Goal: Participate in discussion: Engage in conversation with other users on a specific topic

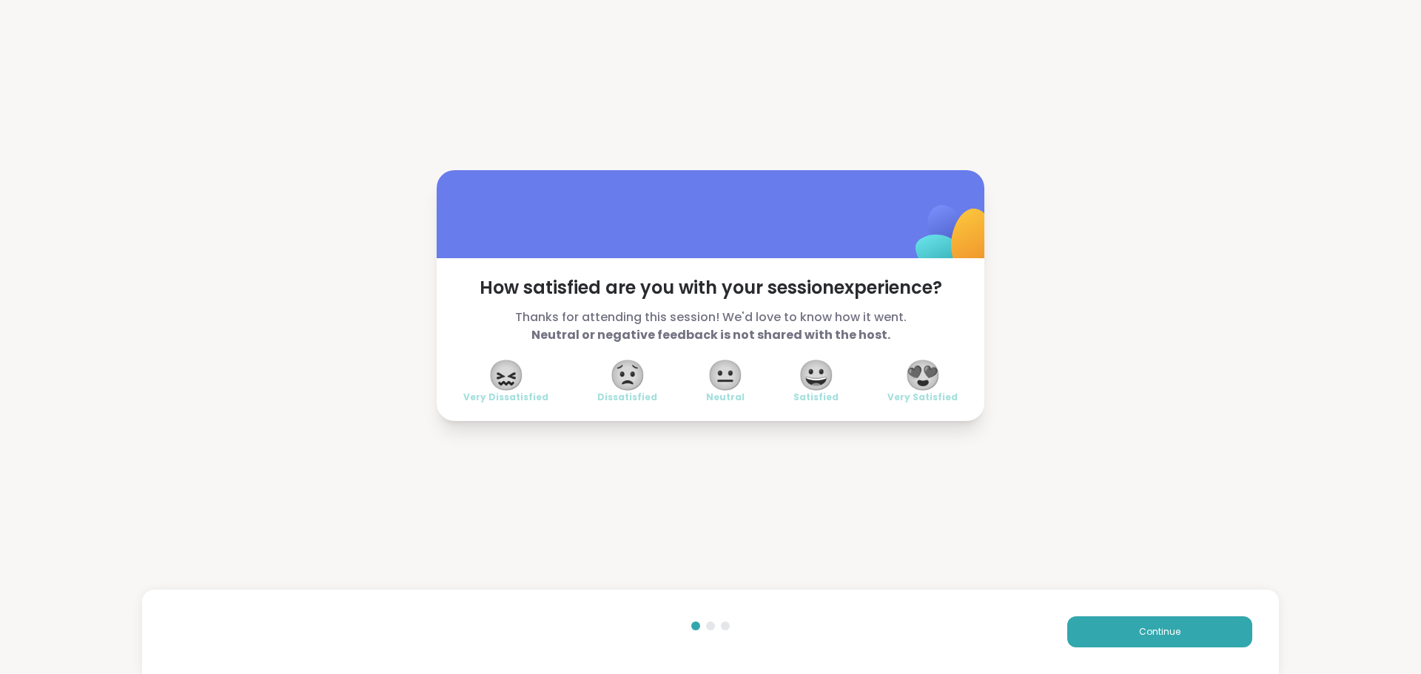
click at [922, 379] on span "😍" at bounding box center [922, 375] width 37 height 27
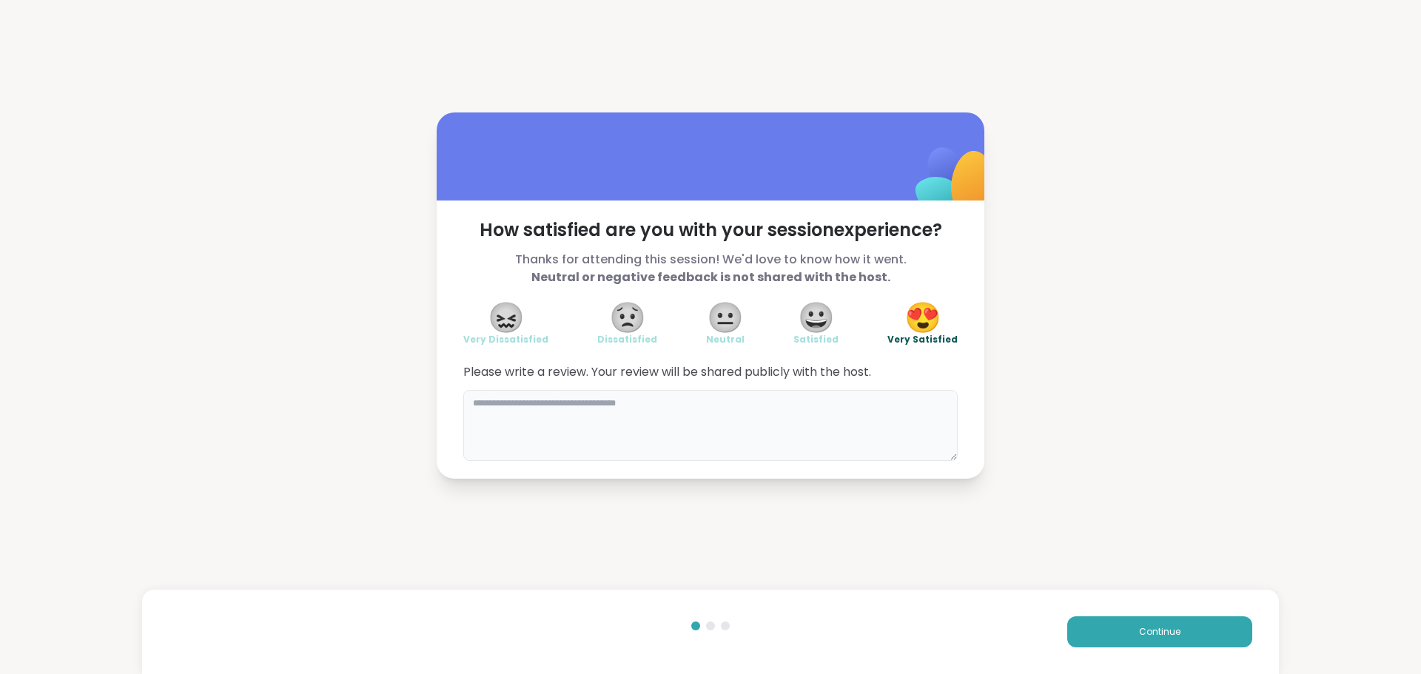
click at [884, 420] on textarea at bounding box center [710, 425] width 494 height 71
type textarea "**********"
click at [1126, 629] on button "Continue" at bounding box center [1159, 631] width 185 height 31
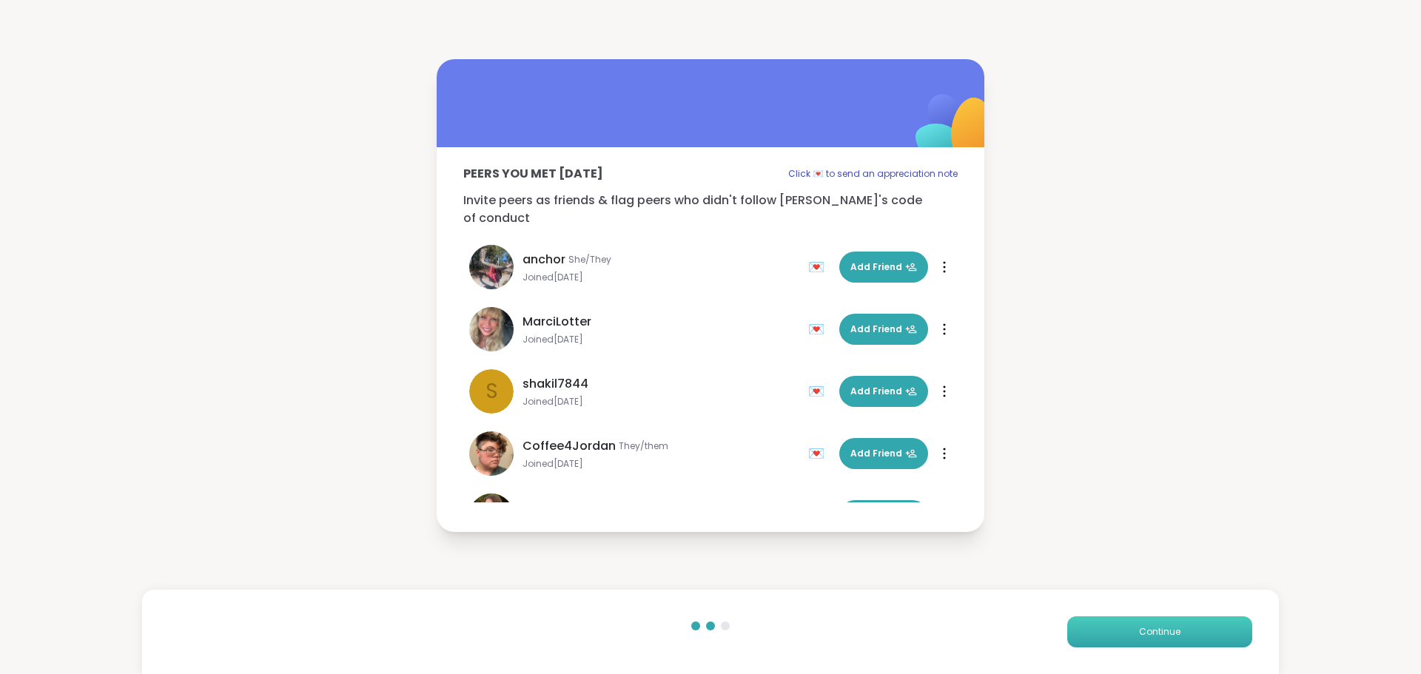
click at [1126, 629] on button "Continue" at bounding box center [1159, 631] width 185 height 31
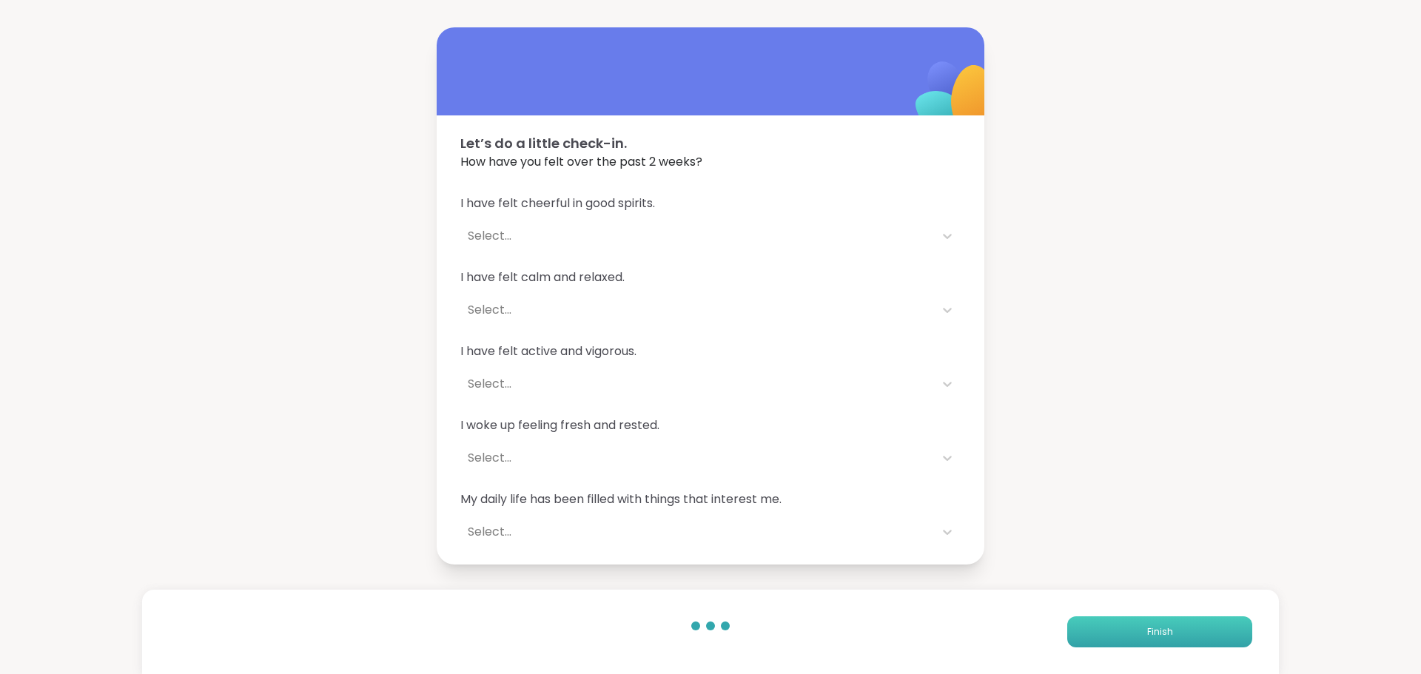
click at [1126, 629] on button "Finish" at bounding box center [1159, 631] width 185 height 31
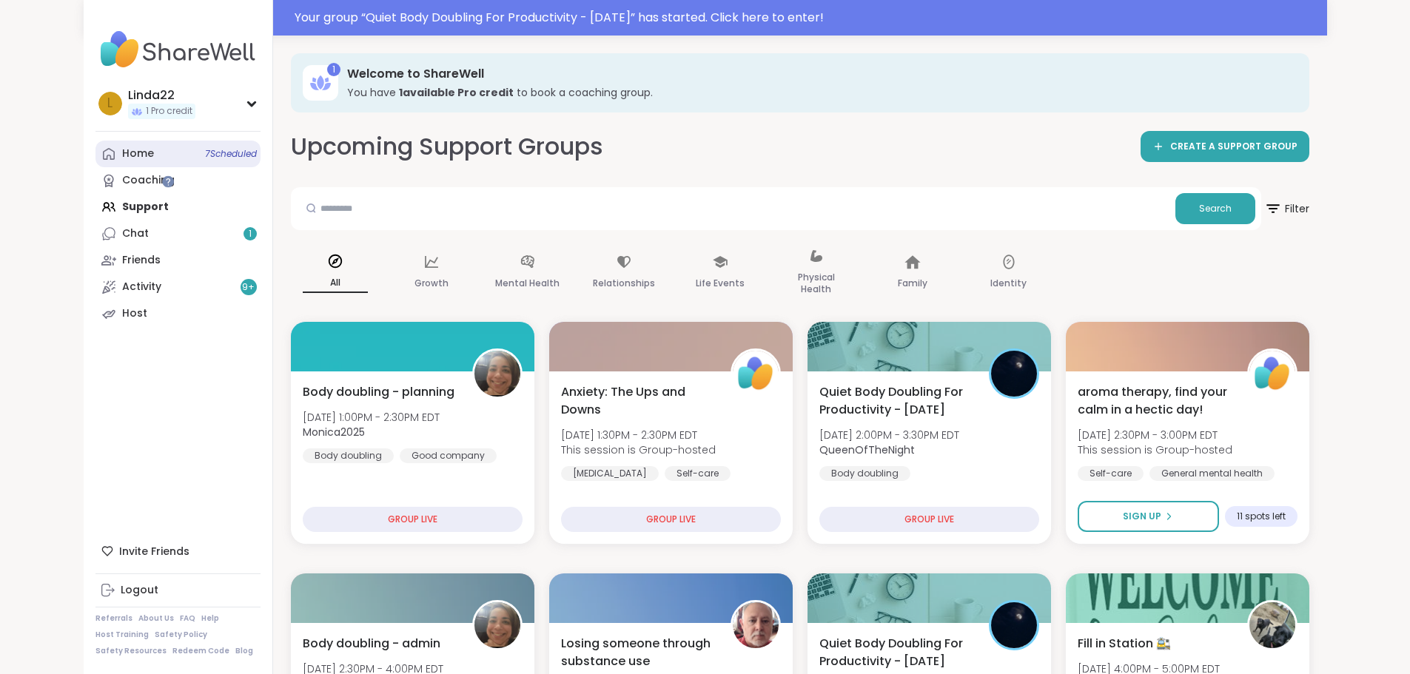
click at [136, 141] on link "Home 7 Scheduled" at bounding box center [177, 154] width 165 height 27
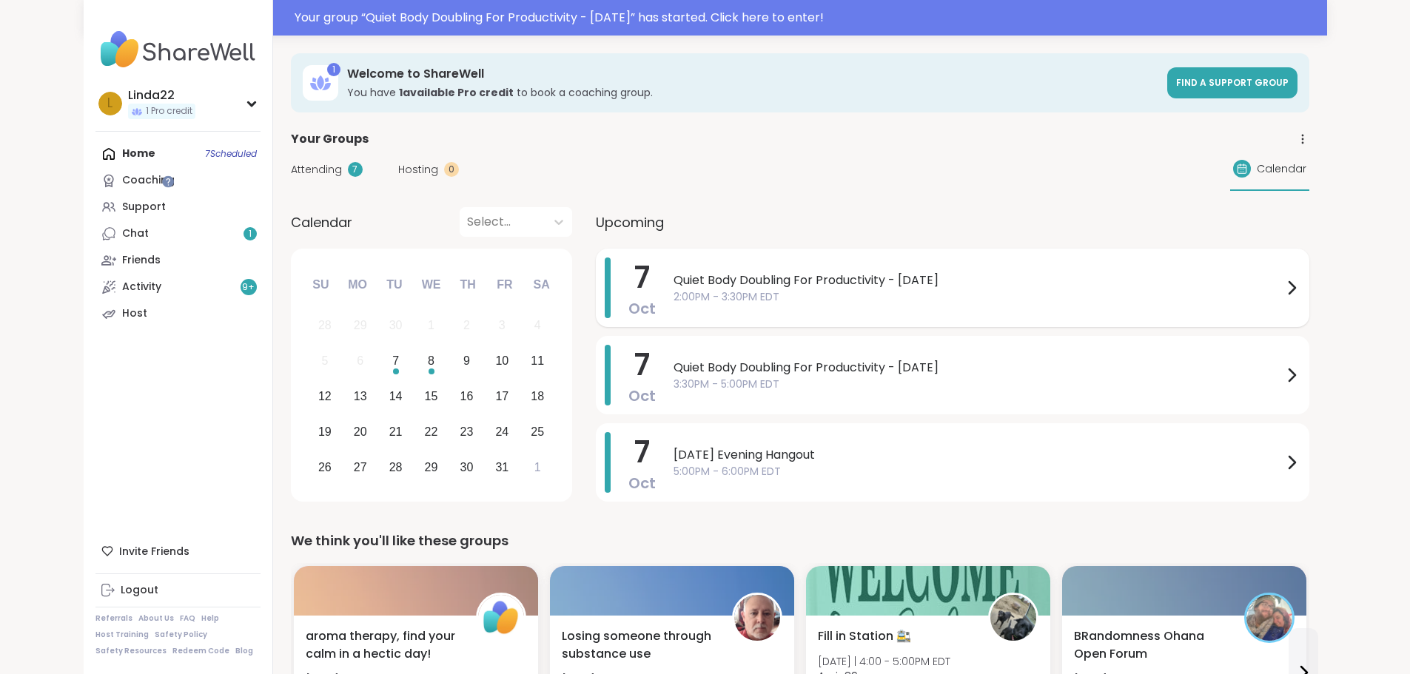
click at [673, 312] on div "Quiet Body Doubling For Productivity - Tuesday 2:00PM - 3:30PM EDT" at bounding box center [986, 288] width 627 height 61
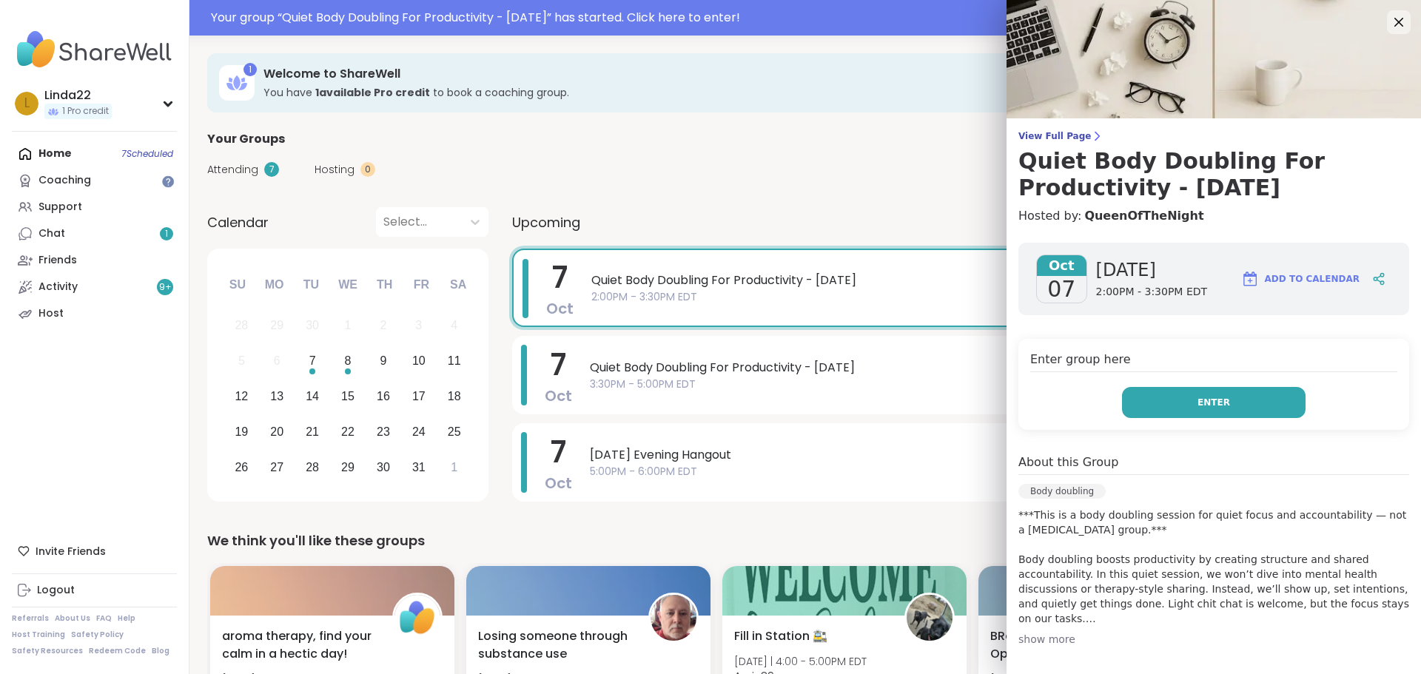
click at [1157, 401] on button "Enter" at bounding box center [1214, 402] width 184 height 31
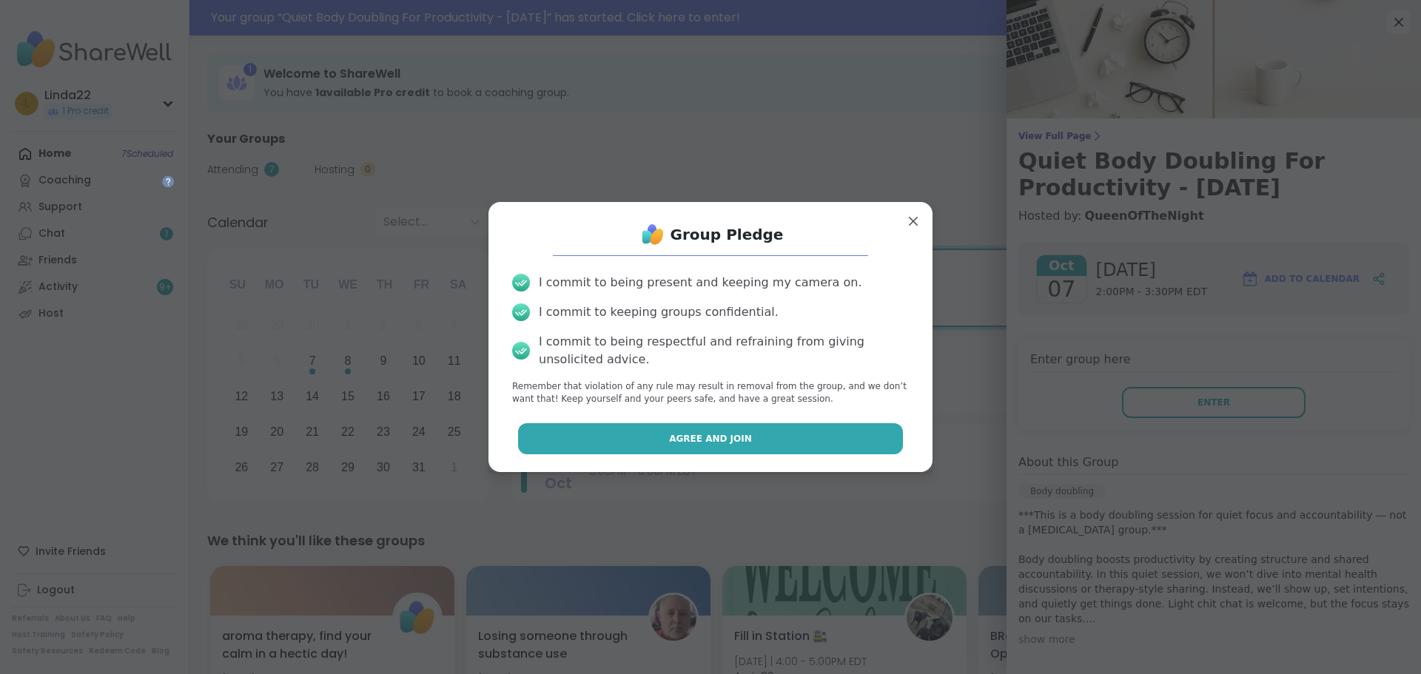
click at [854, 431] on button "Agree and Join" at bounding box center [711, 438] width 386 height 31
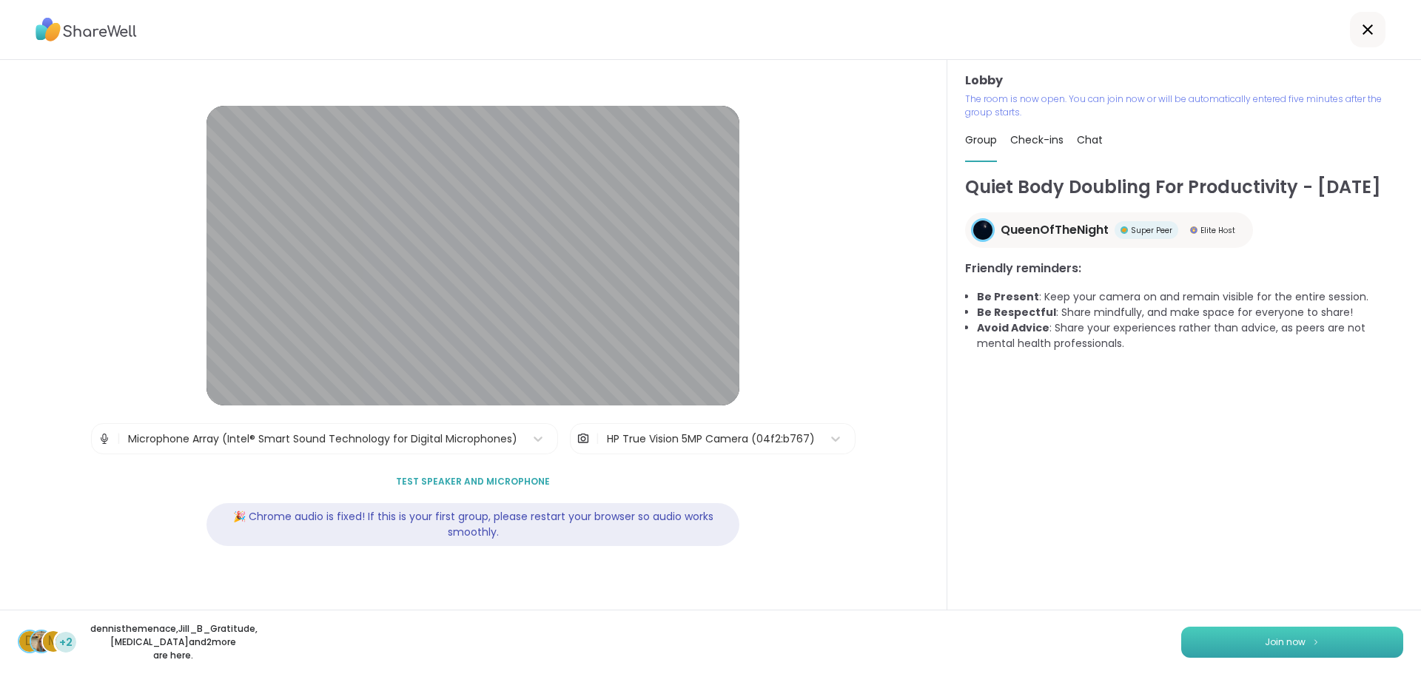
click at [1317, 648] on button "Join now" at bounding box center [1292, 642] width 222 height 31
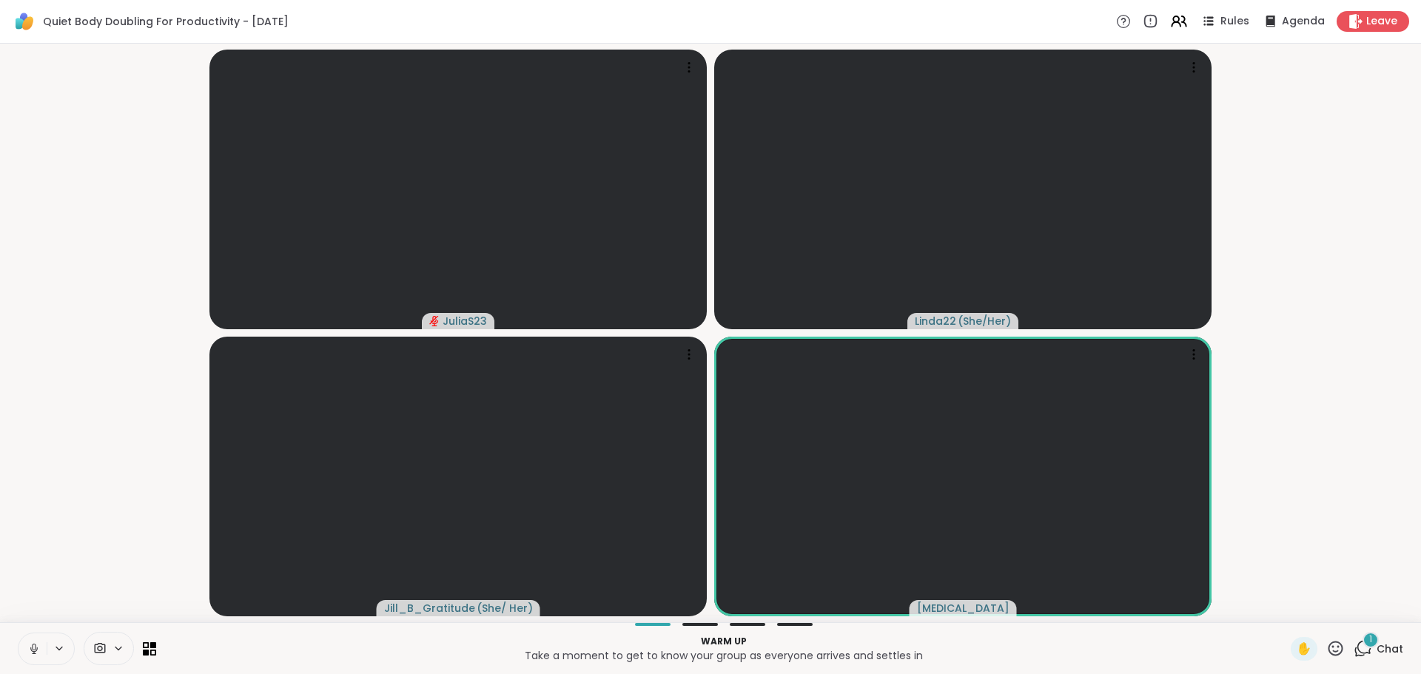
click at [30, 648] on icon at bounding box center [33, 648] width 13 height 13
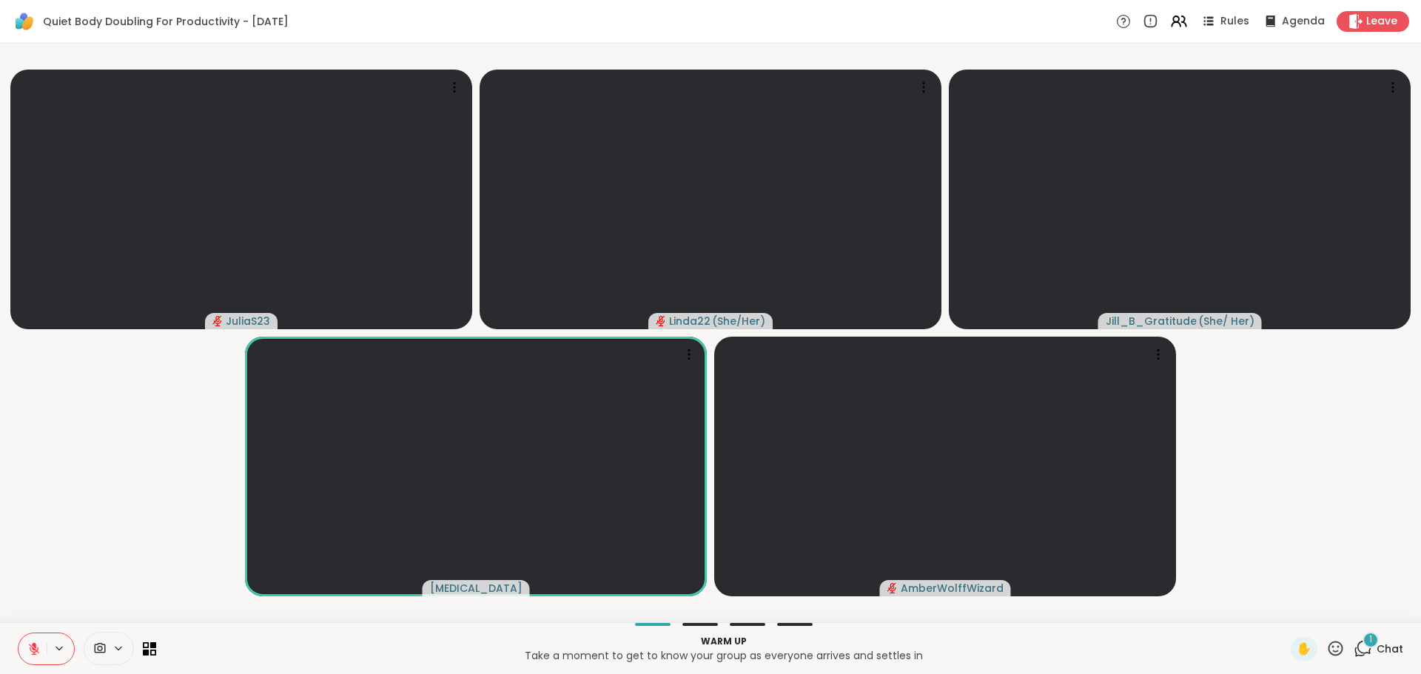
click at [1357, 642] on icon at bounding box center [1364, 647] width 14 height 13
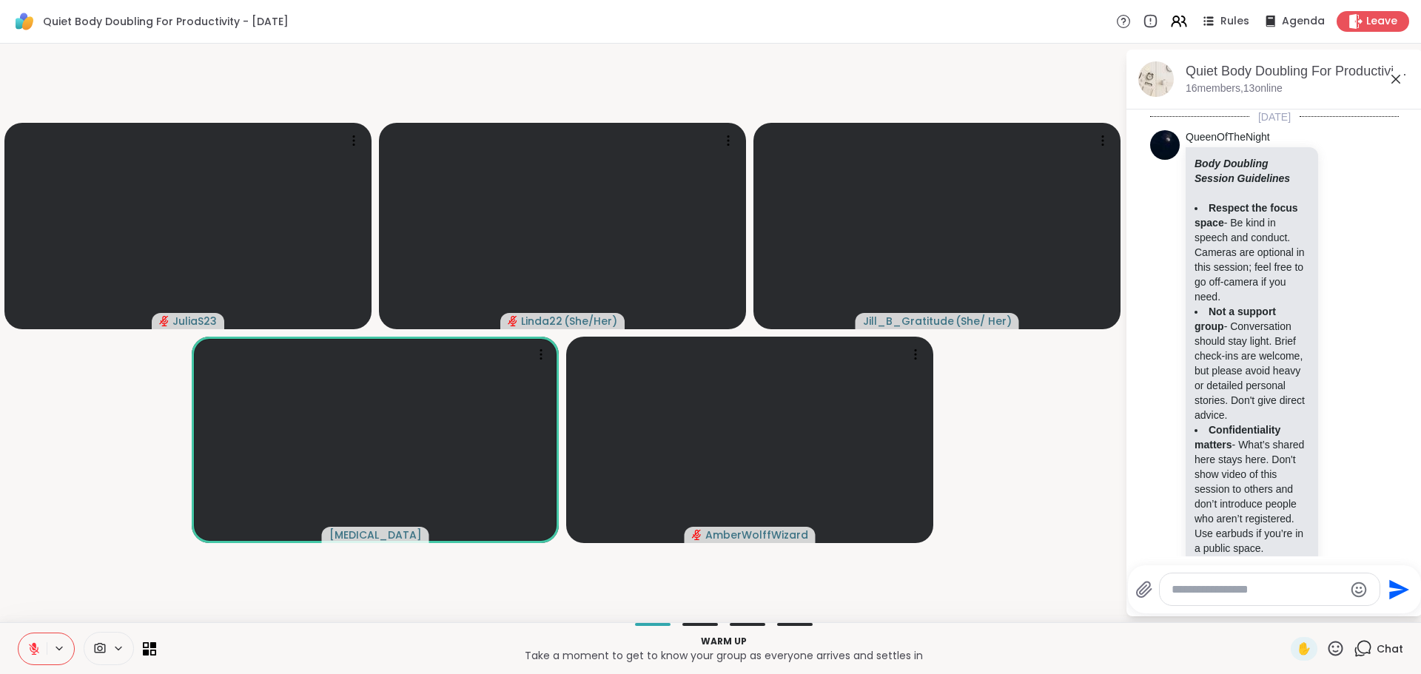
scroll to position [2034, 0]
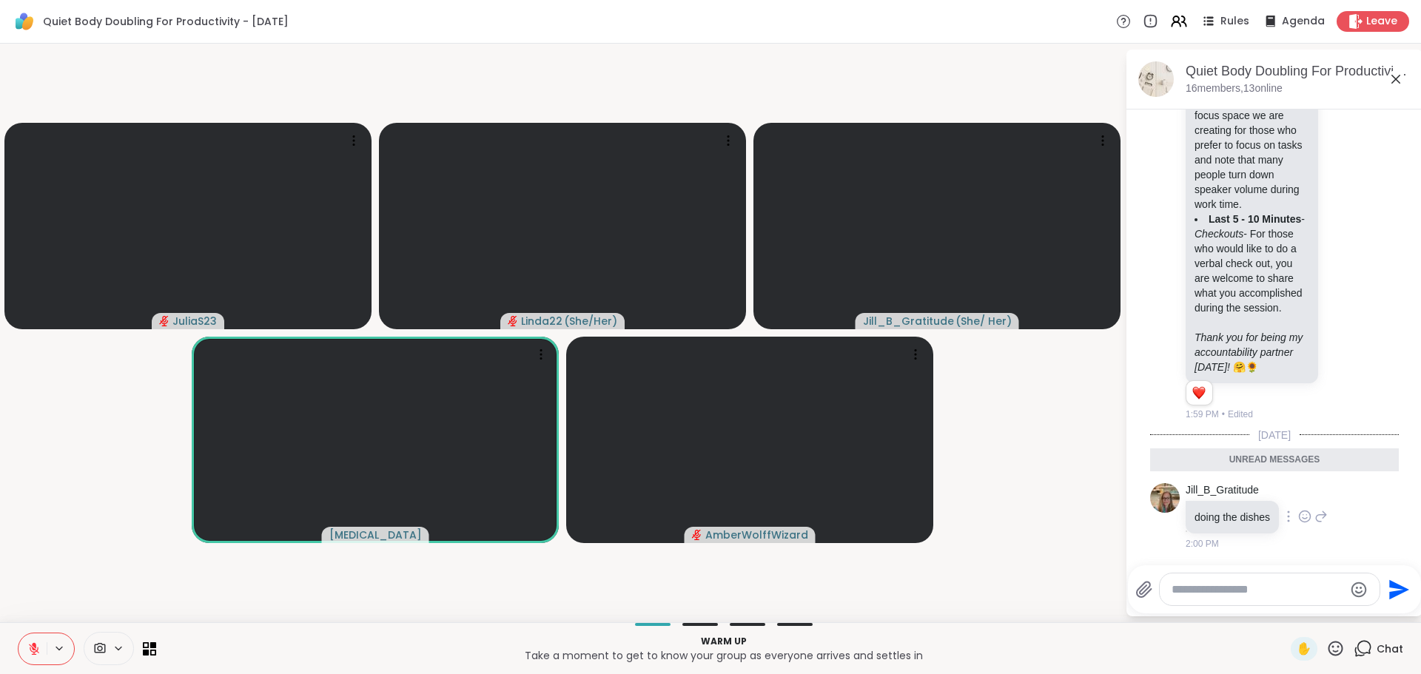
click at [1302, 513] on icon at bounding box center [1304, 516] width 13 height 15
click at [1308, 489] on div "Select Reaction: Heart" at bounding box center [1304, 492] width 13 height 13
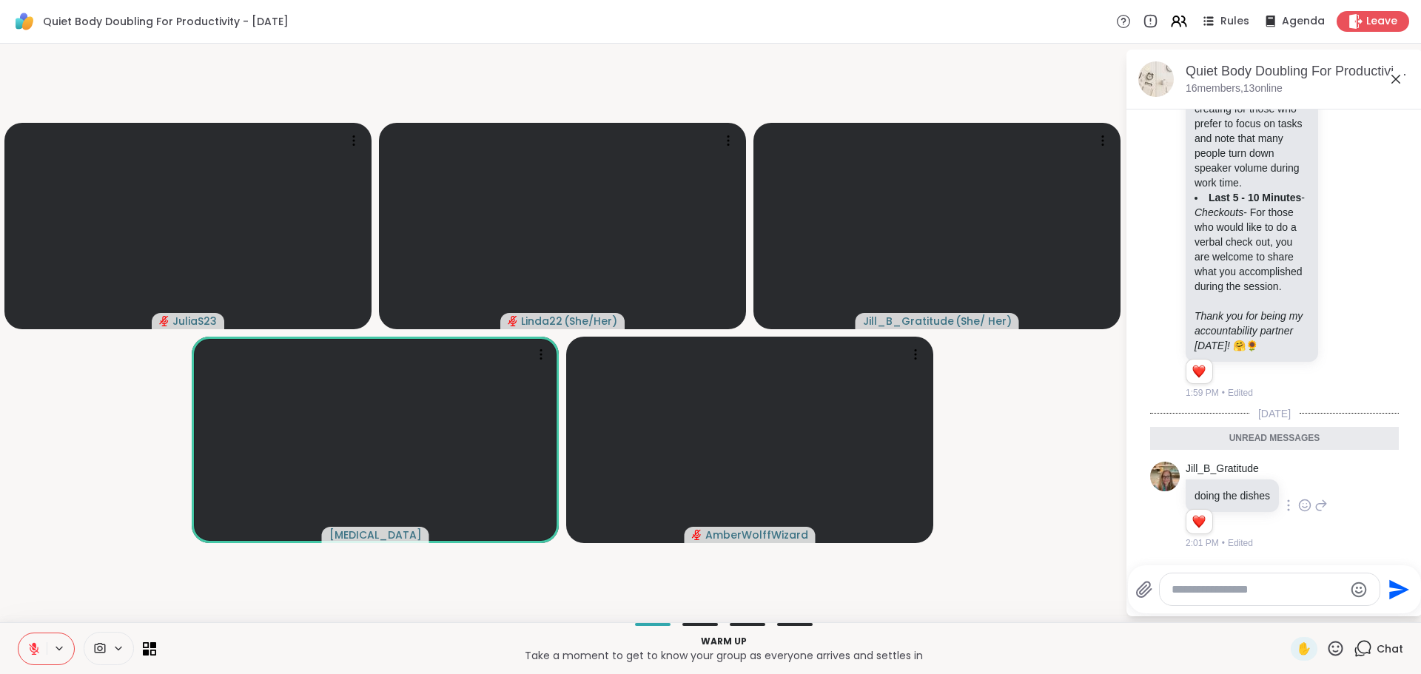
scroll to position [2055, 0]
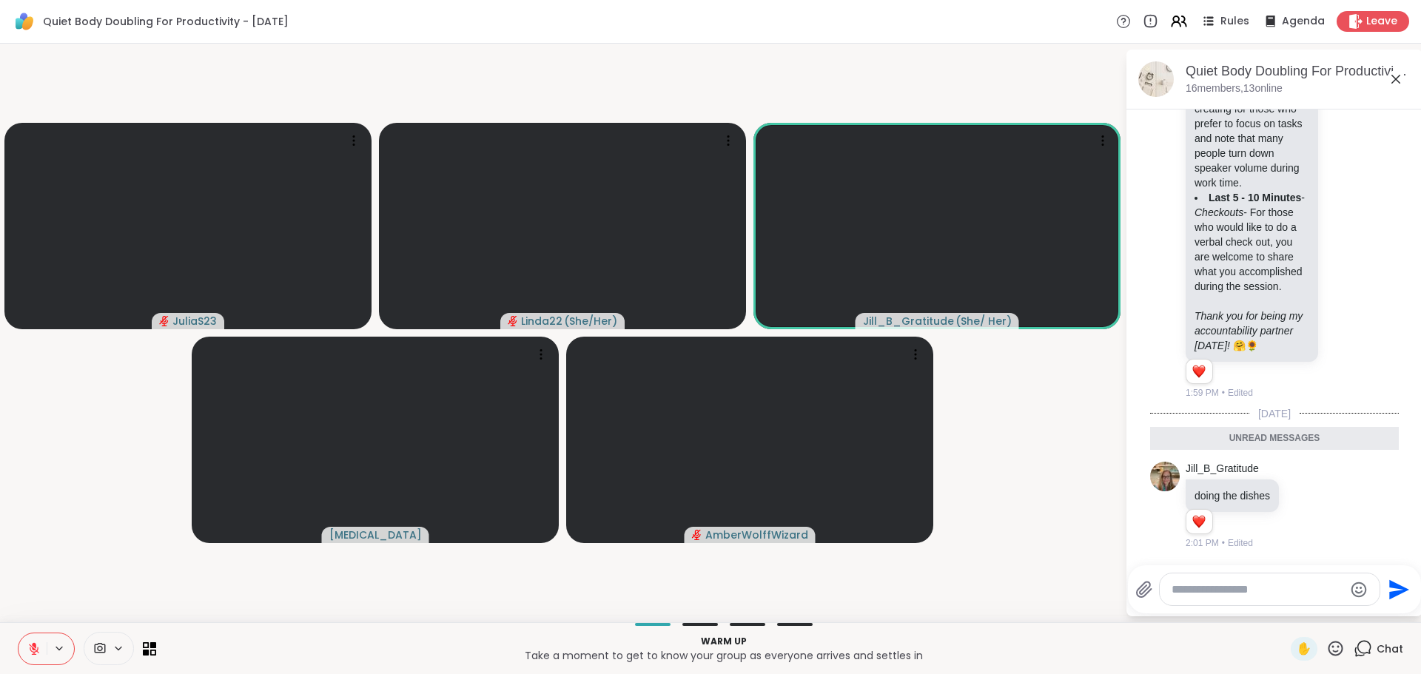
click at [1274, 585] on textarea "Type your message" at bounding box center [1258, 589] width 172 height 15
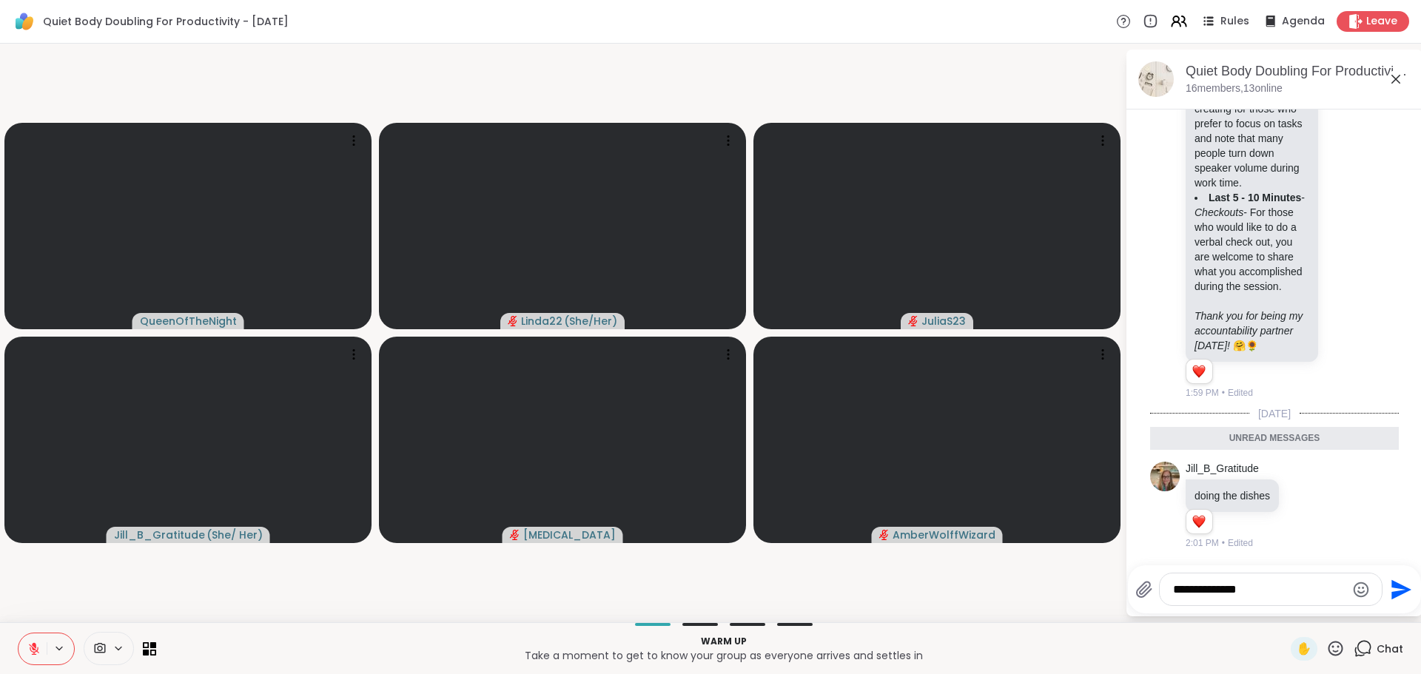
type textarea "**********"
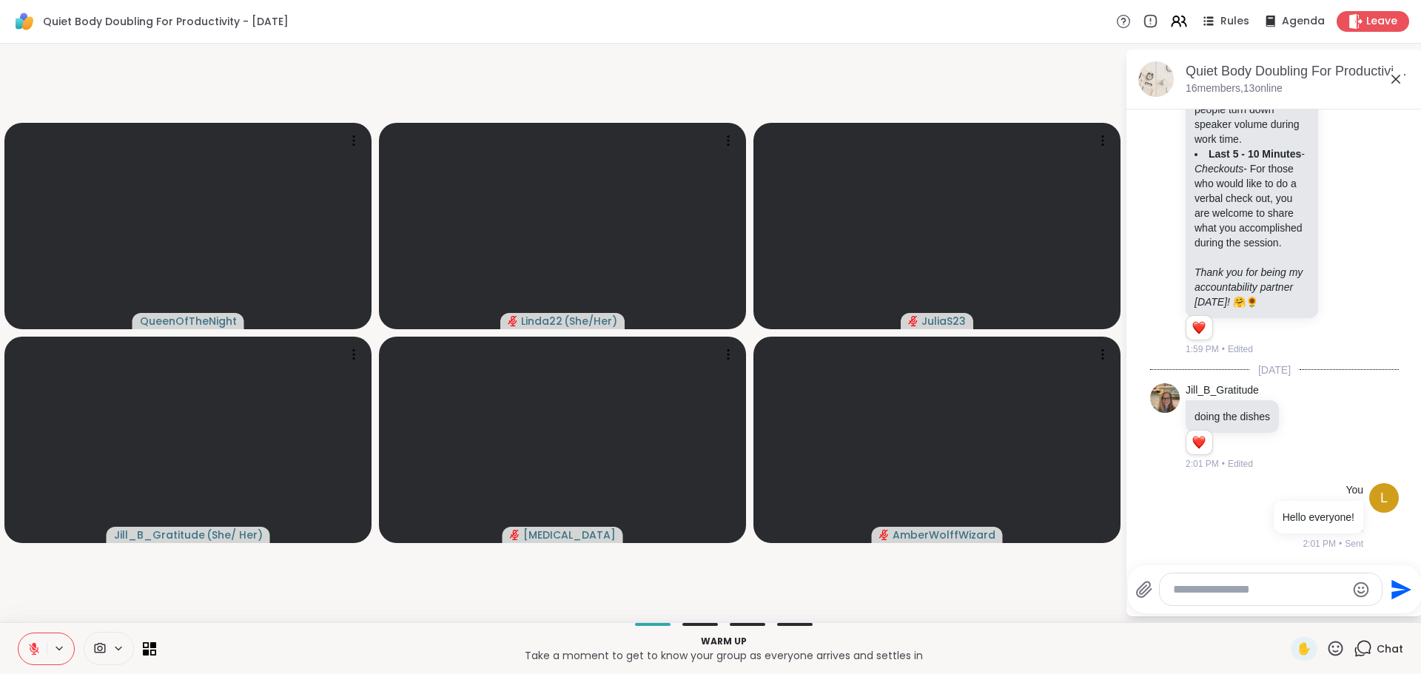
scroll to position [2099, 0]
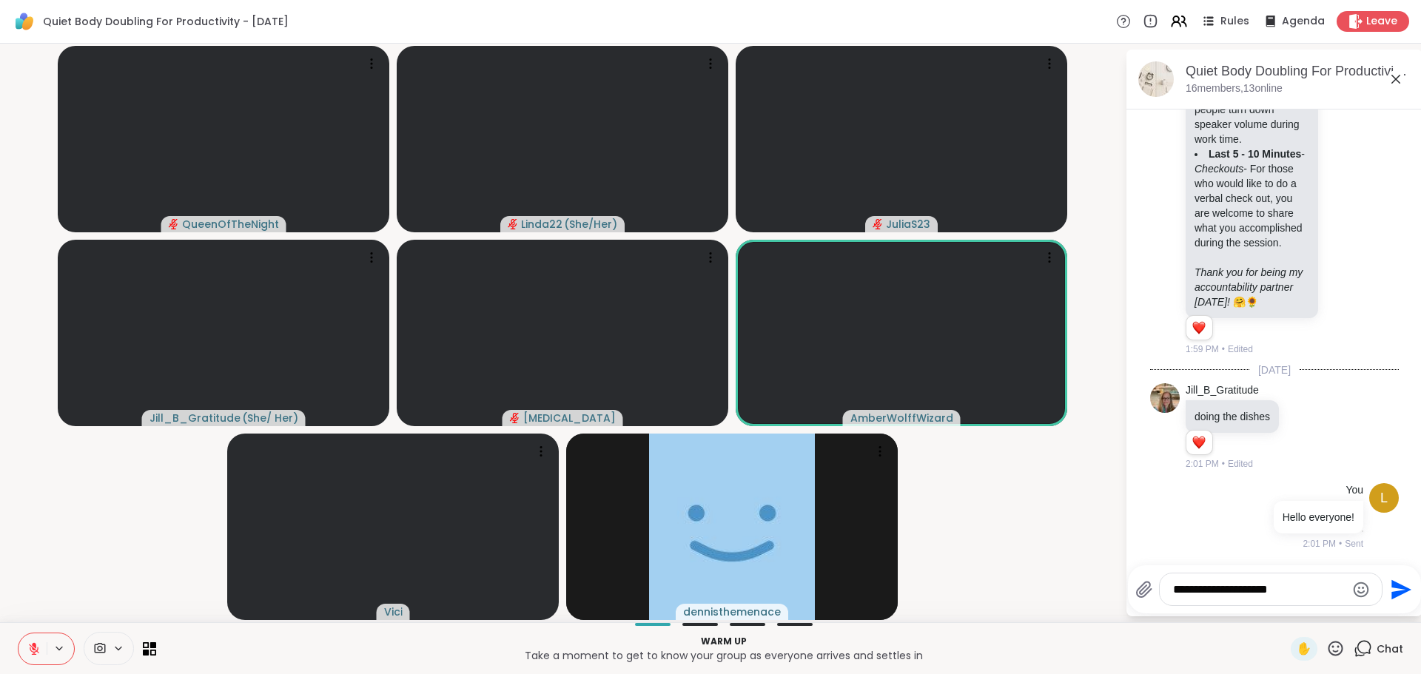
type textarea "**********"
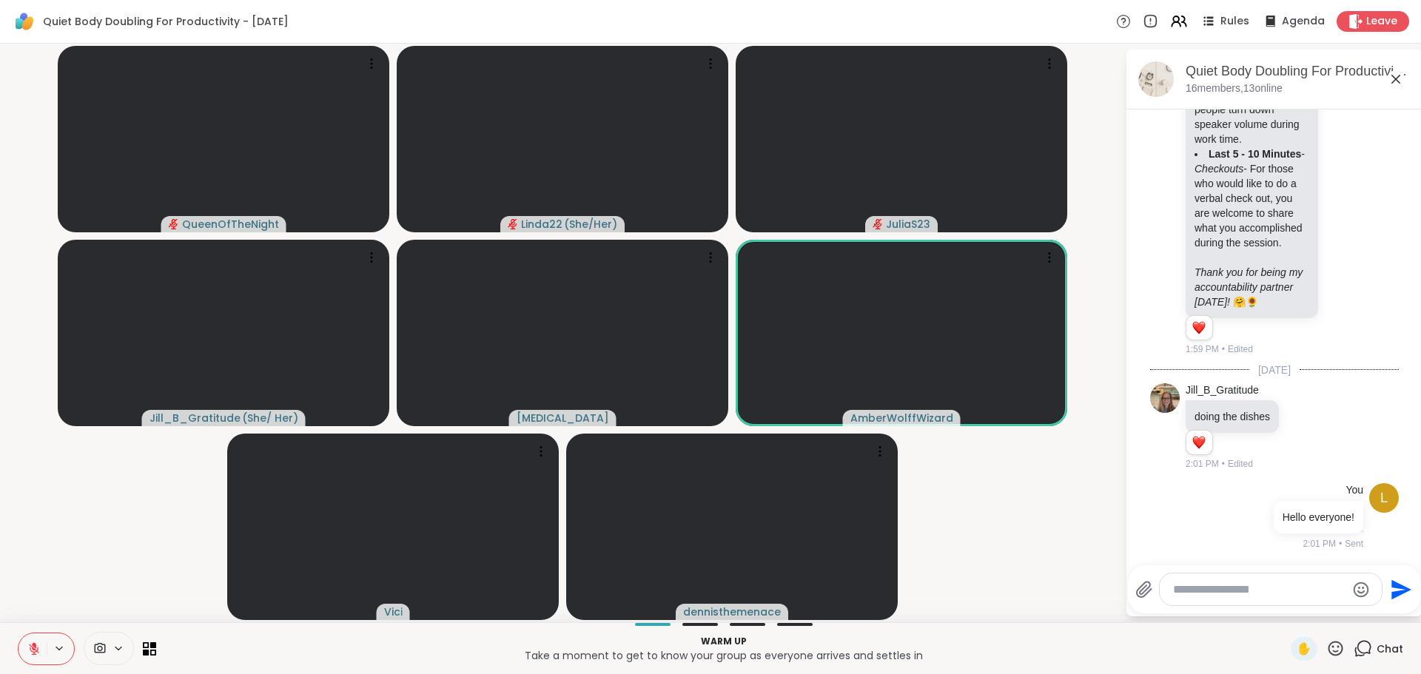
scroll to position [2177, 0]
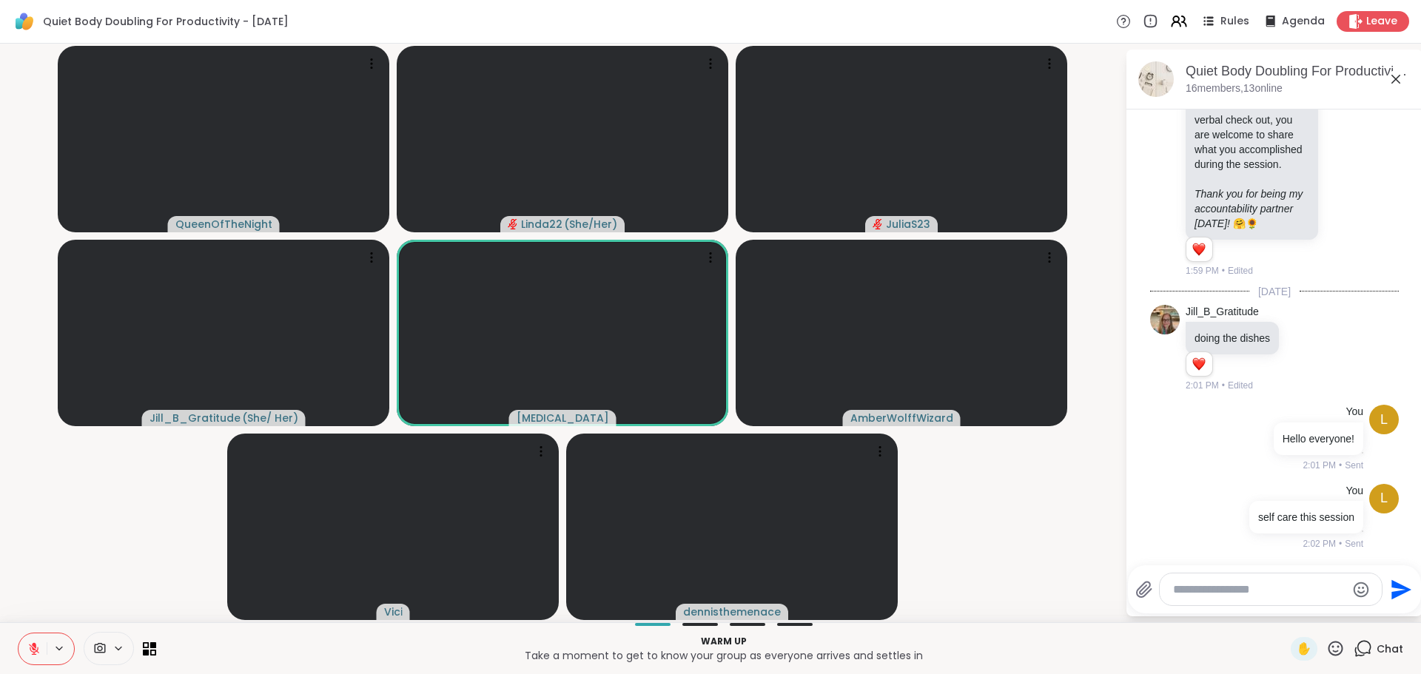
click at [1328, 648] on icon at bounding box center [1335, 648] width 19 height 19
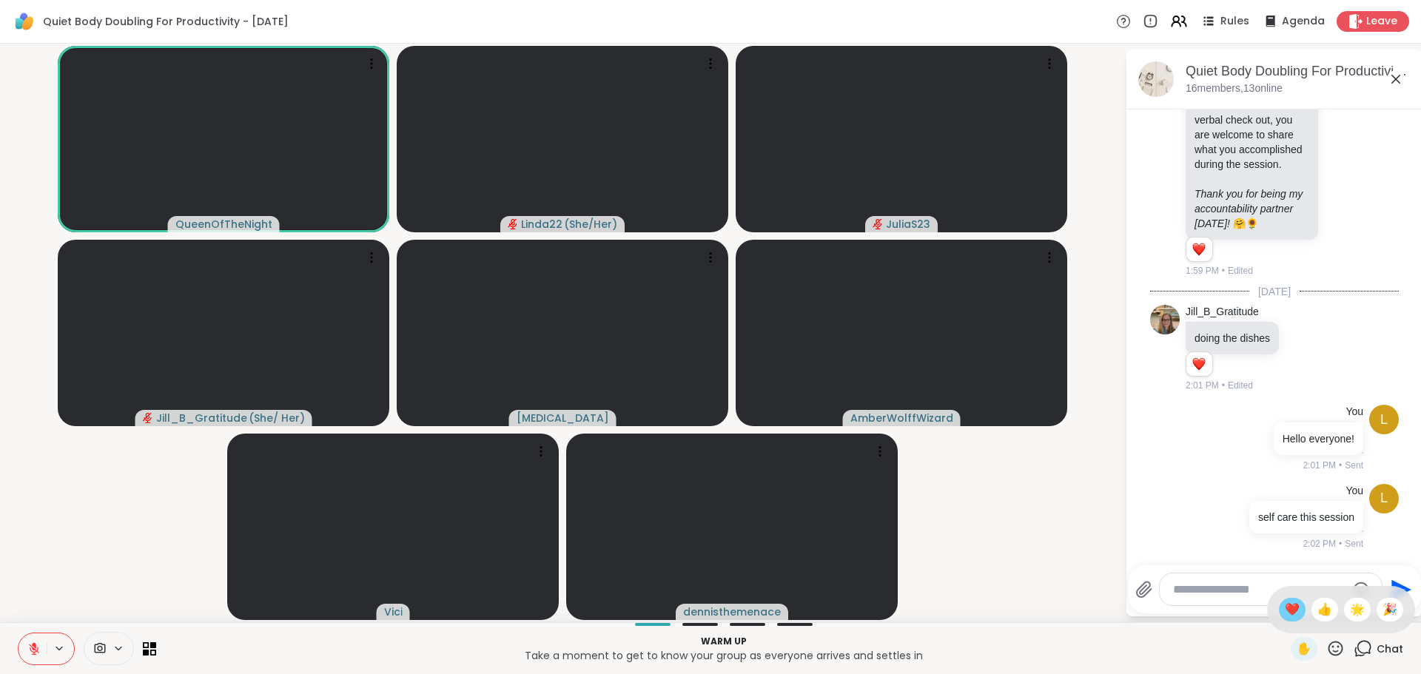
click at [1285, 613] on span "❤️" at bounding box center [1292, 610] width 15 height 18
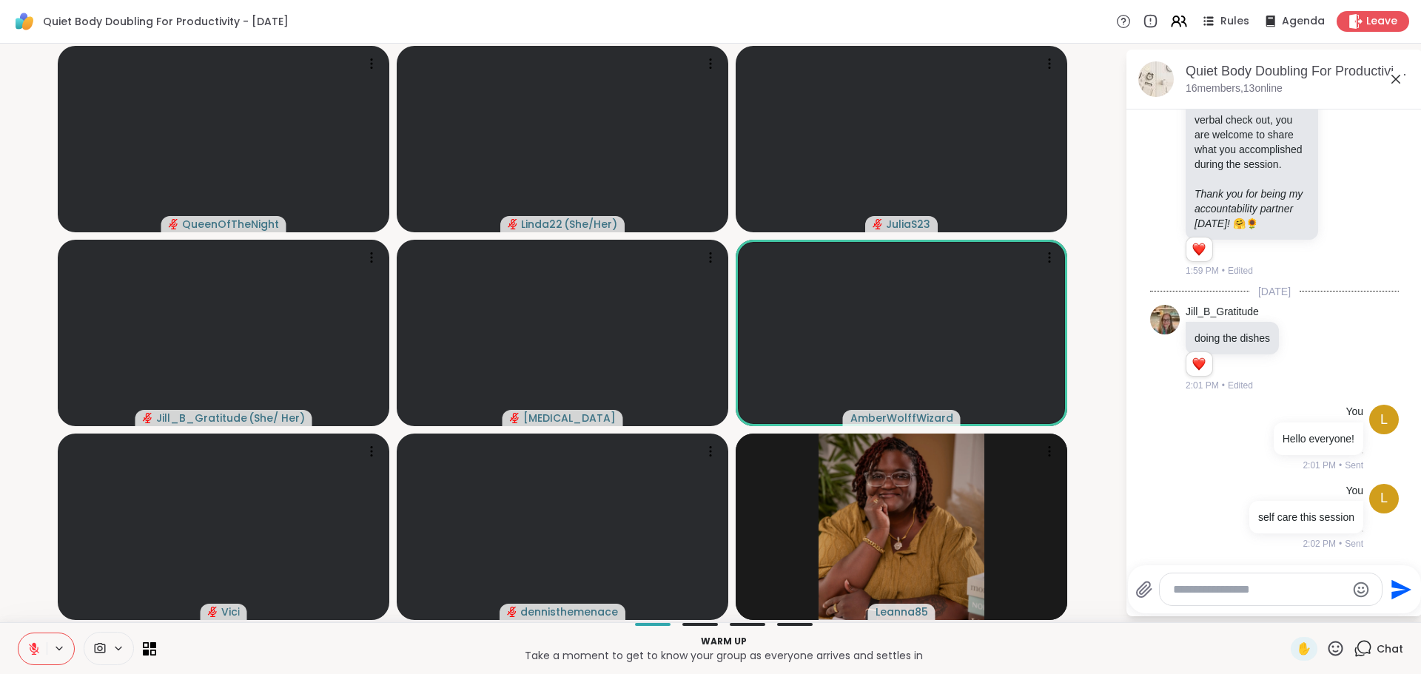
click at [1326, 646] on icon at bounding box center [1335, 648] width 19 height 19
click at [1285, 606] on span "❤️" at bounding box center [1292, 610] width 15 height 18
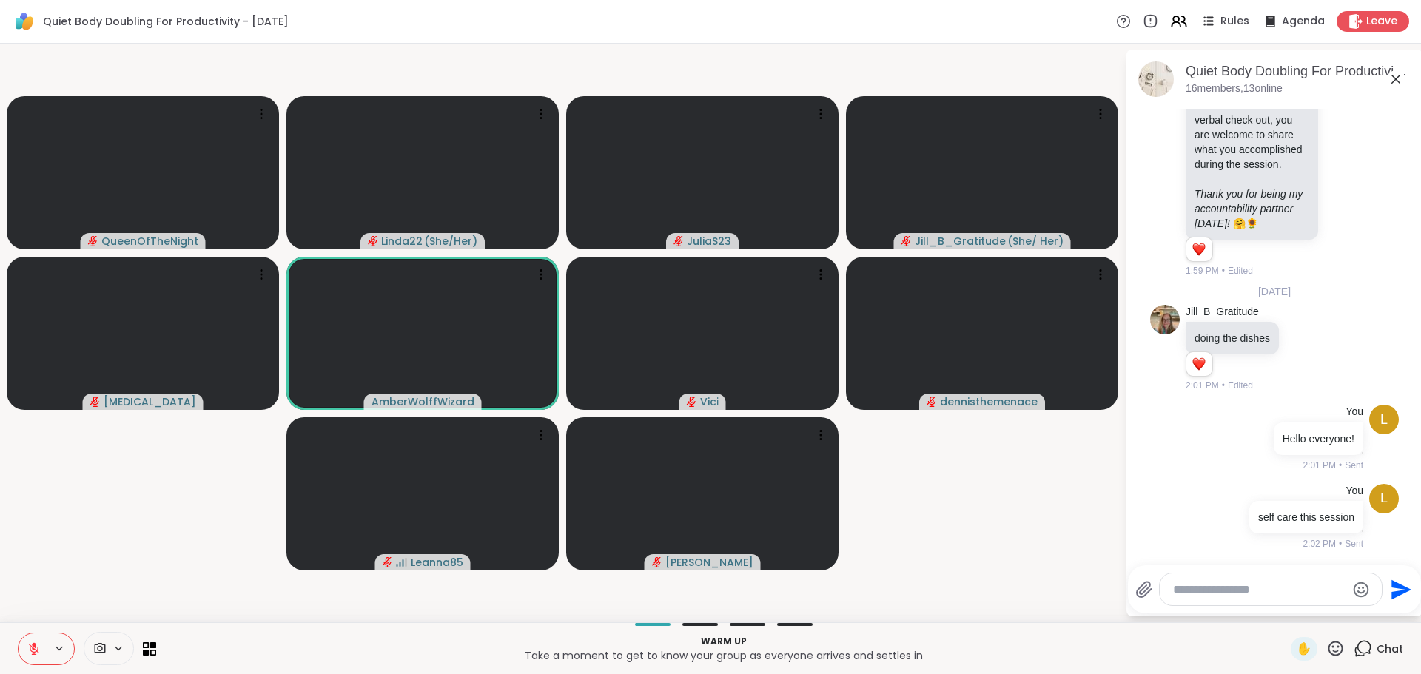
scroll to position [2301, 0]
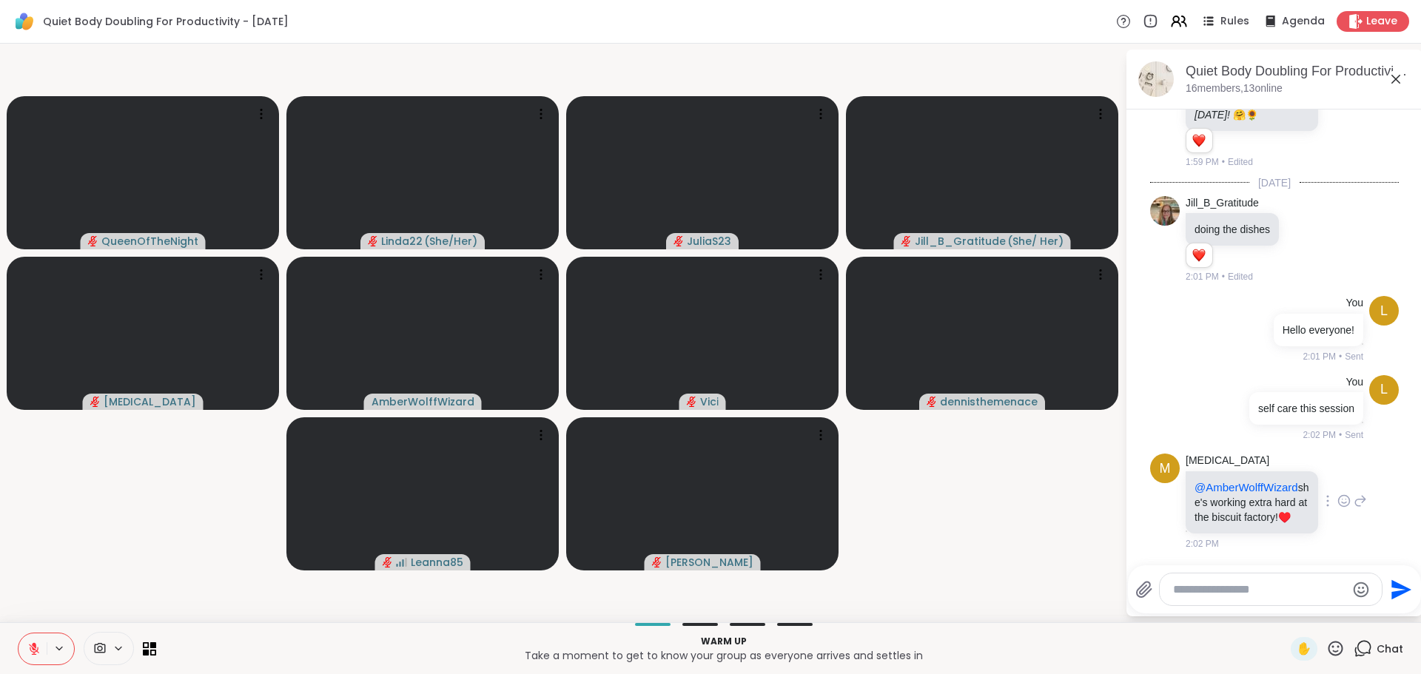
click at [1337, 494] on icon at bounding box center [1343, 501] width 13 height 15
click at [1337, 475] on div "Select Reaction: Heart" at bounding box center [1343, 477] width 13 height 13
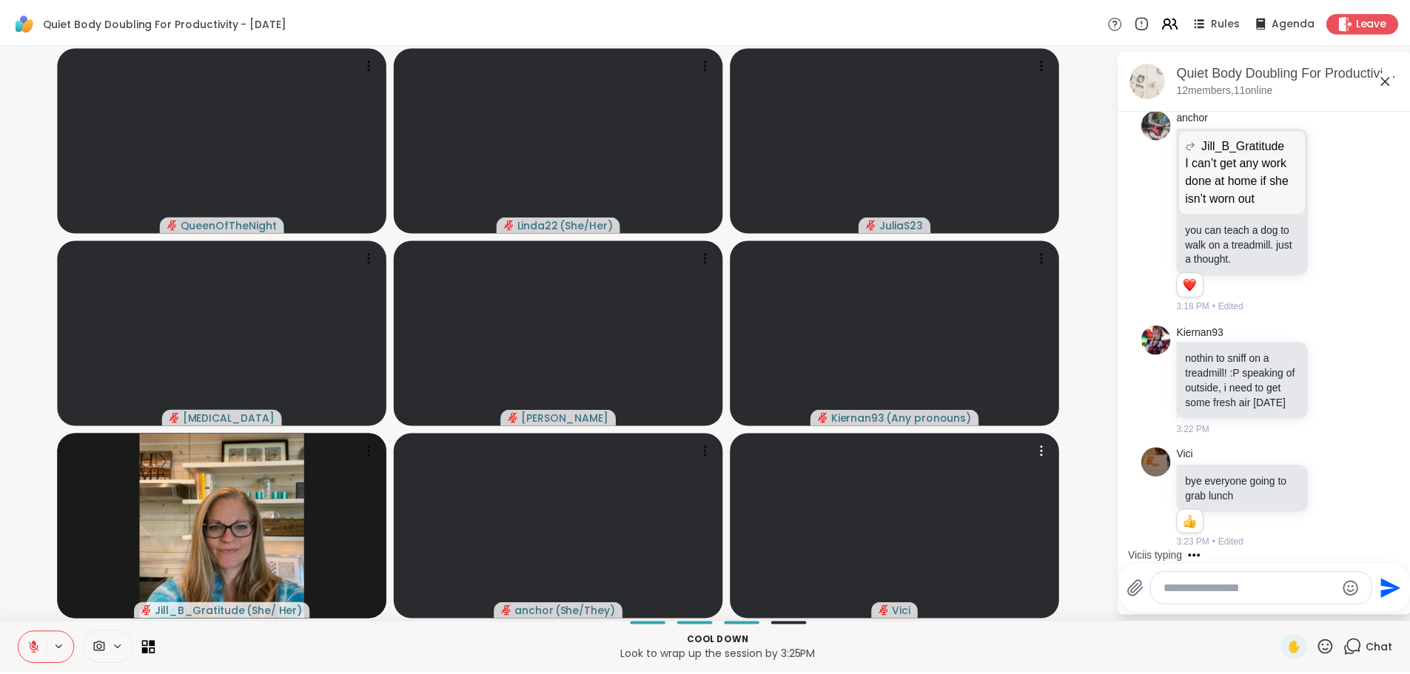
scroll to position [6179, 0]
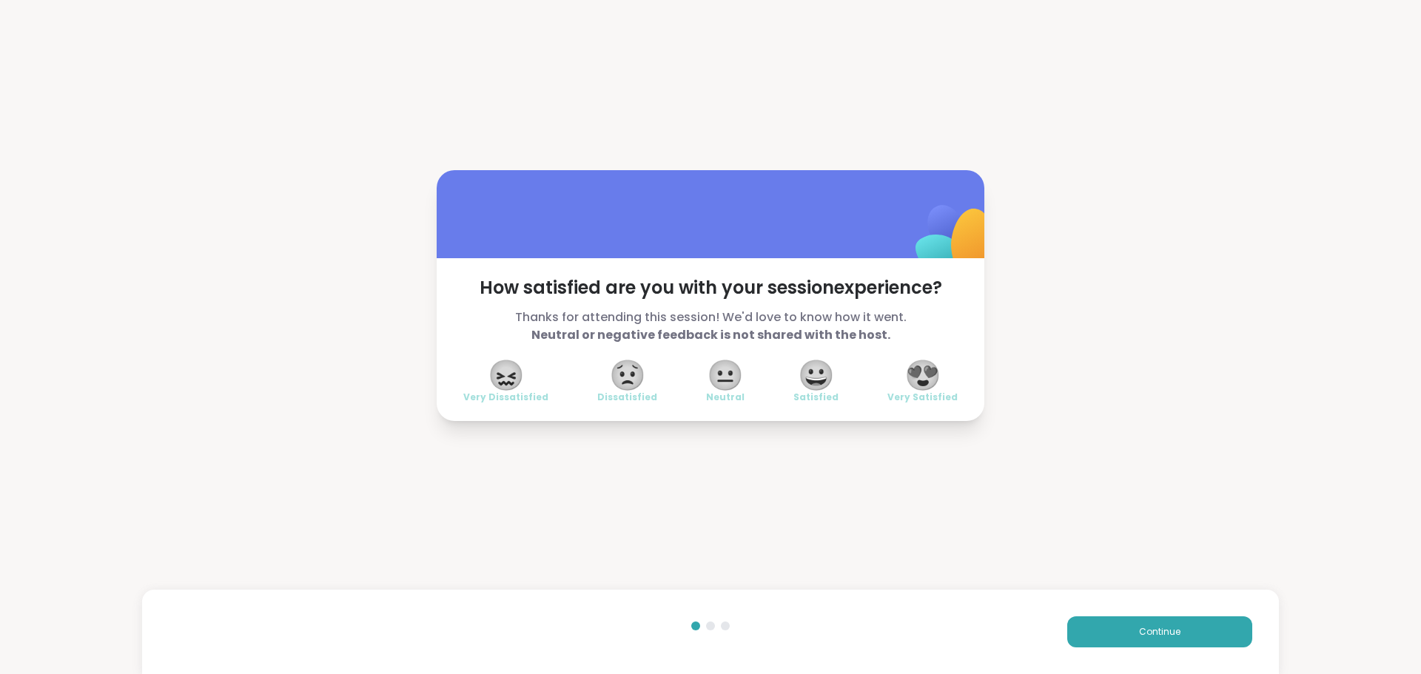
click at [913, 389] on span "😍" at bounding box center [922, 375] width 37 height 27
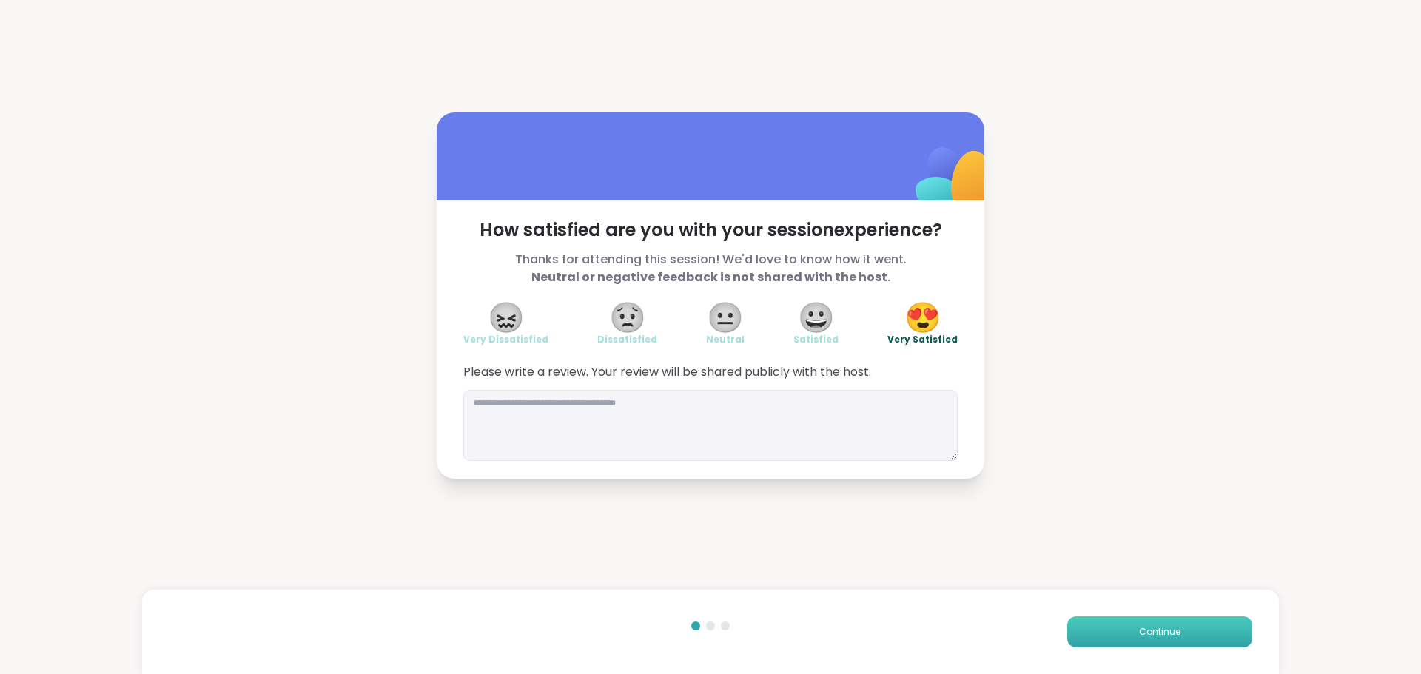
click at [1076, 619] on button "Continue" at bounding box center [1159, 631] width 185 height 31
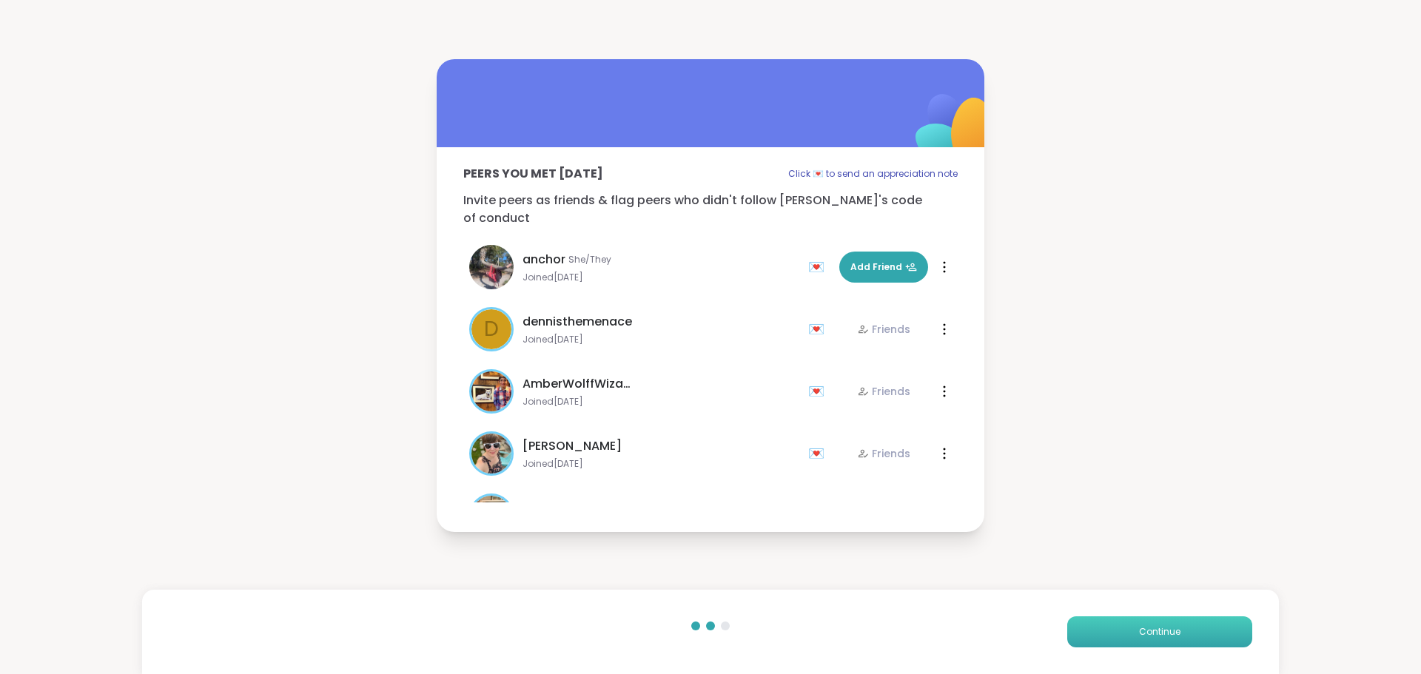
click at [1076, 619] on button "Continue" at bounding box center [1159, 631] width 185 height 31
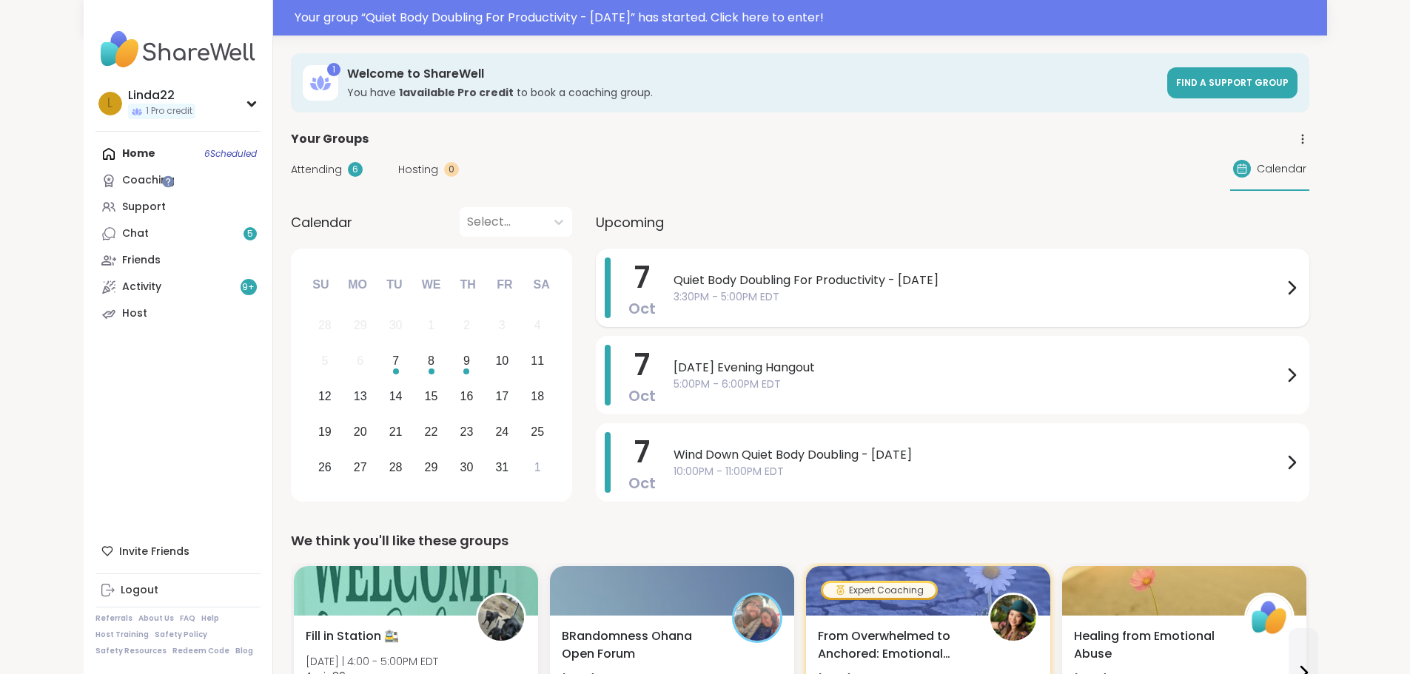
click at [673, 300] on span "3:30PM - 5:00PM EDT" at bounding box center [977, 297] width 609 height 16
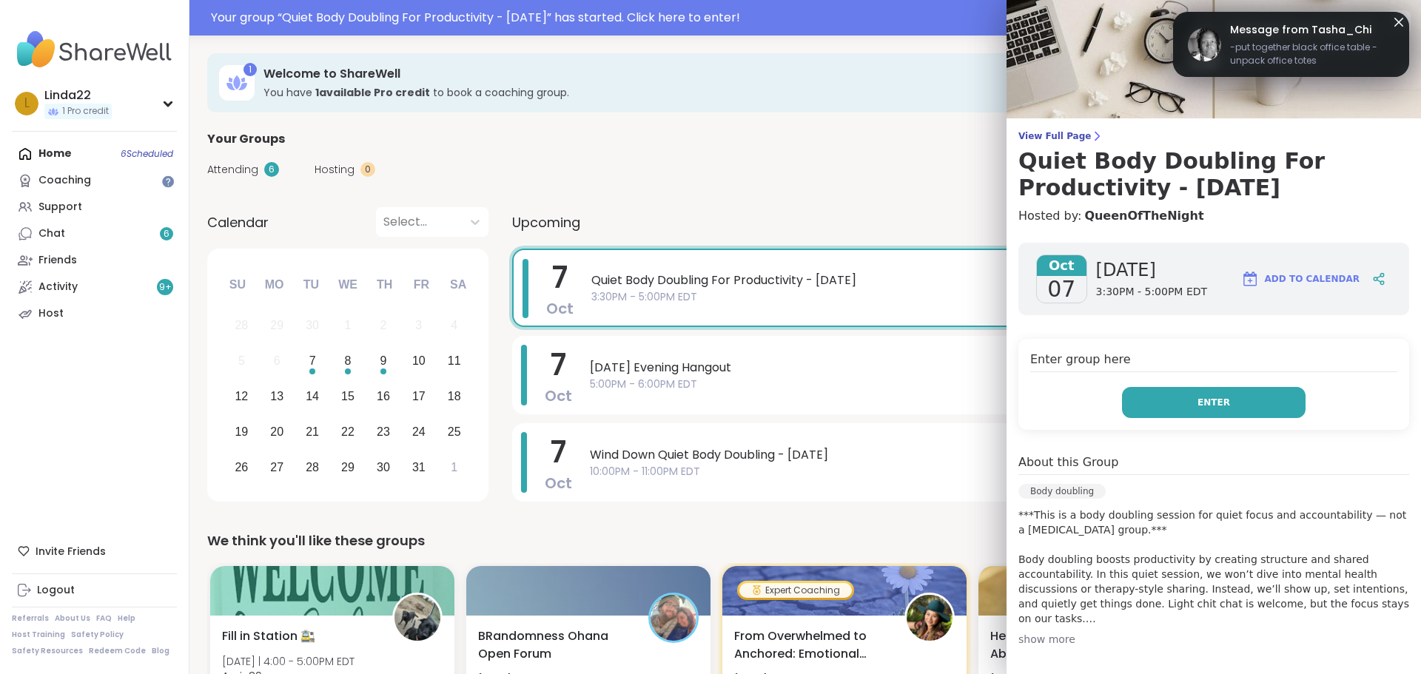
click at [1197, 402] on span "Enter" at bounding box center [1213, 402] width 33 height 13
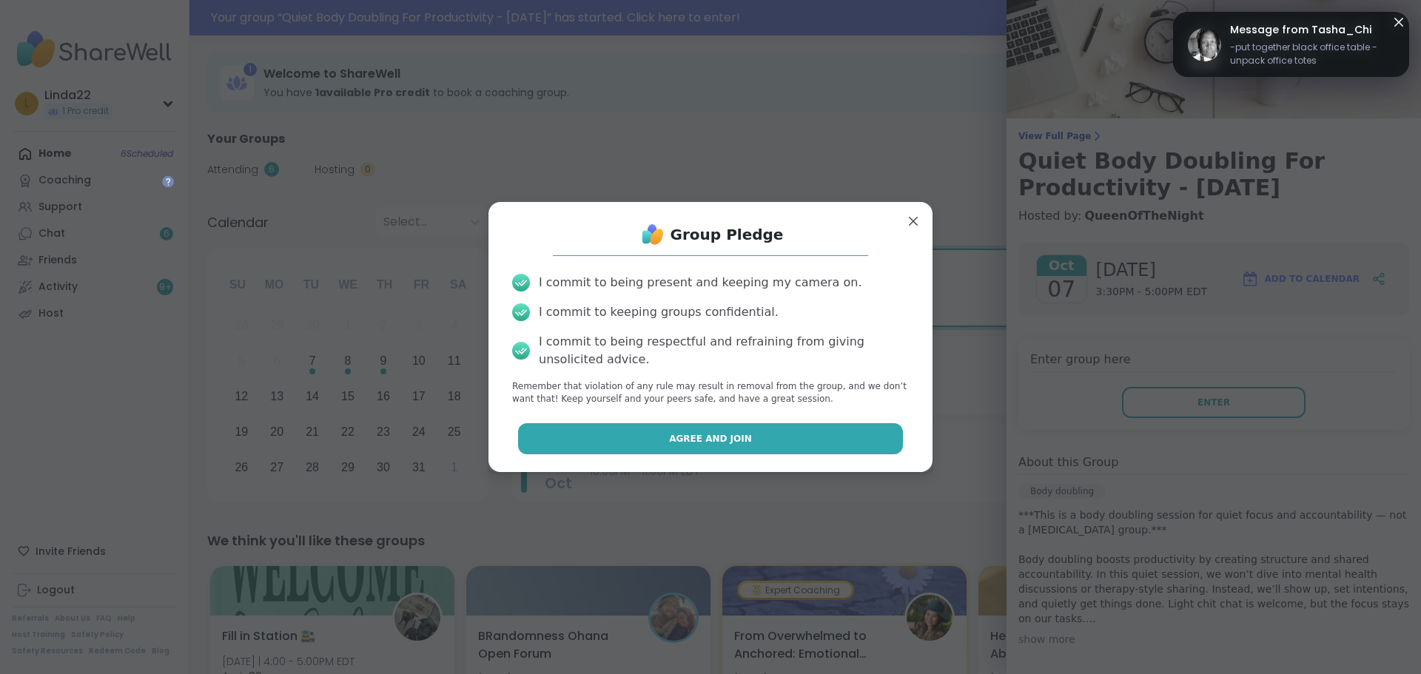
click at [789, 454] on button "Agree and Join" at bounding box center [711, 438] width 386 height 31
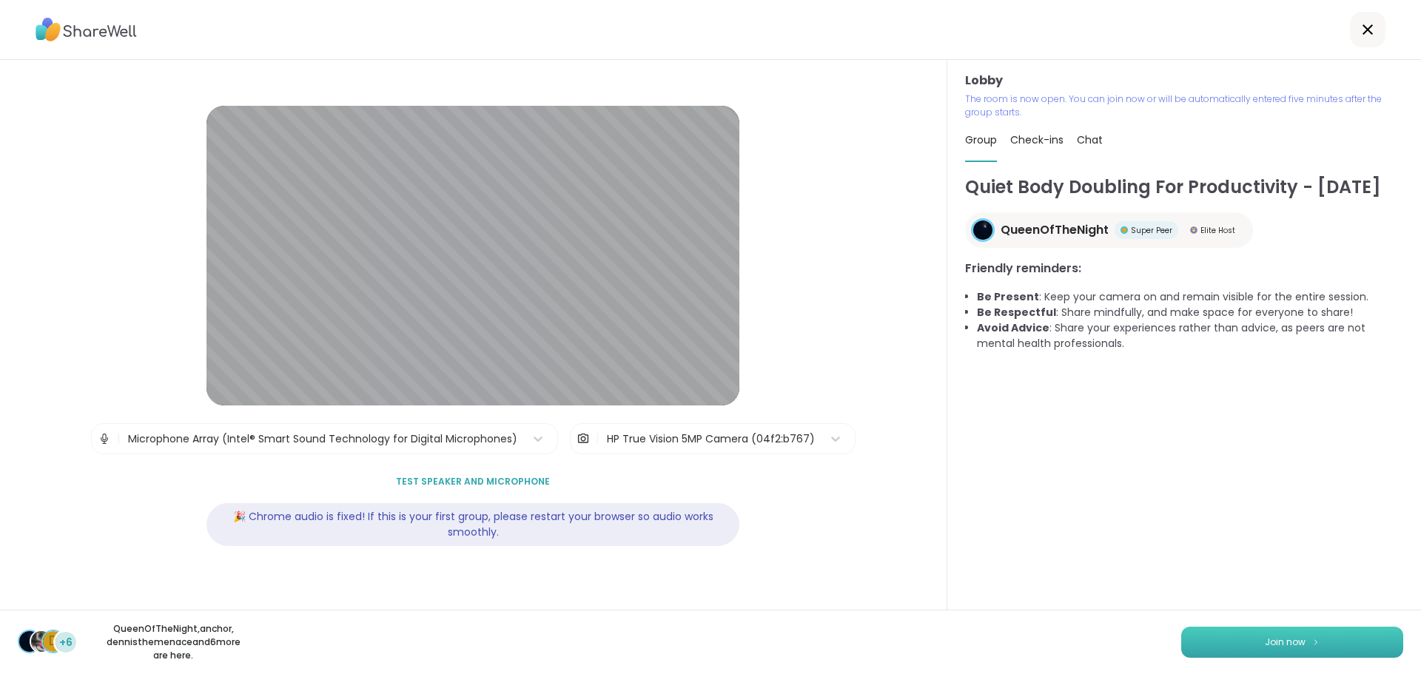
click at [1217, 635] on button "Join now" at bounding box center [1292, 642] width 222 height 31
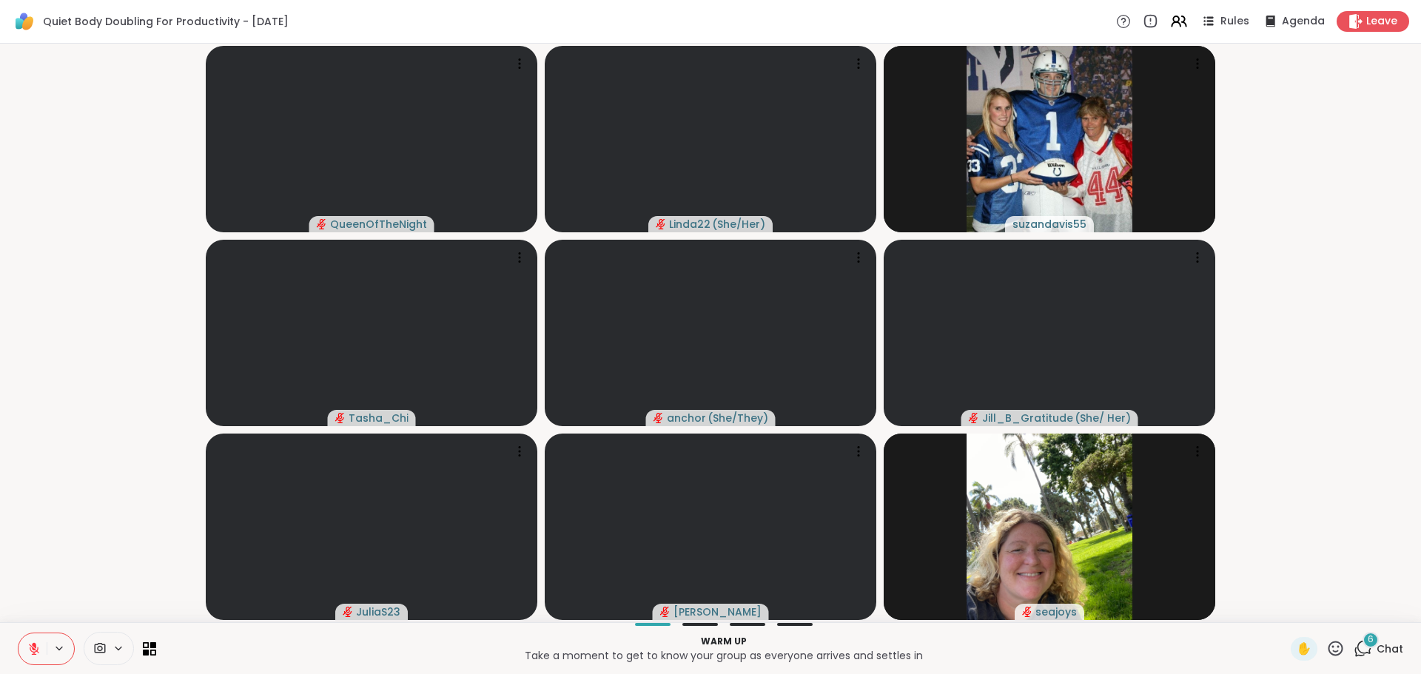
click at [1357, 643] on icon at bounding box center [1364, 647] width 14 height 13
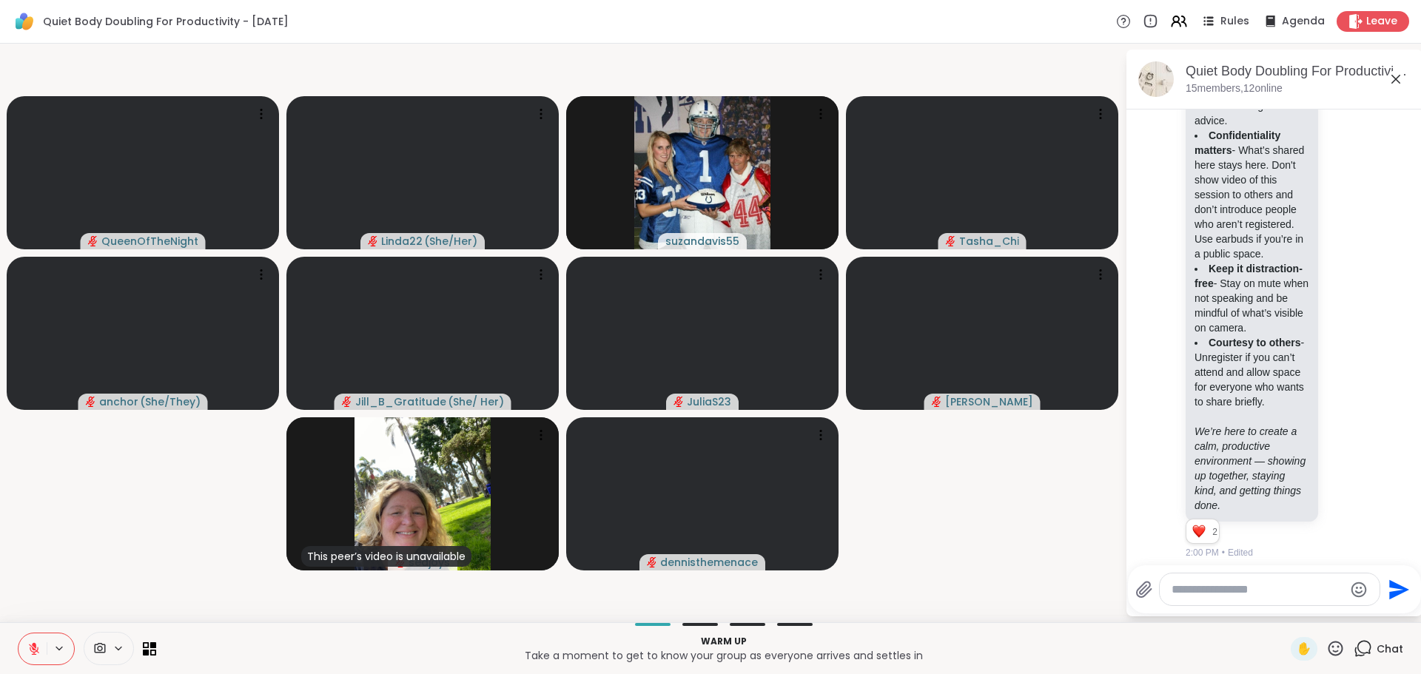
scroll to position [296, 0]
click at [1337, 203] on icon at bounding box center [1343, 195] width 13 height 15
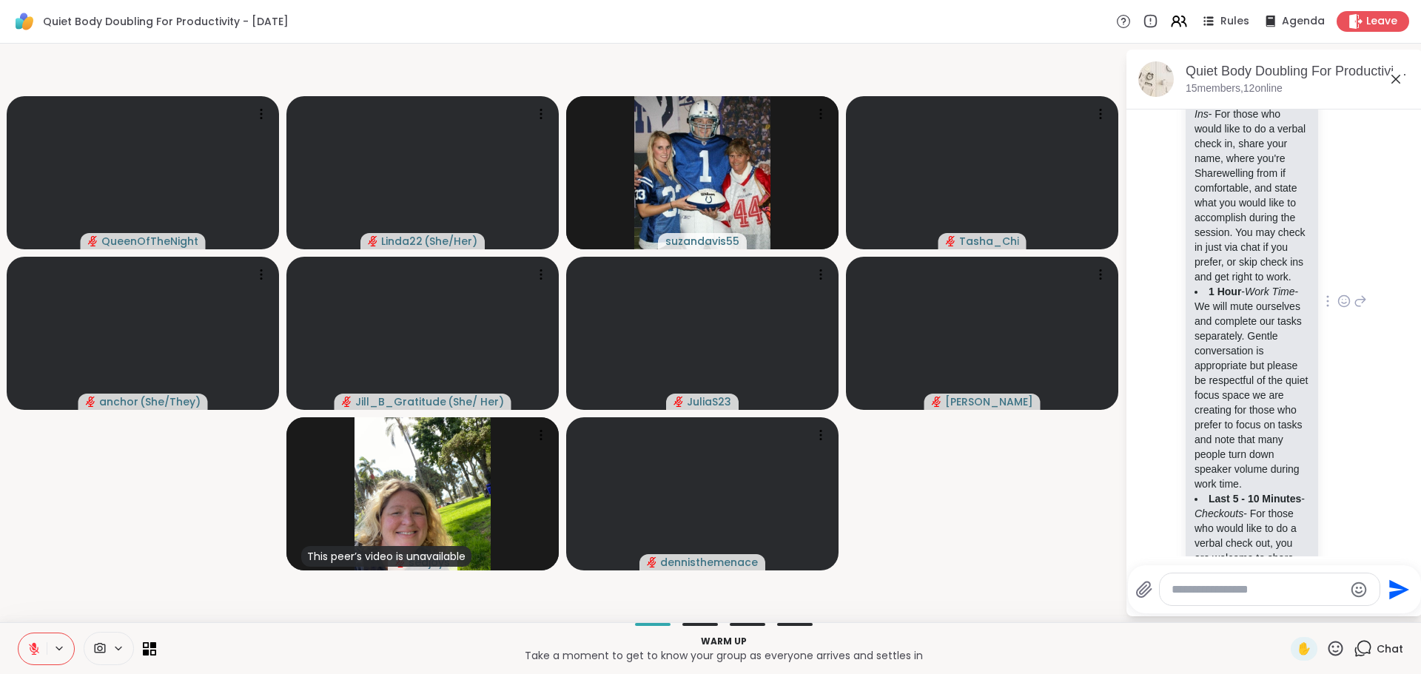
scroll to position [962, 0]
click at [1337, 311] on icon at bounding box center [1343, 303] width 13 height 15
click at [1337, 287] on span "Select Reaction: Heart" at bounding box center [1343, 279] width 13 height 15
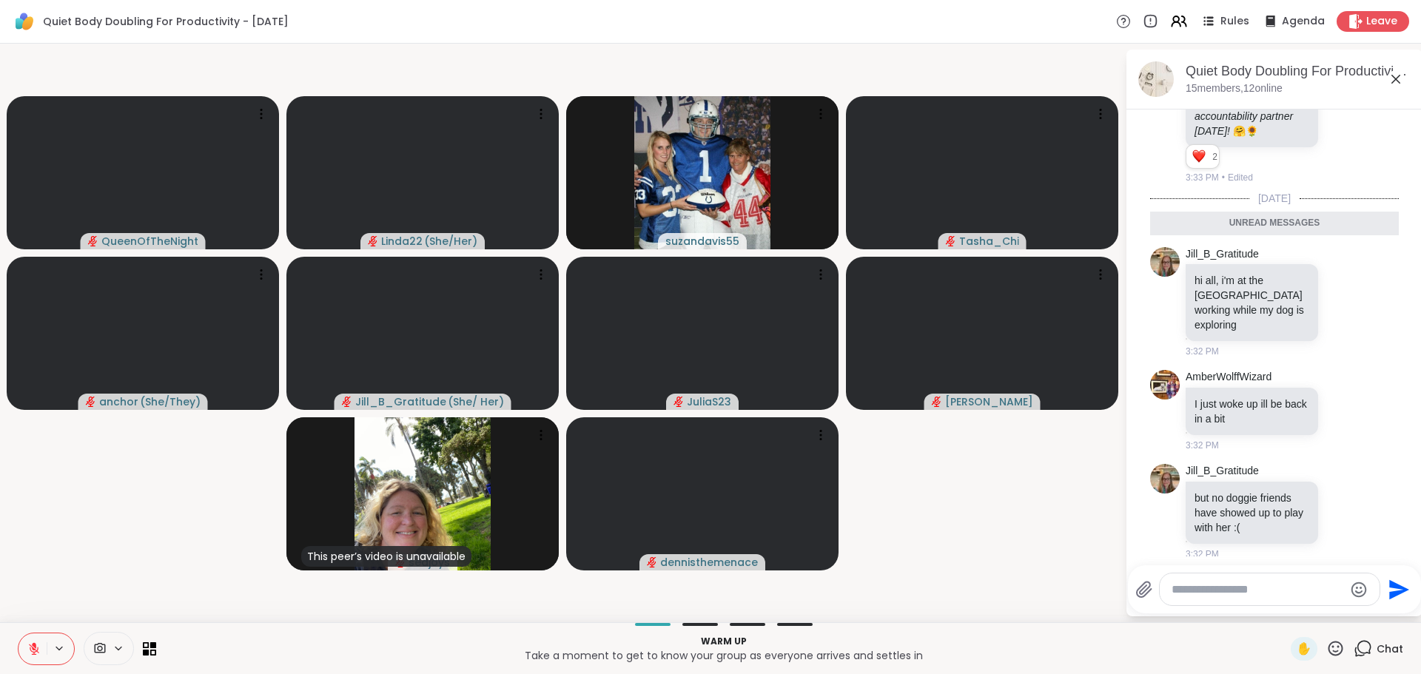
scroll to position [1628, 0]
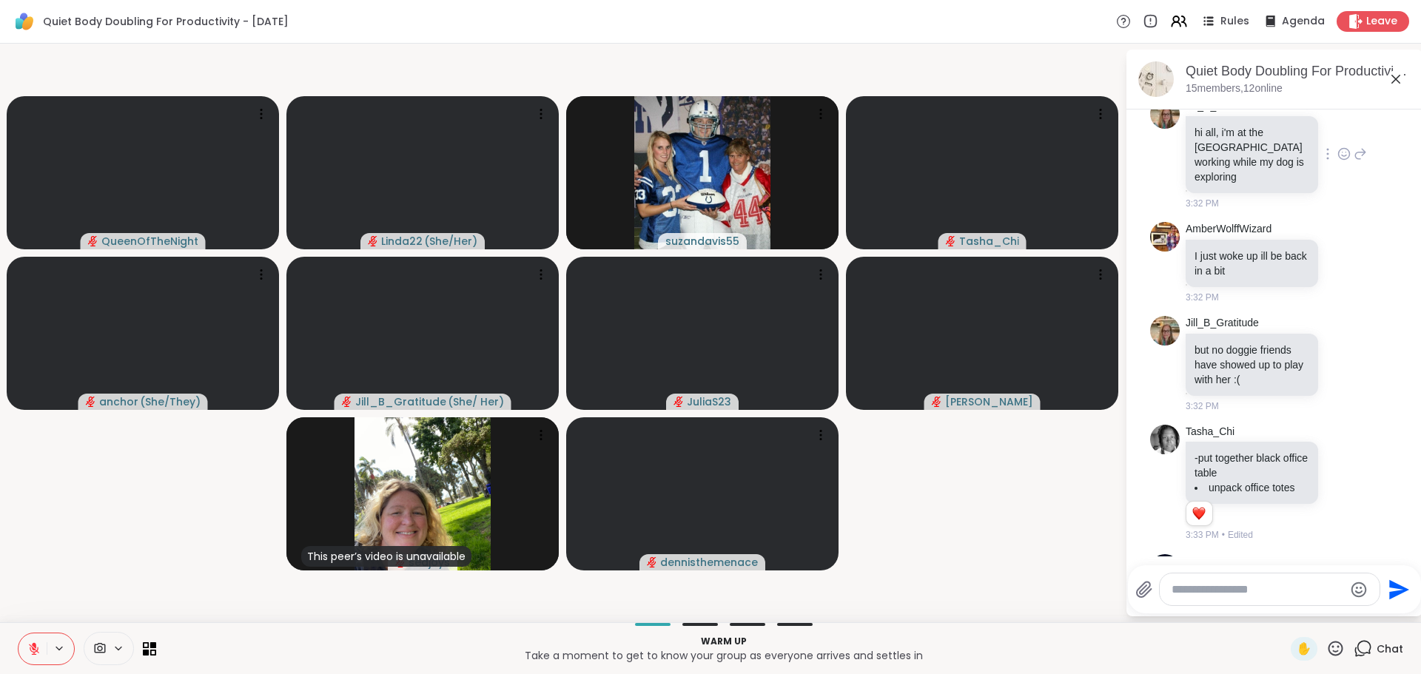
click at [1337, 161] on icon at bounding box center [1343, 154] width 13 height 15
click at [1337, 137] on div "Select Reaction: Heart" at bounding box center [1343, 130] width 13 height 13
click at [1326, 211] on div "Jill_B_Gratitude hi all, i'm at the dog park working while my dog is exploring …" at bounding box center [1276, 155] width 181 height 112
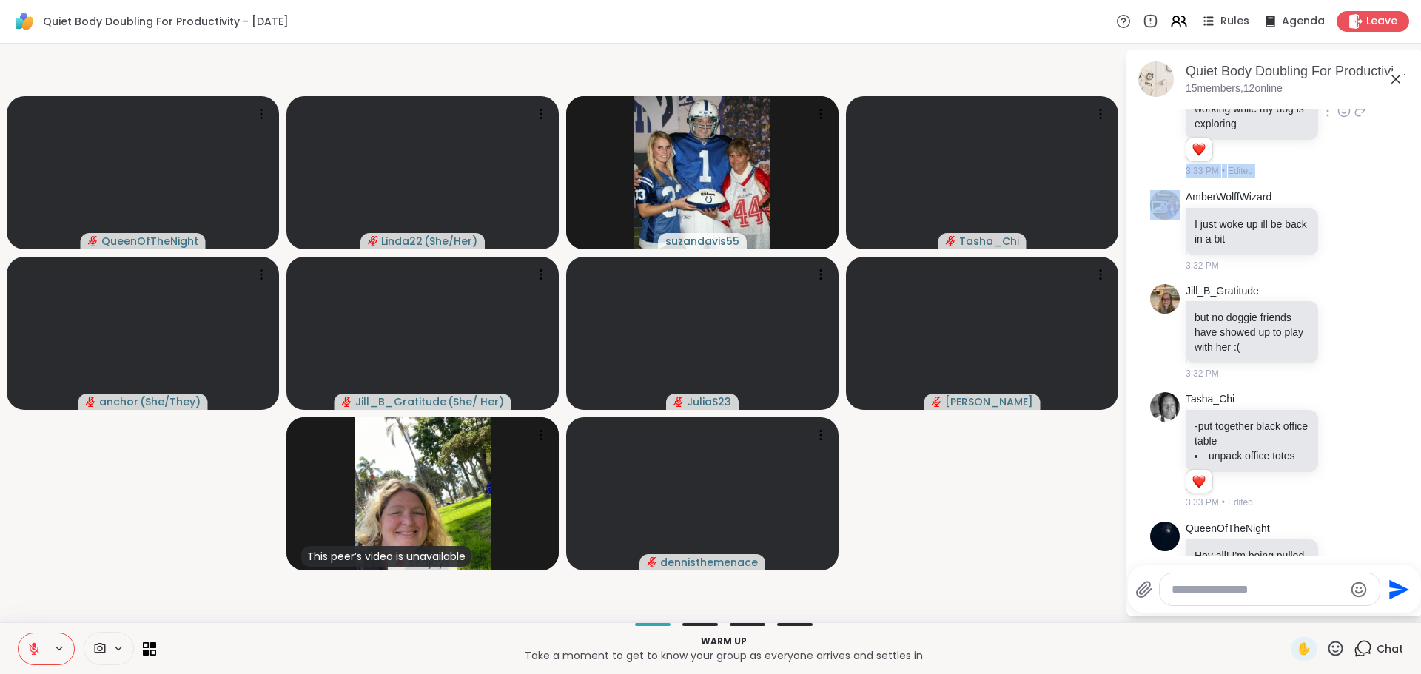
scroll to position [1702, 0]
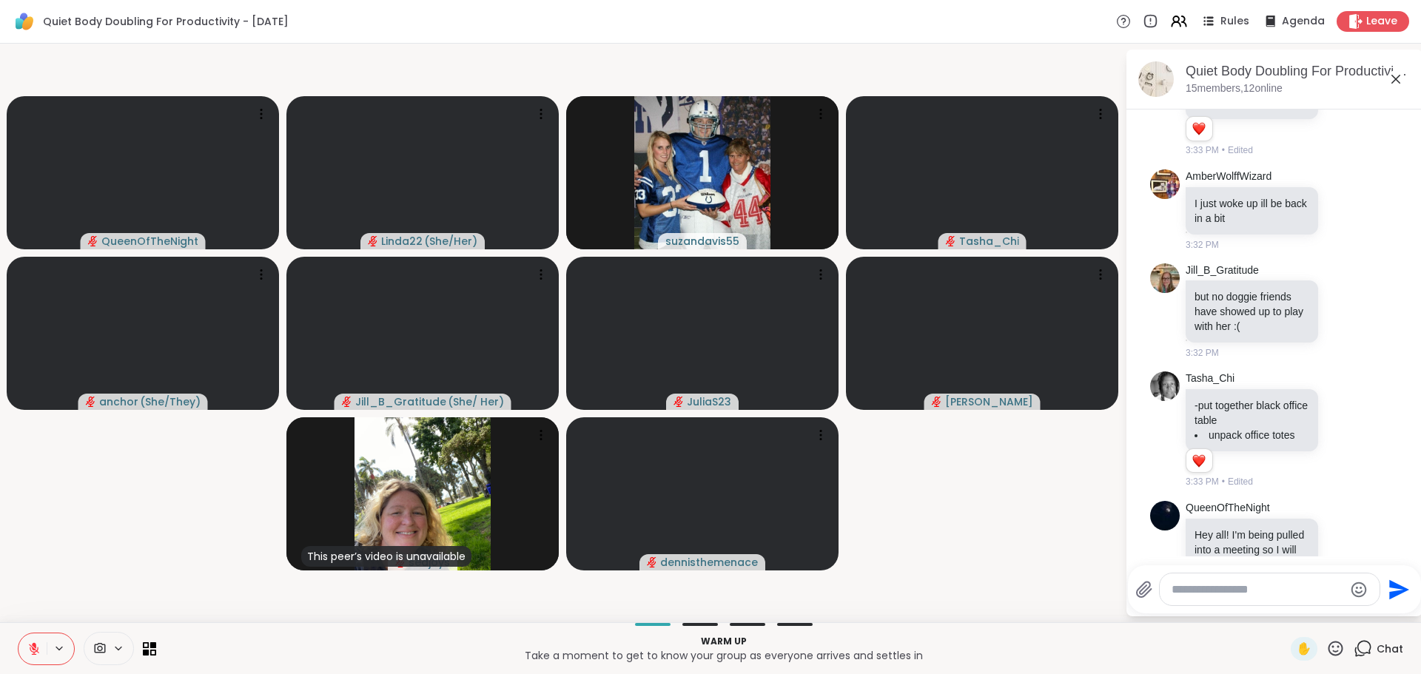
click at [1095, 476] on video-player-container "QueenOfTheNight Linda22 ( She/Her ) suzandavis55 Tasha_Chi anchor ( She/They ) …" at bounding box center [562, 333] width 1107 height 567
click at [1337, 217] on icon at bounding box center [1343, 209] width 13 height 15
click at [1337, 192] on div "Select Reaction: Heart" at bounding box center [1343, 185] width 13 height 13
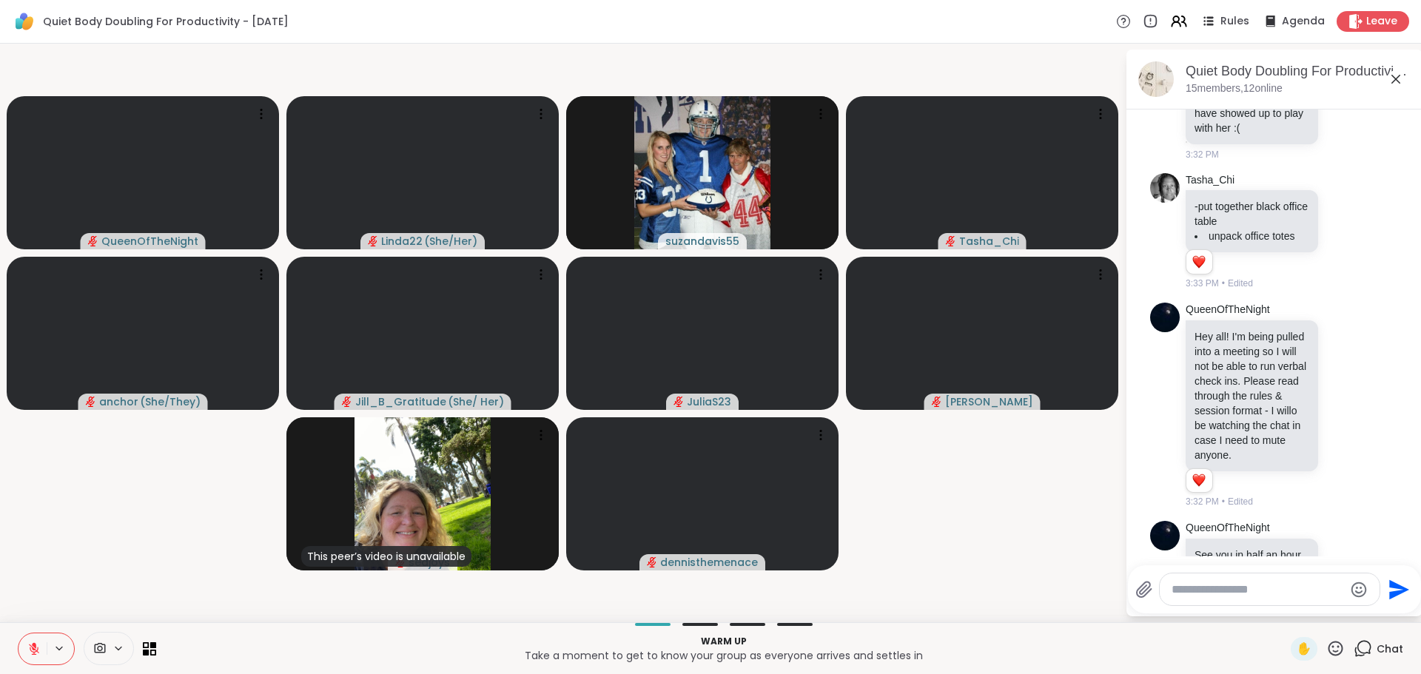
scroll to position [1924, 0]
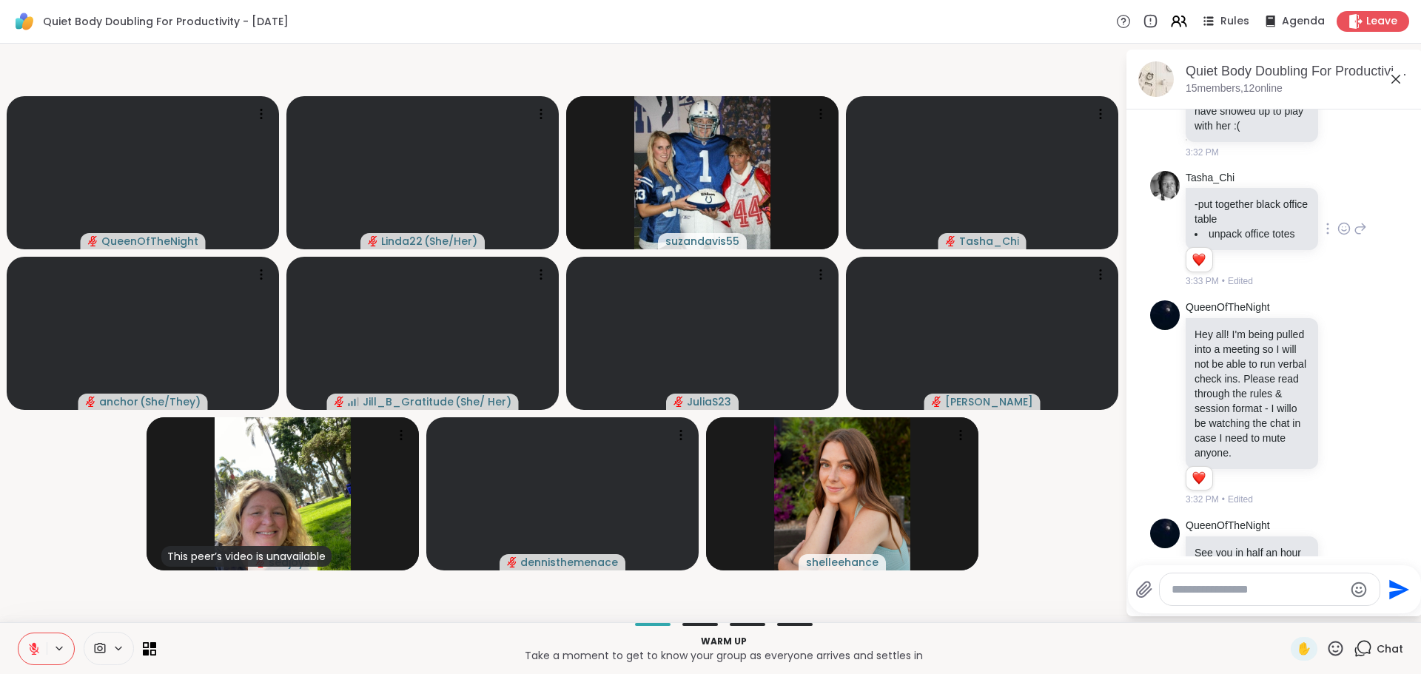
click at [1337, 236] on icon at bounding box center [1343, 228] width 13 height 15
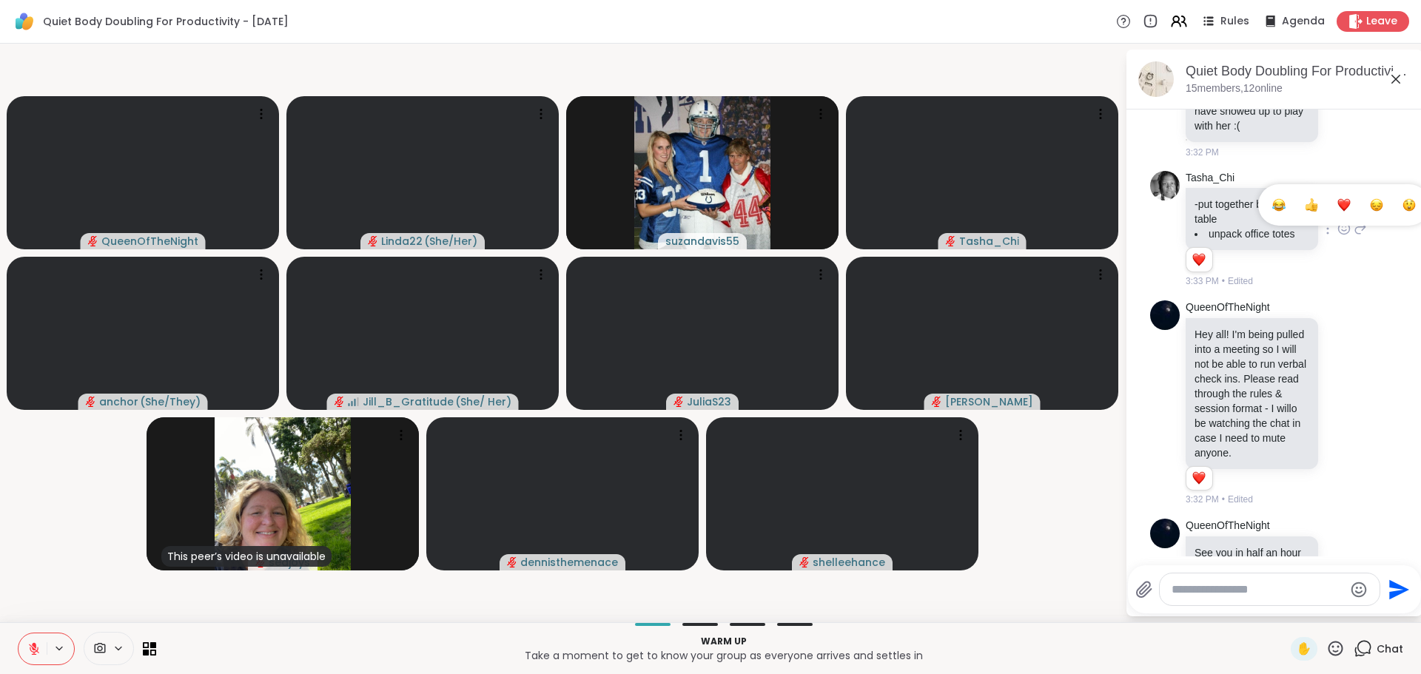
click at [1337, 212] on div "Select Reaction: Heart" at bounding box center [1343, 204] width 13 height 13
click at [1337, 118] on icon at bounding box center [1343, 110] width 13 height 15
click at [1370, 93] on div "Select Reaction: Sad" at bounding box center [1376, 86] width 13 height 13
click at [1357, 165] on div "Jill_B_Gratitude but no doggie friends have showed up to play with her :( 3:32 …" at bounding box center [1274, 110] width 249 height 109
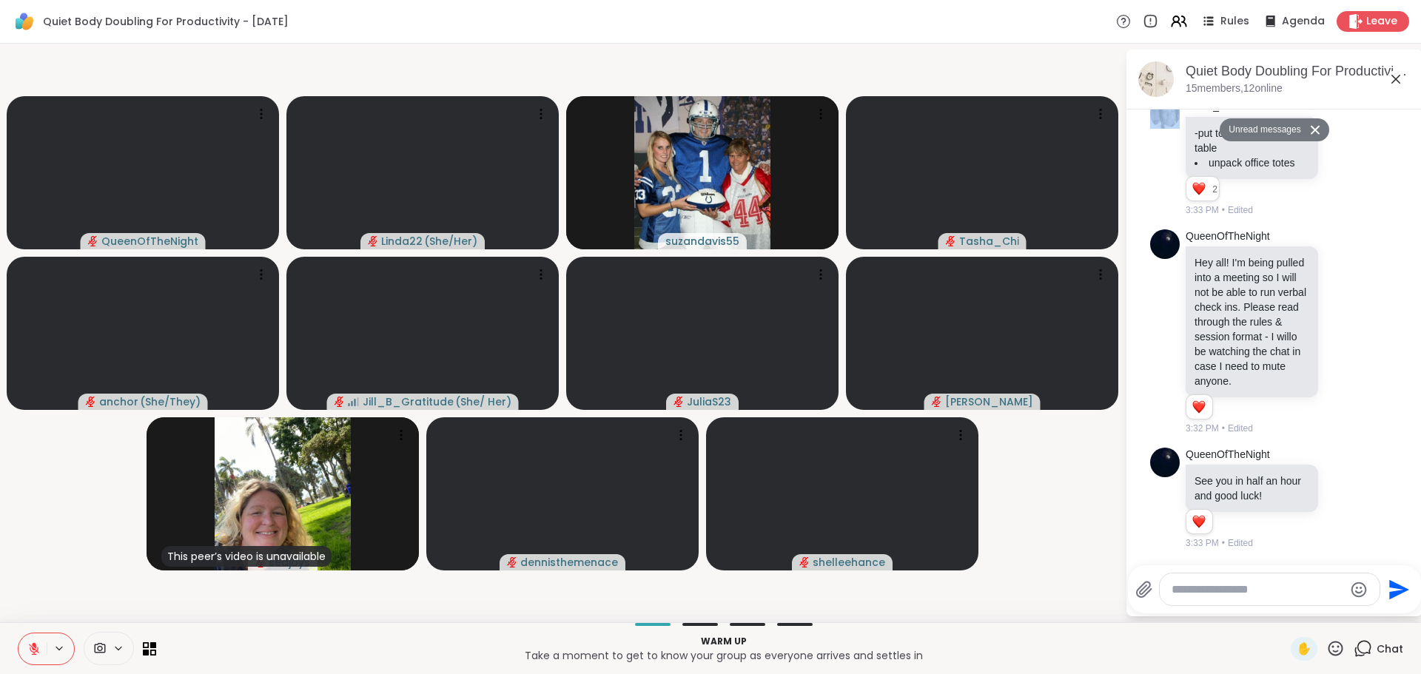
scroll to position [2220, 0]
click at [1337, 331] on icon at bounding box center [1343, 331] width 13 height 15
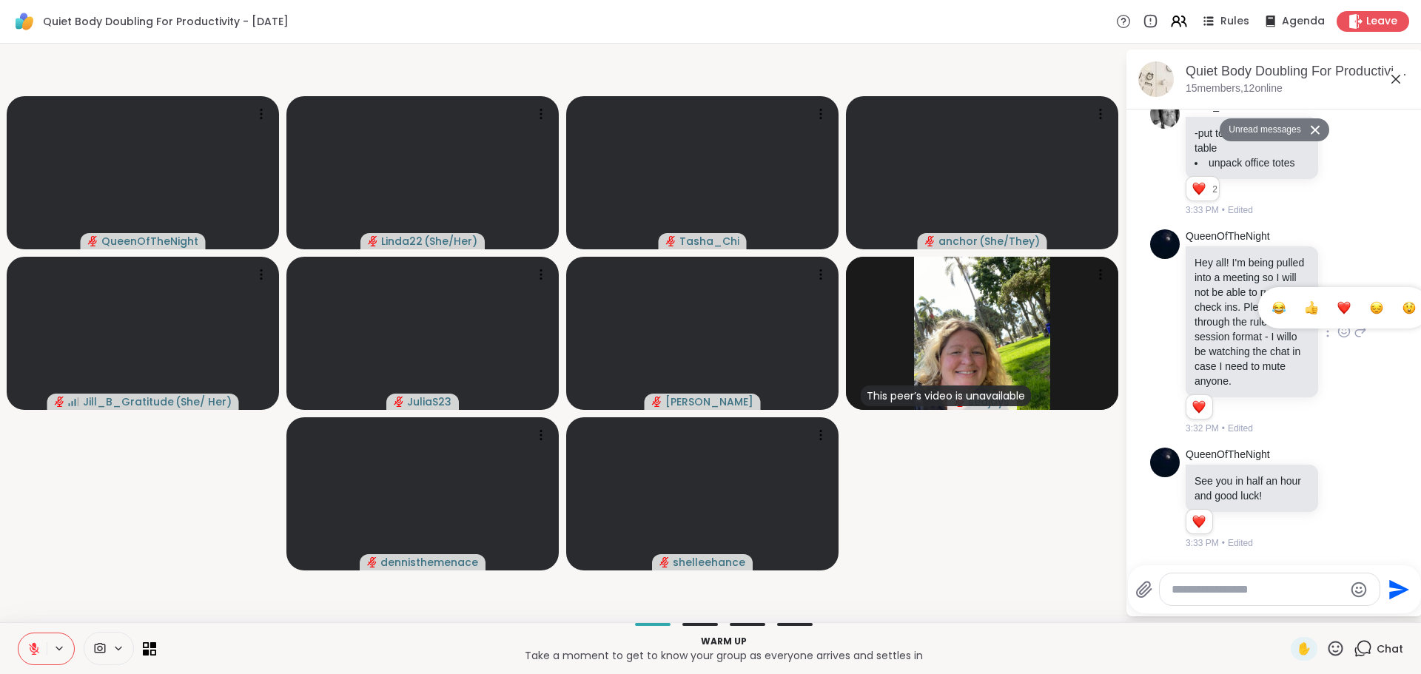
click at [1337, 305] on div "Select Reaction: Heart" at bounding box center [1343, 307] width 13 height 13
click at [1337, 497] on icon at bounding box center [1343, 498] width 13 height 15
click at [1337, 492] on icon at bounding box center [1343, 498] width 13 height 15
click at [1337, 480] on div "Select Reaction: Heart" at bounding box center [1343, 474] width 13 height 13
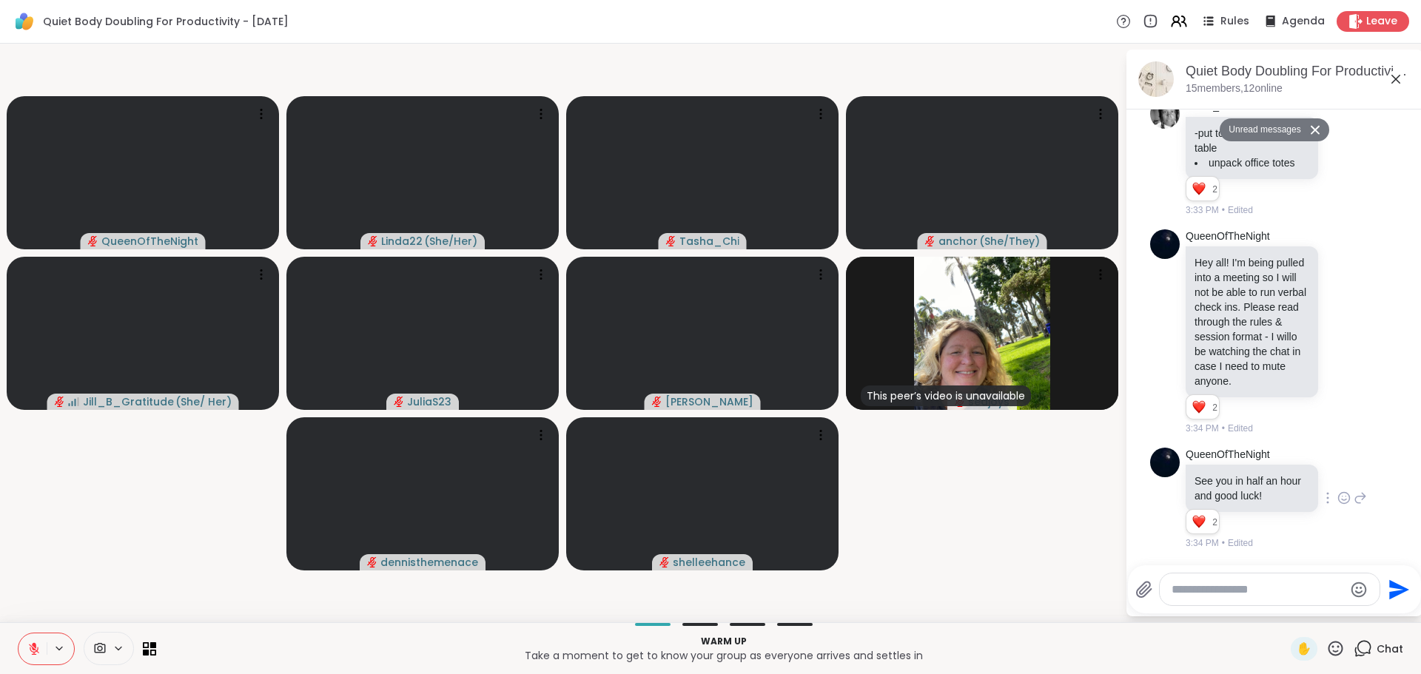
click at [1354, 494] on icon at bounding box center [1360, 498] width 13 height 18
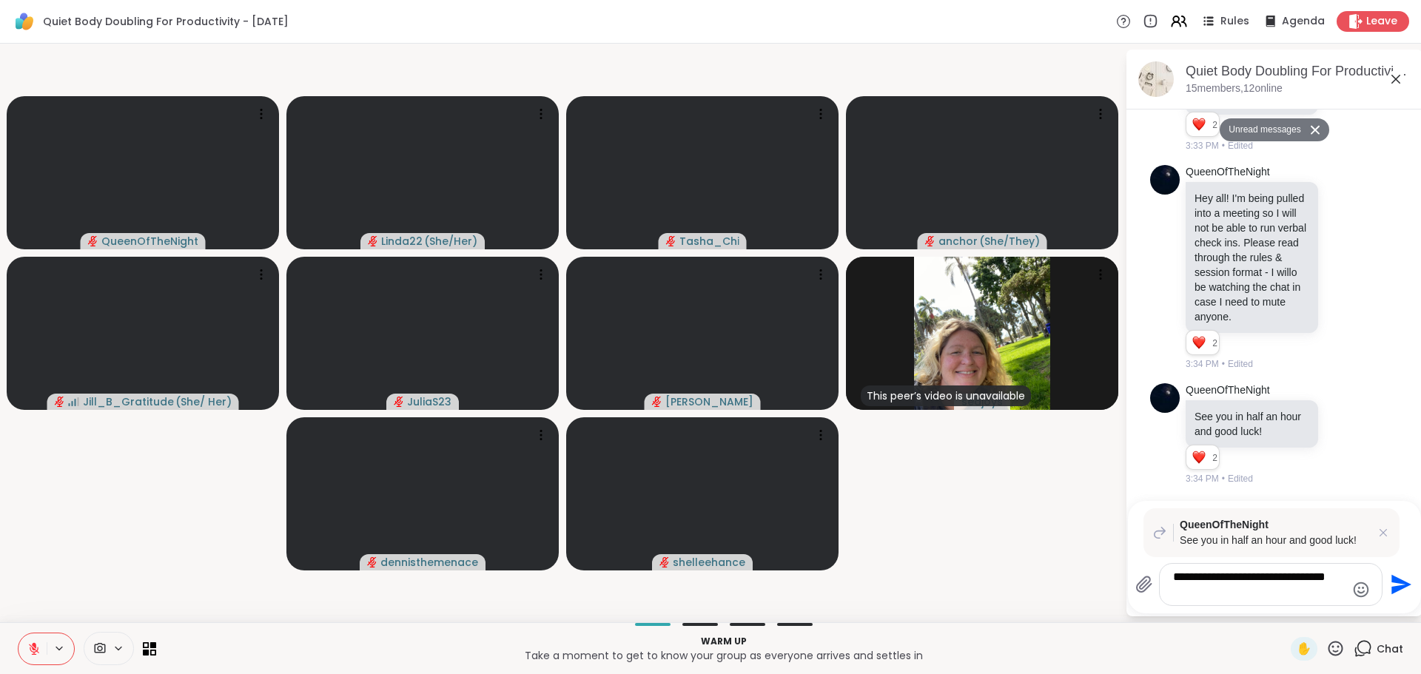
type textarea "**********"
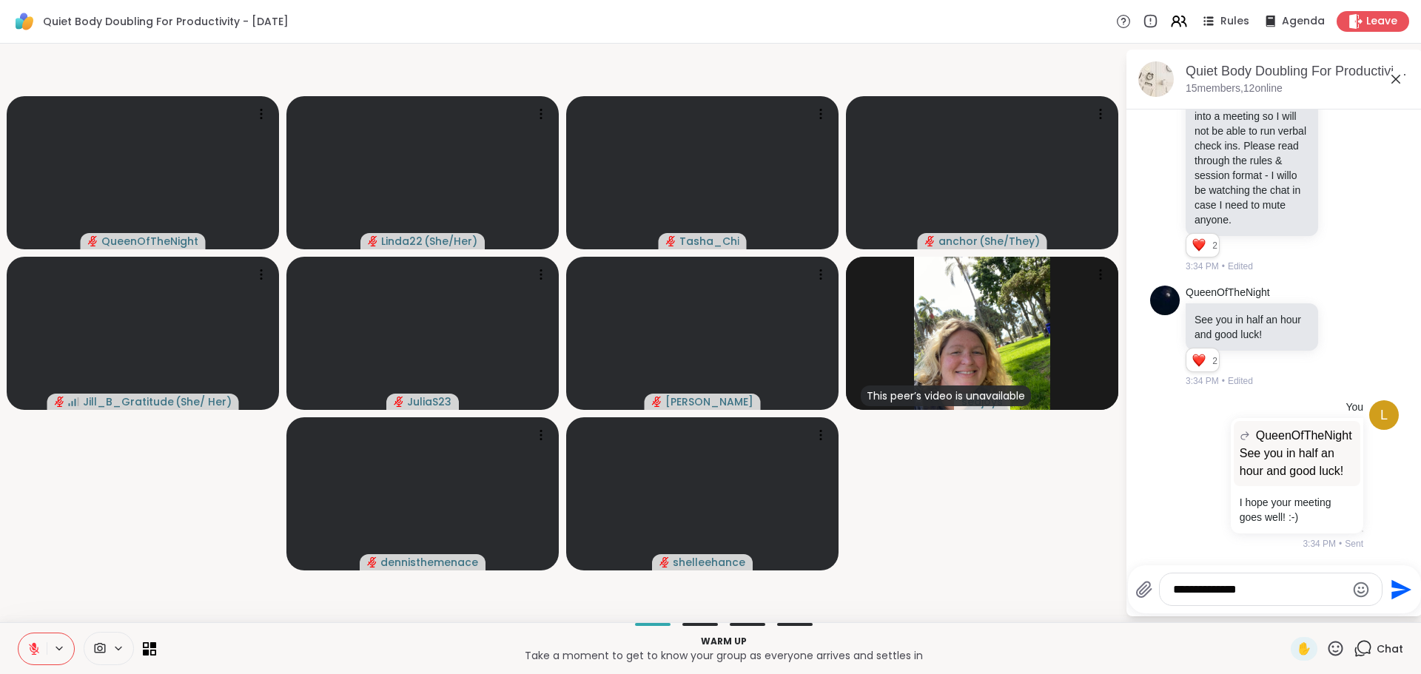
type textarea "**********"
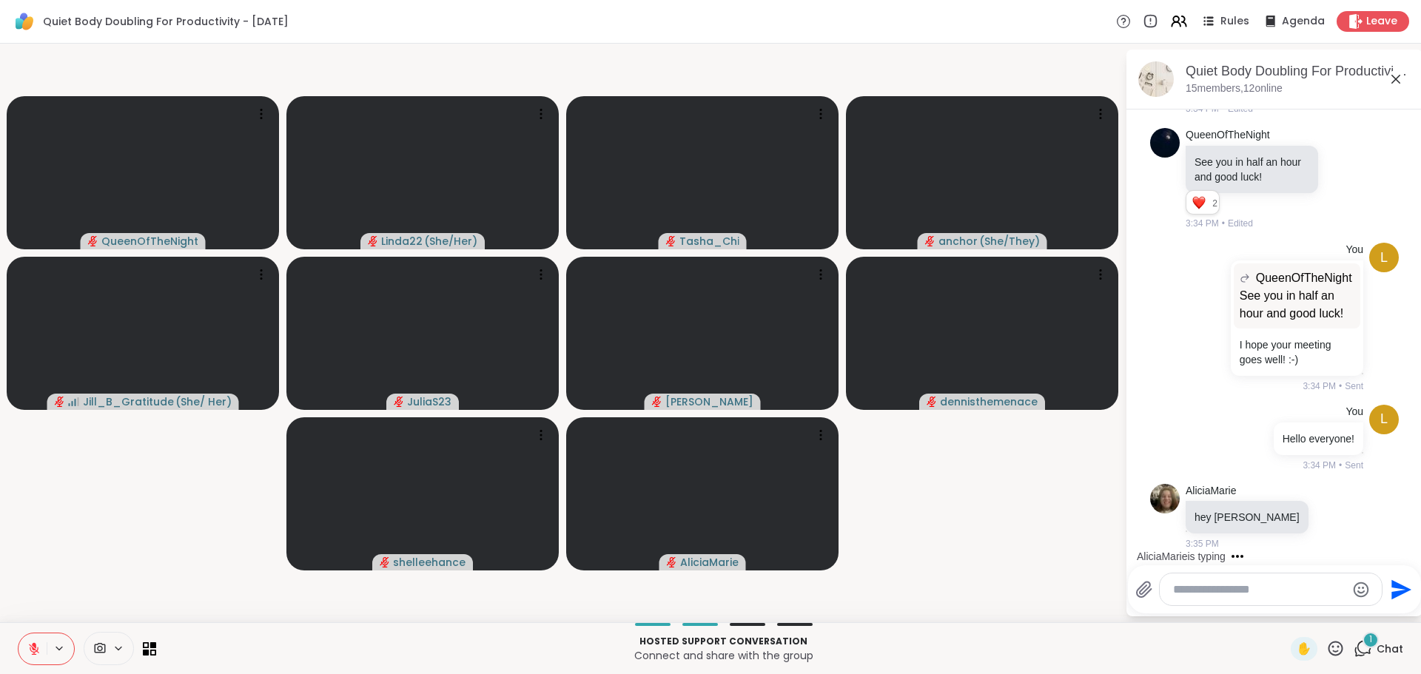
scroll to position [2508, 0]
type textarea "**********"
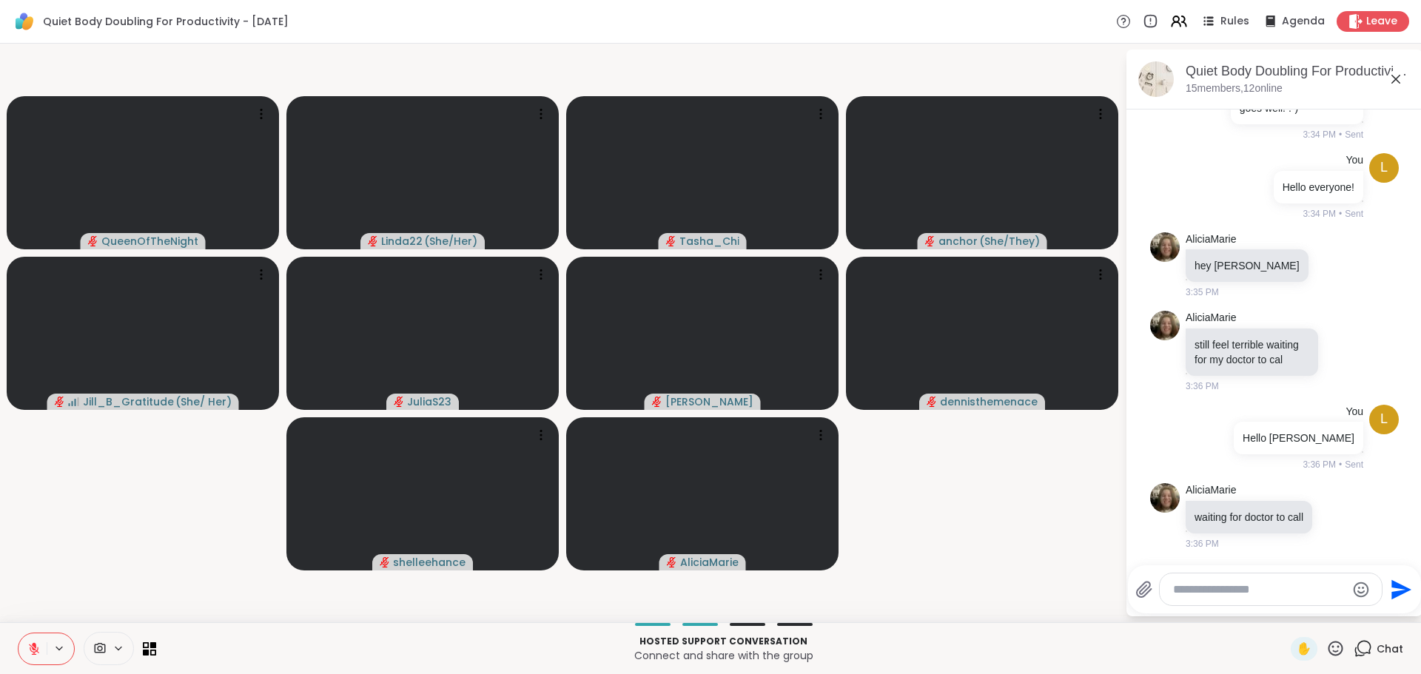
scroll to position [2869, 0]
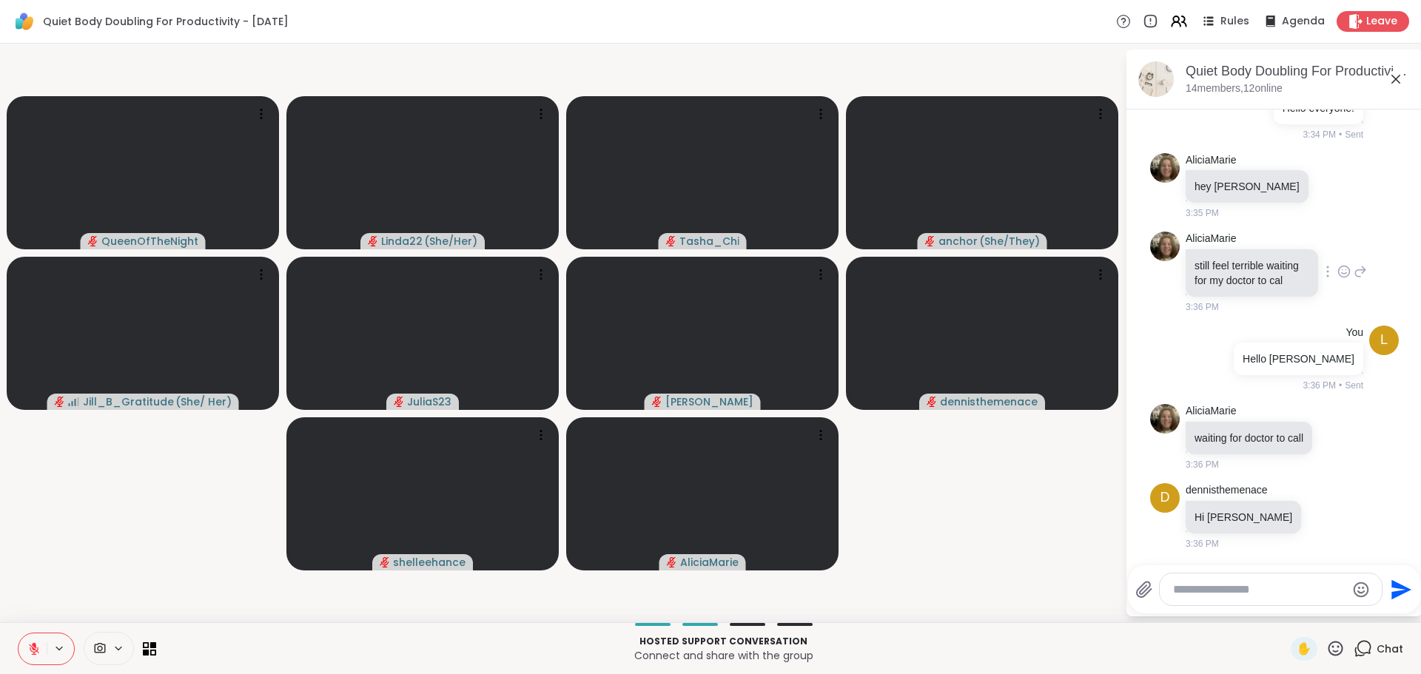
click at [1354, 263] on icon at bounding box center [1360, 272] width 13 height 18
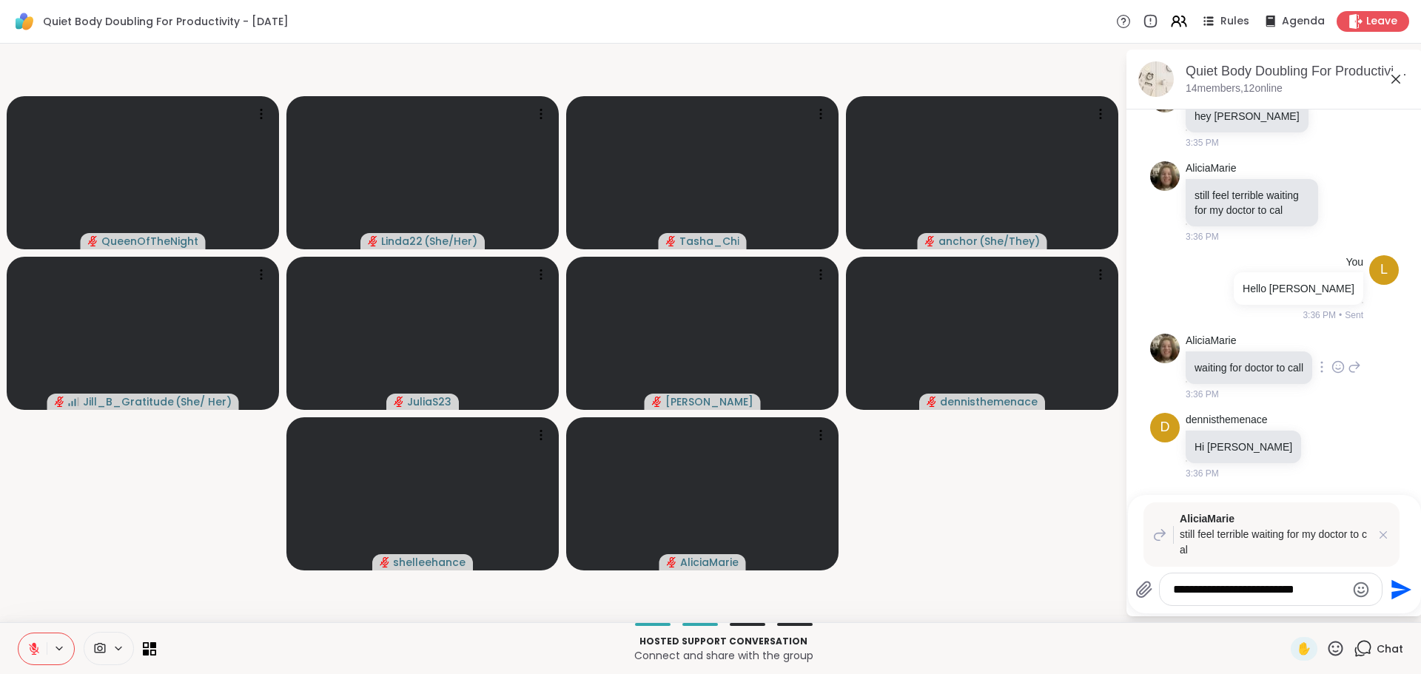
type textarea "**********"
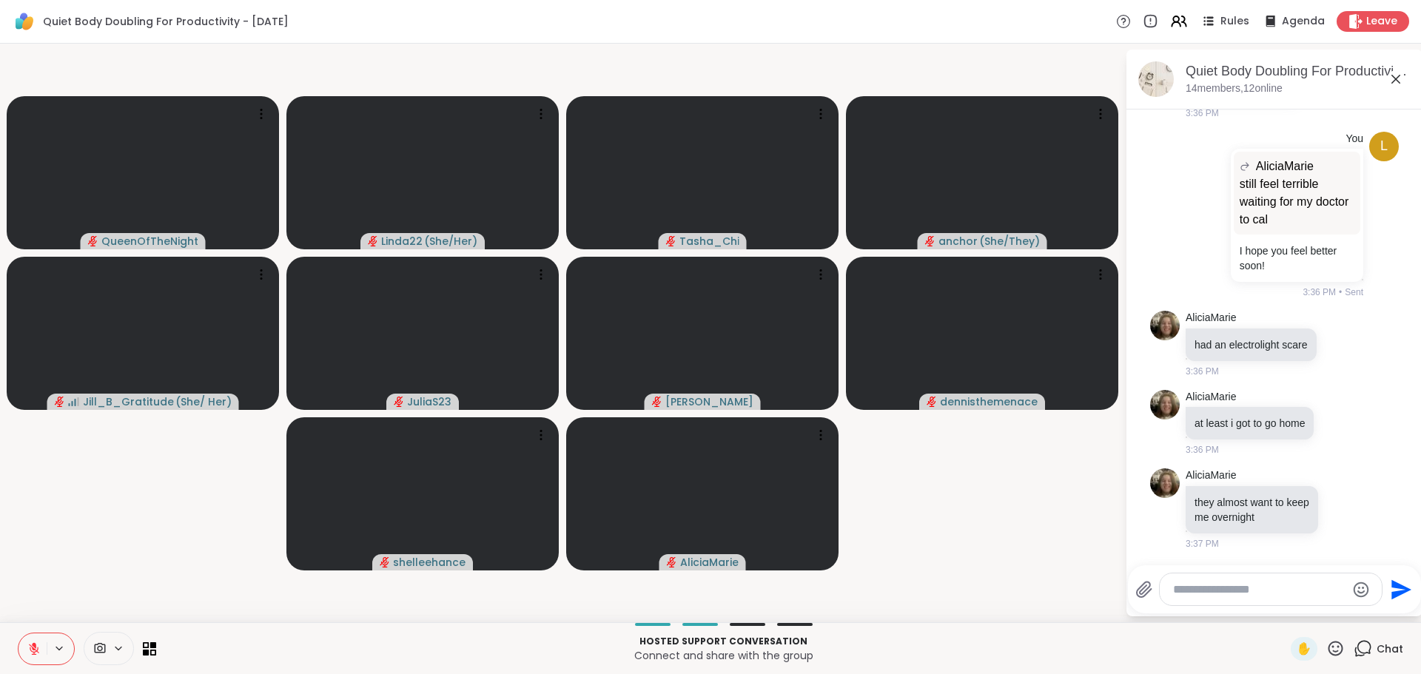
scroll to position [3423, 0]
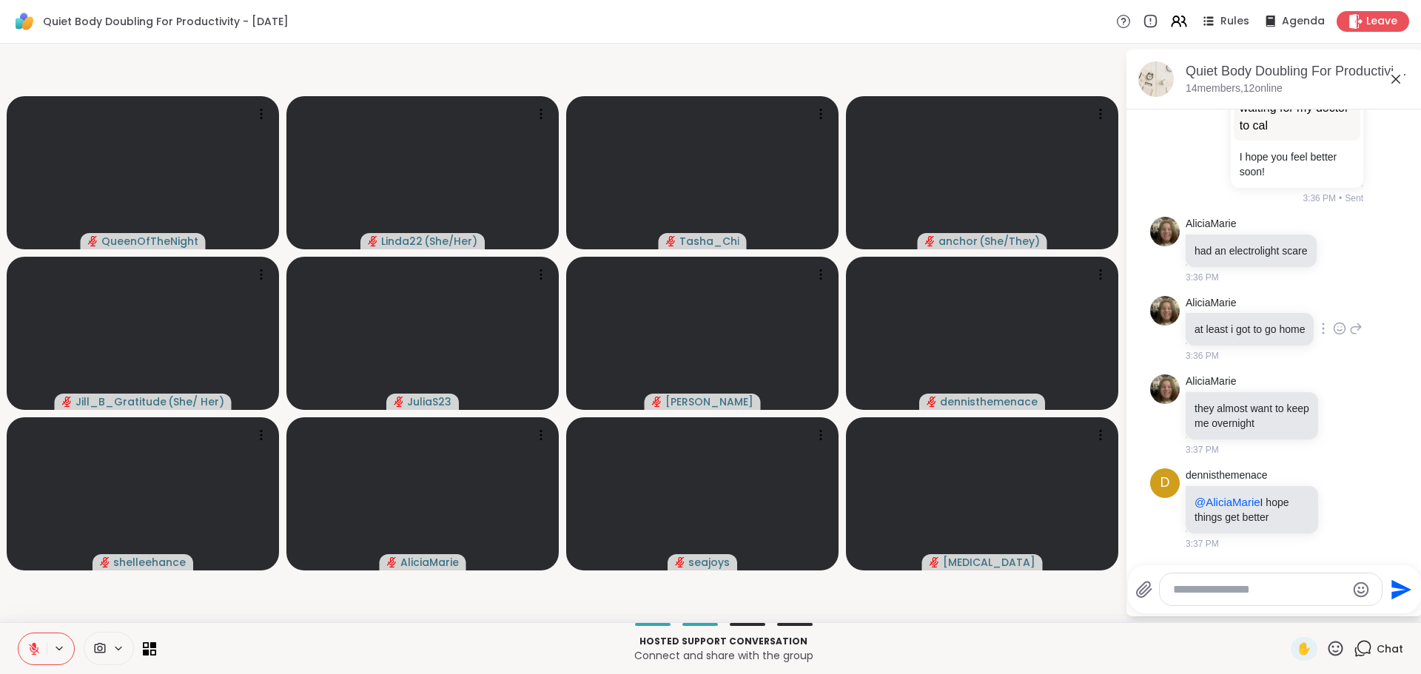
click at [1333, 322] on icon at bounding box center [1339, 328] width 13 height 15
click at [1333, 302] on div "Select Reaction: Heart" at bounding box center [1339, 304] width 13 height 13
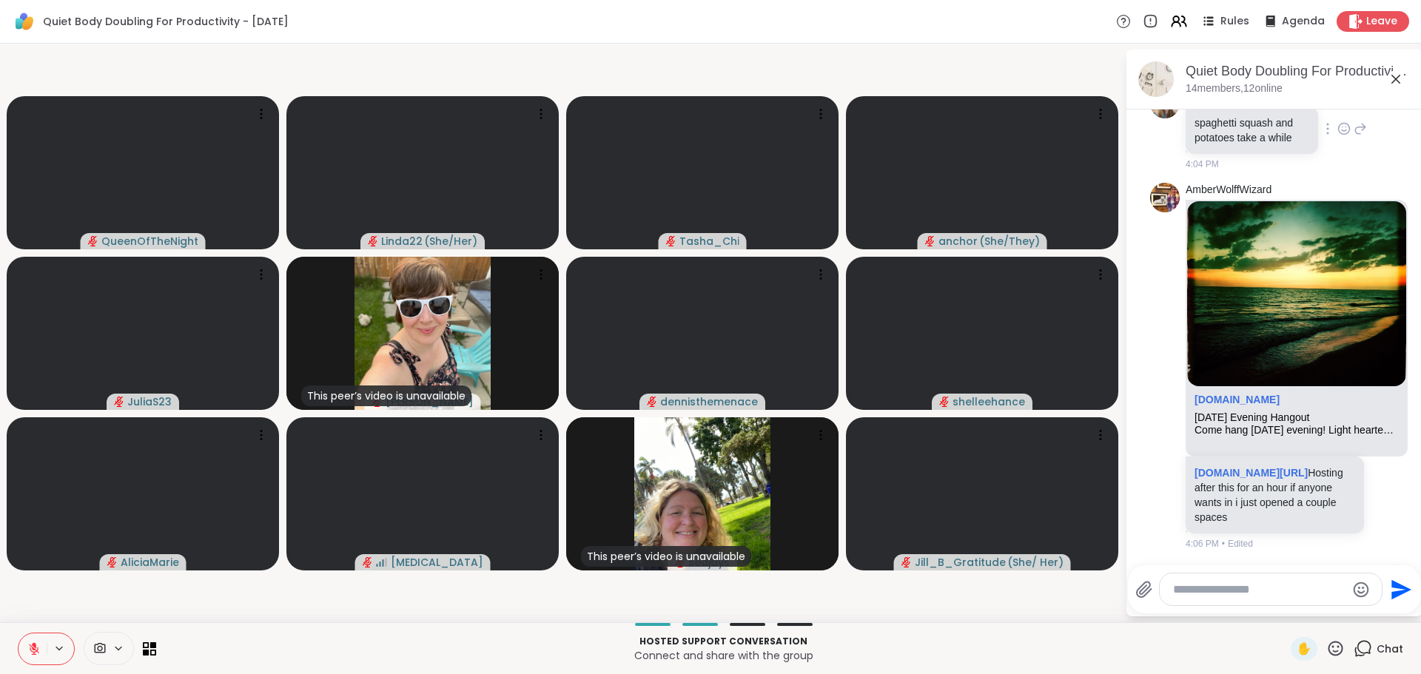
scroll to position [6411, 0]
click at [1234, 478] on link "sharewellnow.com/session/9393e46e-df68-40db-86f1-c1caef9ffa9a" at bounding box center [1251, 473] width 113 height 12
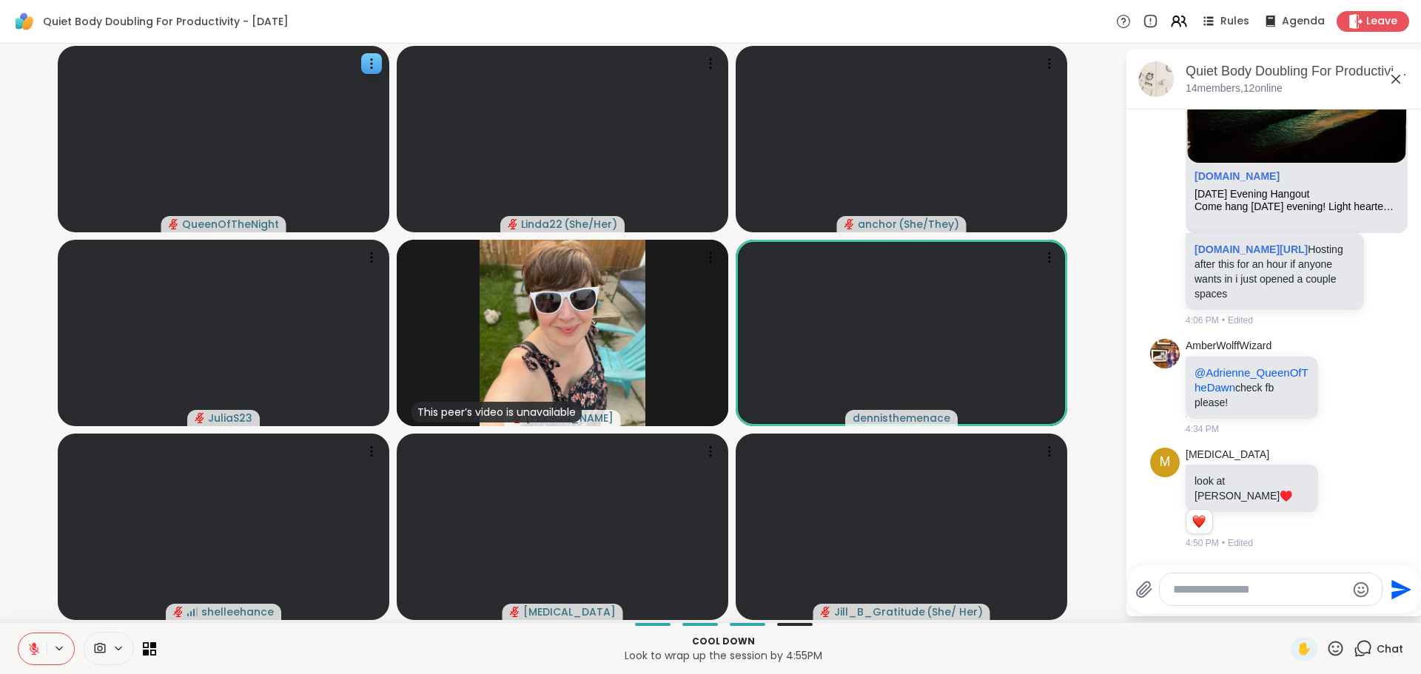
scroll to position [6620, 0]
click at [1321, 505] on div at bounding box center [1344, 498] width 46 height 18
click at [1337, 504] on icon at bounding box center [1343, 498] width 13 height 15
click at [1337, 475] on div "Select Reaction: Heart" at bounding box center [1343, 474] width 13 height 13
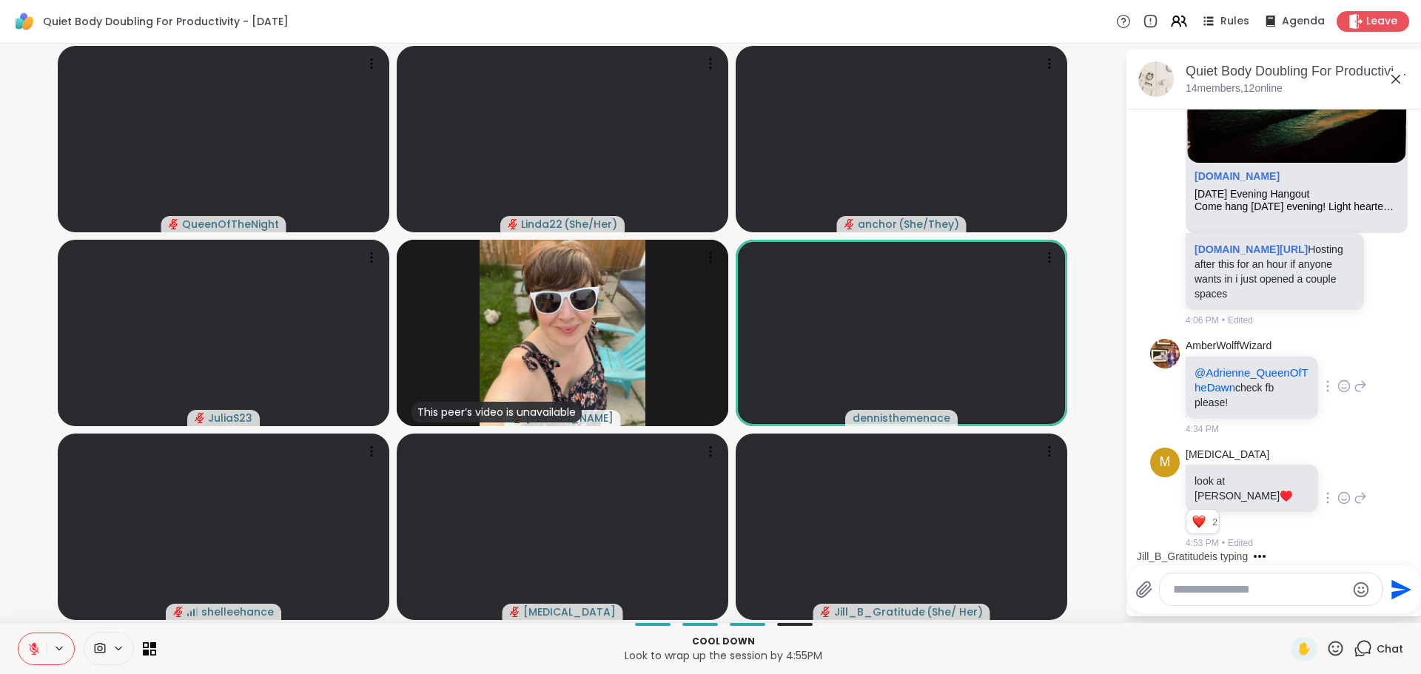
scroll to position [6749, 0]
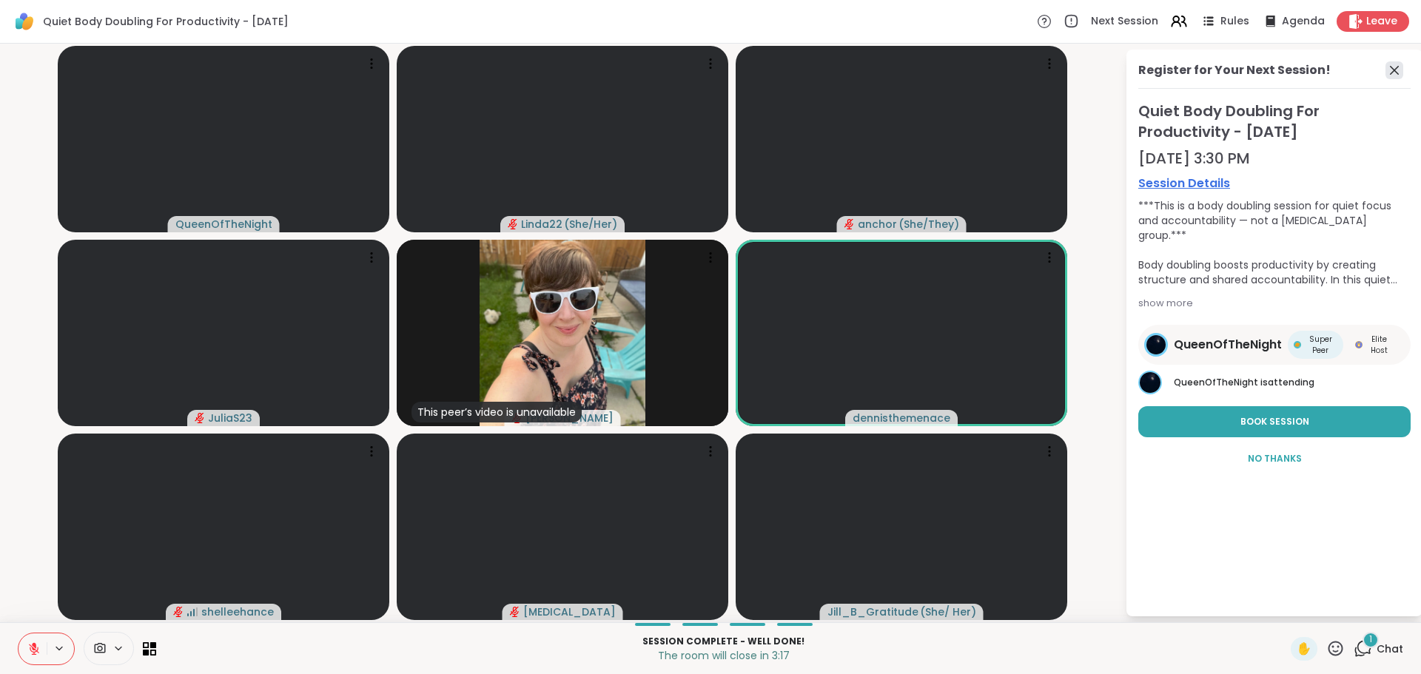
click at [1394, 62] on icon at bounding box center [1394, 70] width 18 height 18
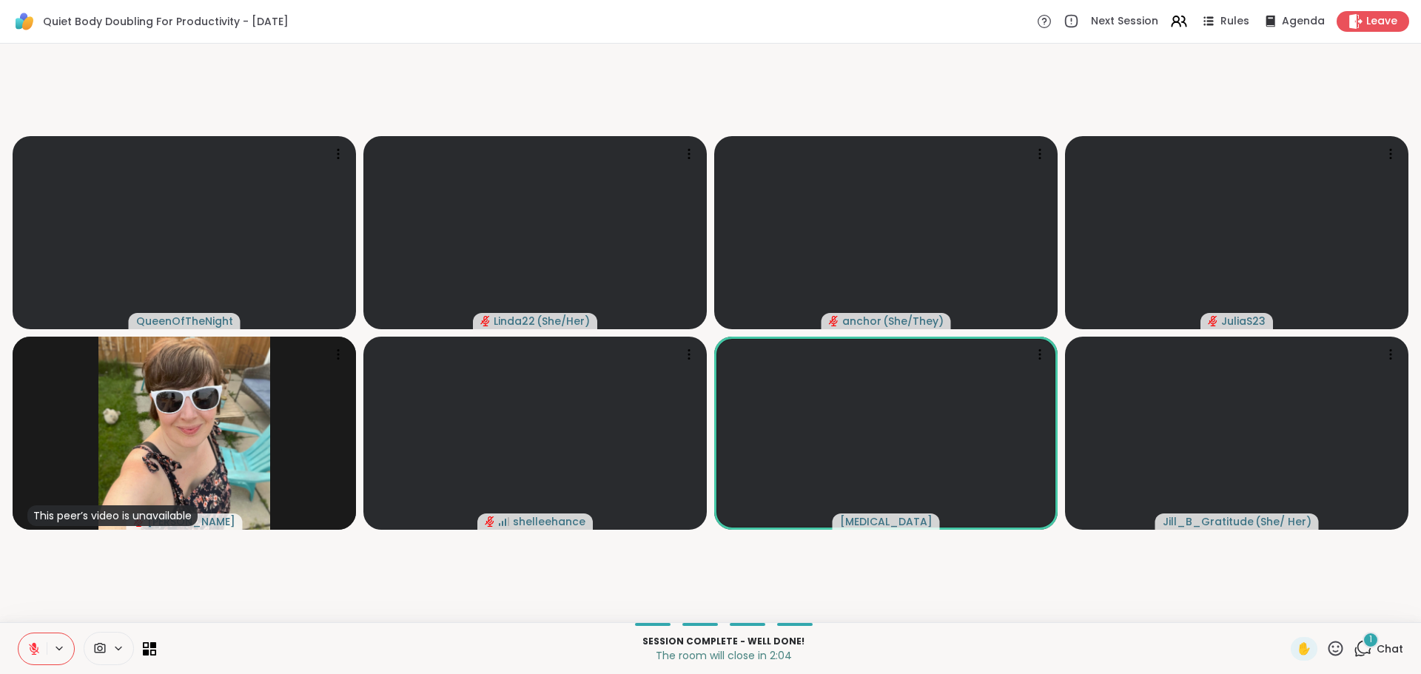
click at [1358, 649] on icon at bounding box center [1363, 648] width 19 height 19
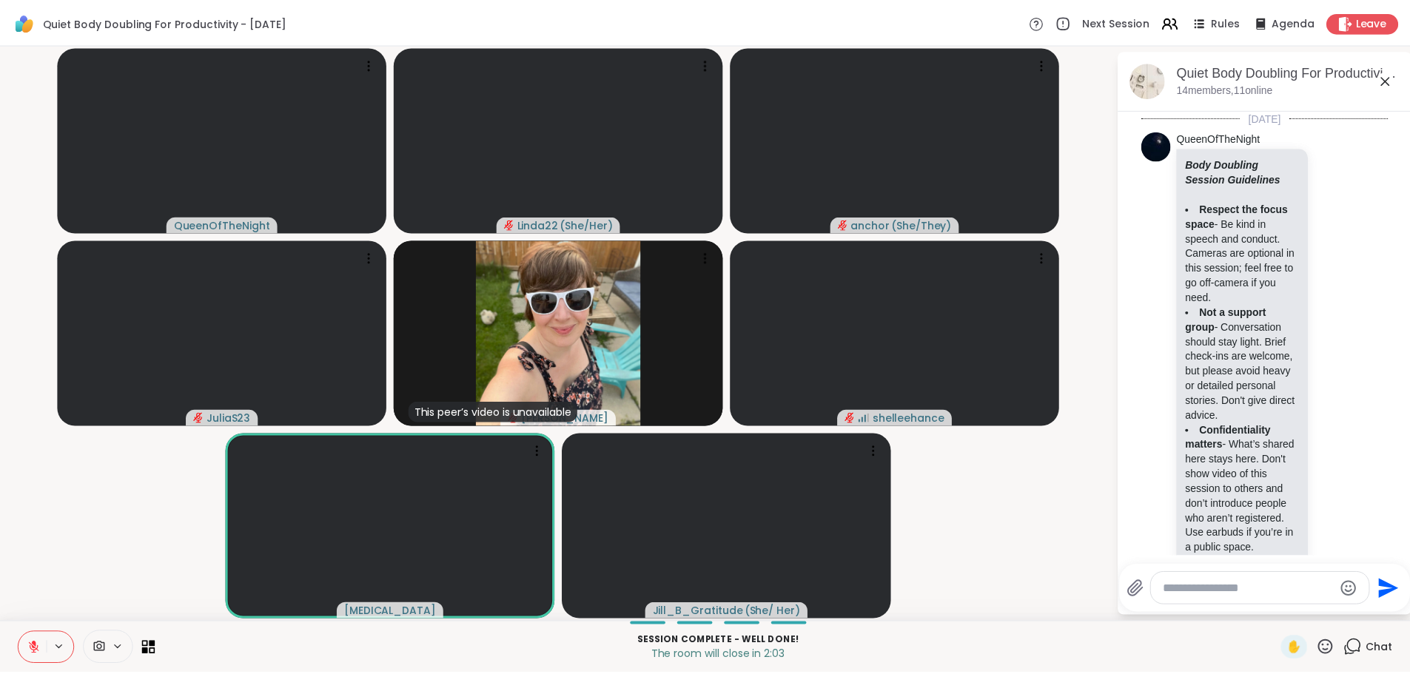
scroll to position [7171, 0]
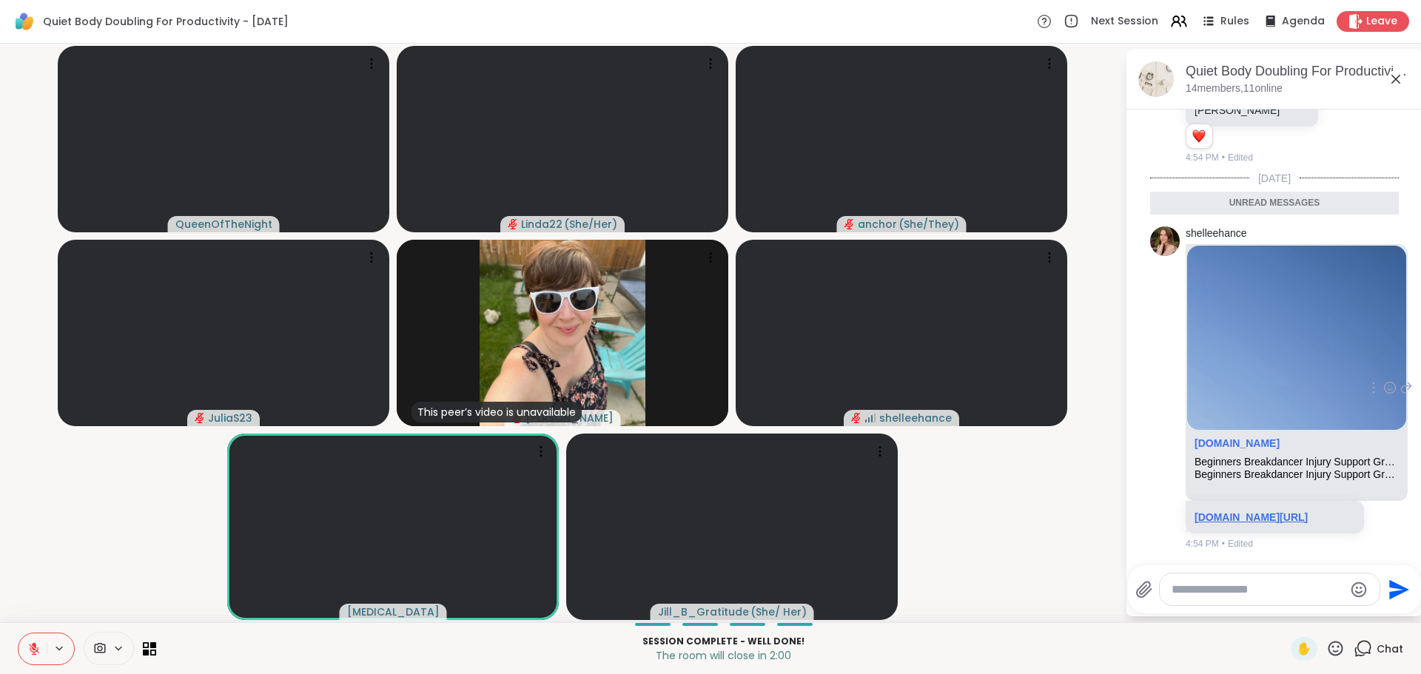
click at [1210, 511] on link "sharewellnow.com/session/8ea995cf-c949-4612-8bbd-314acee3510f" at bounding box center [1251, 517] width 113 height 12
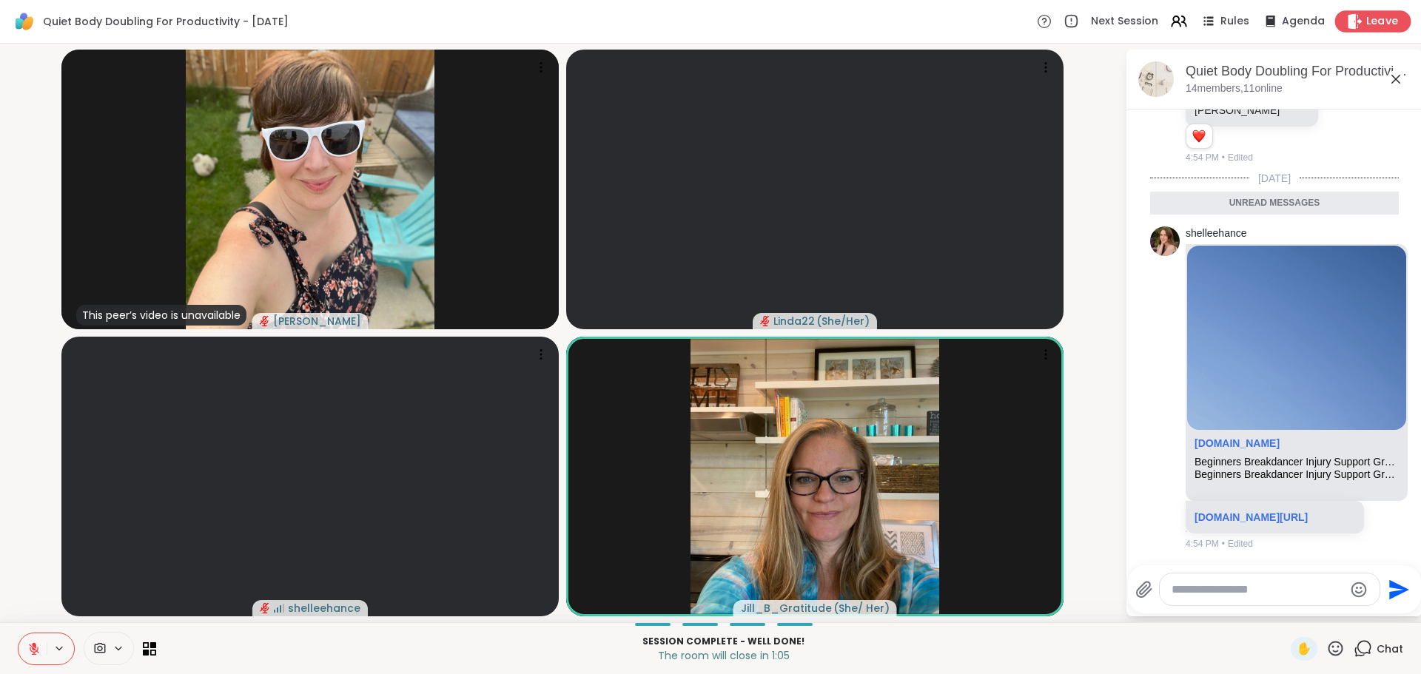
click at [1350, 13] on icon at bounding box center [1355, 21] width 16 height 16
click at [1366, 27] on span "Leave" at bounding box center [1382, 22] width 33 height 16
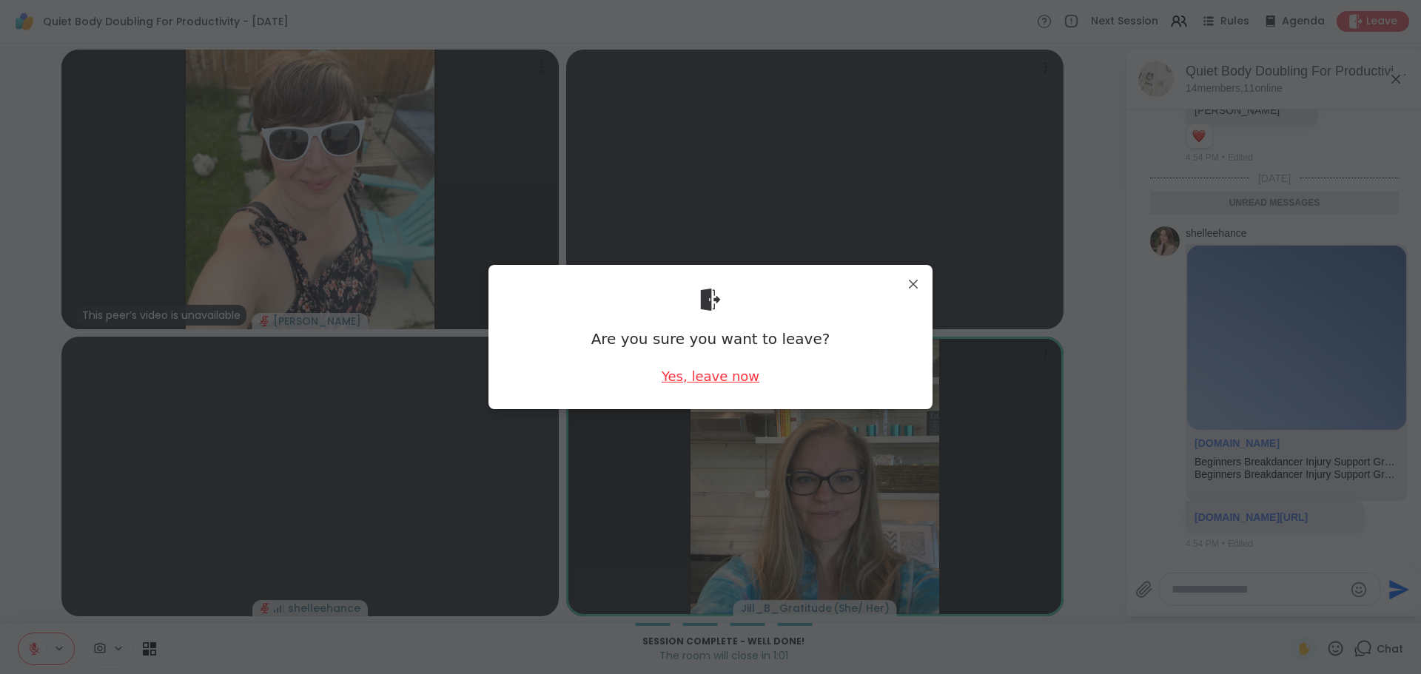
click at [704, 382] on div "Yes, leave now" at bounding box center [711, 376] width 98 height 19
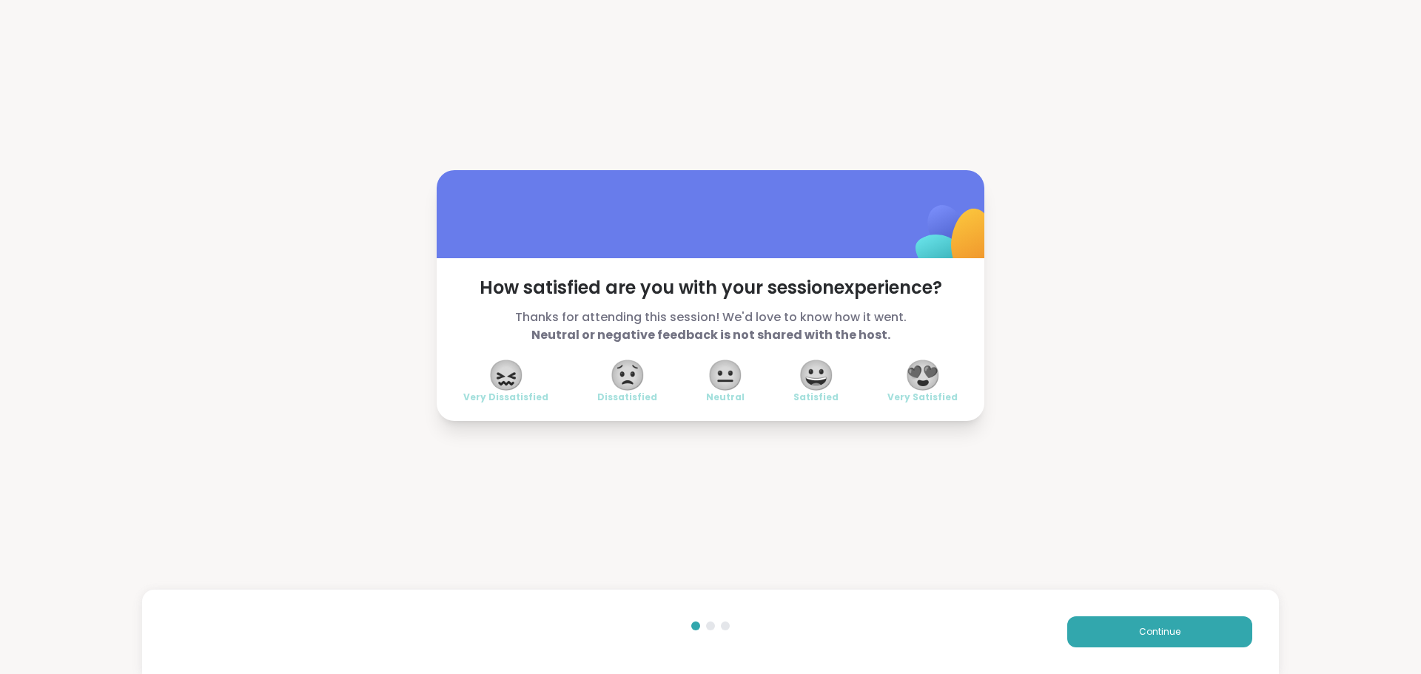
click at [924, 365] on span "😍" at bounding box center [922, 375] width 37 height 27
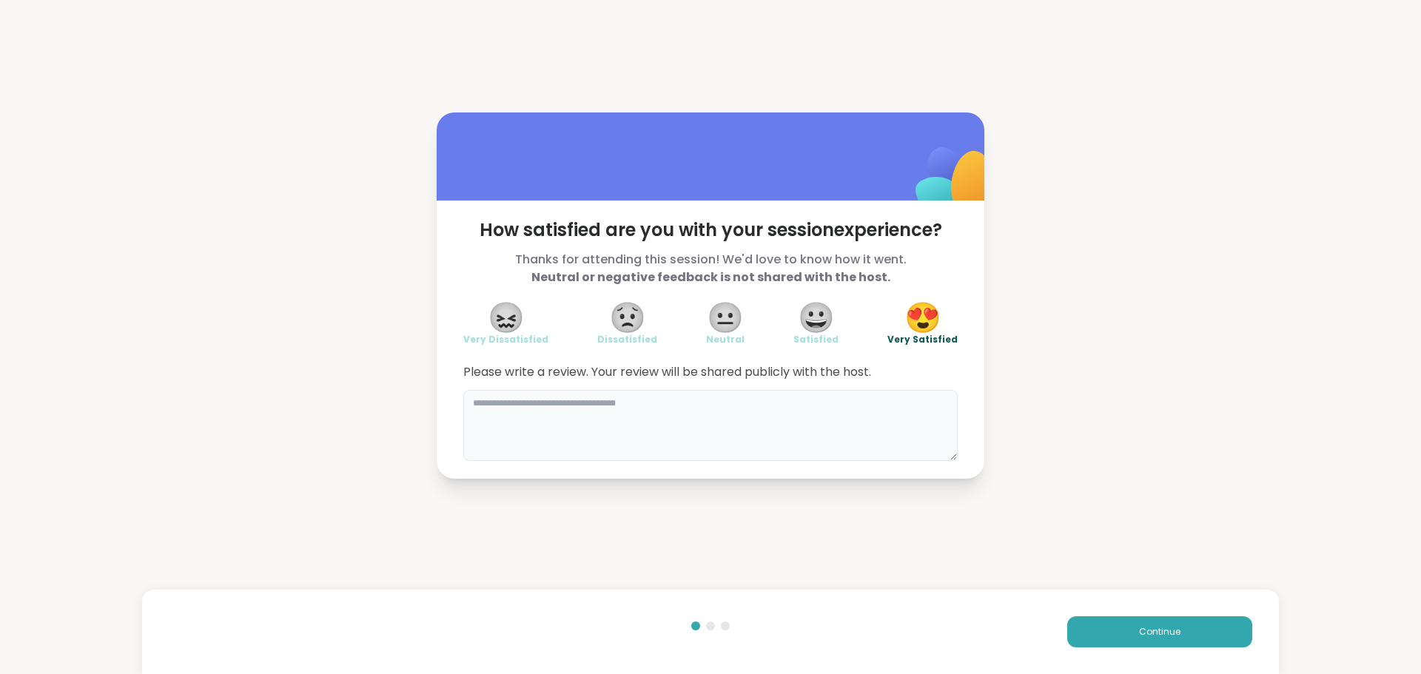
click at [863, 400] on textarea at bounding box center [710, 425] width 494 height 71
type textarea "**********"
click at [1088, 618] on button "Continue" at bounding box center [1159, 631] width 185 height 31
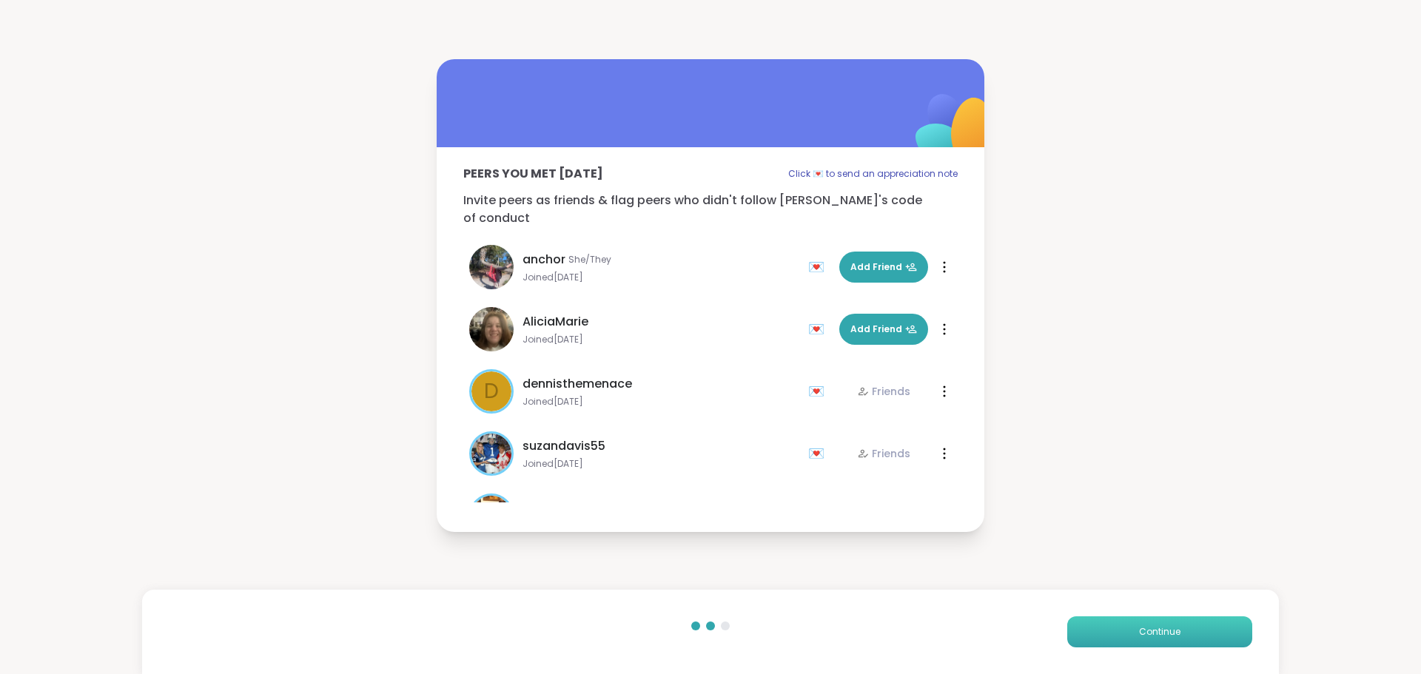
click at [1088, 618] on button "Continue" at bounding box center [1159, 631] width 185 height 31
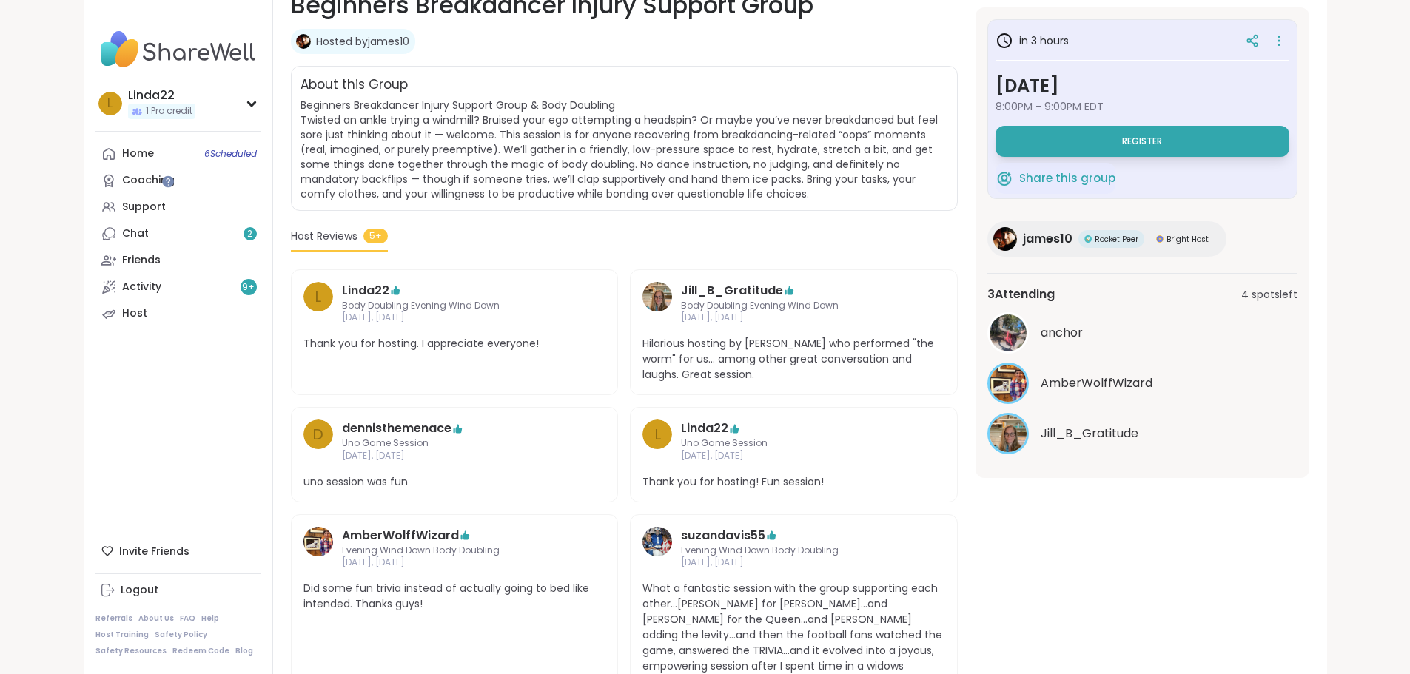
scroll to position [269, 0]
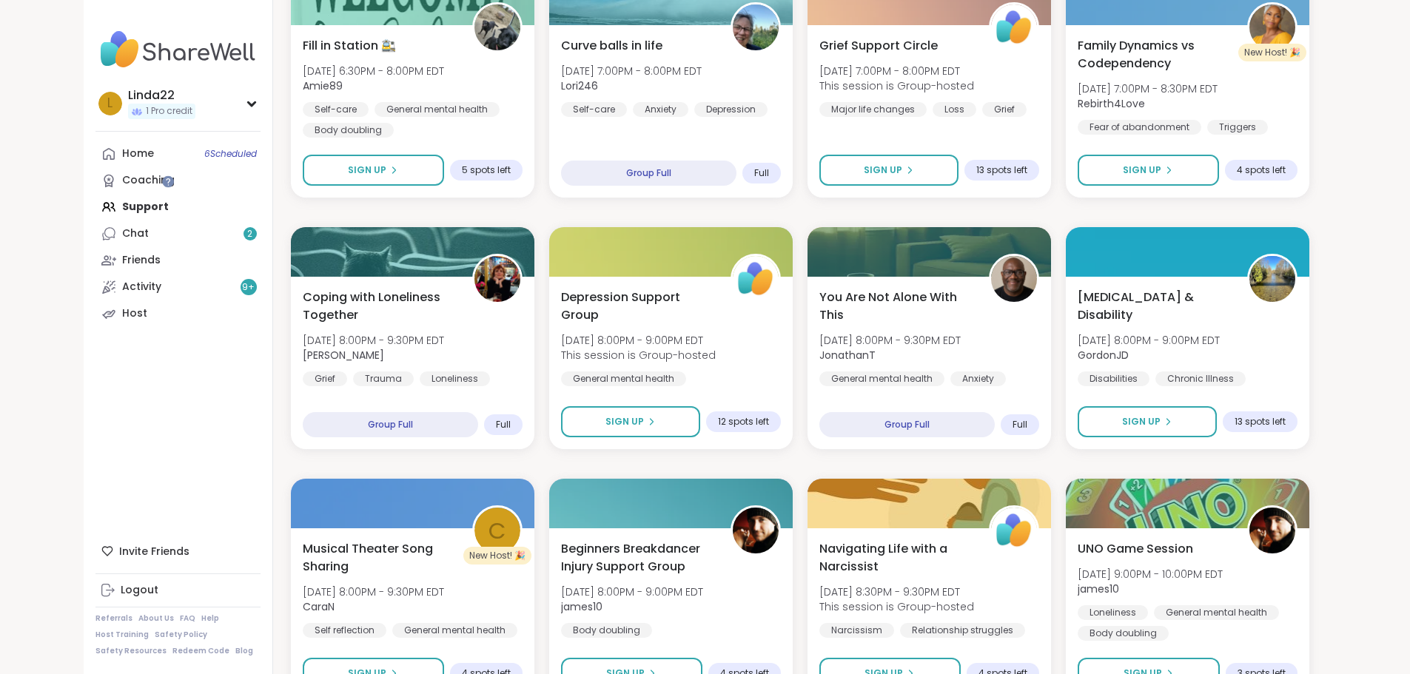
scroll to position [962, 0]
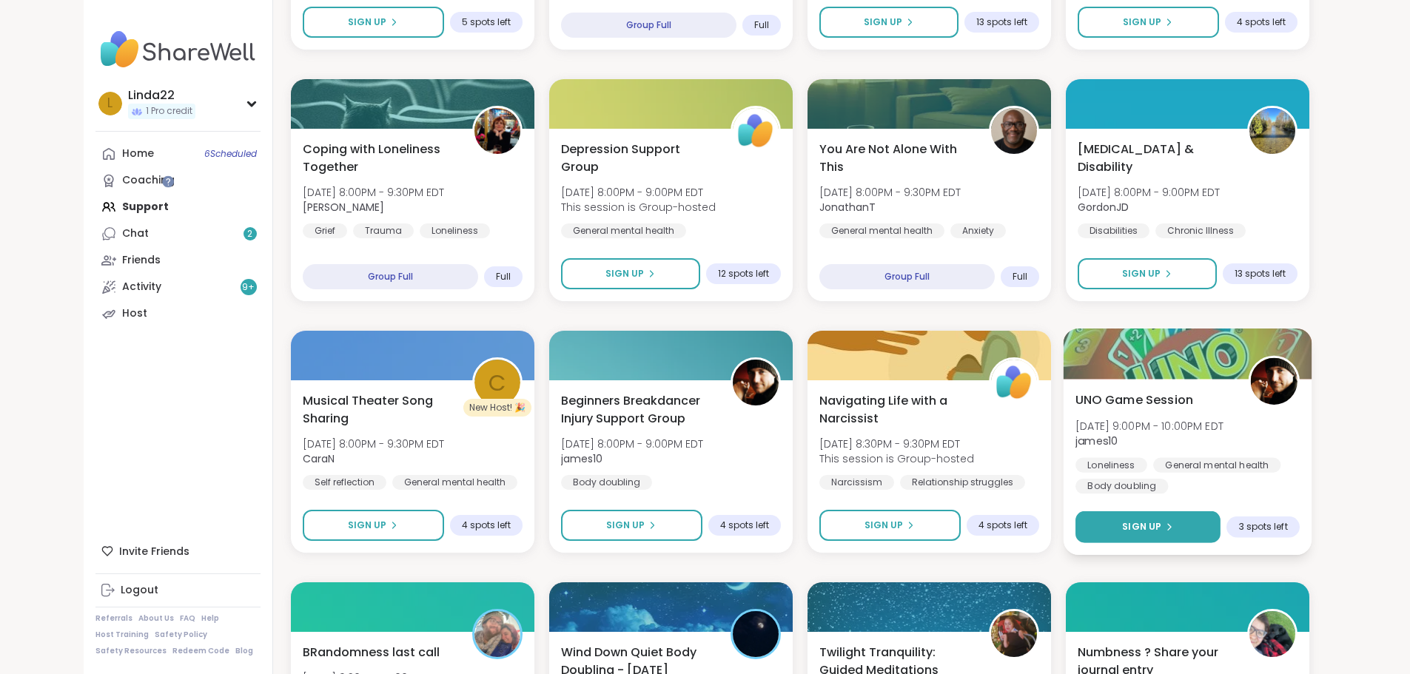
click at [1193, 517] on button "Sign Up" at bounding box center [1147, 527] width 145 height 32
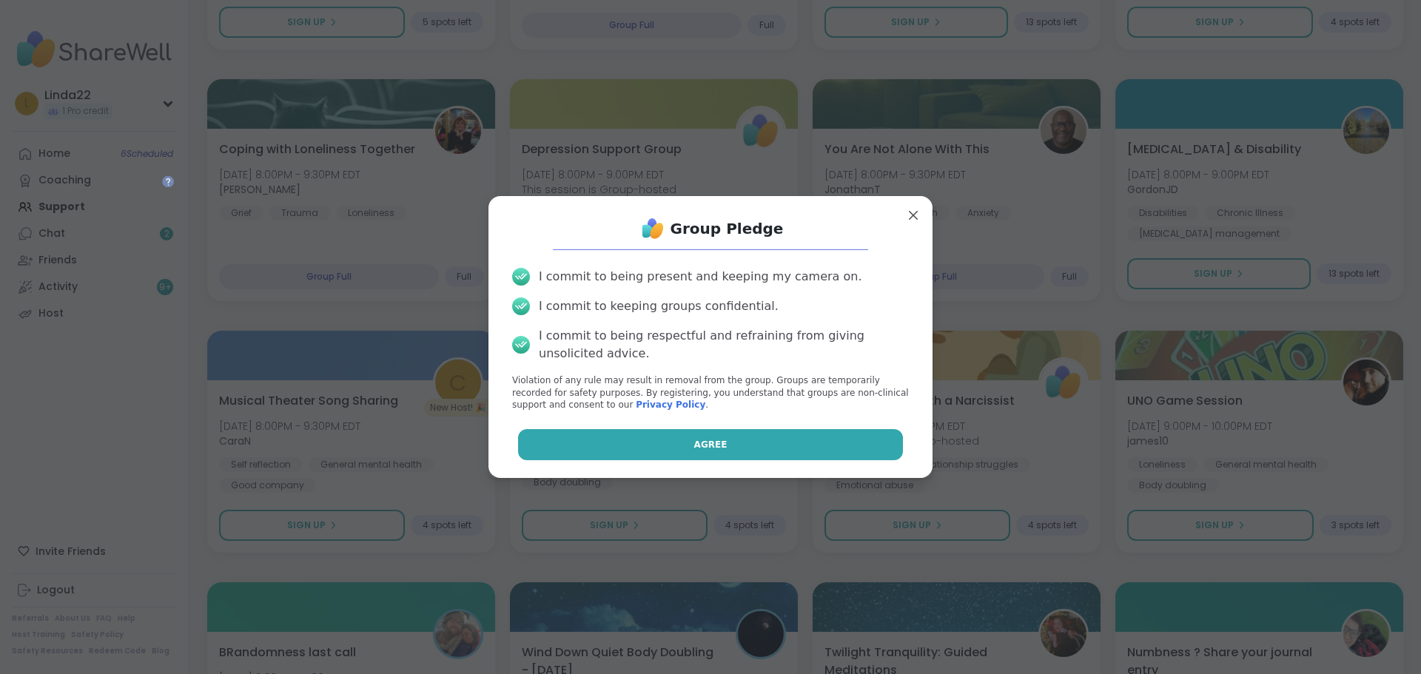
click at [787, 447] on button "Agree" at bounding box center [711, 444] width 386 height 31
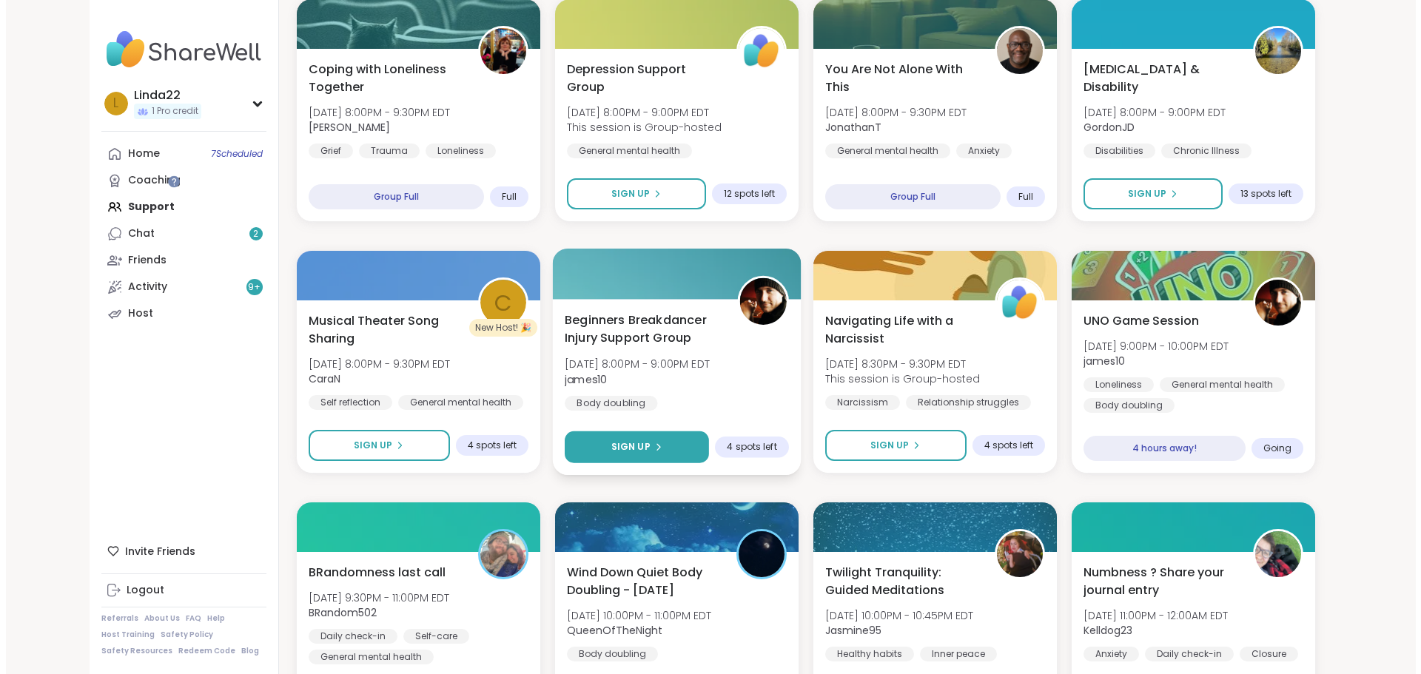
scroll to position [1036, 0]
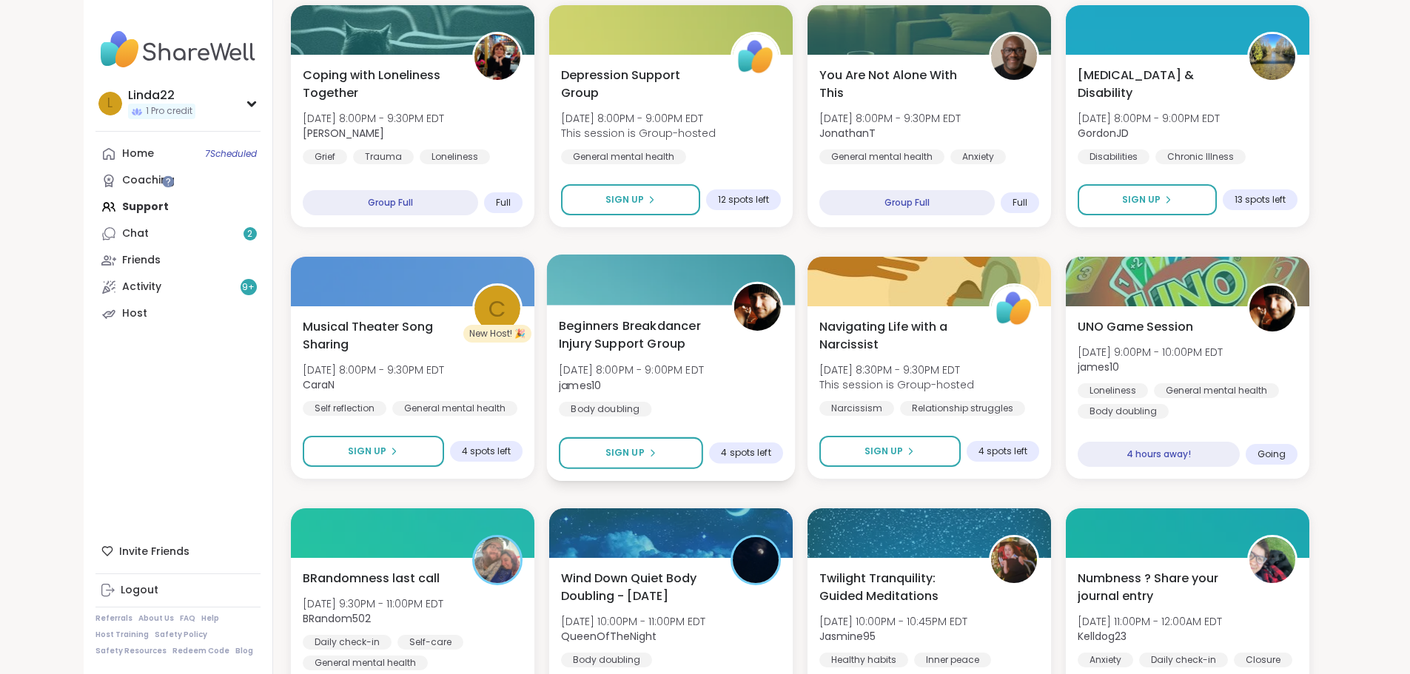
click at [617, 291] on div at bounding box center [670, 280] width 249 height 50
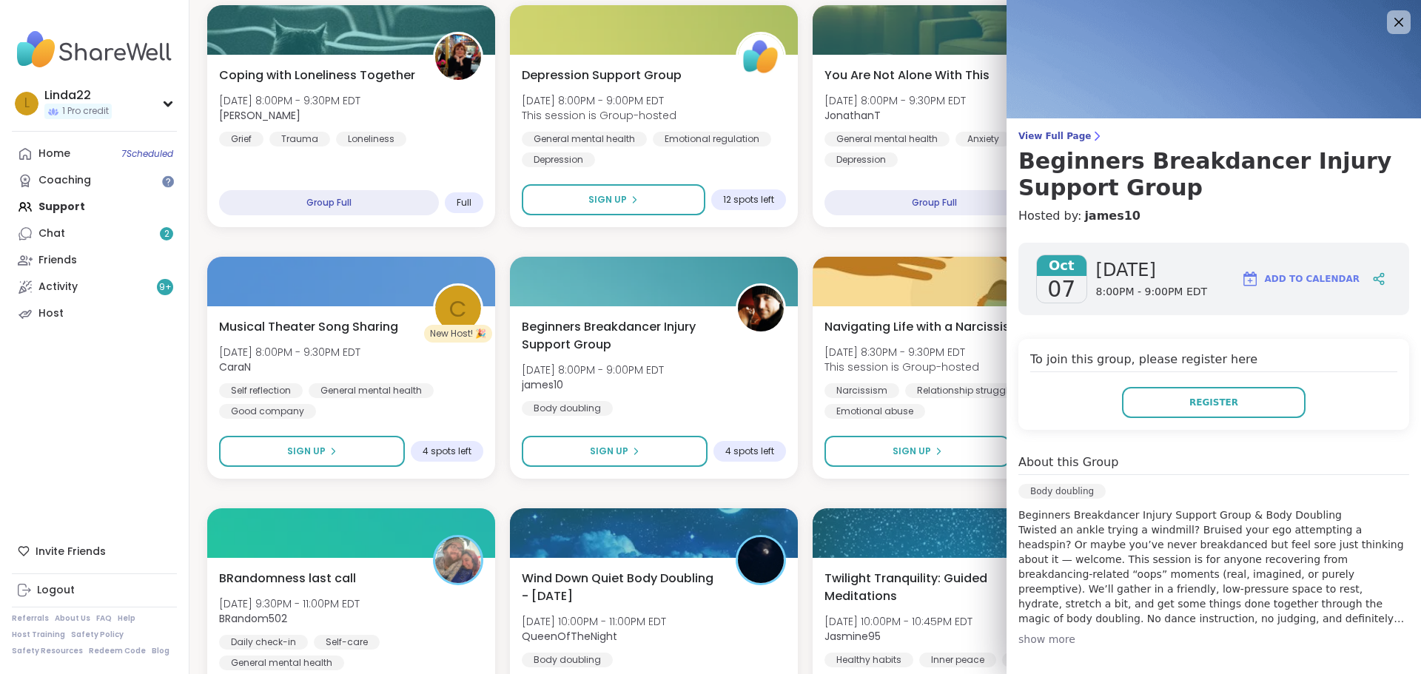
scroll to position [74, 0]
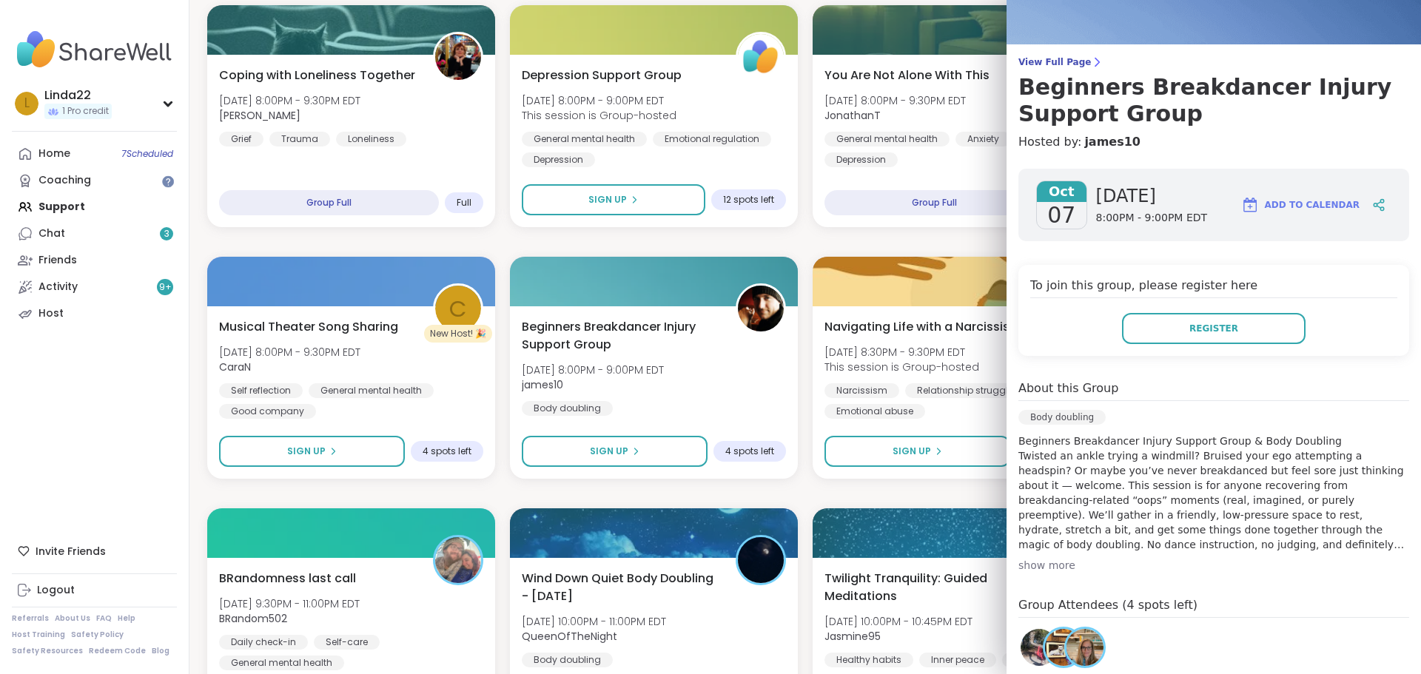
click at [1046, 563] on div "show more" at bounding box center [1213, 565] width 391 height 15
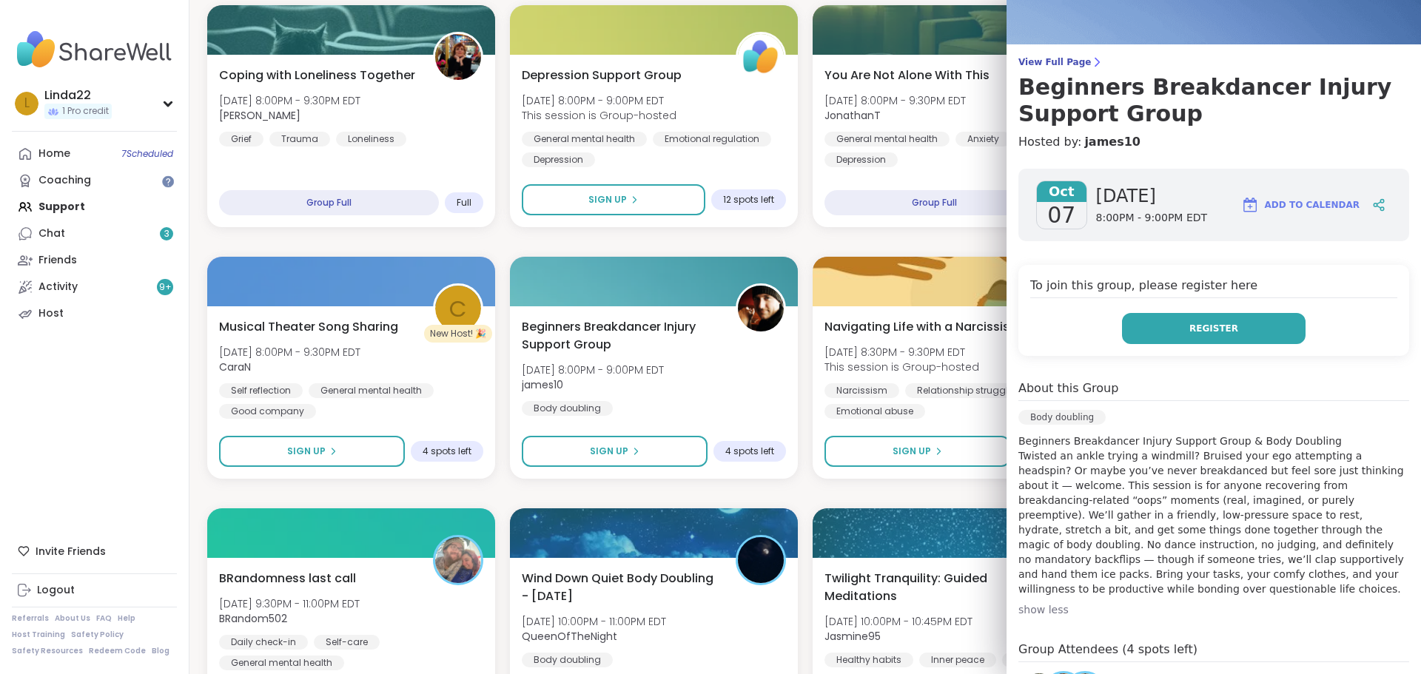
click at [1140, 320] on button "Register" at bounding box center [1214, 328] width 184 height 31
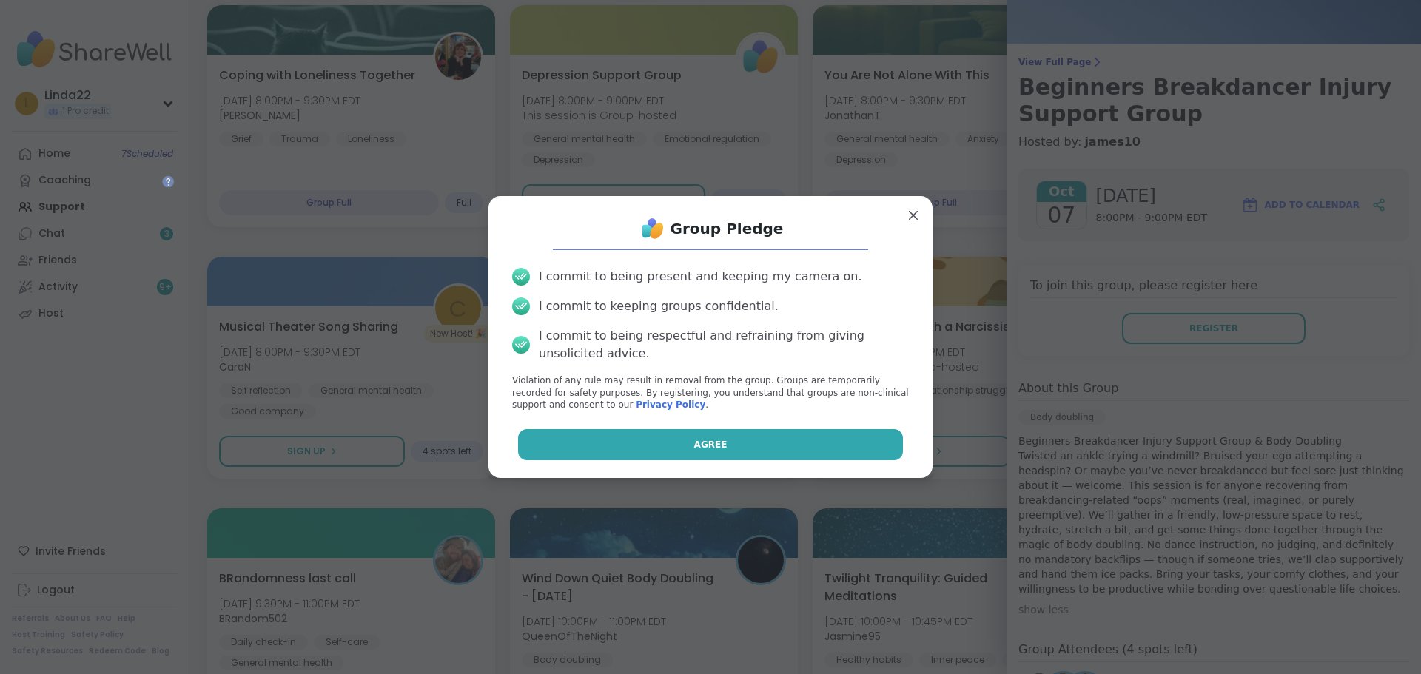
click at [798, 444] on button "Agree" at bounding box center [711, 444] width 386 height 31
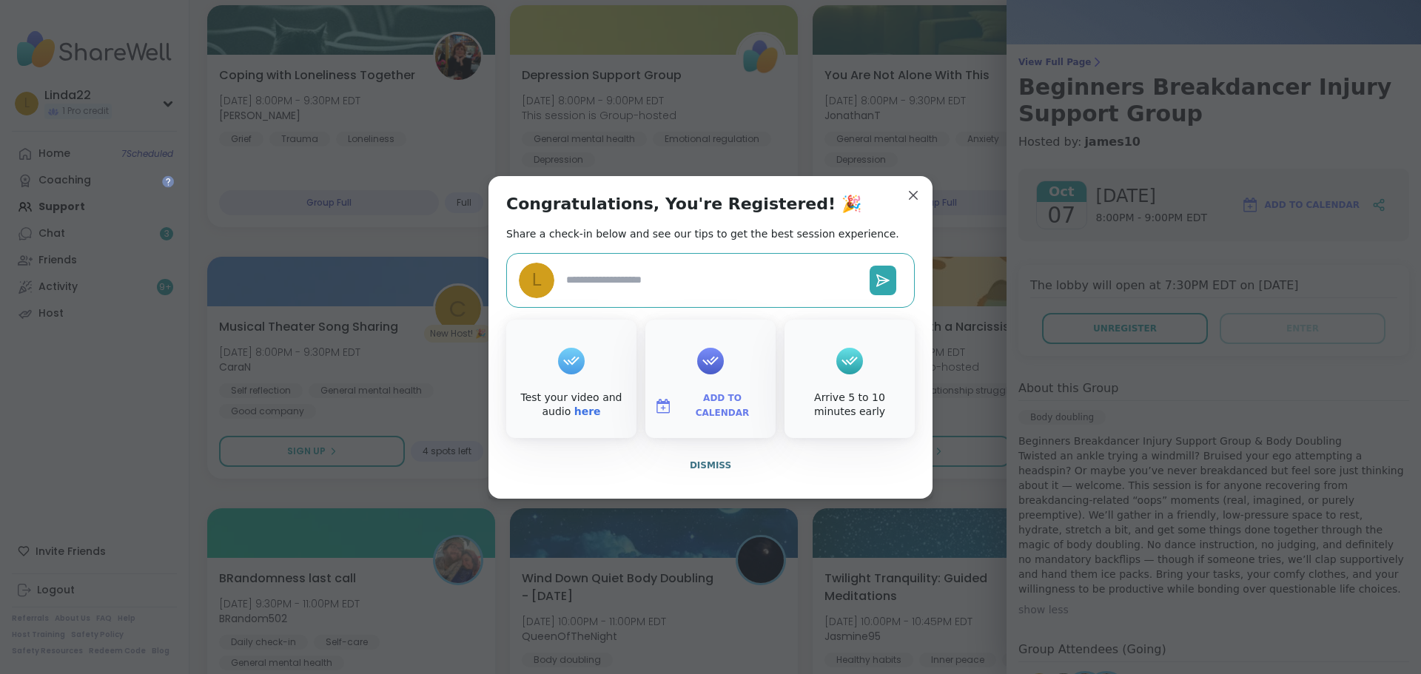
type textarea "*"
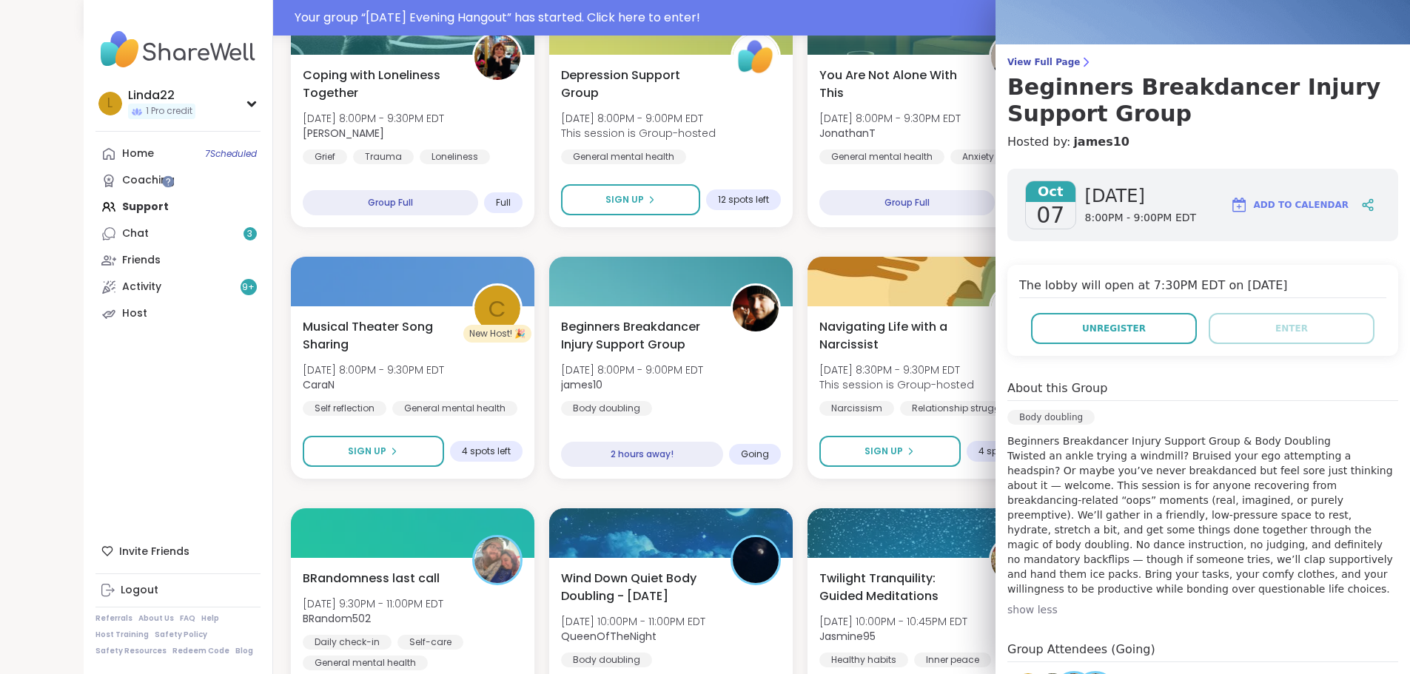
scroll to position [0, 0]
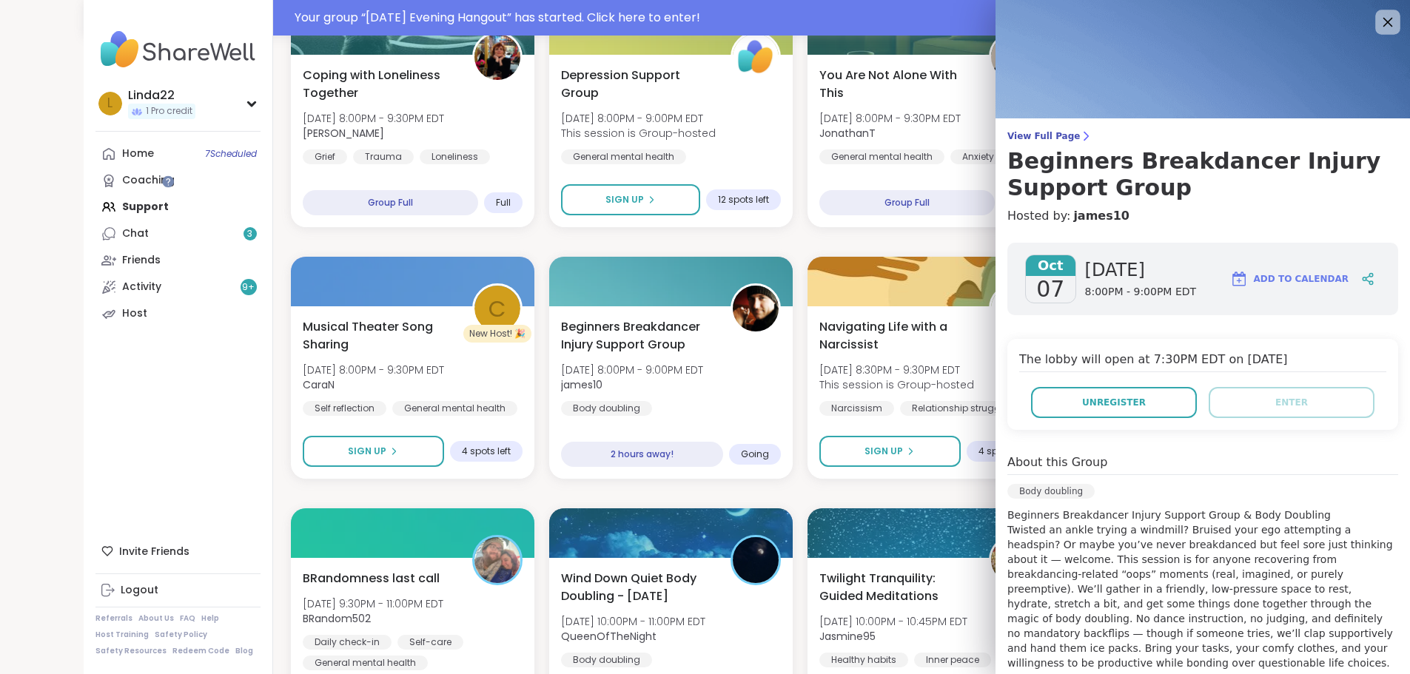
click at [1378, 27] on icon at bounding box center [1387, 22] width 19 height 19
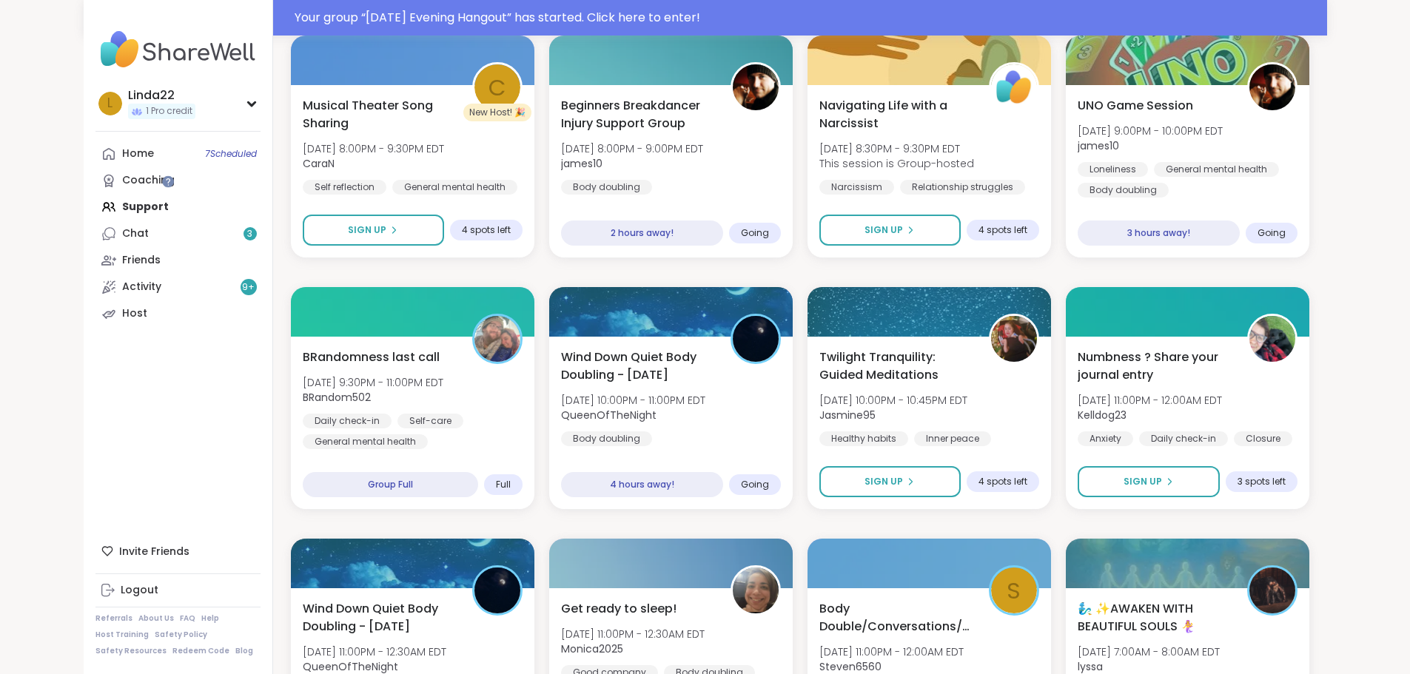
scroll to position [1072, 0]
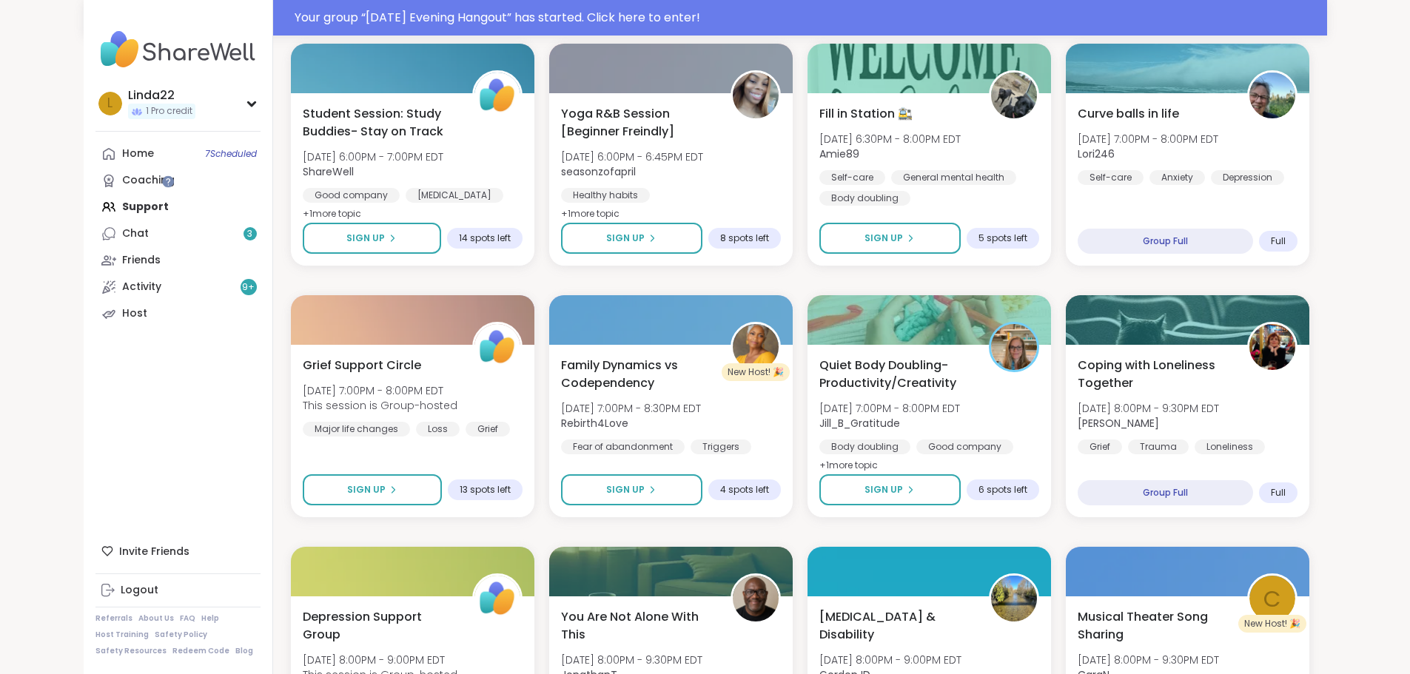
scroll to position [568, 0]
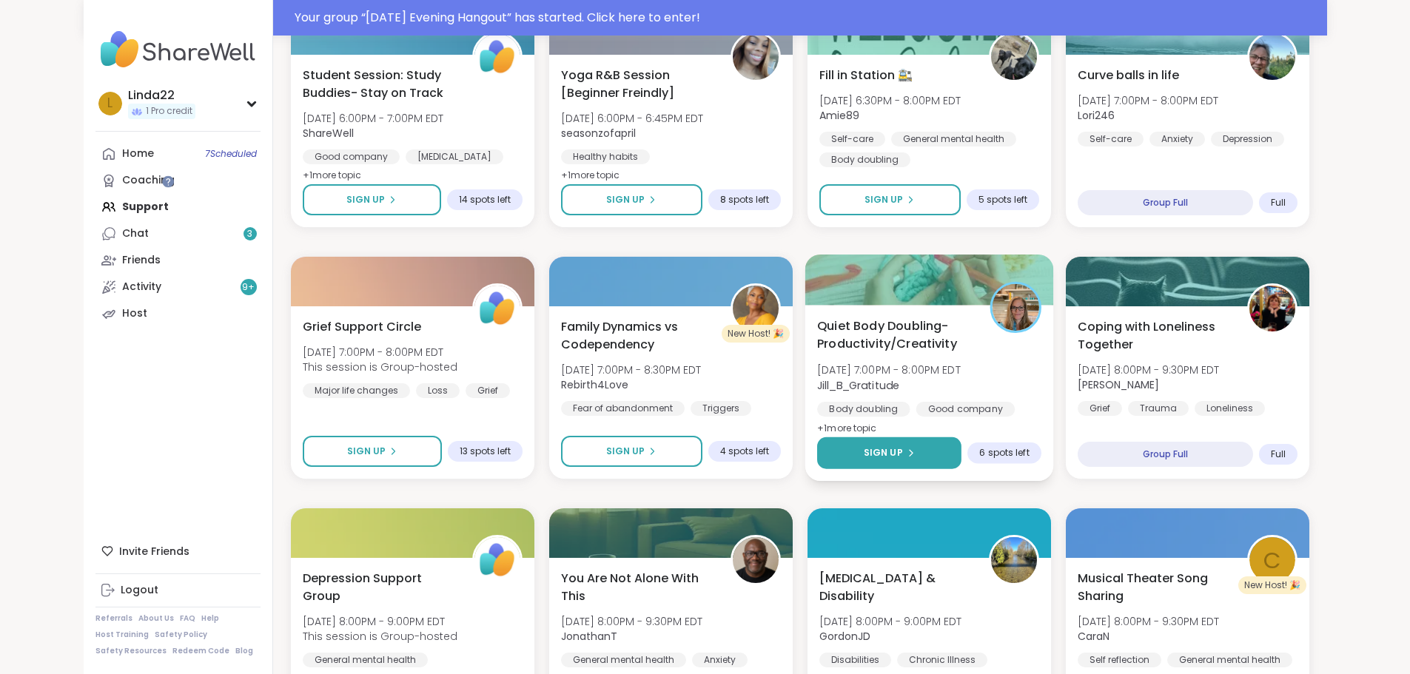
click at [864, 444] on button "Sign Up" at bounding box center [889, 453] width 144 height 32
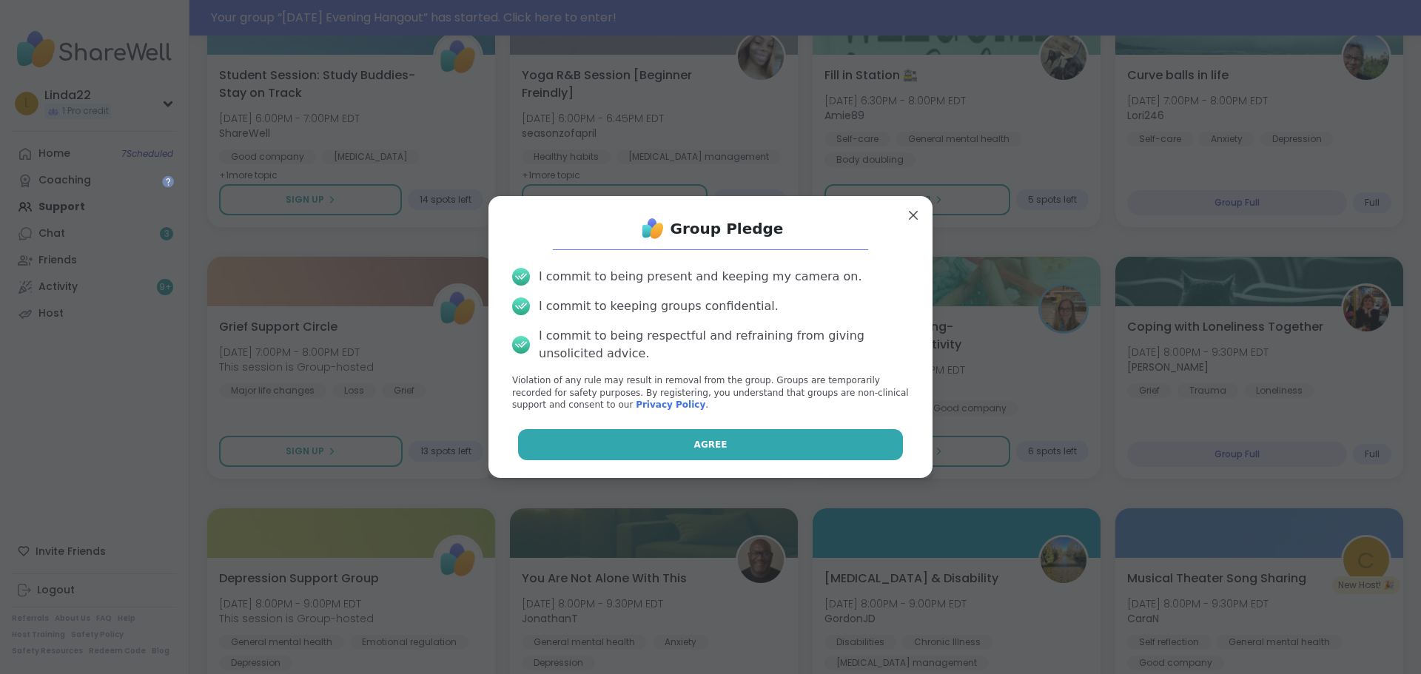
click at [844, 442] on button "Agree" at bounding box center [711, 444] width 386 height 31
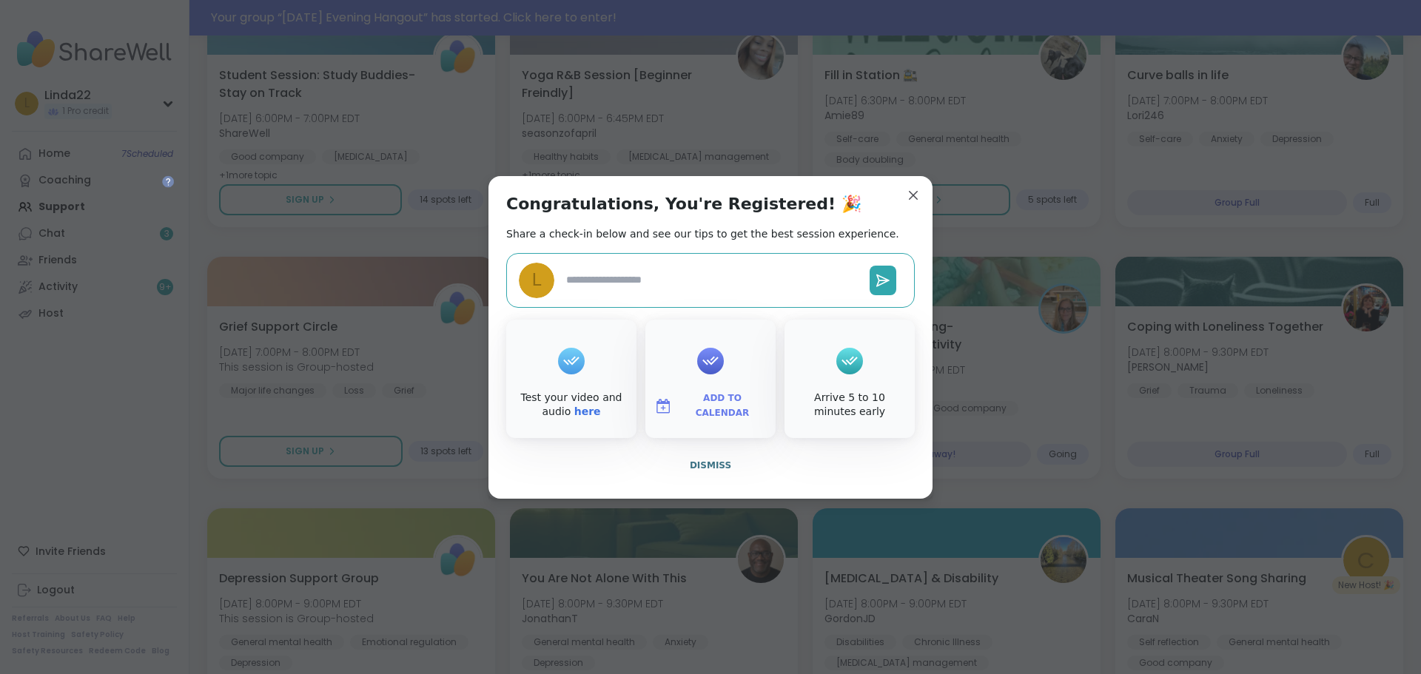
type textarea "*"
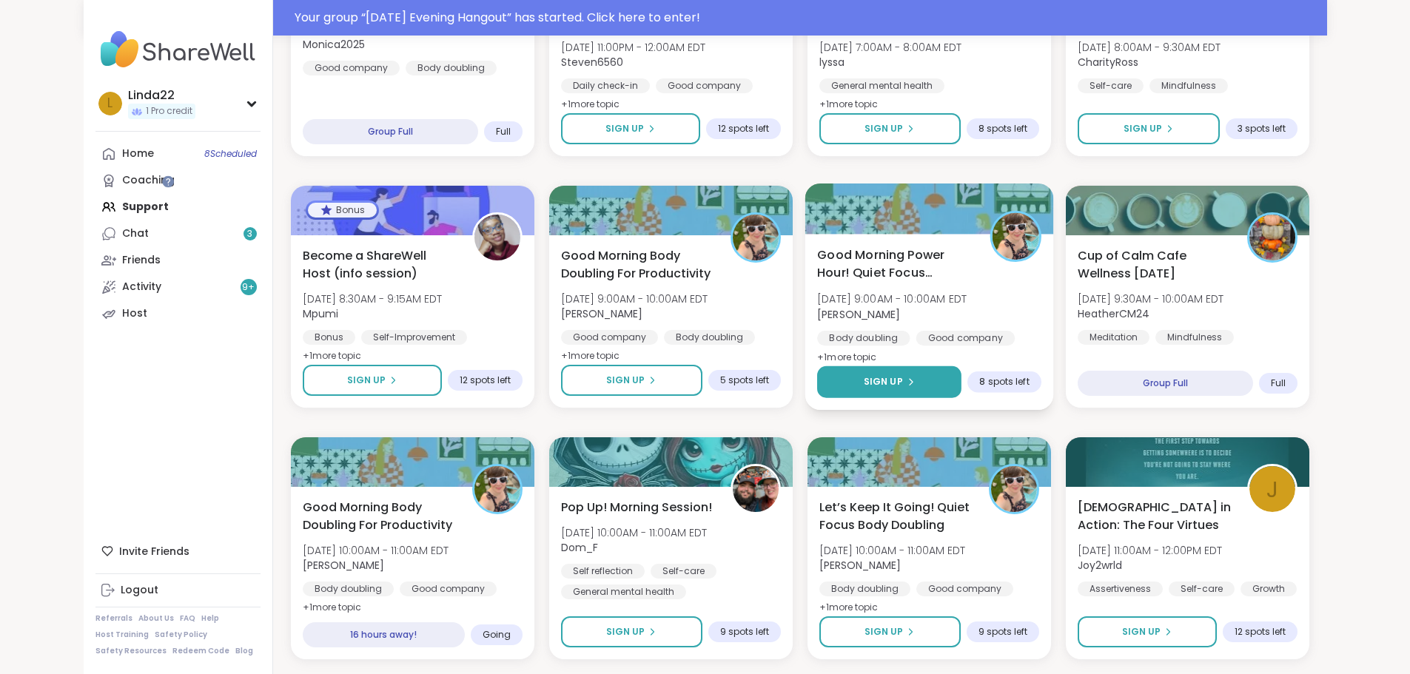
scroll to position [1901, 0]
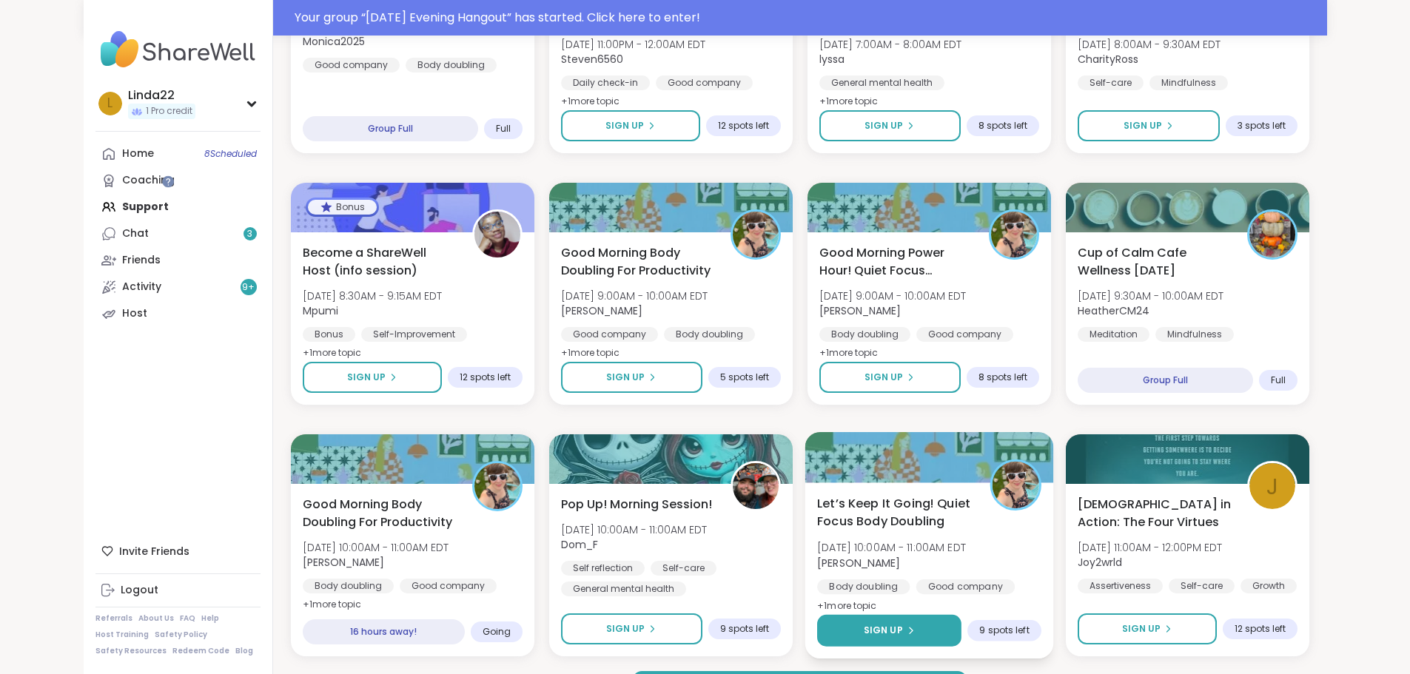
click at [852, 622] on button "Sign Up" at bounding box center [889, 631] width 144 height 32
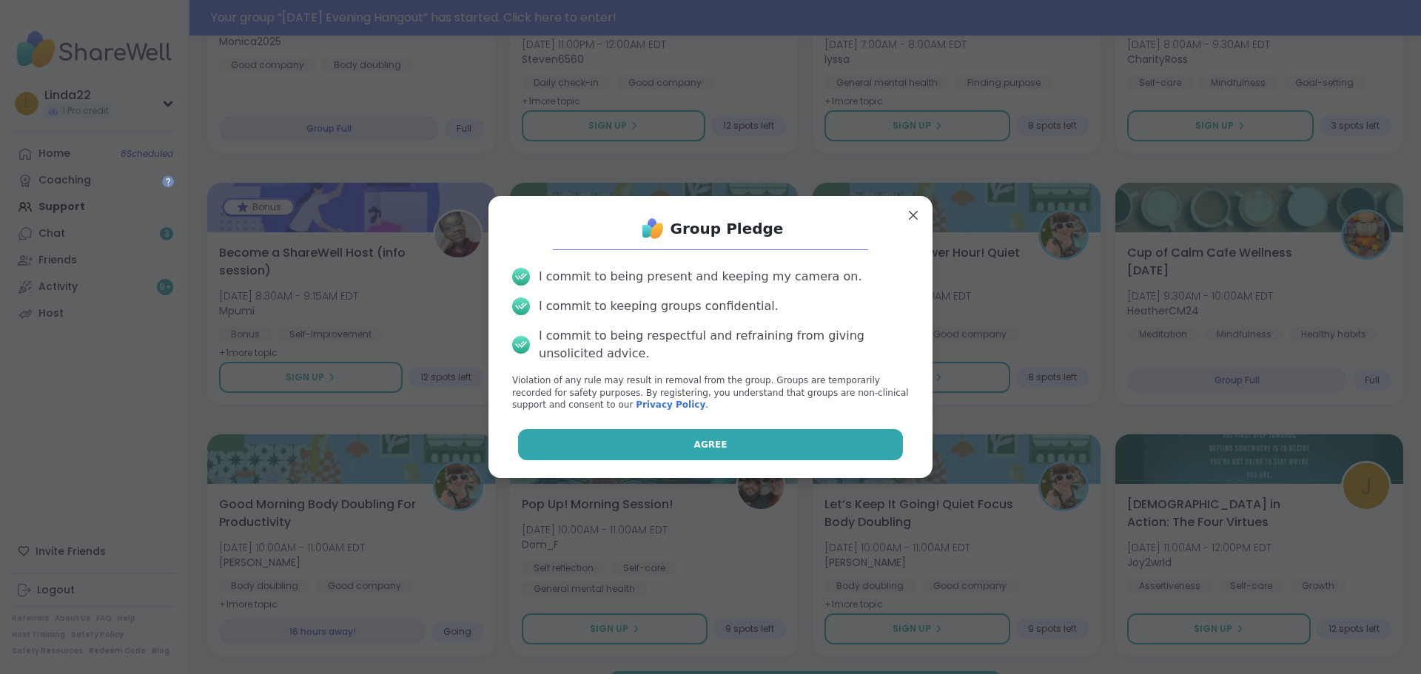
click at [782, 446] on button "Agree" at bounding box center [711, 444] width 386 height 31
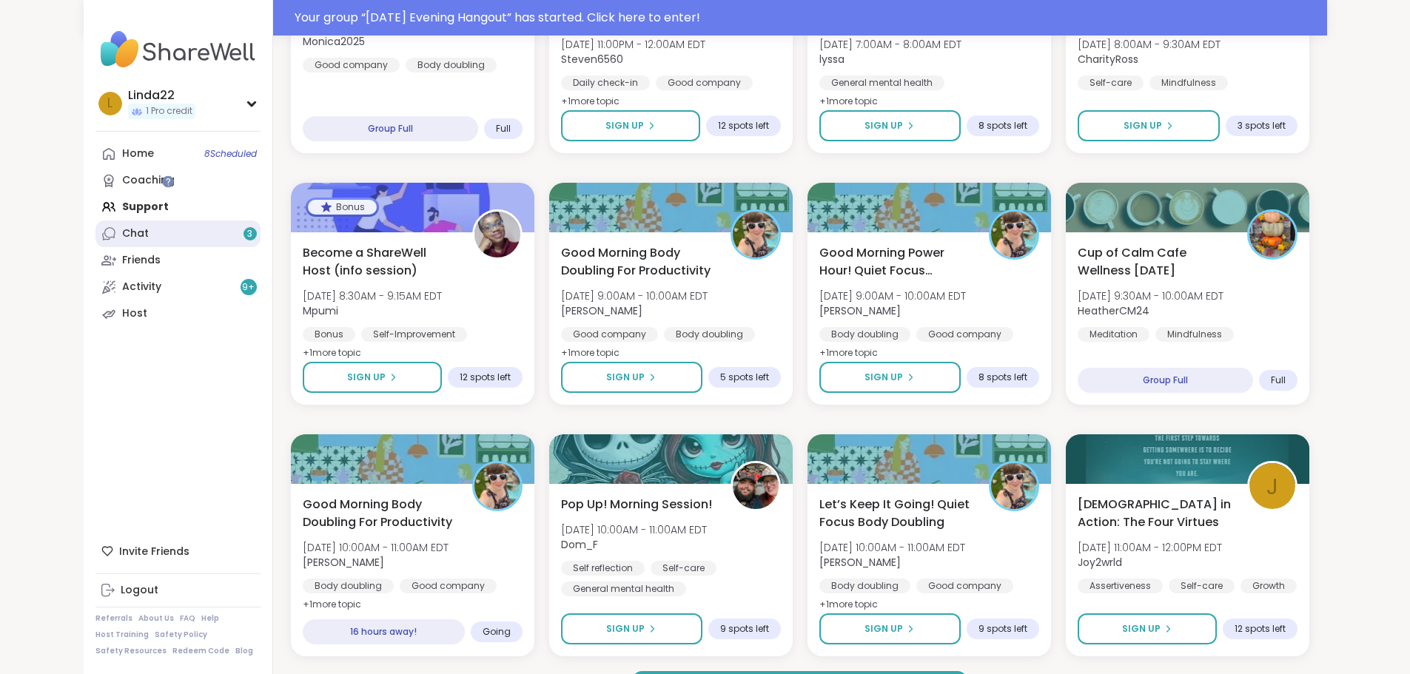
click at [110, 244] on link "Chat 3" at bounding box center [177, 234] width 165 height 27
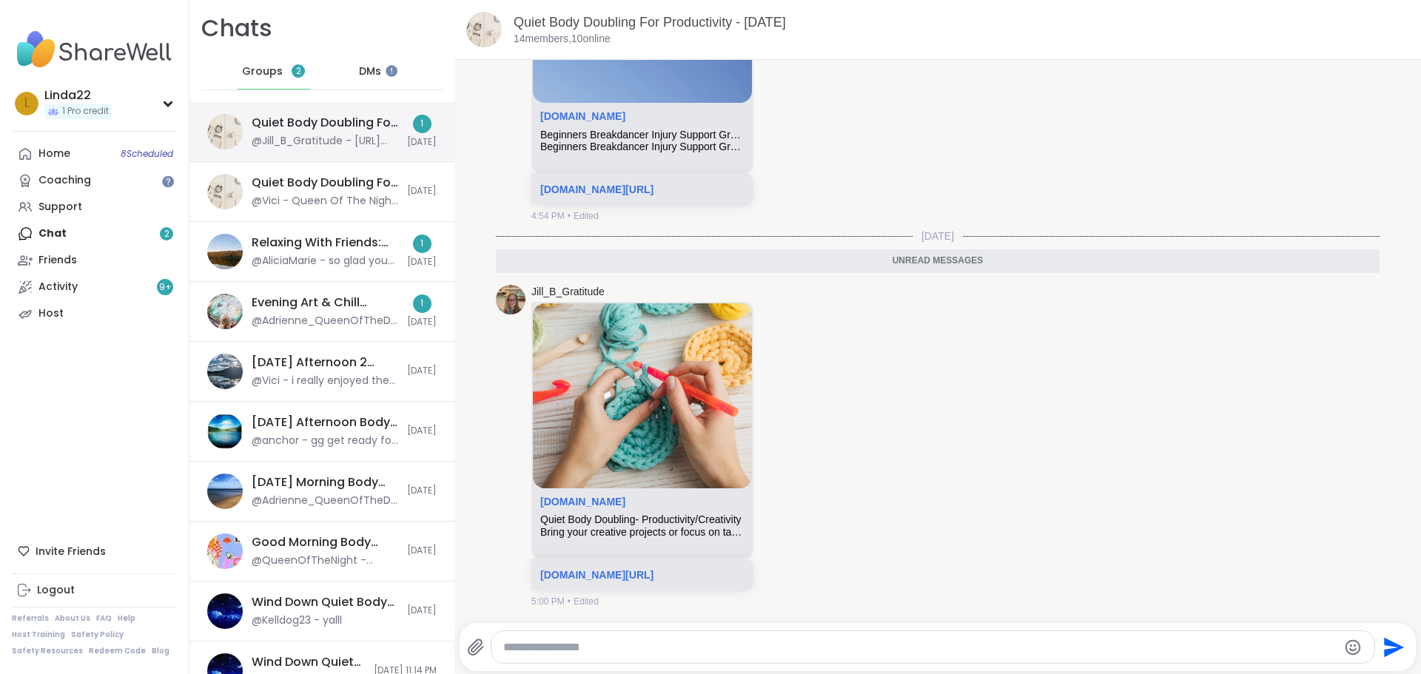
click at [300, 120] on div "Quiet Body Doubling For Productivity - [DATE]" at bounding box center [325, 123] width 147 height 16
click at [638, 579] on link "[DOMAIN_NAME][URL]" at bounding box center [596, 575] width 113 height 12
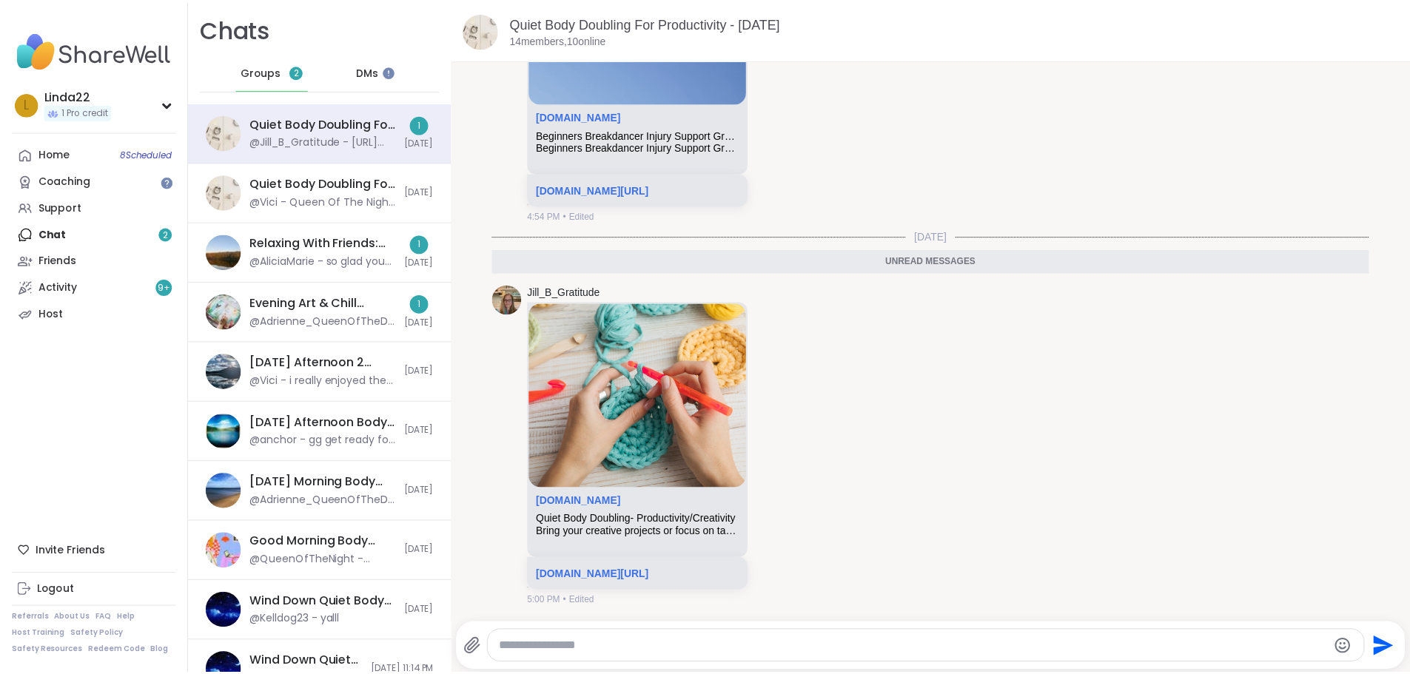
scroll to position [4992, 0]
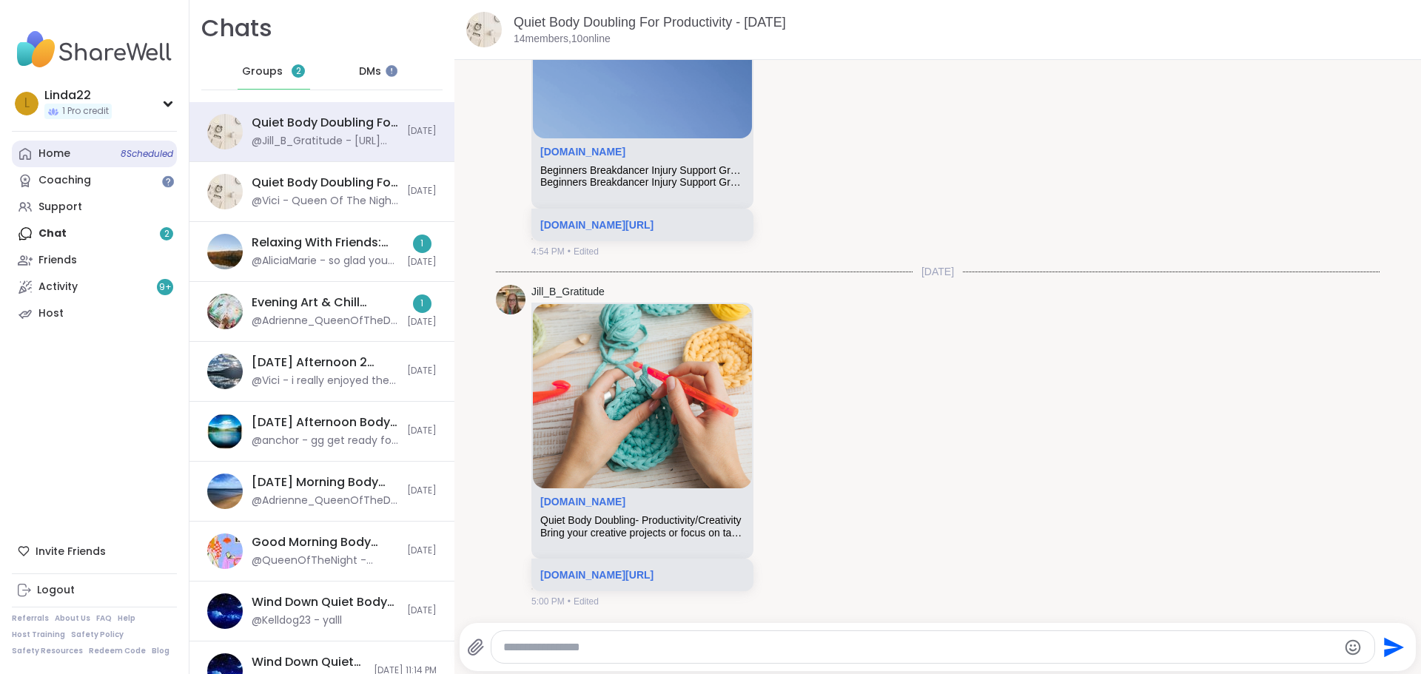
click at [98, 161] on link "Home 8 Scheduled" at bounding box center [94, 154] width 165 height 27
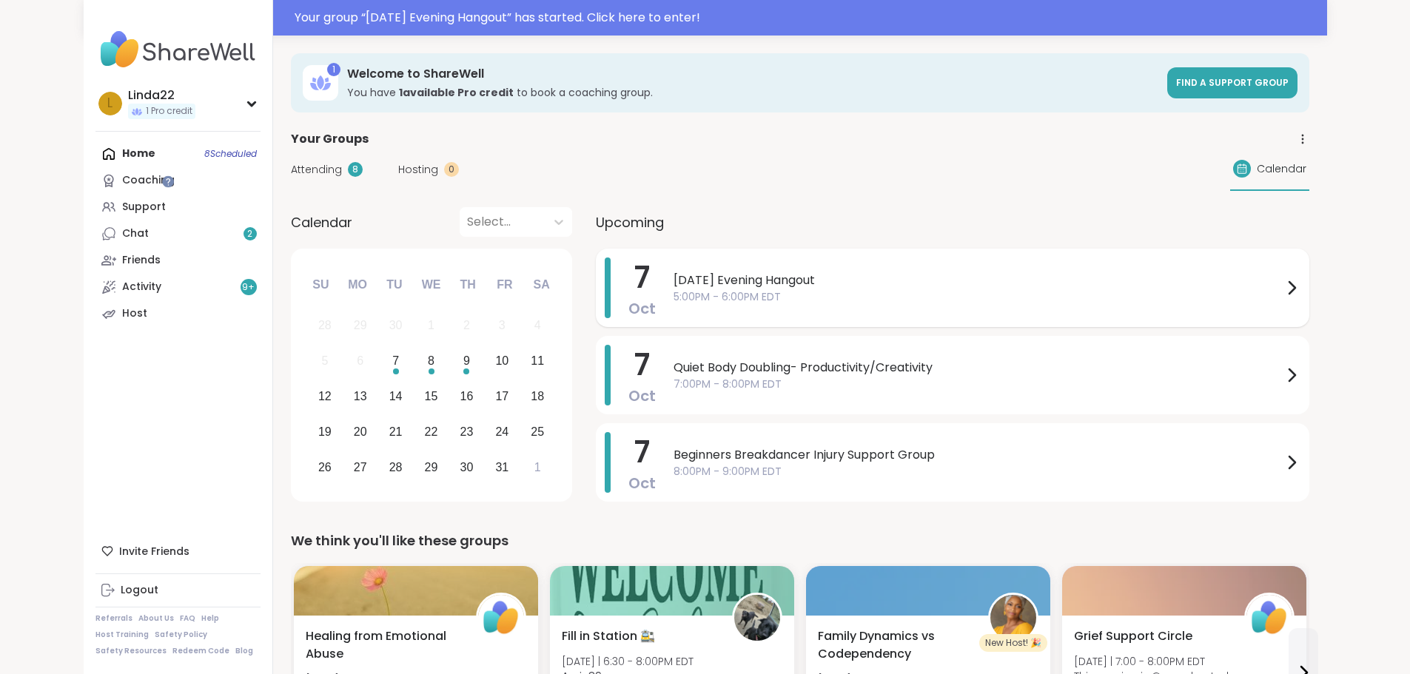
click at [673, 278] on span "[DATE] Evening Hangout" at bounding box center [977, 281] width 609 height 18
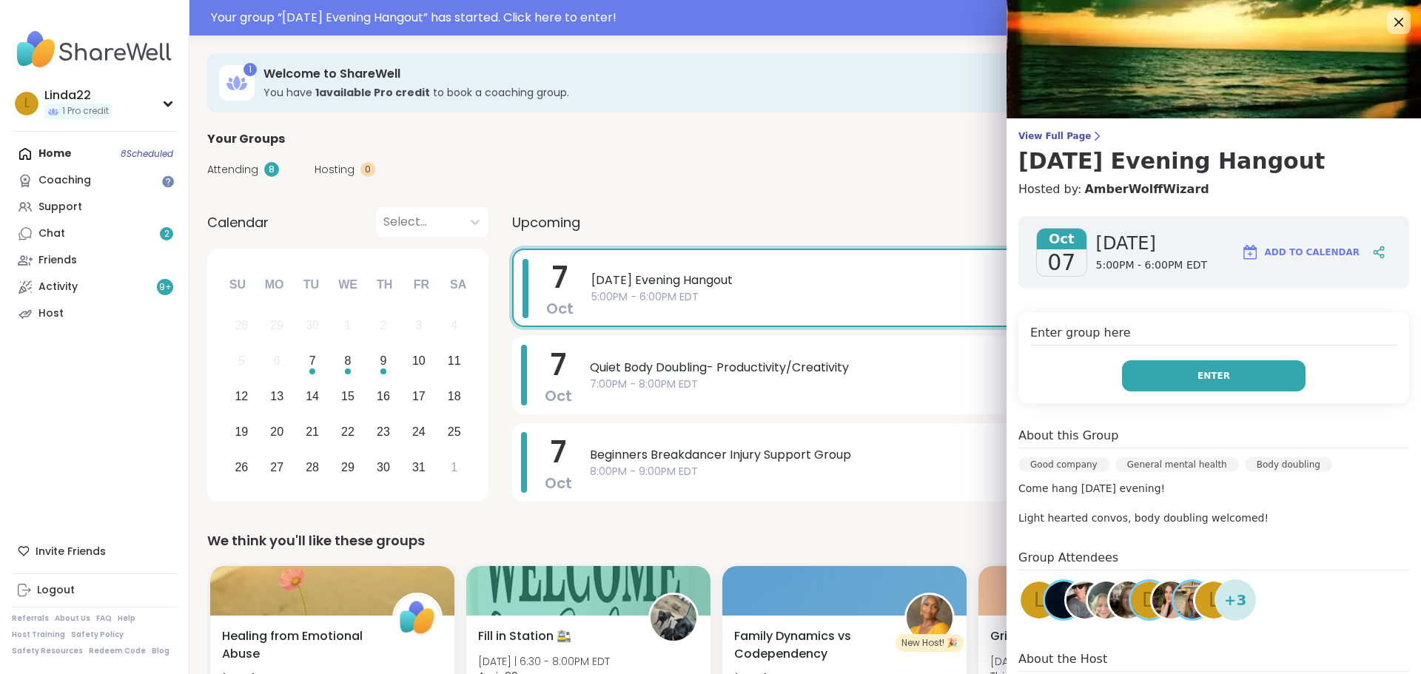
click at [1155, 383] on button "Enter" at bounding box center [1214, 375] width 184 height 31
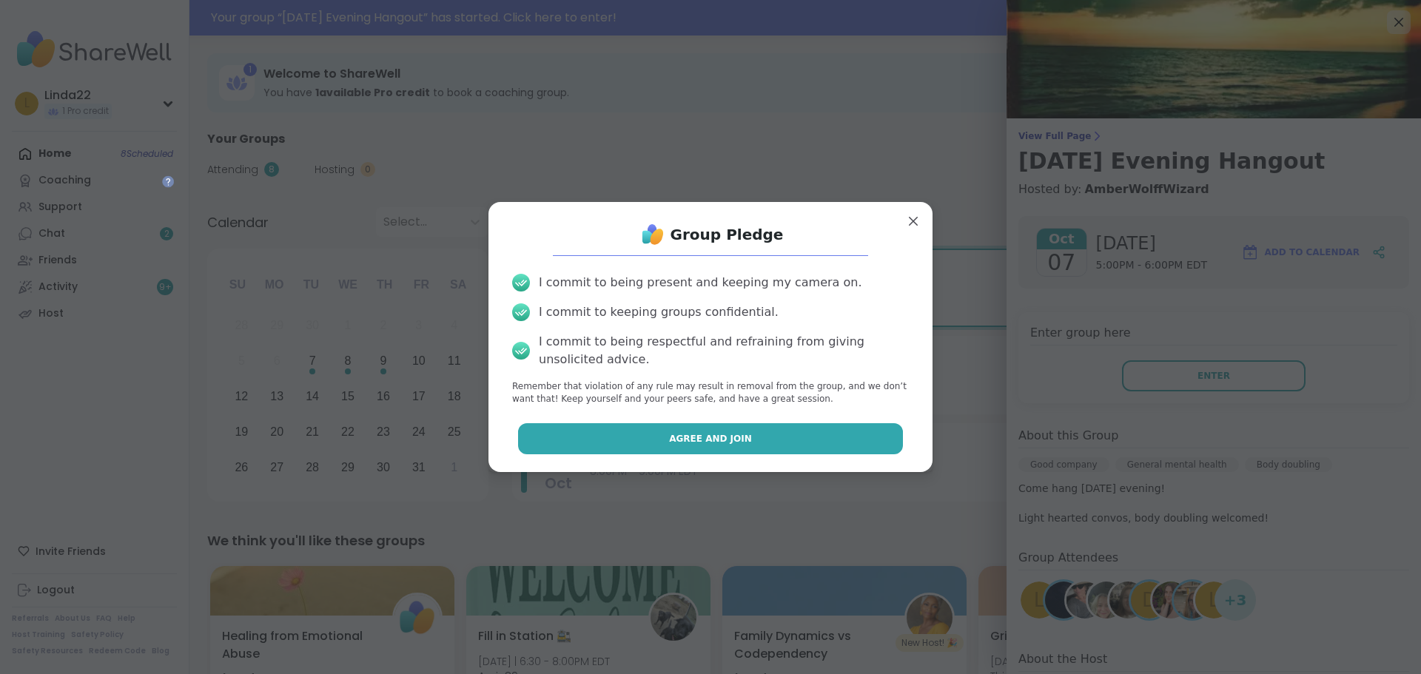
click at [826, 427] on button "Agree and Join" at bounding box center [711, 438] width 386 height 31
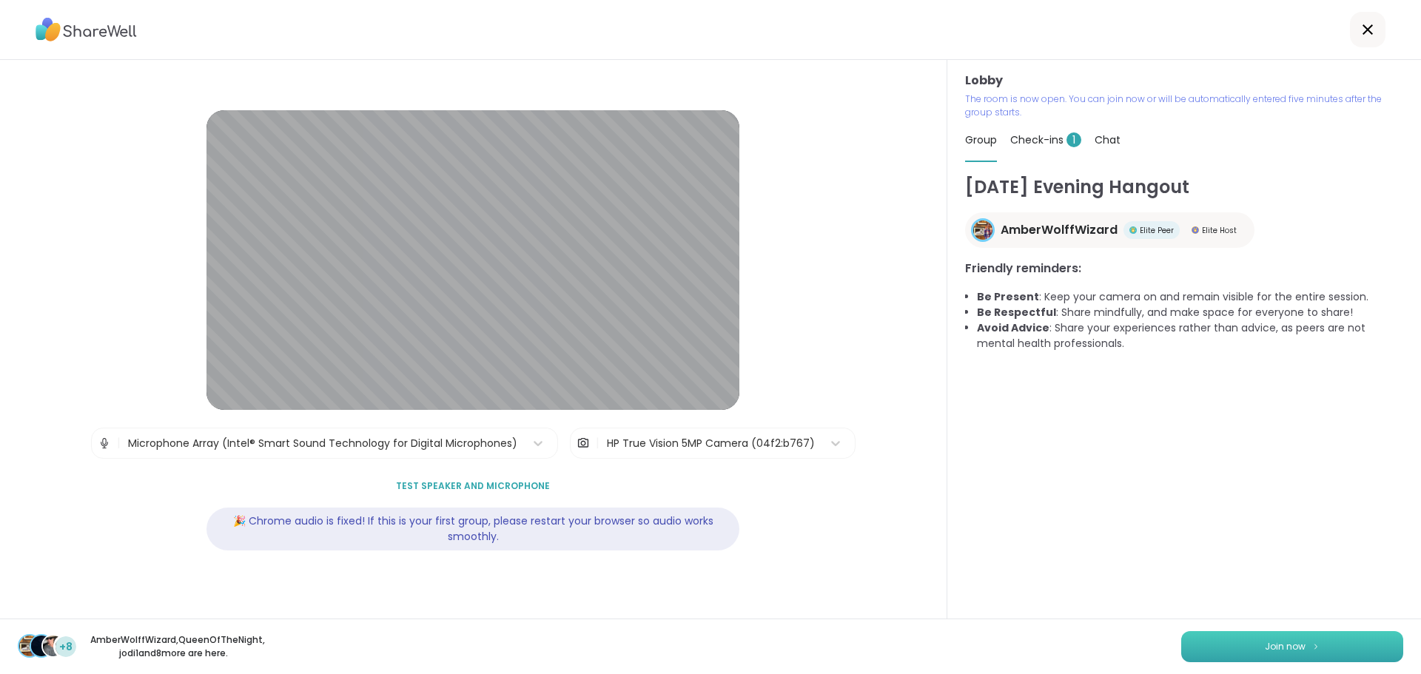
click at [1215, 653] on button "Join now" at bounding box center [1292, 646] width 222 height 31
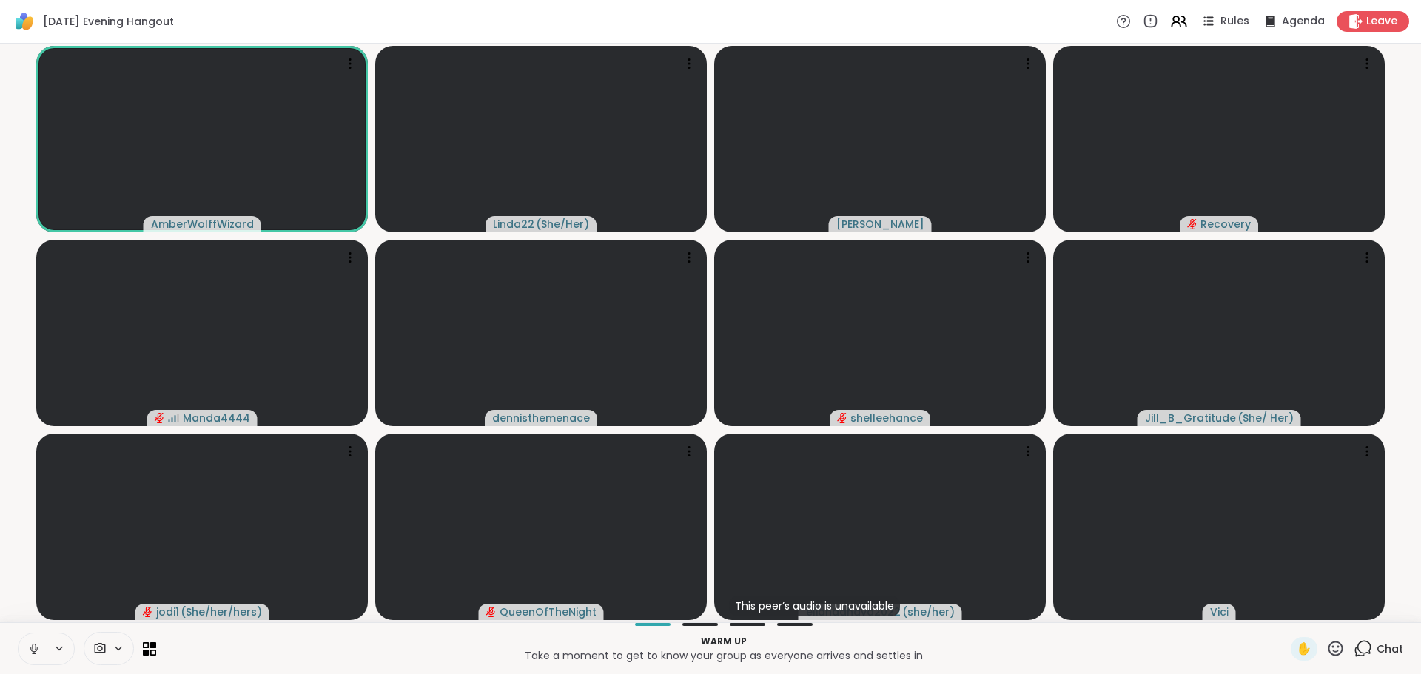
click at [34, 647] on icon at bounding box center [33, 648] width 13 height 13
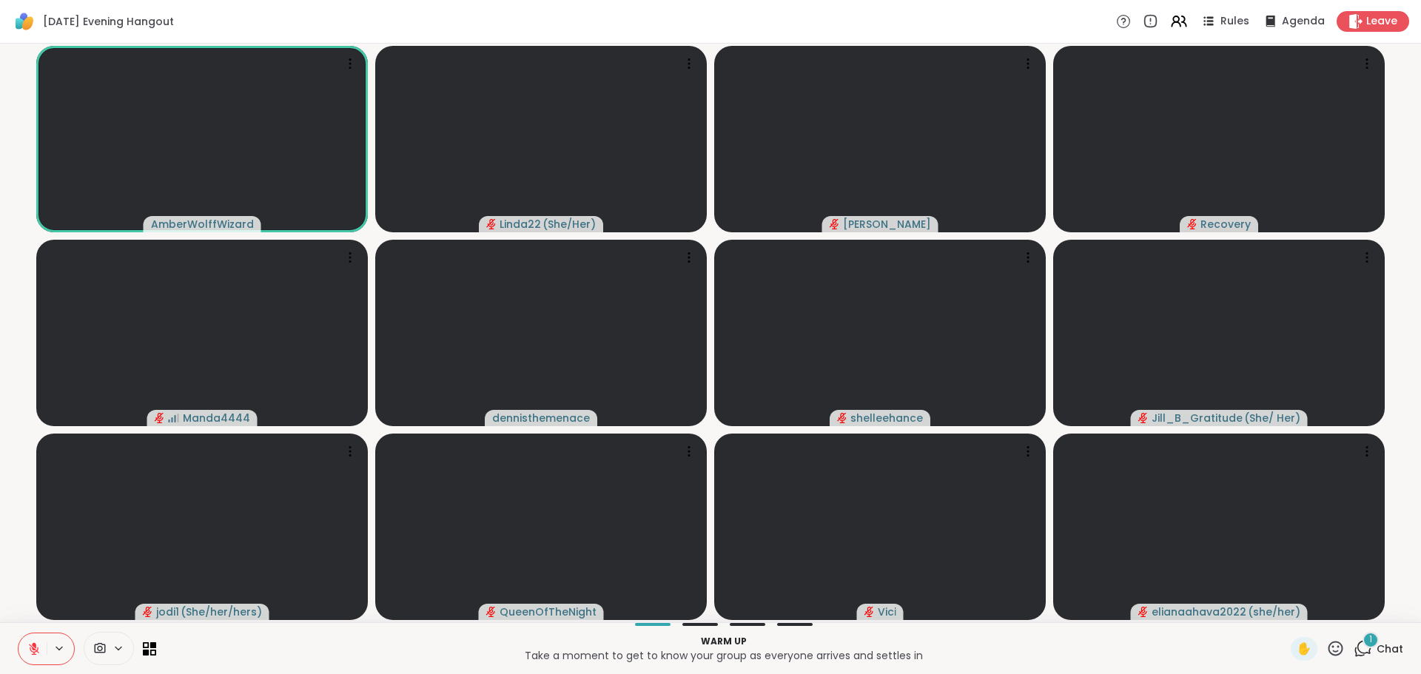
click at [1354, 643] on icon at bounding box center [1363, 648] width 19 height 19
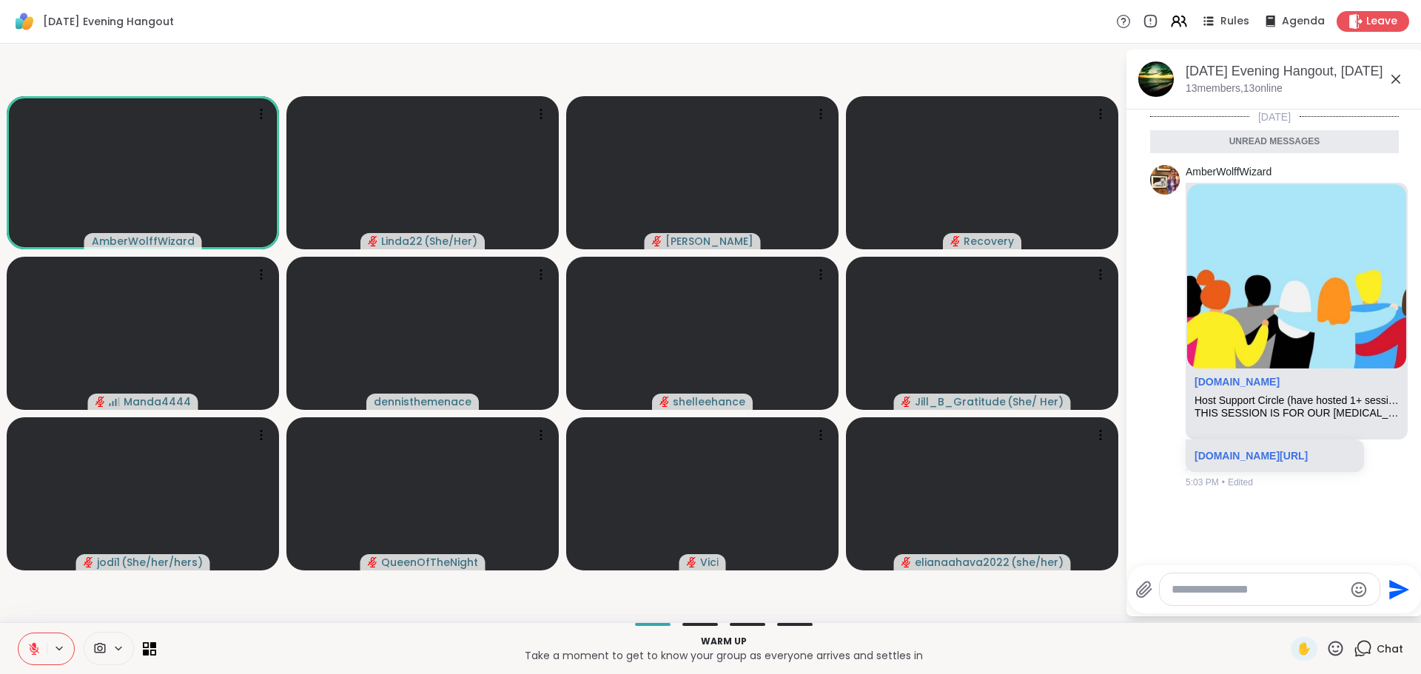
click at [1223, 590] on textarea "Type your message" at bounding box center [1258, 589] width 172 height 15
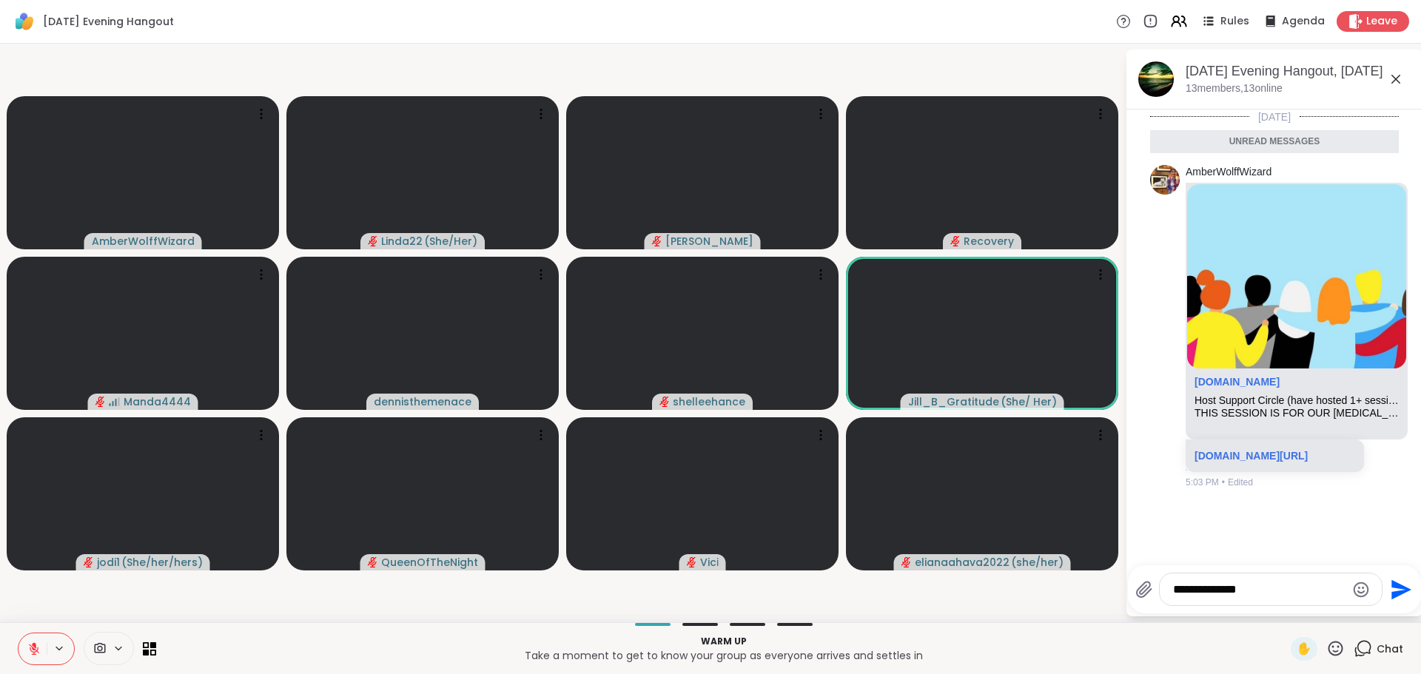
type textarea "**********"
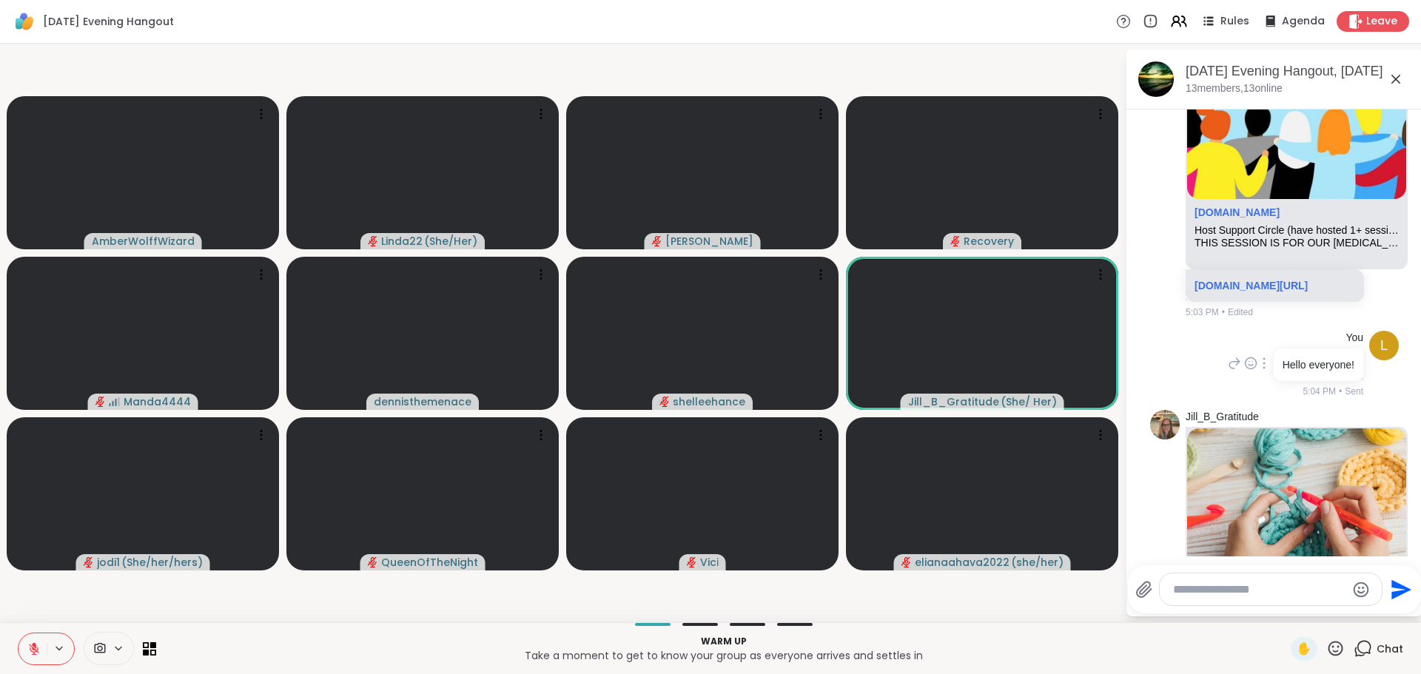
scroll to position [377, 0]
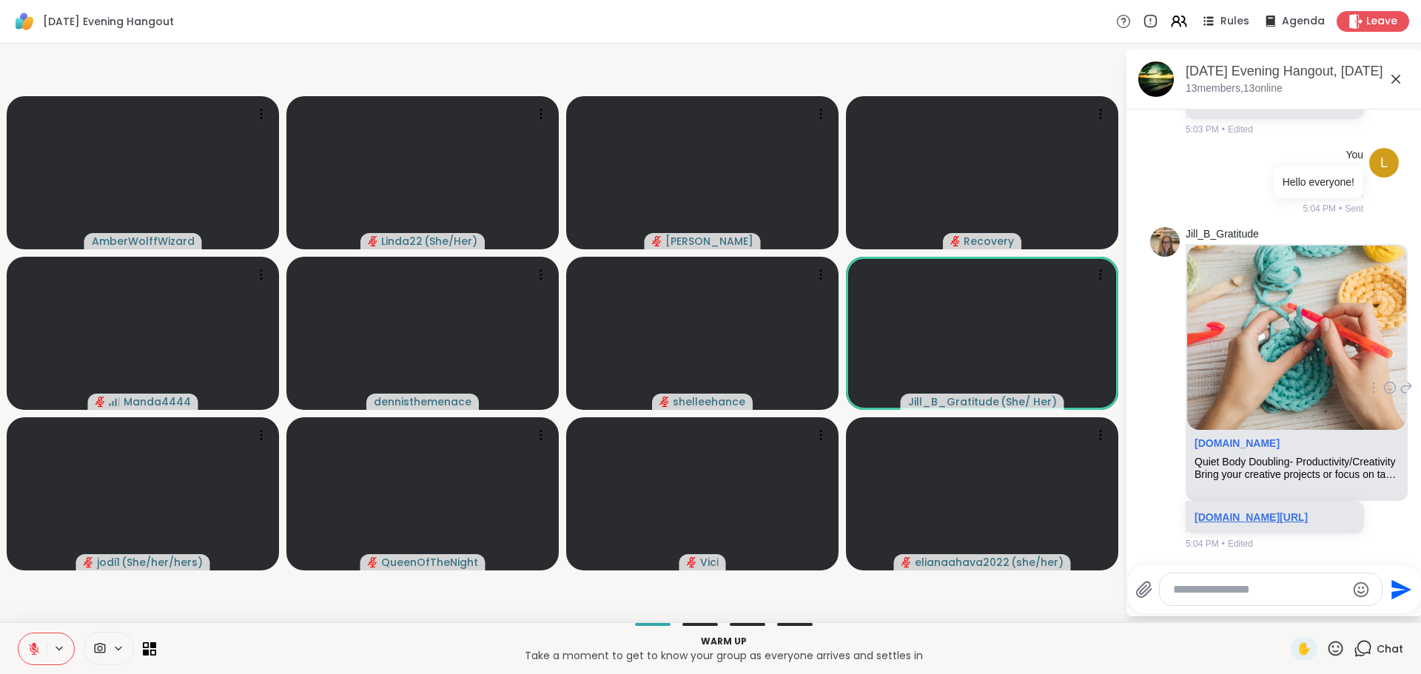
click at [1232, 511] on link "[DOMAIN_NAME][URL]" at bounding box center [1251, 517] width 113 height 12
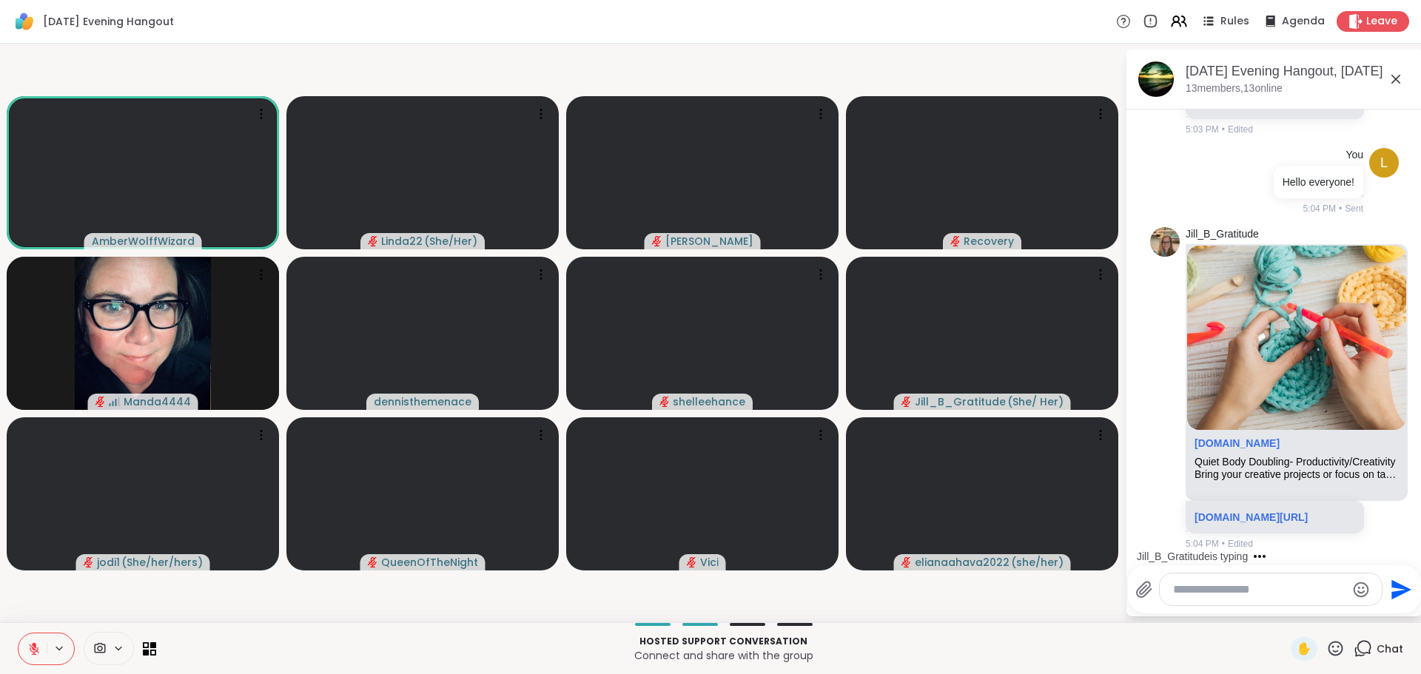
click at [1186, 590] on textarea "Type your message" at bounding box center [1259, 589] width 172 height 15
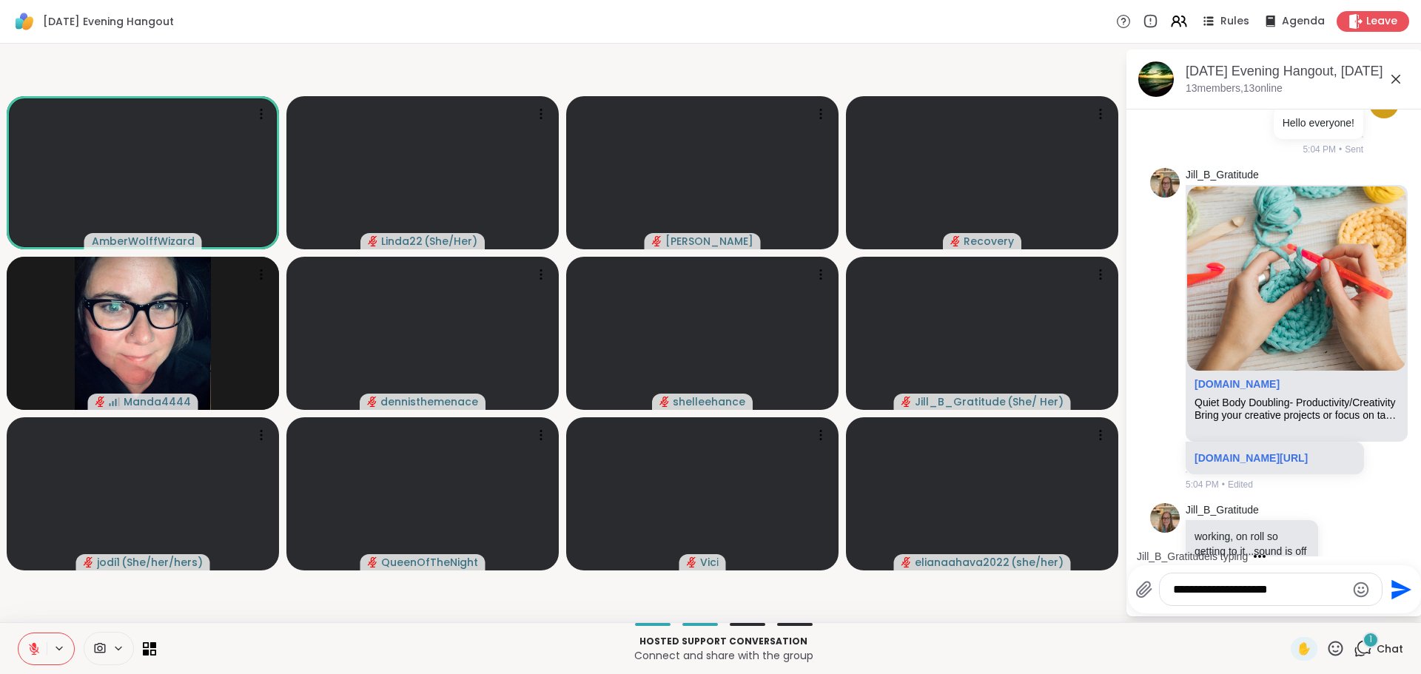
scroll to position [500, 0]
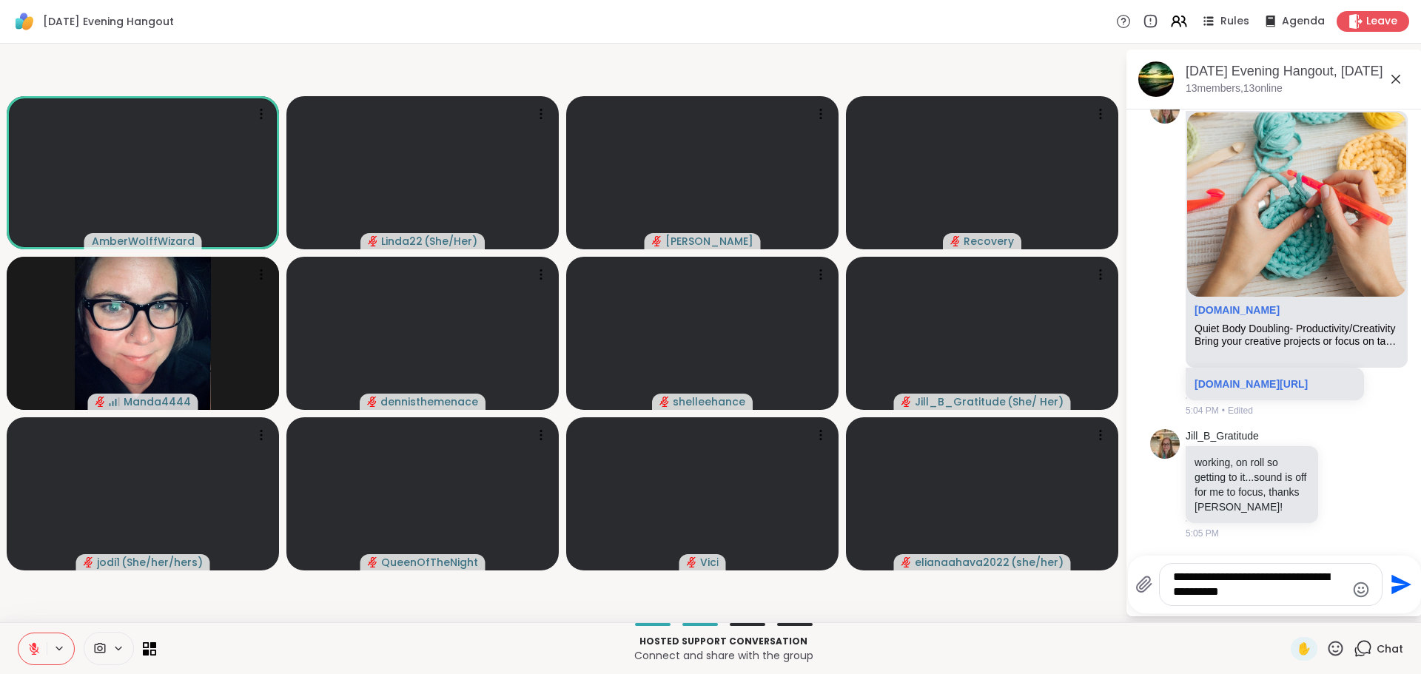
type textarea "**********"
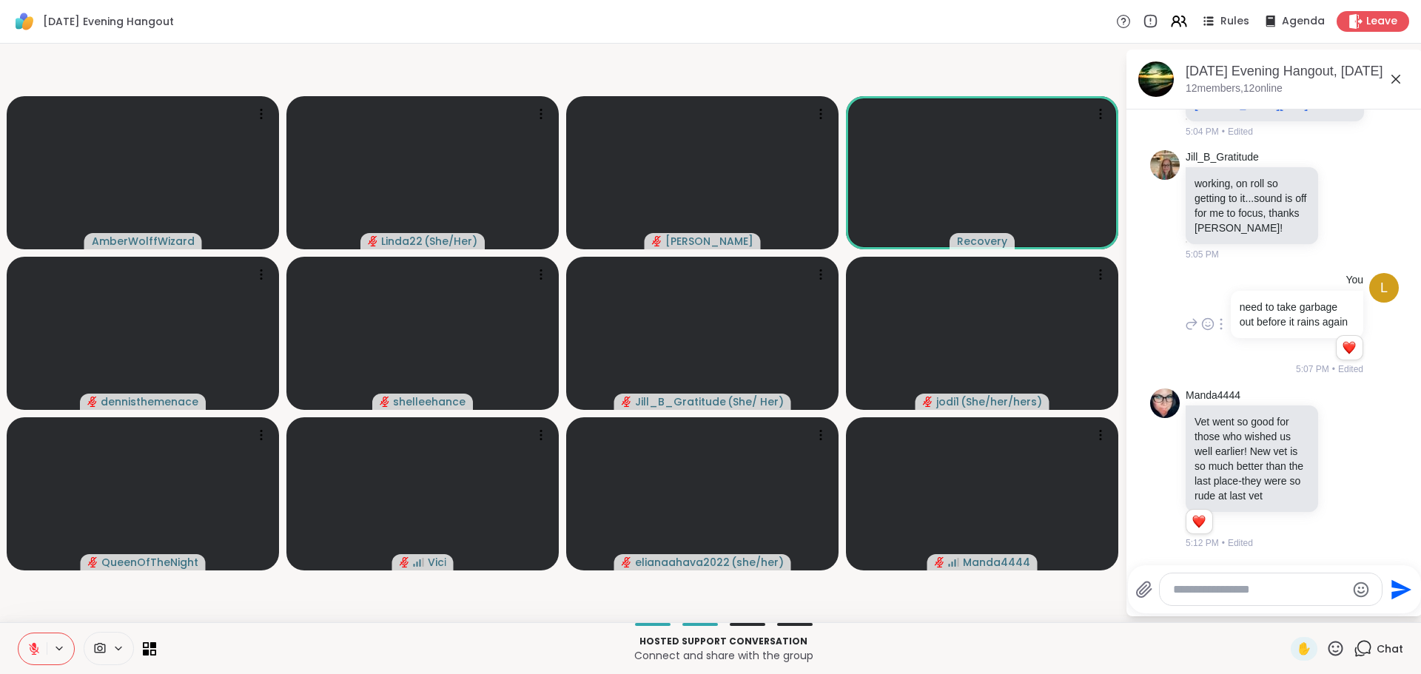
scroll to position [671, 0]
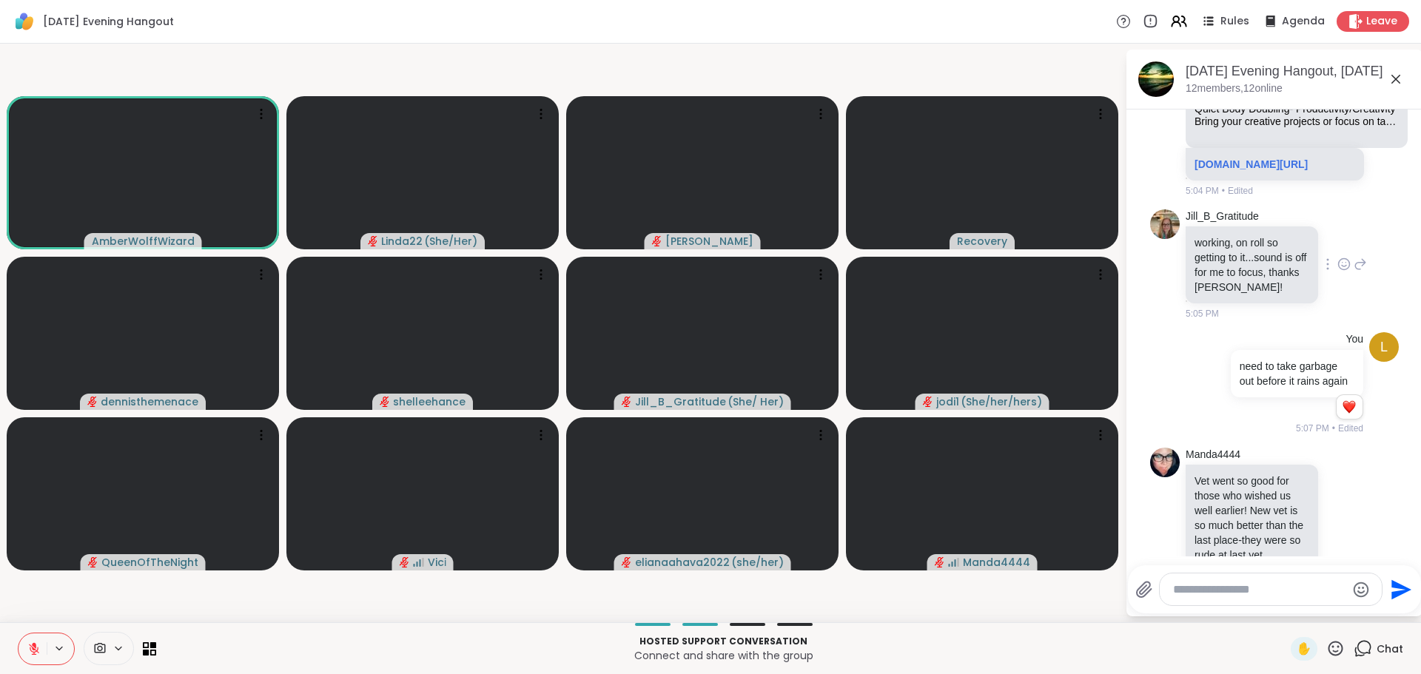
click at [1337, 272] on icon at bounding box center [1343, 264] width 13 height 15
click at [1329, 255] on button "Select Reaction: Heart" at bounding box center [1344, 241] width 30 height 30
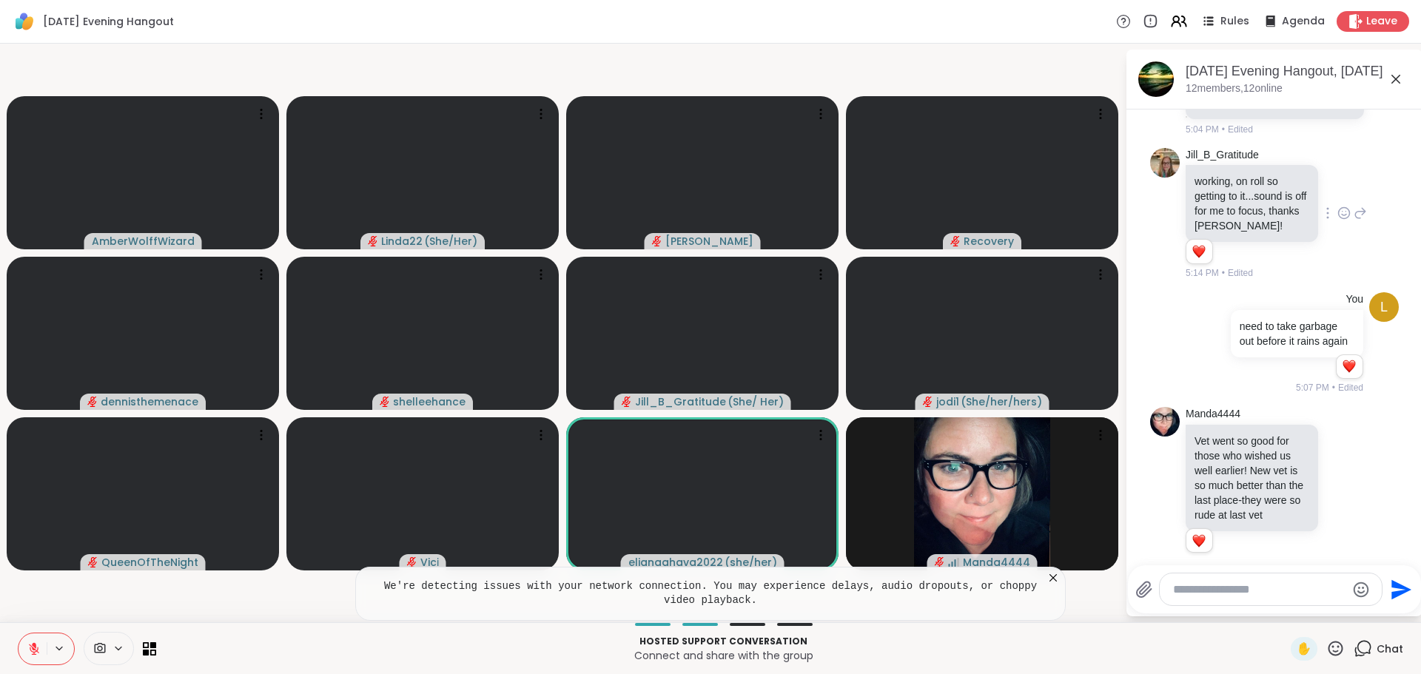
scroll to position [954, 0]
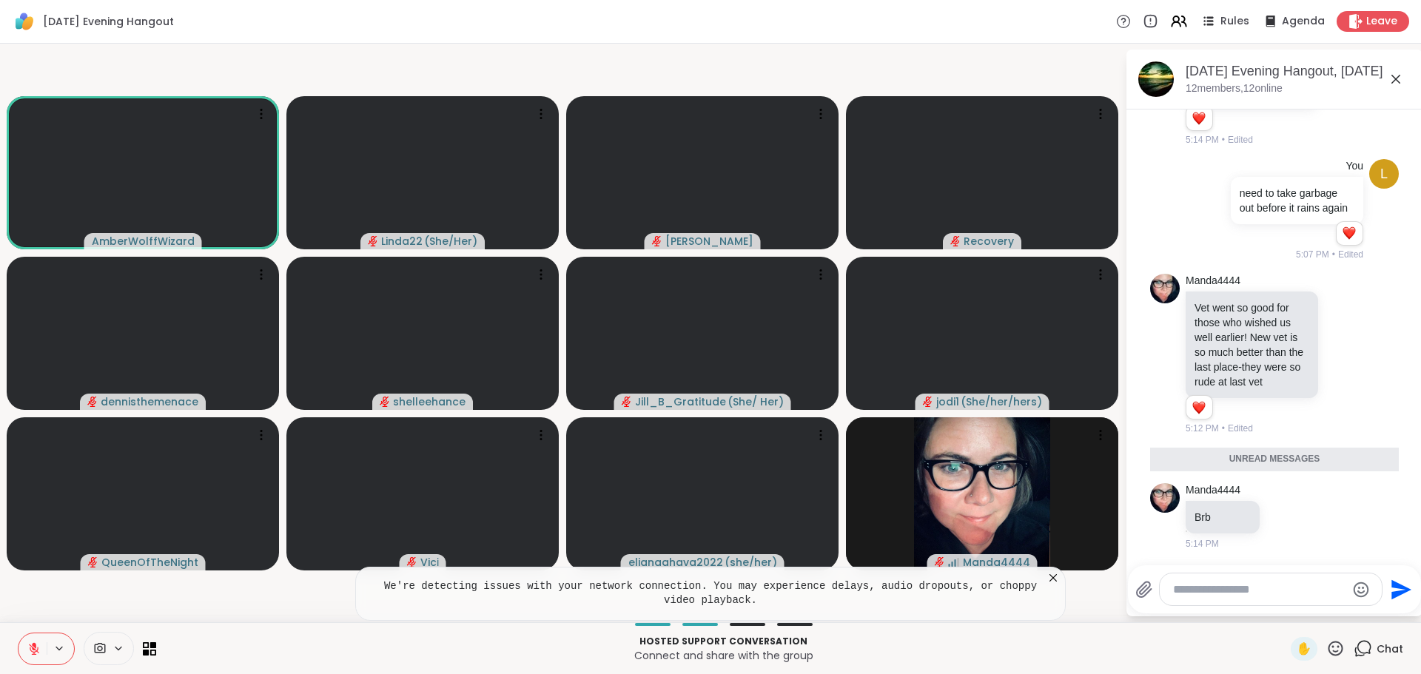
click at [567, 614] on div "We're detecting issues with your network connection. You may experience delays,…" at bounding box center [710, 594] width 710 height 54
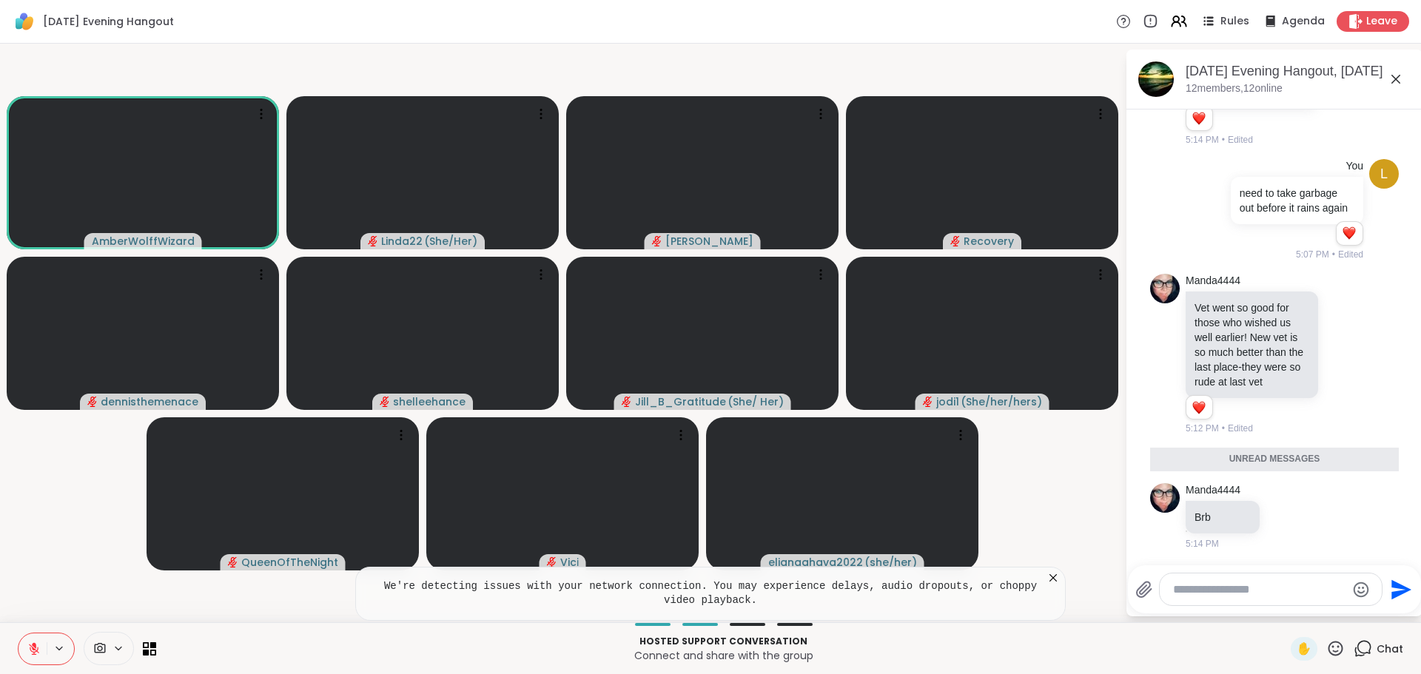
click at [1047, 574] on icon at bounding box center [1053, 578] width 15 height 15
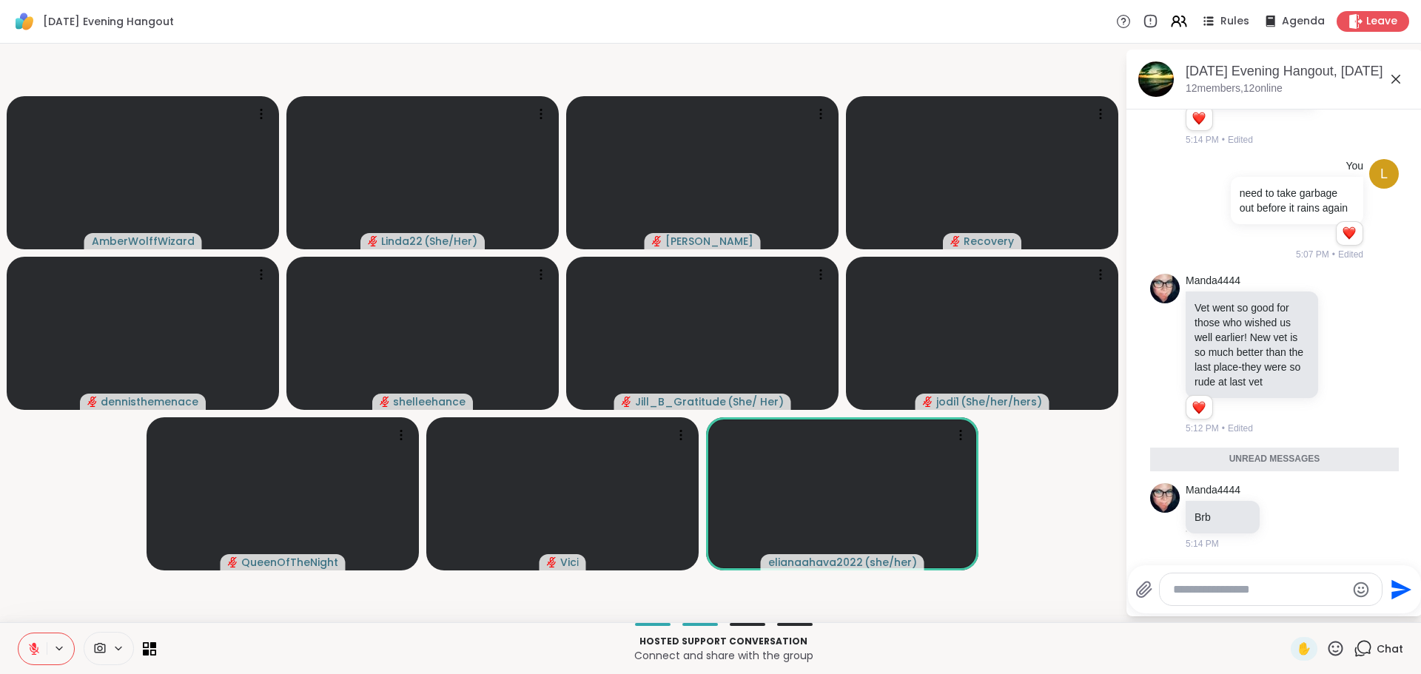
click at [30, 652] on icon at bounding box center [33, 648] width 13 height 13
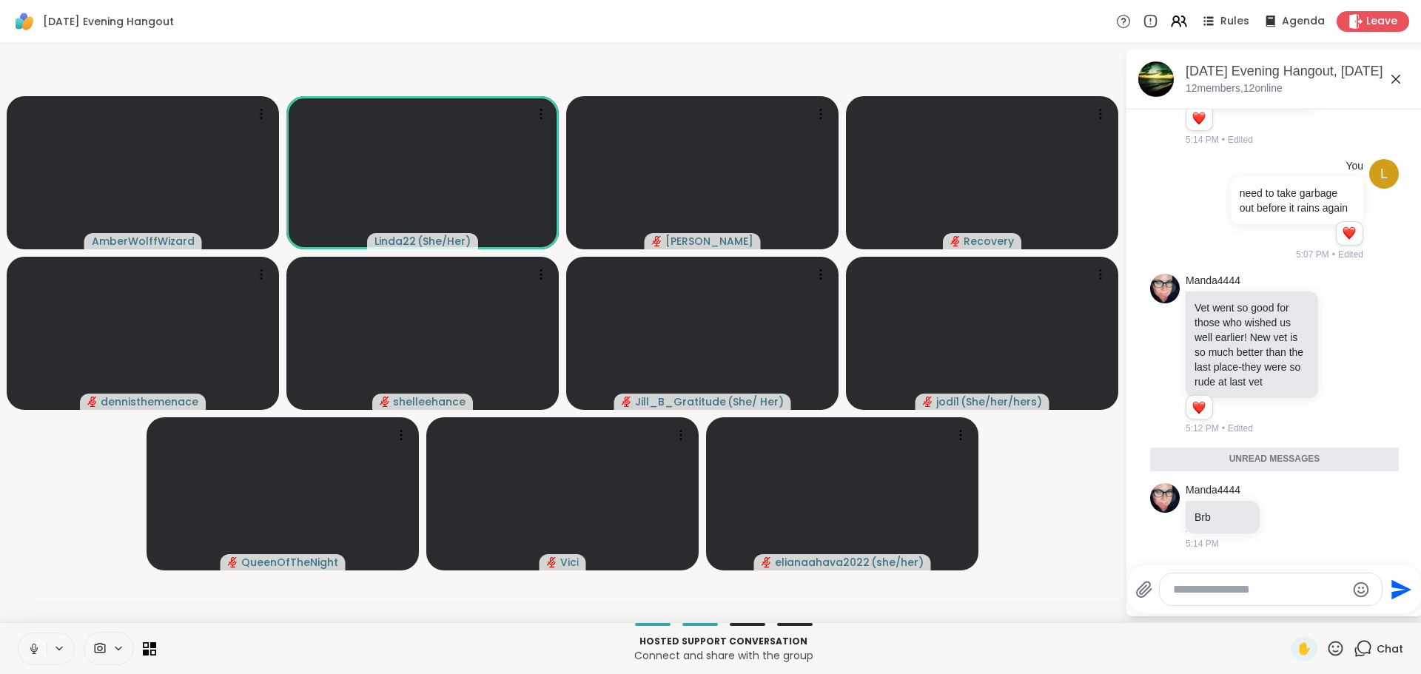
click at [32, 645] on icon at bounding box center [33, 648] width 13 height 13
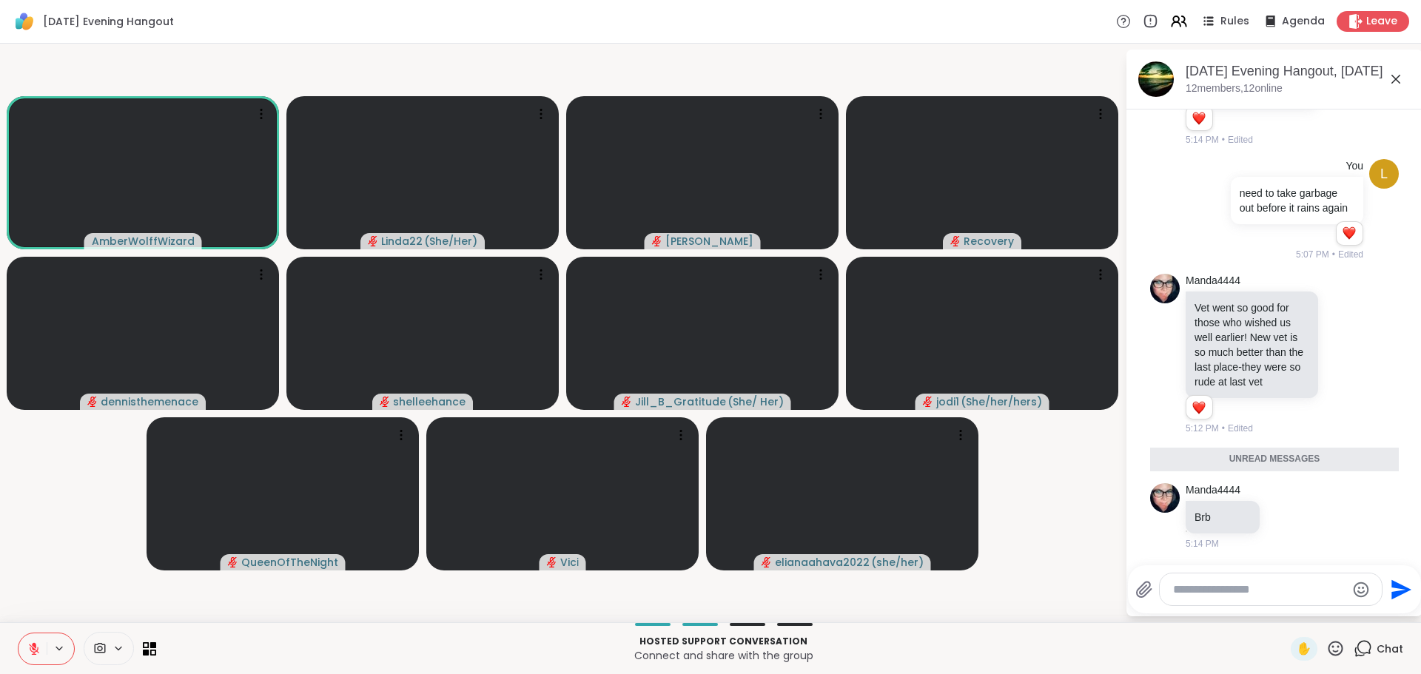
click at [34, 640] on button at bounding box center [33, 649] width 28 height 31
click at [30, 646] on icon at bounding box center [33, 648] width 13 height 13
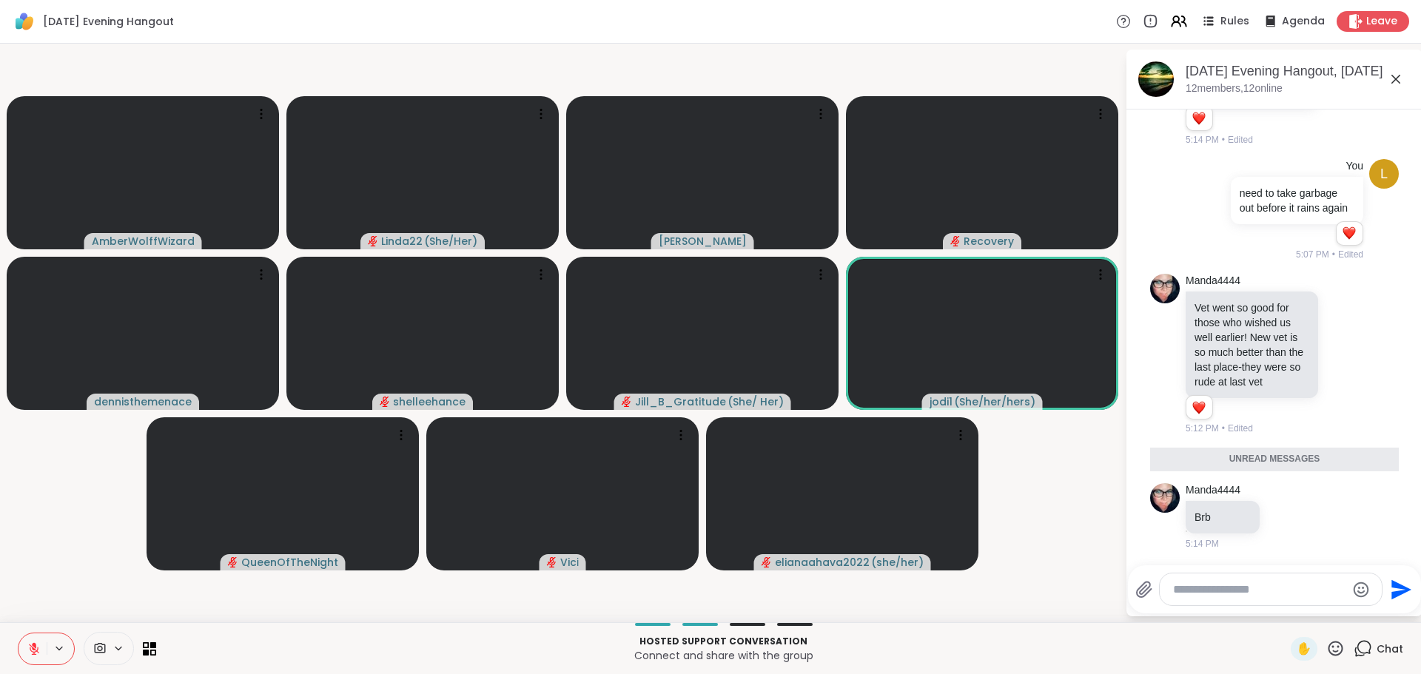
click at [33, 648] on icon at bounding box center [34, 649] width 10 height 10
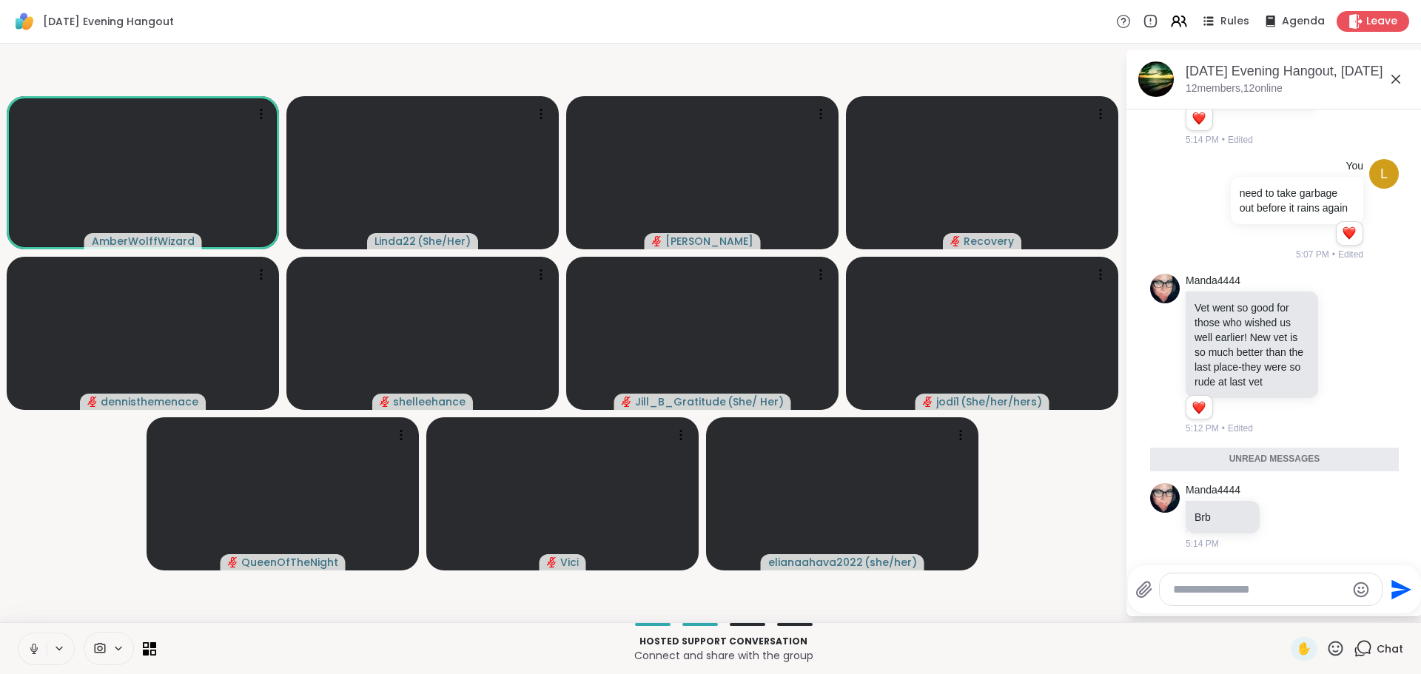
click at [32, 639] on button at bounding box center [33, 649] width 28 height 31
click at [27, 645] on button at bounding box center [33, 649] width 28 height 31
click at [34, 648] on icon at bounding box center [34, 649] width 4 height 4
click at [1326, 642] on icon at bounding box center [1335, 648] width 19 height 19
drag, startPoint x: 1280, startPoint y: 609, endPoint x: 1249, endPoint y: 605, distance: 30.6
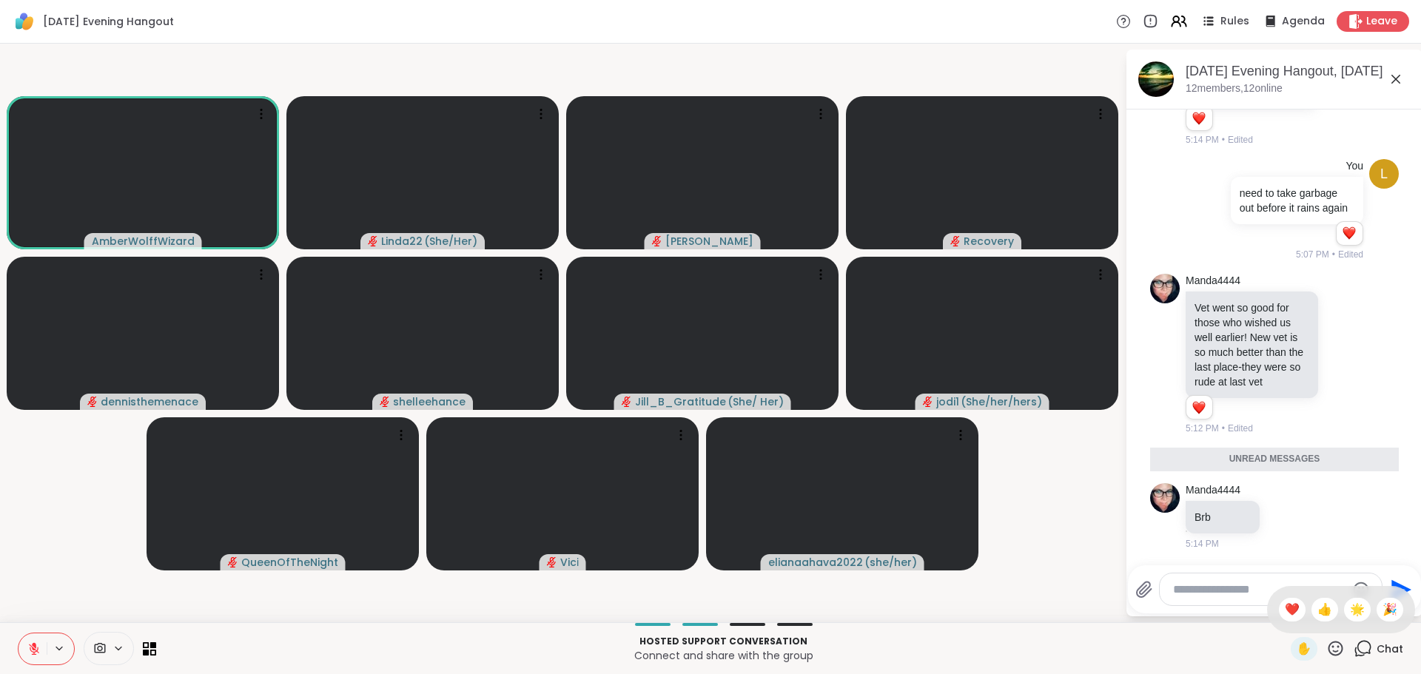
click at [1285, 609] on span "❤️" at bounding box center [1292, 610] width 15 height 18
click at [34, 652] on icon at bounding box center [34, 649] width 10 height 10
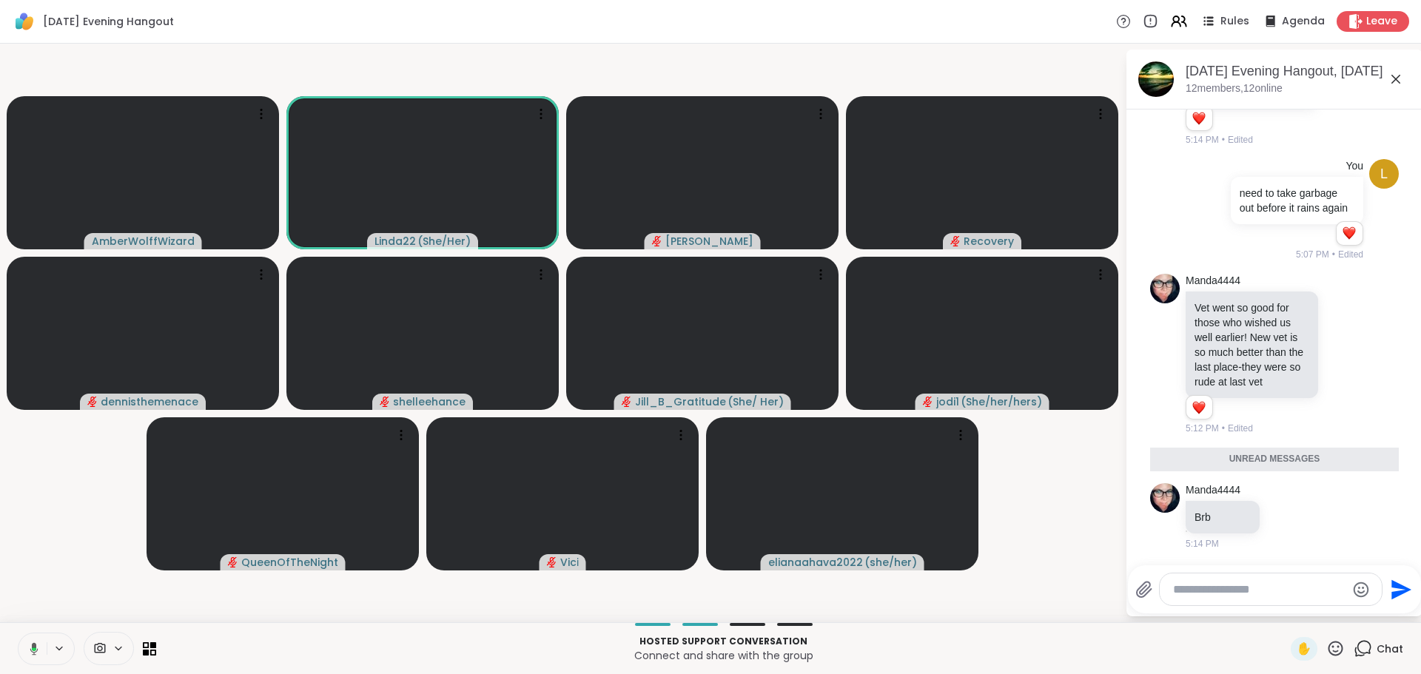
click at [34, 649] on icon at bounding box center [34, 650] width 4 height 4
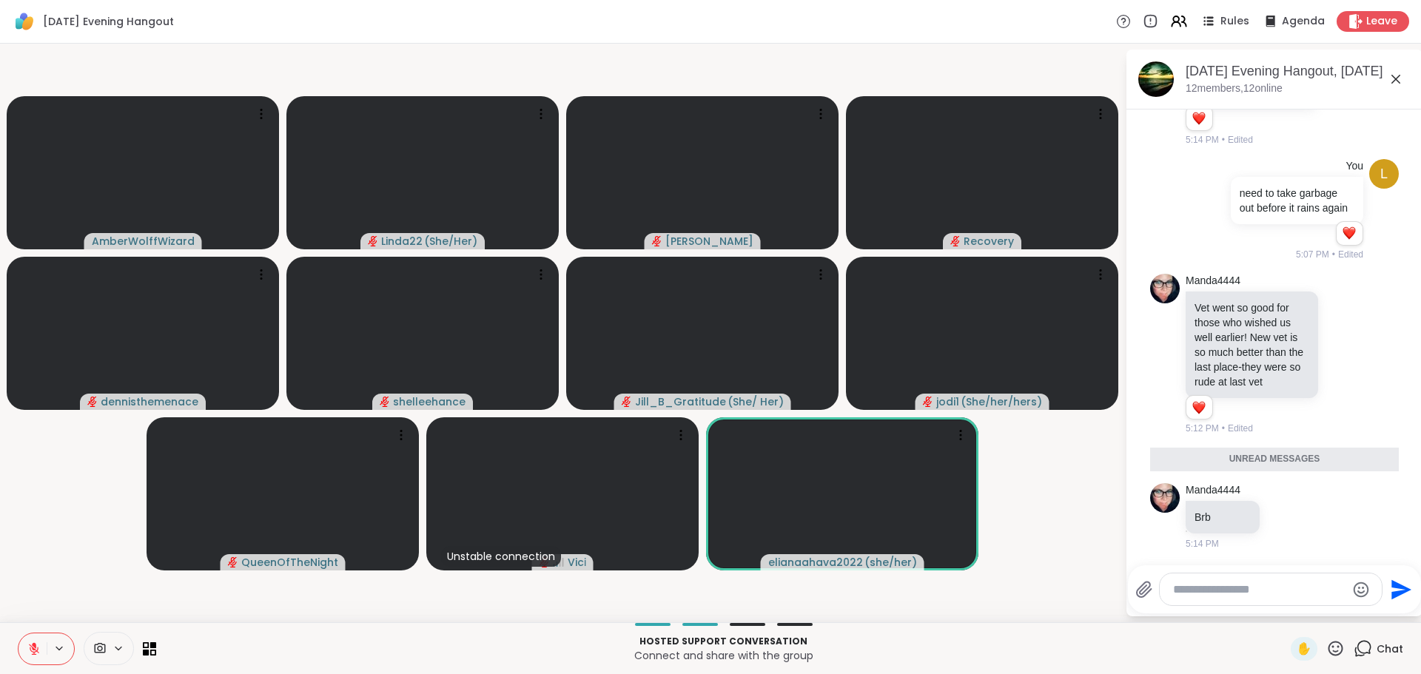
click at [34, 652] on icon at bounding box center [34, 649] width 10 height 10
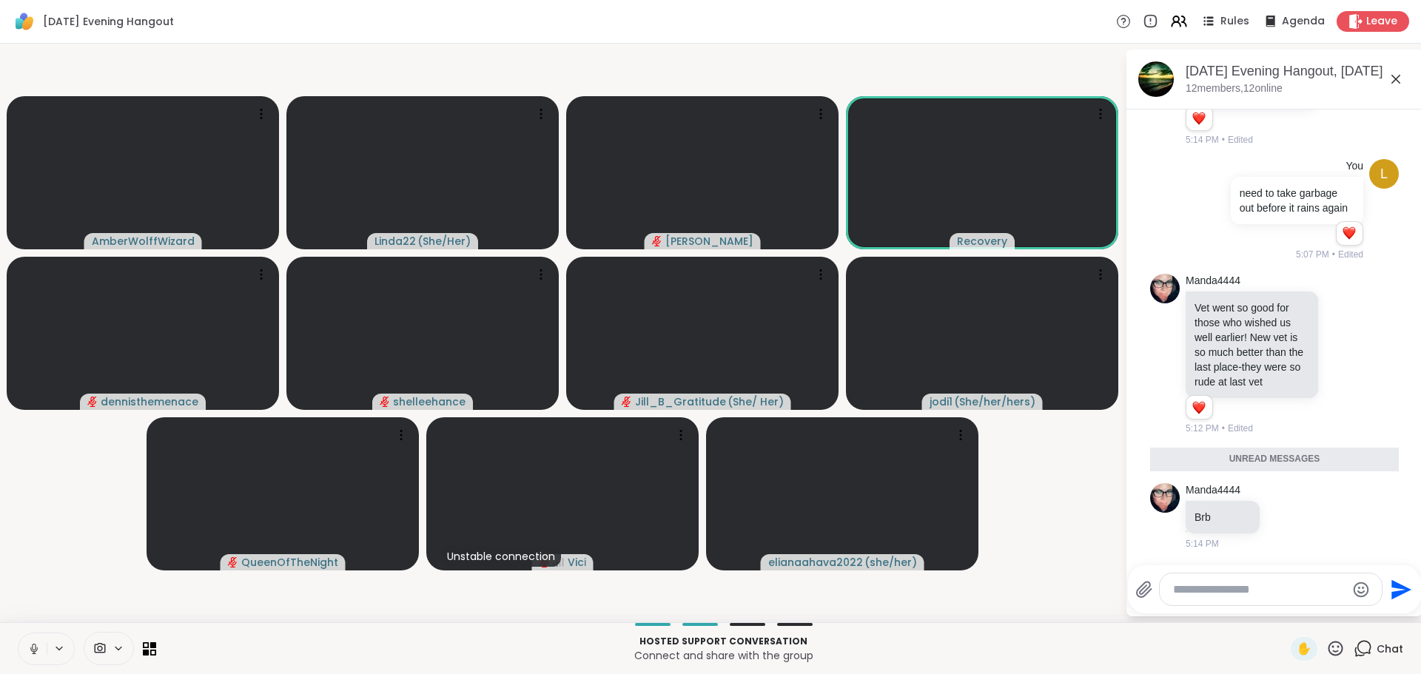
click at [30, 651] on icon at bounding box center [33, 648] width 13 height 13
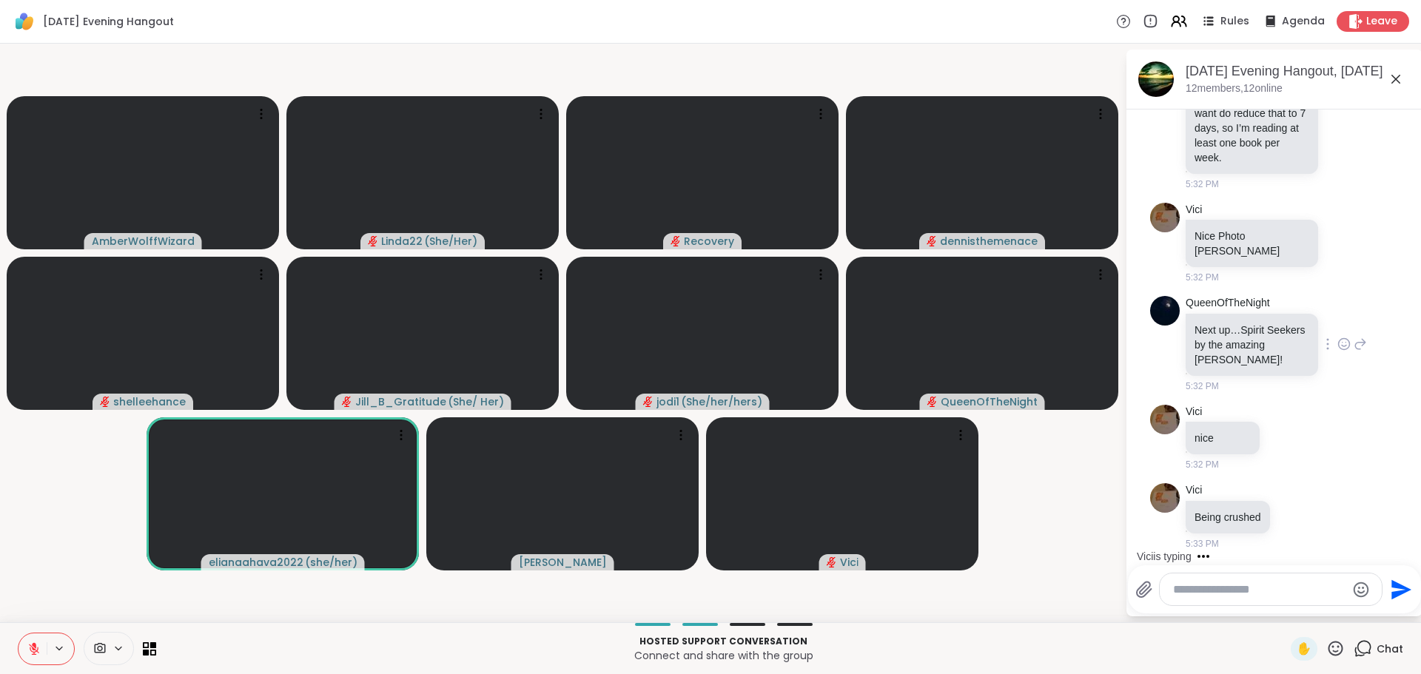
scroll to position [2696, 0]
click at [1329, 399] on div "Vici nice 5:32 PM" at bounding box center [1274, 438] width 249 height 79
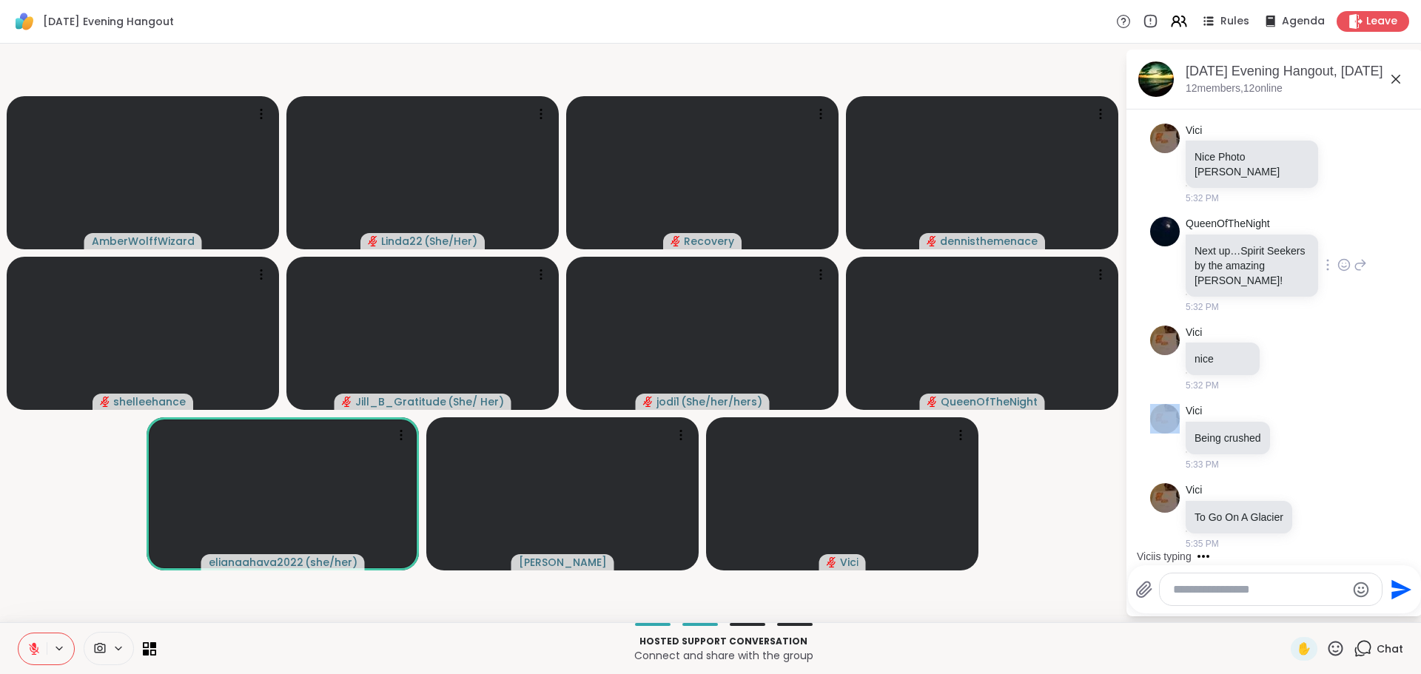
click at [1329, 343] on div "Vici nice 5:32 PM" at bounding box center [1274, 359] width 249 height 79
click at [1371, 322] on div "Vici nice 5:32 PM" at bounding box center [1274, 359] width 249 height 79
click at [1337, 263] on icon at bounding box center [1343, 265] width 13 height 15
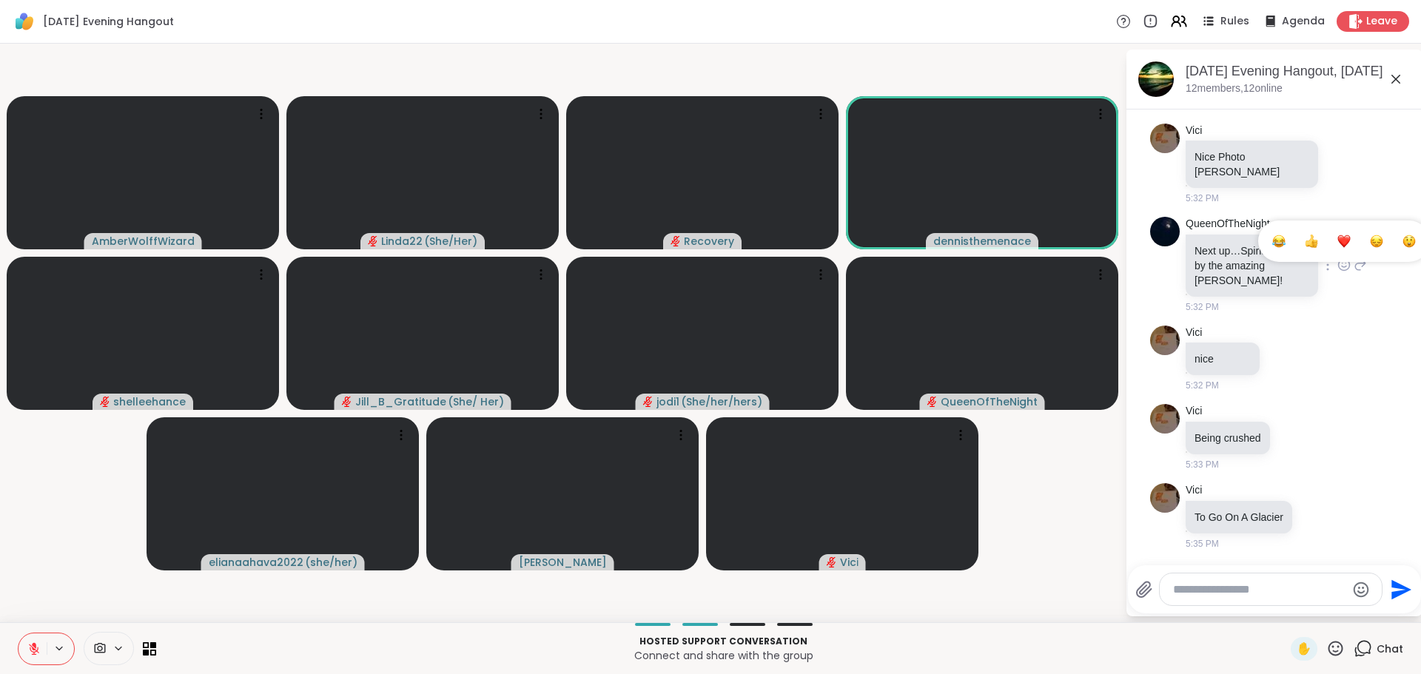
click at [1337, 243] on div "Select Reaction: Heart" at bounding box center [1343, 241] width 13 height 13
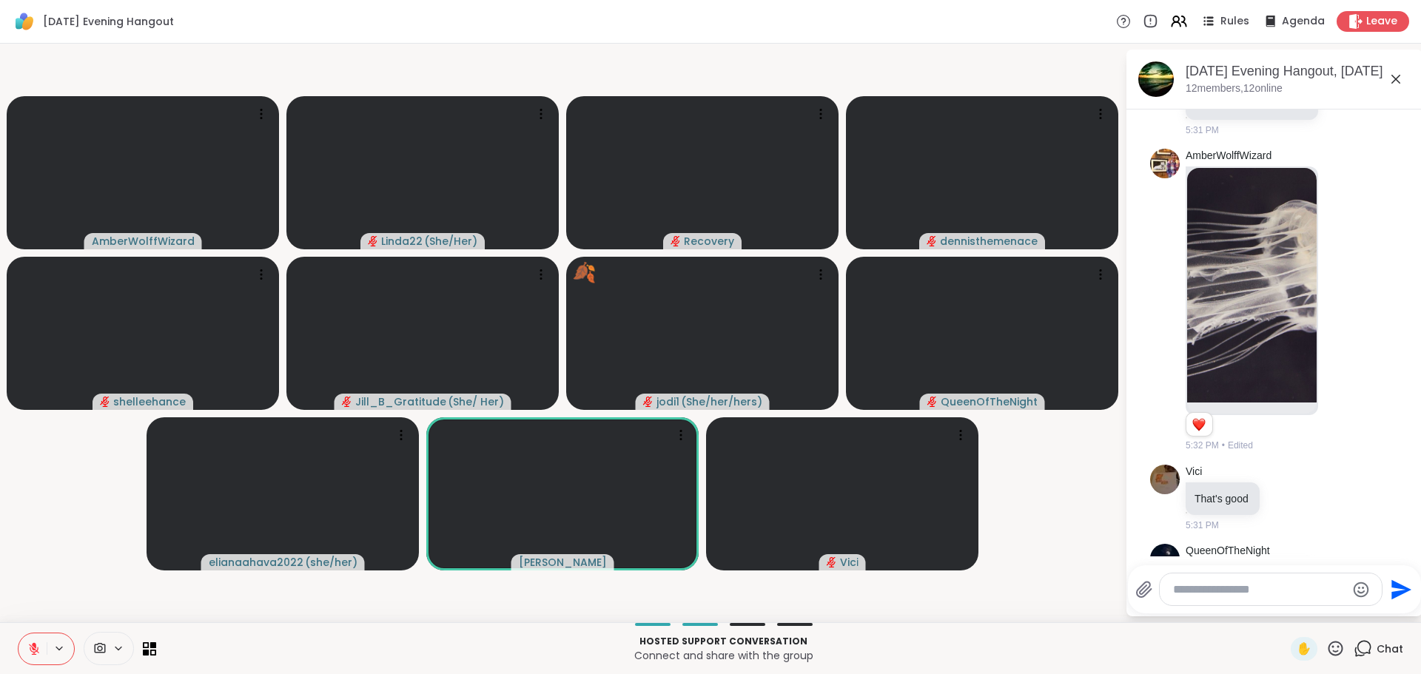
scroll to position [2030, 0]
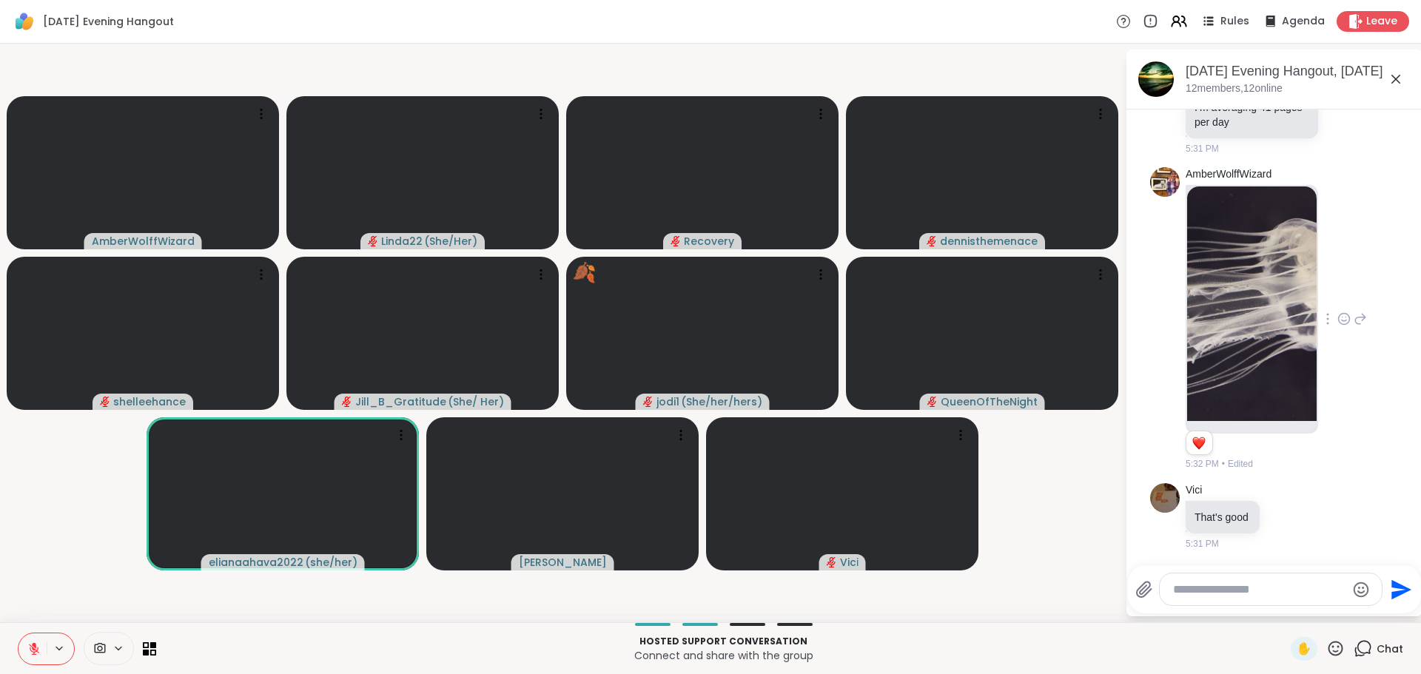
click at [1237, 349] on img at bounding box center [1252, 304] width 130 height 235
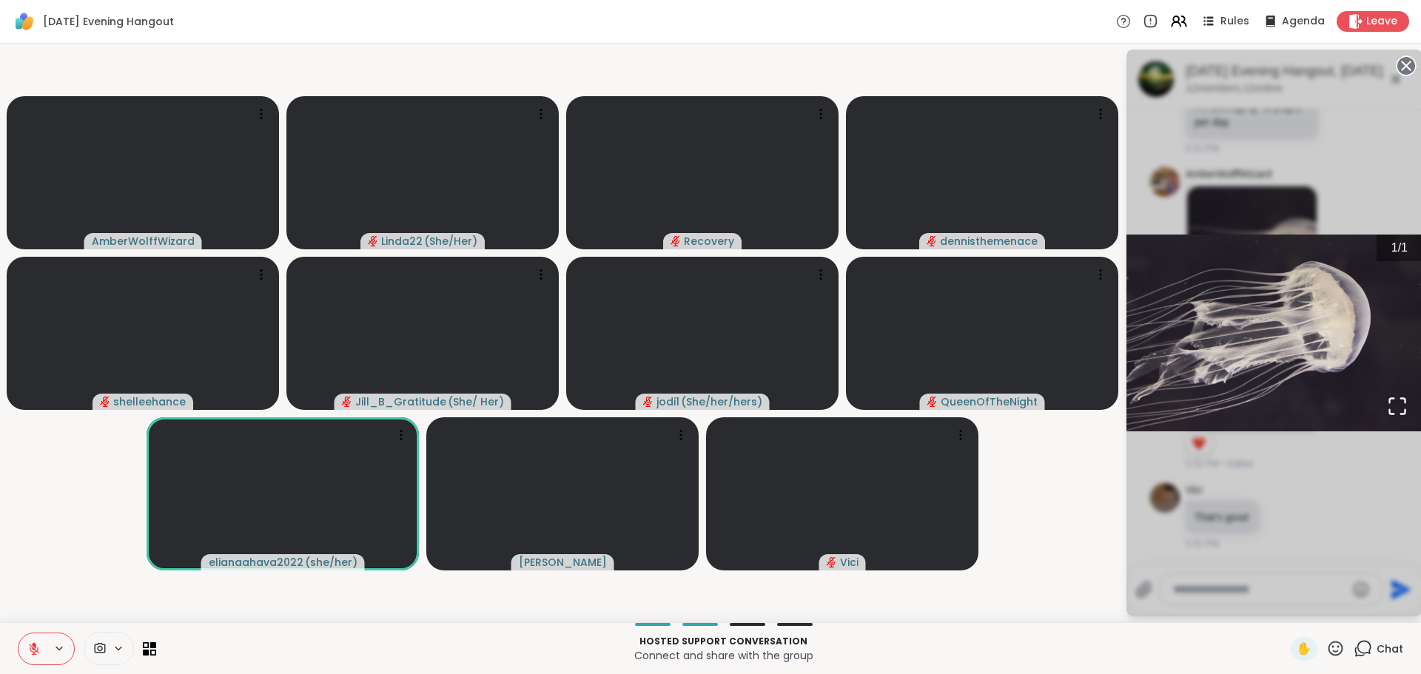
click at [1334, 201] on div "1 / 1" at bounding box center [1274, 333] width 296 height 567
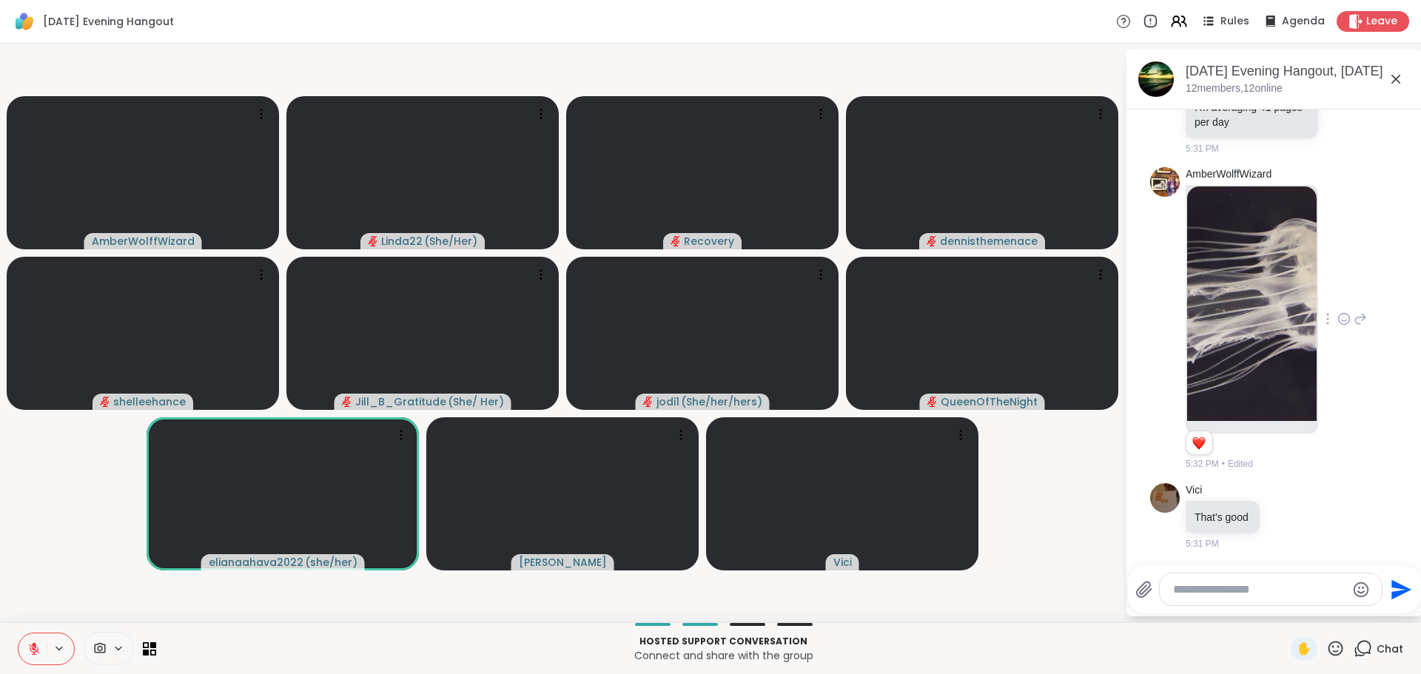
click at [1337, 326] on icon at bounding box center [1343, 319] width 13 height 15
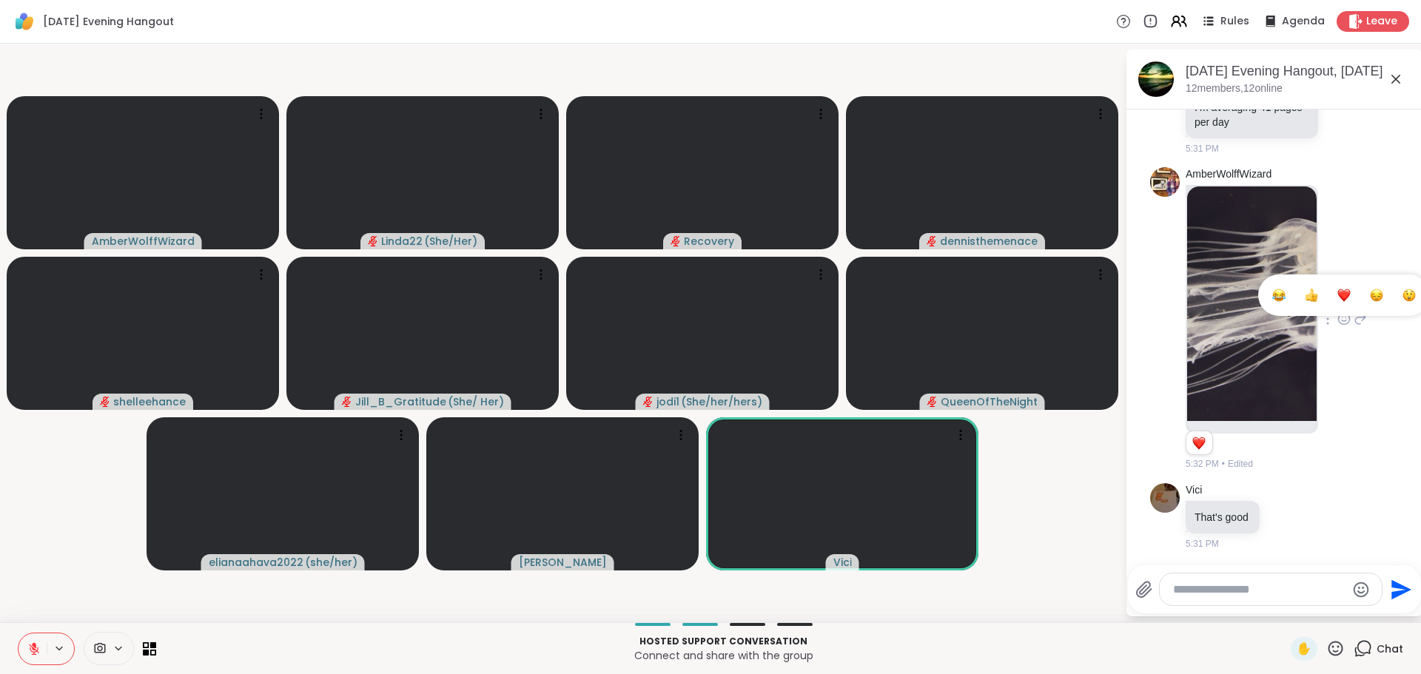
click at [1337, 302] on div "Select Reaction: Heart" at bounding box center [1343, 295] width 13 height 13
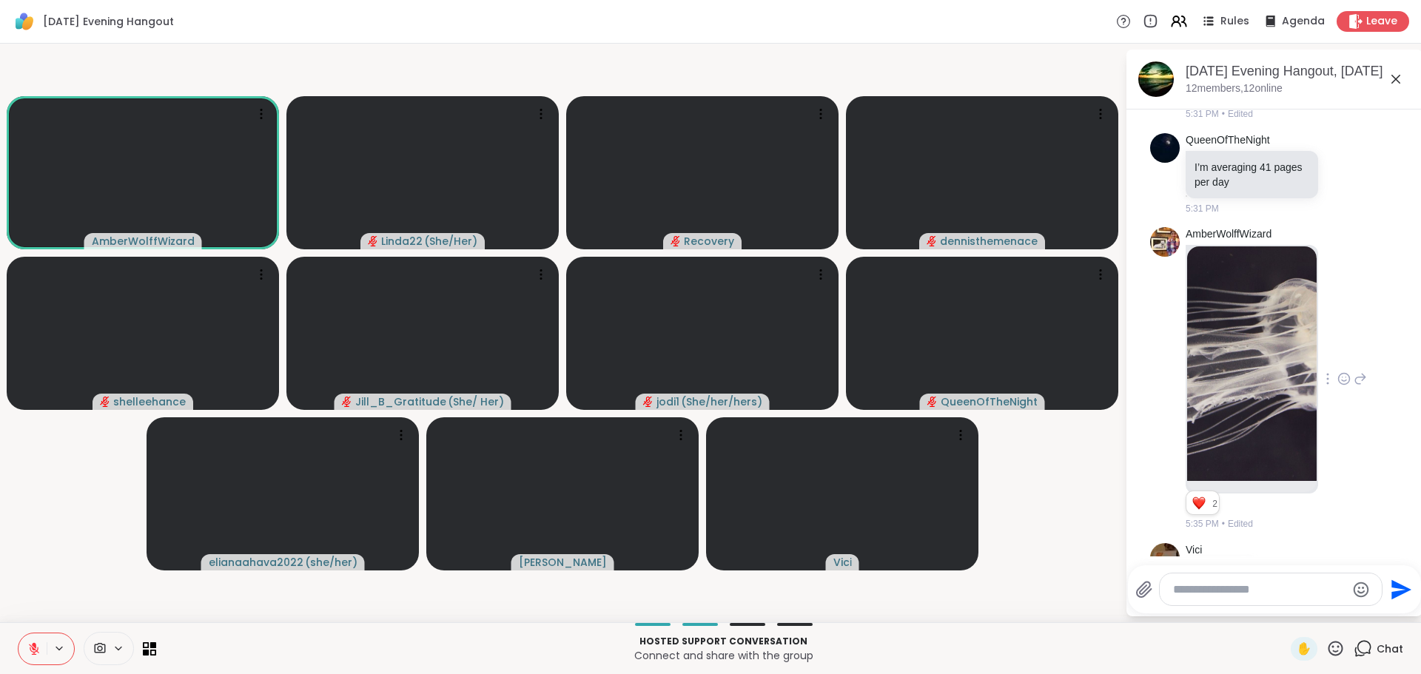
scroll to position [1956, 0]
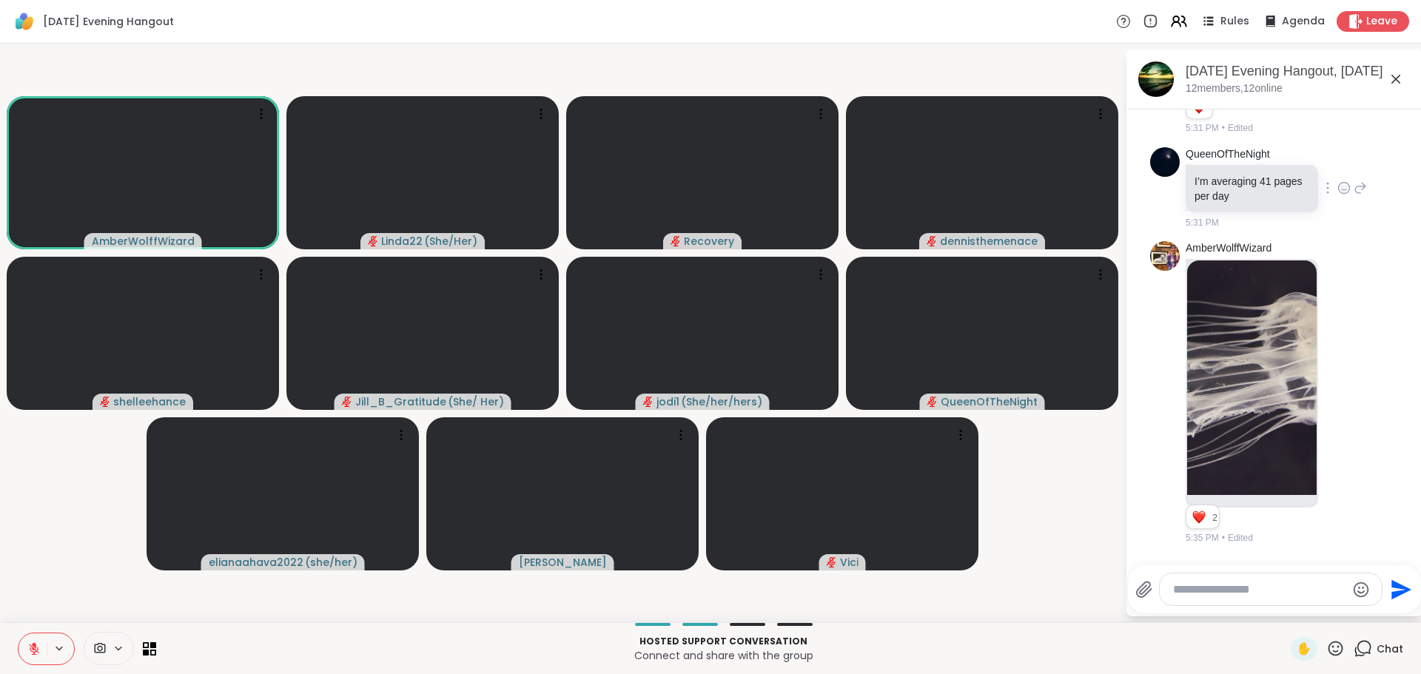
click at [1337, 195] on icon at bounding box center [1343, 188] width 13 height 15
click at [1337, 171] on div "Select Reaction: Heart" at bounding box center [1343, 164] width 13 height 13
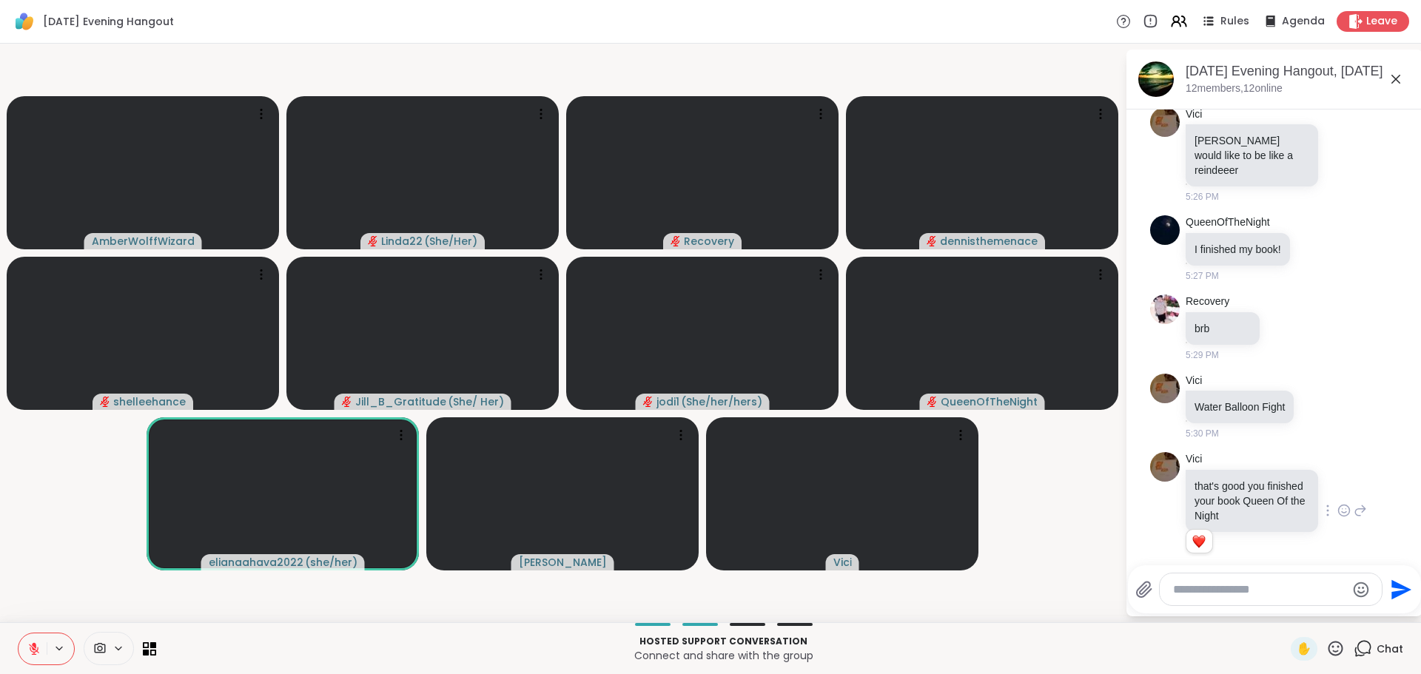
scroll to position [1512, 0]
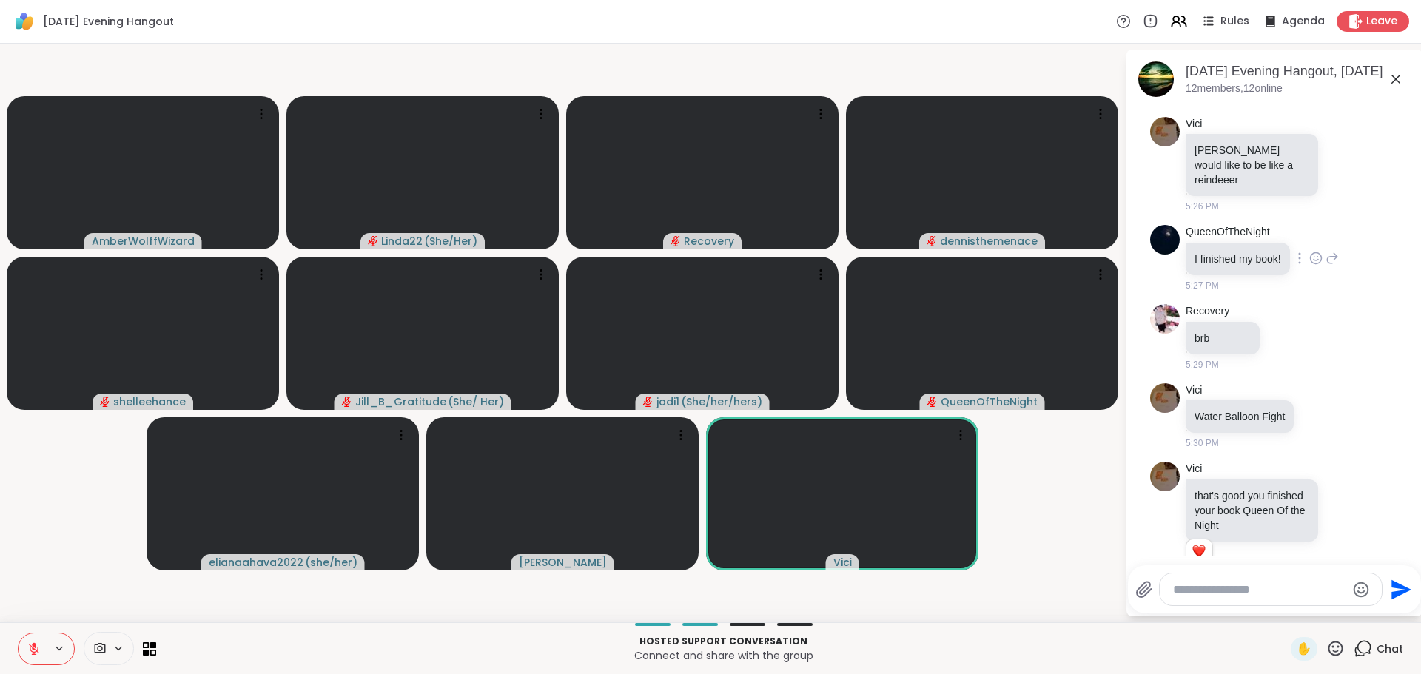
click at [1315, 266] on icon at bounding box center [1315, 258] width 13 height 15
click at [1315, 255] on ul at bounding box center [1316, 234] width 172 height 41
click at [1315, 266] on icon at bounding box center [1315, 258] width 13 height 15
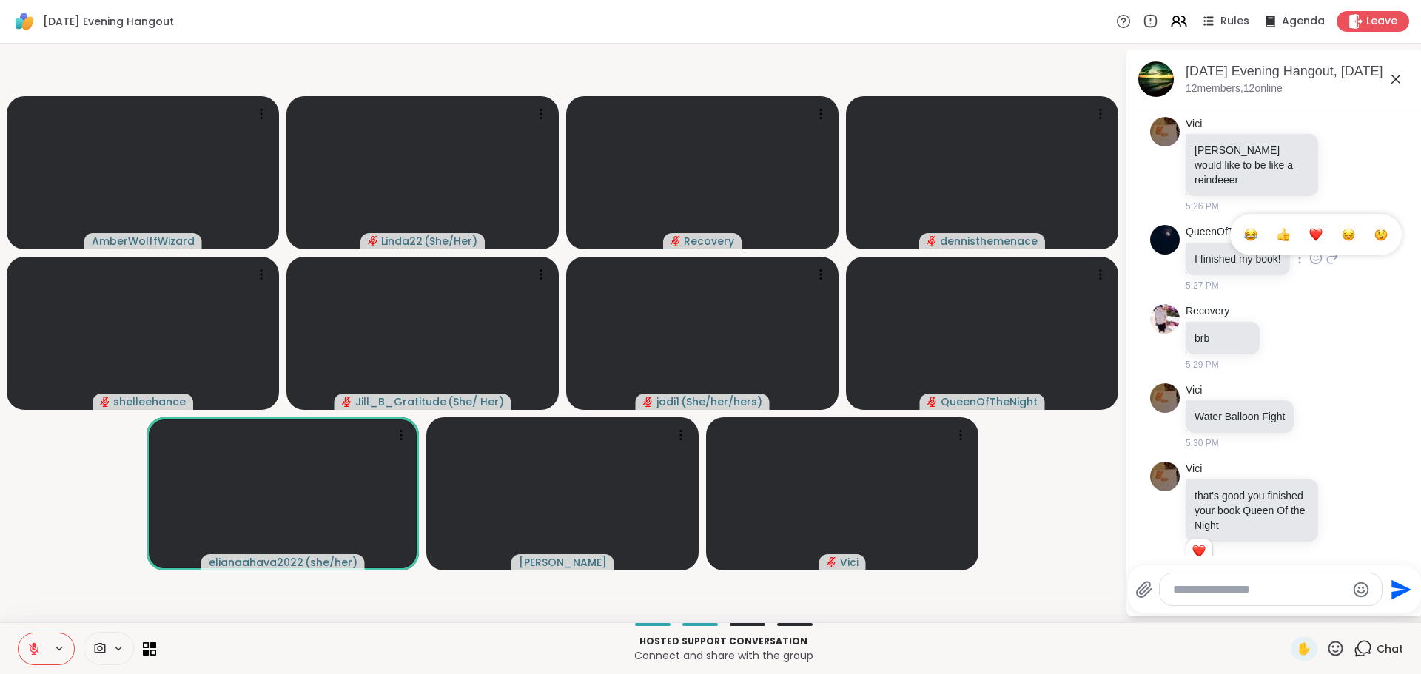
click at [1313, 241] on div "Select Reaction: Heart" at bounding box center [1315, 234] width 13 height 13
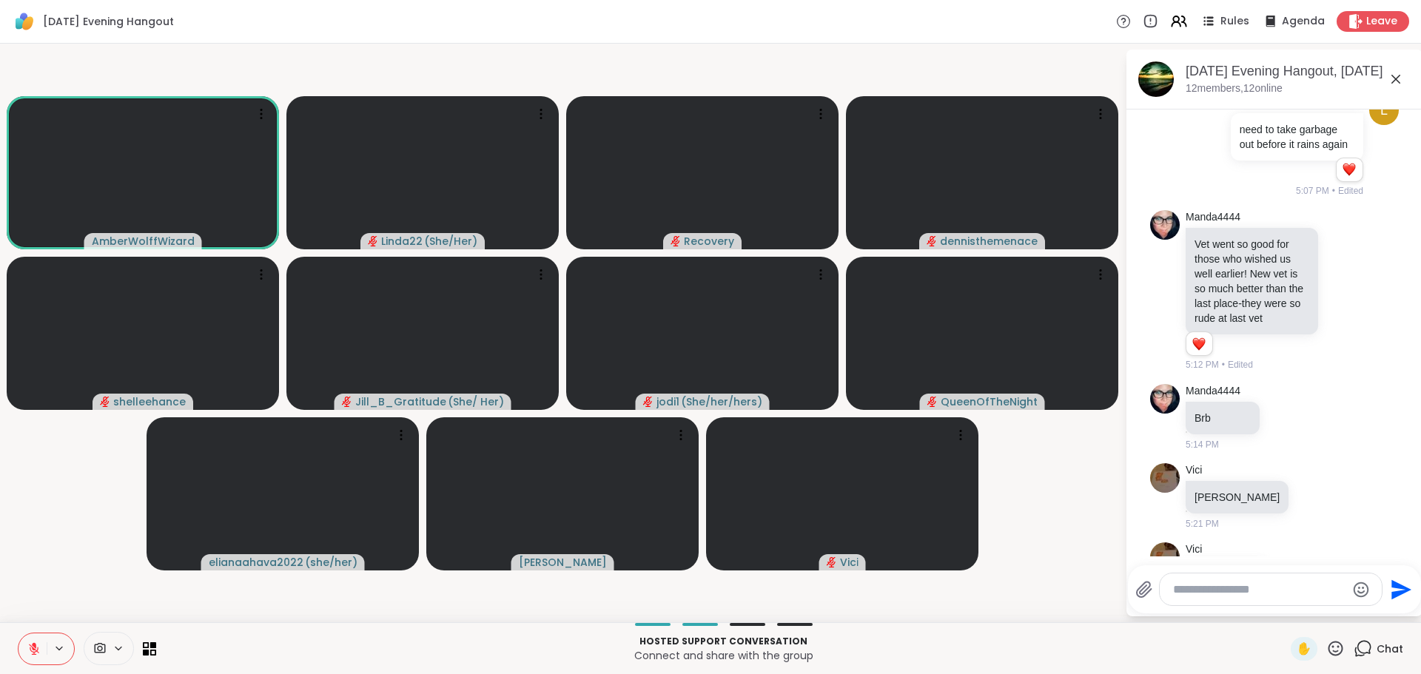
scroll to position [920, 0]
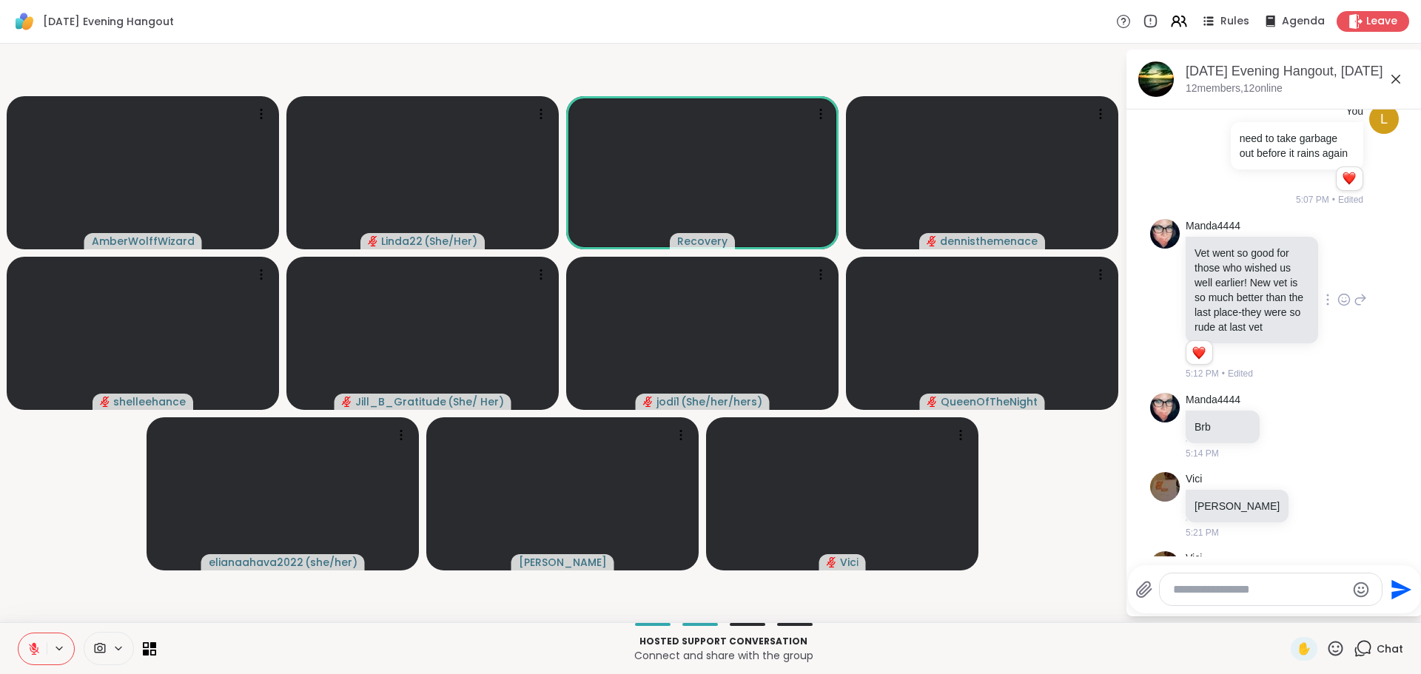
click at [1337, 307] on icon at bounding box center [1343, 299] width 13 height 15
click at [1337, 283] on div "Select Reaction: Heart" at bounding box center [1343, 275] width 13 height 13
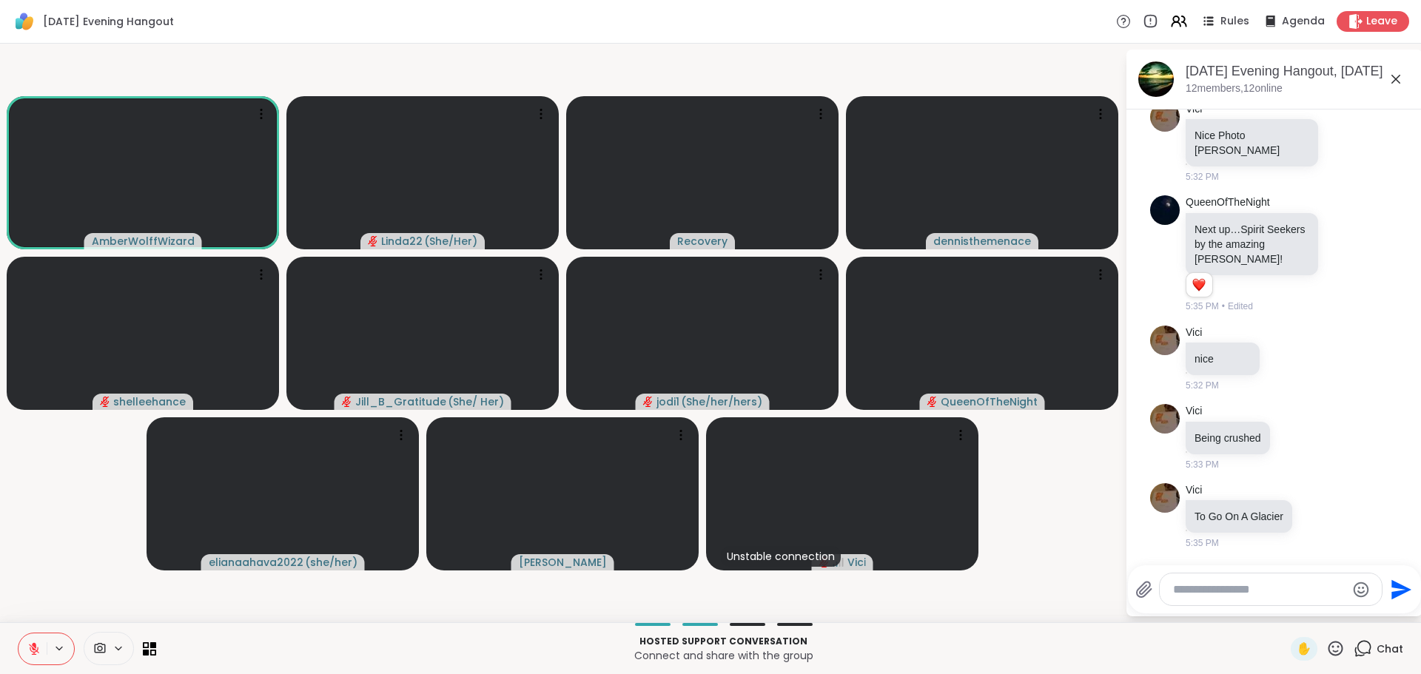
scroll to position [2759, 0]
click at [1034, 582] on video-player-container "AmberWolffWizard Linda22 ( She/Her ) Recovery dennisthemenace shelleehance Jill…" at bounding box center [562, 333] width 1107 height 567
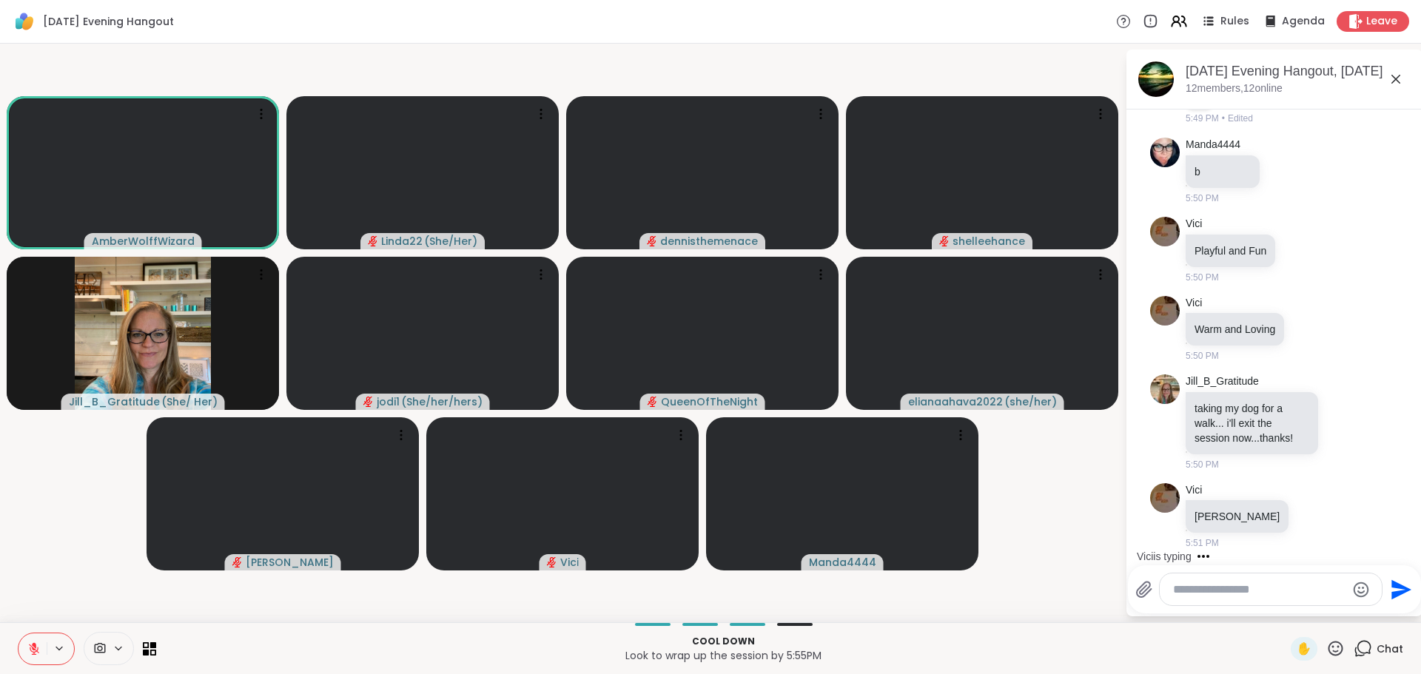
scroll to position [4602, 0]
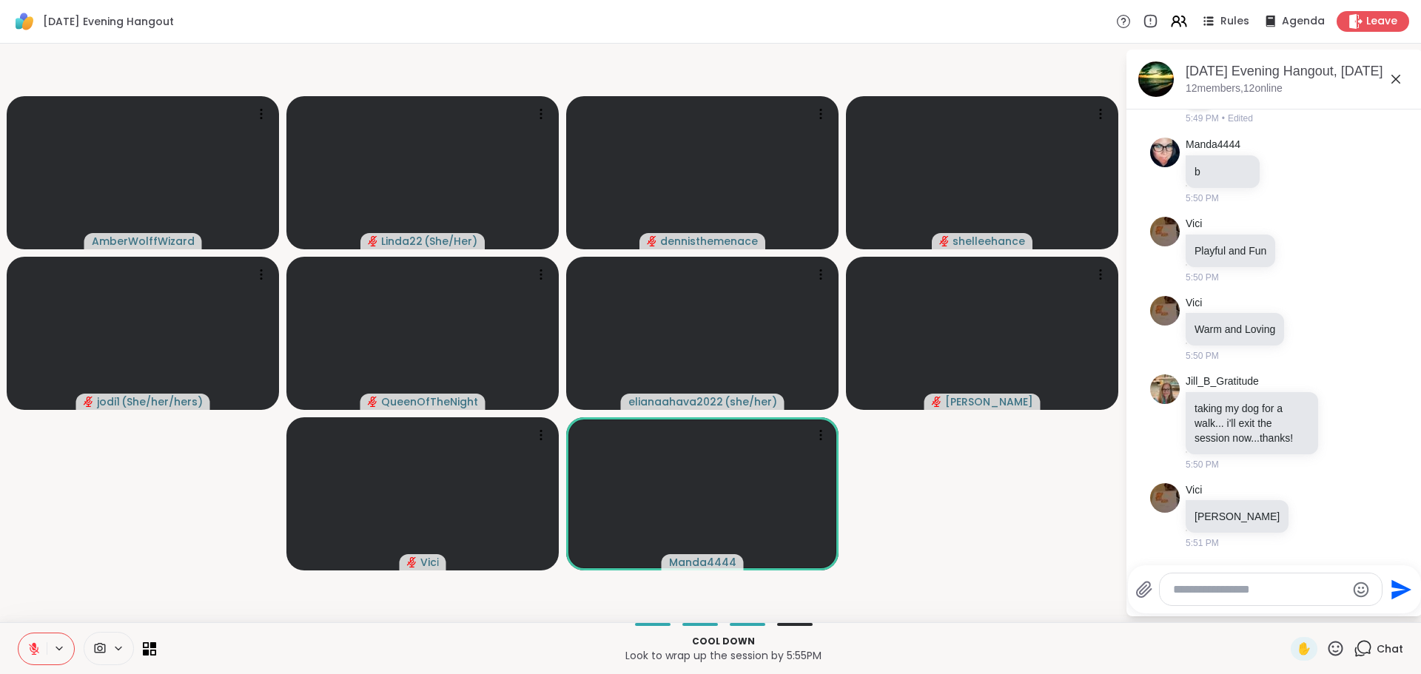
click at [923, 539] on video-player-container "AmberWolffWizard Linda22 ( She/Her ) dennisthemenace shelleehance jodi1 ( She/h…" at bounding box center [562, 333] width 1107 height 567
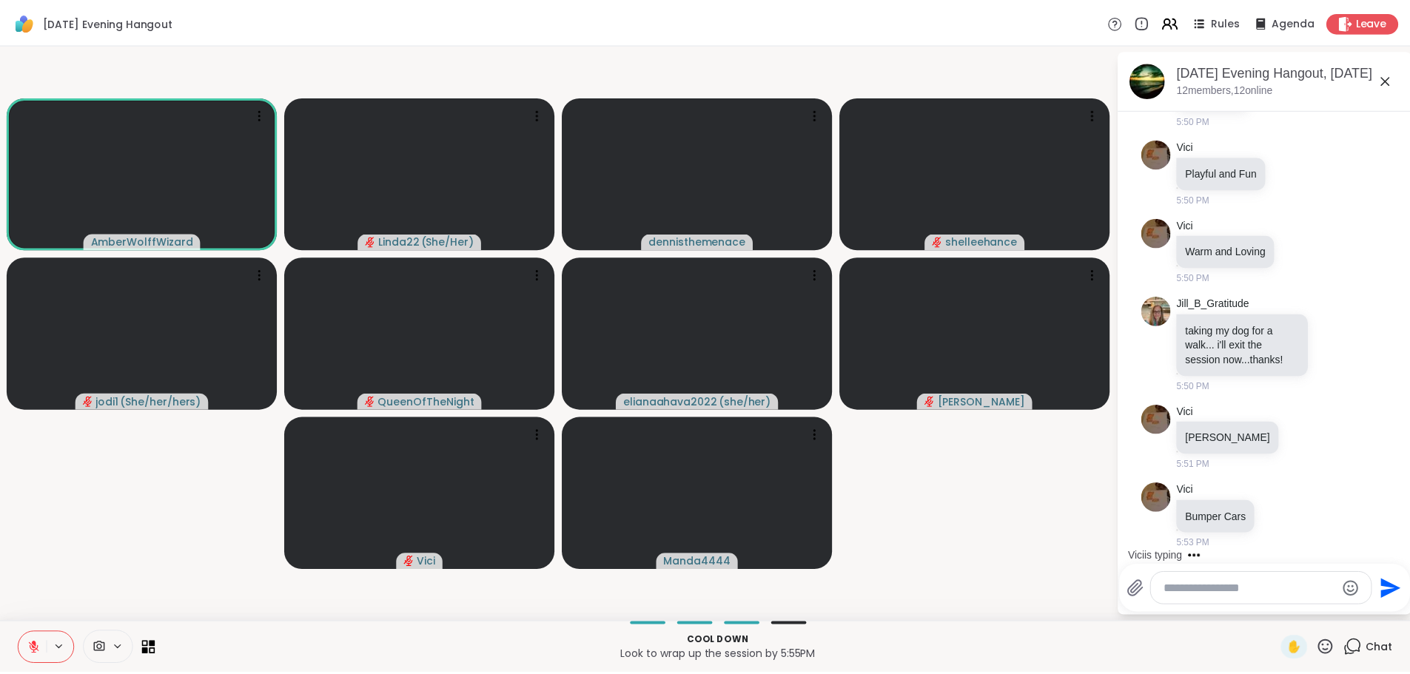
scroll to position [4774, 0]
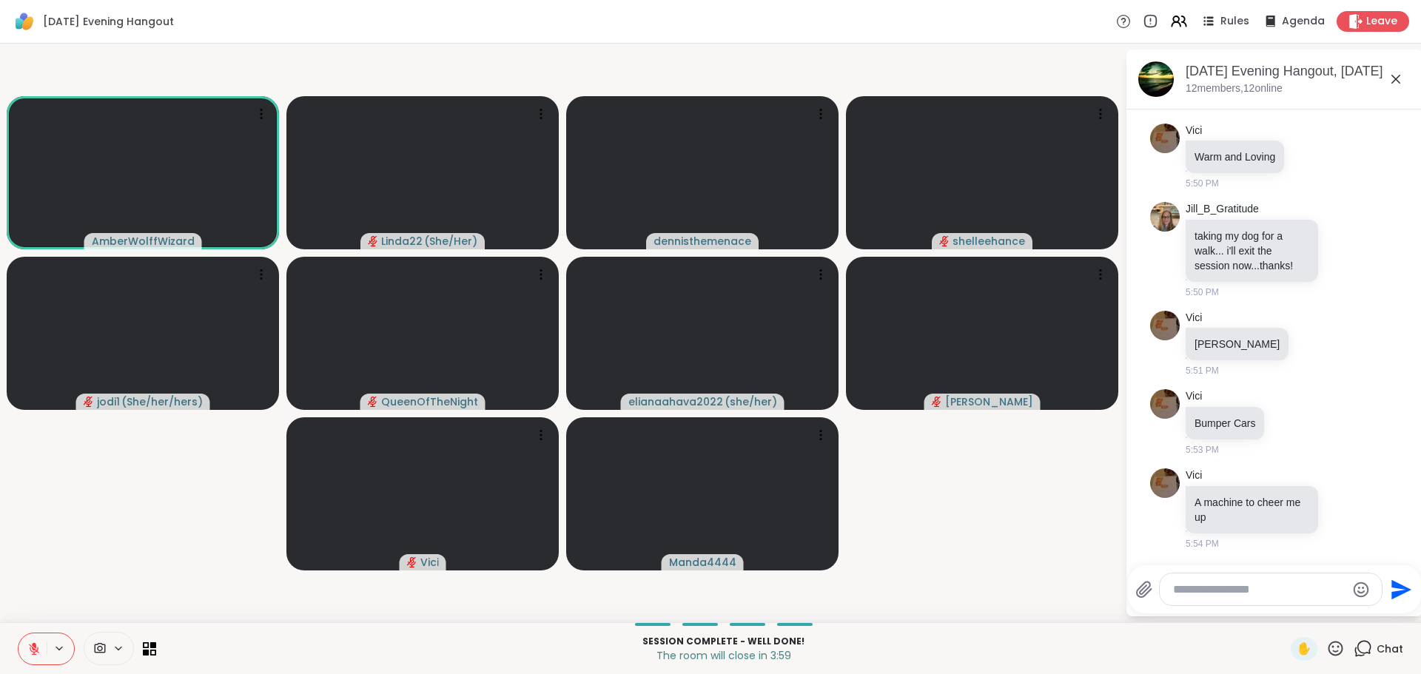
click at [1328, 648] on icon at bounding box center [1335, 648] width 15 height 15
click at [1285, 610] on span "❤️" at bounding box center [1292, 610] width 15 height 18
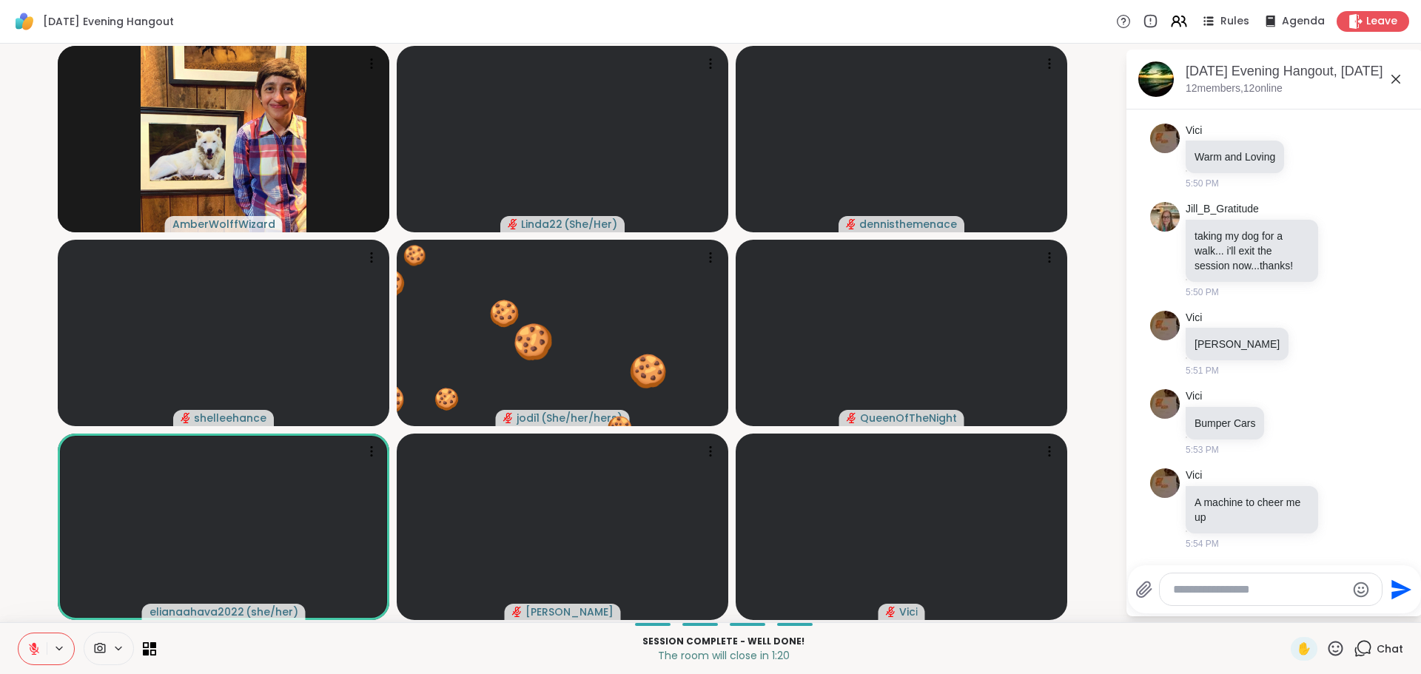
click at [1394, 80] on icon at bounding box center [1396, 79] width 18 height 18
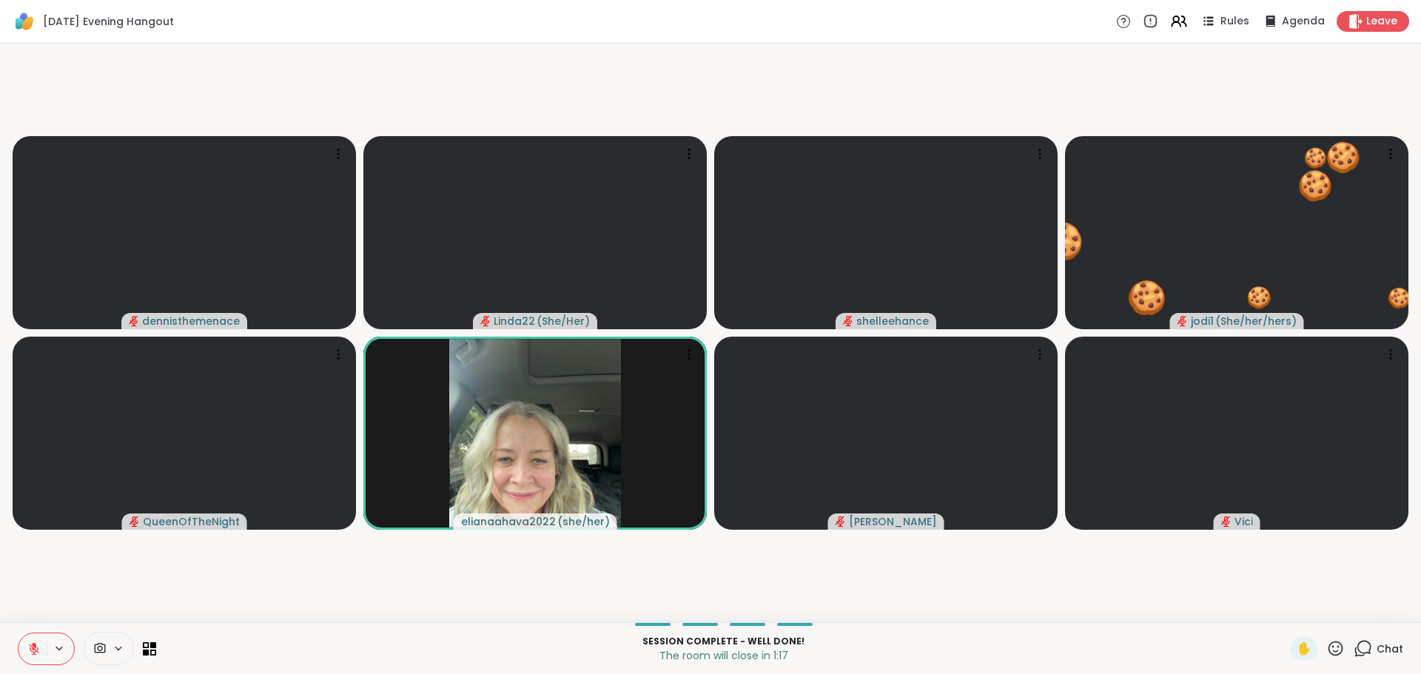
click at [1328, 653] on icon at bounding box center [1335, 648] width 15 height 15
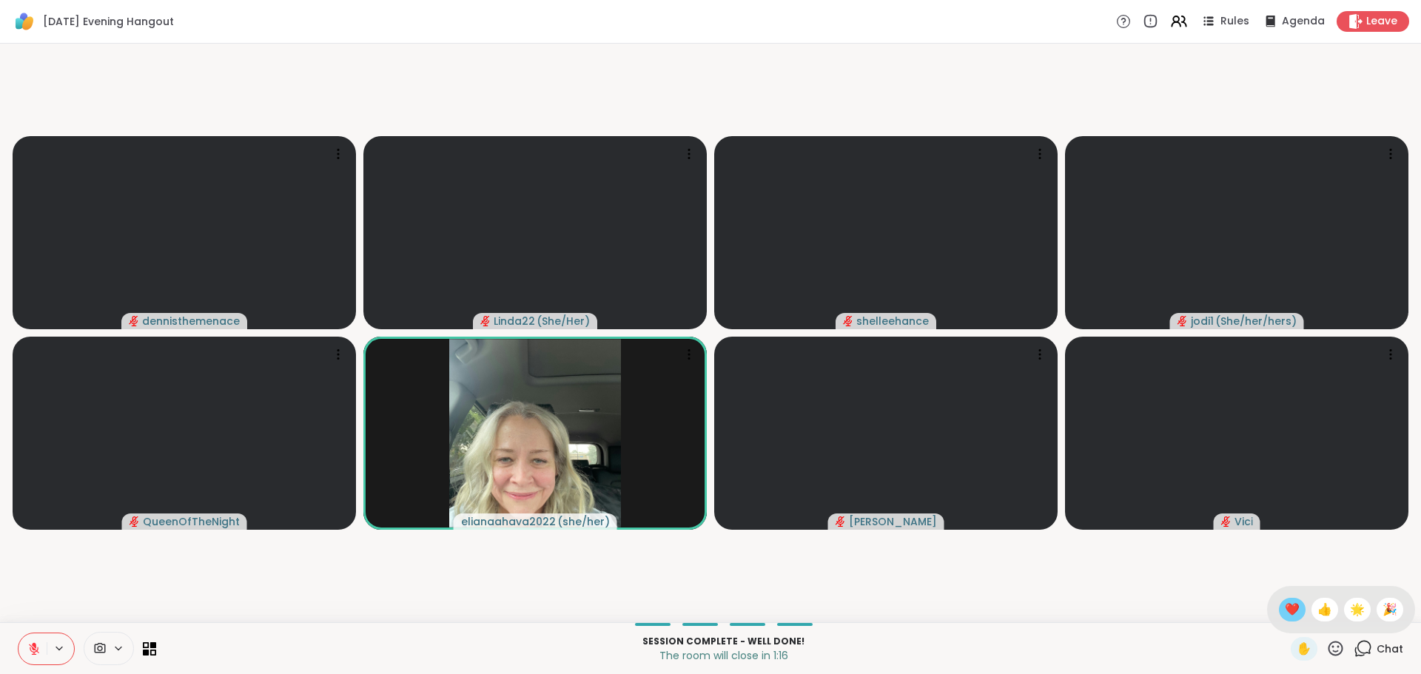
click at [1285, 604] on span "❤️" at bounding box center [1292, 610] width 15 height 18
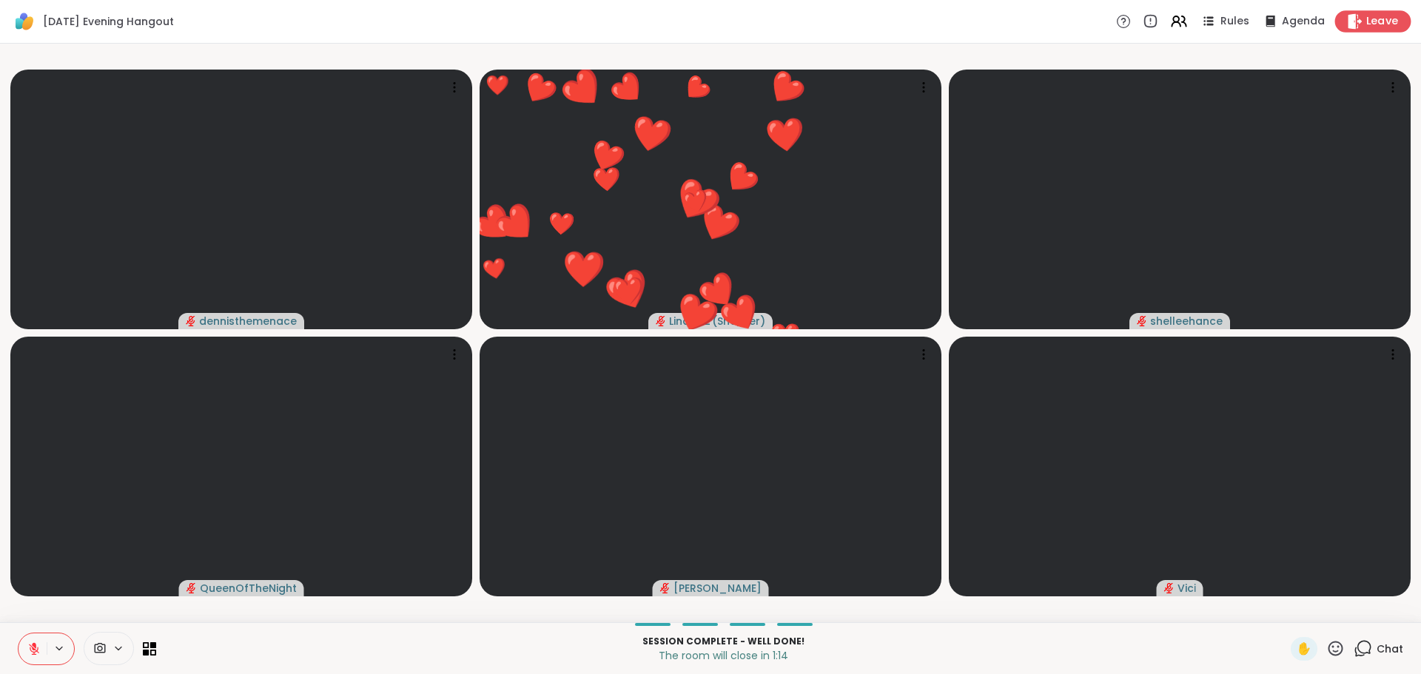
click at [1347, 21] on icon at bounding box center [1355, 21] width 16 height 16
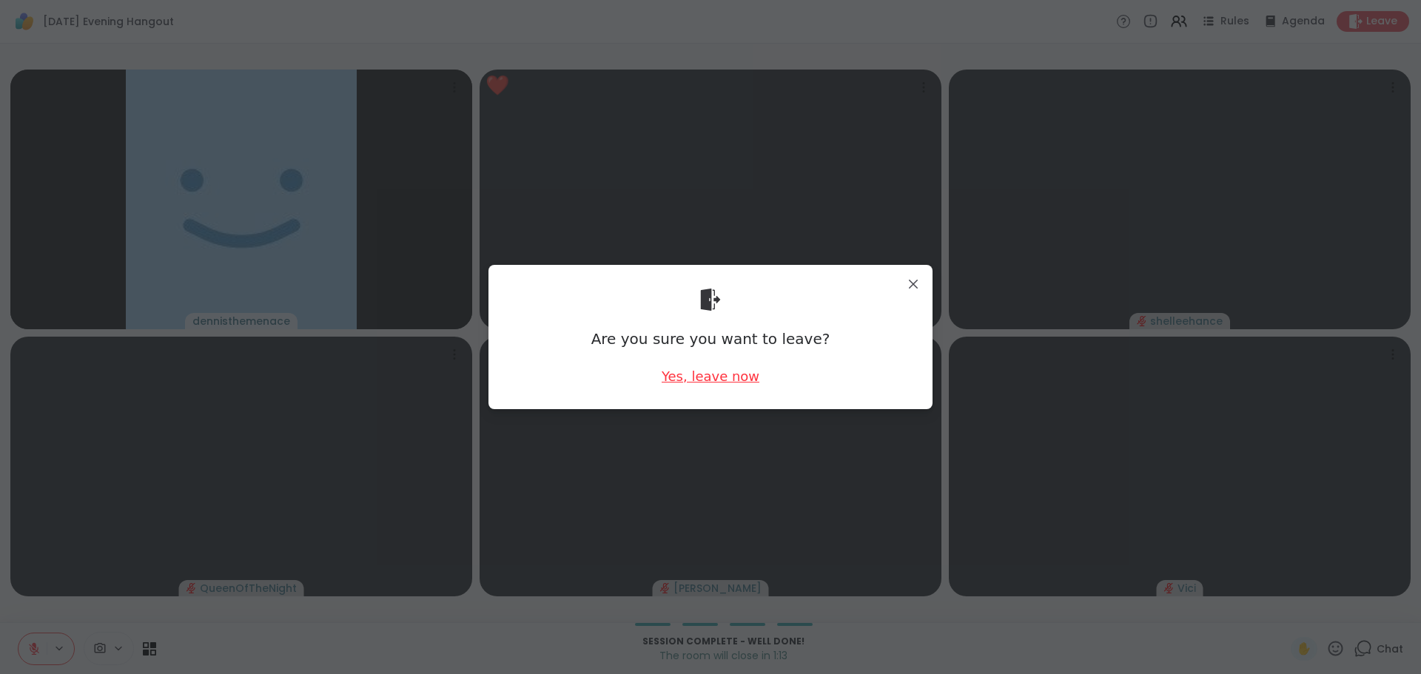
click at [692, 377] on div "Yes, leave now" at bounding box center [711, 376] width 98 height 19
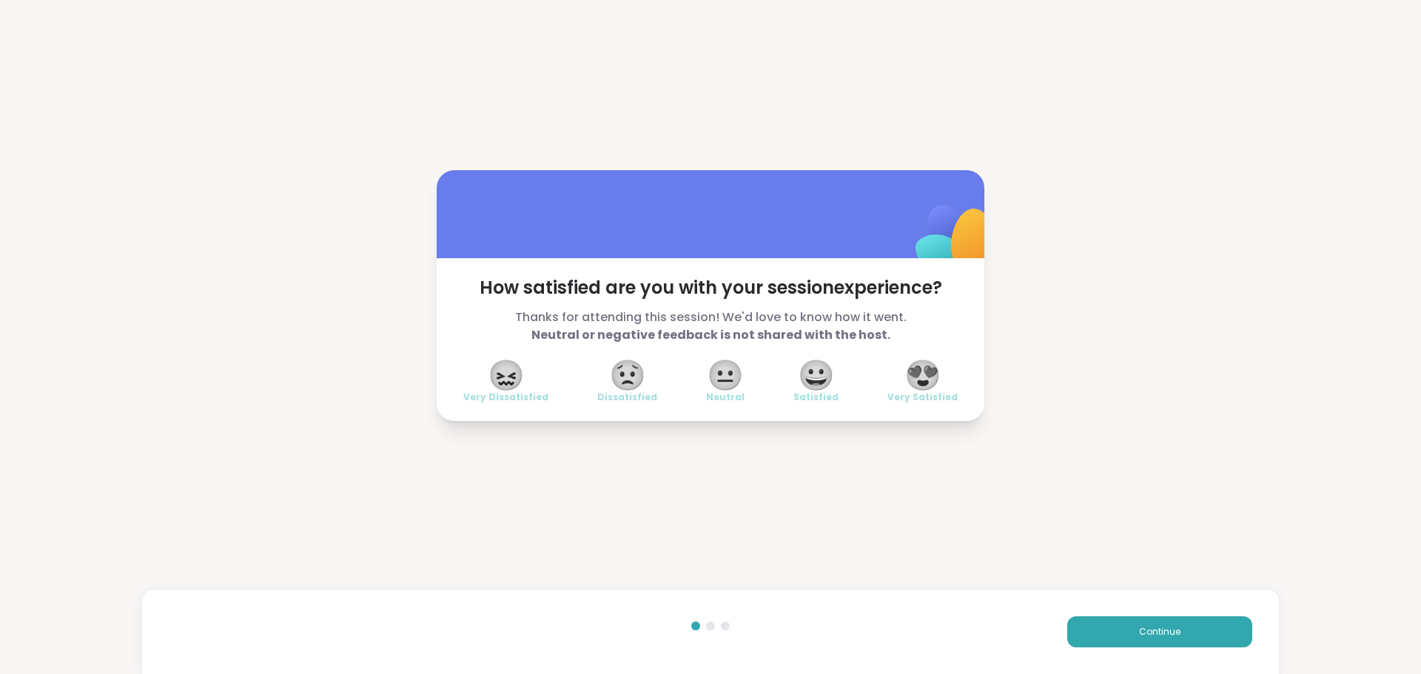
click at [929, 369] on span "😍" at bounding box center [922, 375] width 37 height 27
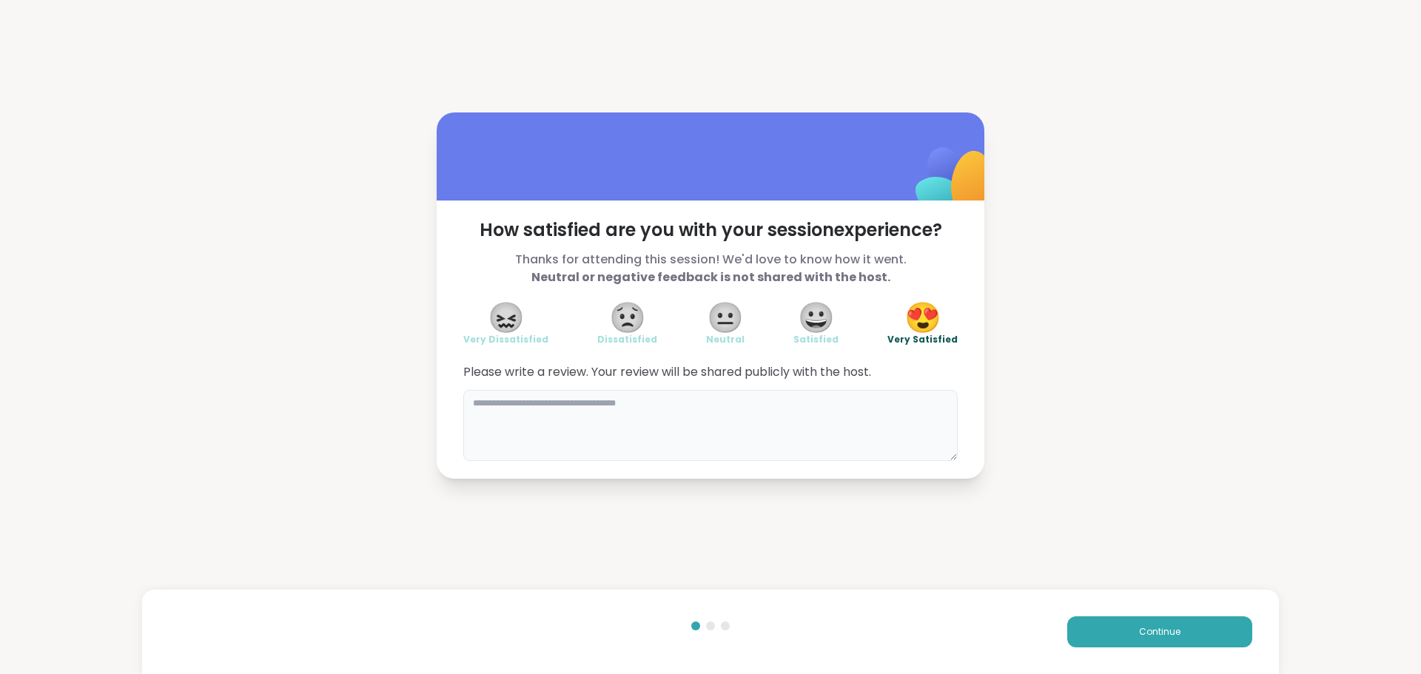
click at [762, 456] on textarea at bounding box center [710, 425] width 494 height 71
type textarea "**********"
click at [1089, 624] on button "Continue" at bounding box center [1159, 631] width 185 height 31
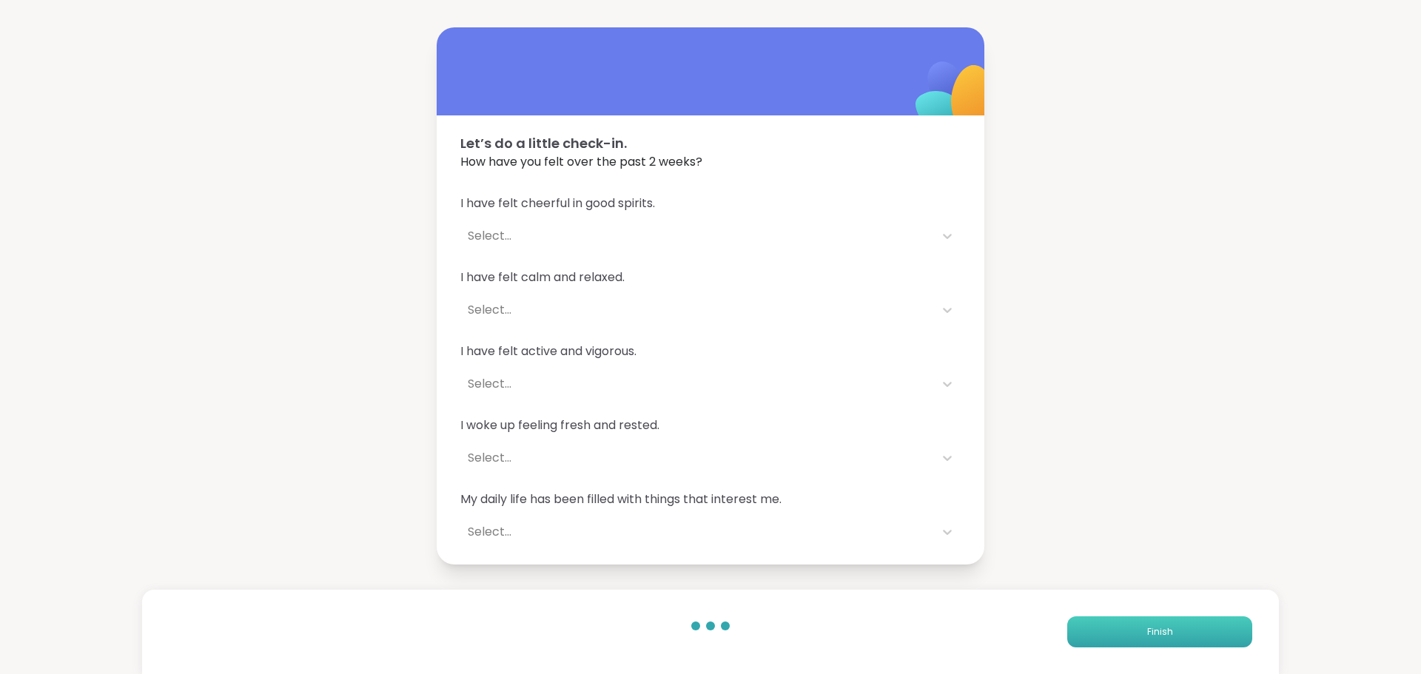
click at [1089, 624] on button "Finish" at bounding box center [1159, 631] width 185 height 31
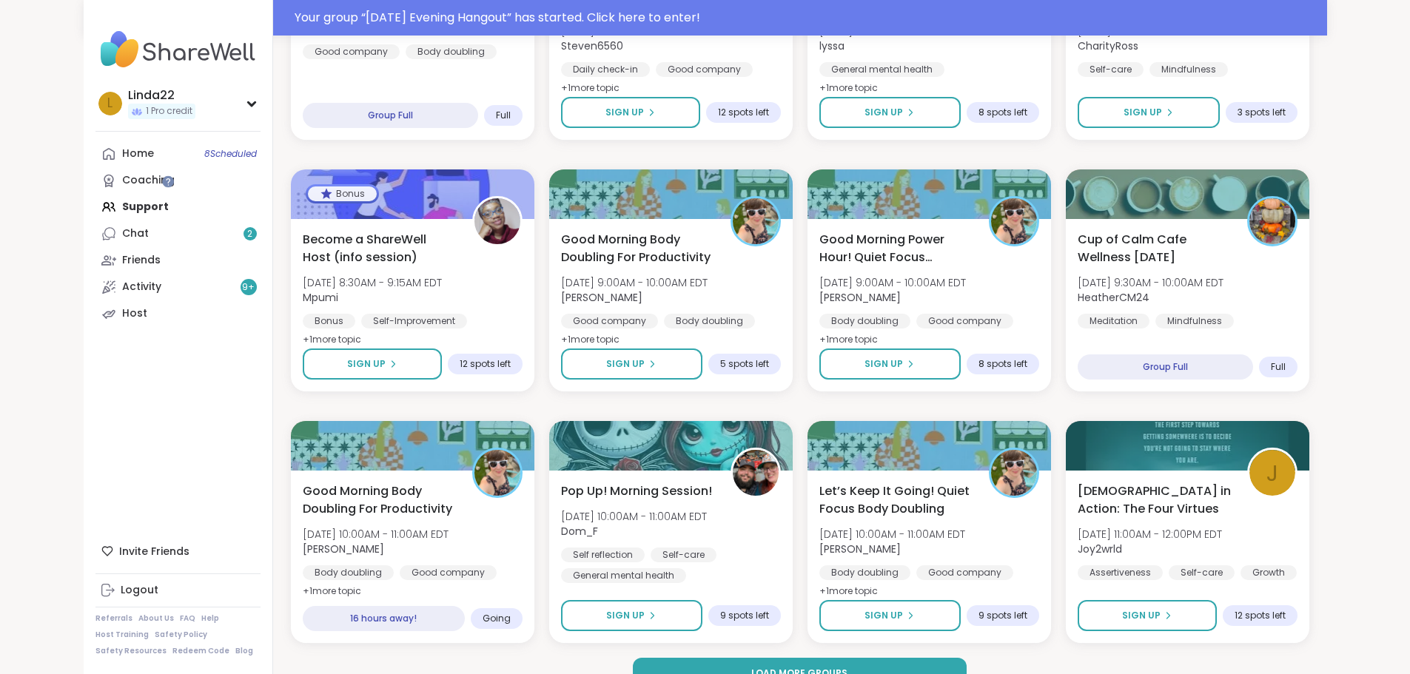
scroll to position [1924, 0]
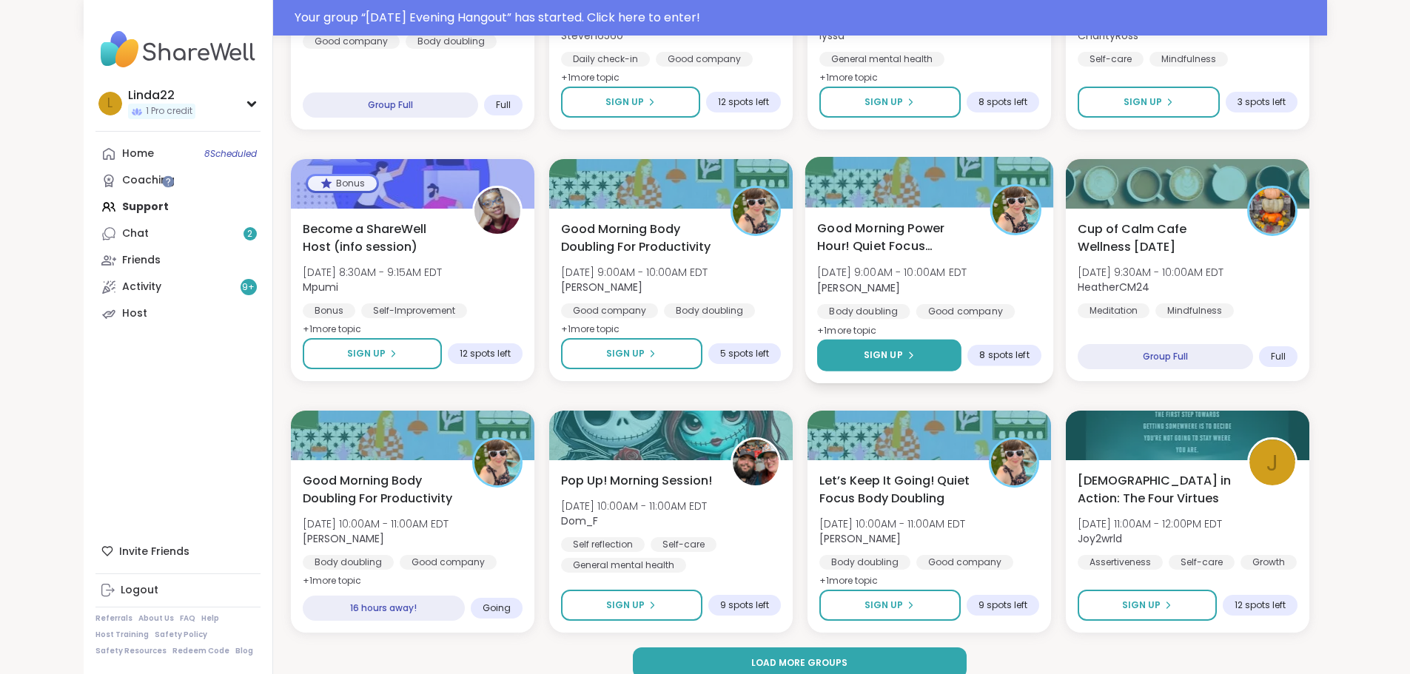
click at [902, 355] on span "Sign Up" at bounding box center [882, 355] width 39 height 13
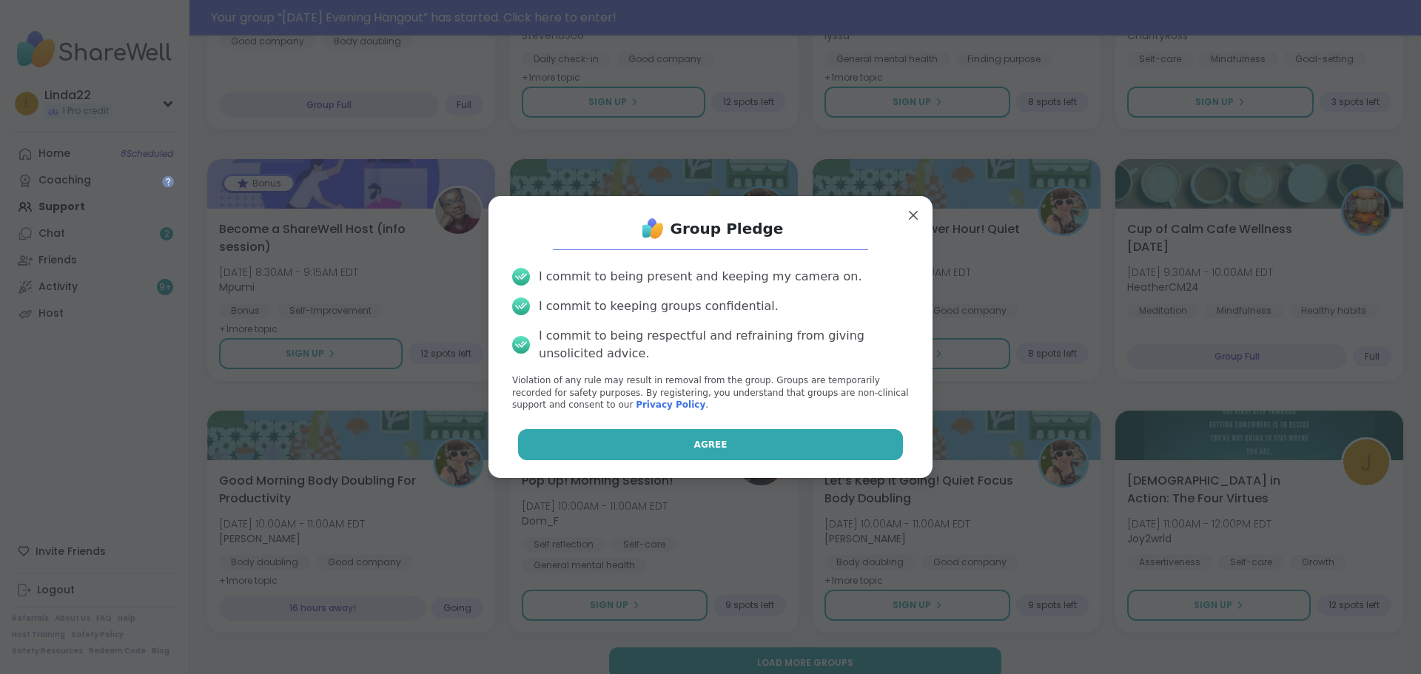
click at [813, 437] on button "Agree" at bounding box center [711, 444] width 386 height 31
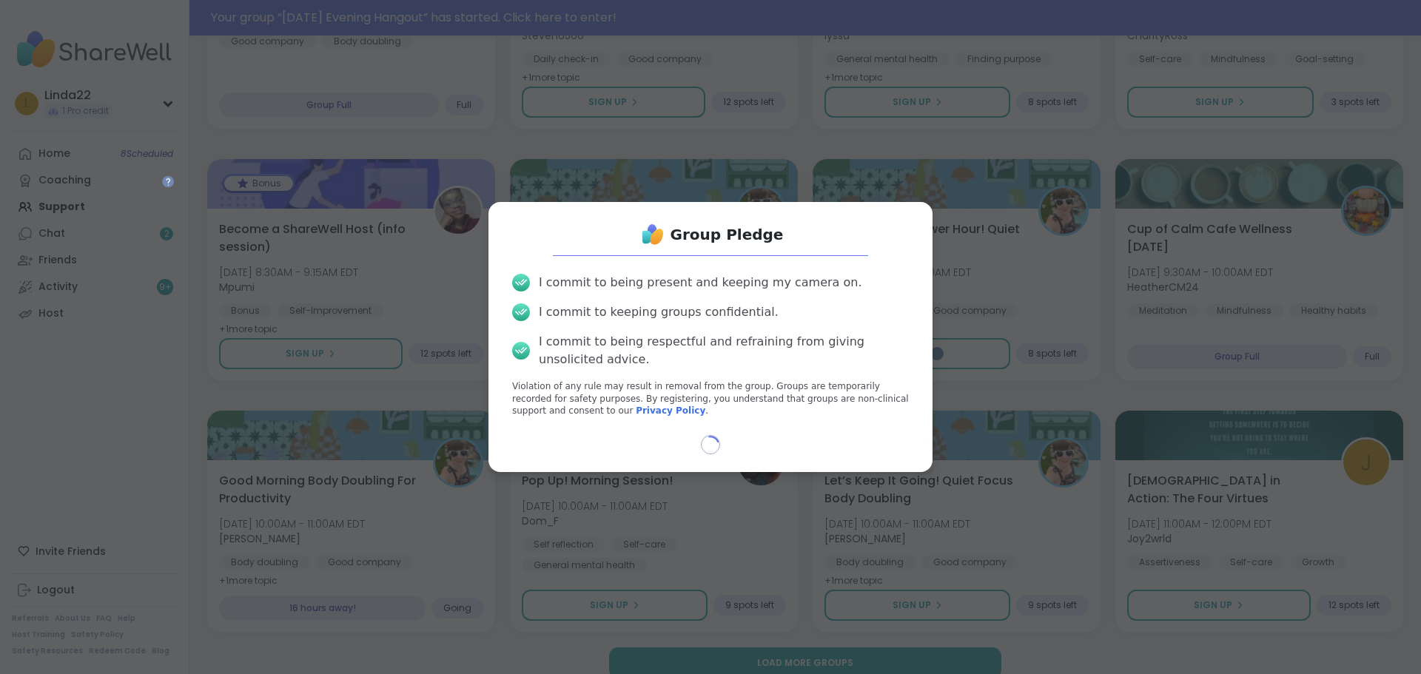
click at [813, 437] on div "Loading..." at bounding box center [710, 444] width 420 height 19
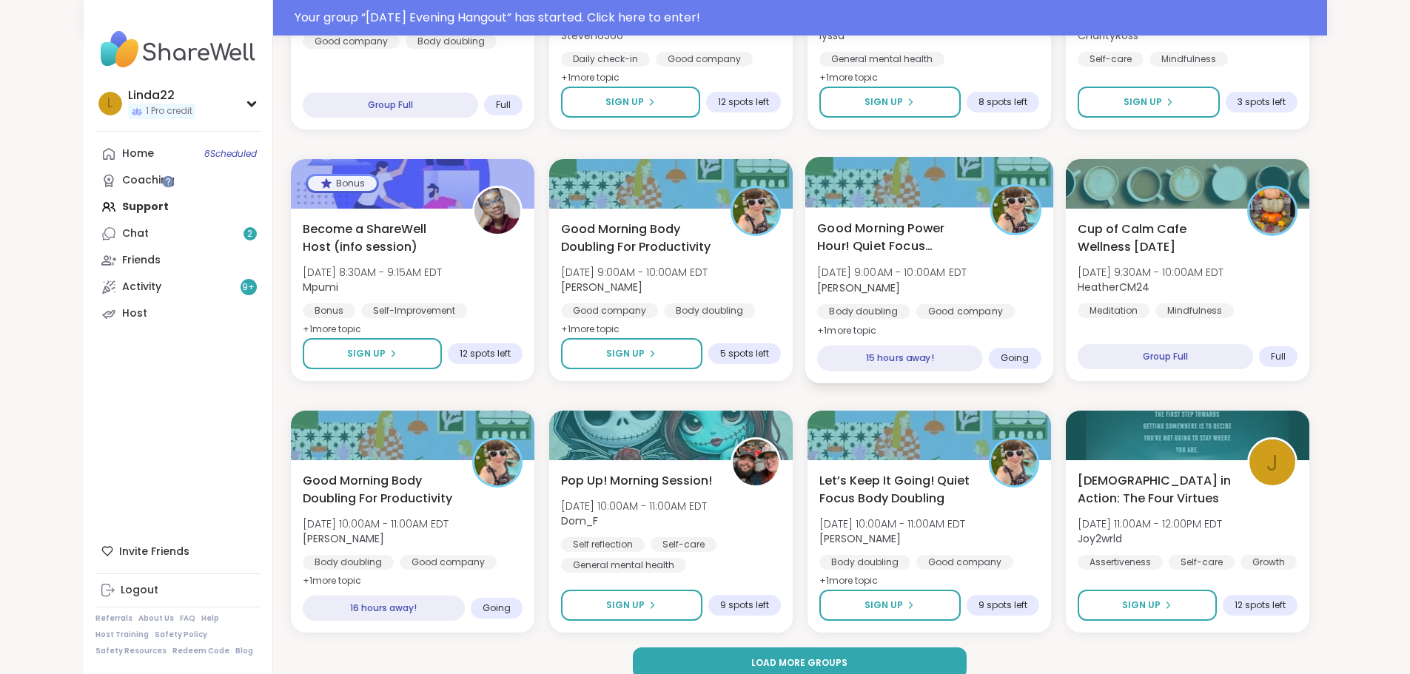
click at [931, 181] on div at bounding box center [928, 182] width 249 height 50
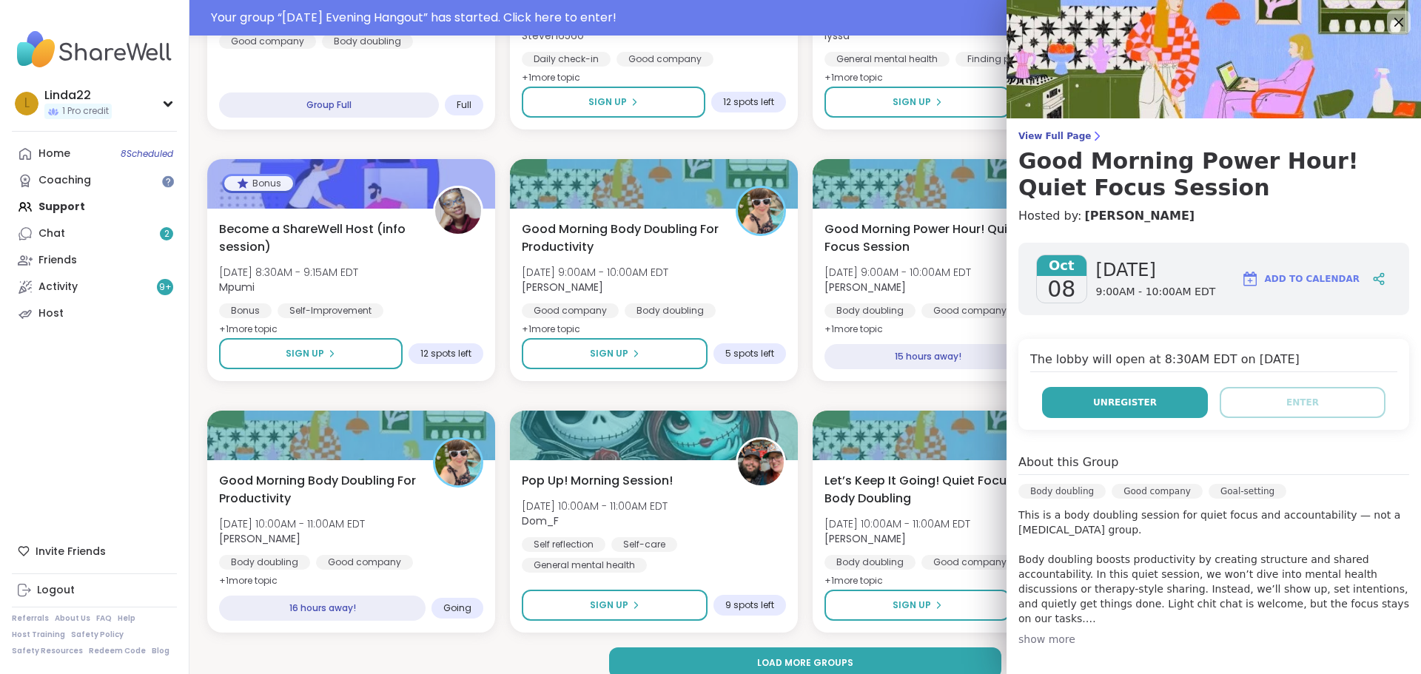
click at [1084, 399] on button "Unregister" at bounding box center [1125, 402] width 166 height 31
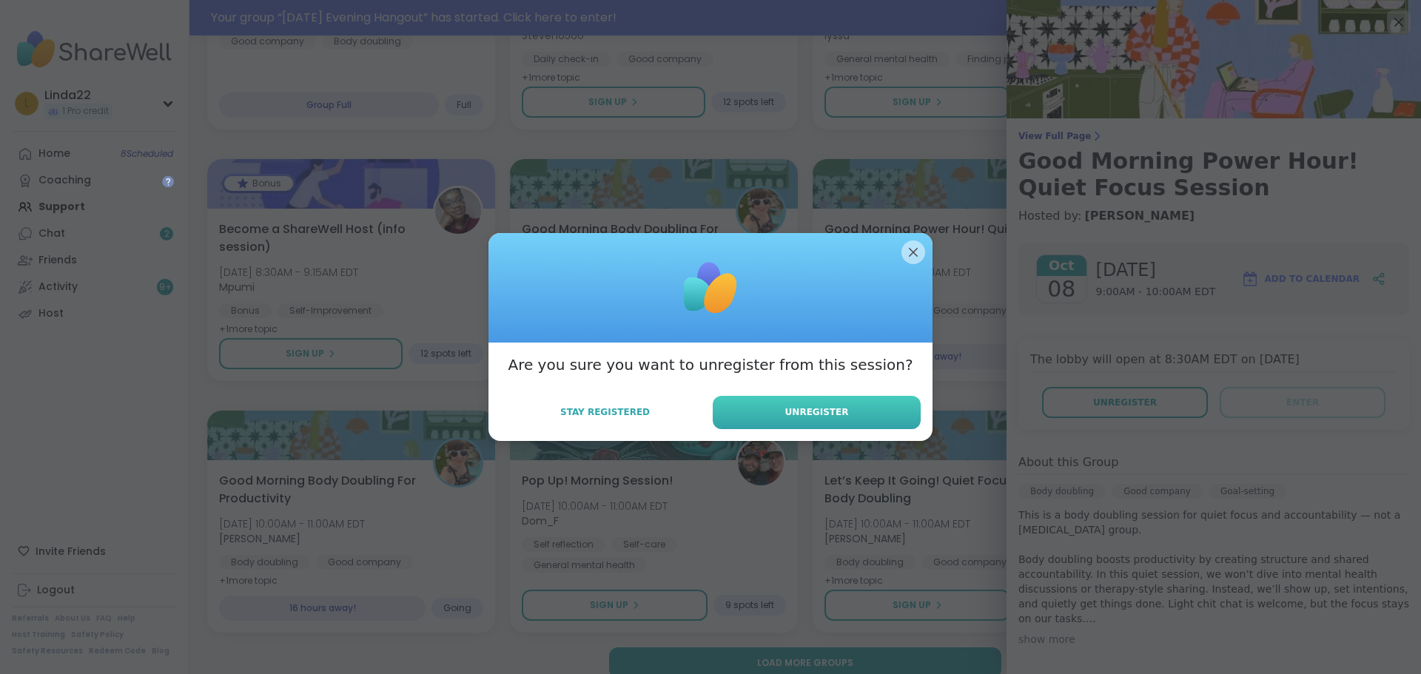
click at [886, 413] on button "Unregister" at bounding box center [817, 412] width 208 height 33
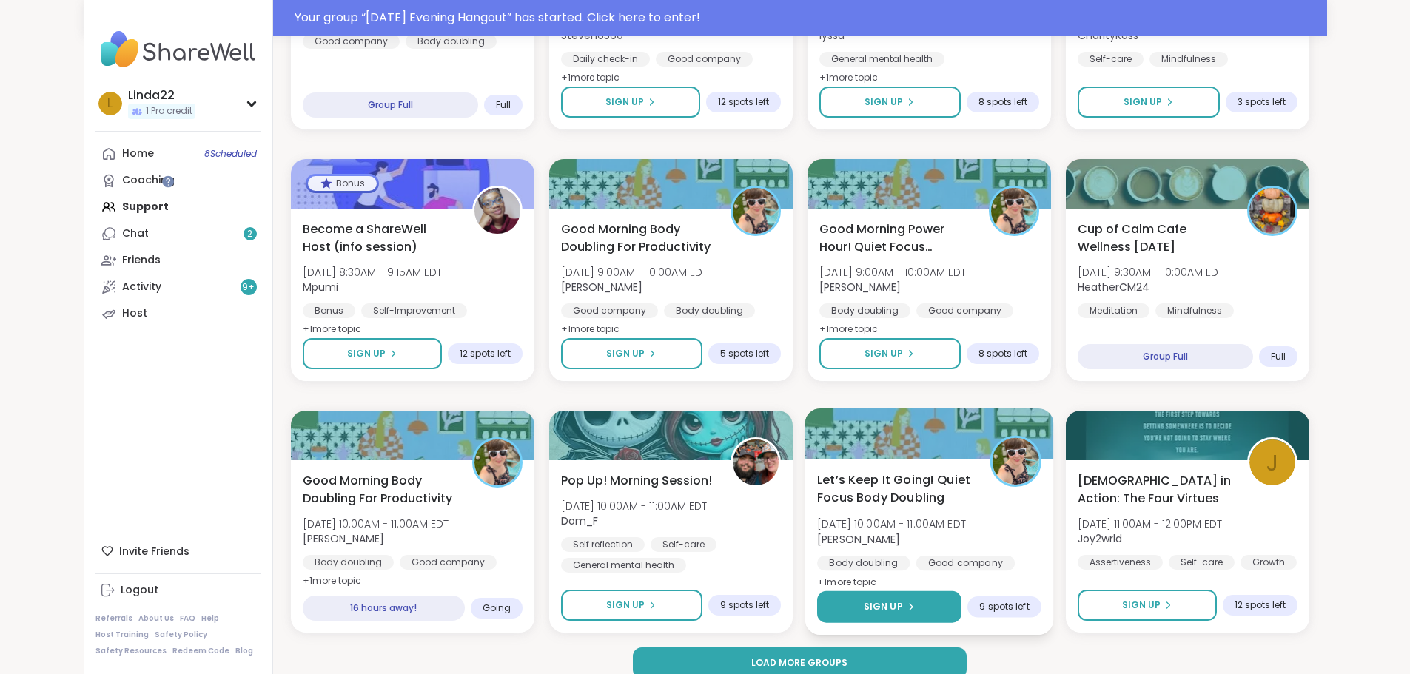
click at [902, 605] on span "Sign Up" at bounding box center [882, 606] width 39 height 13
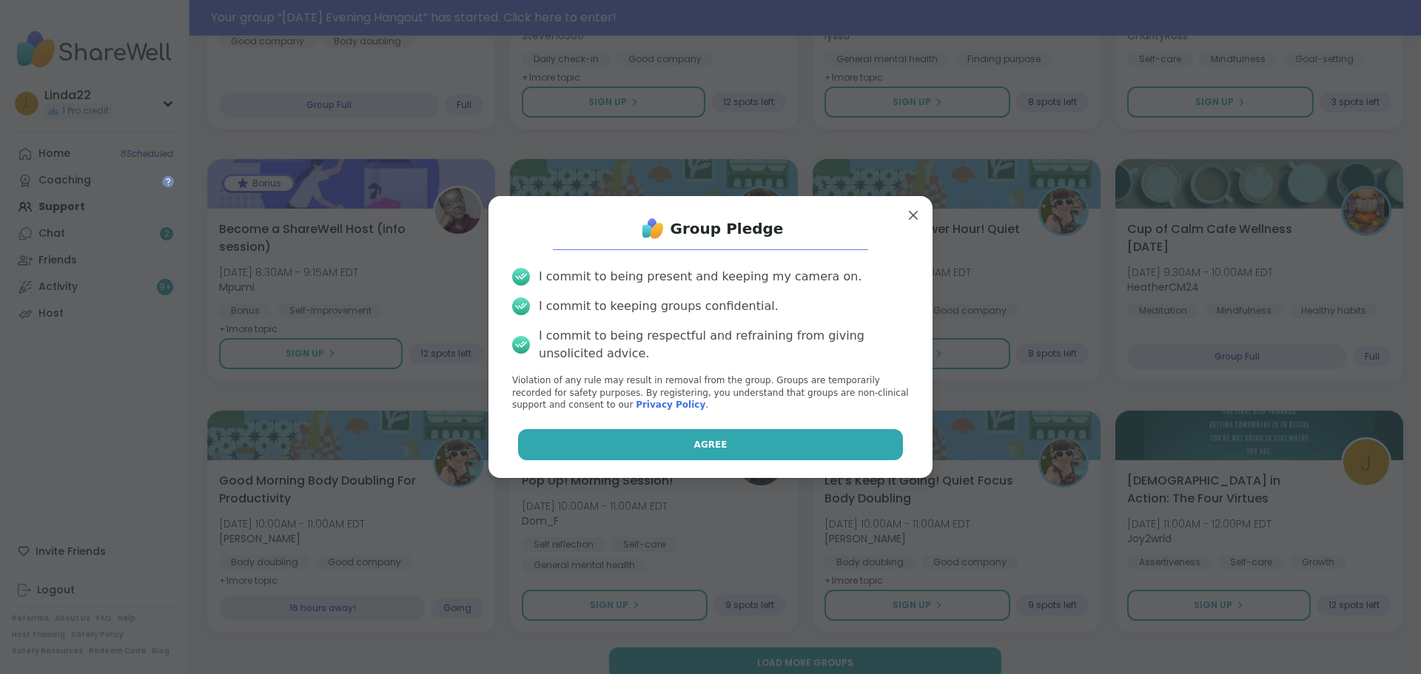
click at [787, 444] on button "Agree" at bounding box center [711, 444] width 386 height 31
click at [787, 444] on div "Agree" at bounding box center [710, 444] width 420 height 31
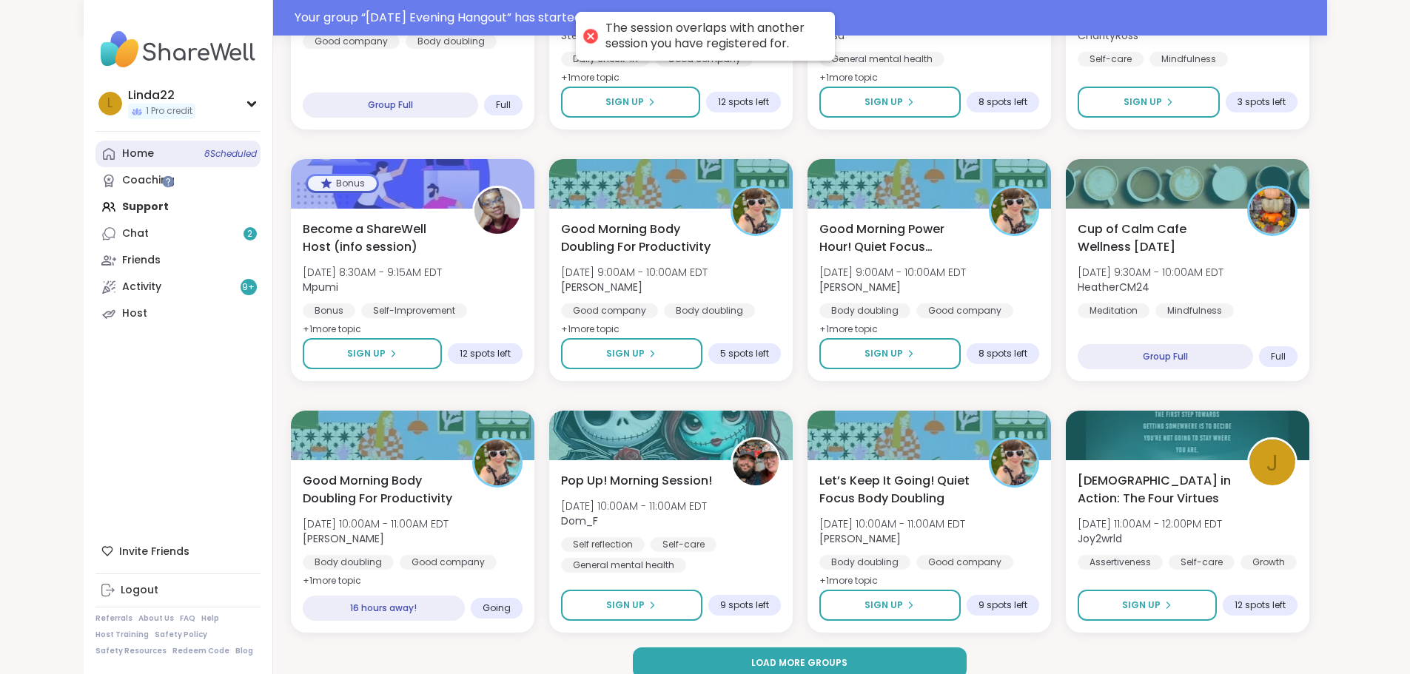
click at [95, 159] on link "Home 8 Scheduled" at bounding box center [177, 154] width 165 height 27
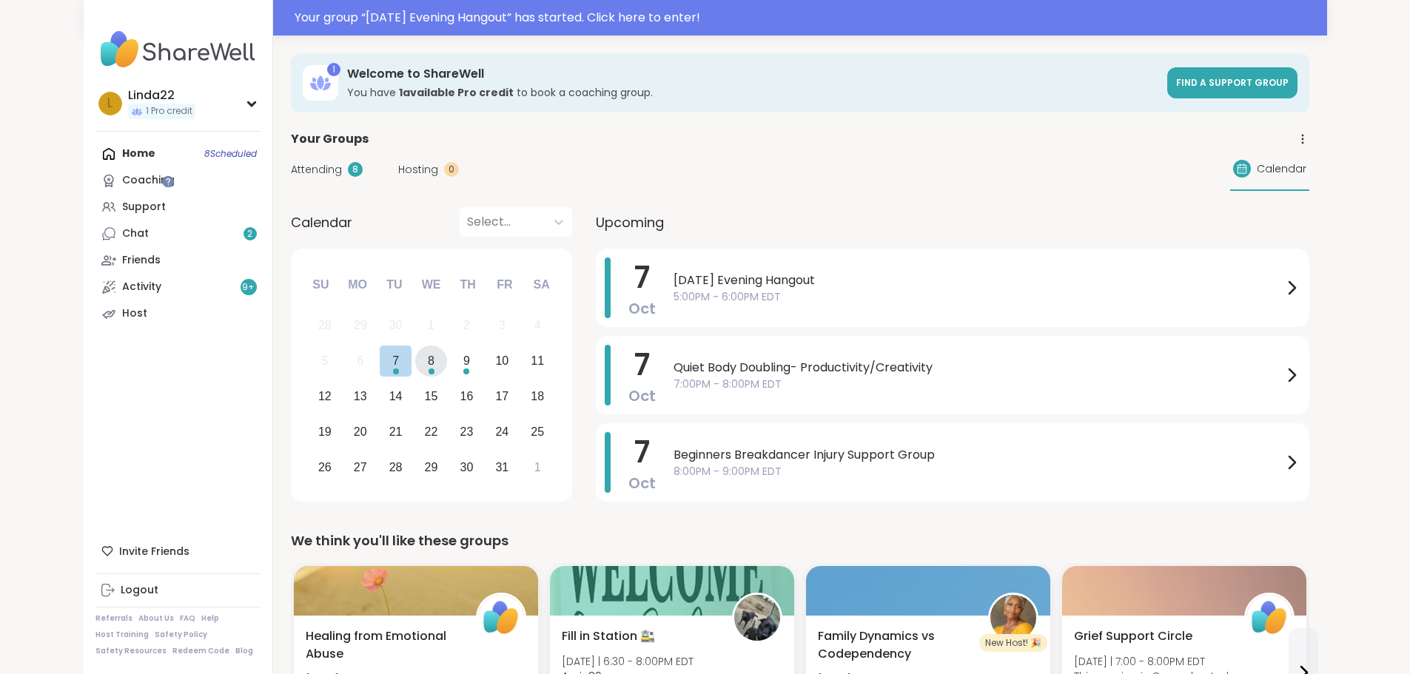
click at [415, 372] on div "8" at bounding box center [431, 362] width 32 height 32
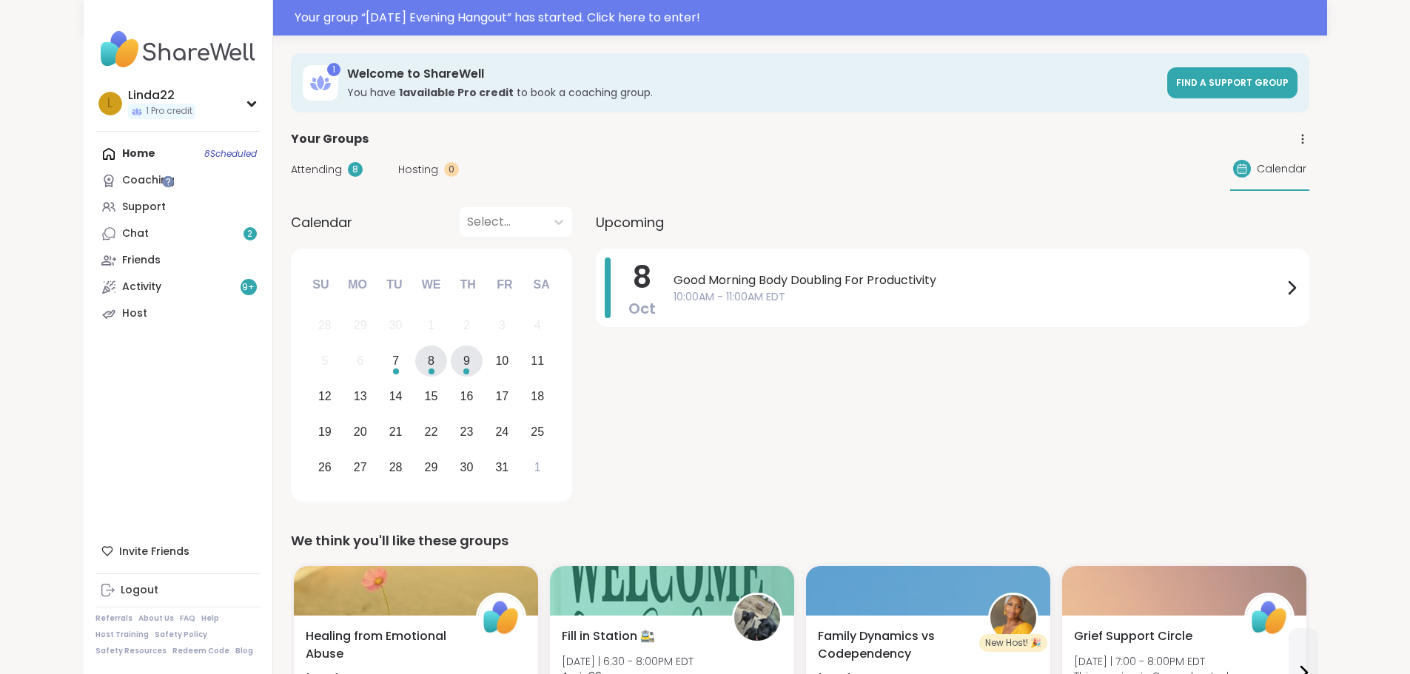
click at [451, 368] on div "9" at bounding box center [467, 362] width 32 height 32
click at [673, 310] on div "Evening Art & Chill Creative Body Doubling 8:00PM - 9:30PM EDT" at bounding box center [986, 288] width 627 height 61
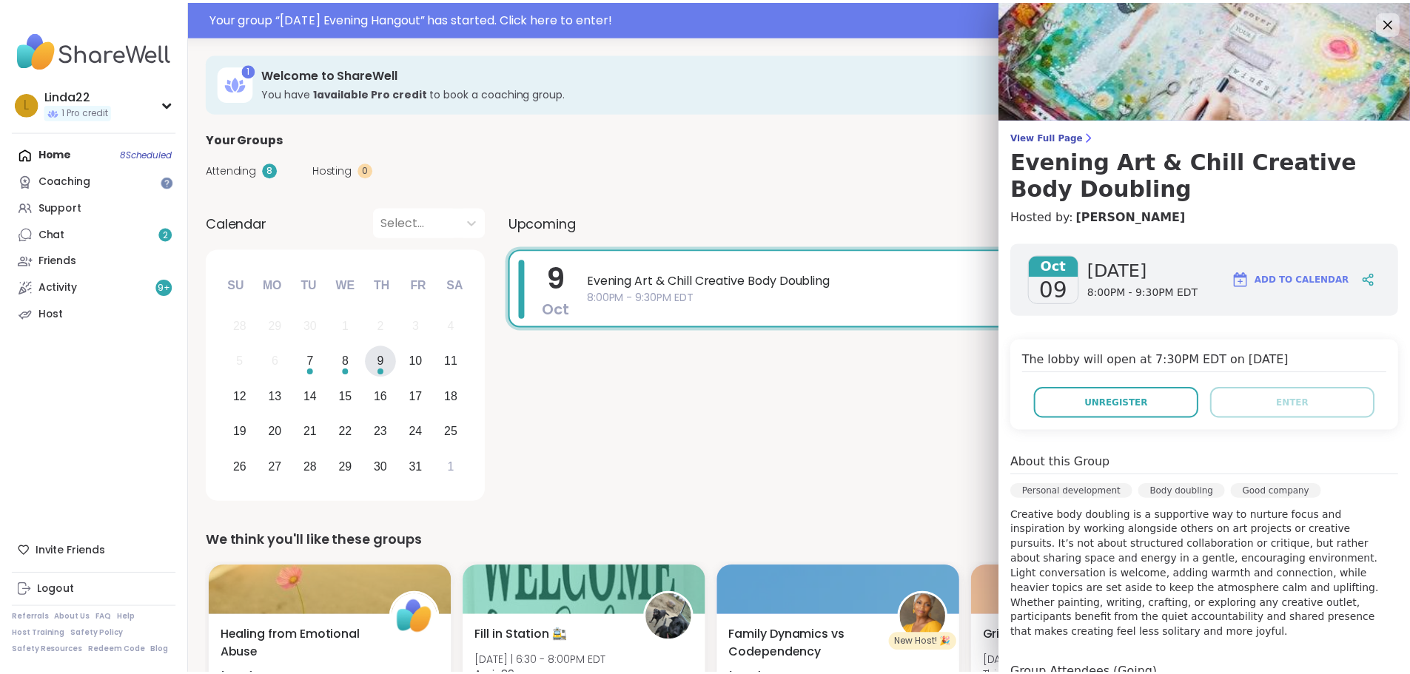
scroll to position [74, 0]
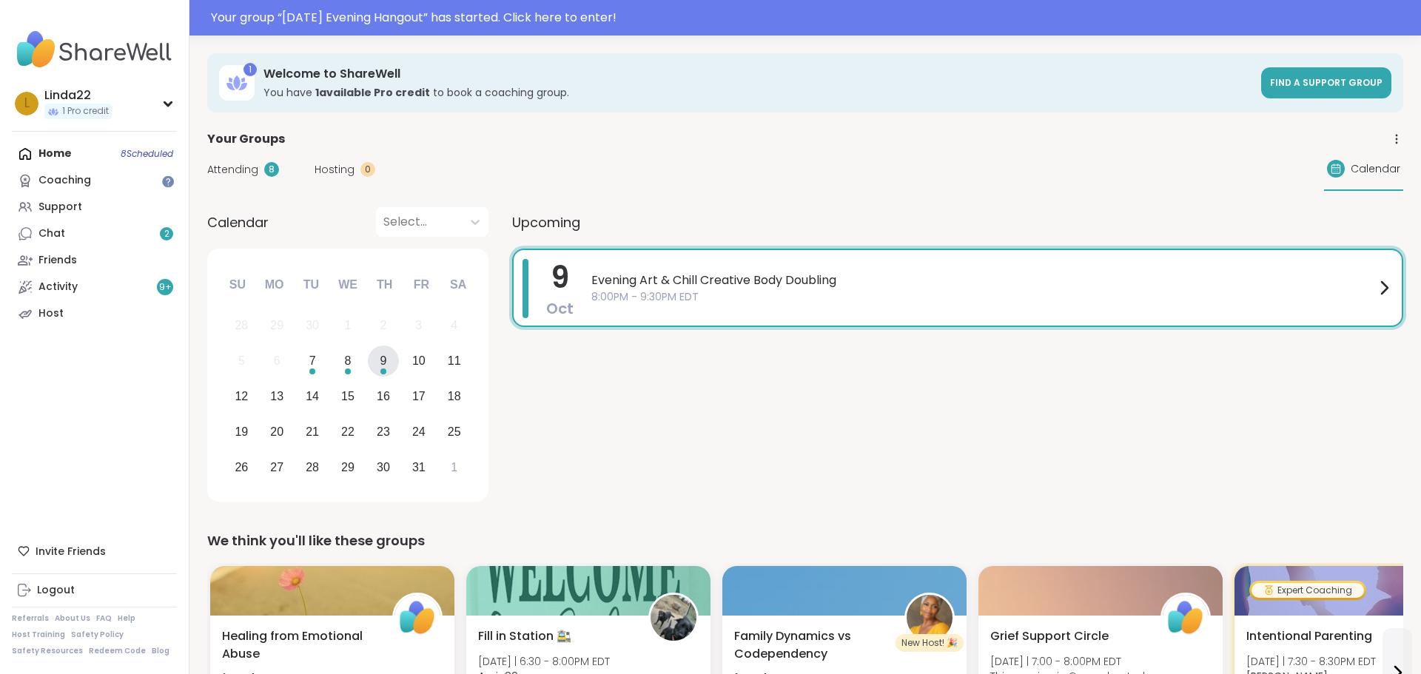
click at [782, 385] on div "9 Oct Evening Art & Chill Creative Body Doubling 8:00PM - 9:30PM EDT" at bounding box center [957, 378] width 891 height 258
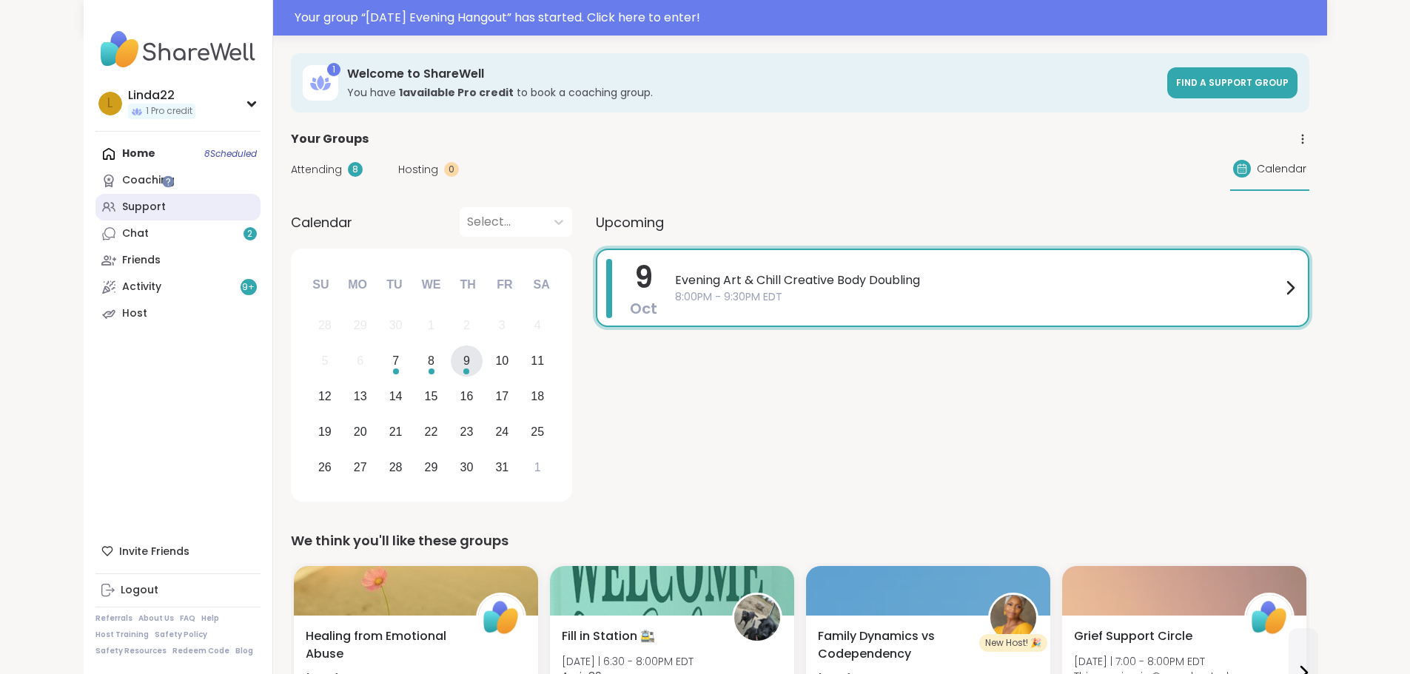
click at [126, 204] on link "Support" at bounding box center [177, 207] width 165 height 27
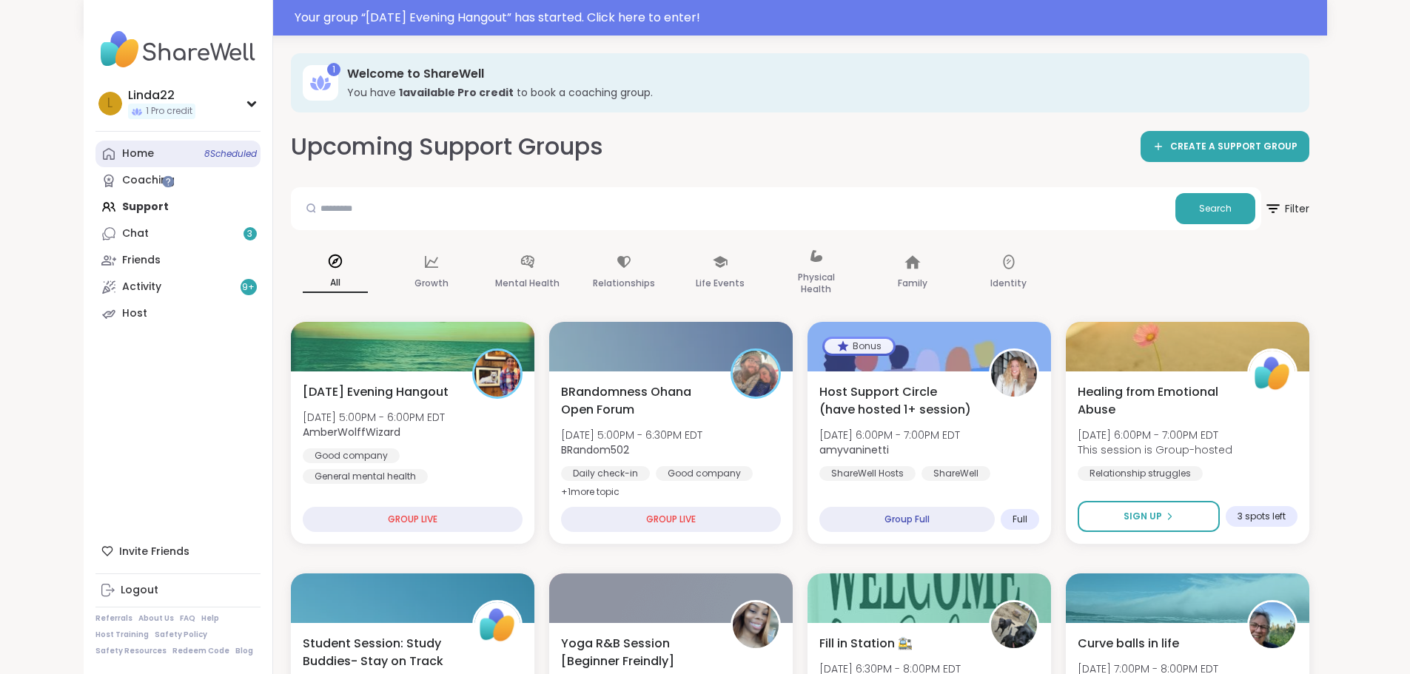
click at [204, 159] on span "8 Scheduled" at bounding box center [230, 154] width 53 height 12
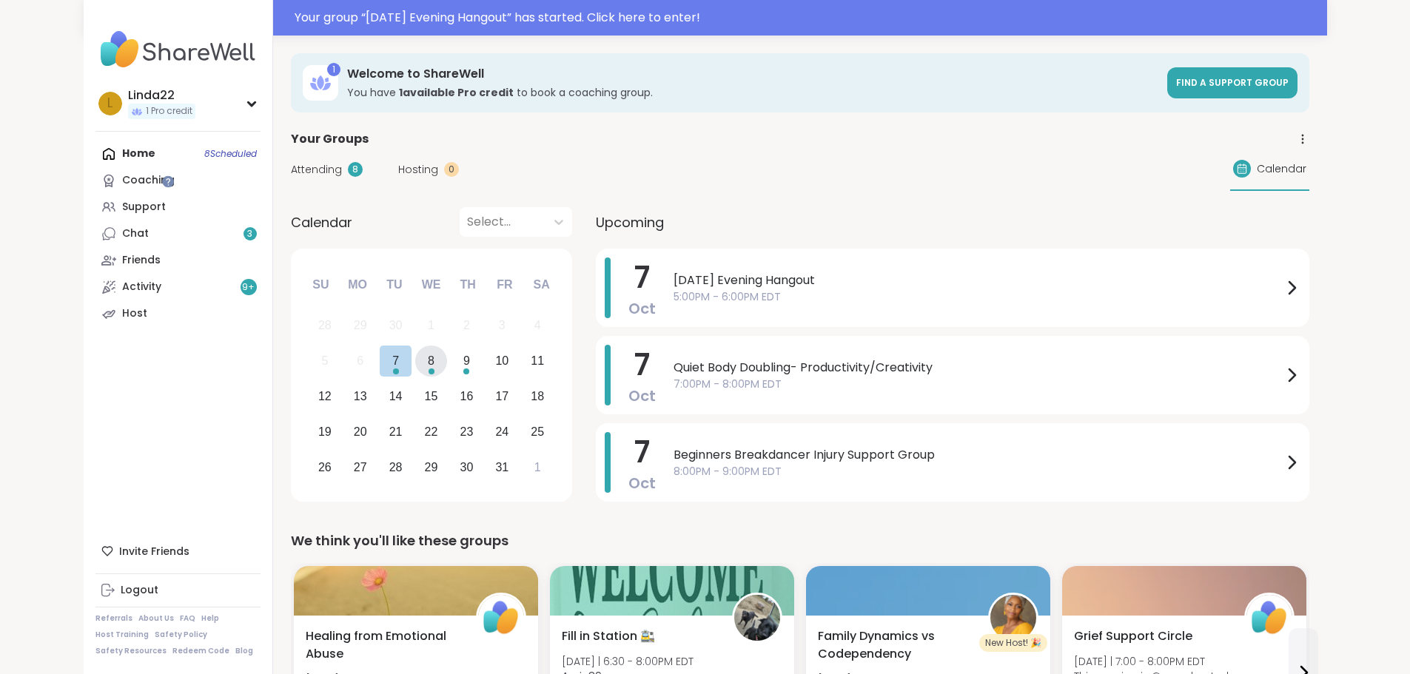
click at [415, 375] on div "8" at bounding box center [431, 362] width 32 height 32
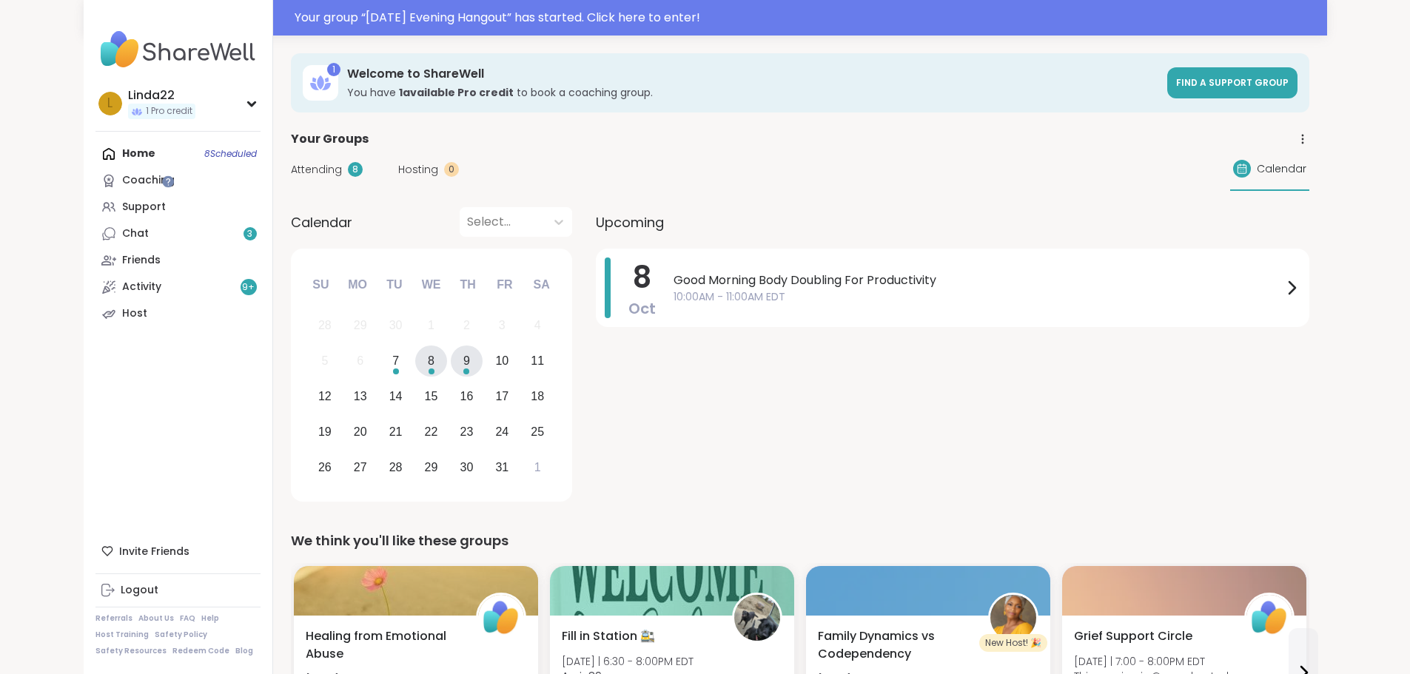
click at [463, 367] on div "9" at bounding box center [466, 361] width 7 height 20
click at [673, 302] on span "8:00PM - 9:30PM EDT" at bounding box center [977, 297] width 609 height 16
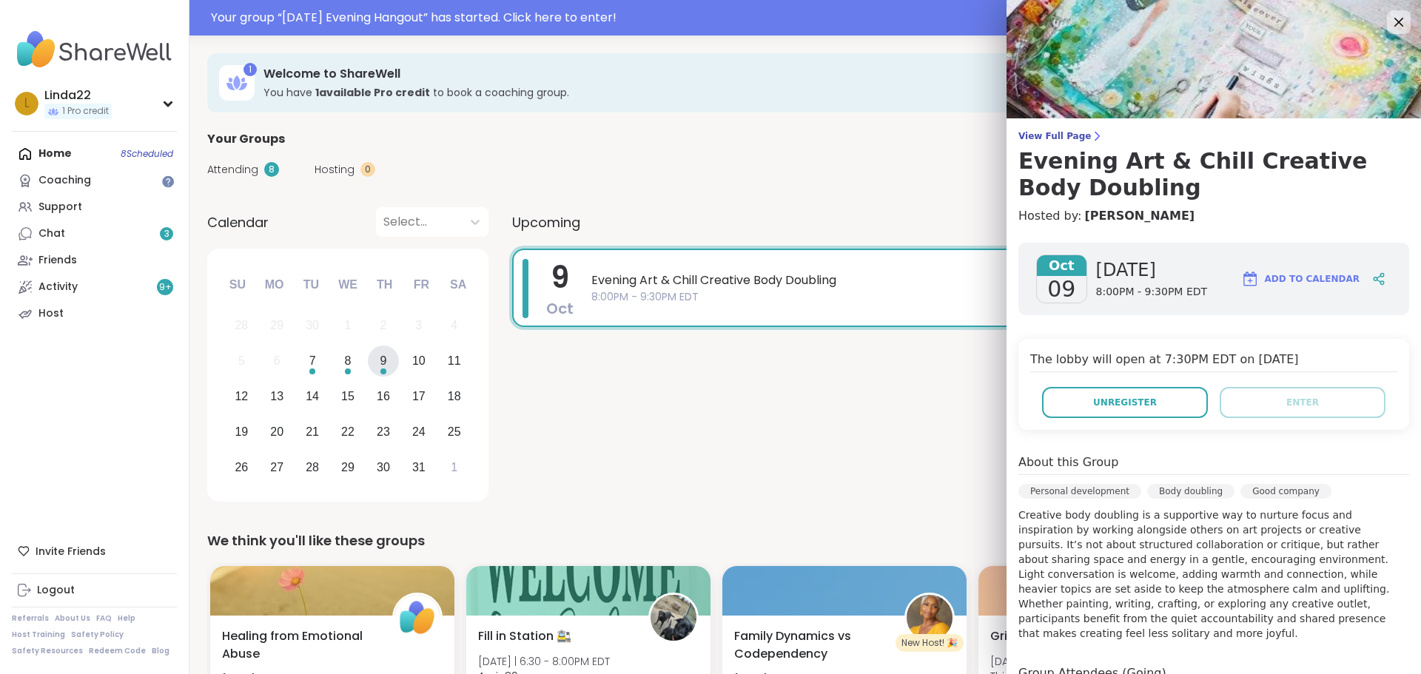
click at [815, 483] on div "9 Oct Evening Art & Chill Creative Body Doubling 8:00PM - 9:30PM EDT" at bounding box center [957, 378] width 891 height 258
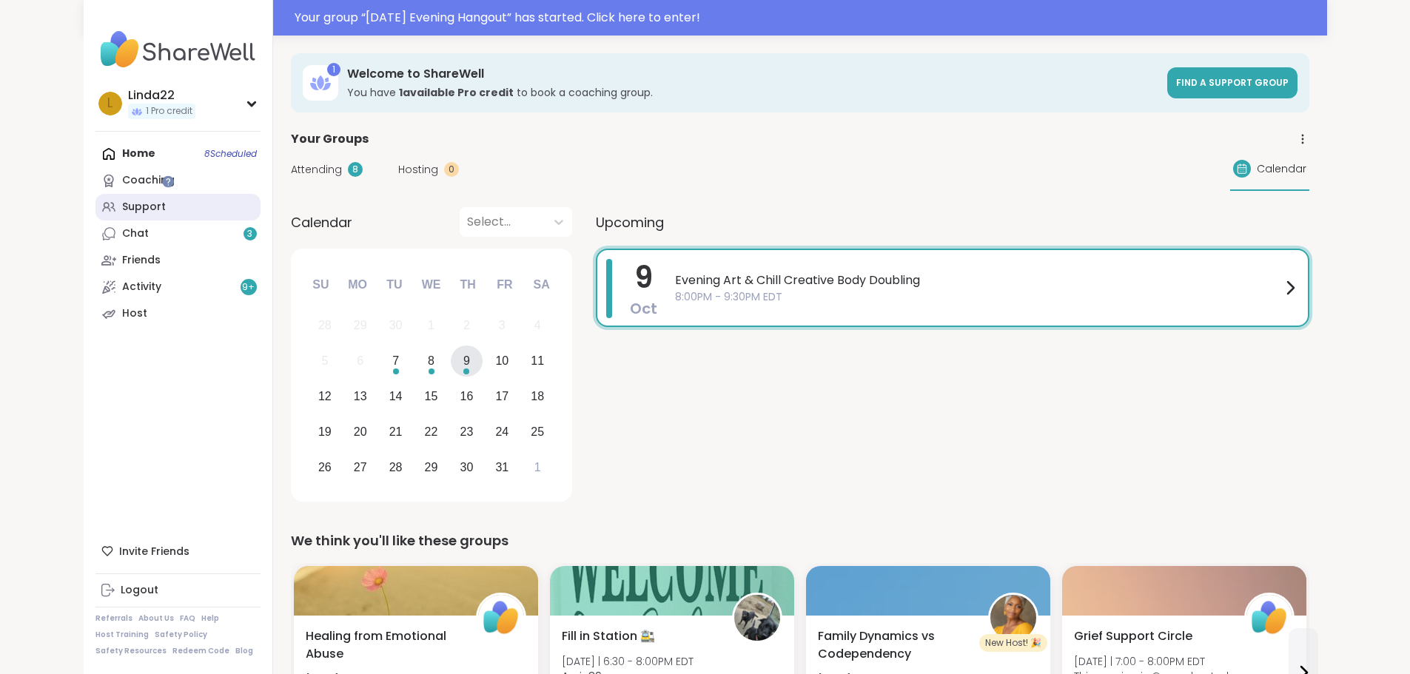
click at [118, 201] on link "Support" at bounding box center [177, 207] width 165 height 27
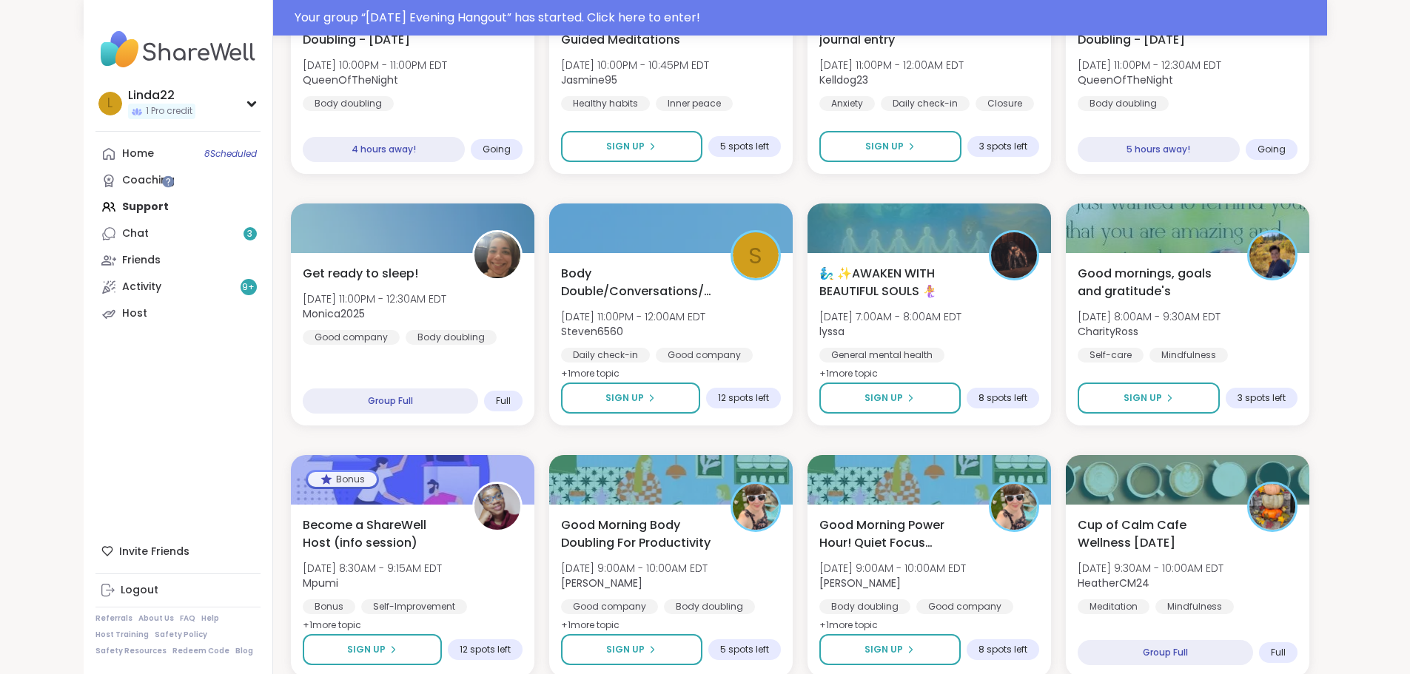
scroll to position [1943, 0]
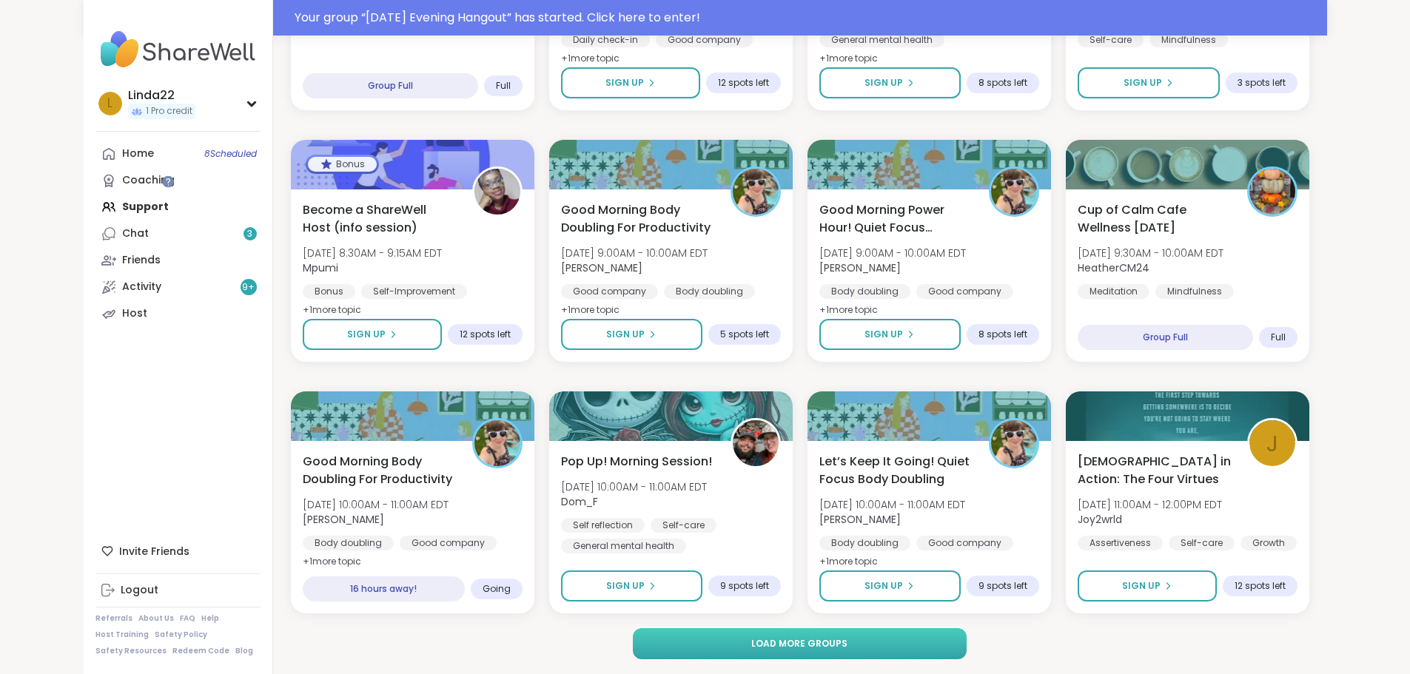
click at [671, 648] on button "Load more groups" at bounding box center [800, 643] width 334 height 31
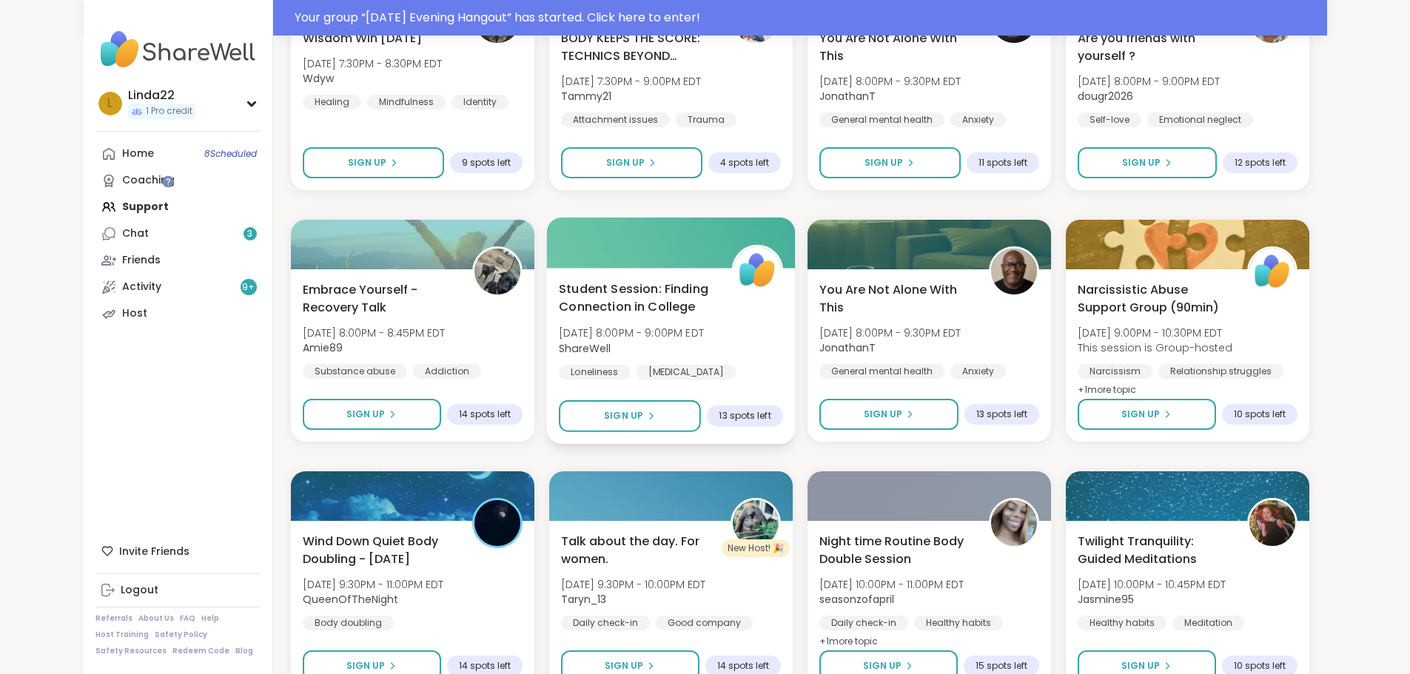
scroll to position [4164, 0]
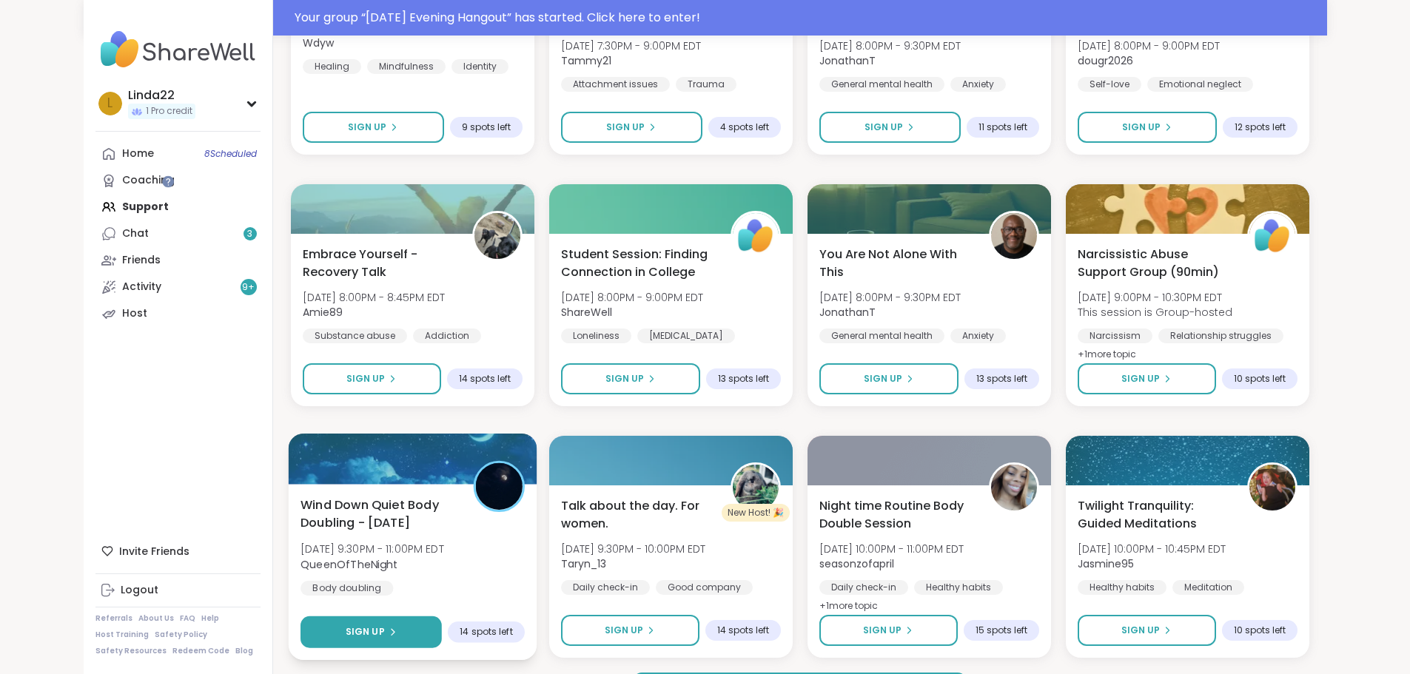
click at [354, 626] on button "Sign Up" at bounding box center [370, 632] width 141 height 32
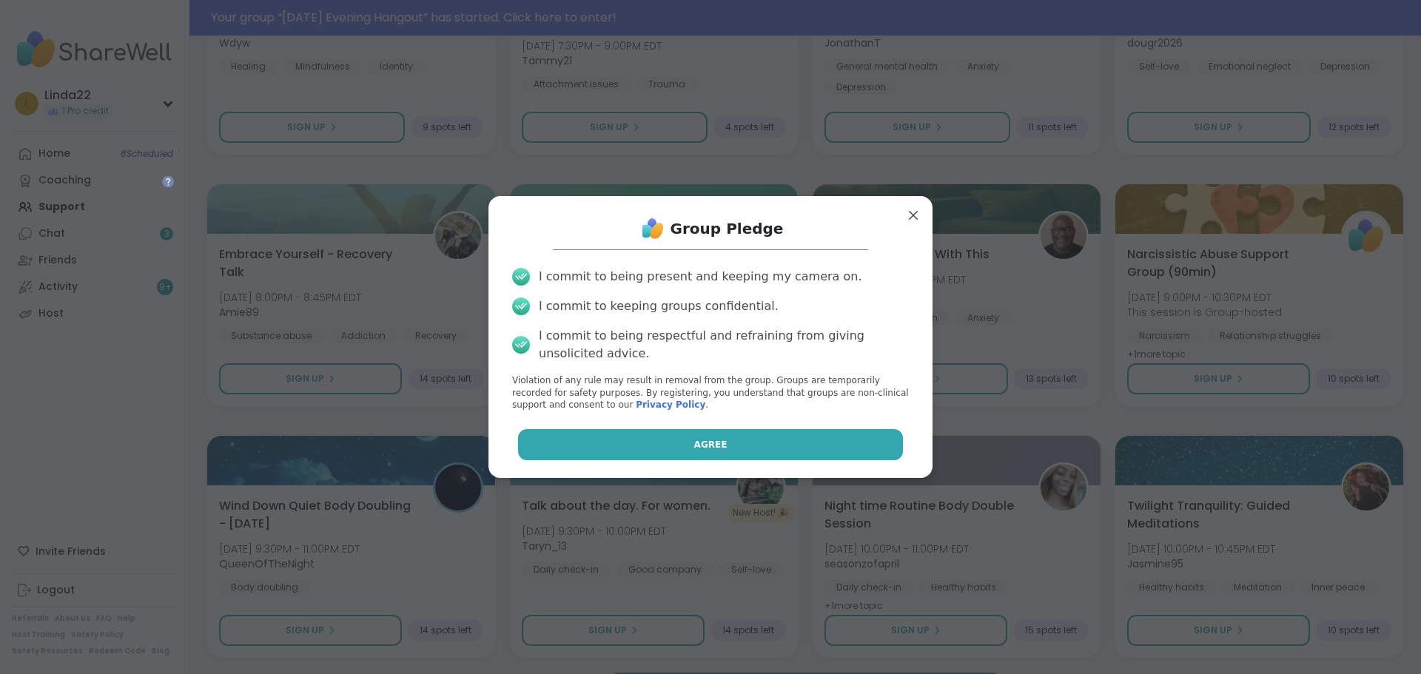
click at [631, 451] on button "Agree" at bounding box center [711, 444] width 386 height 31
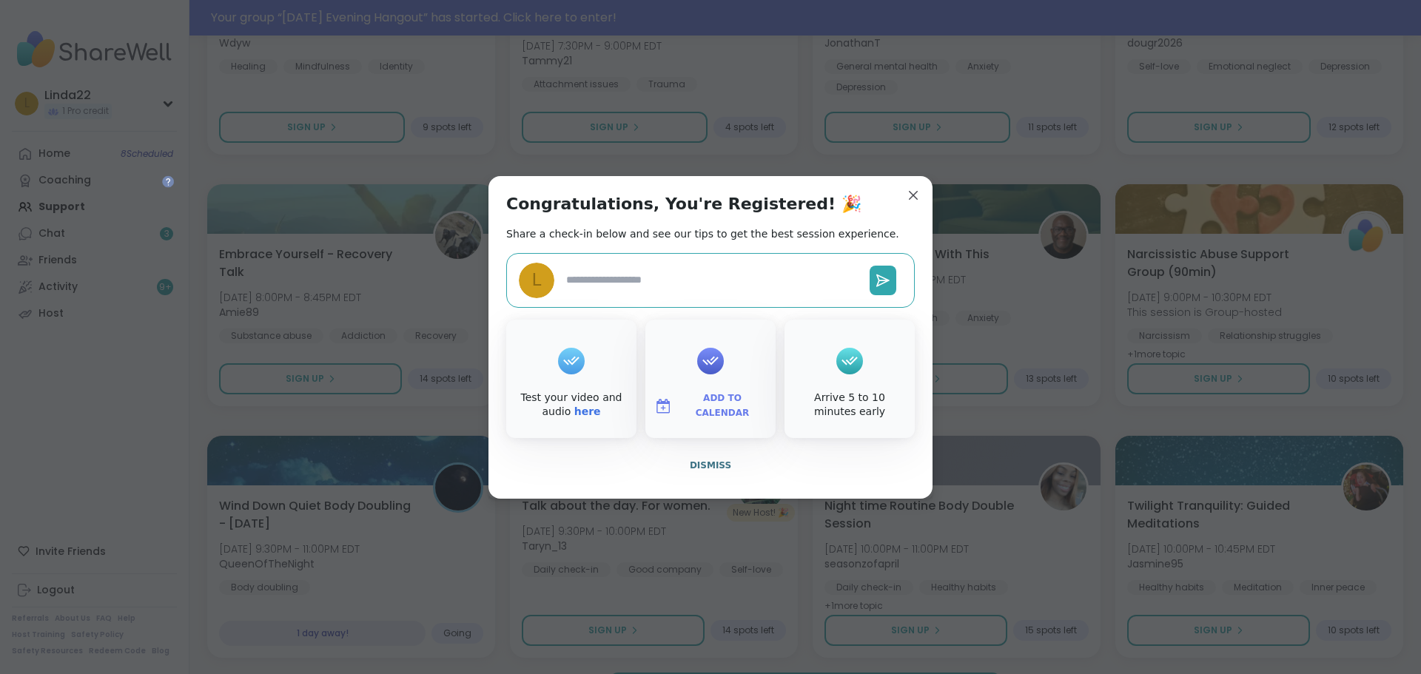
type textarea "*"
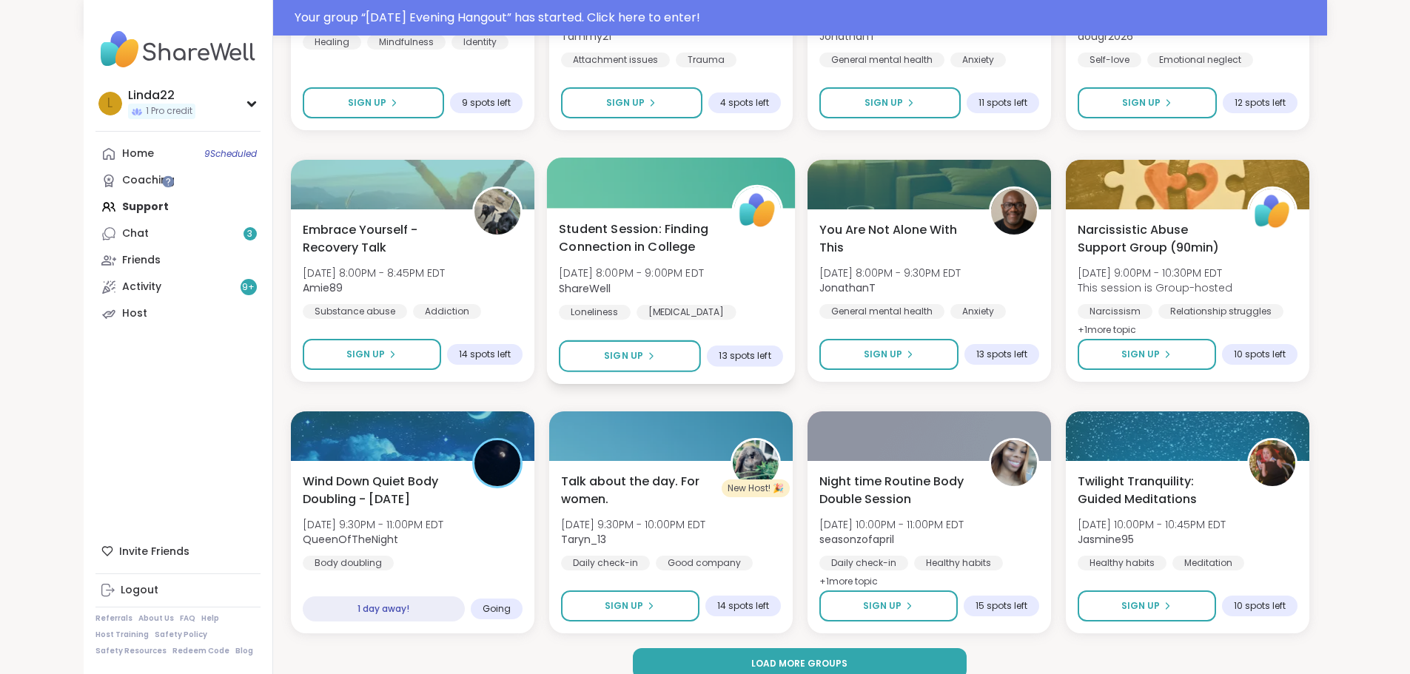
scroll to position [4208, 0]
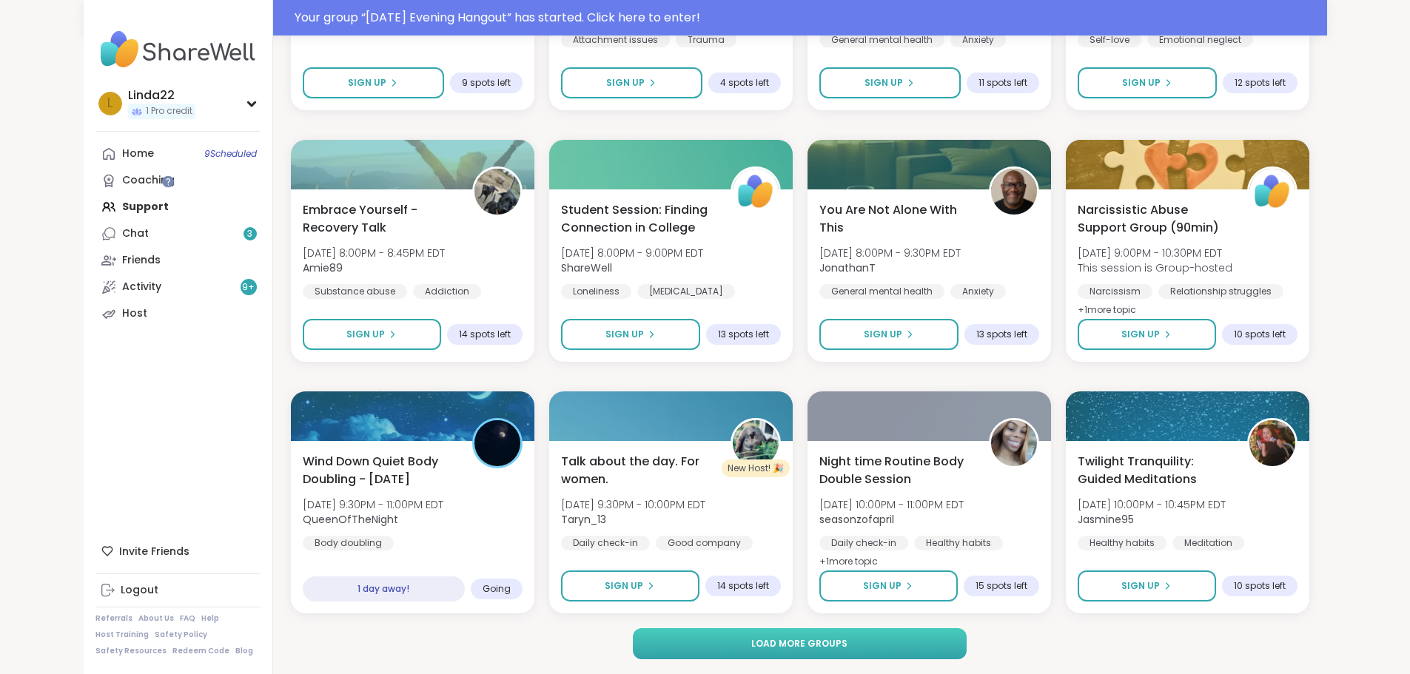
click at [741, 630] on button "Load more groups" at bounding box center [800, 643] width 334 height 31
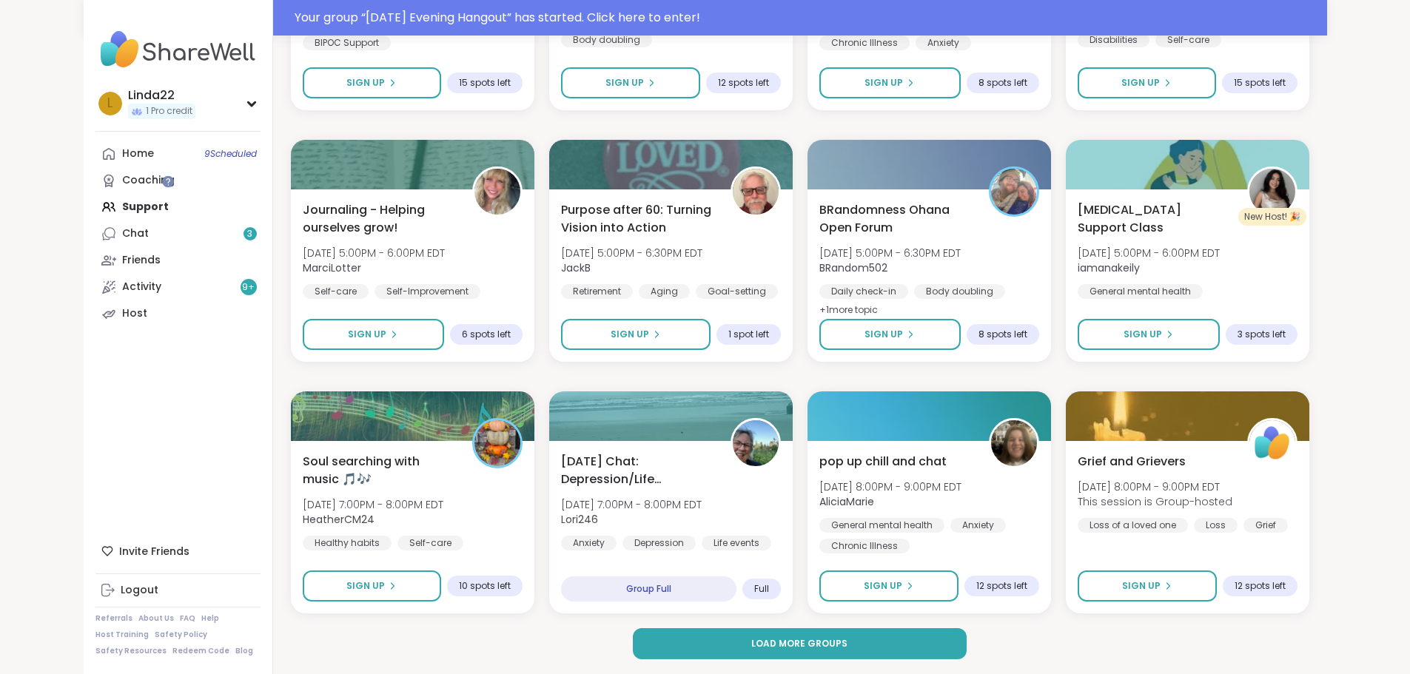
scroll to position [6029, 0]
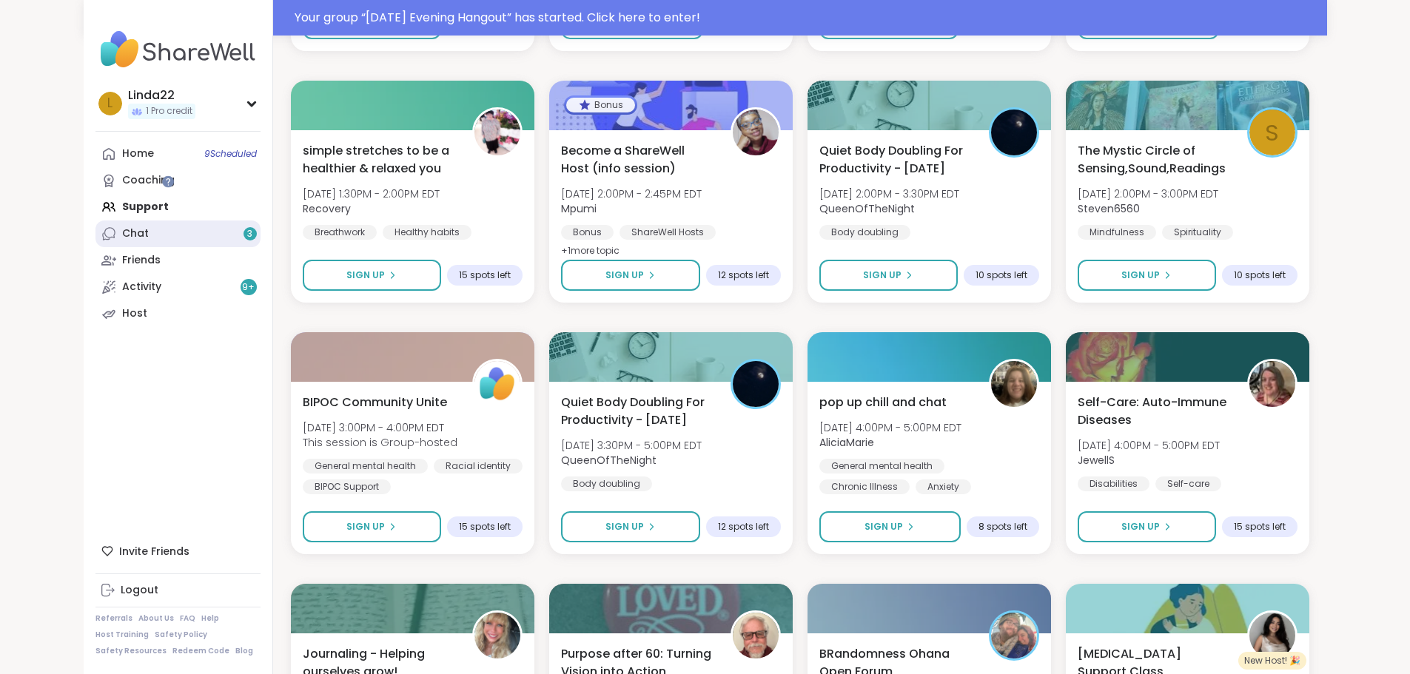
click at [115, 235] on link "Chat 3" at bounding box center [177, 234] width 165 height 27
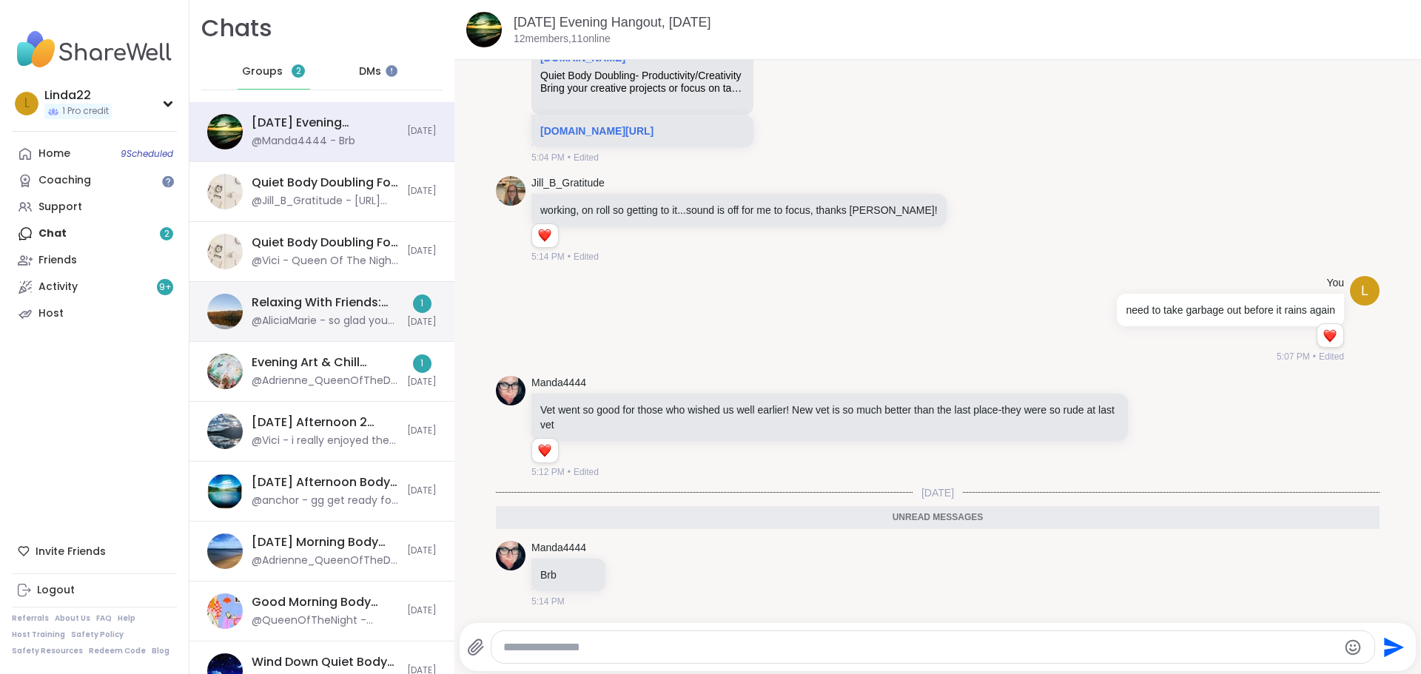
click at [397, 295] on div "Relaxing With Friends: Affirmation Nation Pt 2!, Oct 06 @AliciaMarie - so glad …" at bounding box center [321, 312] width 265 height 60
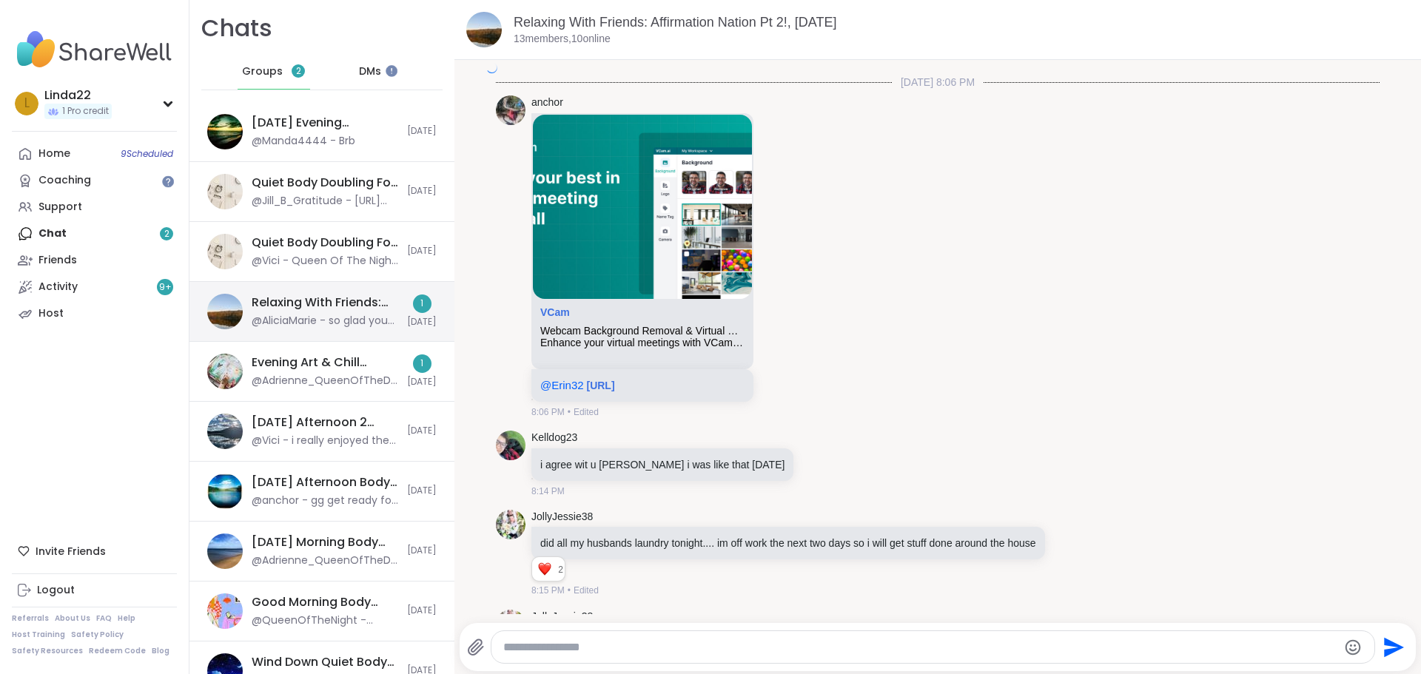
scroll to position [2869, 0]
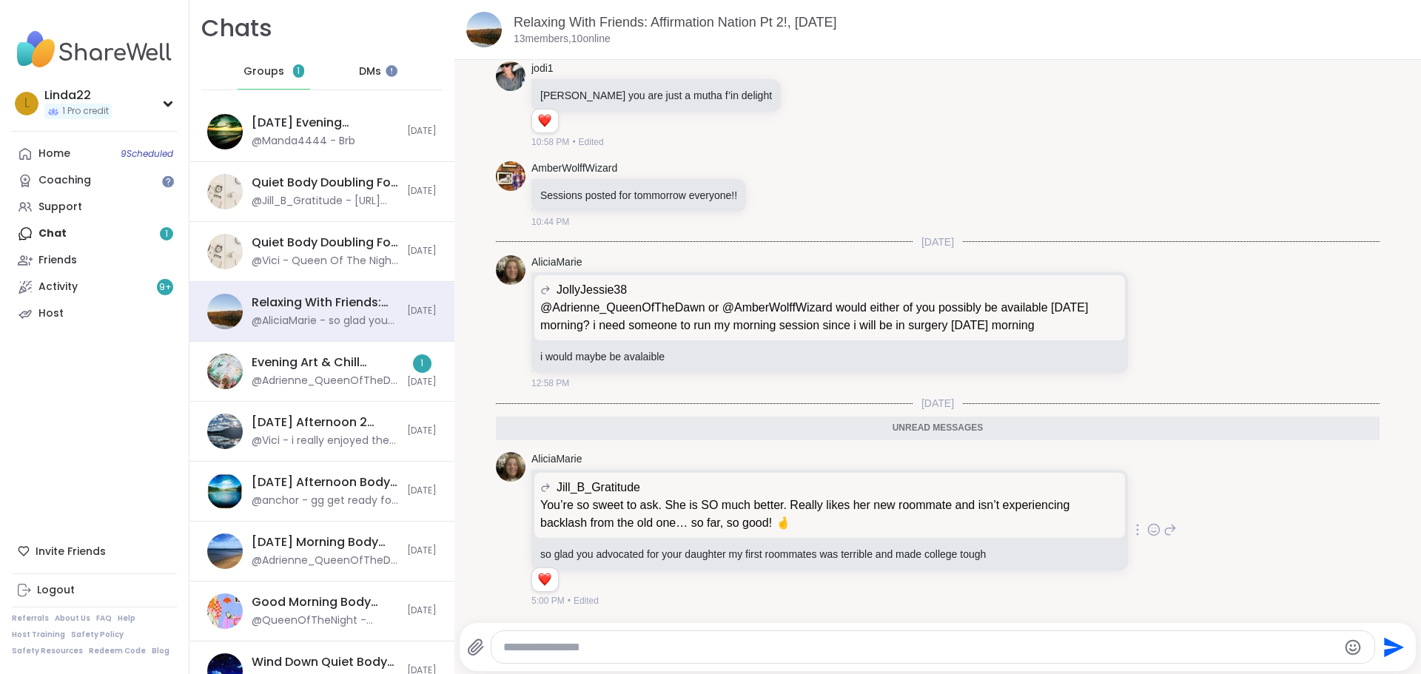
click at [1147, 528] on icon at bounding box center [1153, 530] width 13 height 15
click at [1029, 500] on div "Select Reaction: Heart" at bounding box center [1035, 506] width 13 height 13
click at [1015, 500] on p "You’re so sweet to ask. She is SO much better. Really likes her new roommate an…" at bounding box center [829, 515] width 579 height 36
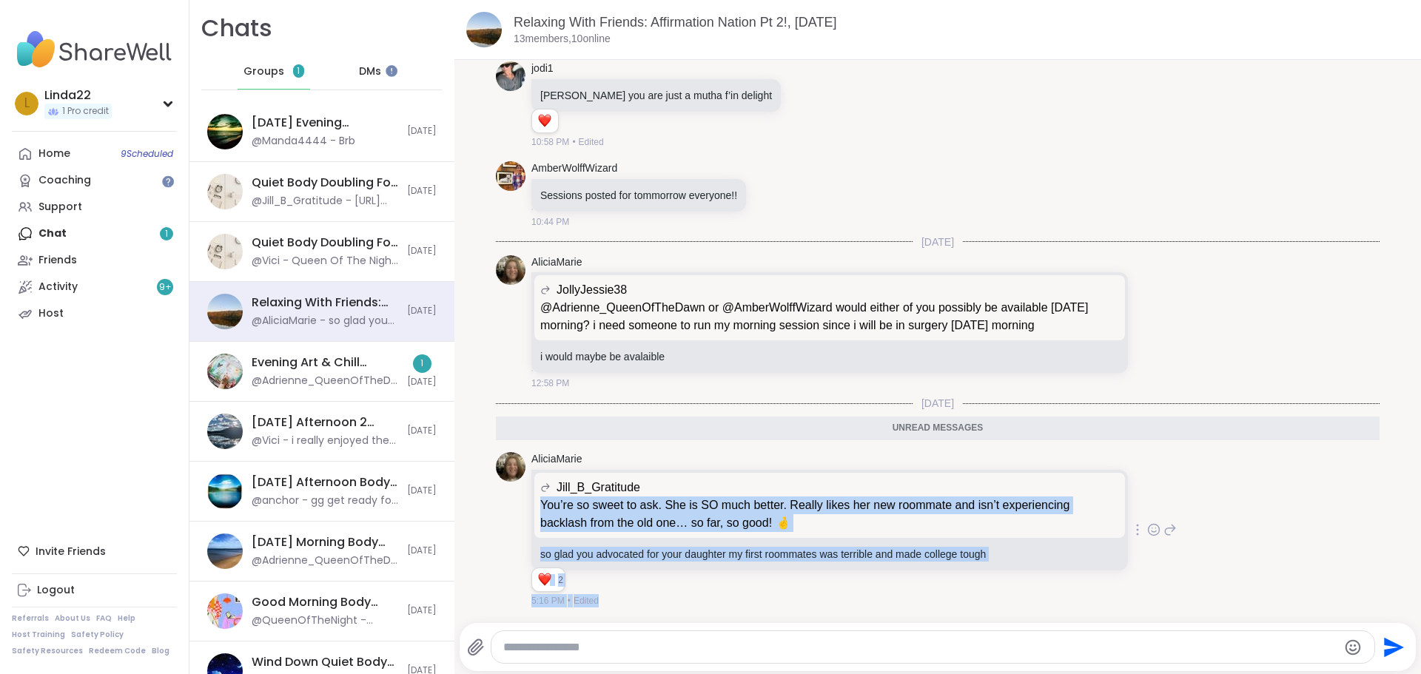
click at [1208, 448] on div "AliciaMarie Jill_B_Gratitude You’re so sweet to ask. She is SO much better. Rea…" at bounding box center [938, 530] width 884 height 168
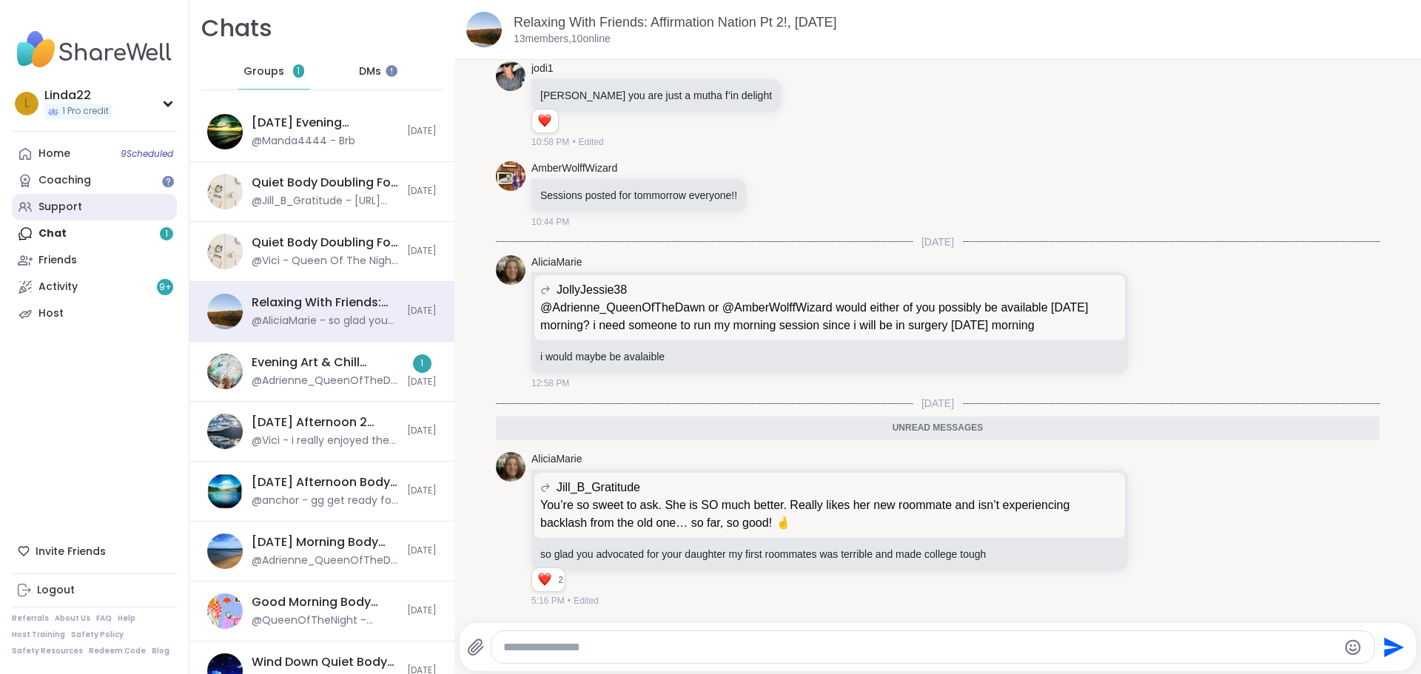
click at [94, 218] on link "Support" at bounding box center [94, 207] width 165 height 27
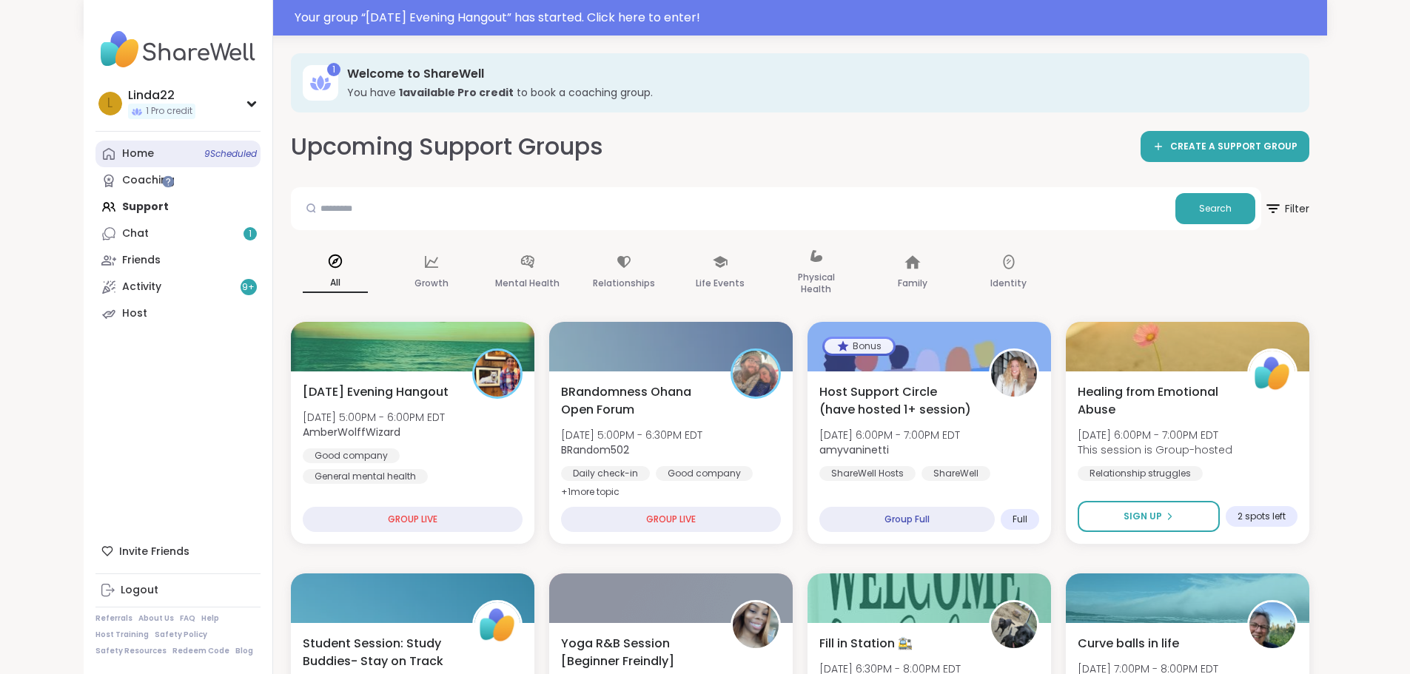
click at [204, 157] on span "9 Scheduled" at bounding box center [230, 154] width 53 height 12
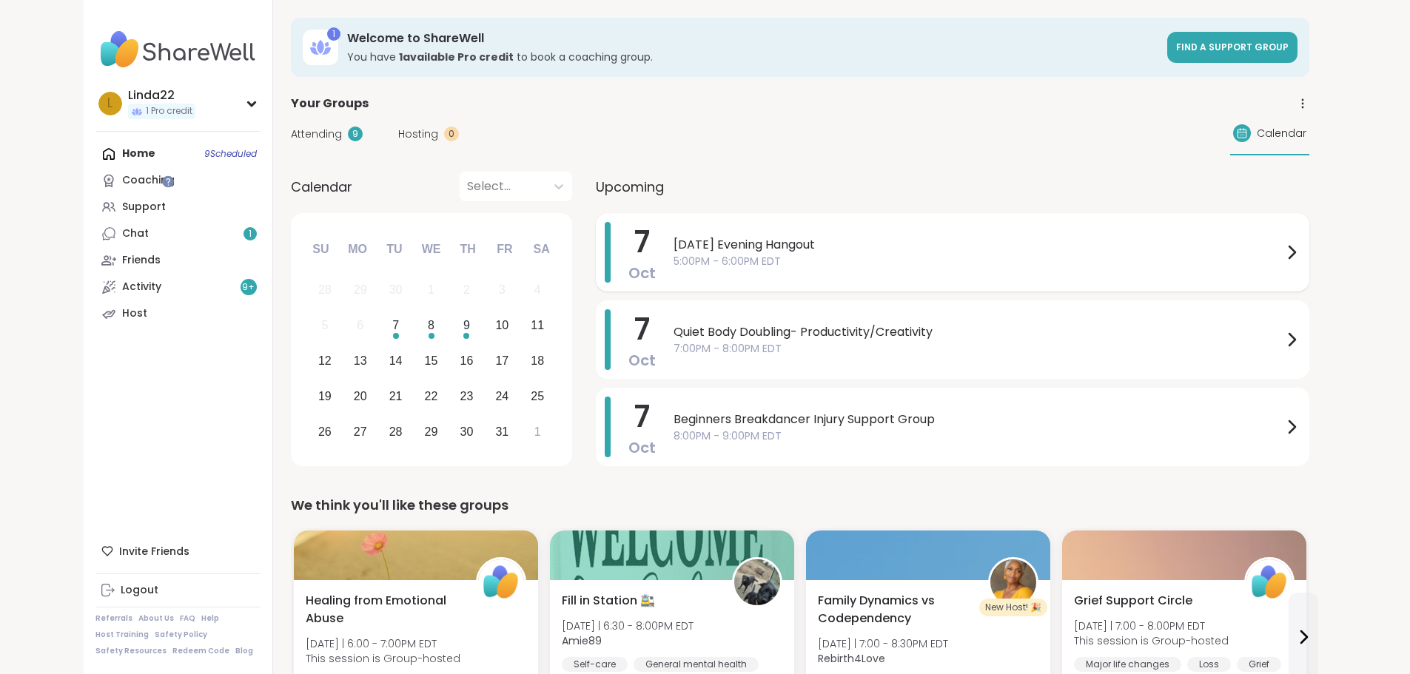
click at [718, 280] on div "[DATE] Evening Hangout 5:00PM - 6:00PM EDT" at bounding box center [986, 252] width 627 height 61
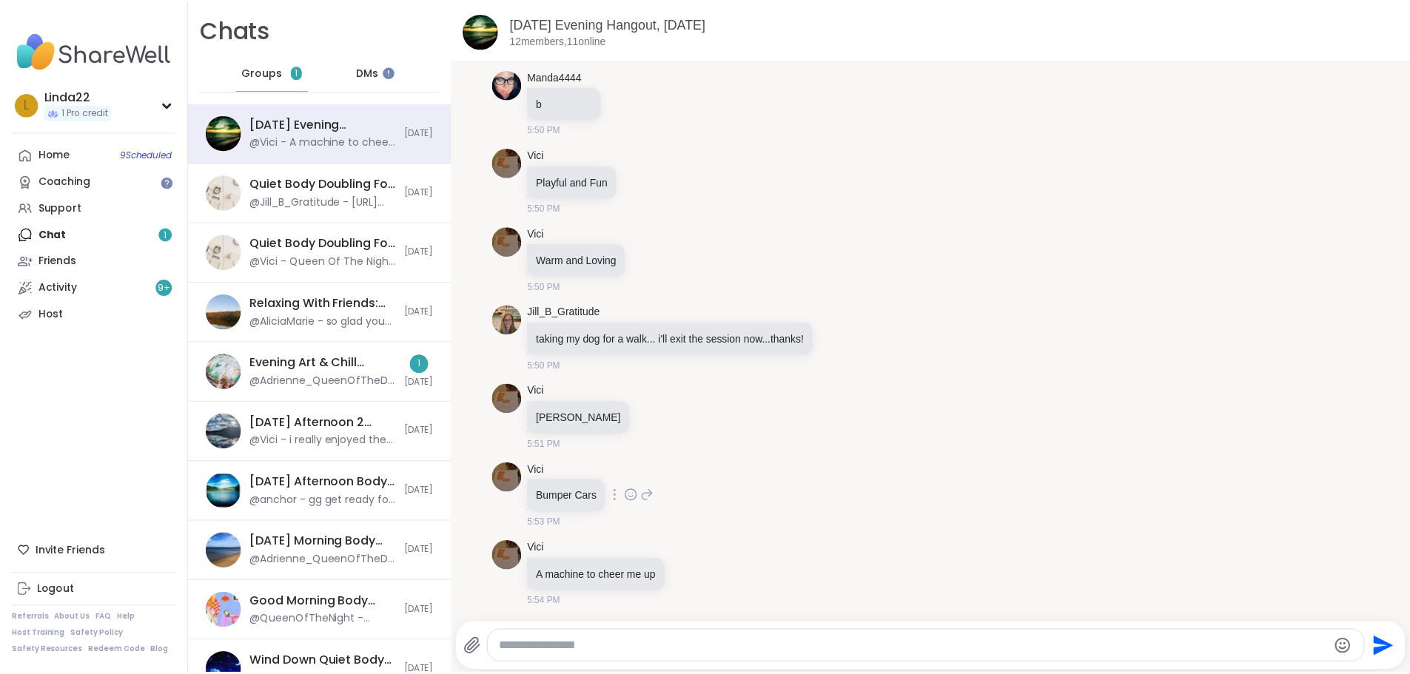
scroll to position [4119, 0]
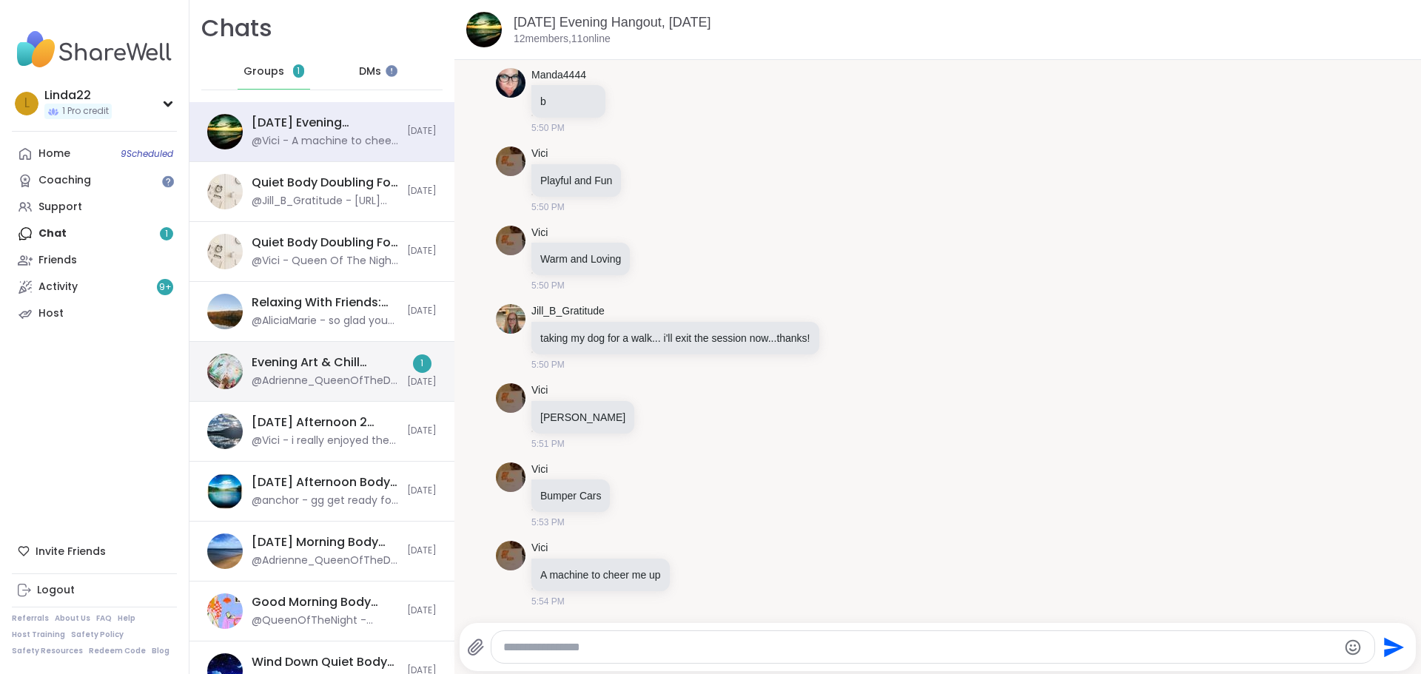
click at [376, 376] on div "@Adrienne_QueenOfTheDawn - Hi everyone - I am going to move this session over t…" at bounding box center [325, 381] width 147 height 15
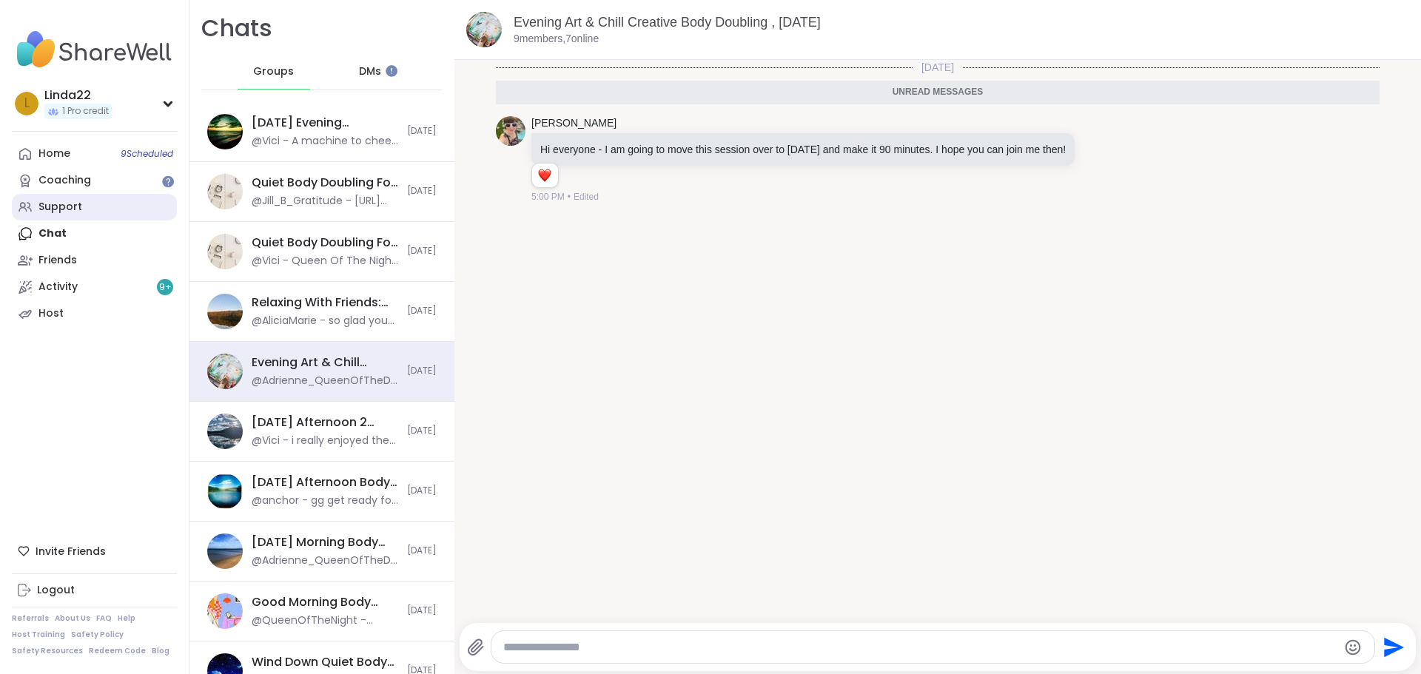
click at [152, 209] on link "Support" at bounding box center [94, 207] width 165 height 27
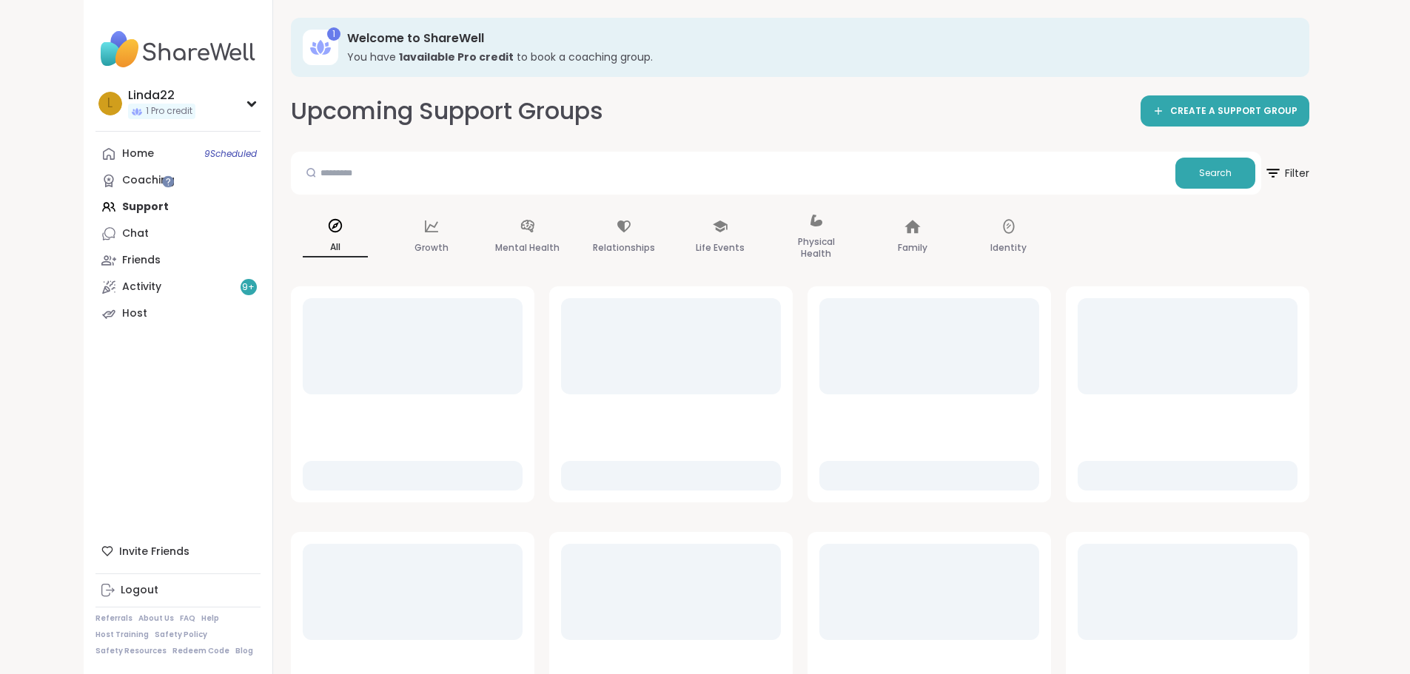
scroll to position [0, 0]
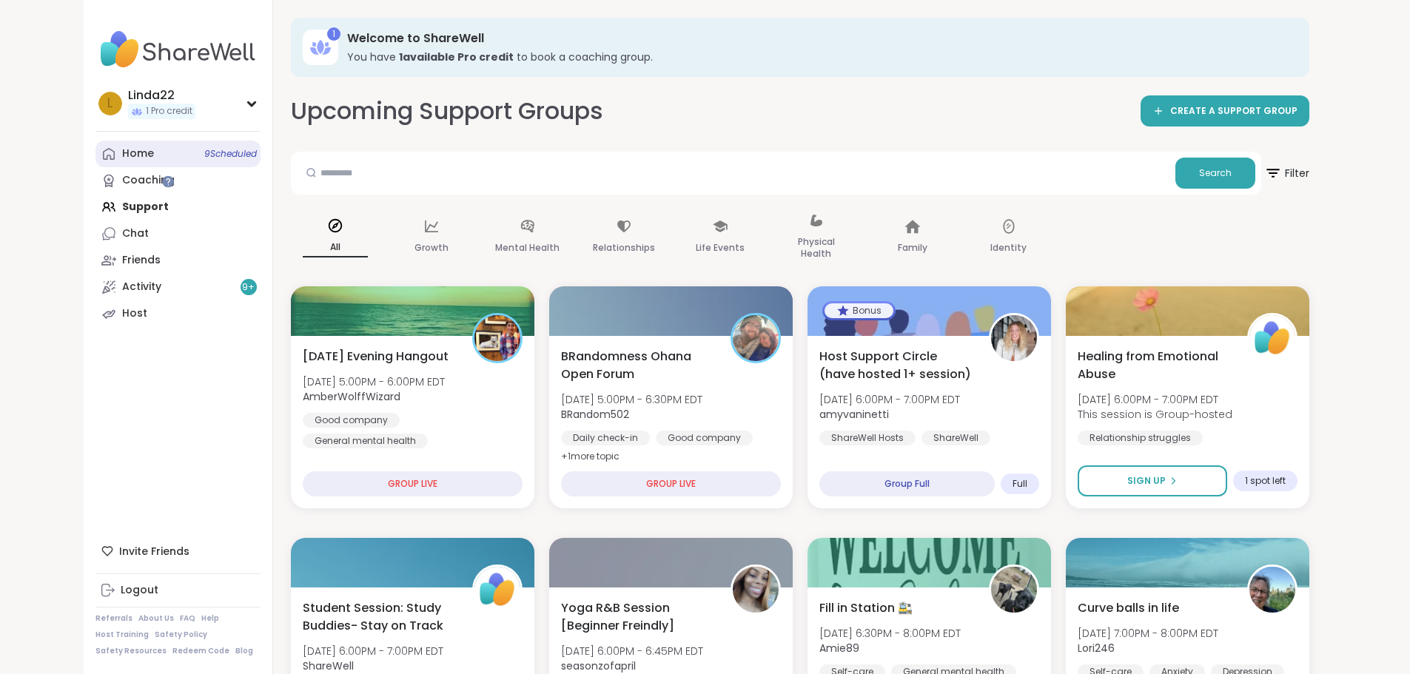
click at [204, 155] on span "9 Scheduled" at bounding box center [230, 154] width 53 height 12
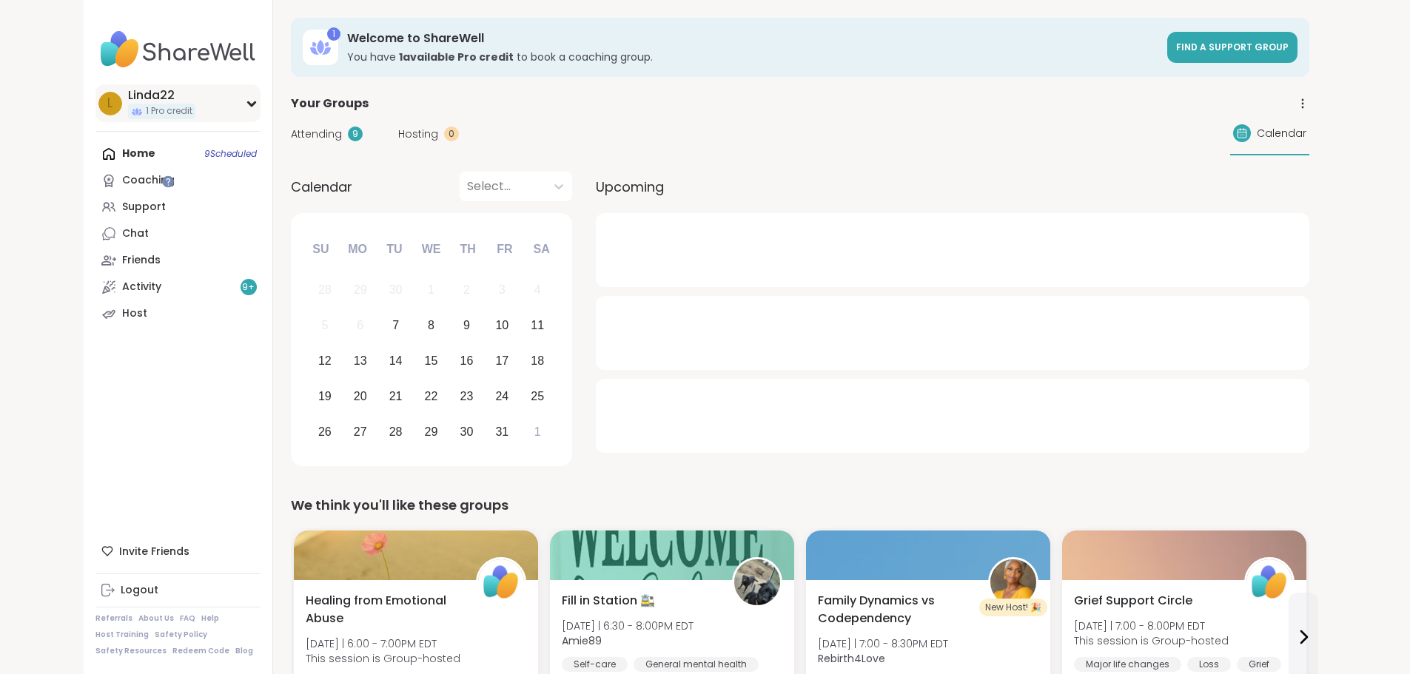
click at [131, 97] on div "L Linda22 1 Pro credit" at bounding box center [177, 103] width 165 height 38
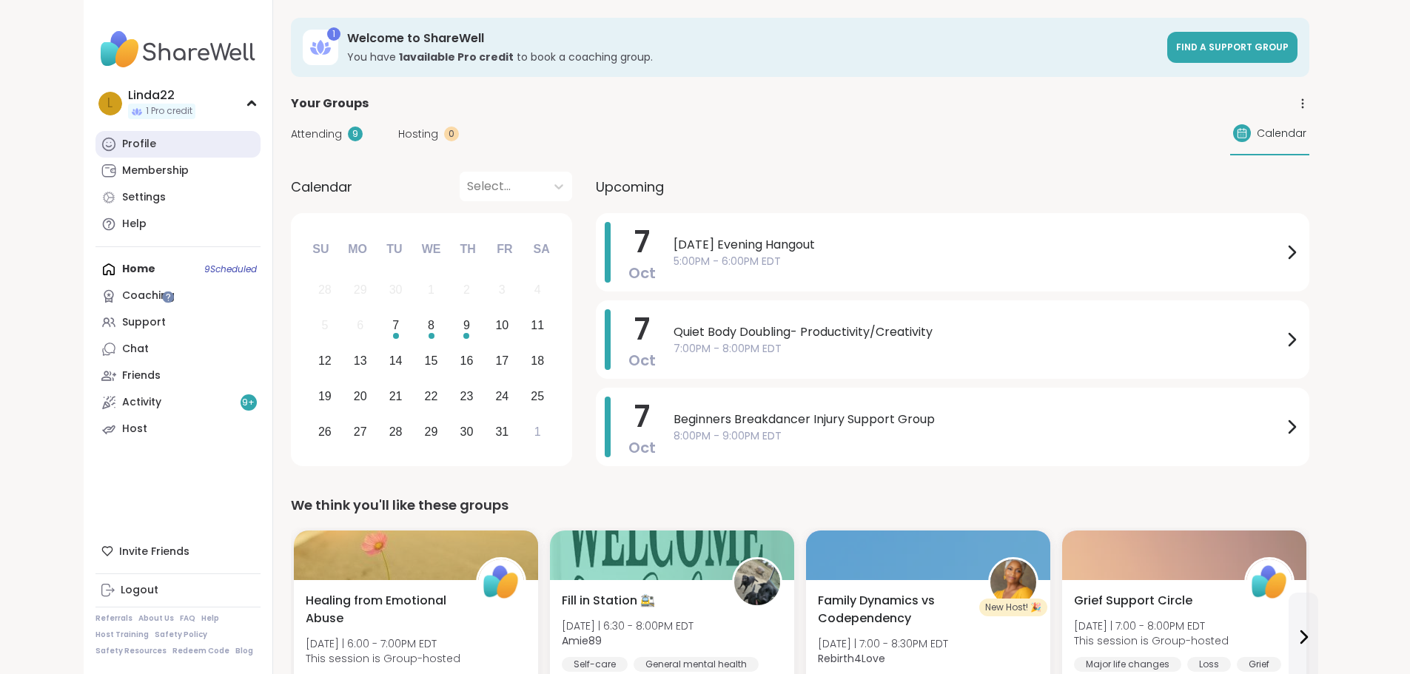
click at [112, 145] on link "Profile" at bounding box center [177, 144] width 165 height 27
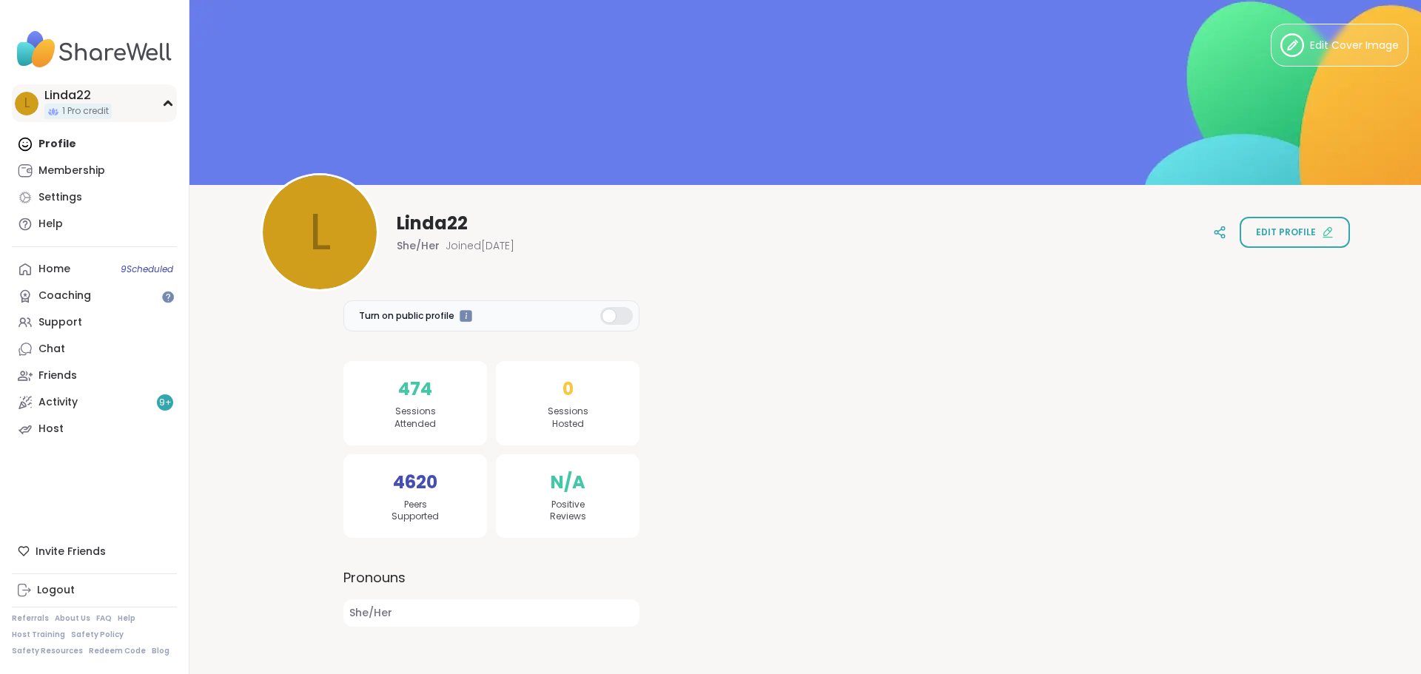
click at [109, 115] on span "1 Pro credit" at bounding box center [85, 111] width 47 height 13
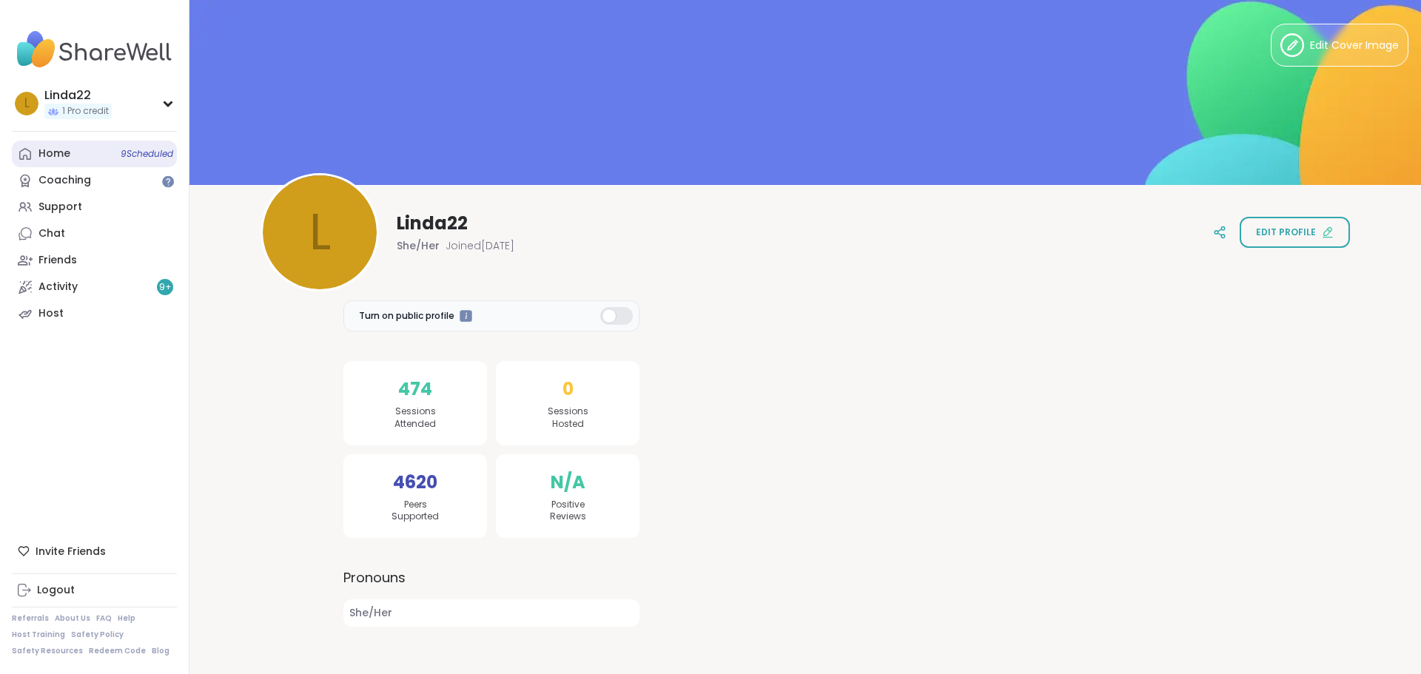
click at [100, 161] on link "Home 9 Scheduled" at bounding box center [94, 154] width 165 height 27
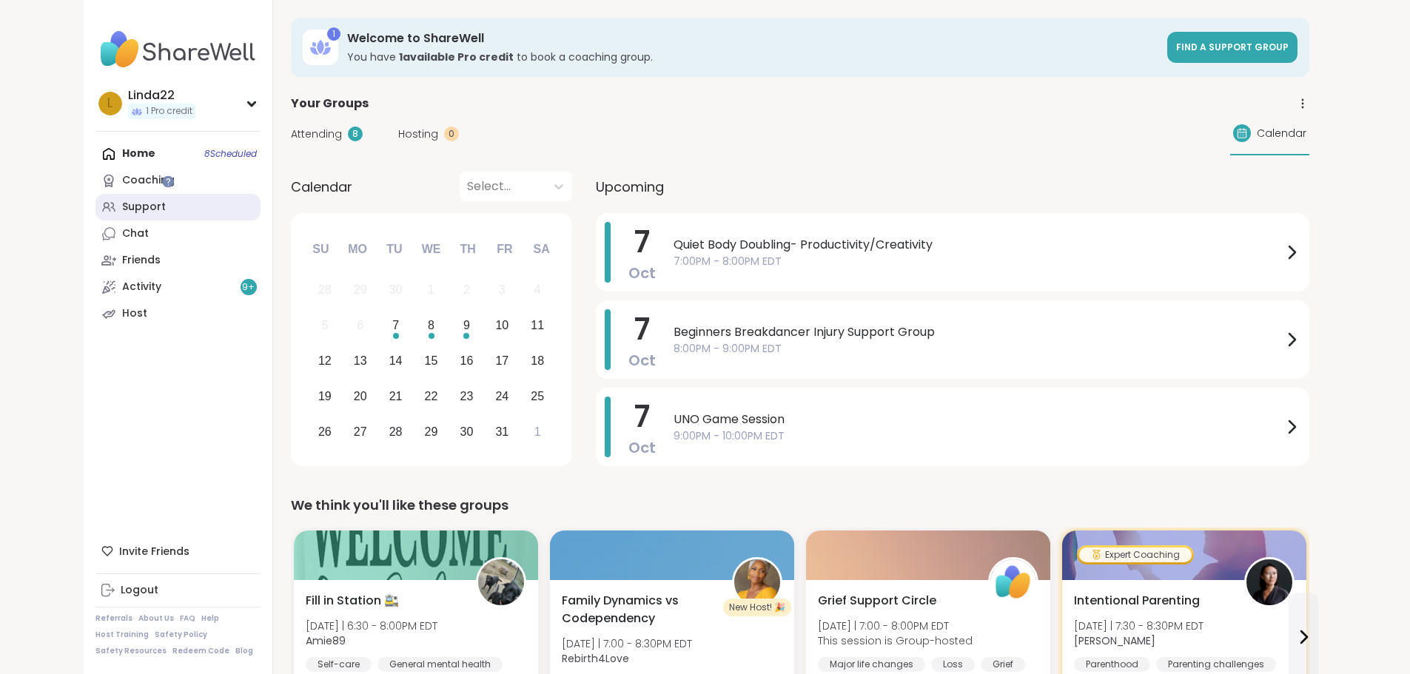
click at [140, 210] on link "Support" at bounding box center [177, 207] width 165 height 27
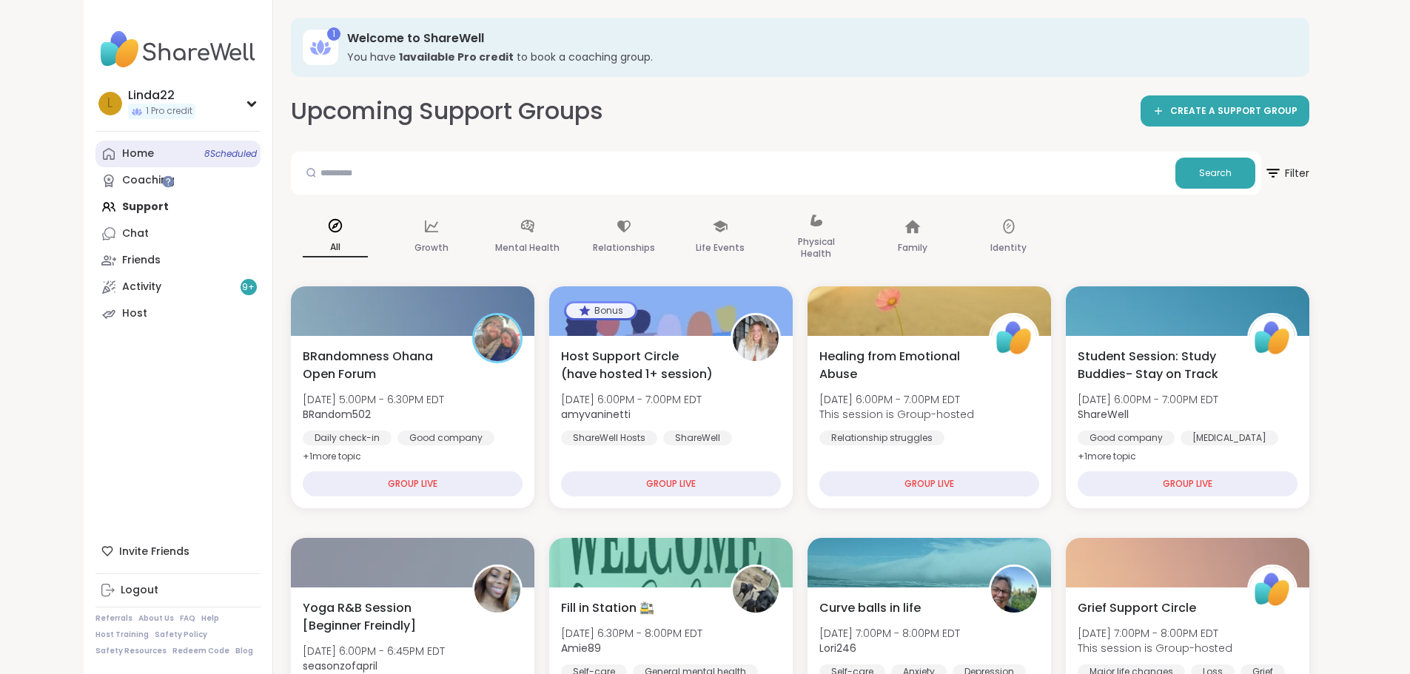
click at [204, 156] on span "8 Scheduled" at bounding box center [230, 154] width 53 height 12
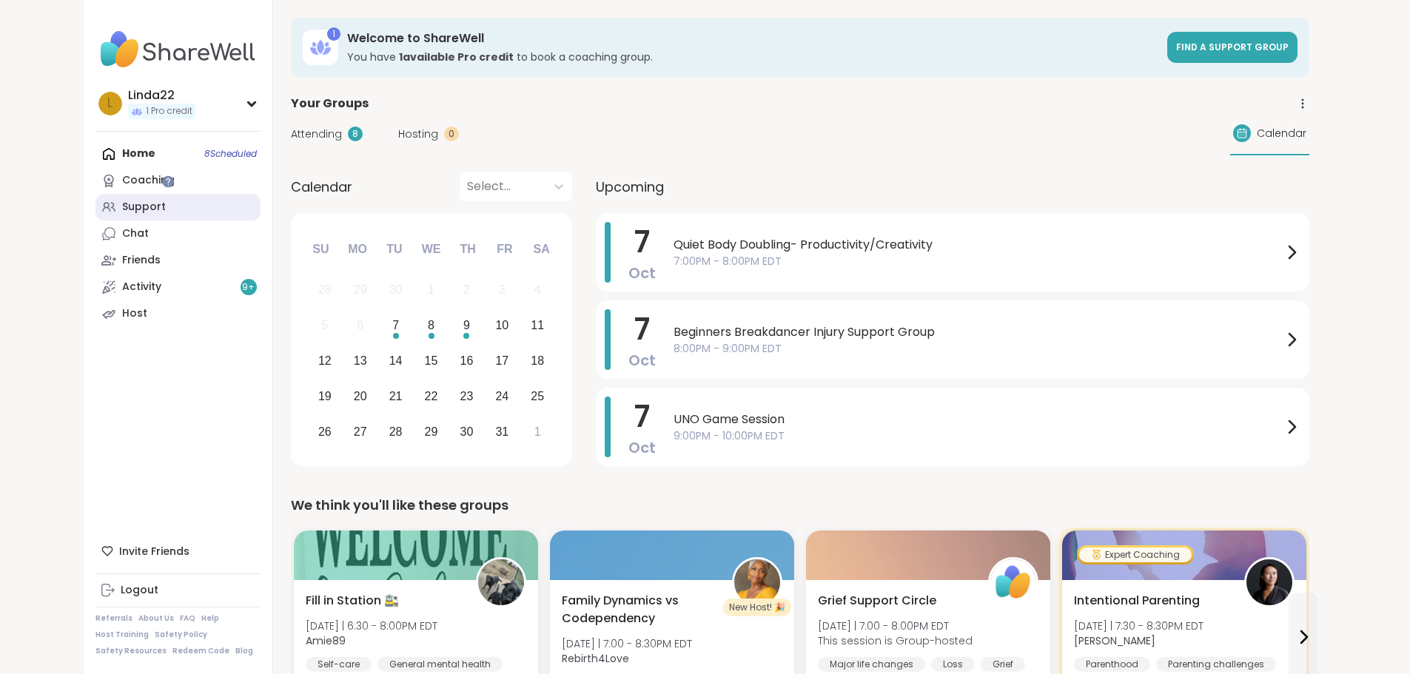
click at [116, 212] on link "Support" at bounding box center [177, 207] width 165 height 27
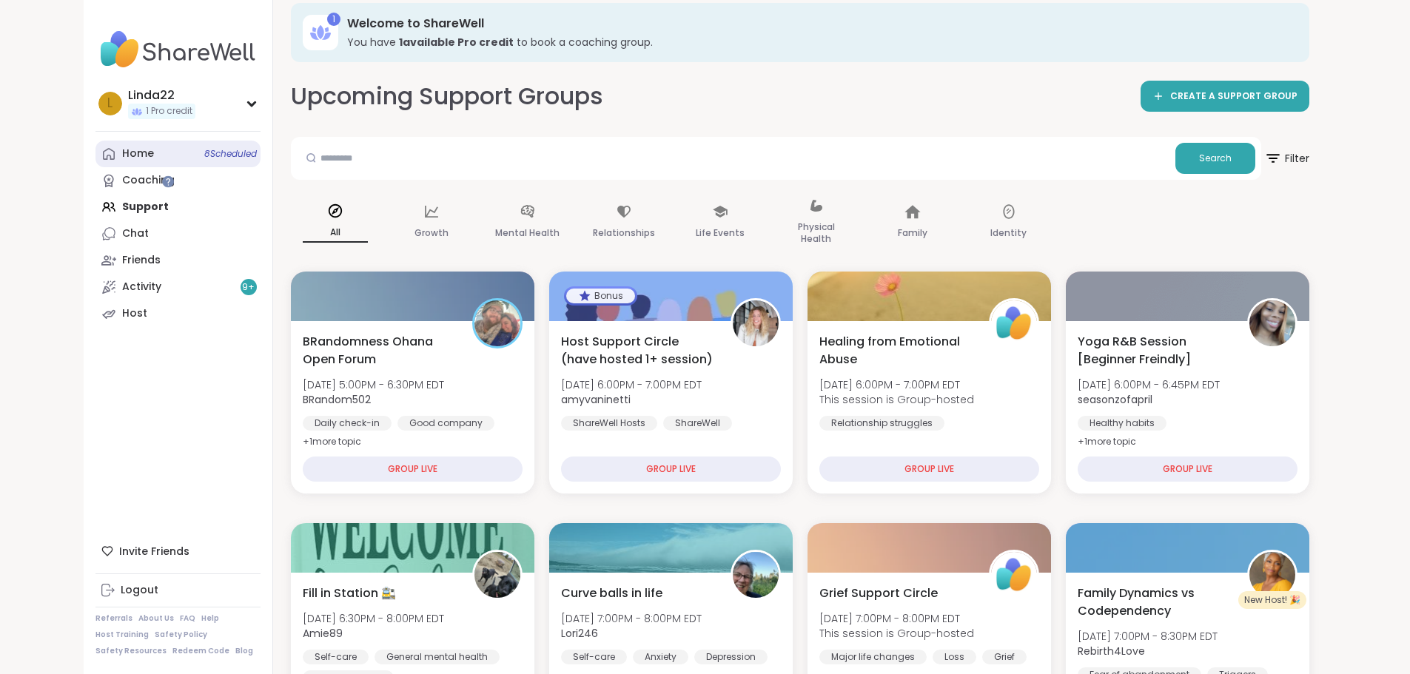
click at [102, 148] on link "Home 8 Scheduled" at bounding box center [177, 154] width 165 height 27
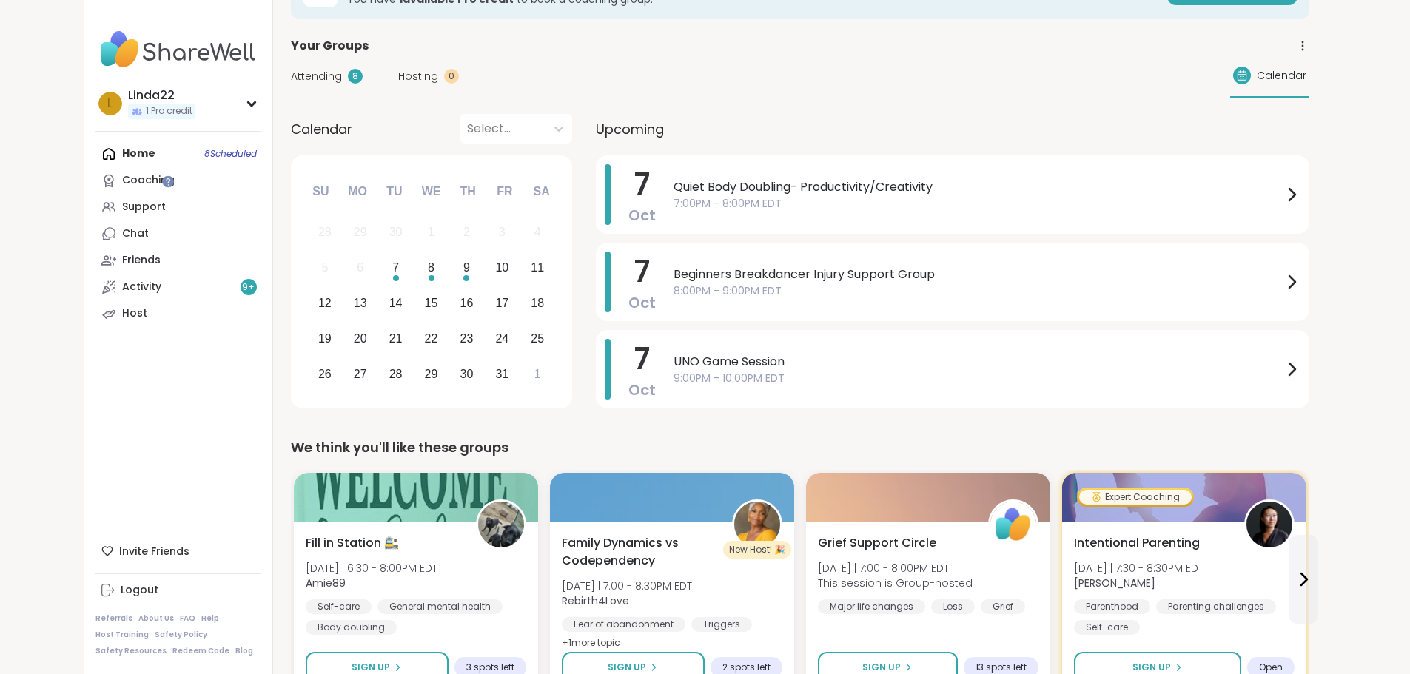
scroll to position [148, 0]
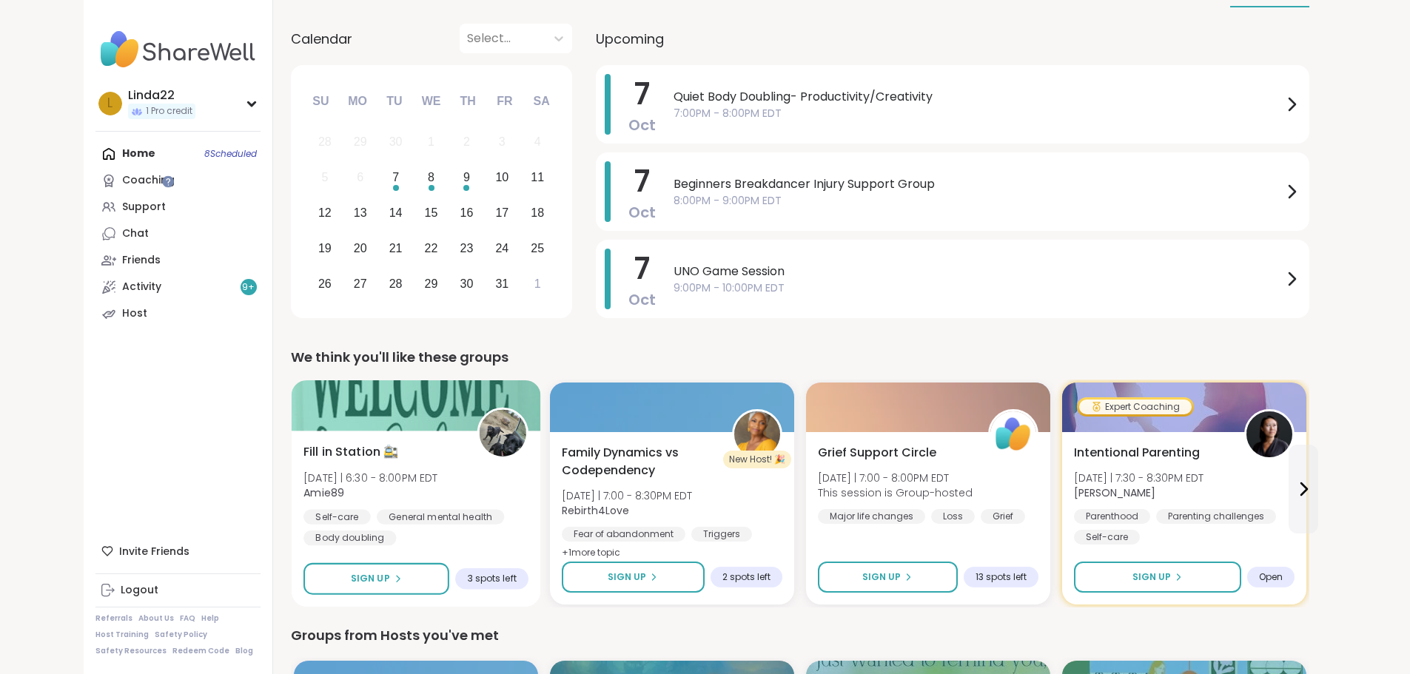
click at [337, 390] on div at bounding box center [415, 405] width 249 height 50
click at [340, 411] on div at bounding box center [415, 405] width 249 height 50
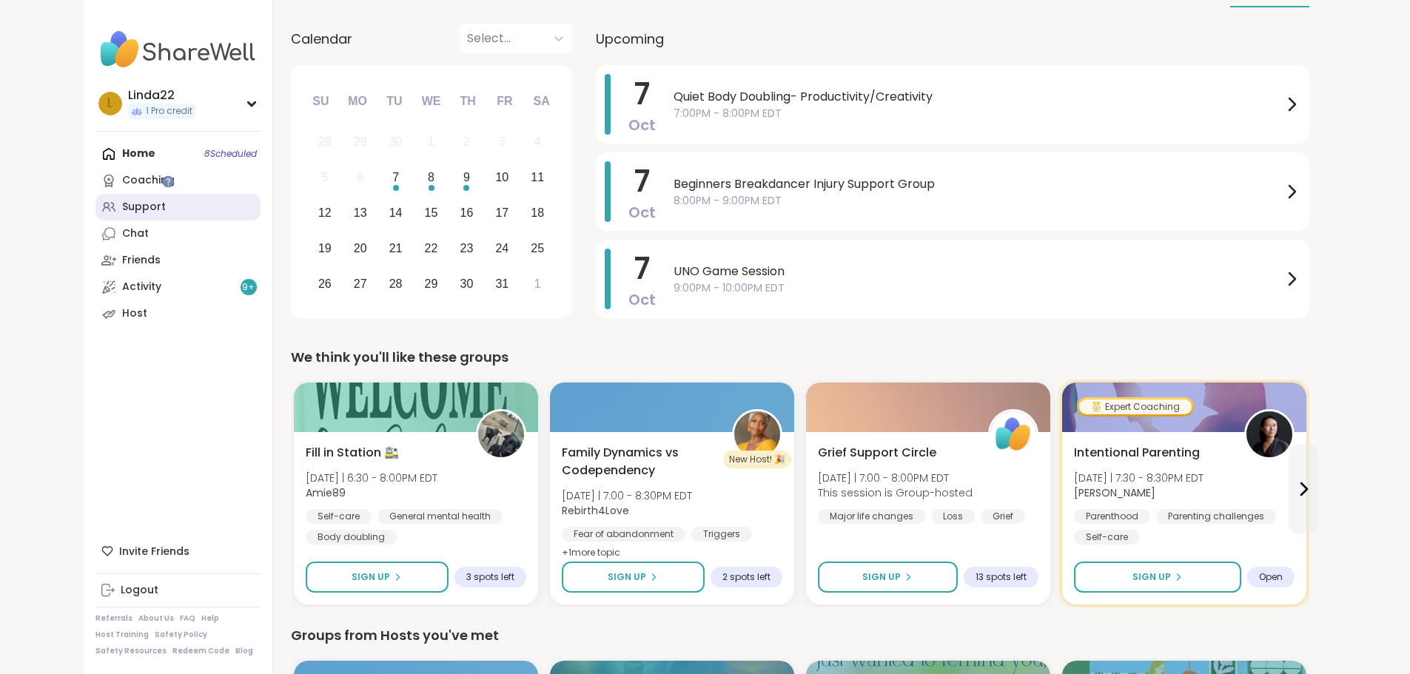
click at [135, 218] on link "Support" at bounding box center [177, 207] width 165 height 27
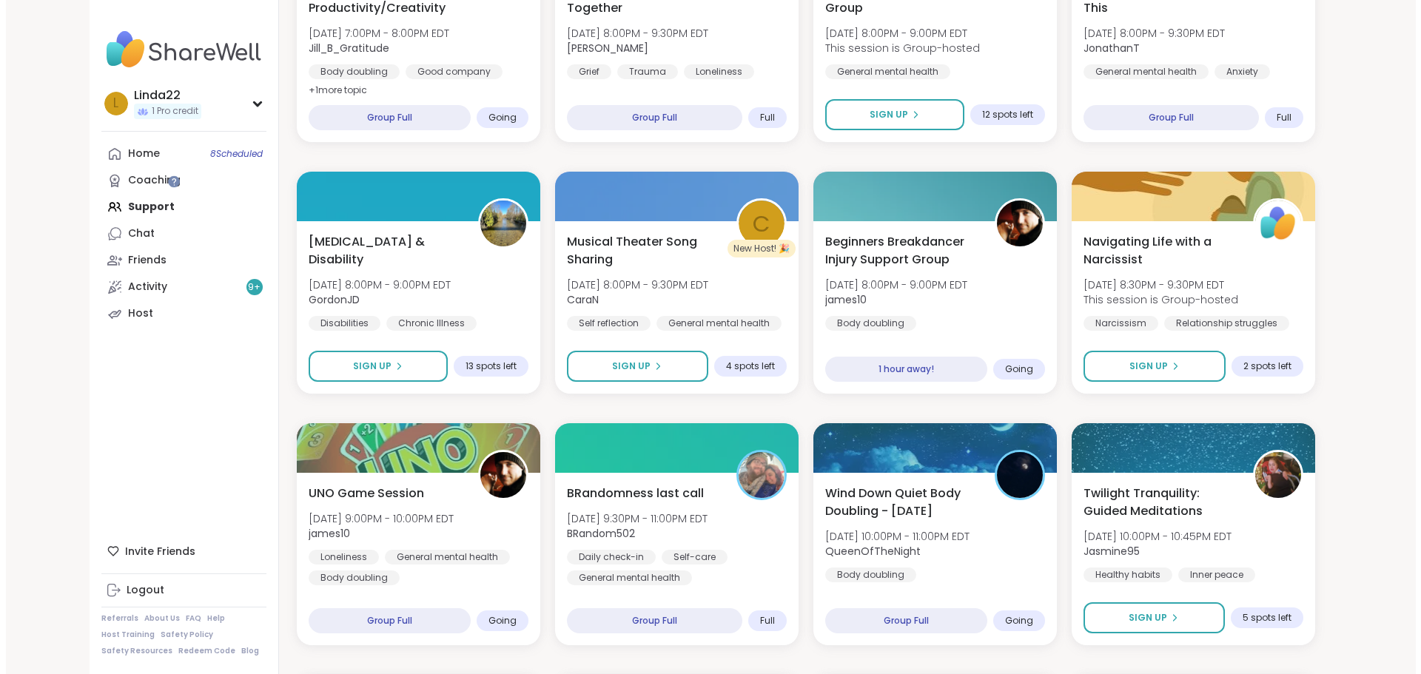
scroll to position [888, 0]
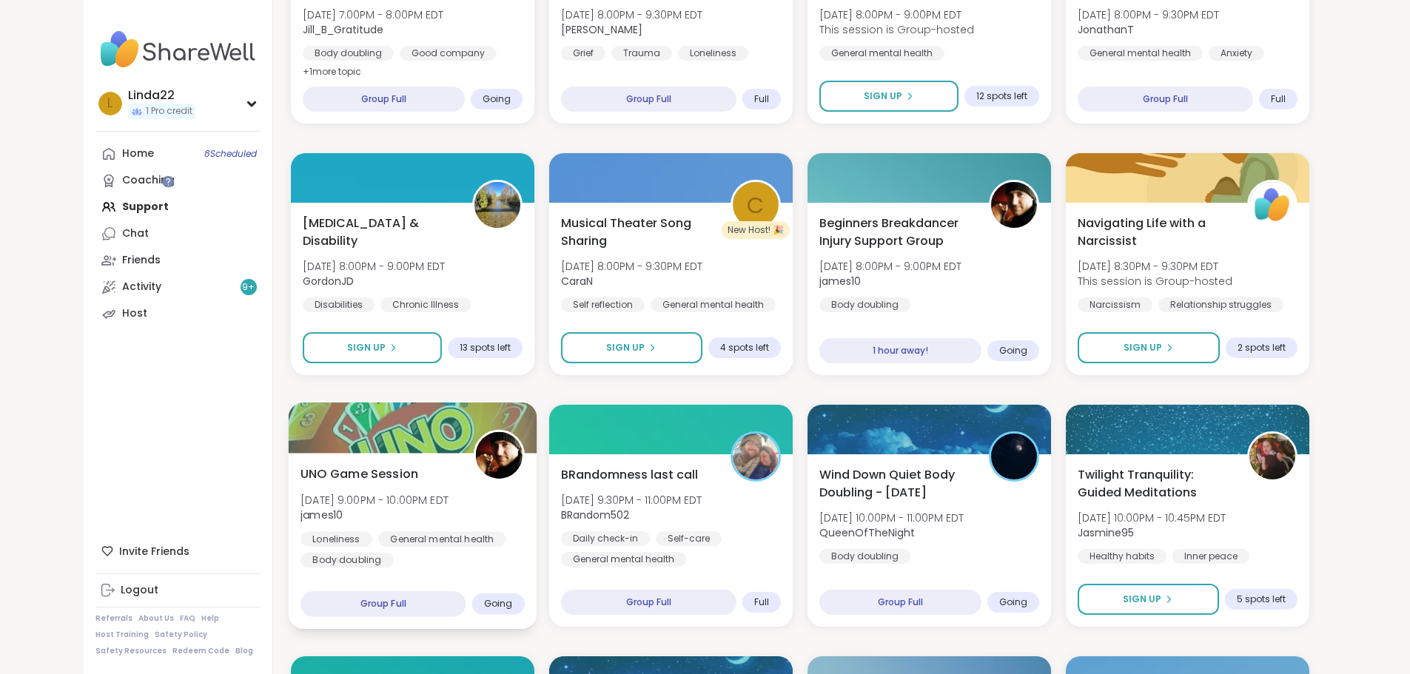
click at [416, 424] on div at bounding box center [412, 428] width 249 height 50
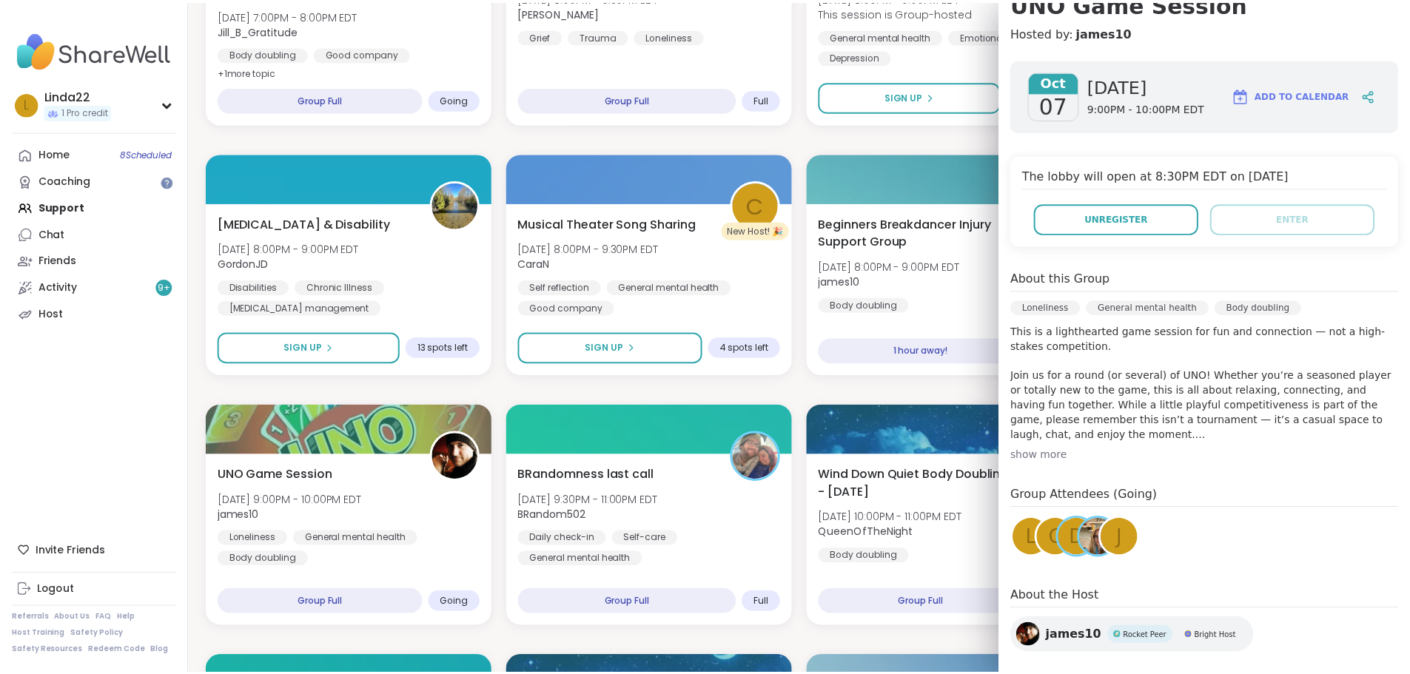
scroll to position [178, 0]
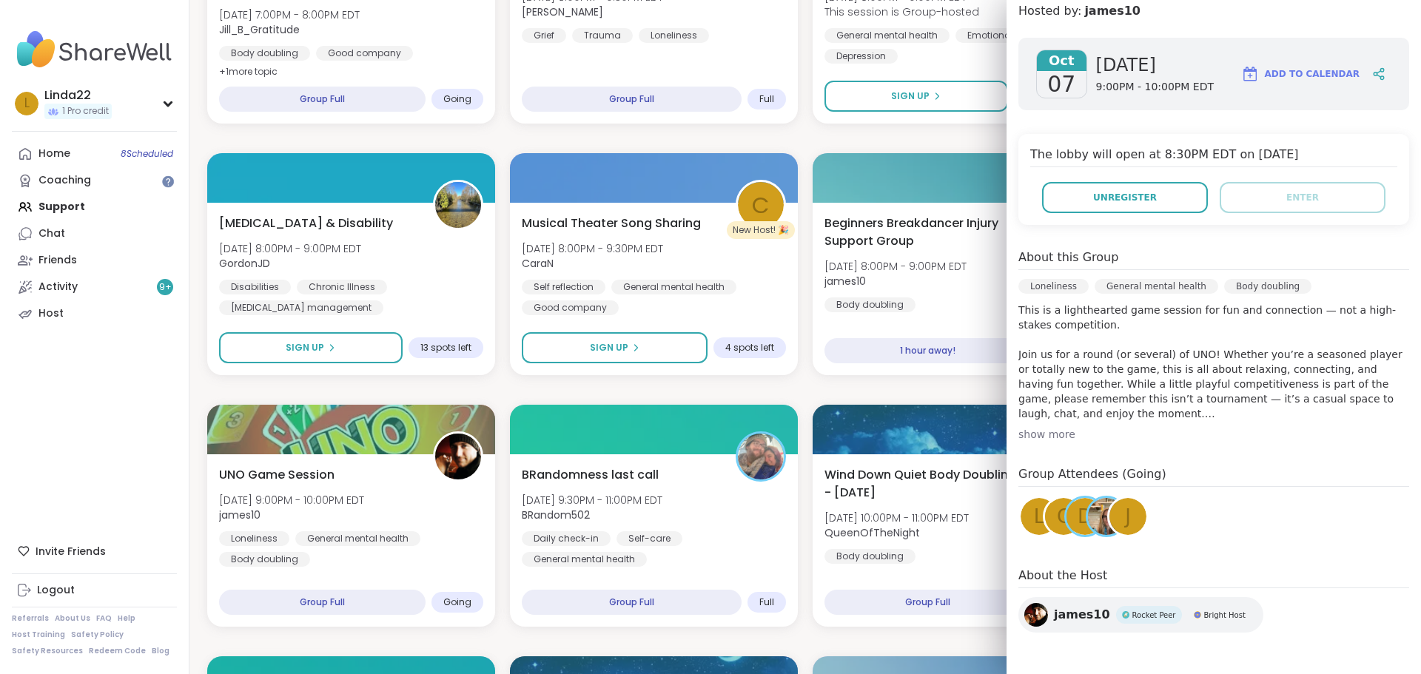
click at [1109, 520] on div "J" at bounding box center [1127, 516] width 37 height 37
click at [1057, 520] on span "C" at bounding box center [1063, 517] width 13 height 29
click at [1078, 519] on span "d" at bounding box center [1085, 517] width 15 height 29
click at [849, 389] on div "BRandomness Ohana Open Forum Tue, Oct 07 | 5:00PM - 6:30PM EDT BRandom502 Daily…" at bounding box center [805, 515] width 1196 height 2235
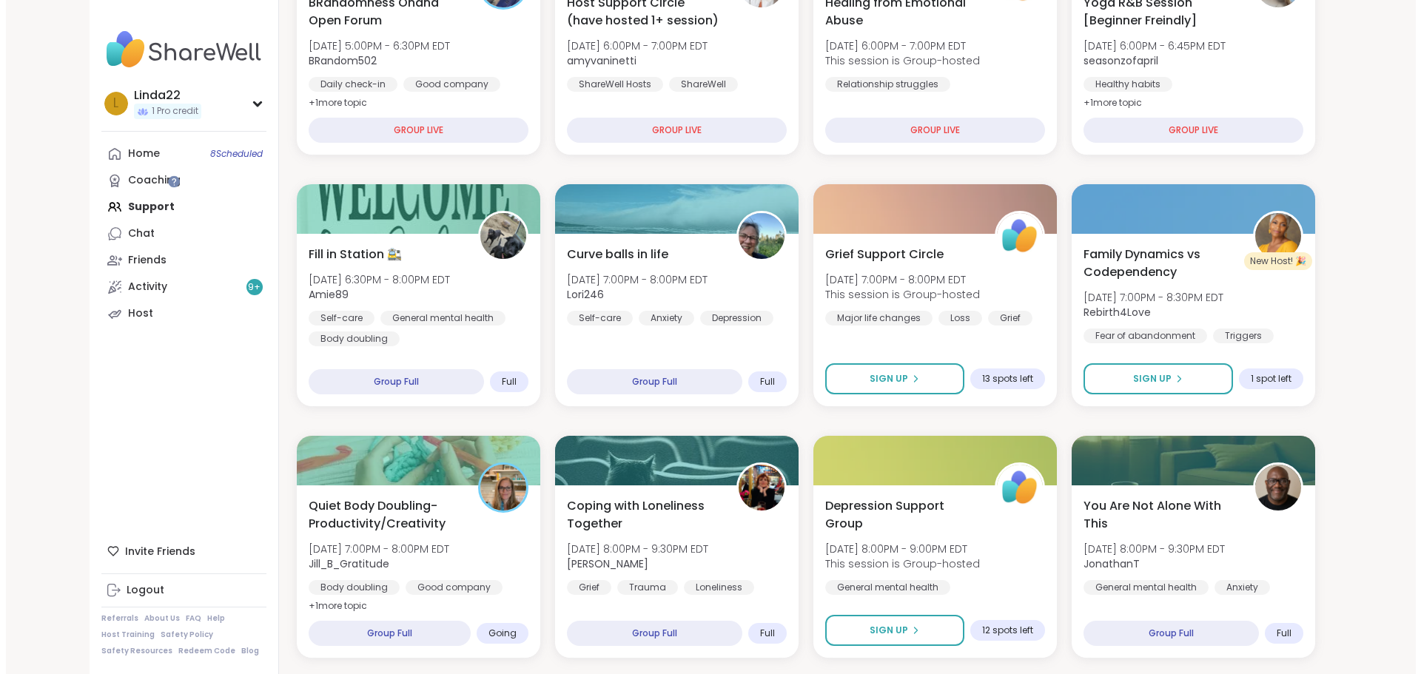
scroll to position [0, 0]
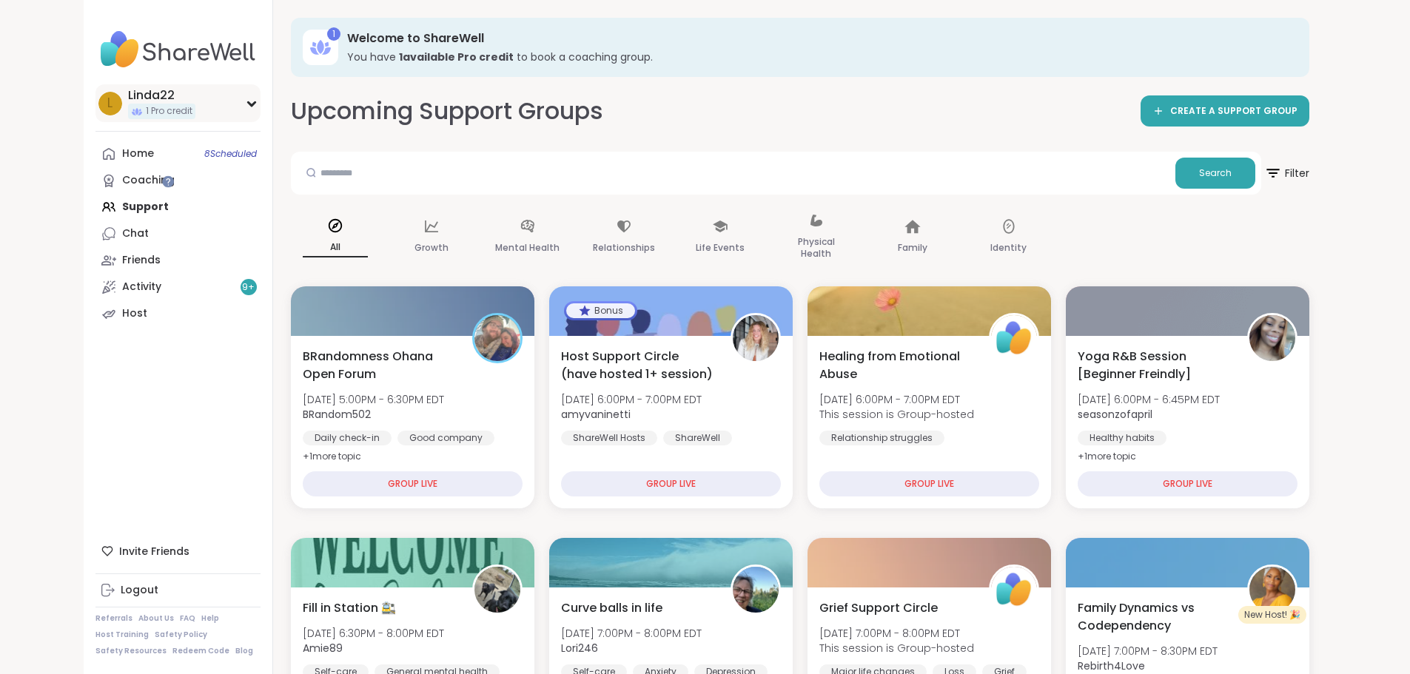
click at [138, 115] on div "L Linda22 1 Pro credit" at bounding box center [177, 103] width 165 height 38
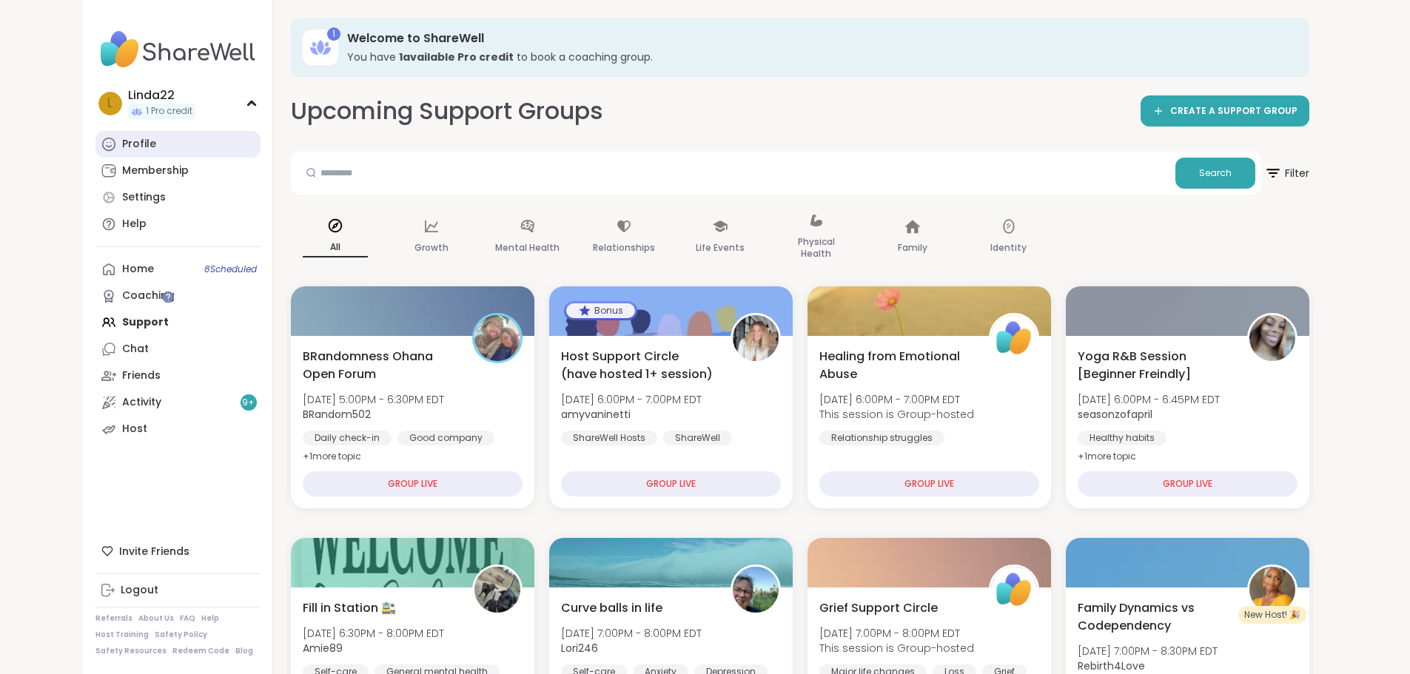
click at [120, 154] on link "Profile" at bounding box center [177, 144] width 165 height 27
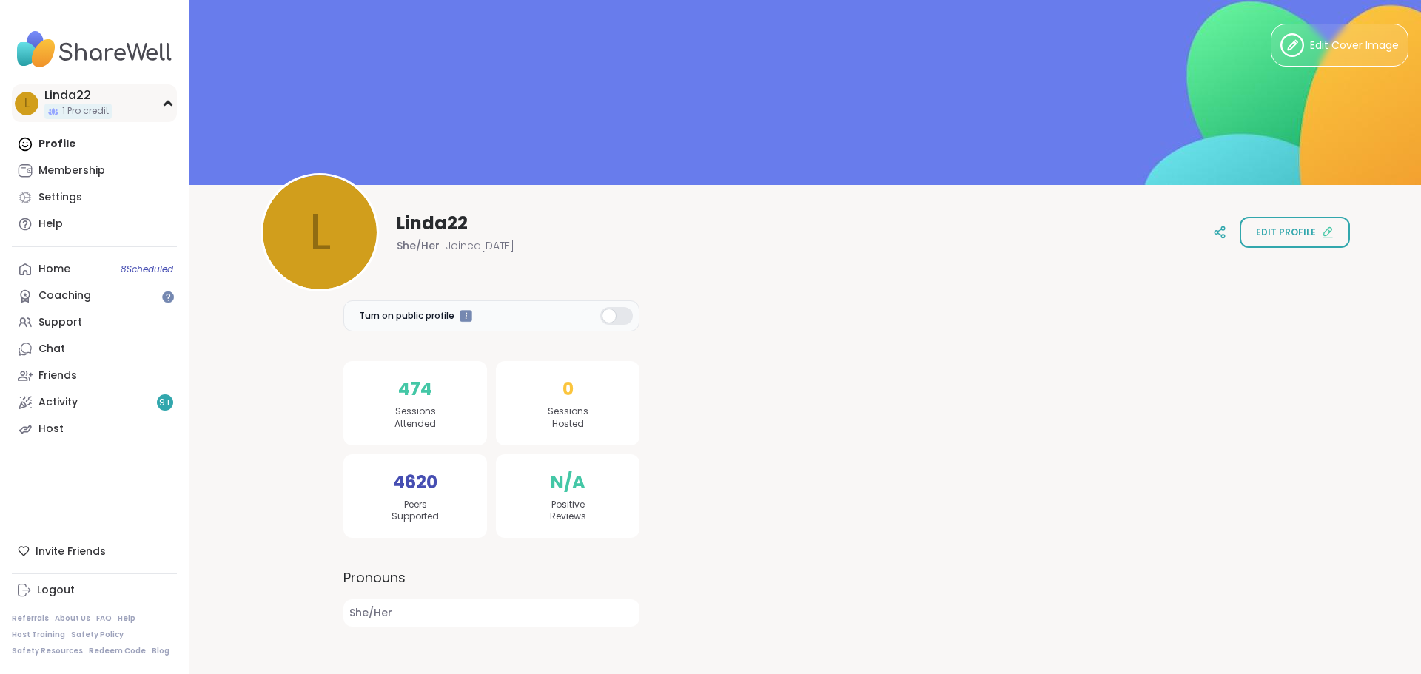
click at [118, 115] on div "L Linda22 1 Pro credit" at bounding box center [94, 103] width 165 height 38
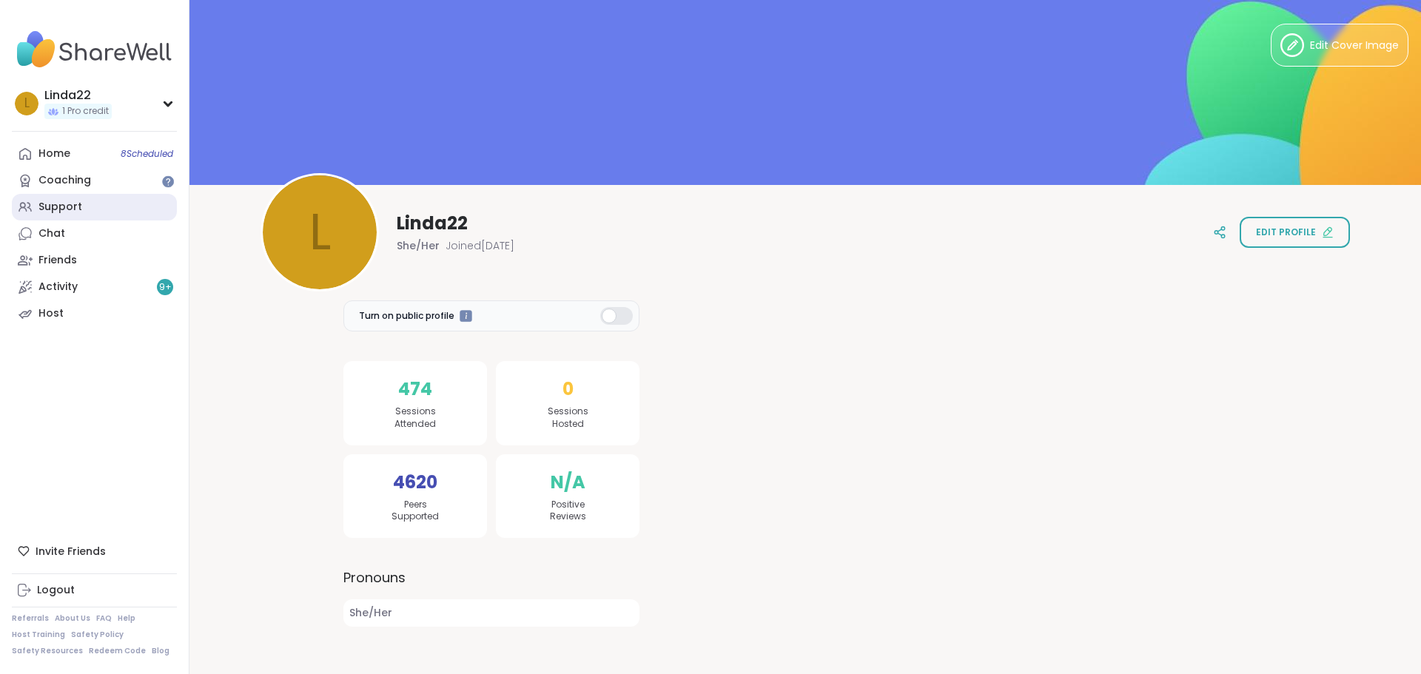
click at [97, 201] on link "Support" at bounding box center [94, 207] width 165 height 27
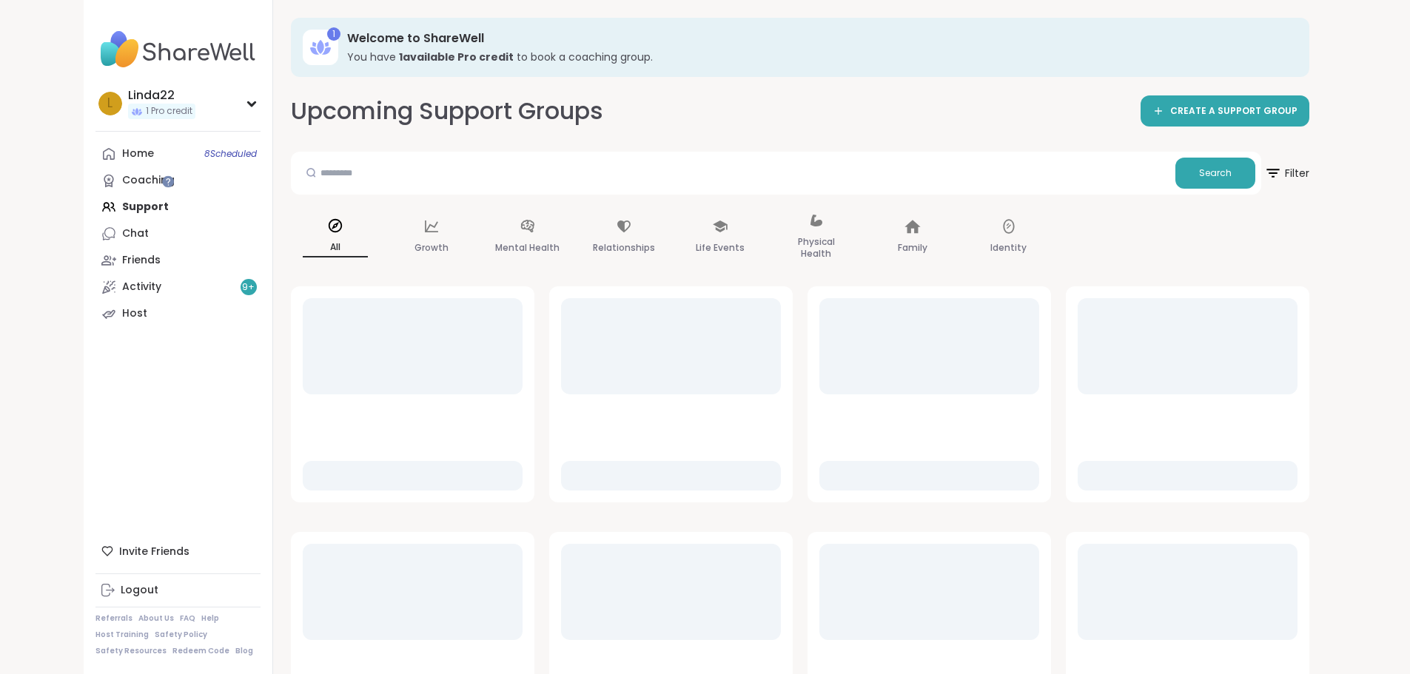
click at [667, 93] on div "1 Welcome to ShareWell You have 1 available Pro credit to book a coaching group…" at bounding box center [800, 497] width 1054 height 994
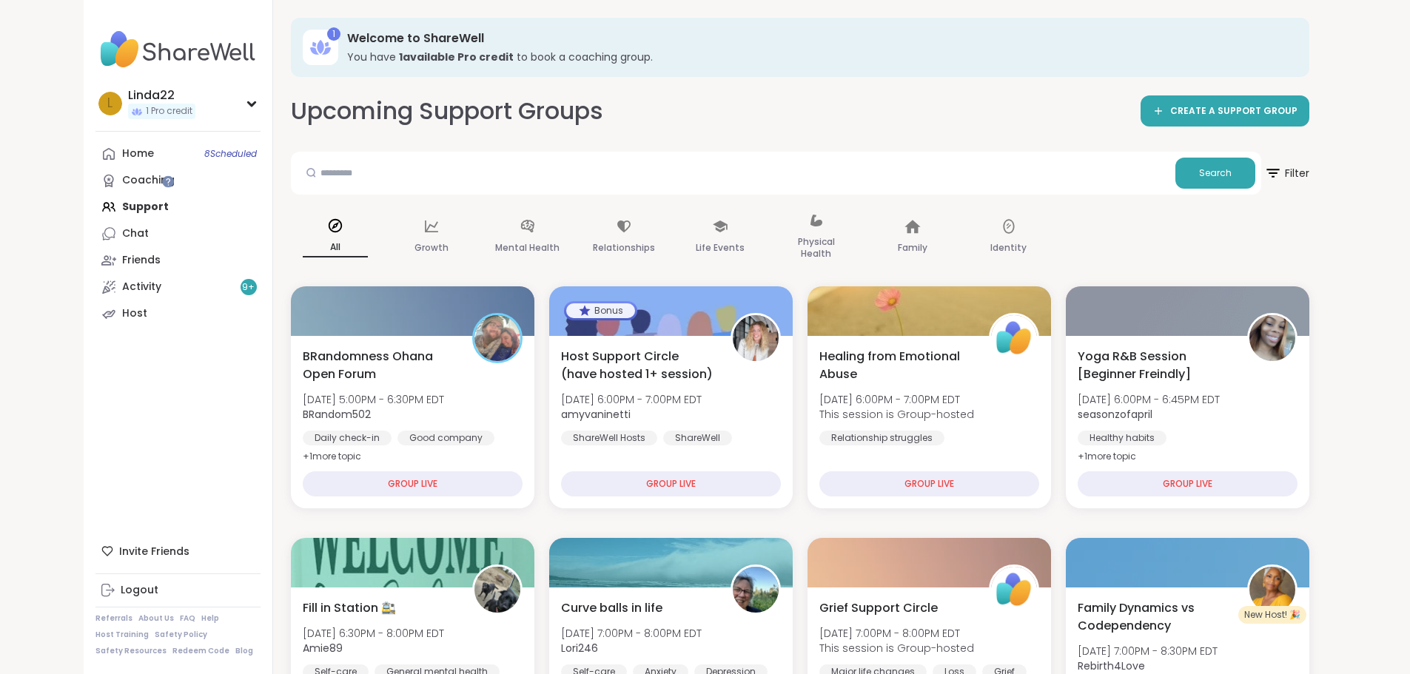
click at [728, 75] on div "1 Welcome to ShareWell You have 1 available Pro credit to book a coaching group." at bounding box center [800, 47] width 1018 height 59
click at [725, 124] on div "Upcoming Support Groups CREATE A SUPPORT GROUP" at bounding box center [800, 111] width 1018 height 33
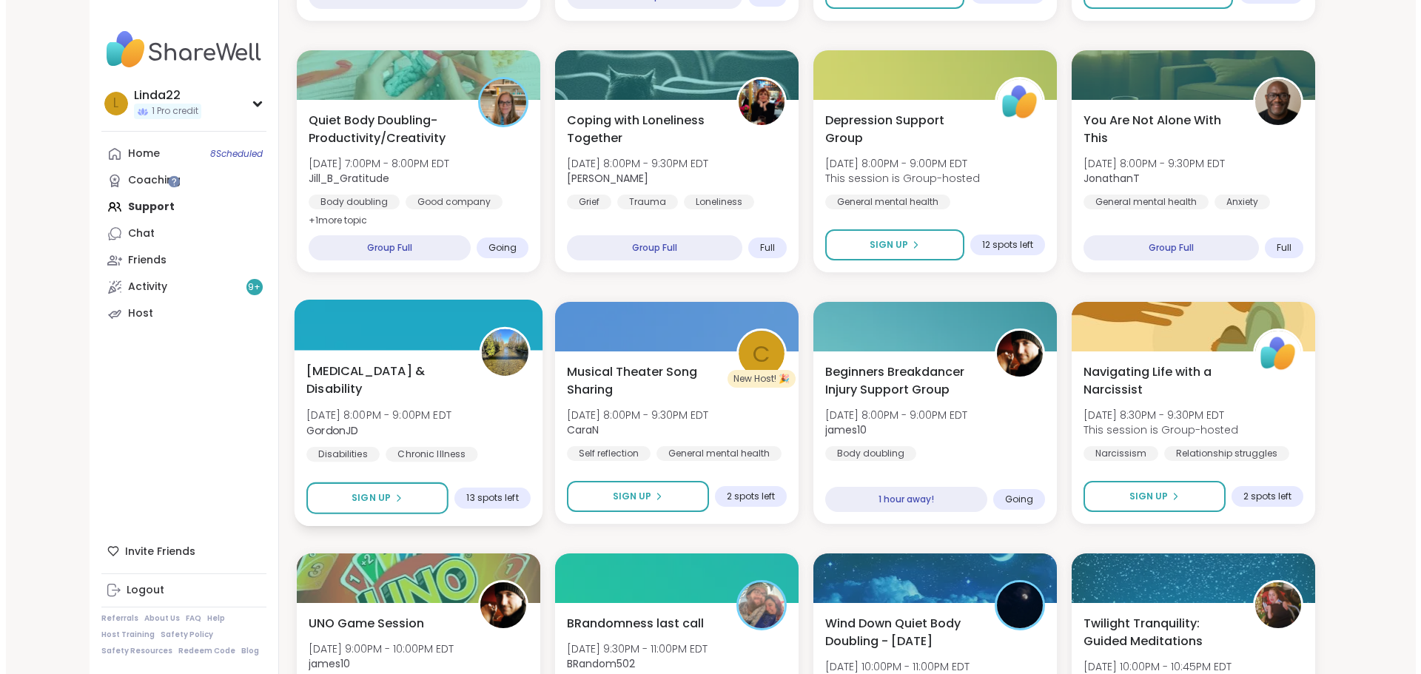
scroll to position [740, 0]
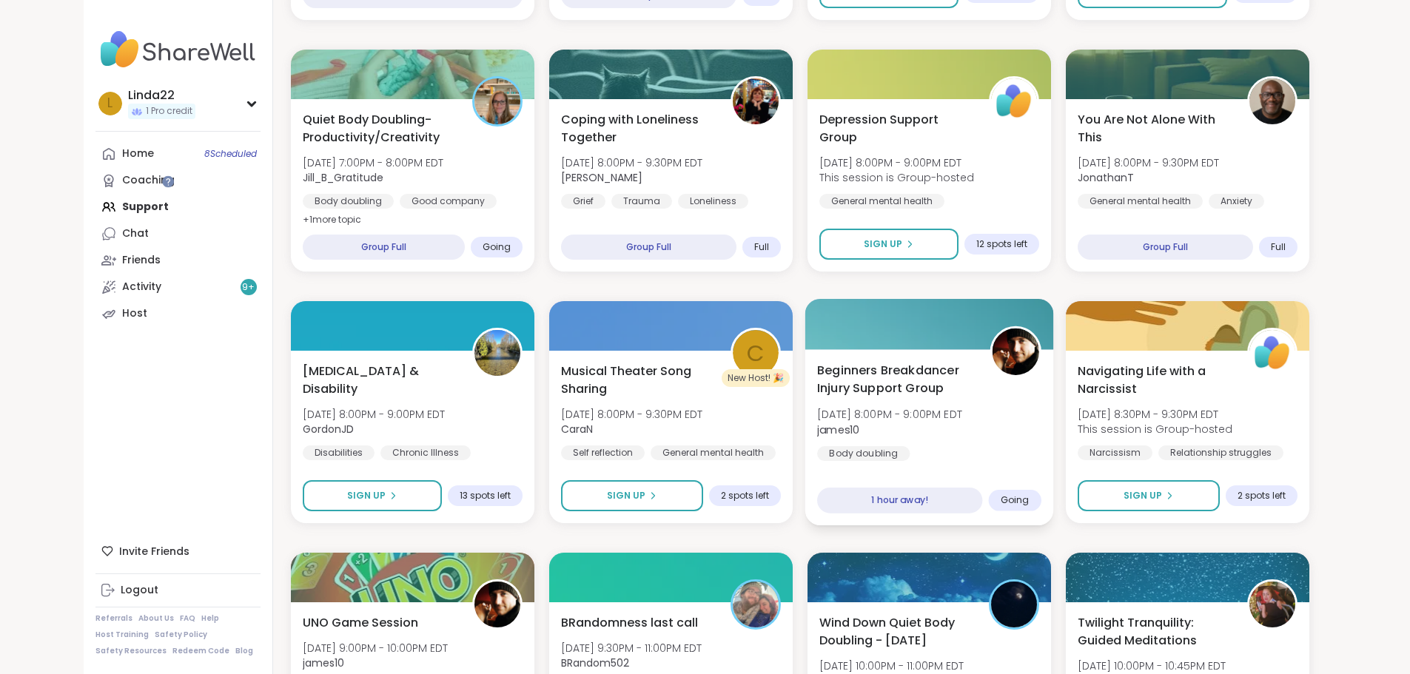
click at [893, 322] on div at bounding box center [928, 324] width 249 height 50
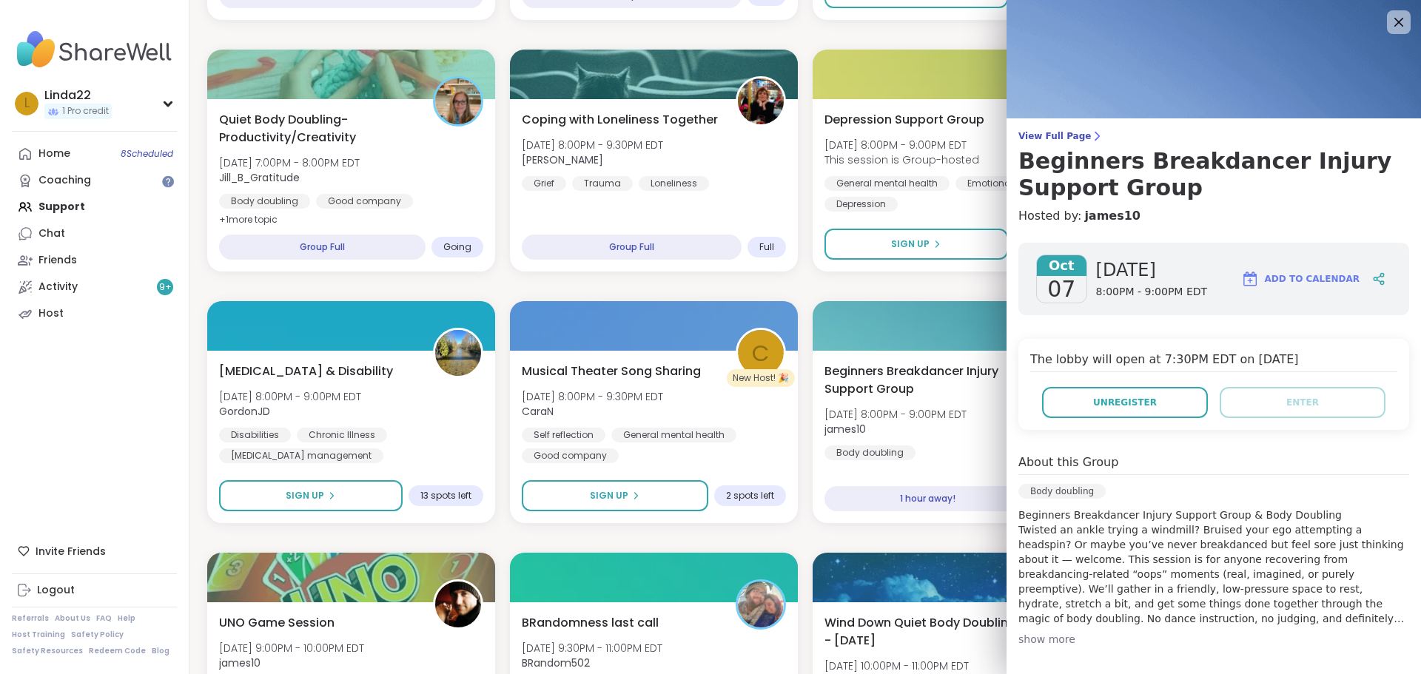
scroll to position [205, 0]
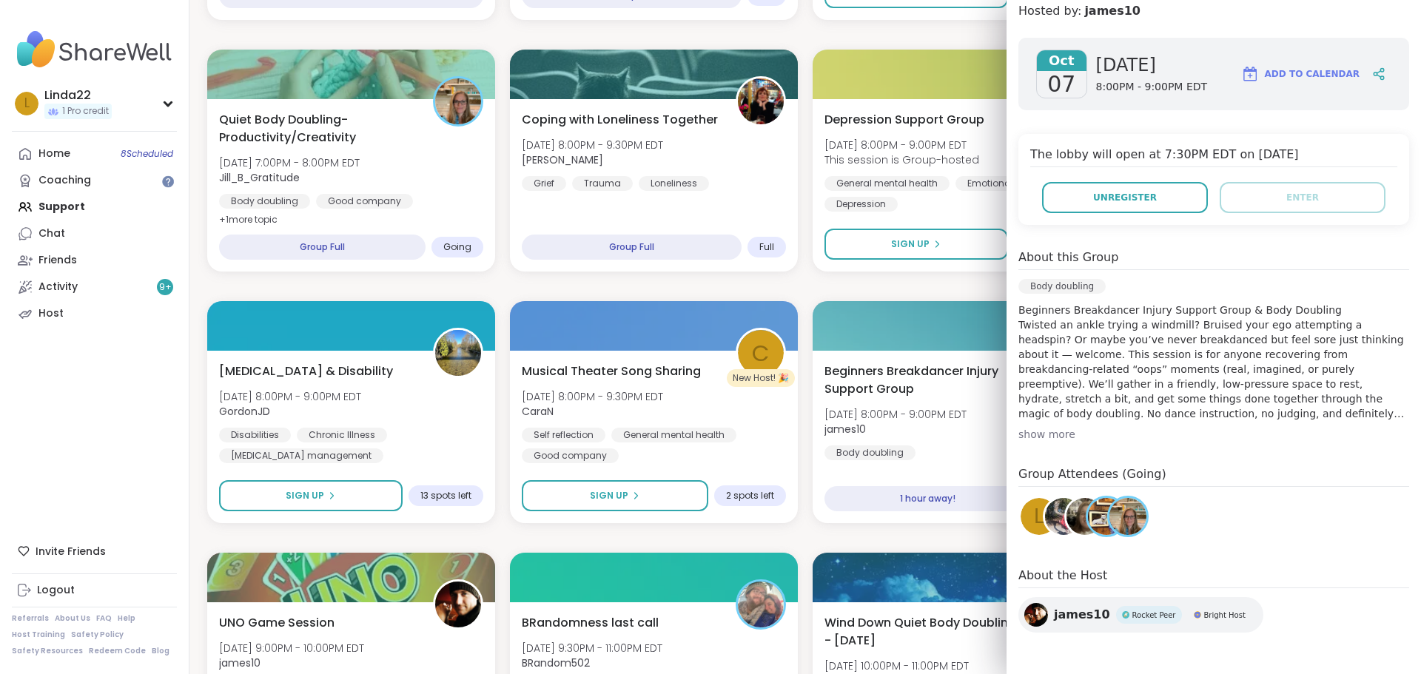
click at [1054, 438] on div "show more" at bounding box center [1213, 434] width 391 height 15
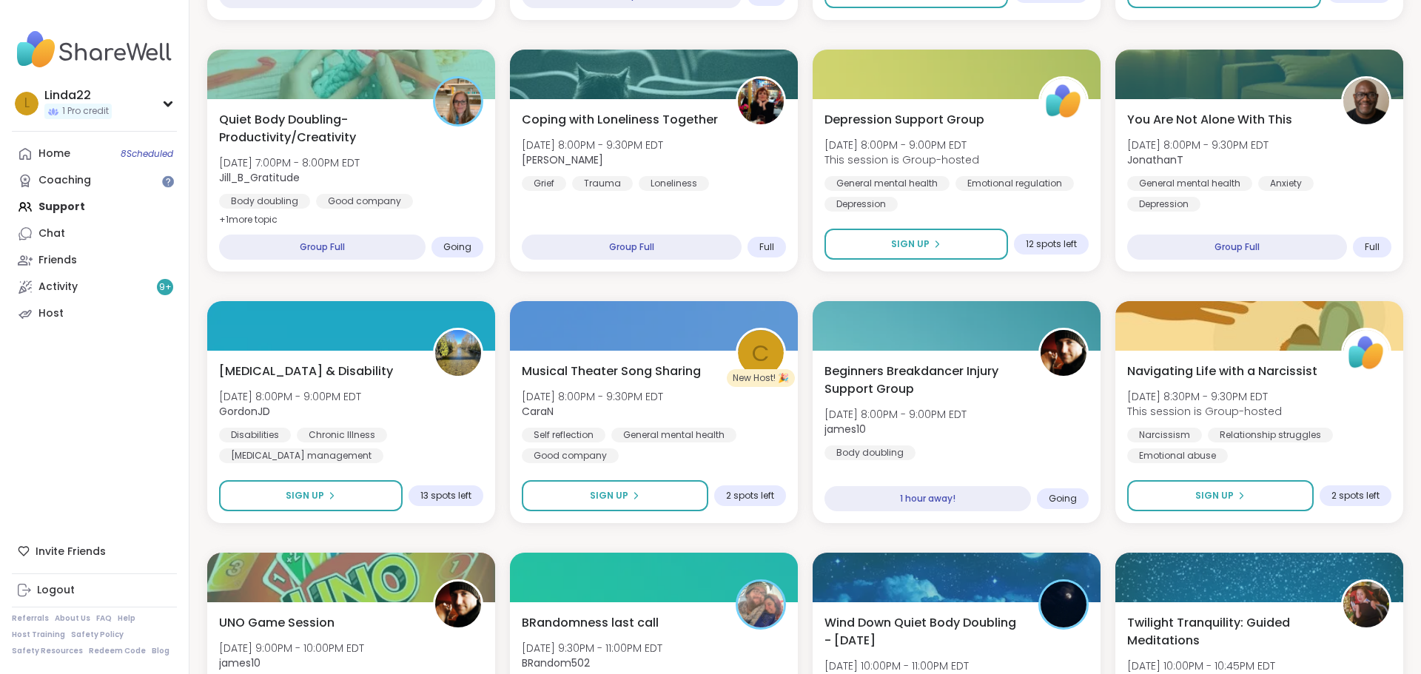
click at [898, 278] on div "BRandomness Ohana Open Forum Tue, Oct 07 | 5:00PM - 6:30PM EDT BRandom502 Daily…" at bounding box center [805, 663] width 1196 height 2235
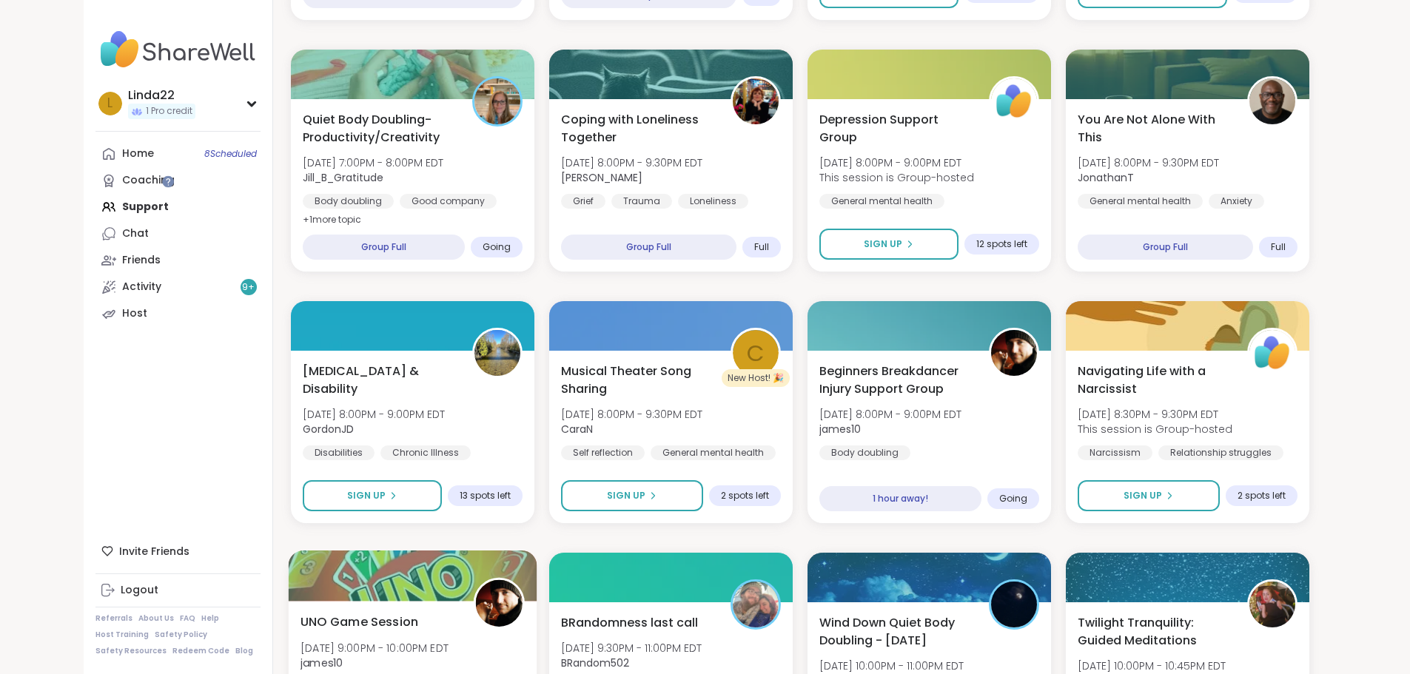
click at [432, 566] on div at bounding box center [412, 576] width 249 height 50
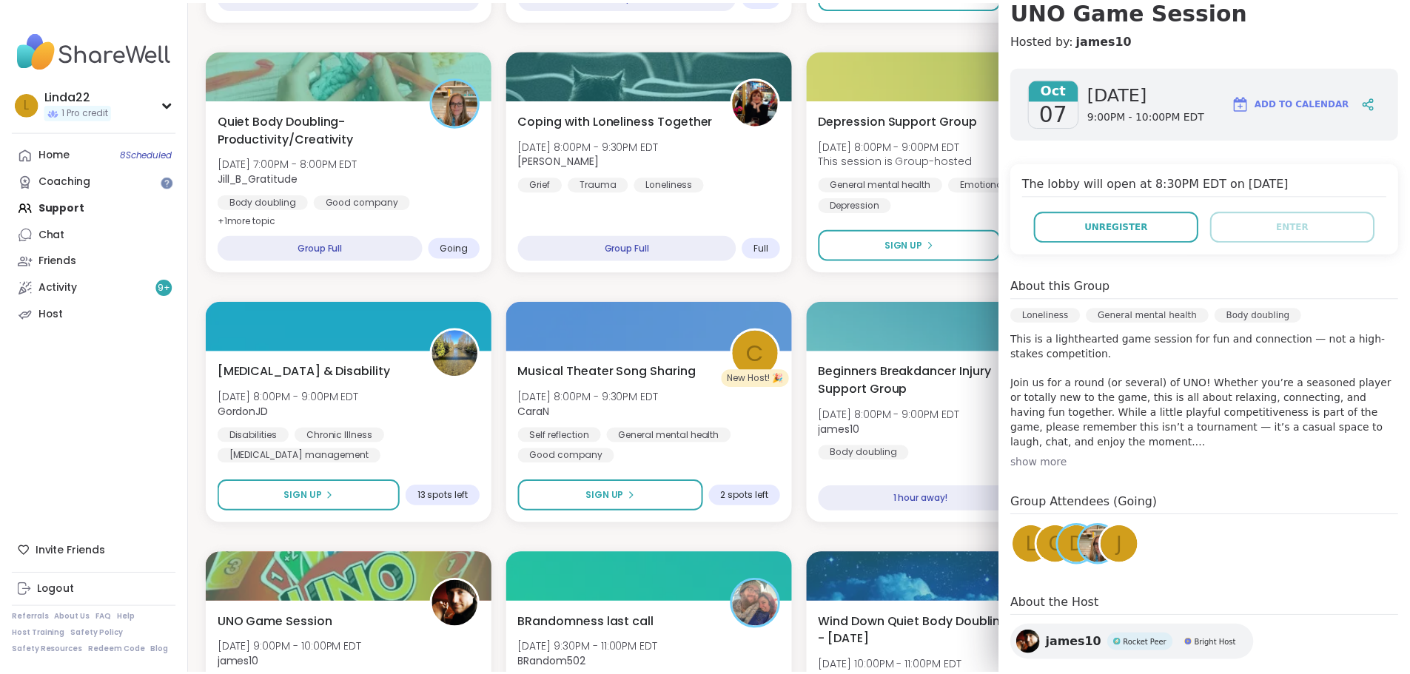
scroll to position [178, 0]
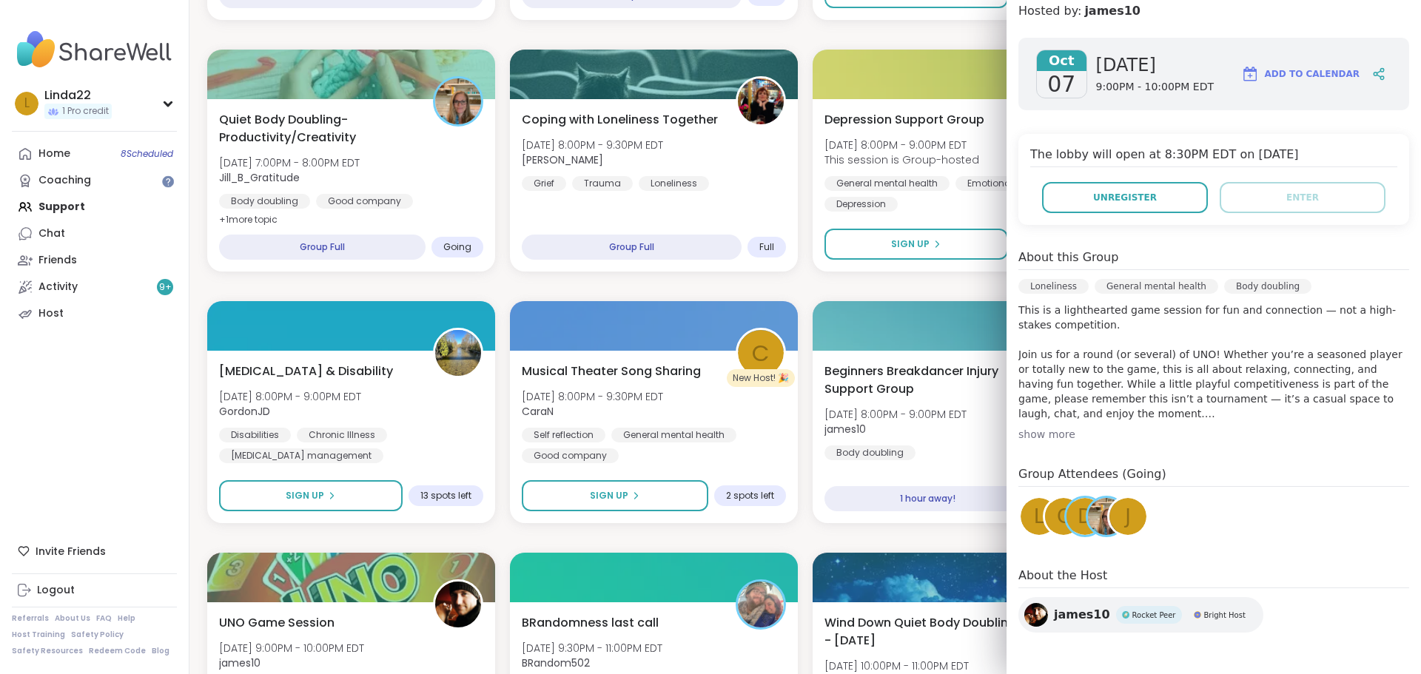
click at [1045, 523] on div "C" at bounding box center [1063, 516] width 37 height 37
click at [1078, 520] on span "d" at bounding box center [1085, 517] width 15 height 29
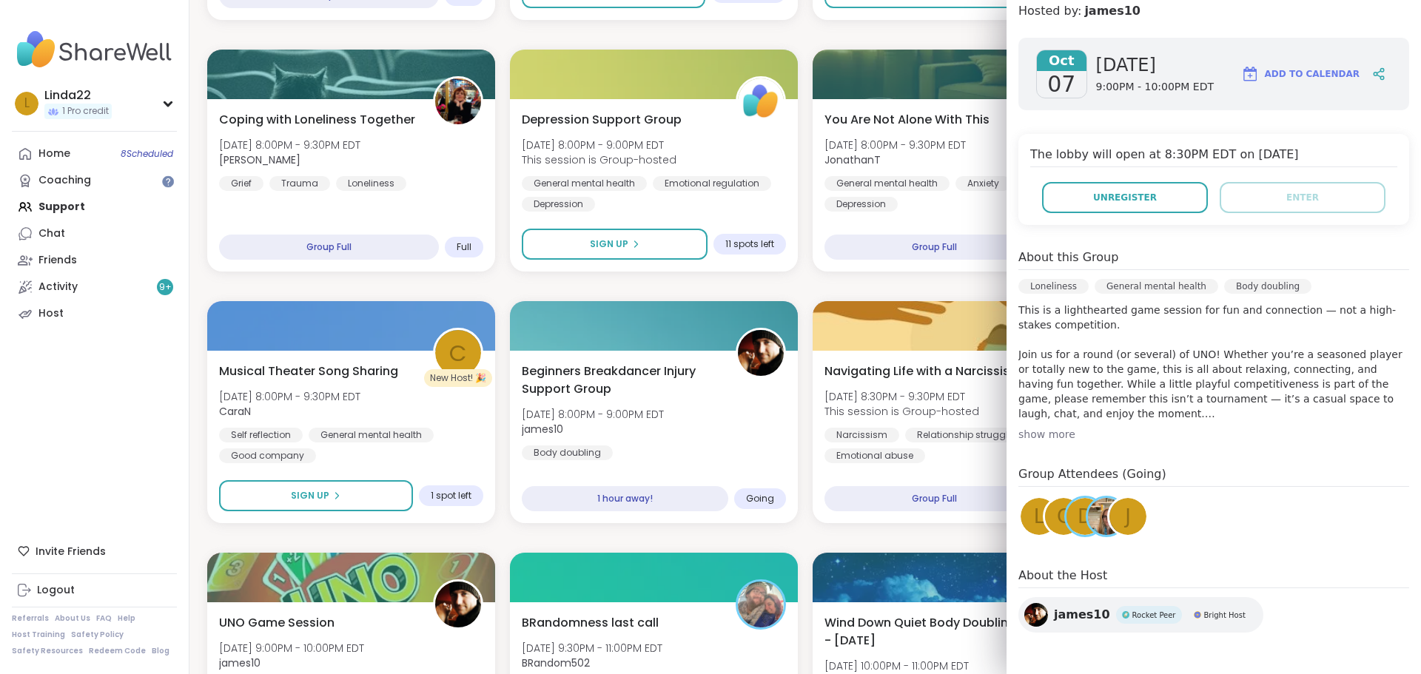
click at [1112, 520] on div "J" at bounding box center [1127, 516] width 37 height 37
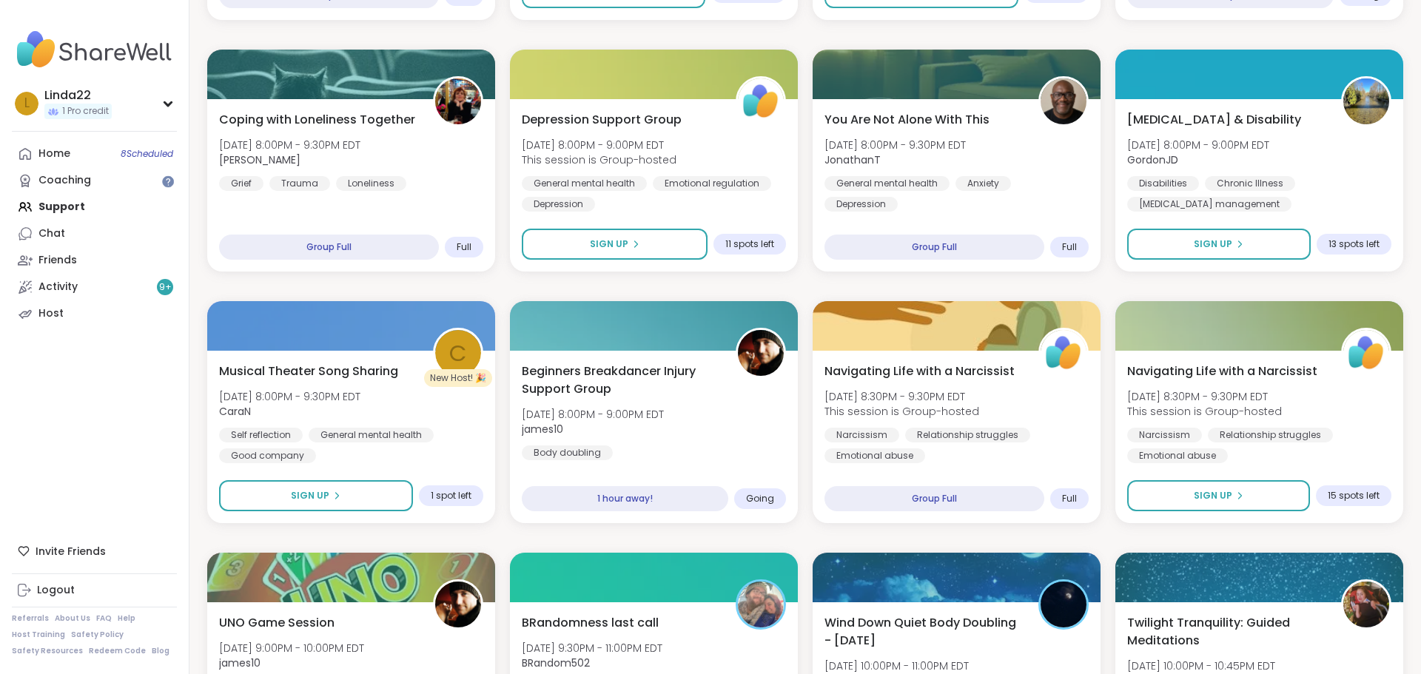
click at [804, 280] on div "Bonus Host Support Circle (have hosted 1+ session) Tue, Oct 07 | 6:00PM - 7:00P…" at bounding box center [805, 663] width 1196 height 2235
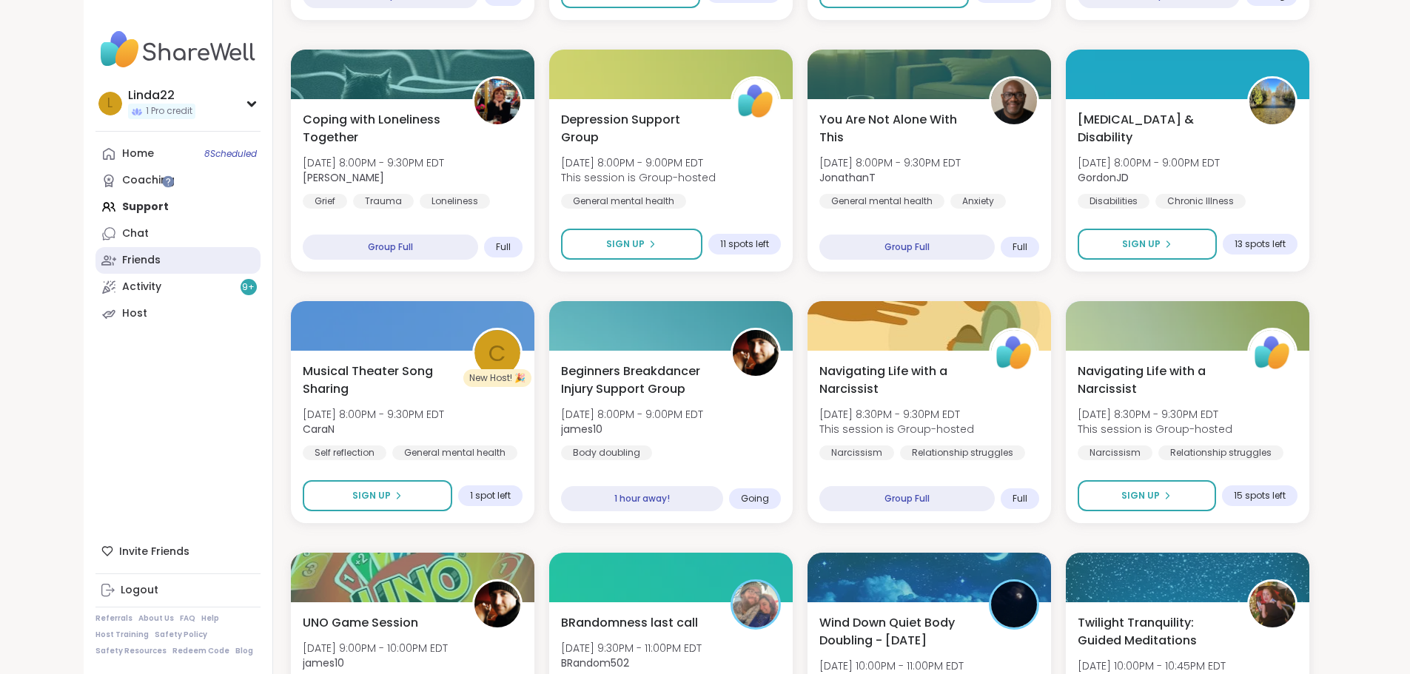
click at [95, 263] on link "Friends" at bounding box center [177, 260] width 165 height 27
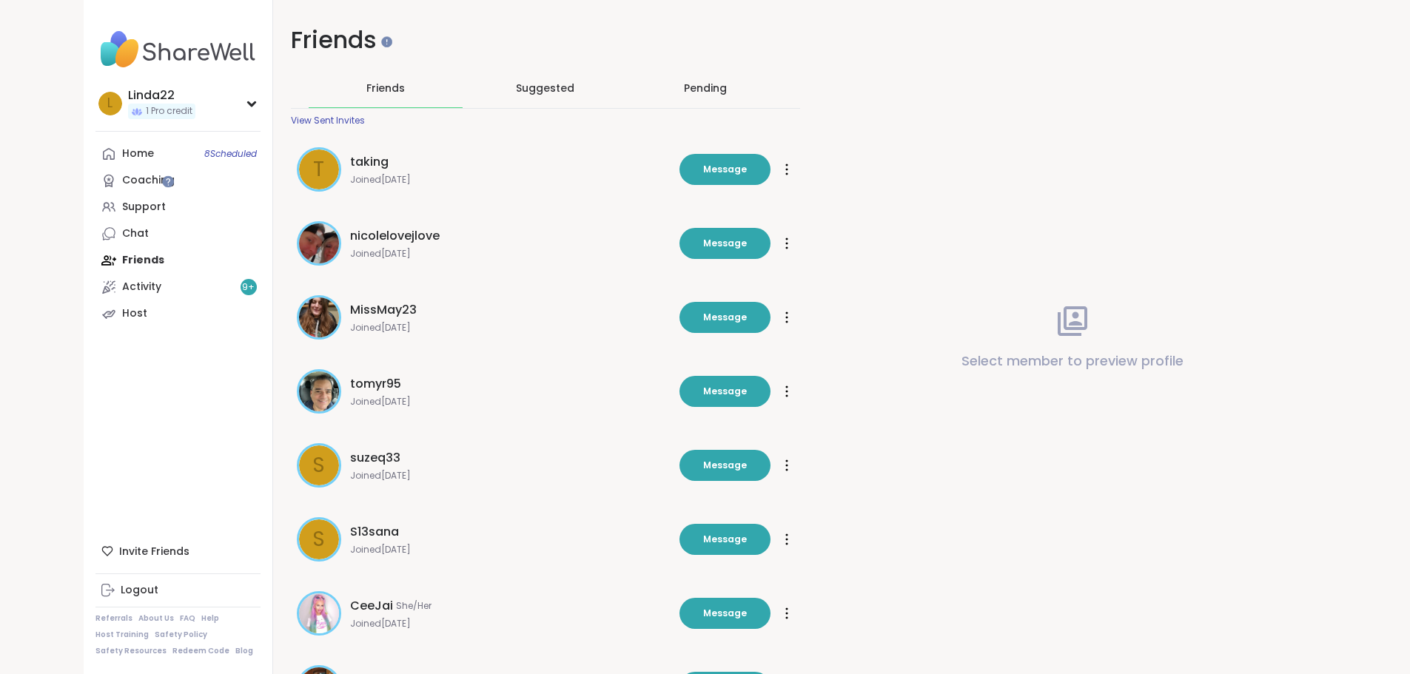
click at [684, 87] on div "Pending" at bounding box center [705, 88] width 43 height 15
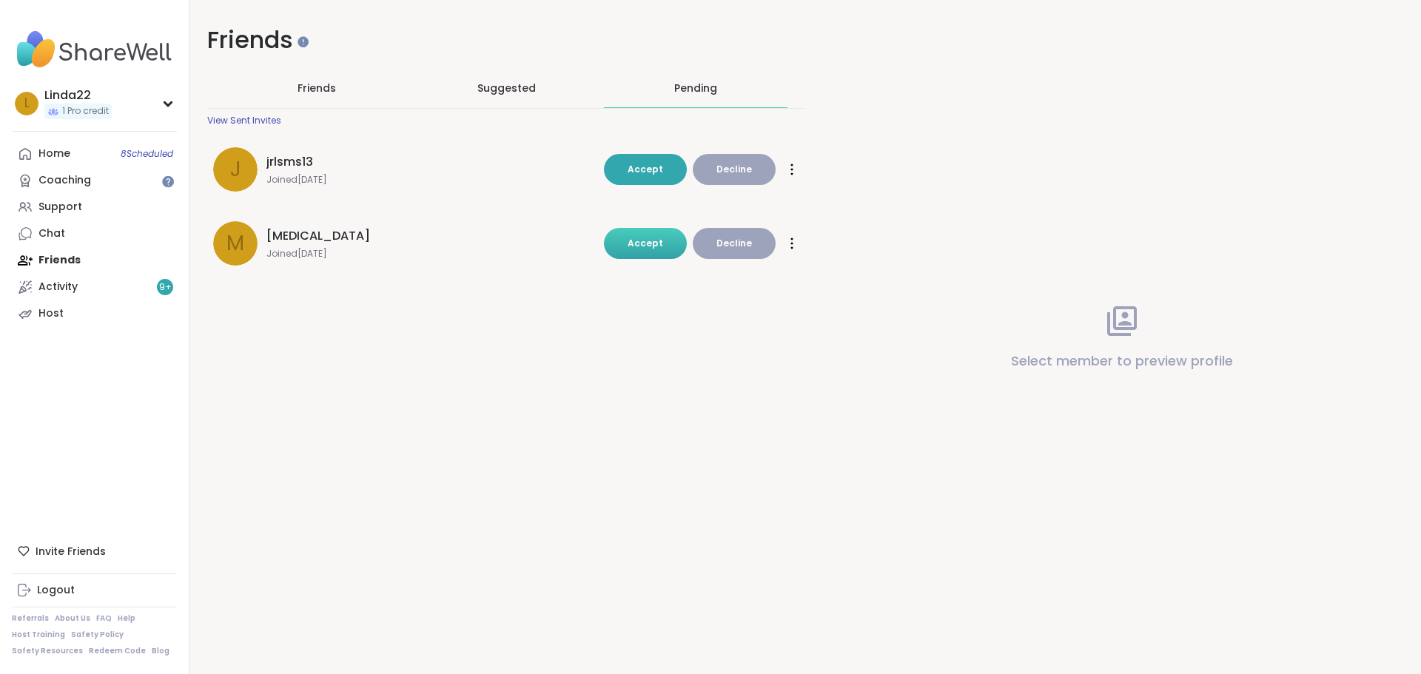
click at [633, 244] on span "Accept" at bounding box center [646, 243] width 36 height 13
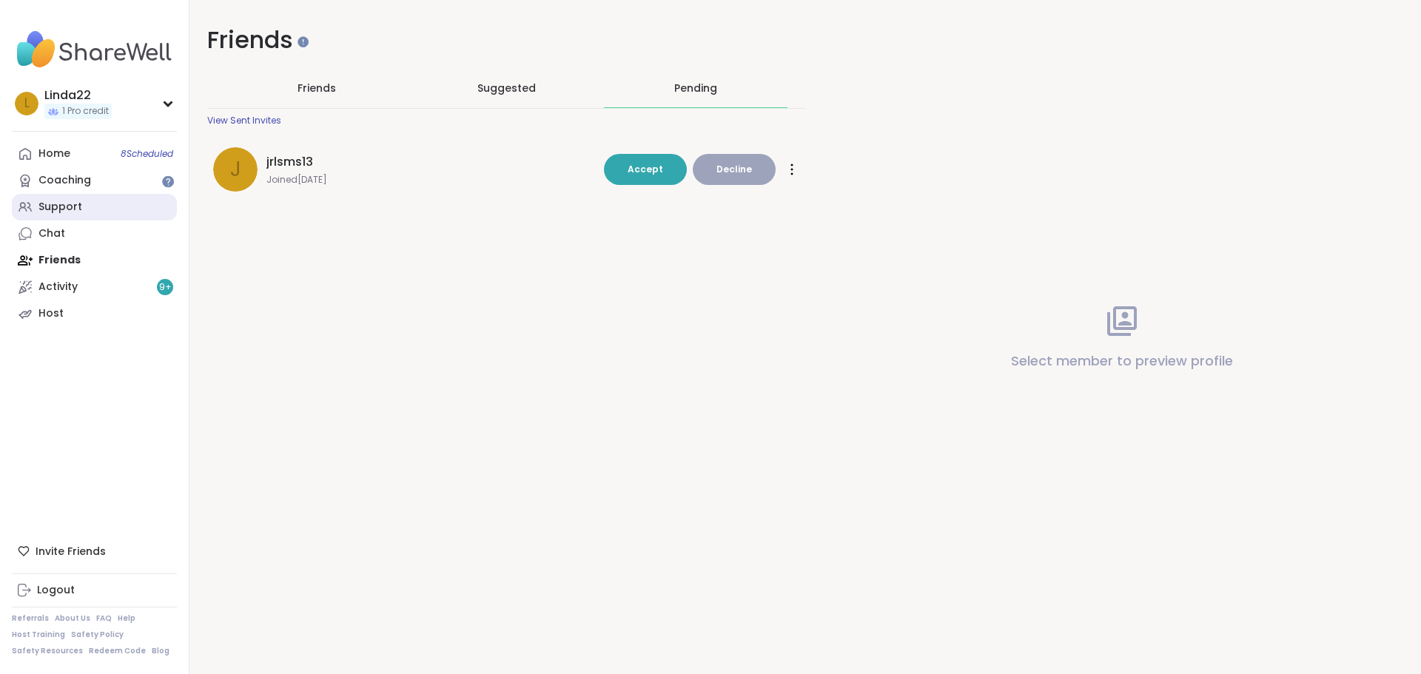
click at [98, 209] on link "Support" at bounding box center [94, 207] width 165 height 27
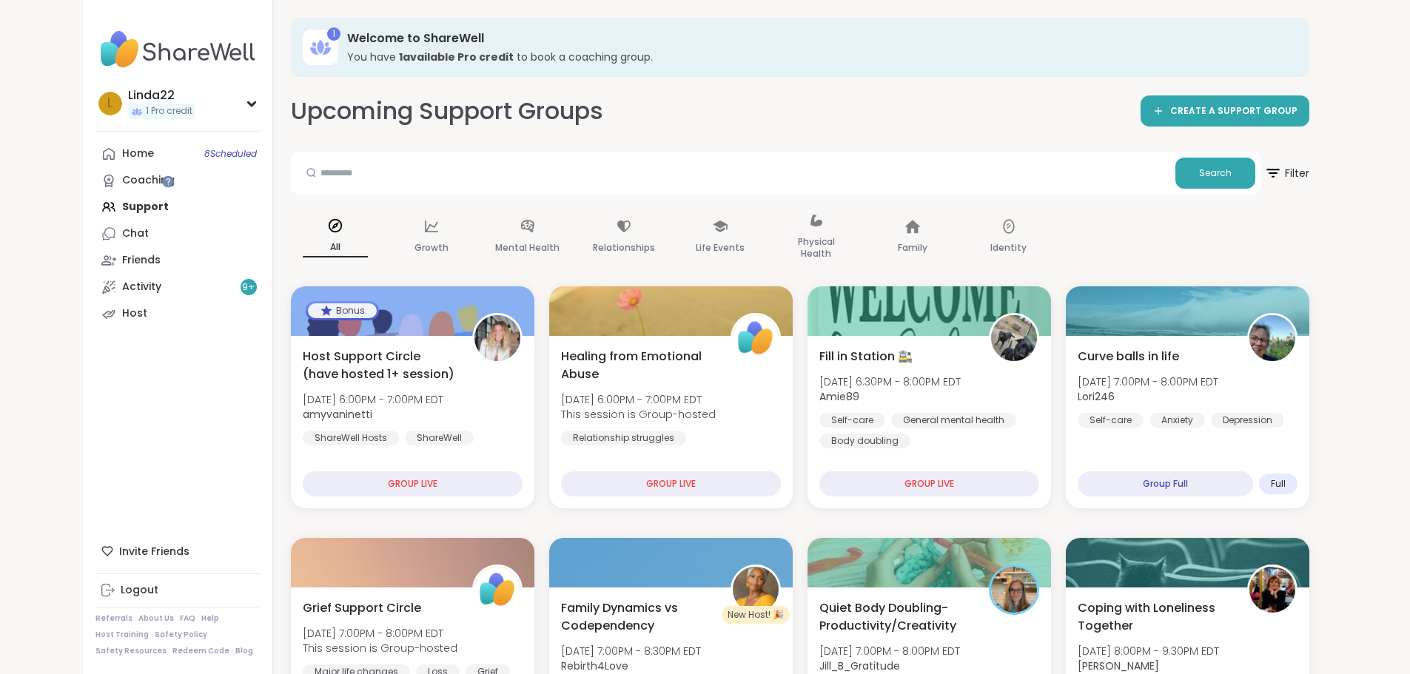
click at [639, 58] on h3 "You have 1 available Pro credit to book a coaching group." at bounding box center [817, 57] width 941 height 15
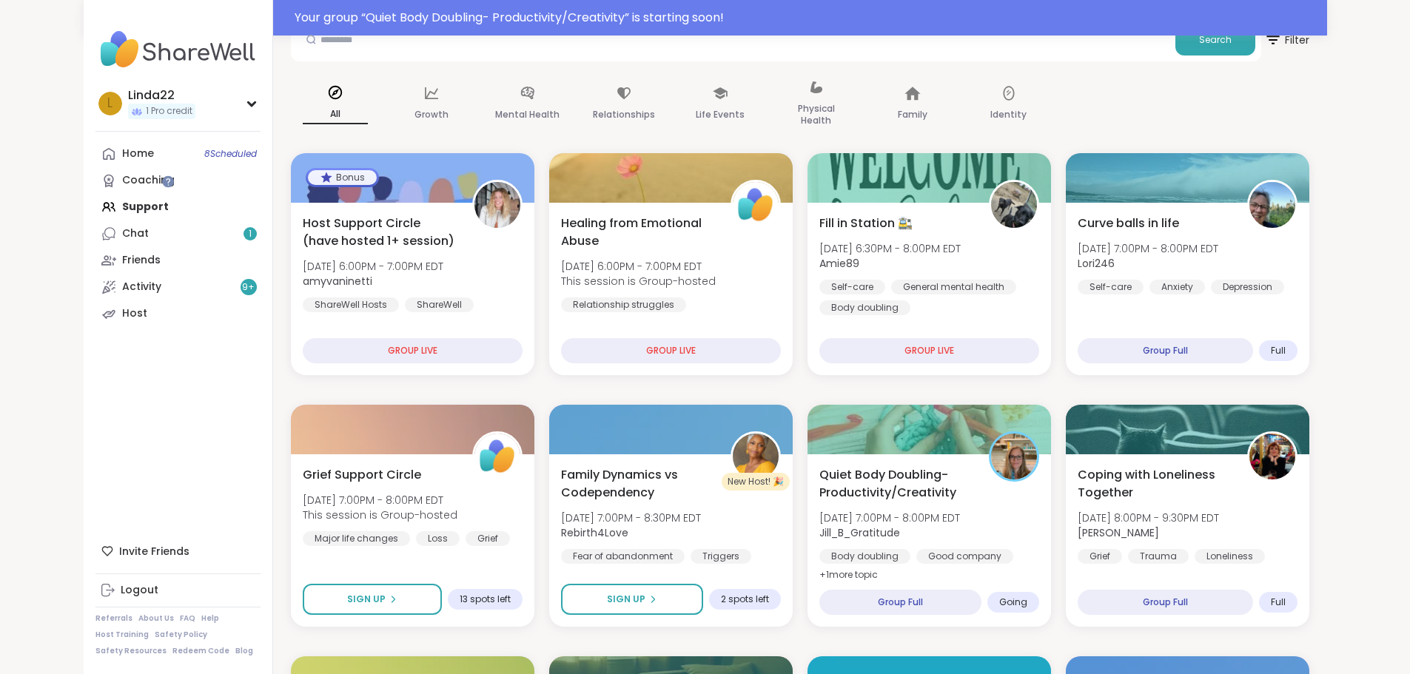
scroll to position [222, 0]
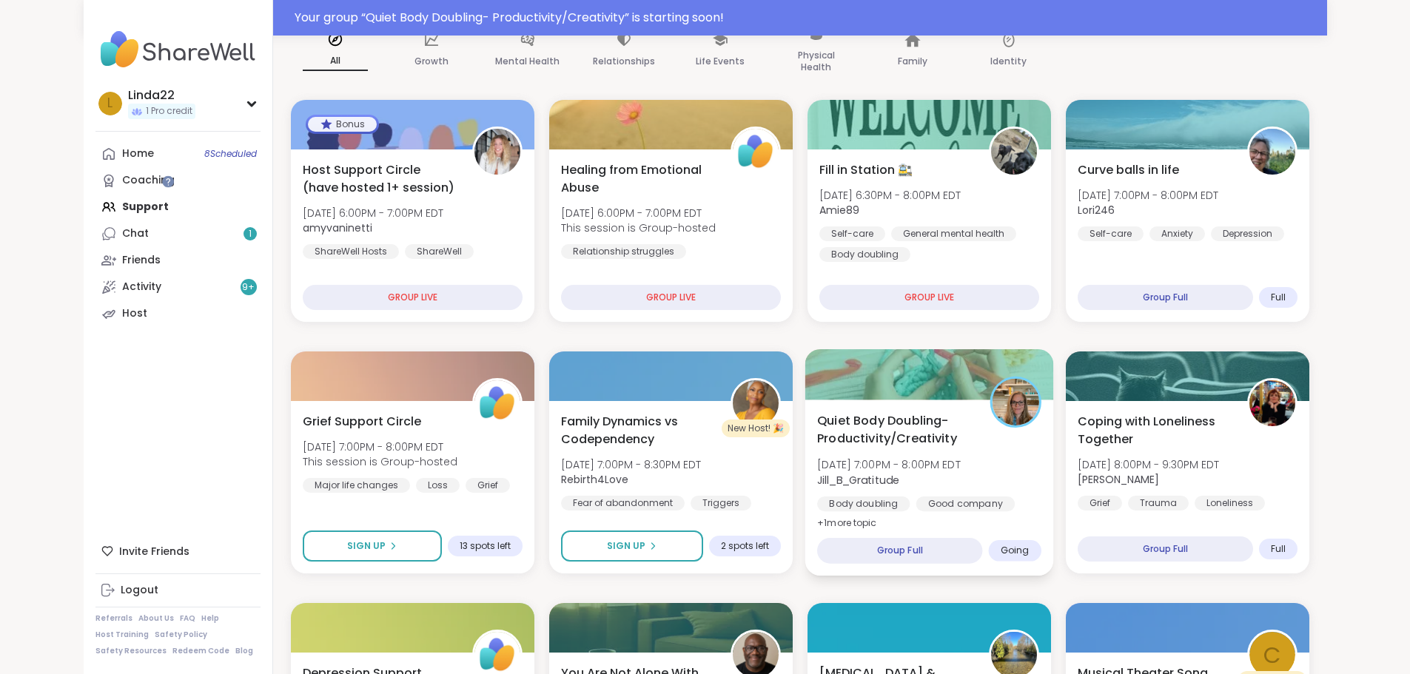
click at [873, 376] on div at bounding box center [928, 374] width 249 height 50
click at [878, 383] on div at bounding box center [928, 374] width 249 height 50
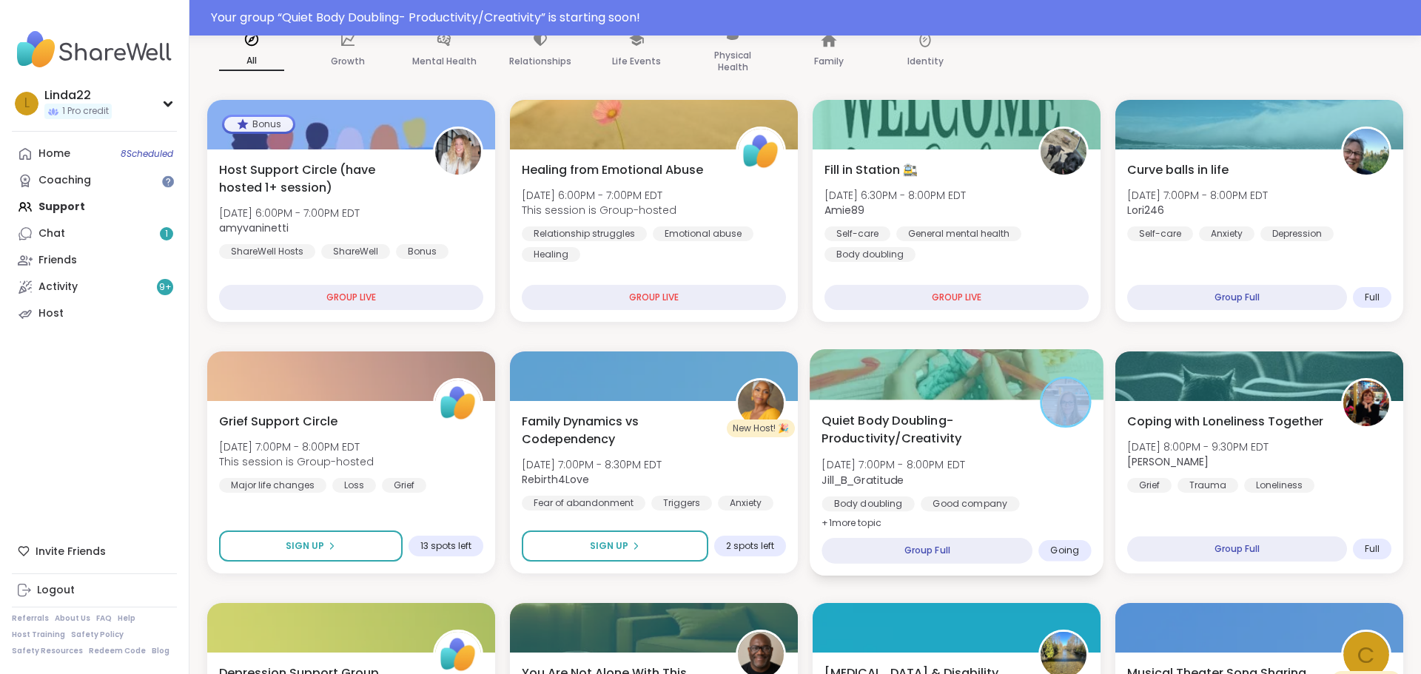
click at [878, 383] on div at bounding box center [957, 374] width 294 height 50
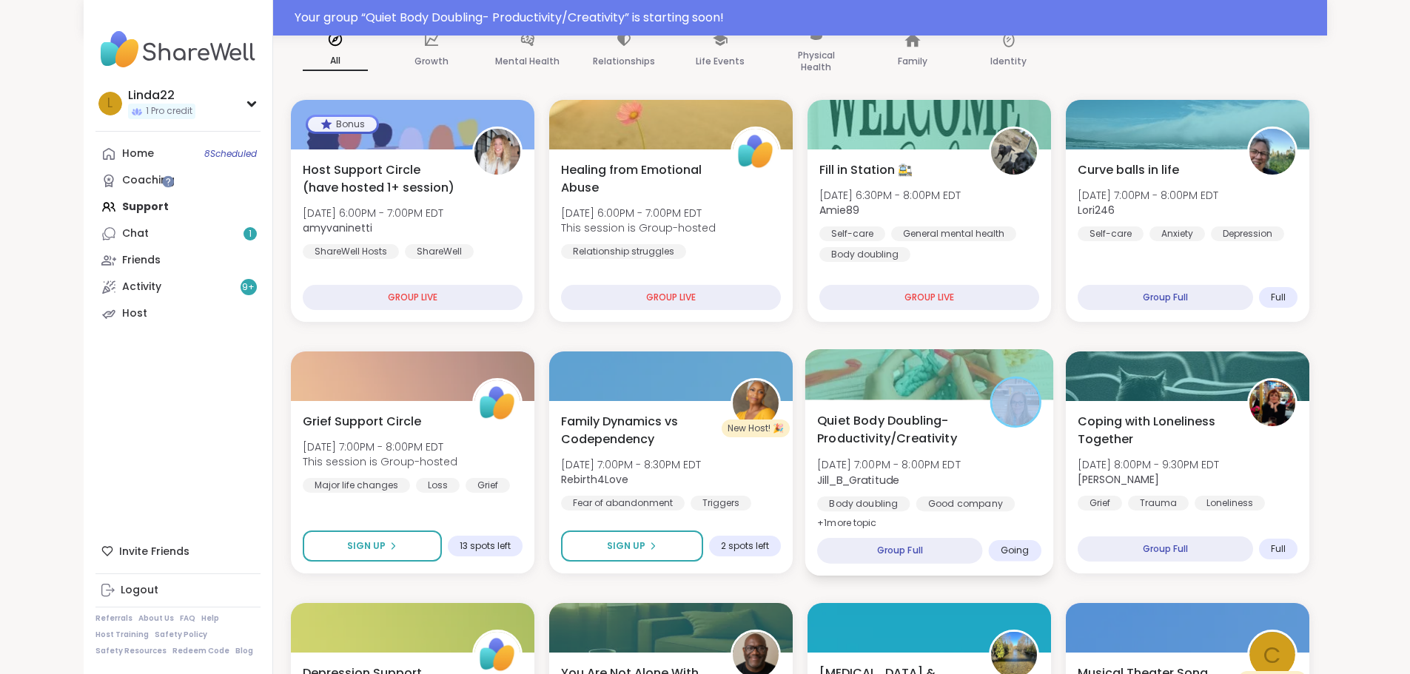
click at [878, 383] on div at bounding box center [928, 374] width 249 height 50
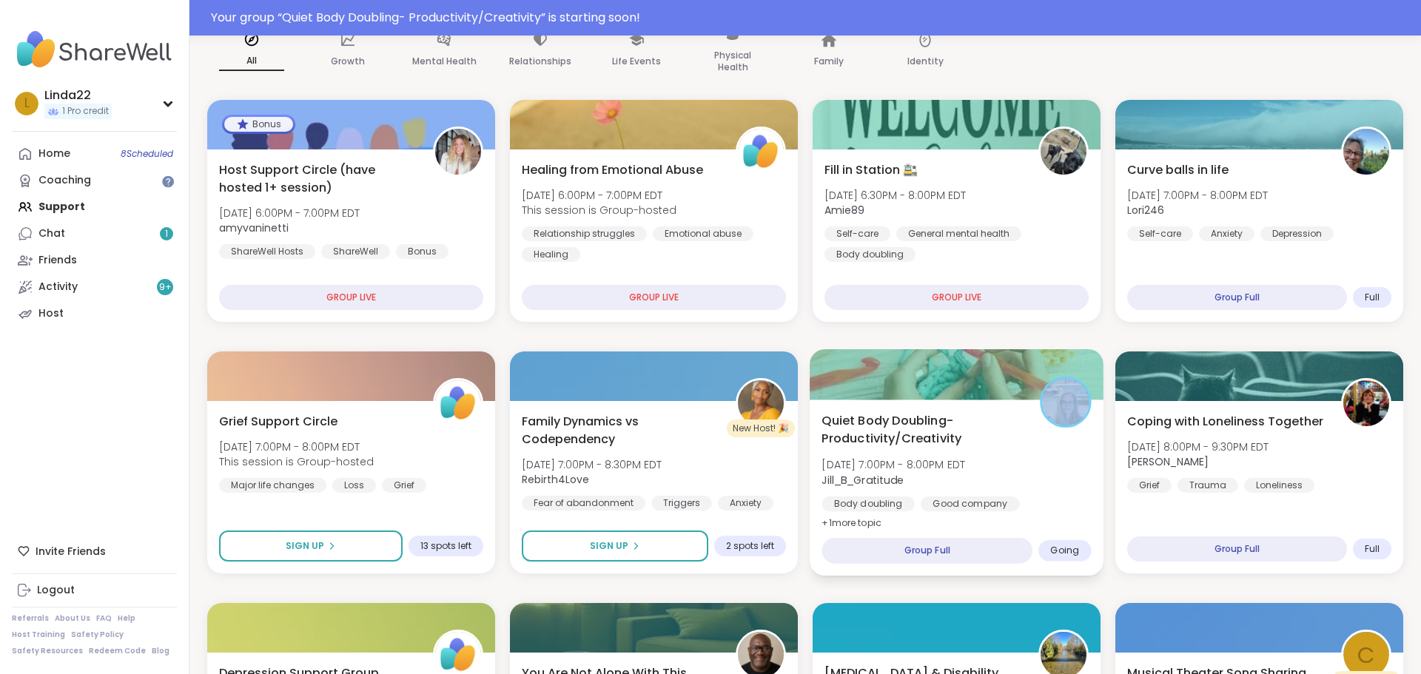
click at [878, 383] on div at bounding box center [957, 374] width 294 height 50
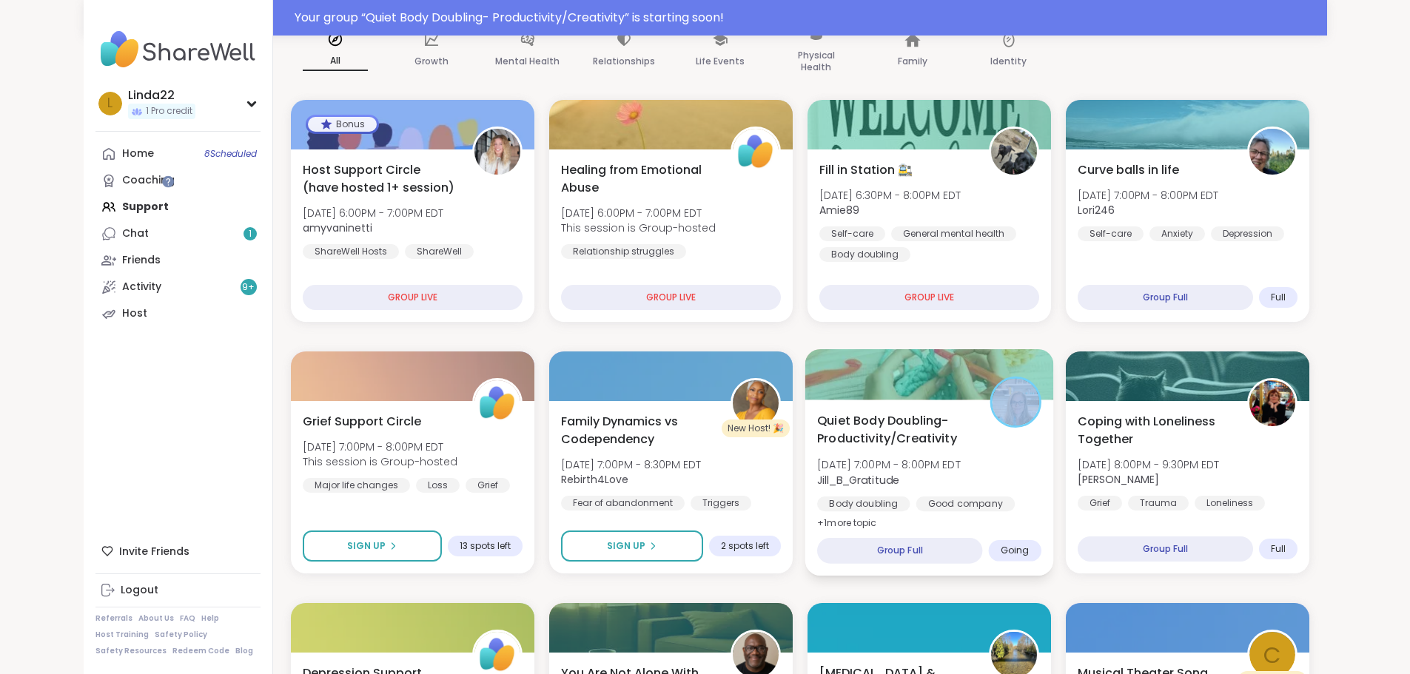
click at [878, 383] on div at bounding box center [928, 374] width 249 height 50
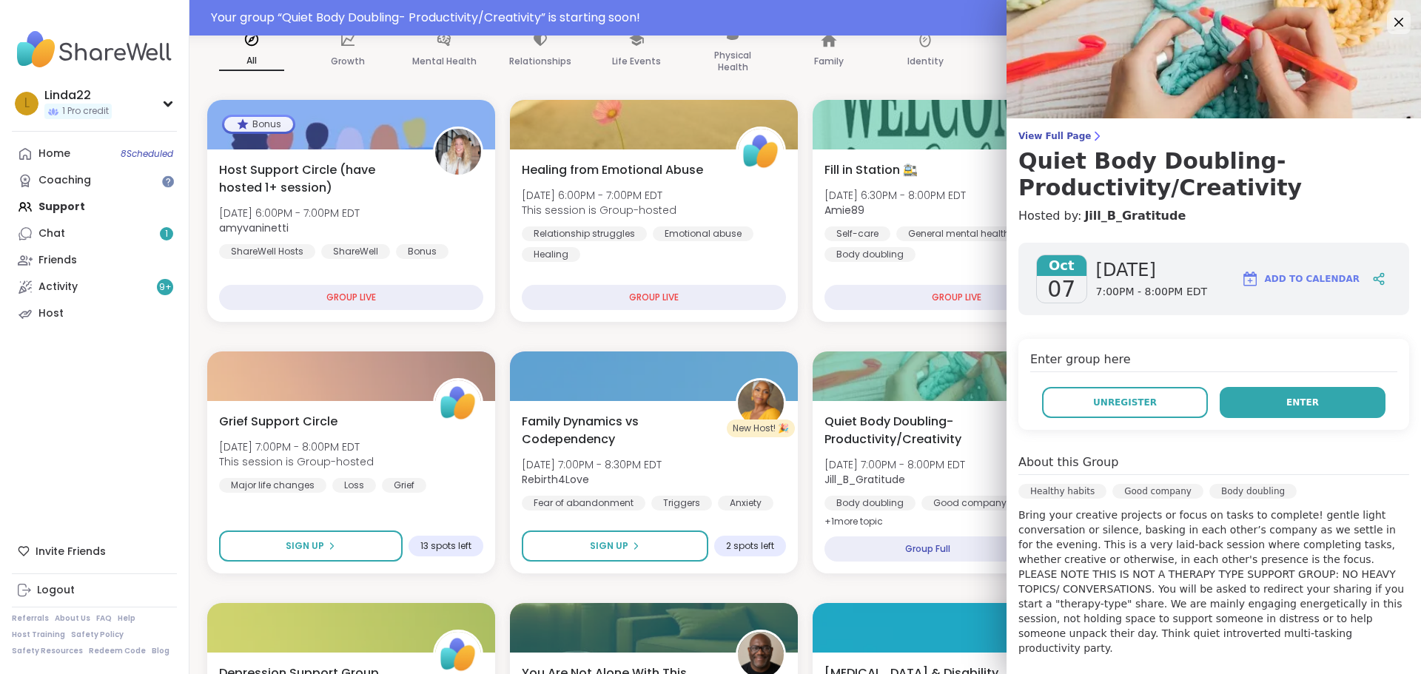
click at [1279, 391] on button "Enter" at bounding box center [1303, 402] width 166 height 31
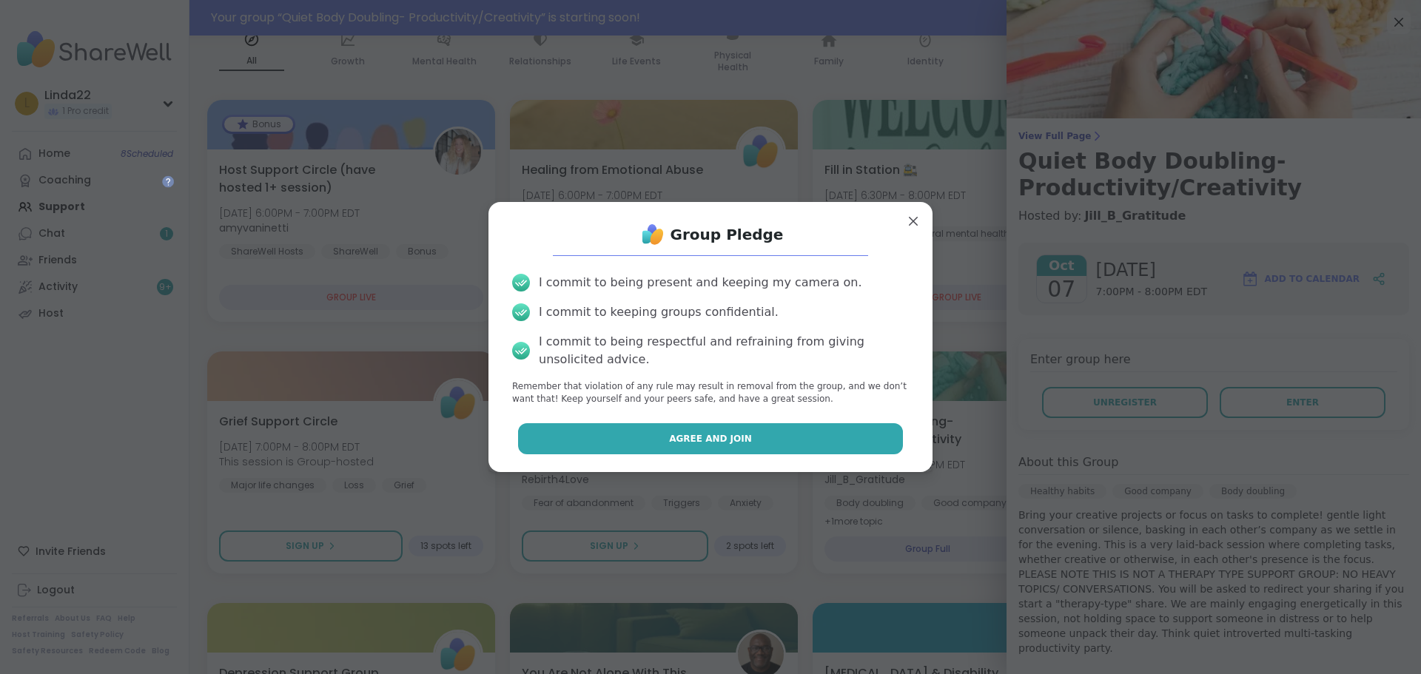
click at [847, 440] on button "Agree and Join" at bounding box center [711, 438] width 386 height 31
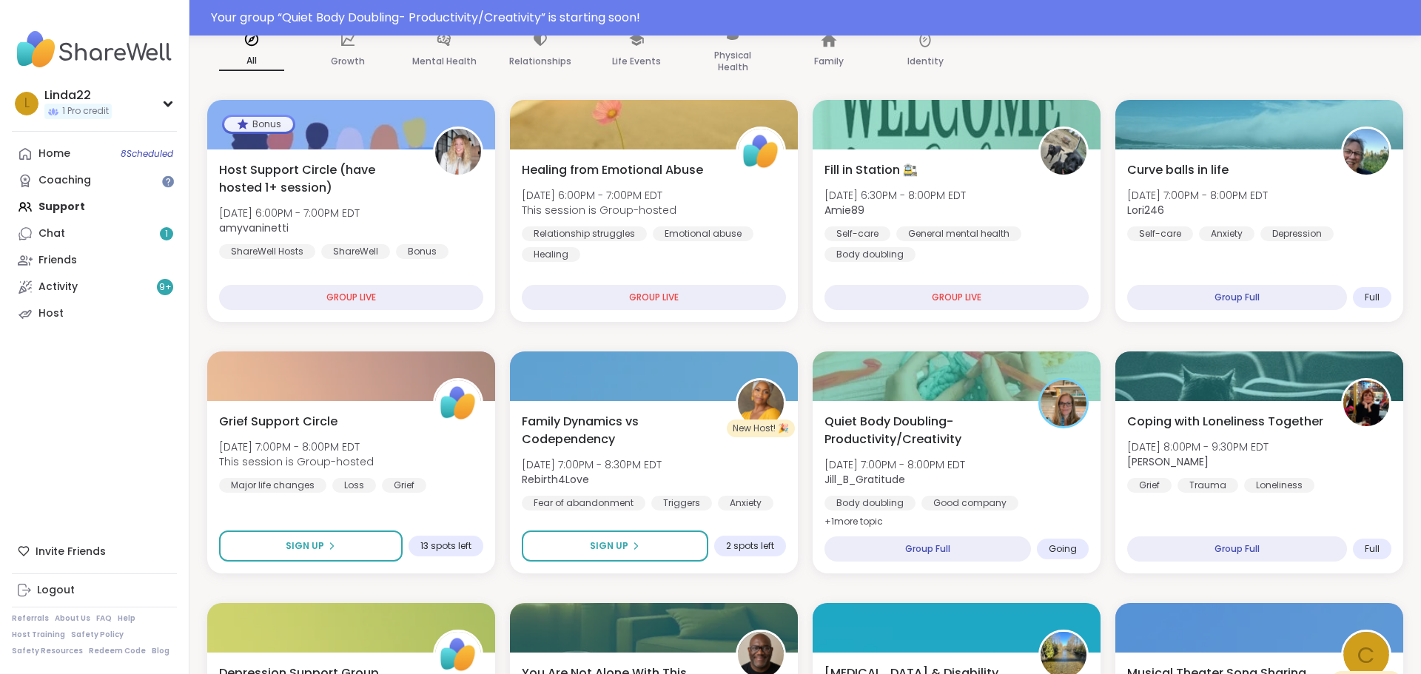
click at [847, 440] on span "Quiet Body Doubling- Productivity/Creativity" at bounding box center [923, 431] width 198 height 36
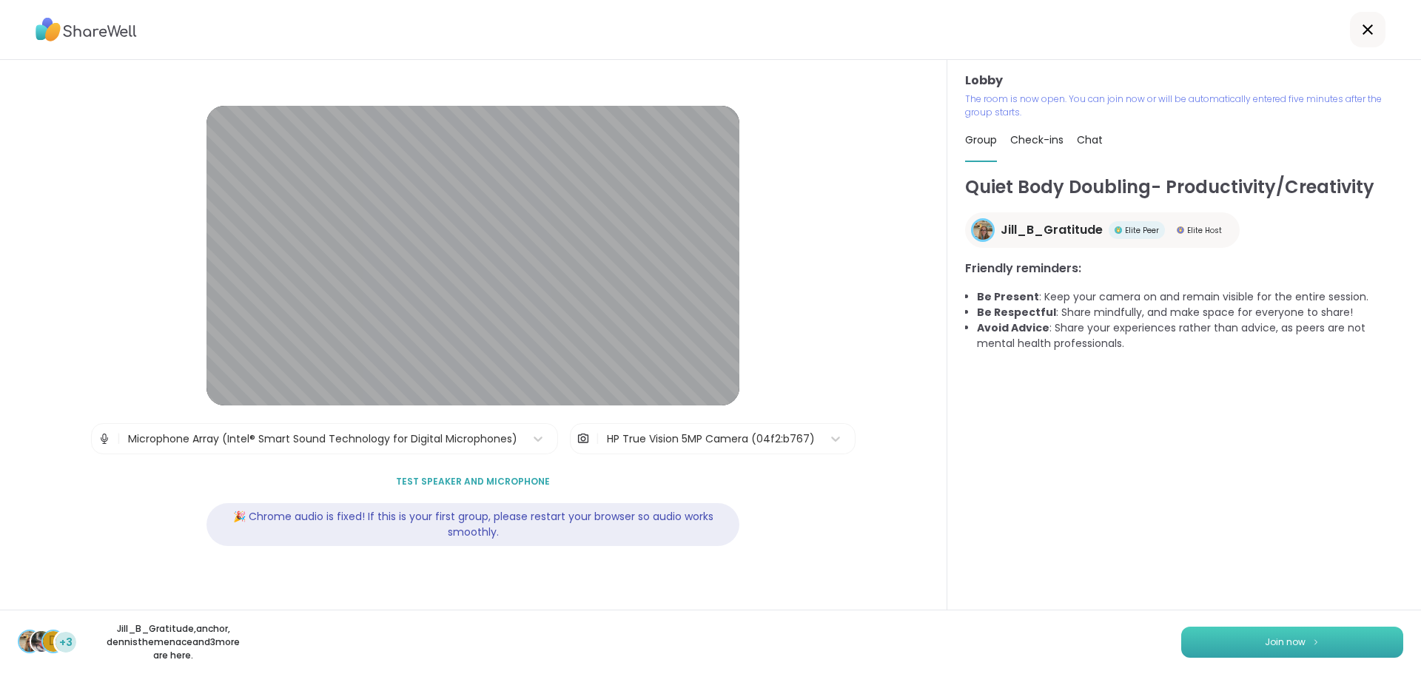
click at [1252, 643] on button "Join now" at bounding box center [1292, 642] width 222 height 31
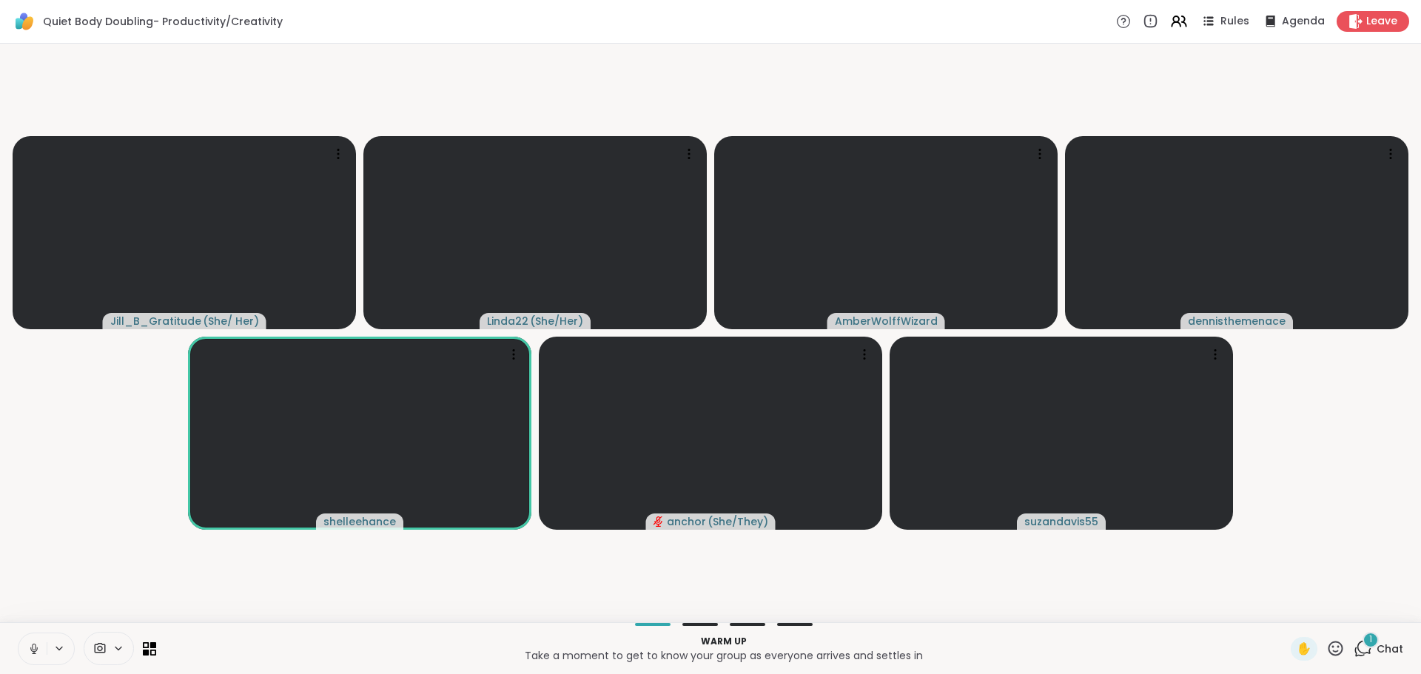
click at [1369, 643] on span "1" at bounding box center [1370, 640] width 3 height 13
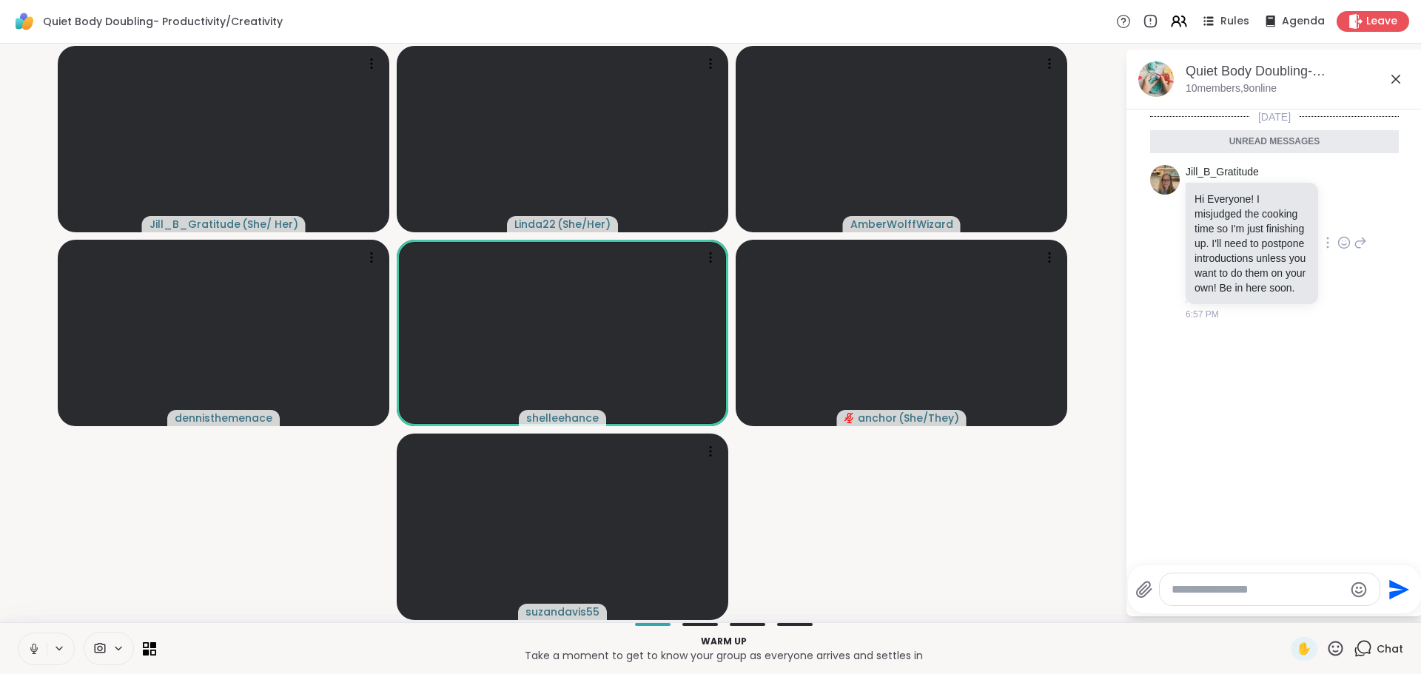
click at [1338, 243] on icon at bounding box center [1343, 242] width 13 height 15
click at [1341, 224] on div "Select Reaction: Heart" at bounding box center [1343, 218] width 13 height 13
click at [1035, 497] on video-player-container "Jill_B_Gratitude ( She/ Her ) Linda22 ( She/Her ) AmberWolffWizard dennisthemen…" at bounding box center [562, 333] width 1107 height 567
click at [1393, 75] on icon at bounding box center [1395, 79] width 9 height 9
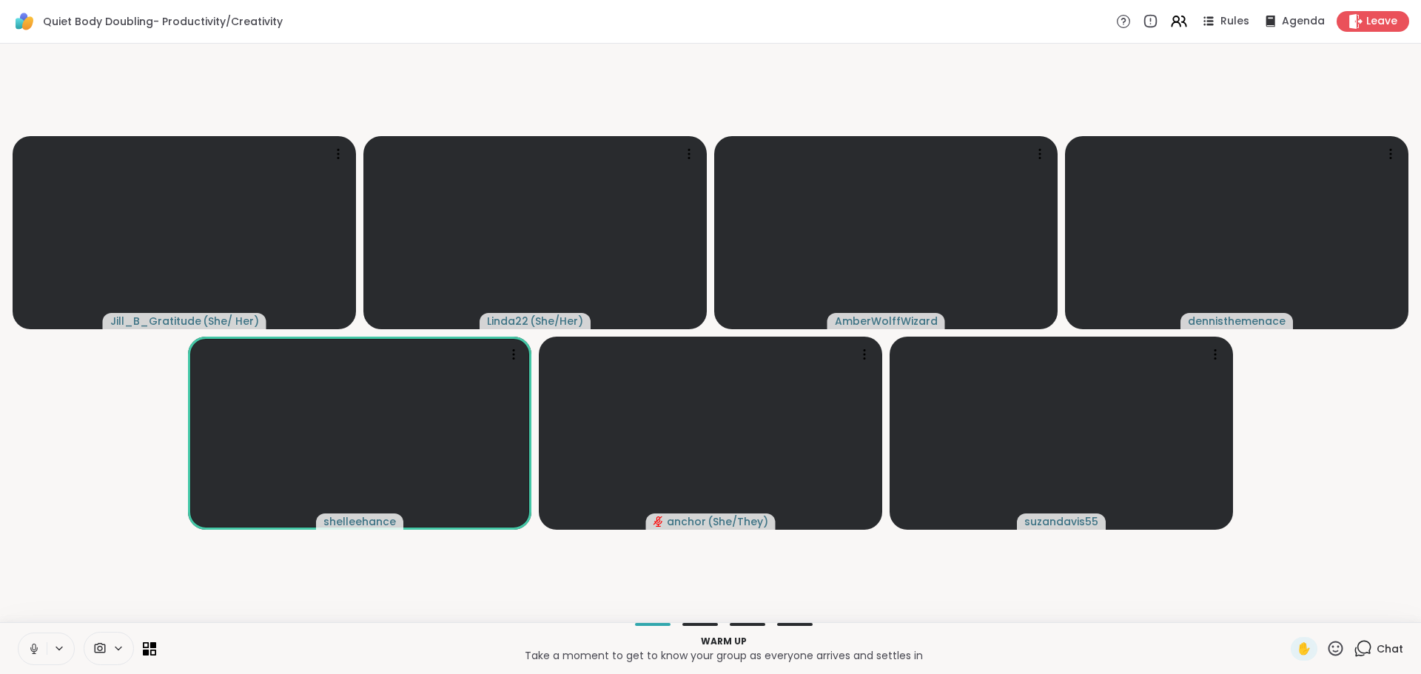
click at [1014, 604] on video-player-container "Jill_B_Gratitude ( She/ Her ) Linda22 ( She/Her ) AmberWolffWizard dennisthemen…" at bounding box center [710, 333] width 1403 height 567
click at [30, 645] on icon at bounding box center [33, 648] width 13 height 13
click at [1326, 646] on icon at bounding box center [1335, 648] width 19 height 19
click at [1326, 648] on icon at bounding box center [1335, 648] width 19 height 19
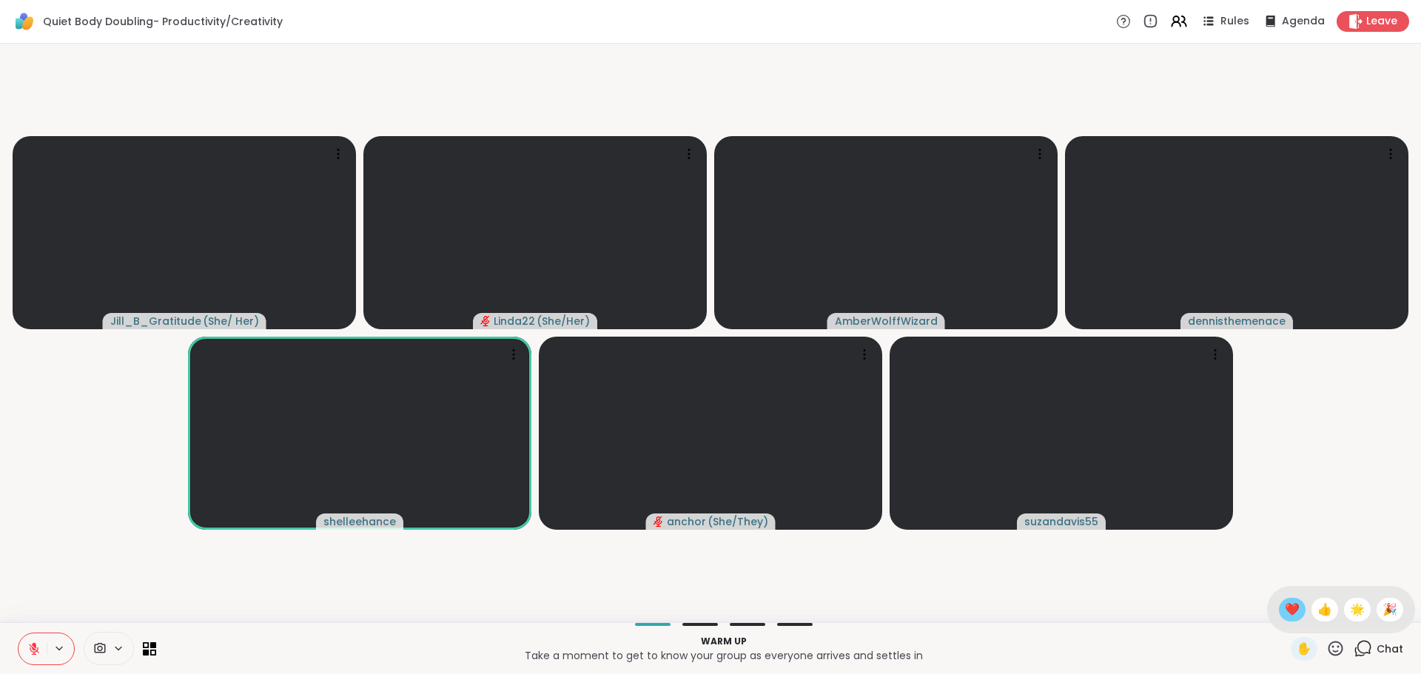
click at [1285, 611] on span "❤️" at bounding box center [1292, 610] width 15 height 18
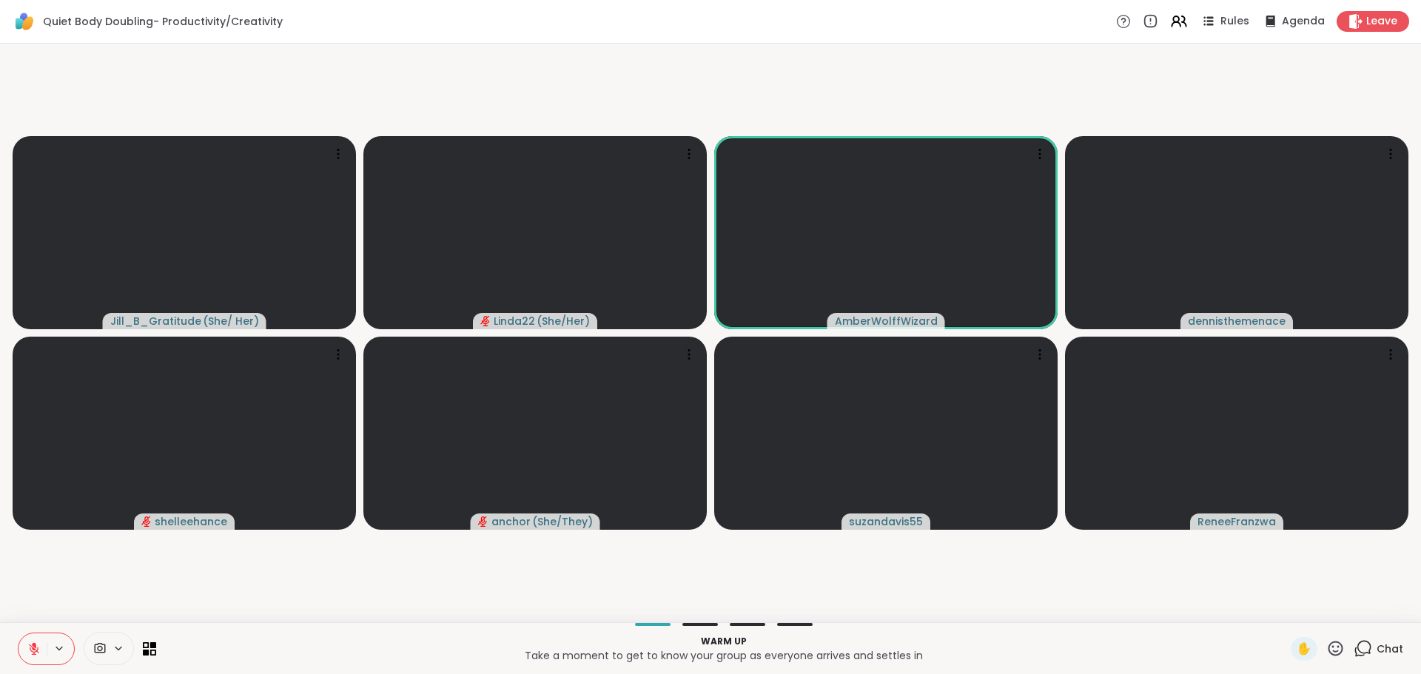
click at [30, 650] on icon at bounding box center [34, 649] width 10 height 10
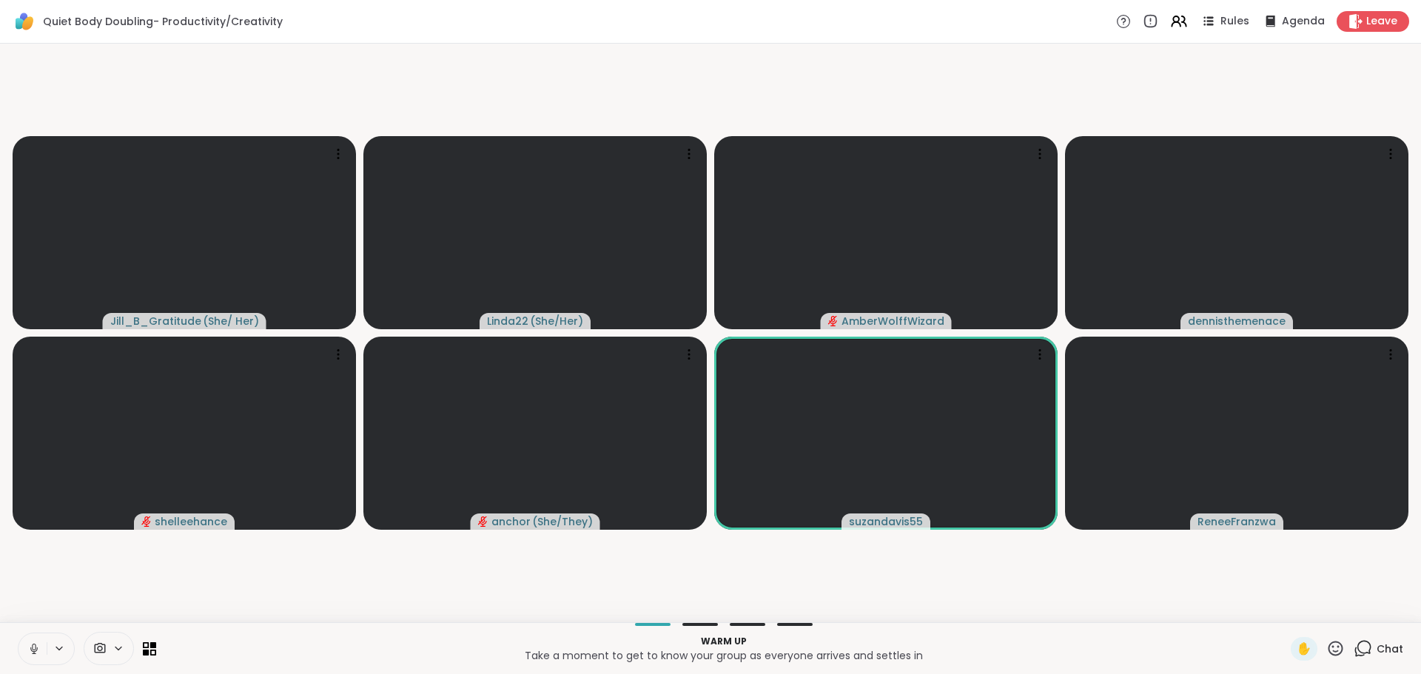
click at [32, 649] on icon at bounding box center [33, 648] width 13 height 13
click at [1364, 646] on div "1" at bounding box center [1371, 640] width 16 height 16
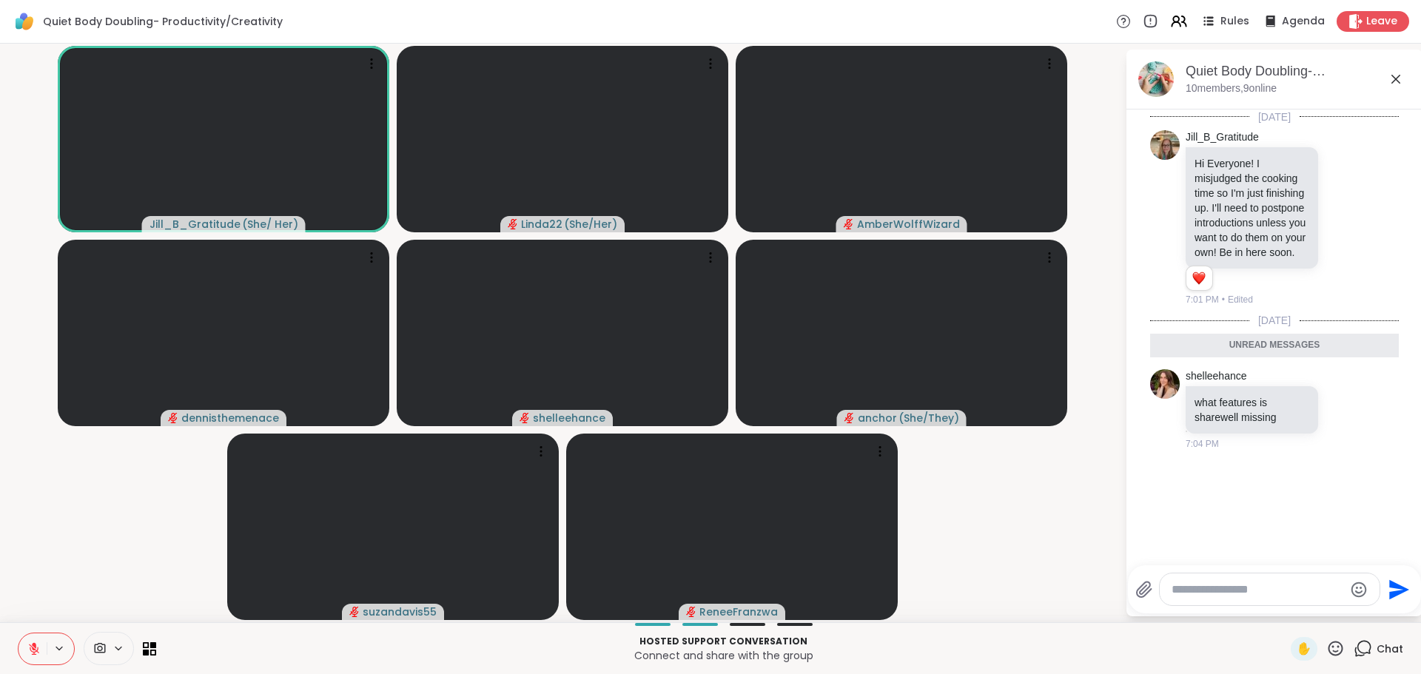
click at [1275, 595] on textarea "Type your message" at bounding box center [1258, 589] width 172 height 15
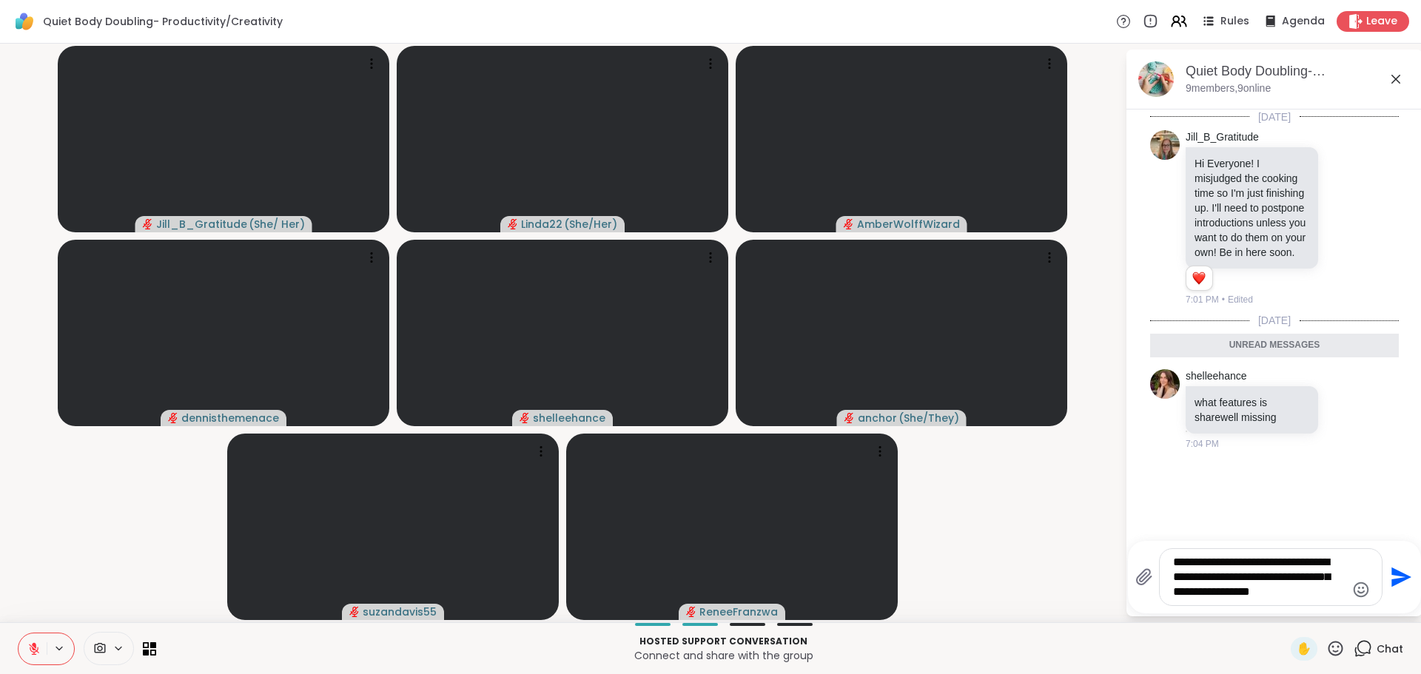
type textarea "**********"
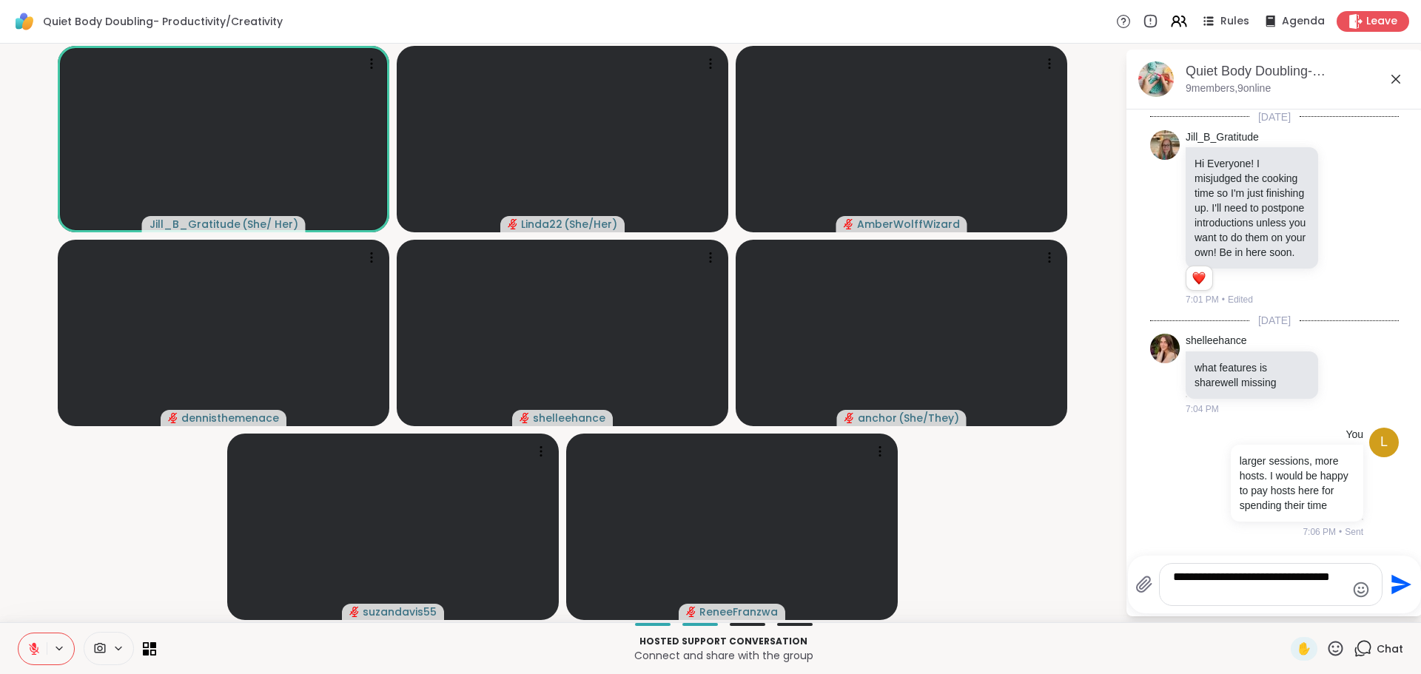
scroll to position [42, 0]
type textarea "**********"
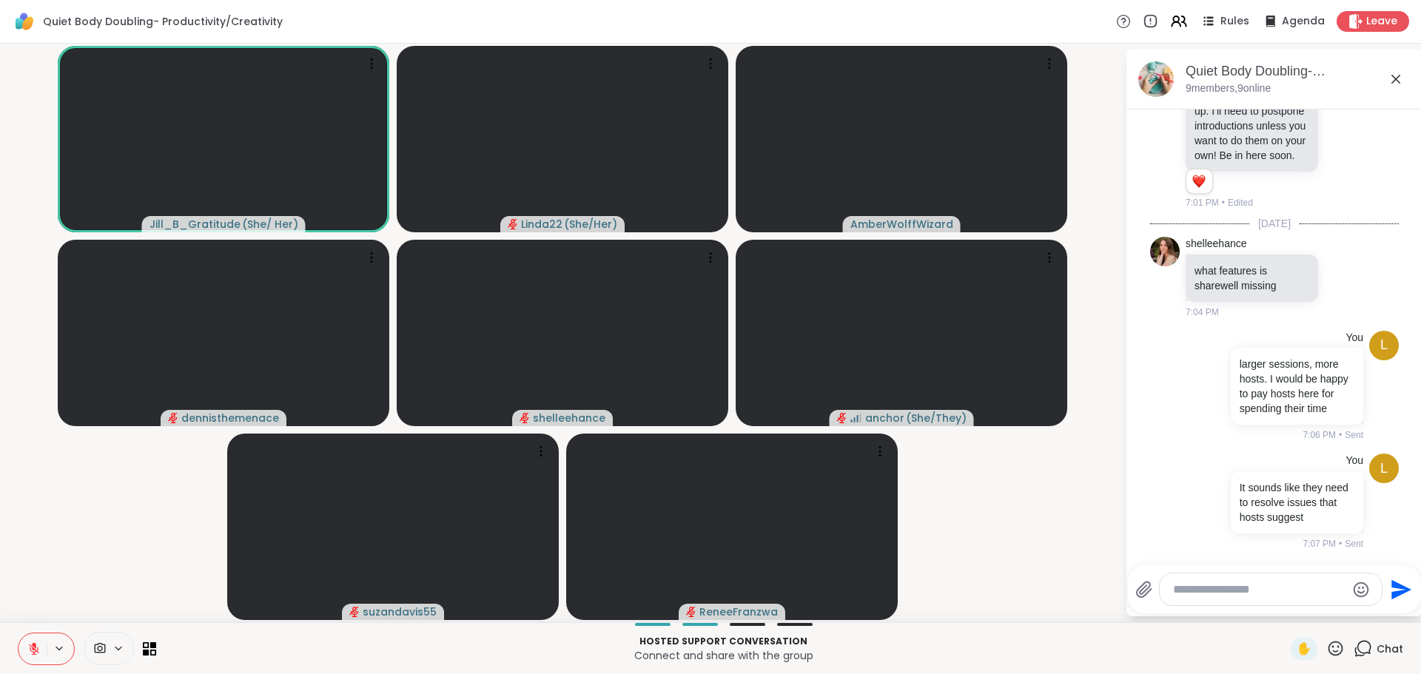
click at [1326, 643] on icon at bounding box center [1335, 648] width 19 height 19
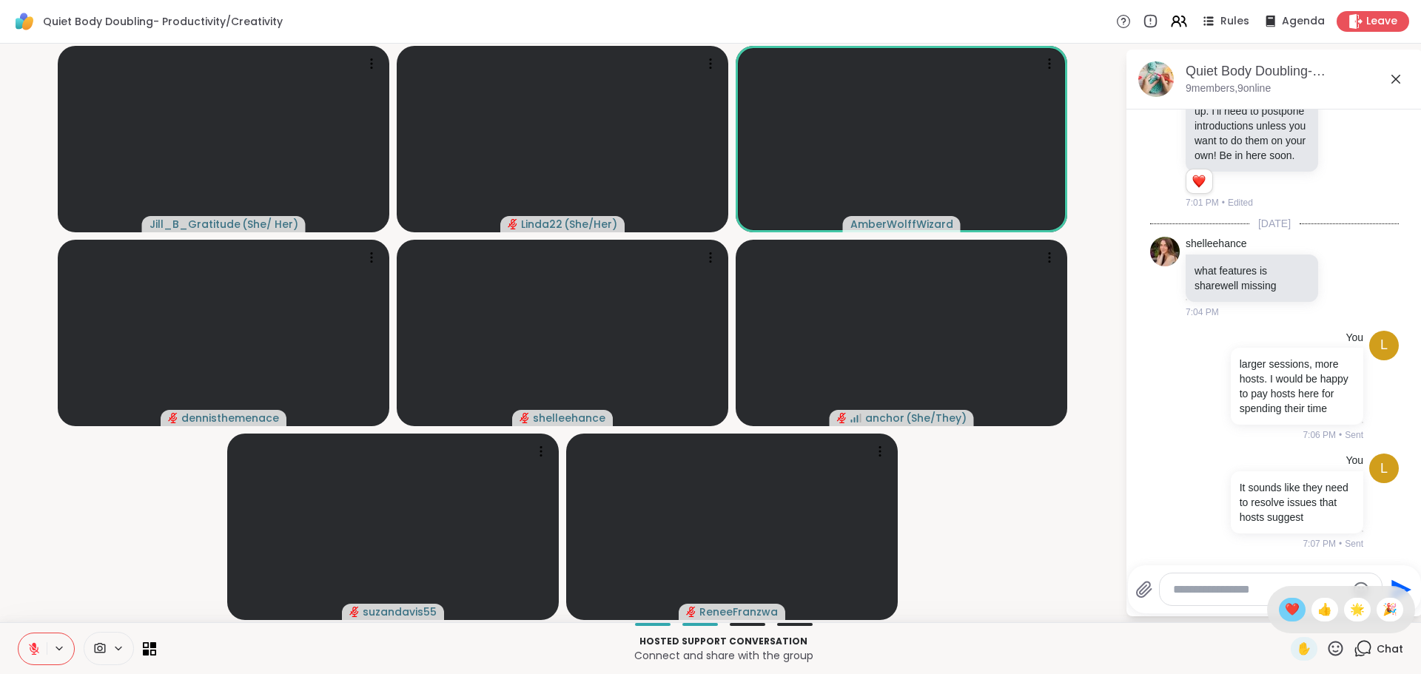
click at [1279, 619] on div "❤️" at bounding box center [1292, 610] width 27 height 24
click at [1278, 619] on div "Jill_B_Gratitude ( She/ Her ) Linda22 ( She/Her ) AmberWolffWizard dennisthemen…" at bounding box center [710, 333] width 1421 height 579
click at [996, 562] on video-player-container "Jill_B_Gratitude ( She/ Her ) Linda22 ( She/Her ) AmberWolffWizard dennisthemen…" at bounding box center [562, 333] width 1107 height 567
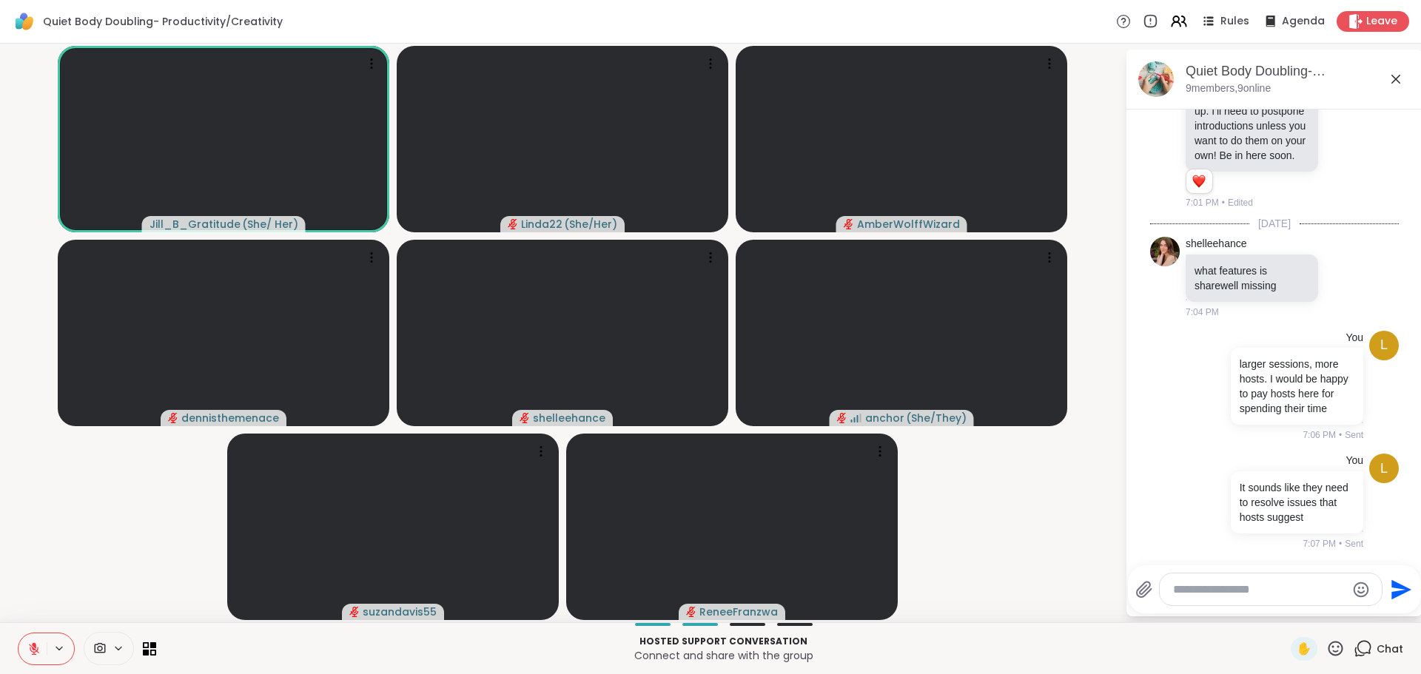
click at [30, 646] on icon at bounding box center [33, 648] width 13 height 13
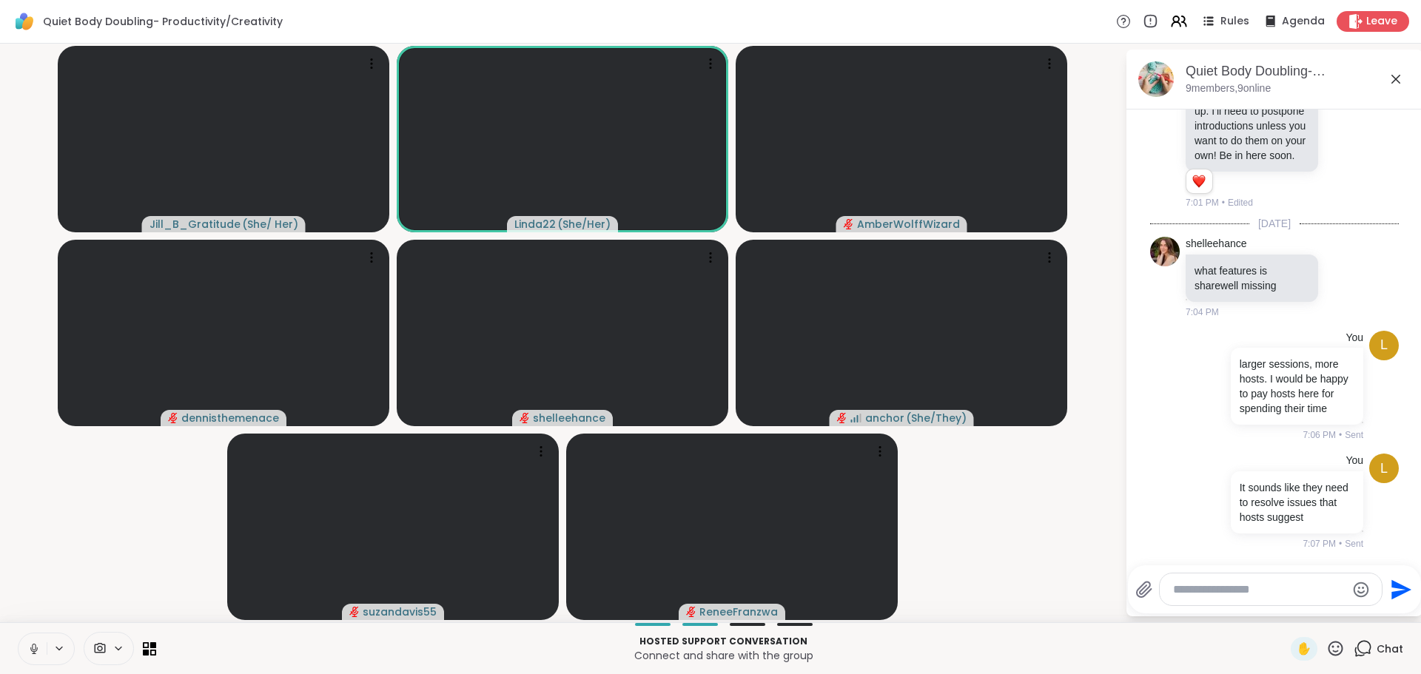
click at [33, 644] on icon at bounding box center [33, 648] width 13 height 13
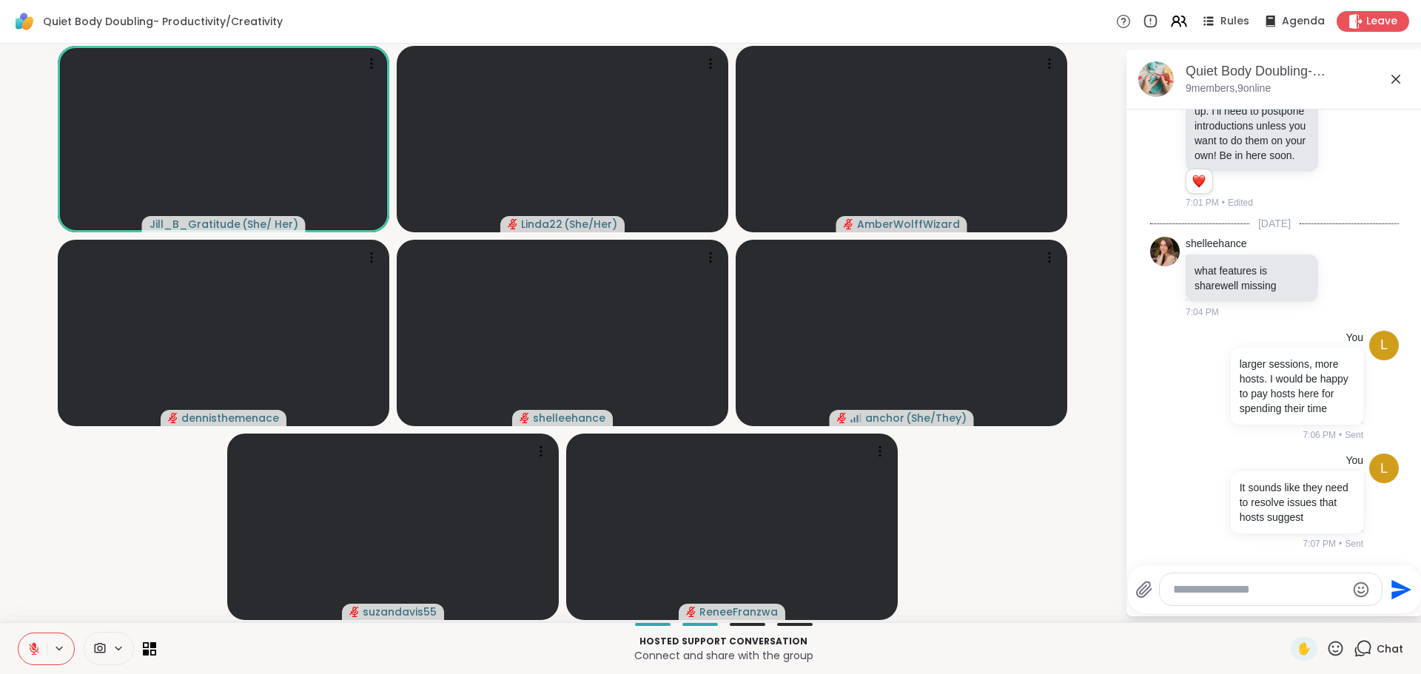
click at [1327, 640] on icon at bounding box center [1335, 648] width 19 height 19
click at [1285, 610] on span "❤️" at bounding box center [1292, 610] width 15 height 18
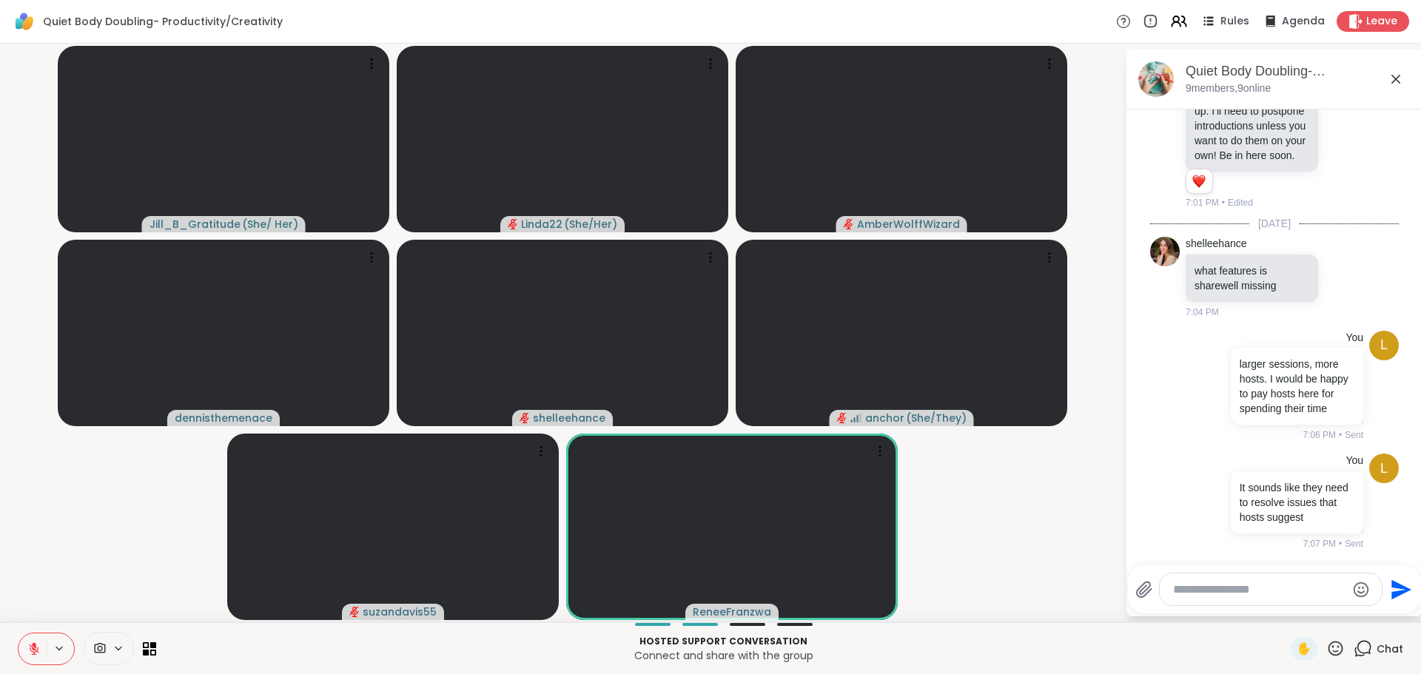
click at [1326, 644] on icon at bounding box center [1335, 648] width 19 height 19
click at [1344, 614] on div "🌟" at bounding box center [1357, 610] width 27 height 24
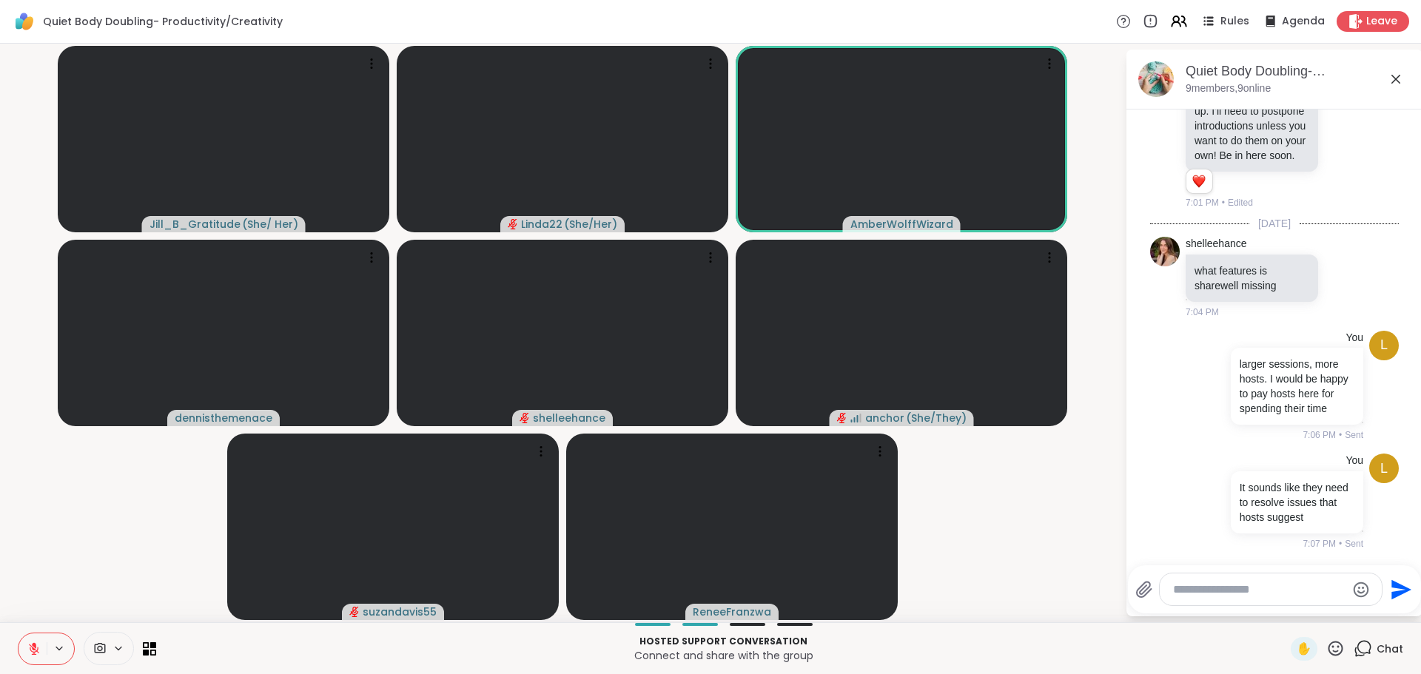
click at [1326, 645] on icon at bounding box center [1335, 648] width 19 height 19
click at [1285, 615] on span "❤️" at bounding box center [1292, 610] width 15 height 18
click at [1328, 642] on icon at bounding box center [1335, 648] width 15 height 15
click at [1279, 613] on div "❤️" at bounding box center [1292, 610] width 27 height 24
click at [1267, 613] on div "Send" at bounding box center [1274, 589] width 293 height 48
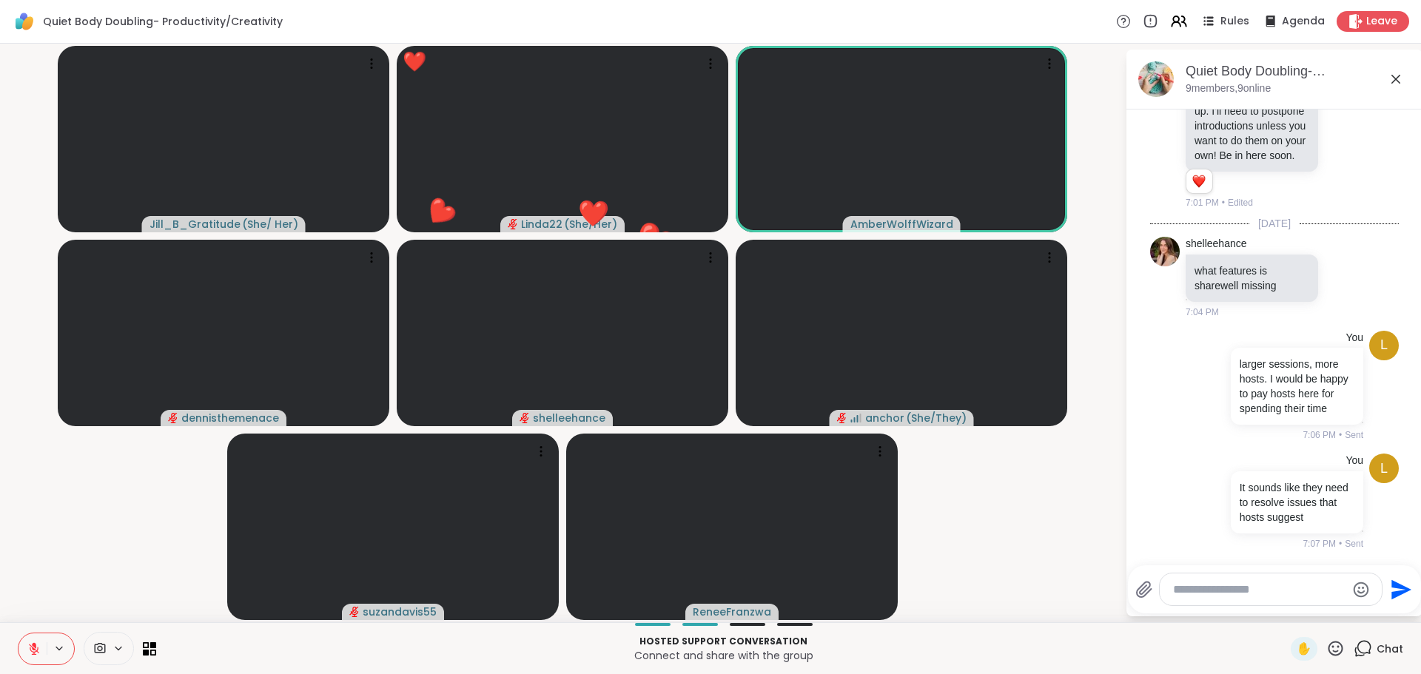
click at [1001, 531] on video-player-container "Jill_B_Gratitude ( She/ Her ) ❤️ Linda22 ( She/Her ) ❤️ ❤️ ❤️ ❤️ ❤️ ❤️ ❤️ ❤️ ❤️…" at bounding box center [562, 333] width 1107 height 567
click at [1328, 642] on icon at bounding box center [1335, 648] width 15 height 15
click at [1350, 609] on span "🌟" at bounding box center [1357, 610] width 15 height 18
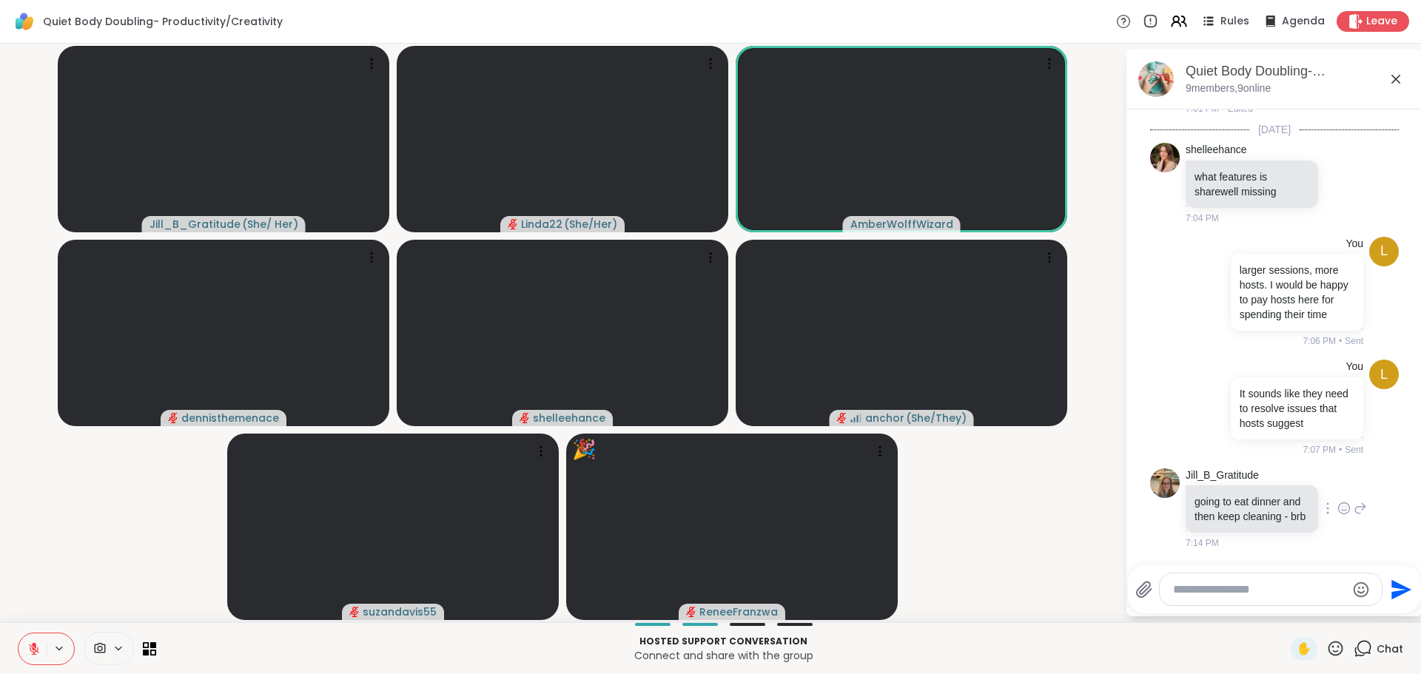
click at [1337, 501] on icon at bounding box center [1343, 508] width 13 height 15
click at [1329, 486] on button "Select Reaction: Heart" at bounding box center [1344, 485] width 30 height 30
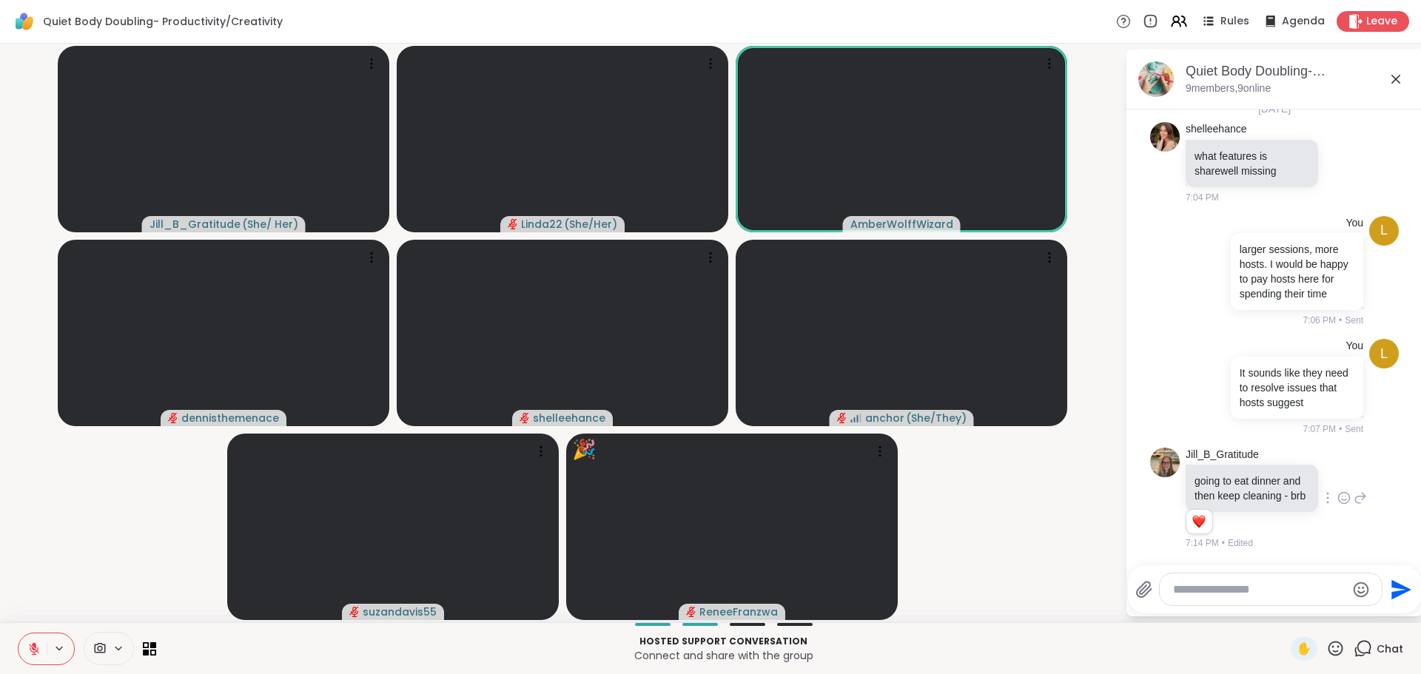
scroll to position [286, 0]
click at [1042, 580] on video-player-container "Jill_B_Gratitude ( She/ Her ) Linda22 ( She/Her ) AmberWolffWizard dennisthemen…" at bounding box center [562, 333] width 1107 height 567
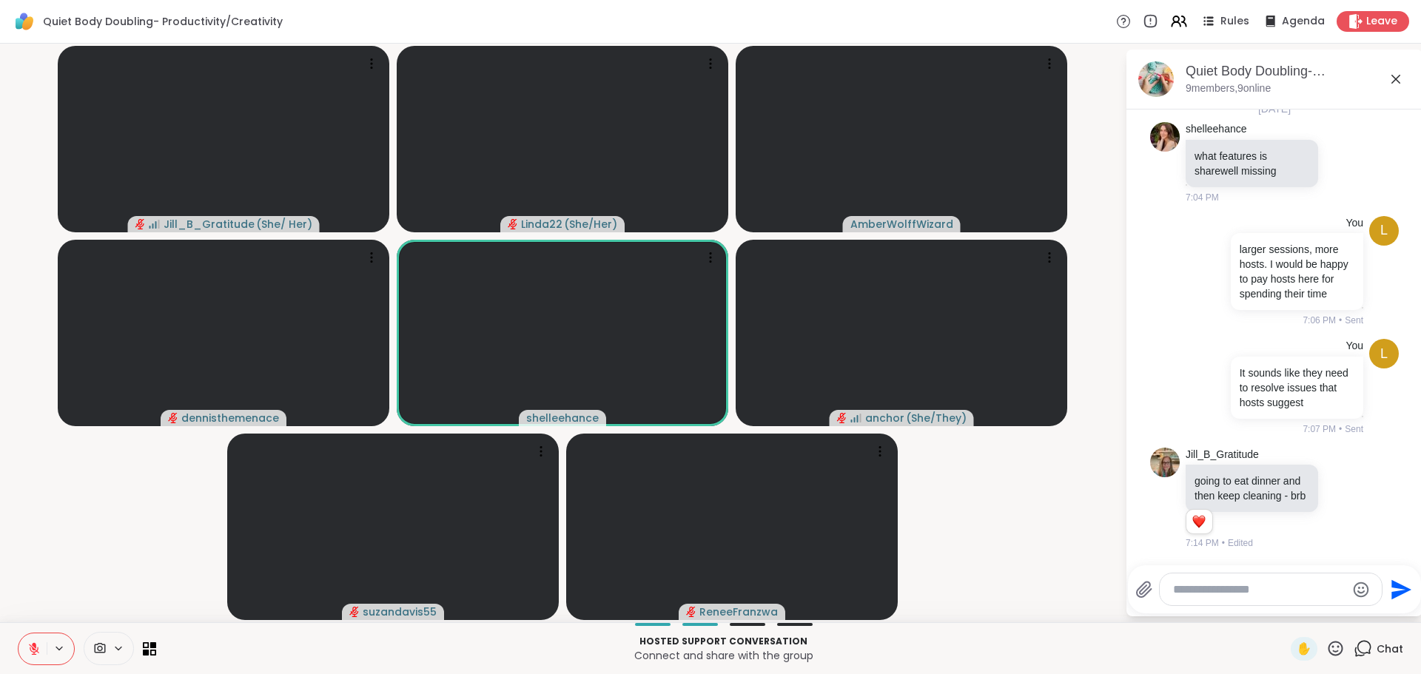
click at [31, 648] on icon at bounding box center [33, 648] width 13 height 13
click at [31, 650] on icon at bounding box center [33, 649] width 7 height 4
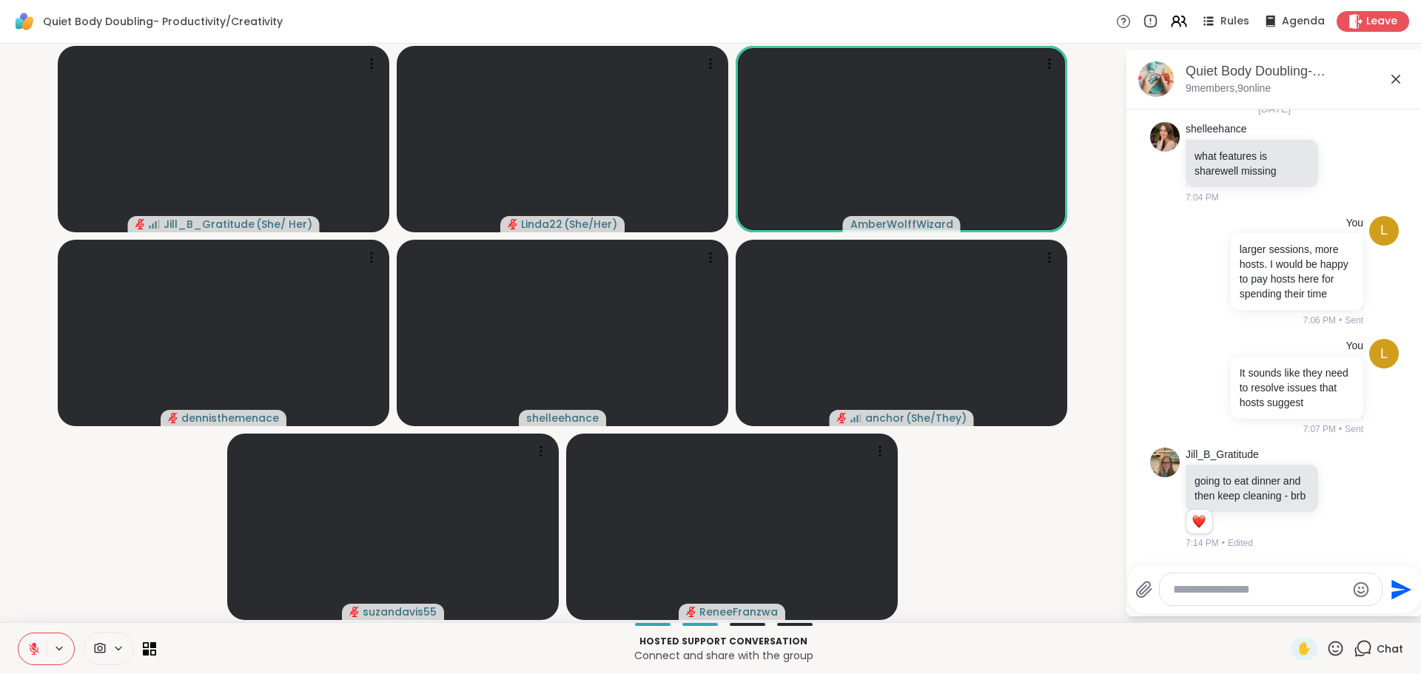
click at [1326, 643] on icon at bounding box center [1335, 648] width 19 height 19
click at [1285, 609] on span "❤️" at bounding box center [1292, 610] width 15 height 18
click at [1280, 609] on div "Send" at bounding box center [1274, 589] width 293 height 48
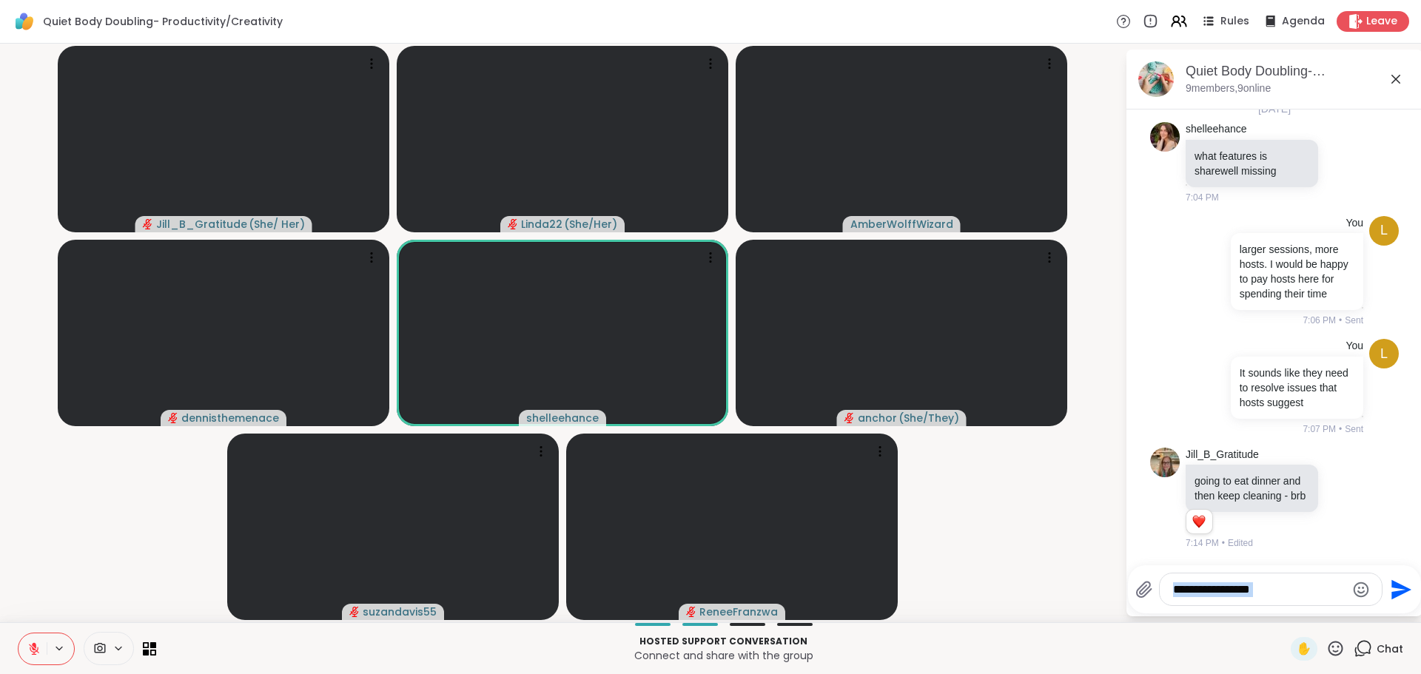
click at [1182, 591] on textarea "Type your message" at bounding box center [1259, 589] width 172 height 15
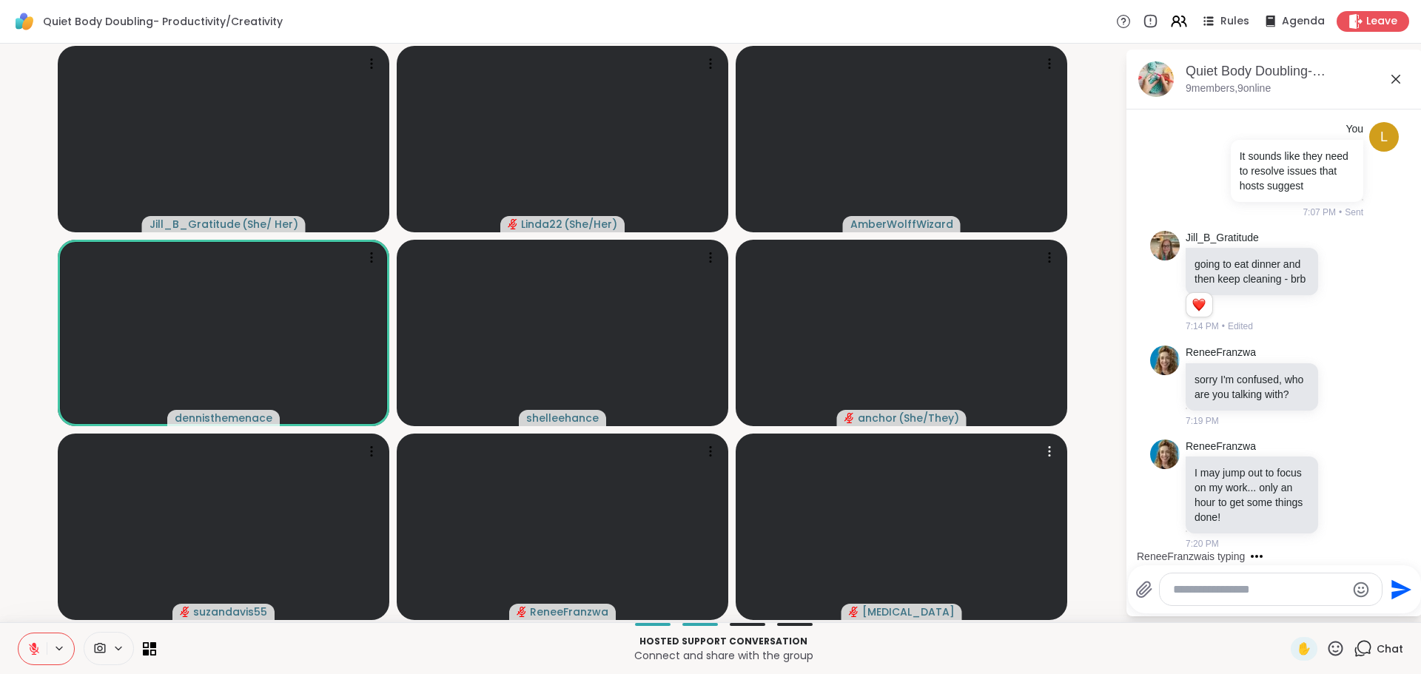
scroll to position [597, 0]
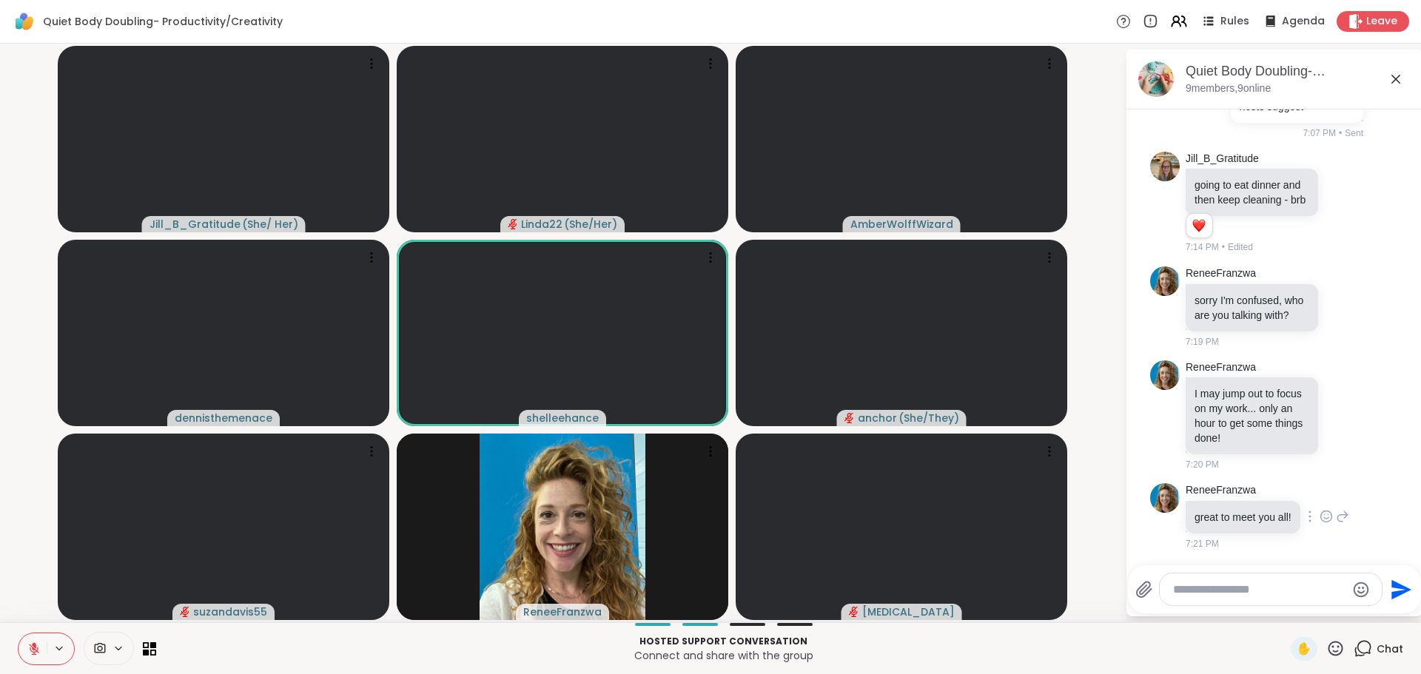
click at [1326, 515] on icon at bounding box center [1326, 516] width 13 height 15
click at [1323, 497] on div "Select Reaction: Heart" at bounding box center [1326, 492] width 13 height 13
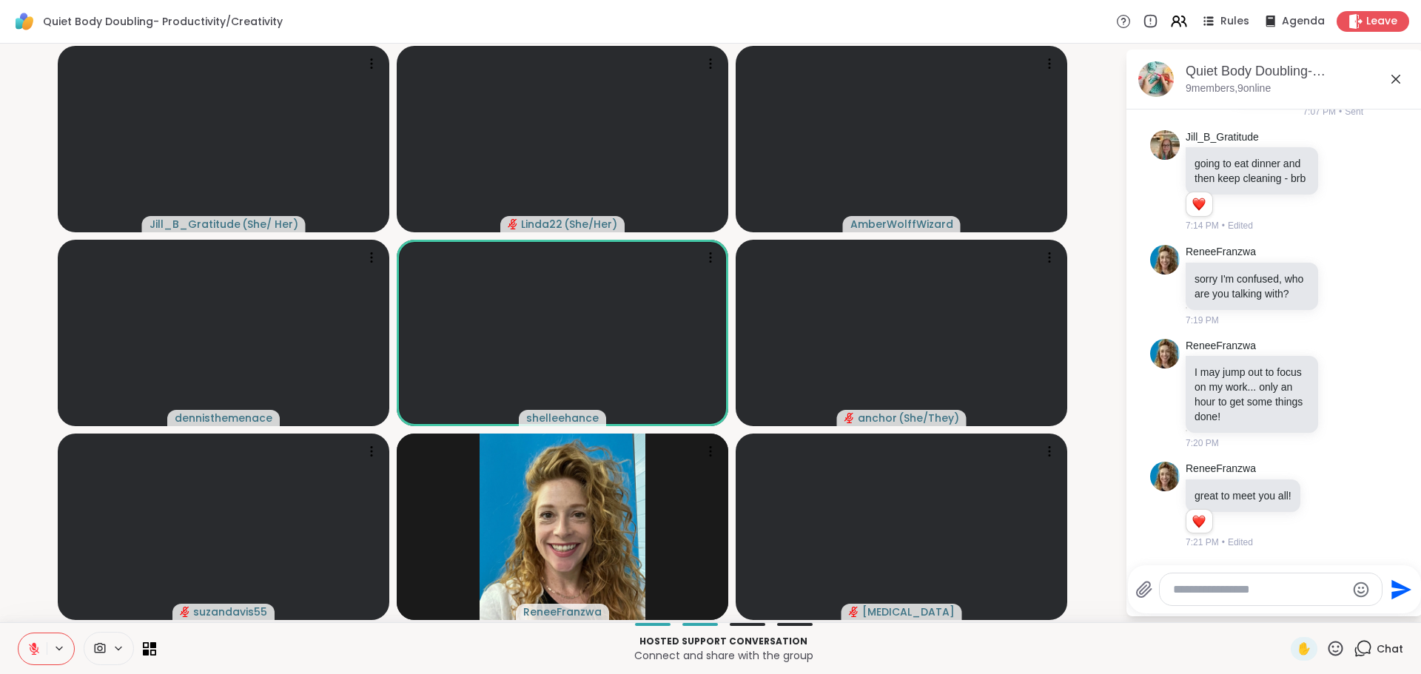
click at [1101, 547] on video-player-container "Jill_B_Gratitude ( She/ Her ) Linda22 ( She/Her ) AmberWolffWizard dennisthemen…" at bounding box center [562, 333] width 1107 height 567
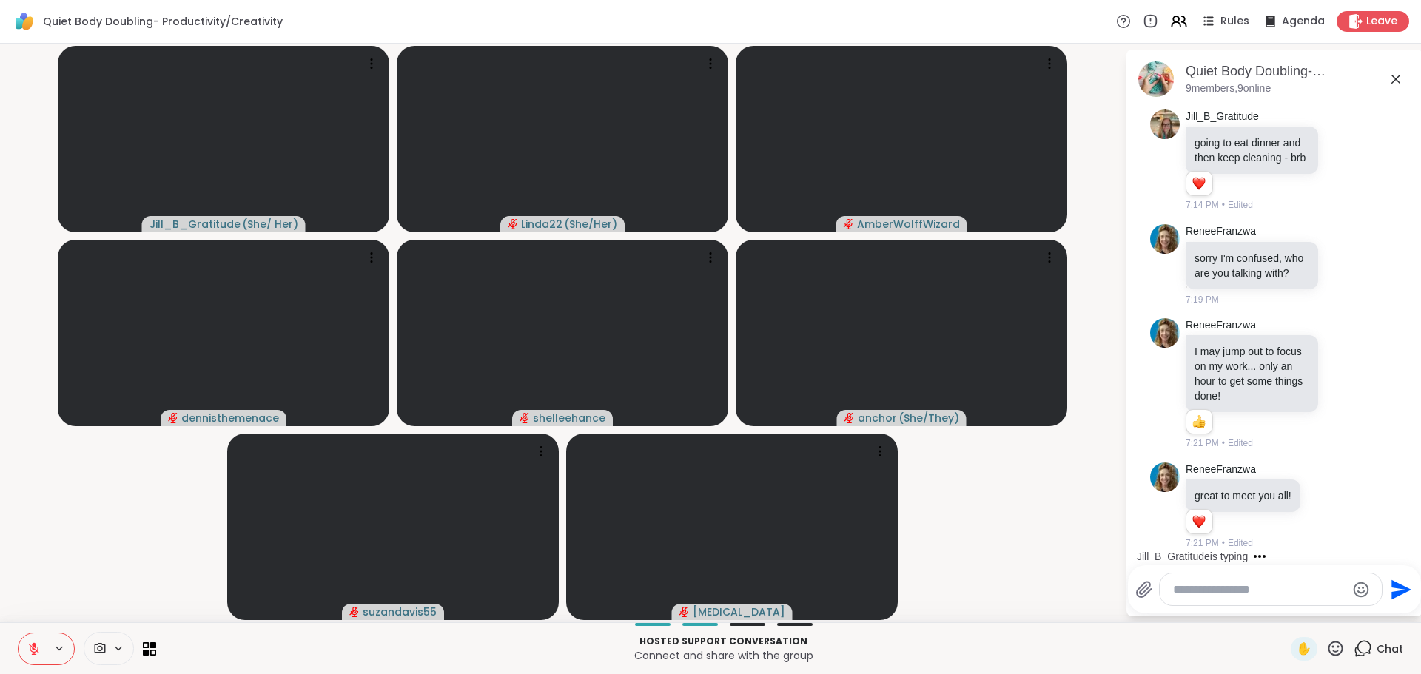
scroll to position [777, 0]
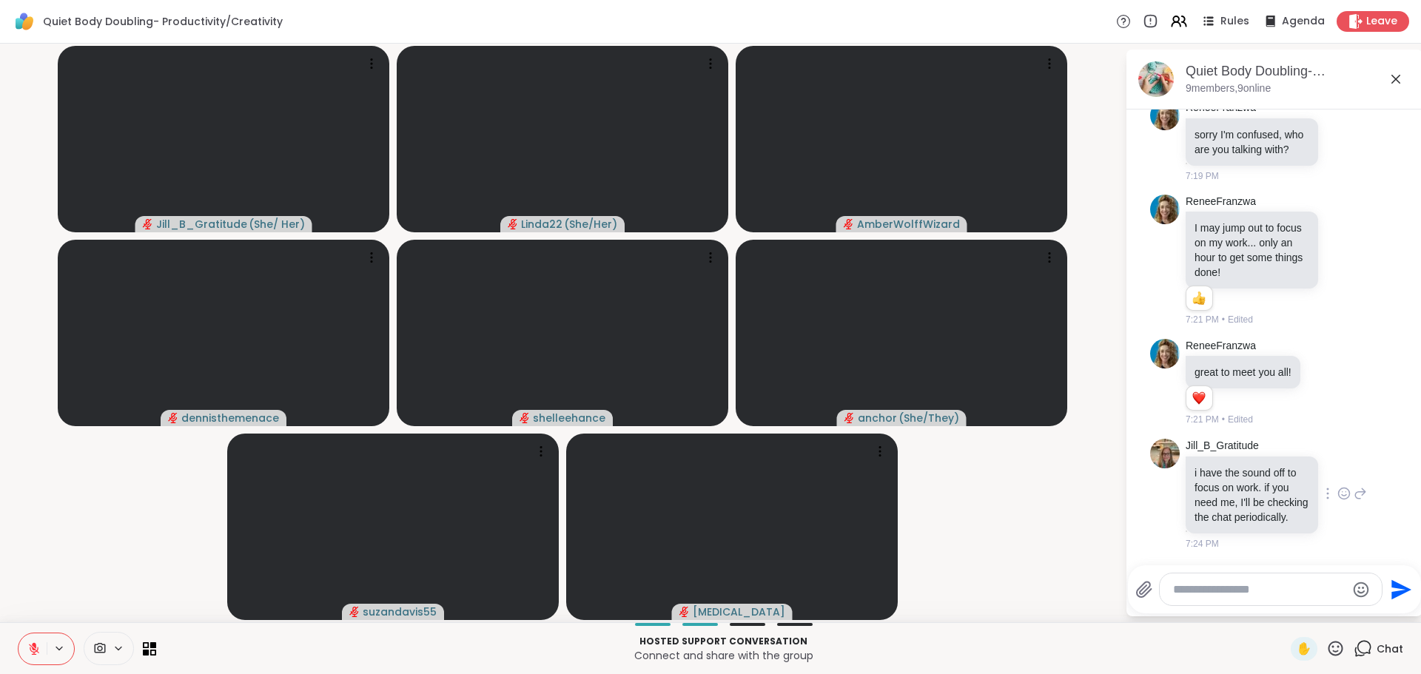
click at [1337, 486] on icon at bounding box center [1343, 493] width 13 height 15
click at [1305, 463] on div "Select Reaction: Thumbs up" at bounding box center [1311, 469] width 13 height 13
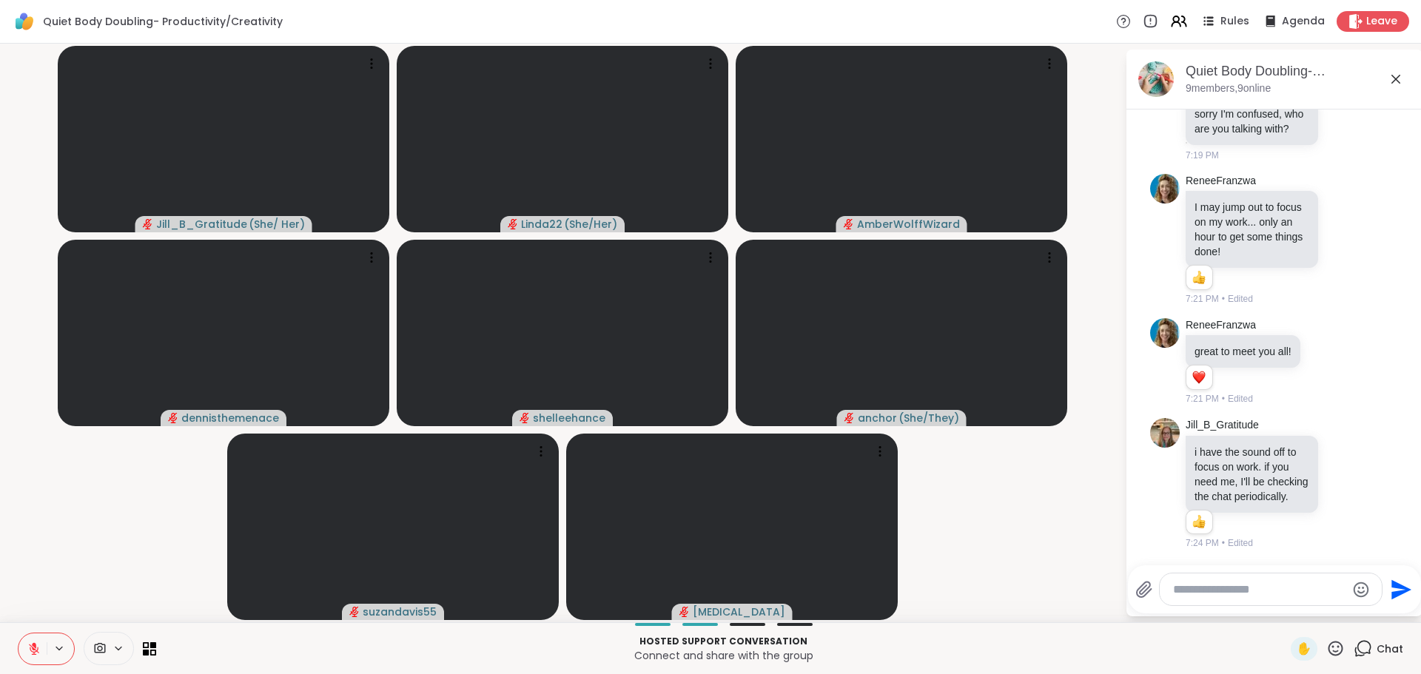
click at [33, 648] on icon at bounding box center [34, 649] width 10 height 10
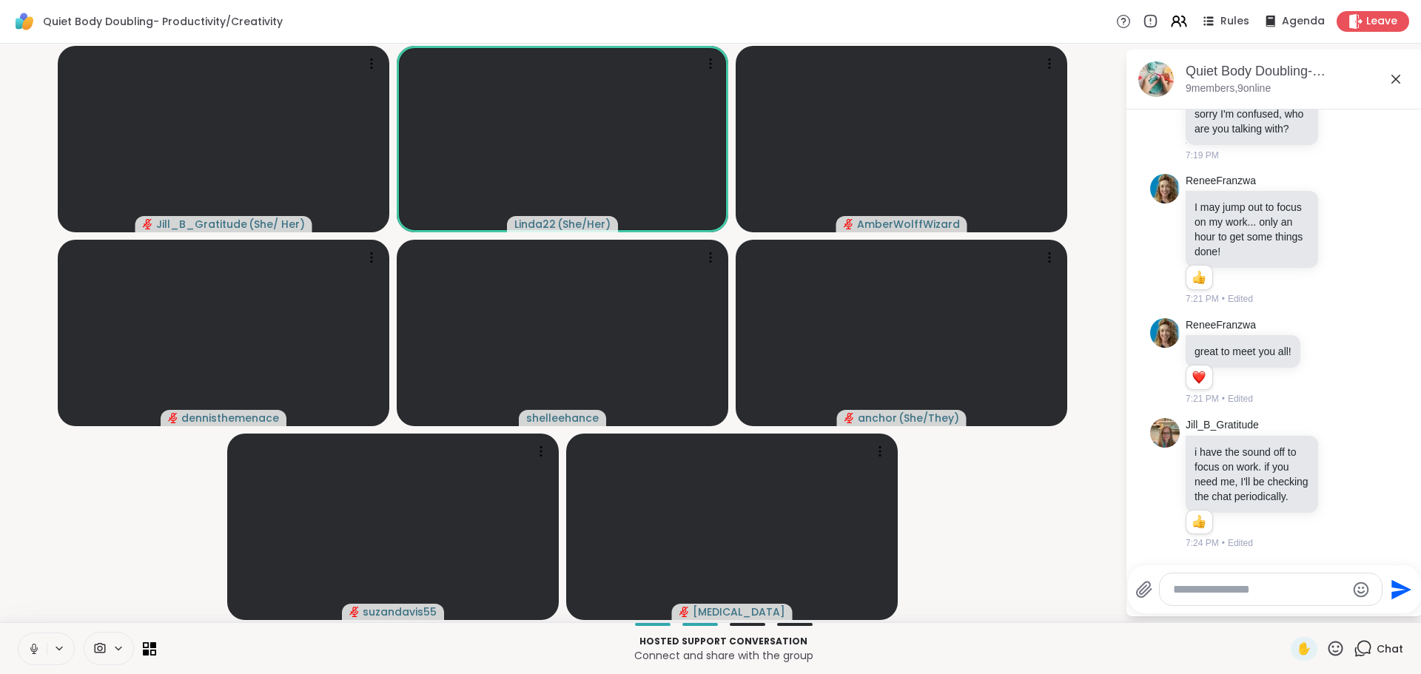
click at [33, 645] on icon at bounding box center [34, 647] width 4 height 7
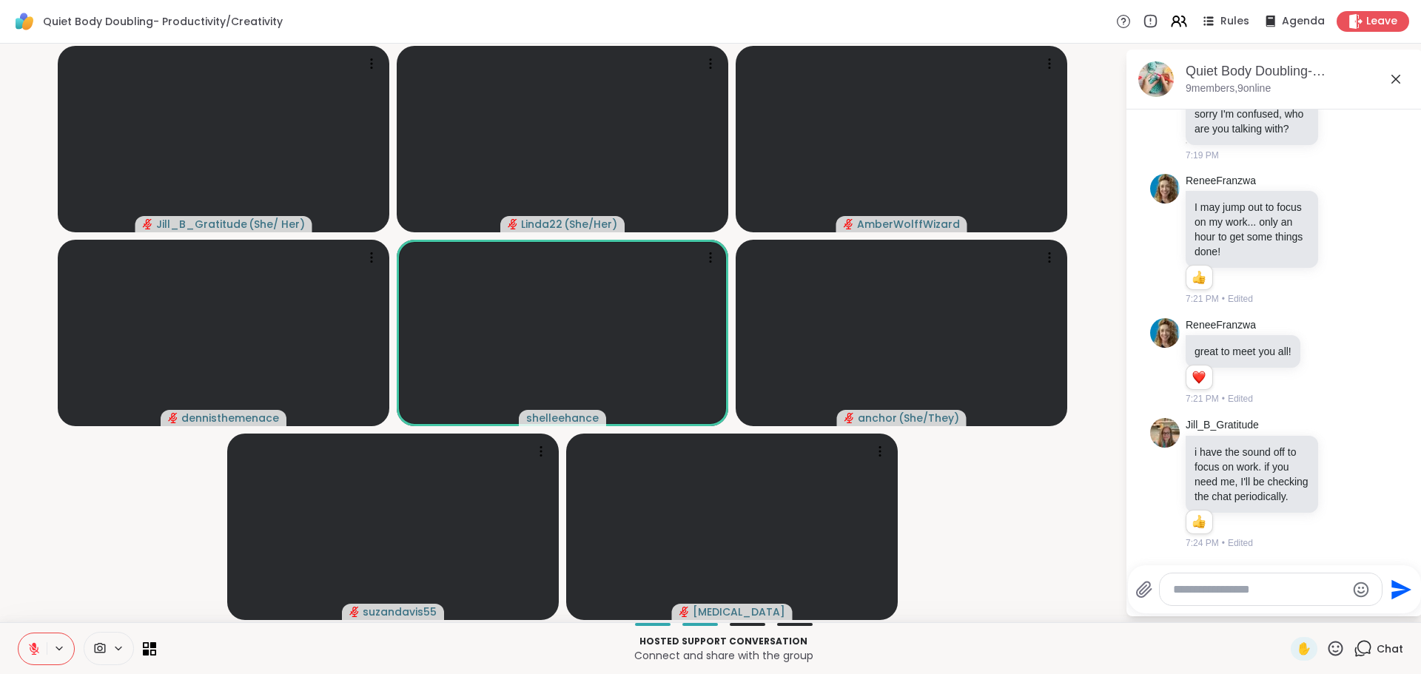
click at [30, 645] on icon at bounding box center [34, 649] width 10 height 10
click at [38, 646] on icon at bounding box center [33, 648] width 13 height 13
click at [1328, 648] on icon at bounding box center [1335, 648] width 15 height 15
click at [1326, 641] on icon at bounding box center [1335, 648] width 19 height 19
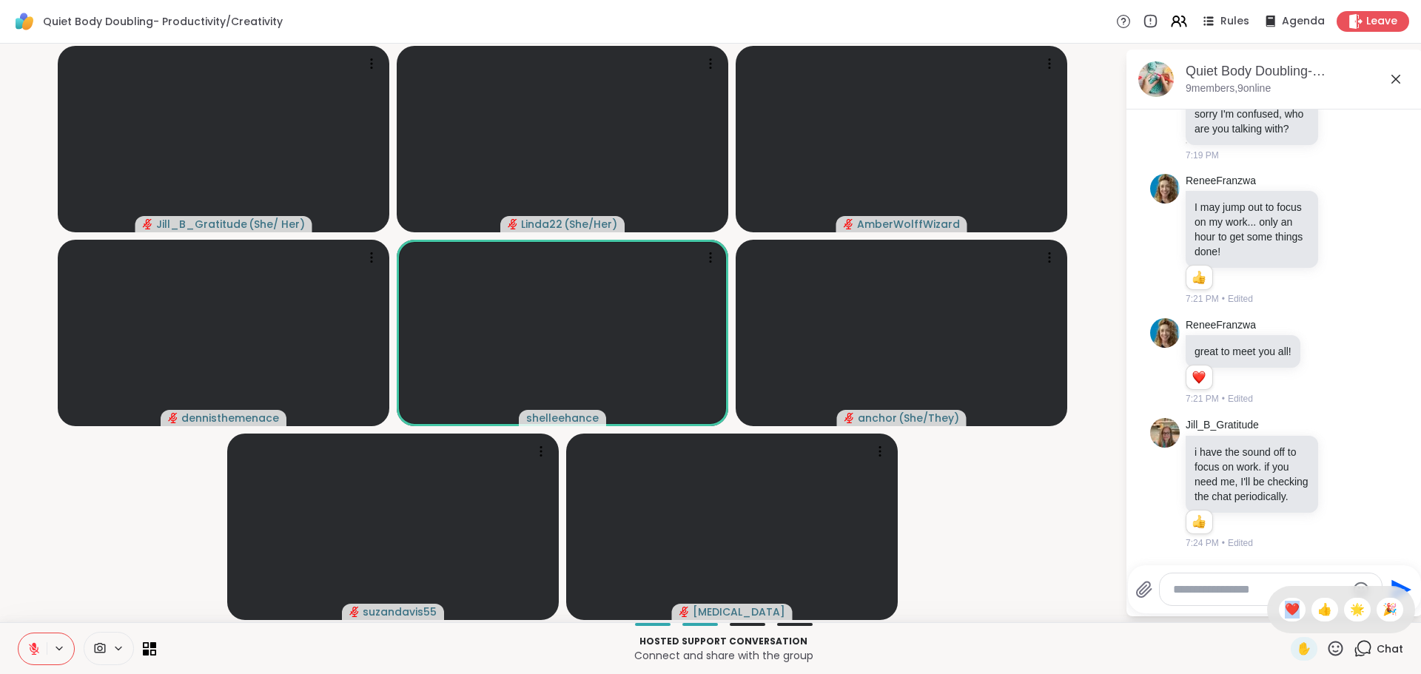
click at [1326, 641] on icon at bounding box center [1335, 648] width 19 height 19
click at [1323, 638] on div "✋" at bounding box center [1318, 649] width 54 height 24
click at [1328, 647] on icon at bounding box center [1335, 648] width 15 height 15
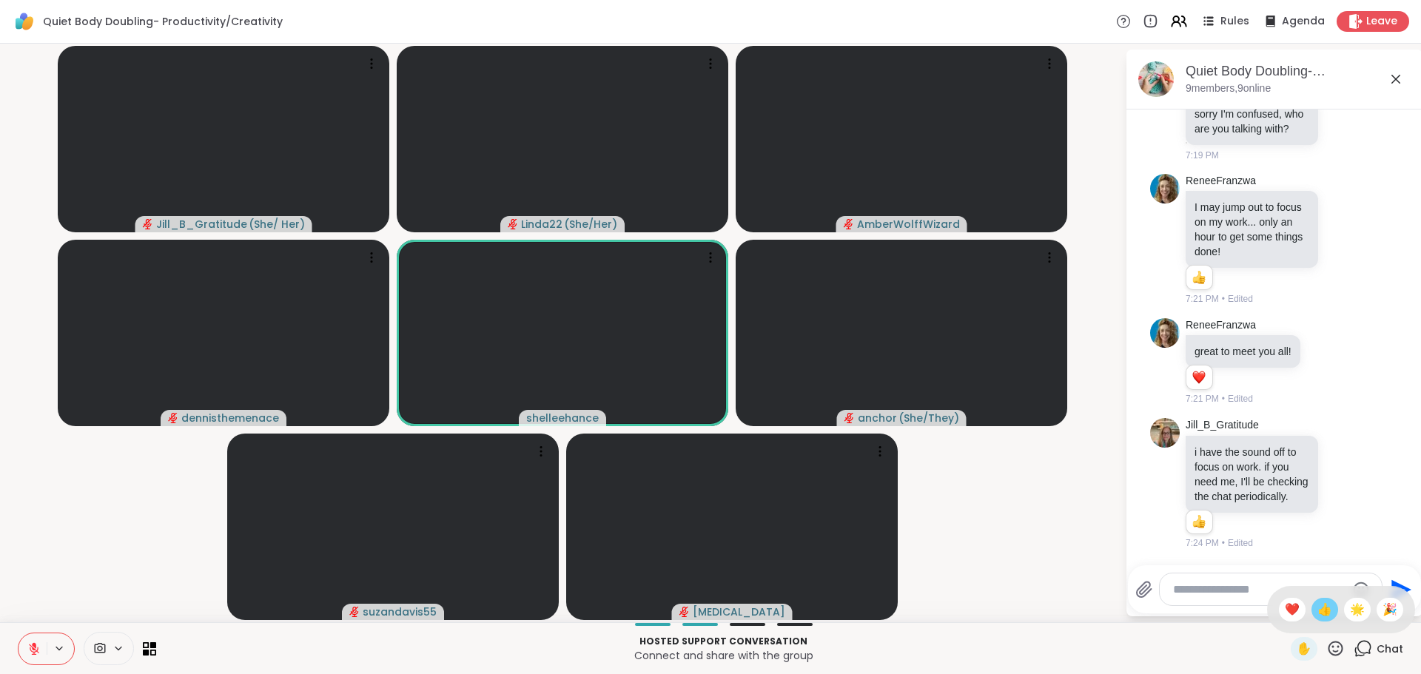
click at [1317, 608] on span "👍" at bounding box center [1324, 610] width 15 height 18
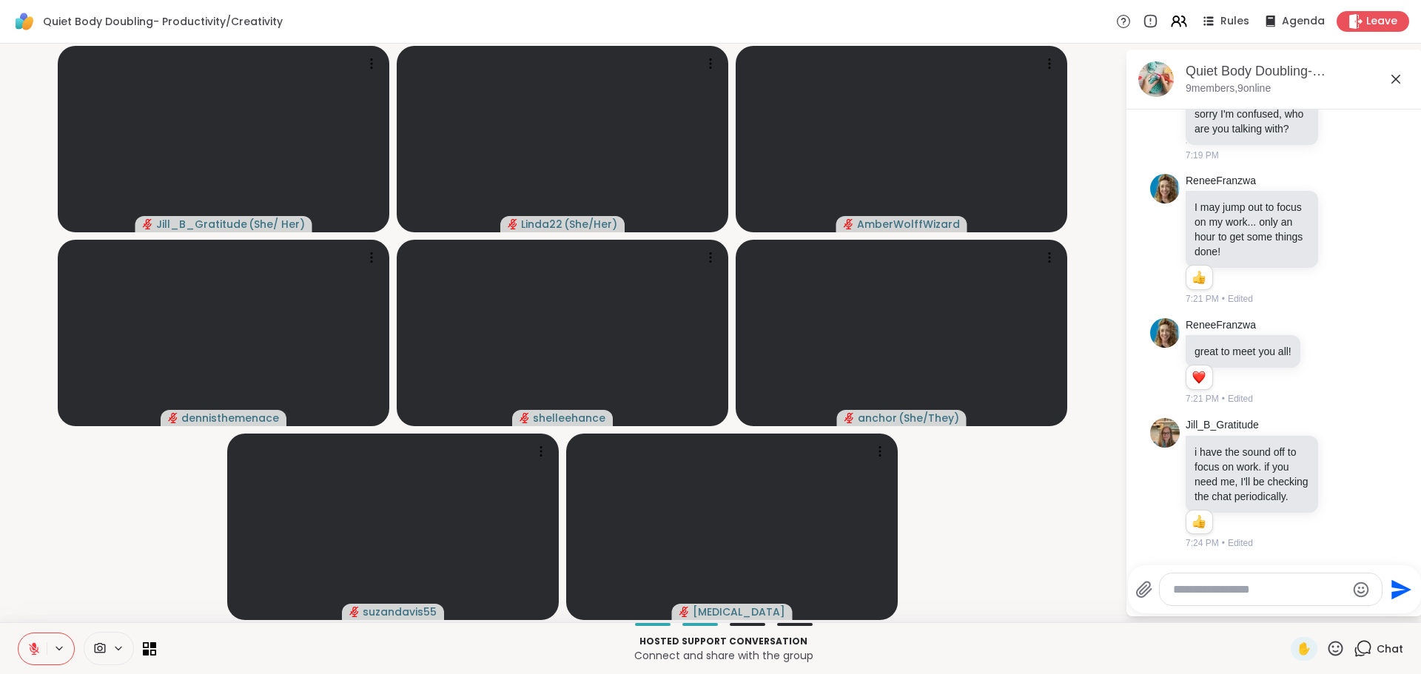
click at [1195, 588] on textarea "Type your message" at bounding box center [1259, 589] width 172 height 15
type textarea "*"
type textarea "***"
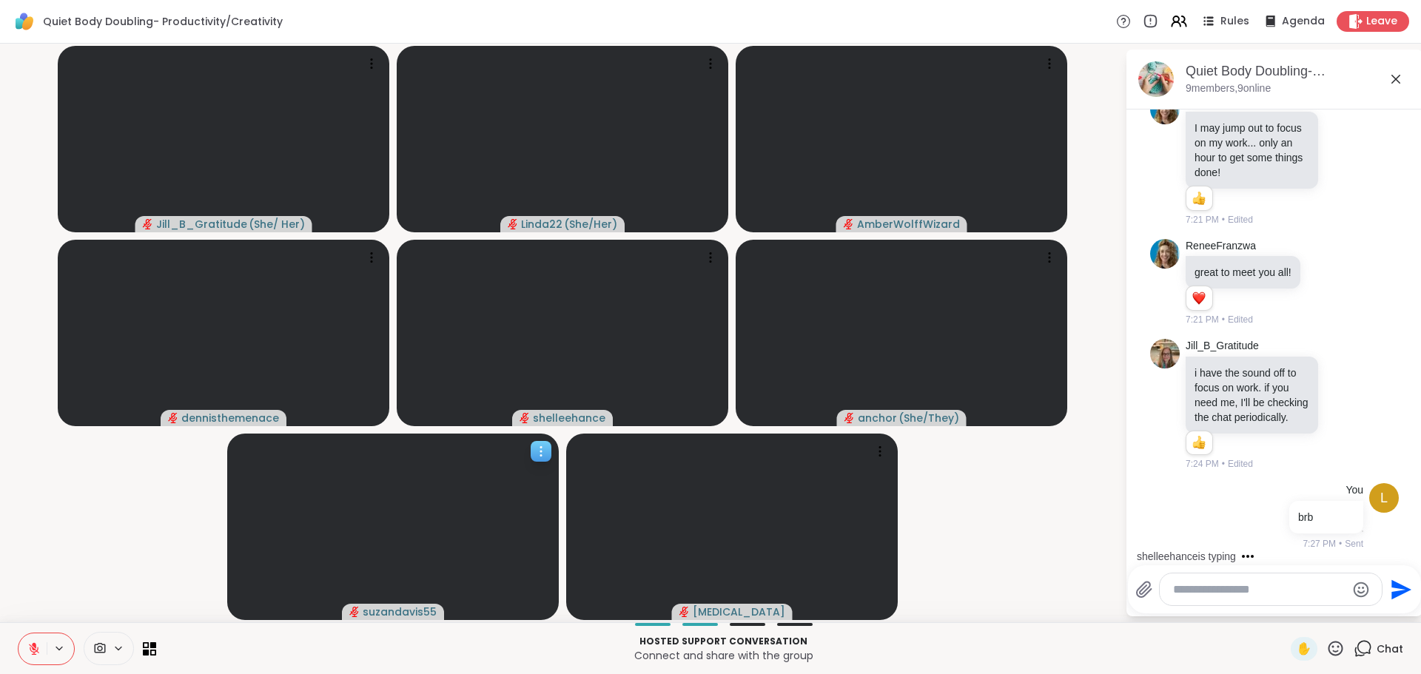
scroll to position [1057, 0]
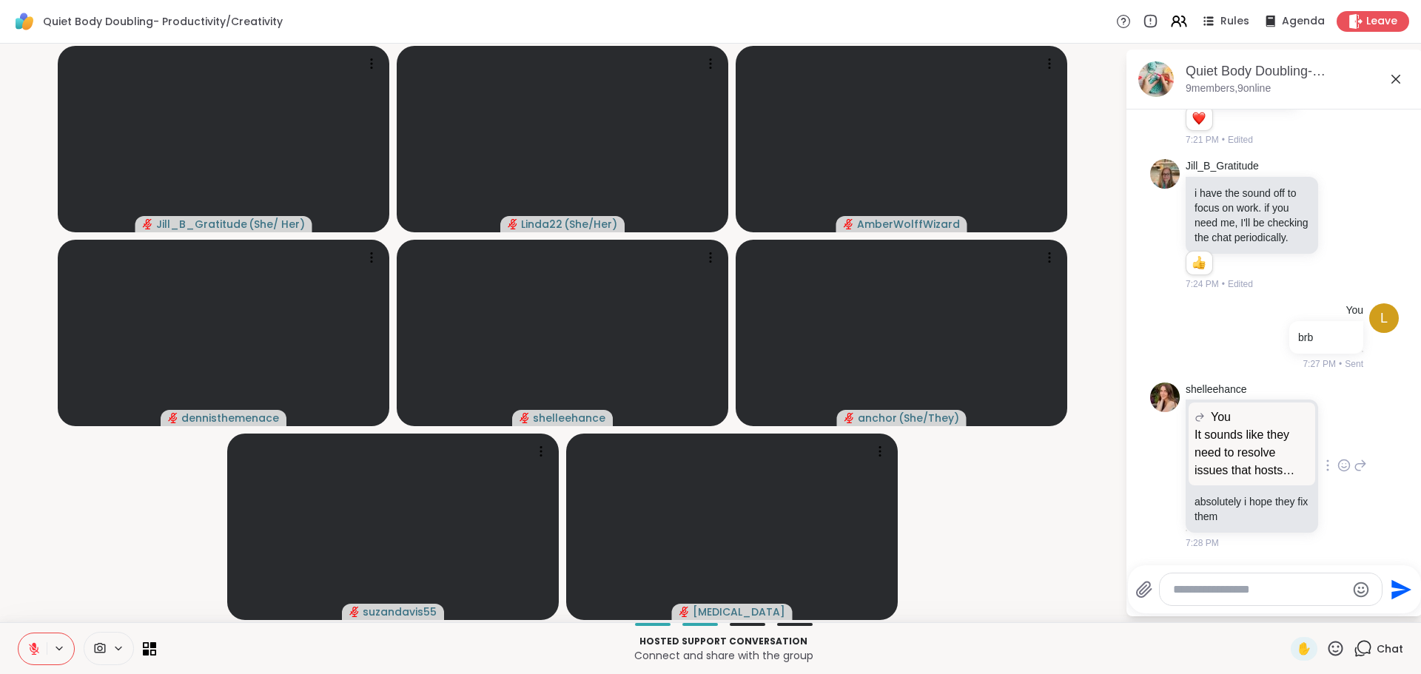
click at [1337, 460] on icon at bounding box center [1343, 465] width 13 height 15
click at [1305, 442] on div "Select Reaction: Thumbs up" at bounding box center [1311, 441] width 13 height 13
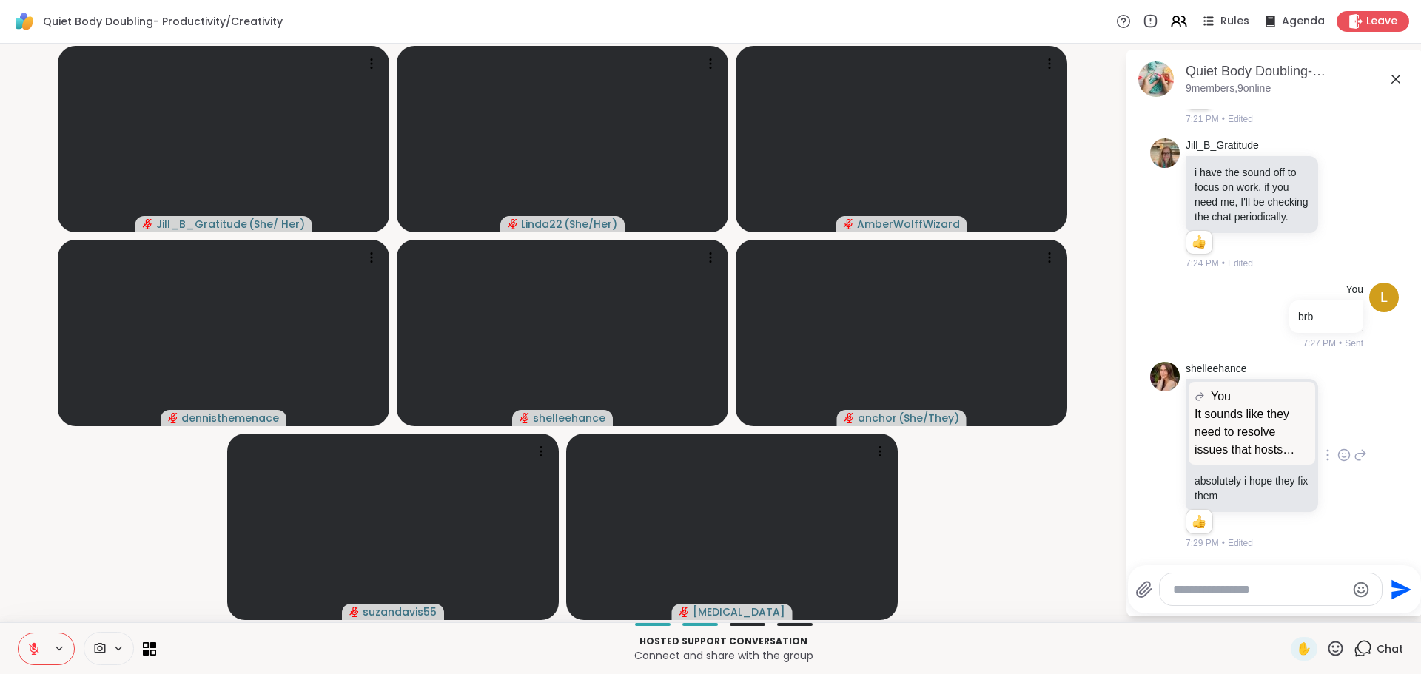
scroll to position [1078, 0]
click at [1018, 567] on video-player-container "Jill_B_Gratitude ( She/ Her ) Linda22 ( She/Her ) AmberWolffWizard dennisthemen…" at bounding box center [562, 333] width 1107 height 567
click at [1073, 511] on video-player-container "Jill_B_Gratitude ( She/ Her ) Linda22 ( She/Her ) AmberWolffWizard dennisthemen…" at bounding box center [562, 333] width 1107 height 567
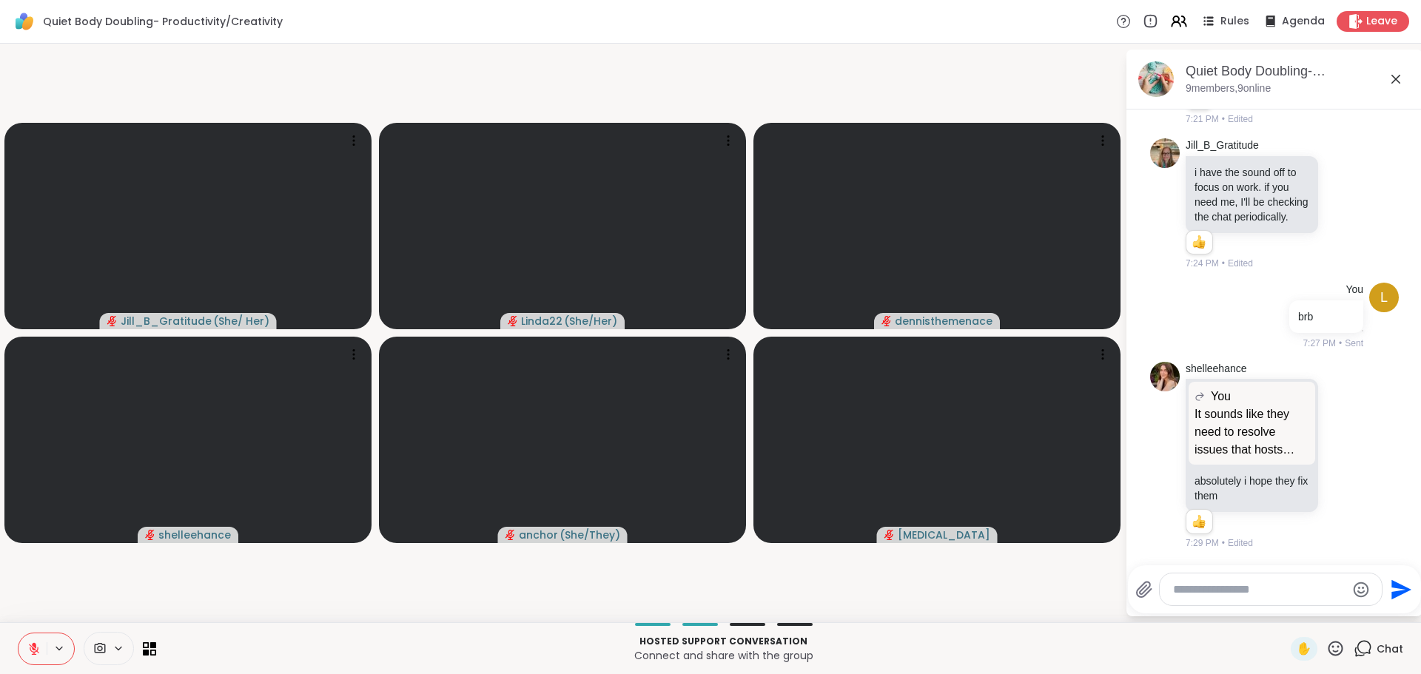
click at [619, 591] on video-player-container "Jill_B_Gratitude ( She/ Her ) Linda22 ( She/Her ) dennisthemenace shelleehance …" at bounding box center [562, 333] width 1107 height 567
click at [1230, 18] on span "Rules" at bounding box center [1235, 22] width 30 height 16
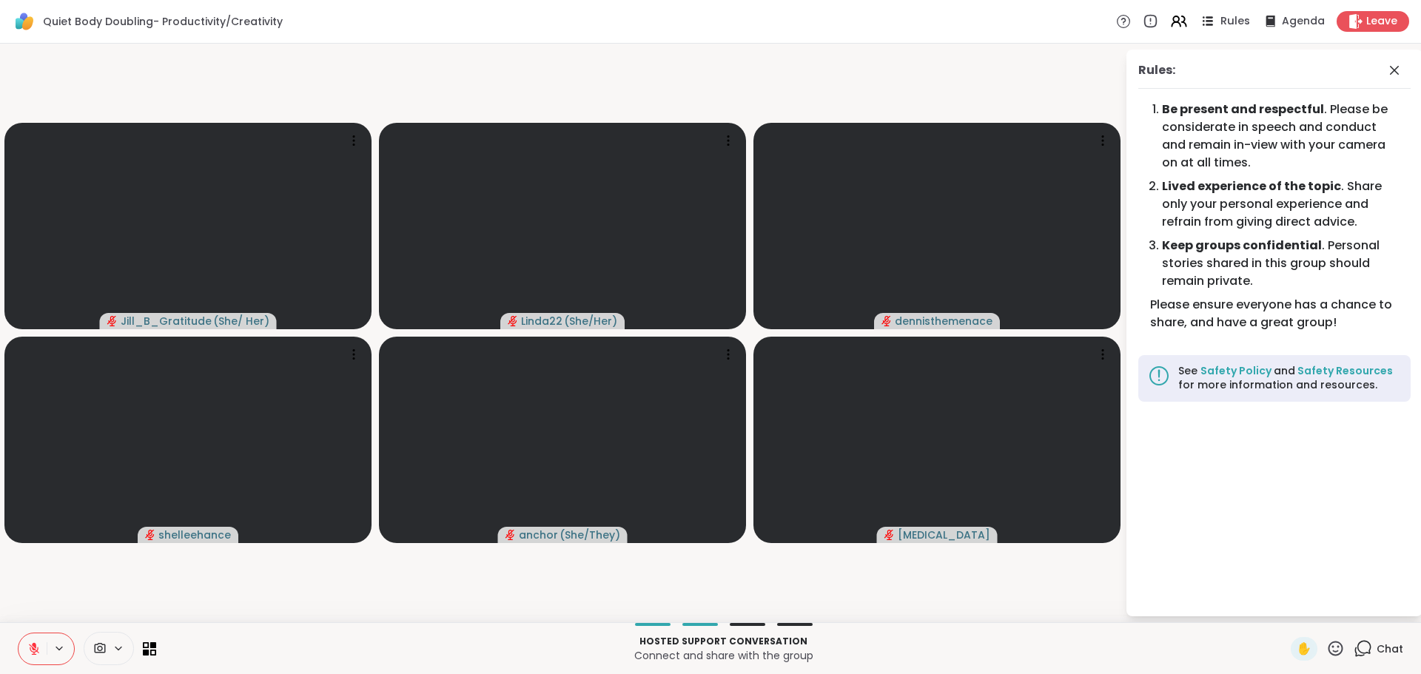
click at [1230, 18] on span "Rules" at bounding box center [1235, 22] width 30 height 16
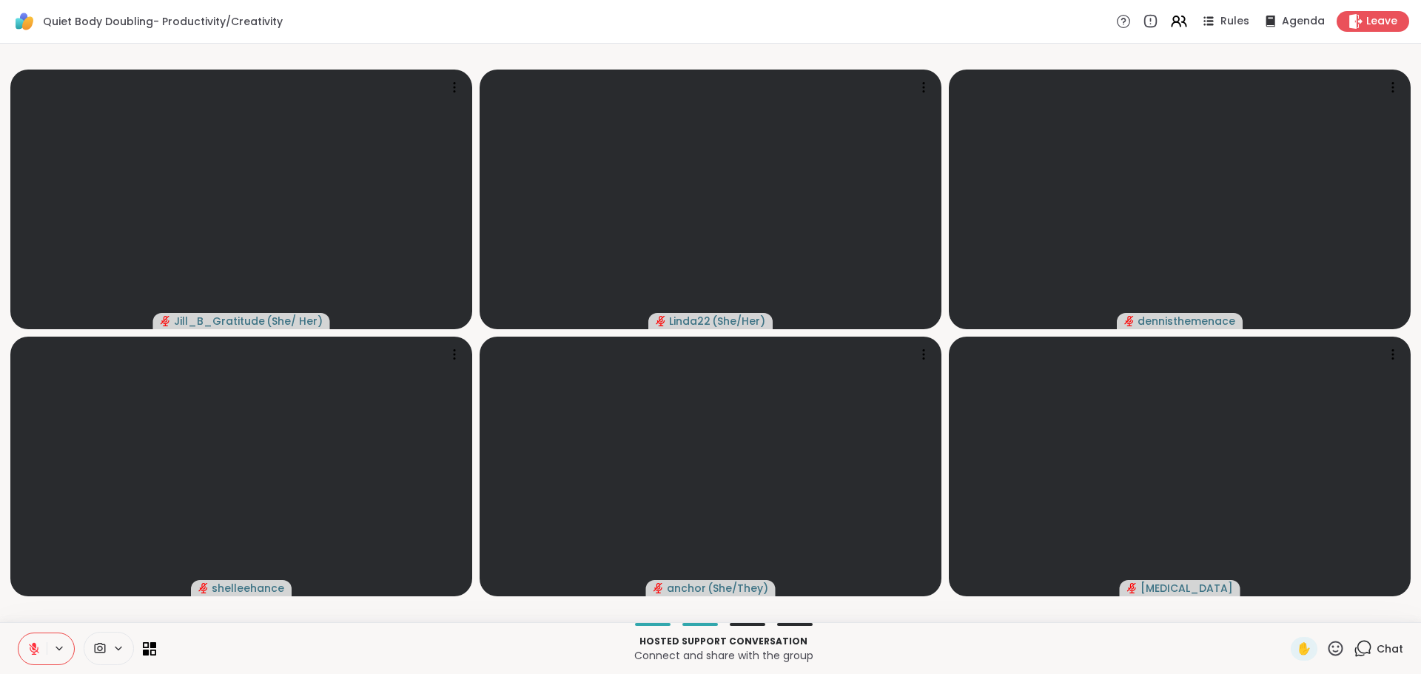
click at [1377, 645] on span "Chat" at bounding box center [1390, 649] width 27 height 15
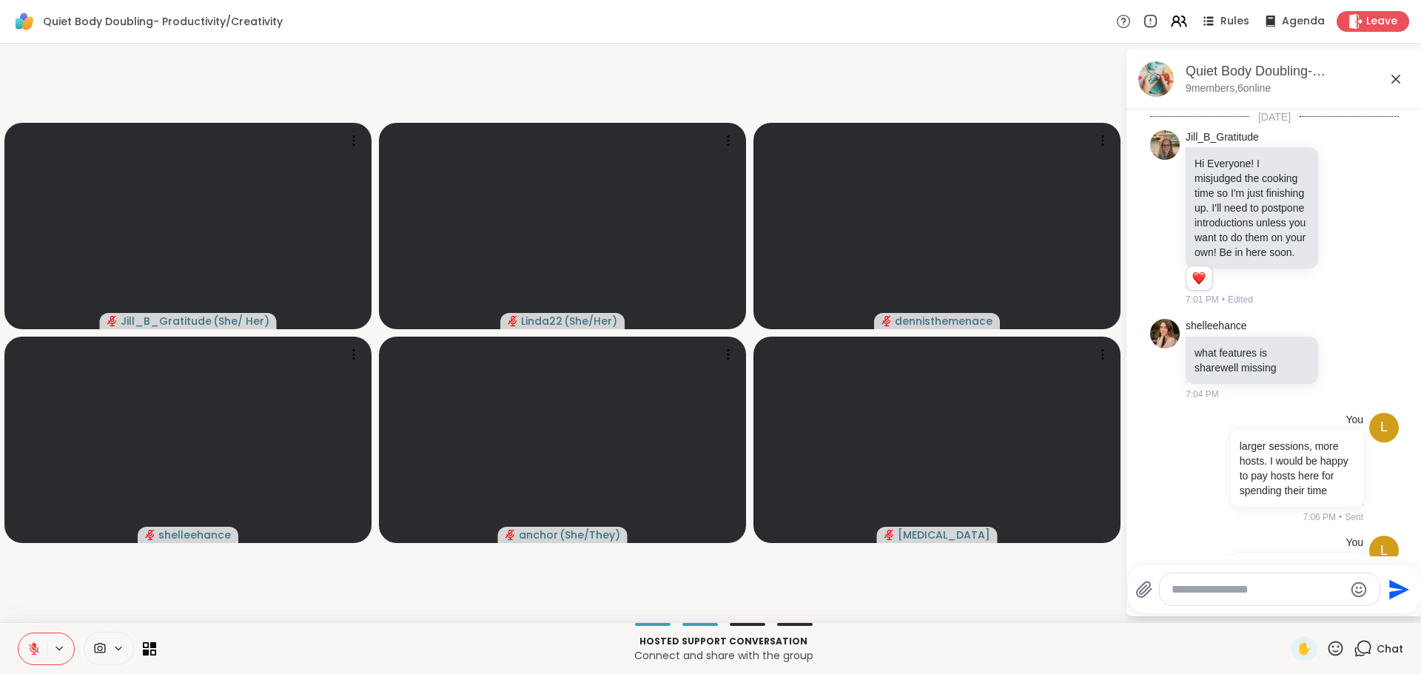
scroll to position [1063, 0]
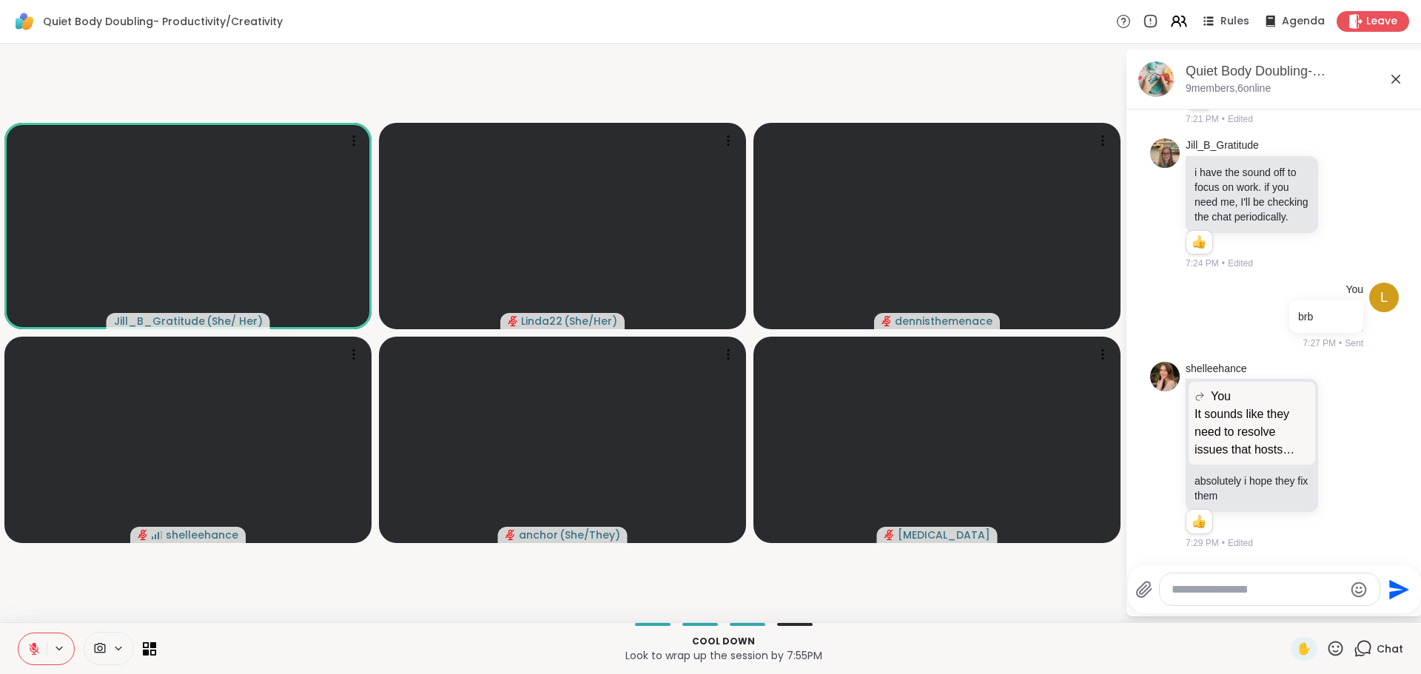
click at [27, 652] on icon at bounding box center [33, 648] width 13 height 13
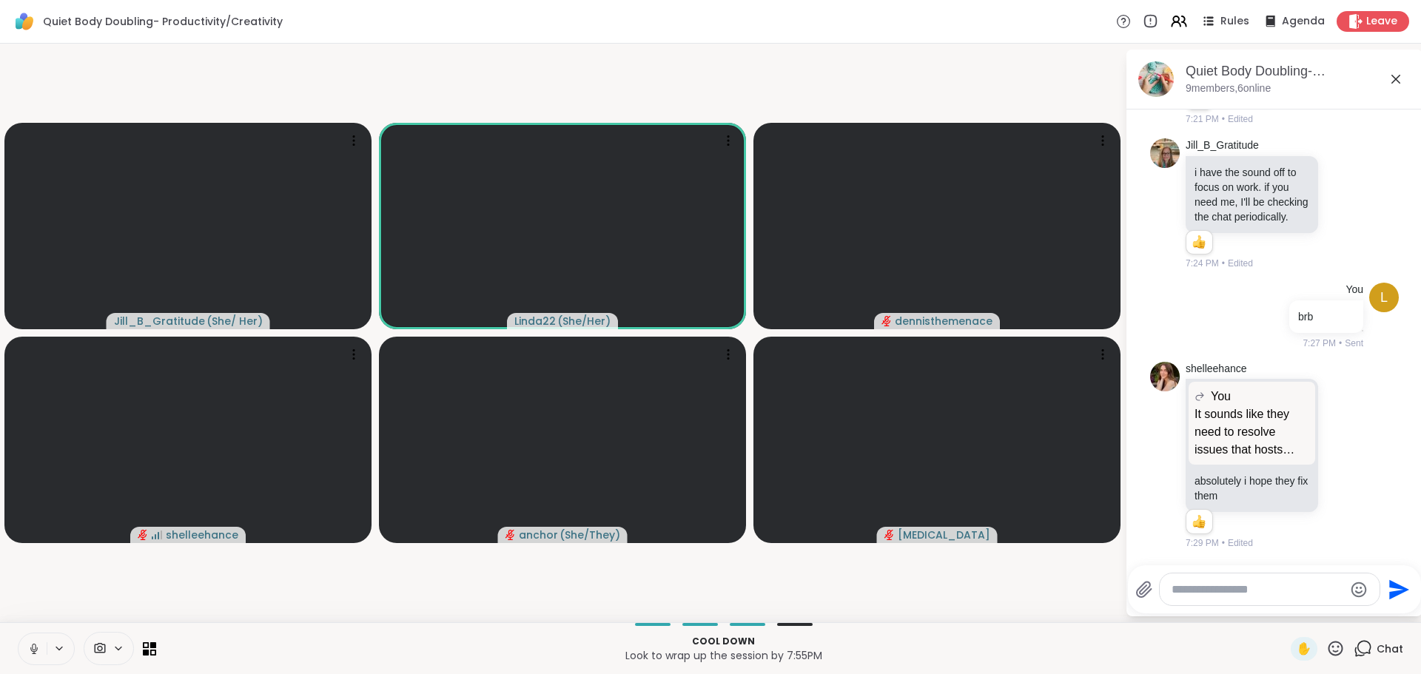
click at [35, 643] on icon at bounding box center [33, 648] width 13 height 13
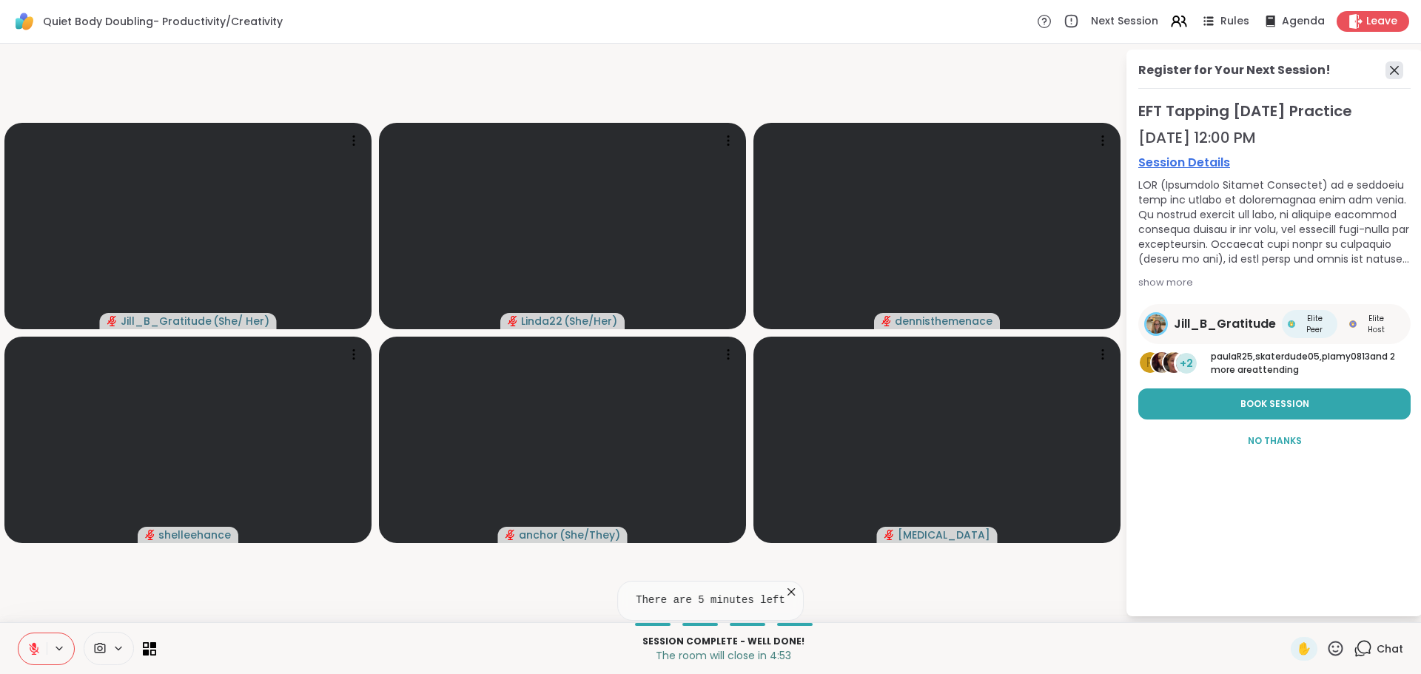
click at [1399, 74] on icon at bounding box center [1394, 70] width 18 height 18
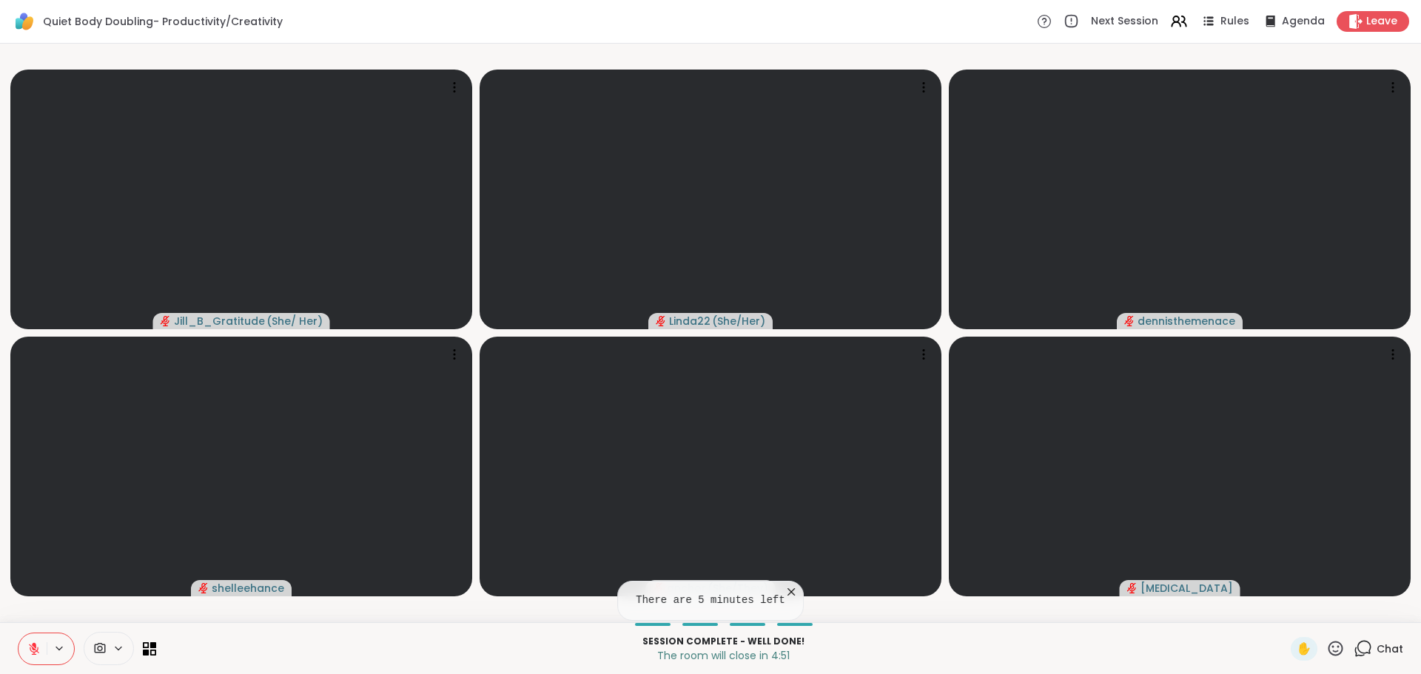
click at [917, 631] on div "Session Complete - well done! The room will close in 4:51 ✋ Chat" at bounding box center [710, 648] width 1421 height 52
click at [784, 591] on icon at bounding box center [791, 592] width 15 height 15
click at [1361, 646] on icon at bounding box center [1363, 648] width 19 height 19
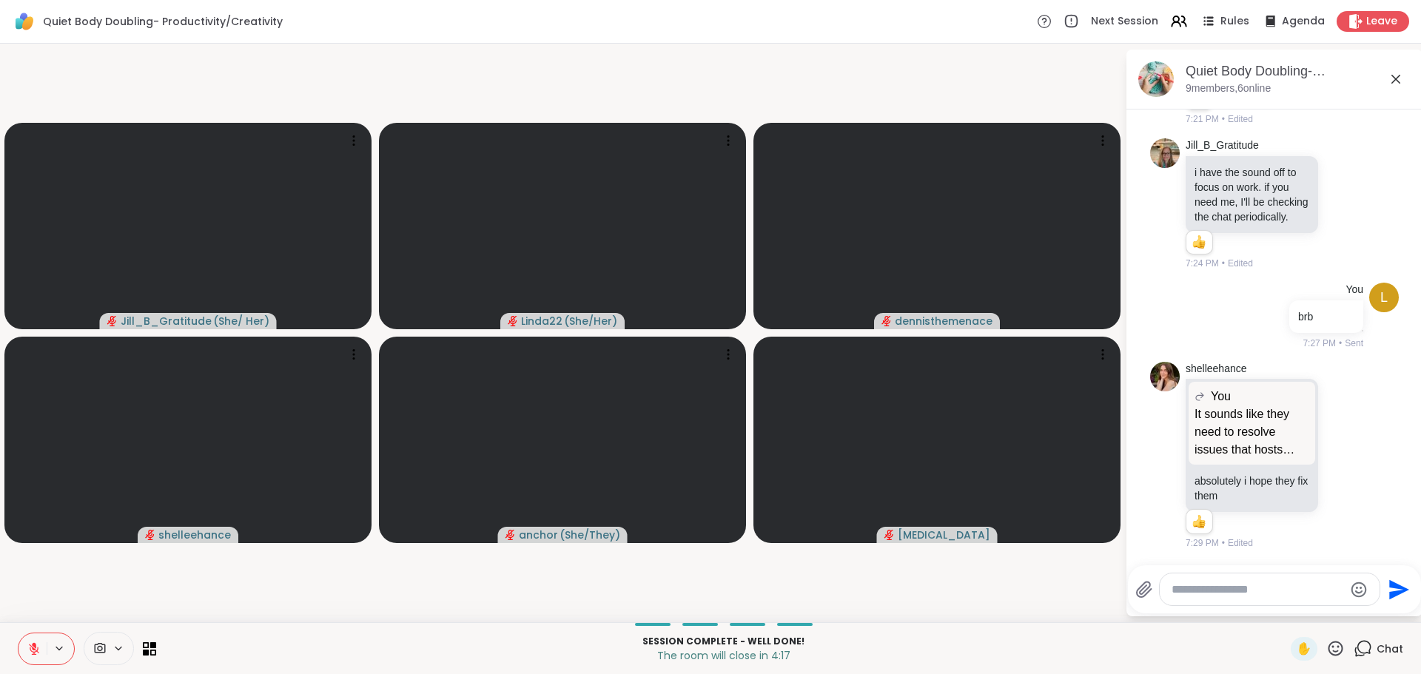
click at [1094, 577] on video-player-container "Jill_B_Gratitude ( She/ Her ) Linda22 ( She/Her ) dennisthemenace shelleehance …" at bounding box center [562, 333] width 1107 height 567
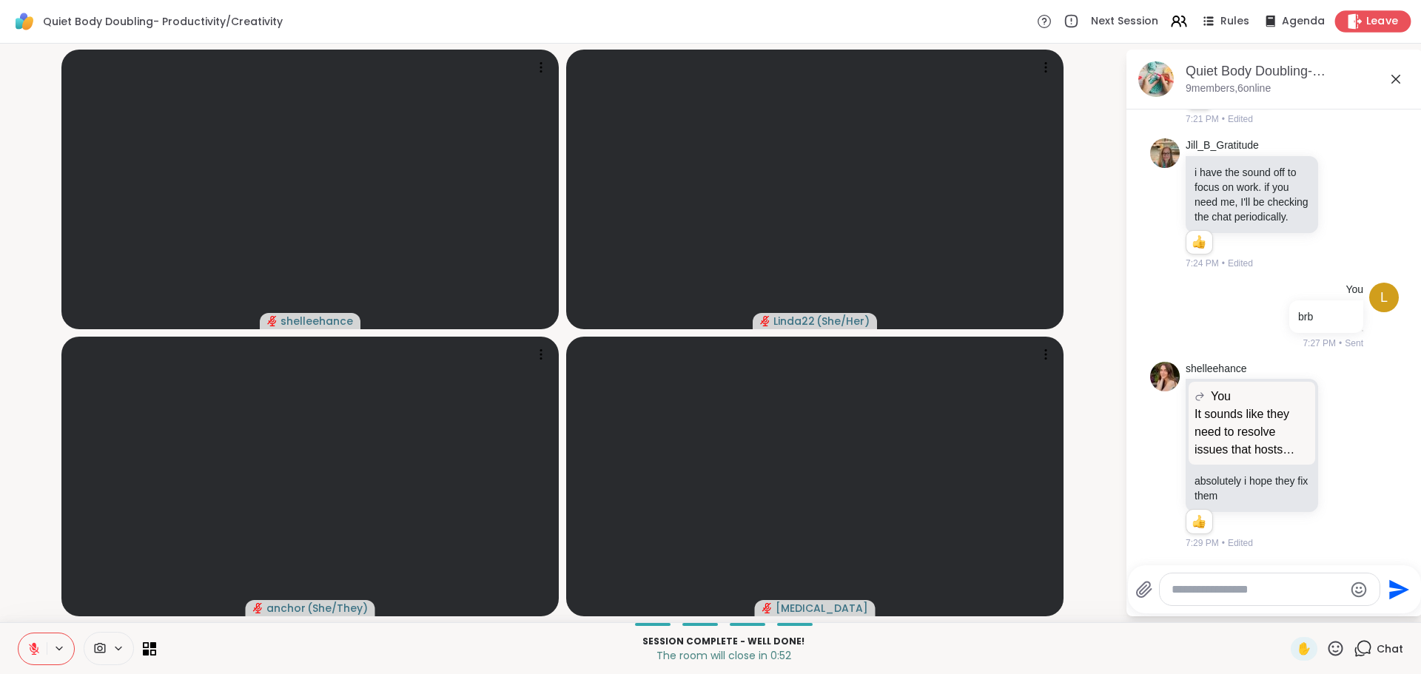
click at [1366, 26] on span "Leave" at bounding box center [1382, 22] width 33 height 16
click at [1348, 12] on div "Leave" at bounding box center [1373, 20] width 76 height 21
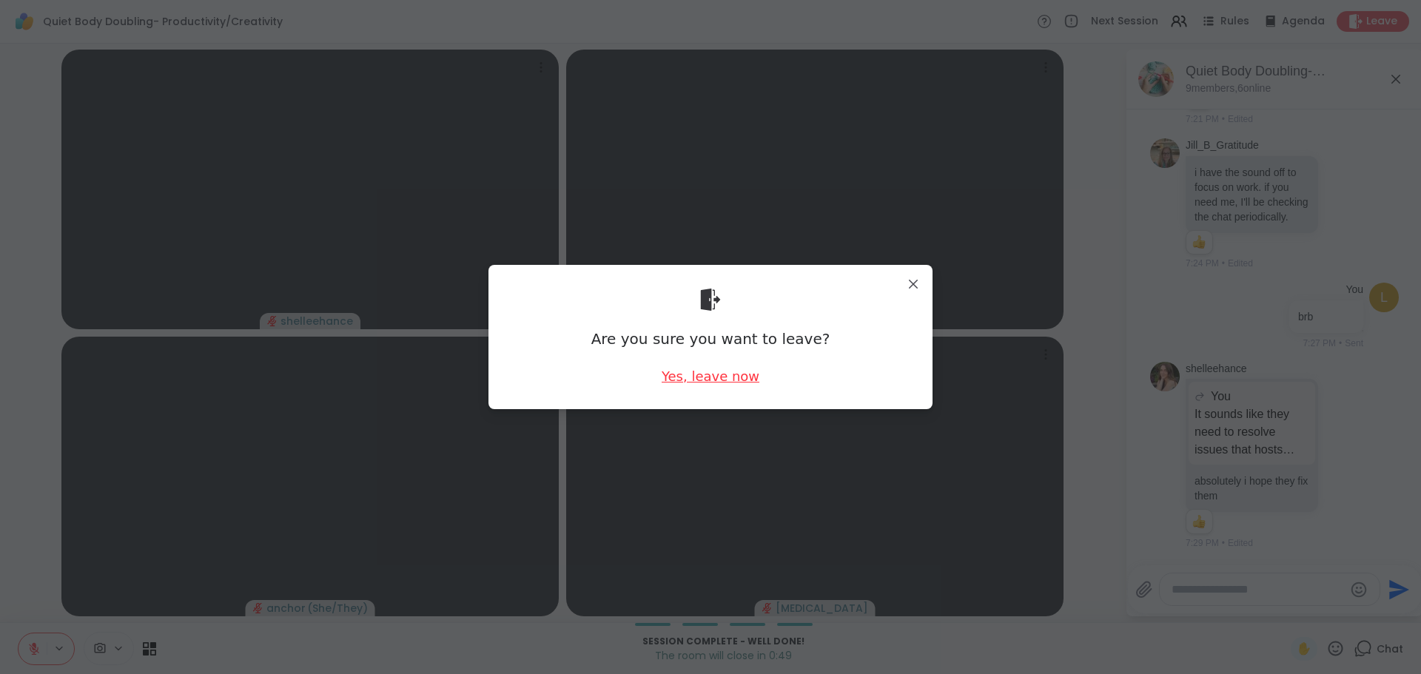
click at [718, 383] on div "Yes, leave now" at bounding box center [711, 376] width 98 height 19
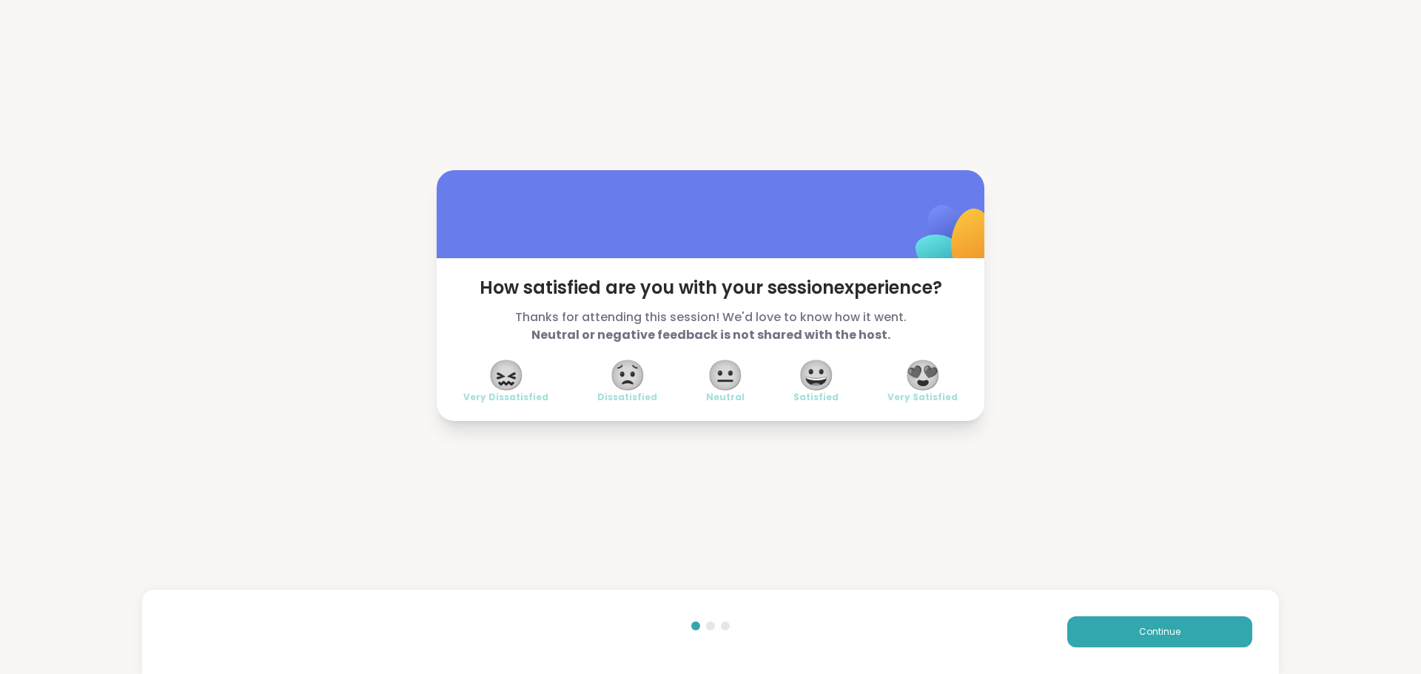
click at [915, 367] on span "😍" at bounding box center [922, 375] width 37 height 27
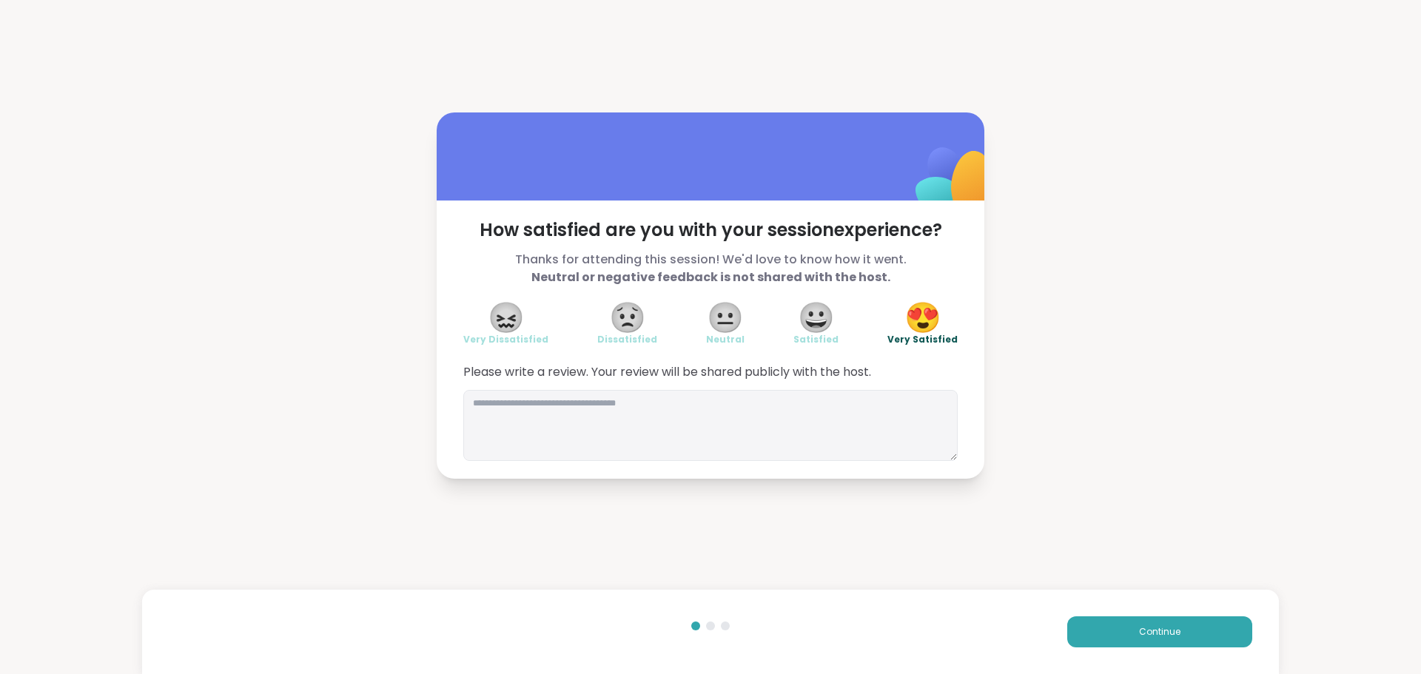
click at [915, 367] on span "Please write a review. Your review will be shared publicly with the host." at bounding box center [710, 372] width 494 height 18
click at [1118, 631] on button "Continue" at bounding box center [1159, 631] width 185 height 31
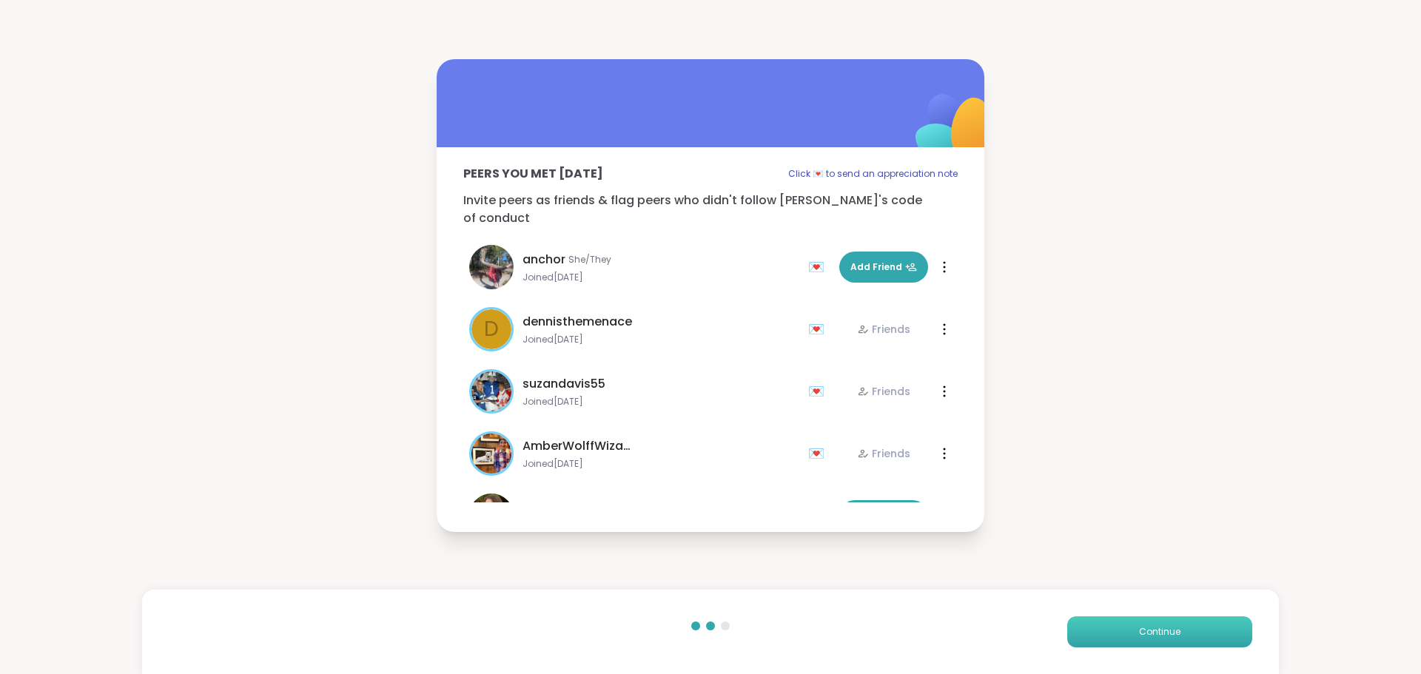
click at [1118, 631] on button "Continue" at bounding box center [1159, 631] width 185 height 31
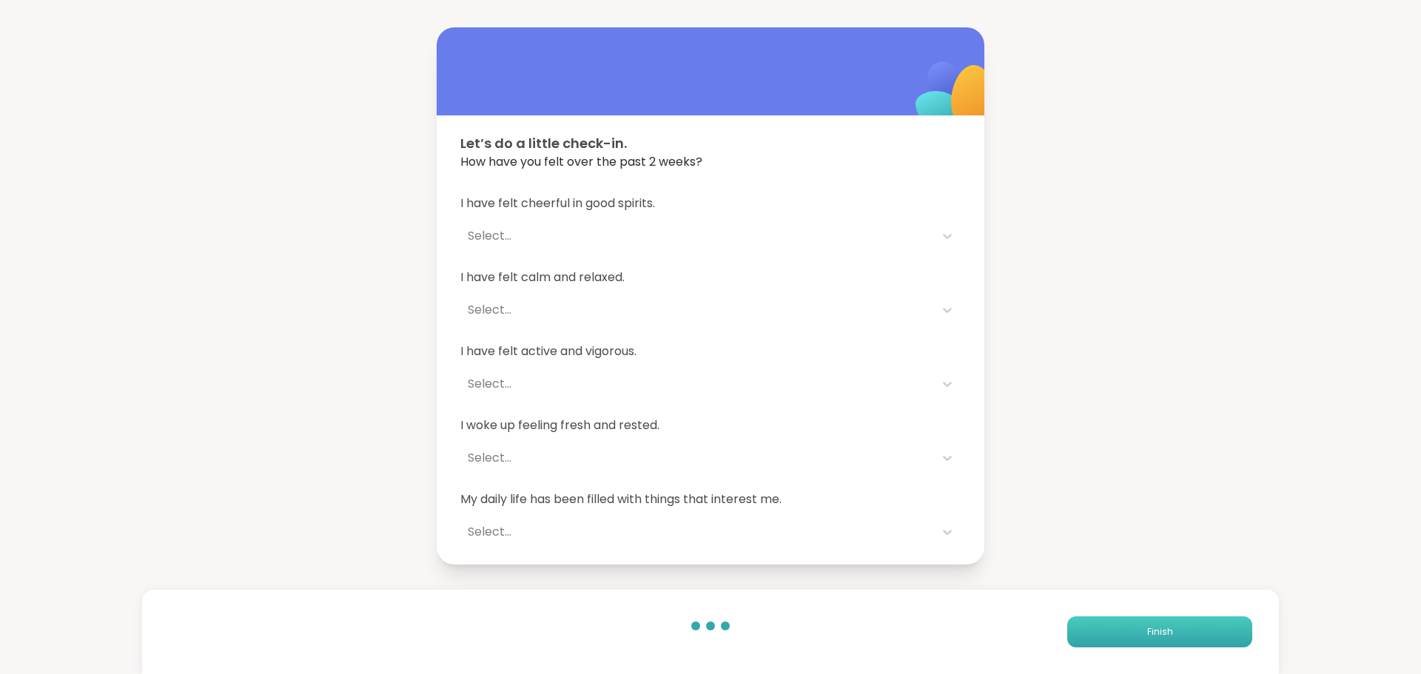
click at [1118, 631] on button "Finish" at bounding box center [1159, 631] width 185 height 31
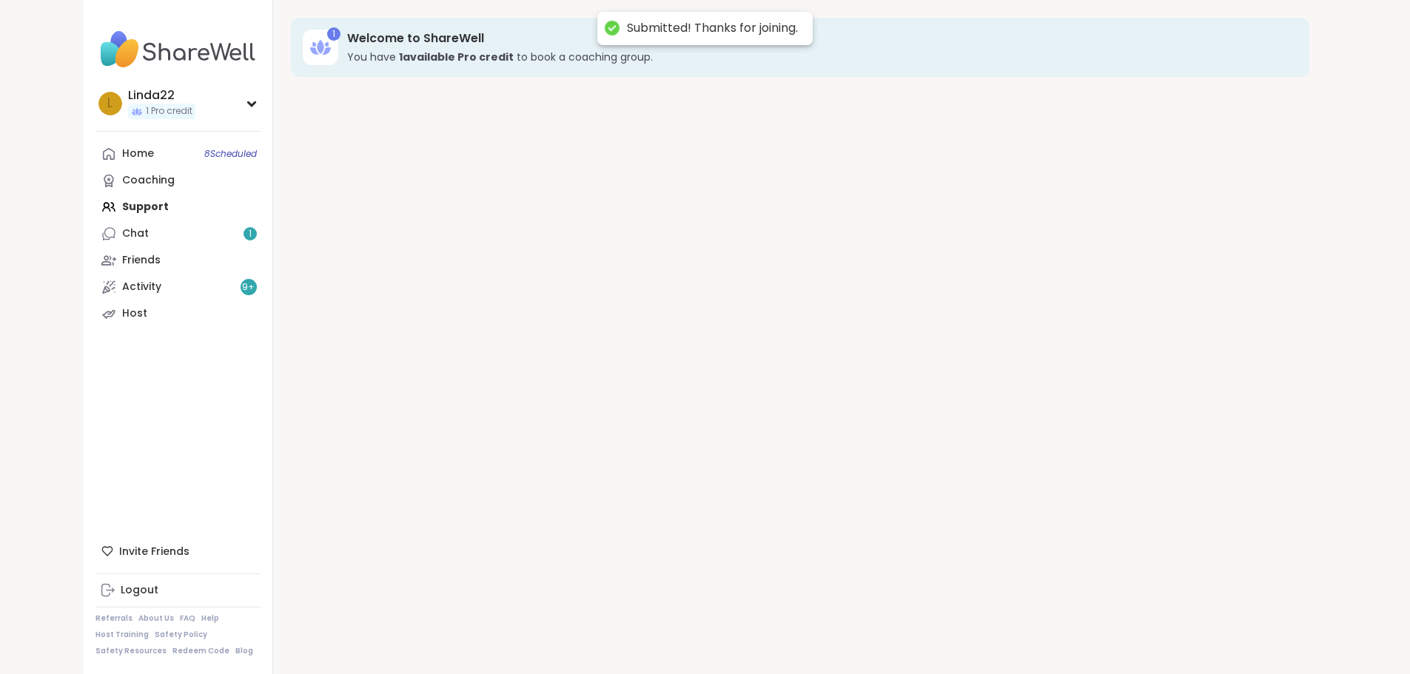
click at [1118, 631] on div "1 Welcome to ShareWell You have 1 available Pro credit to book a coaching group." at bounding box center [800, 337] width 1054 height 674
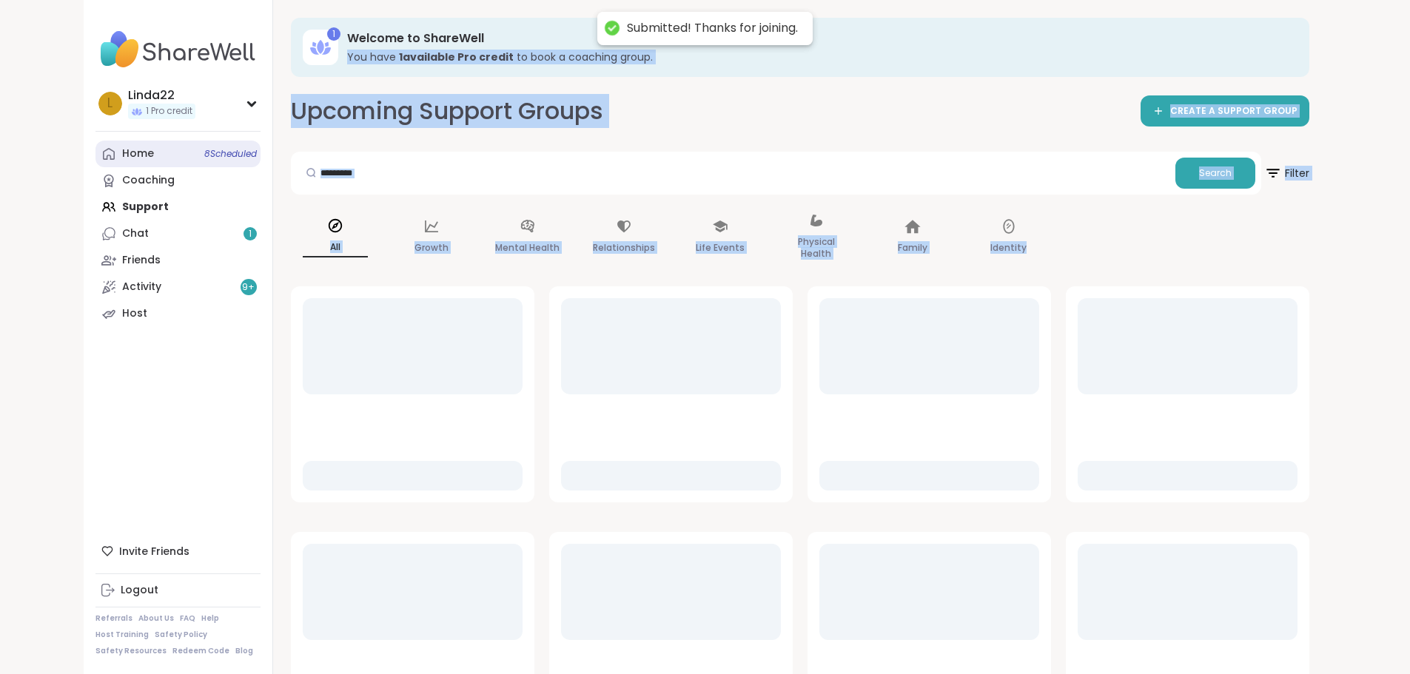
click at [121, 144] on link "Home 8 Scheduled" at bounding box center [177, 154] width 165 height 27
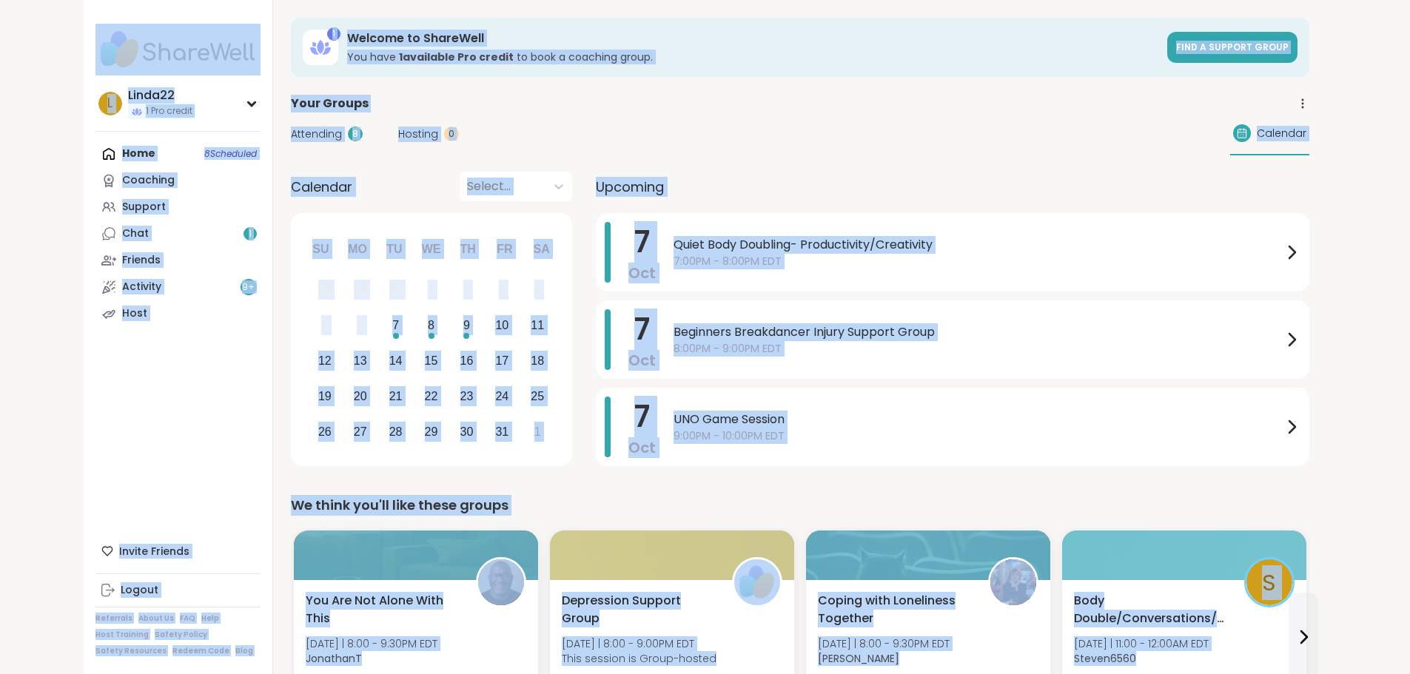
click at [776, 124] on div "Attending 8 Hosting 0 Calendar" at bounding box center [800, 133] width 1018 height 43
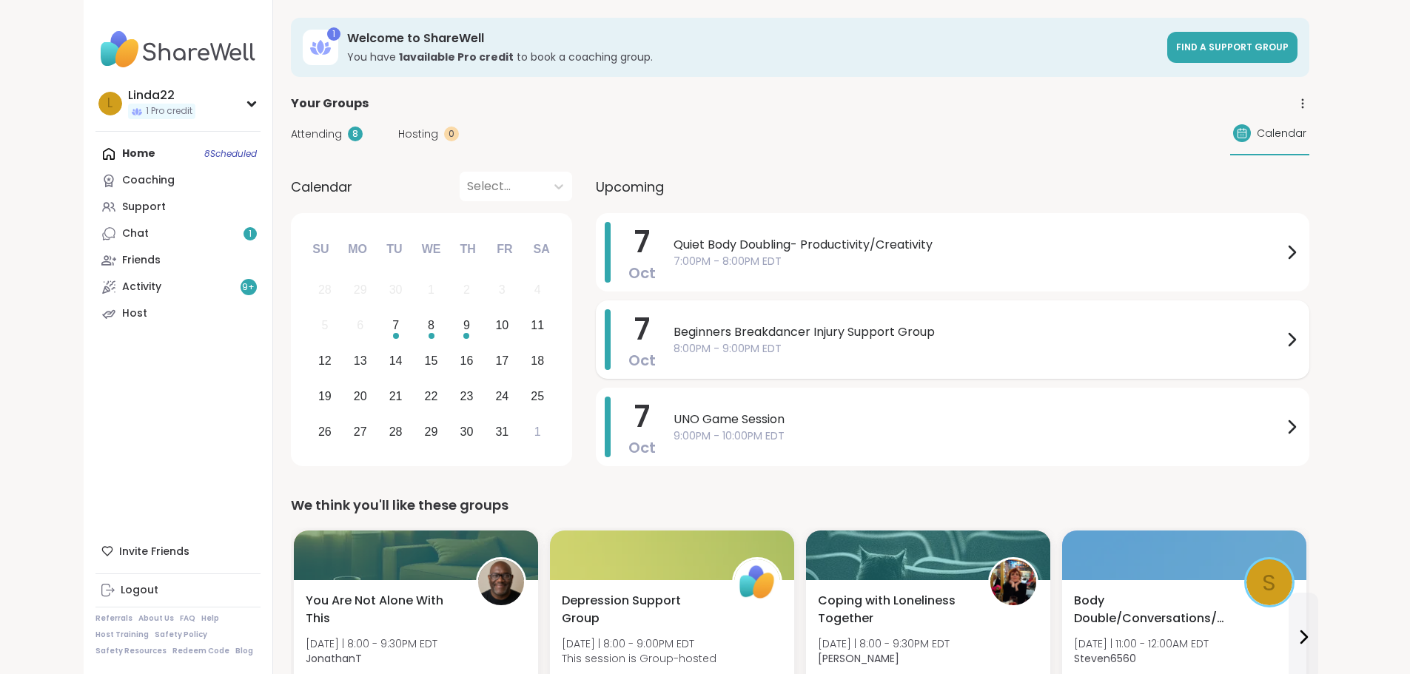
click at [708, 339] on span "Beginners Breakdancer Injury Support Group" at bounding box center [977, 332] width 609 height 18
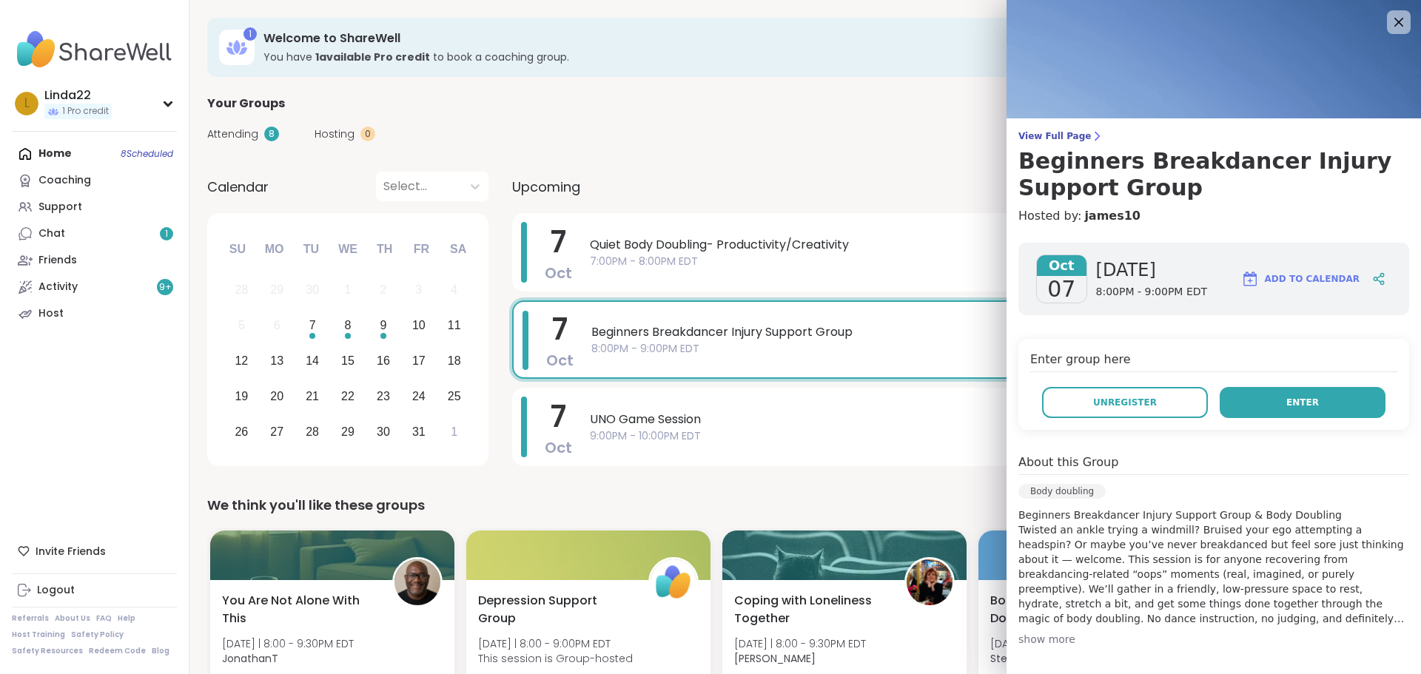
click at [1220, 397] on button "Enter" at bounding box center [1303, 402] width 166 height 31
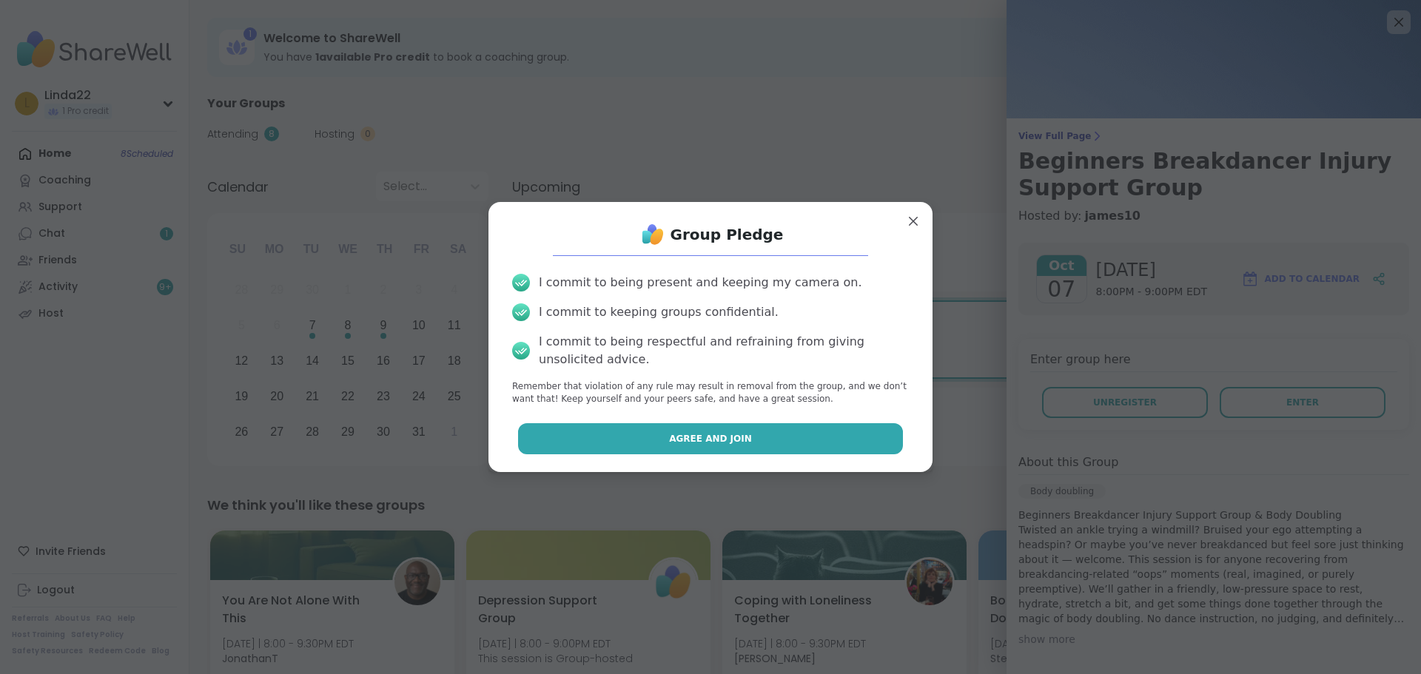
click at [811, 434] on button "Agree and Join" at bounding box center [711, 438] width 386 height 31
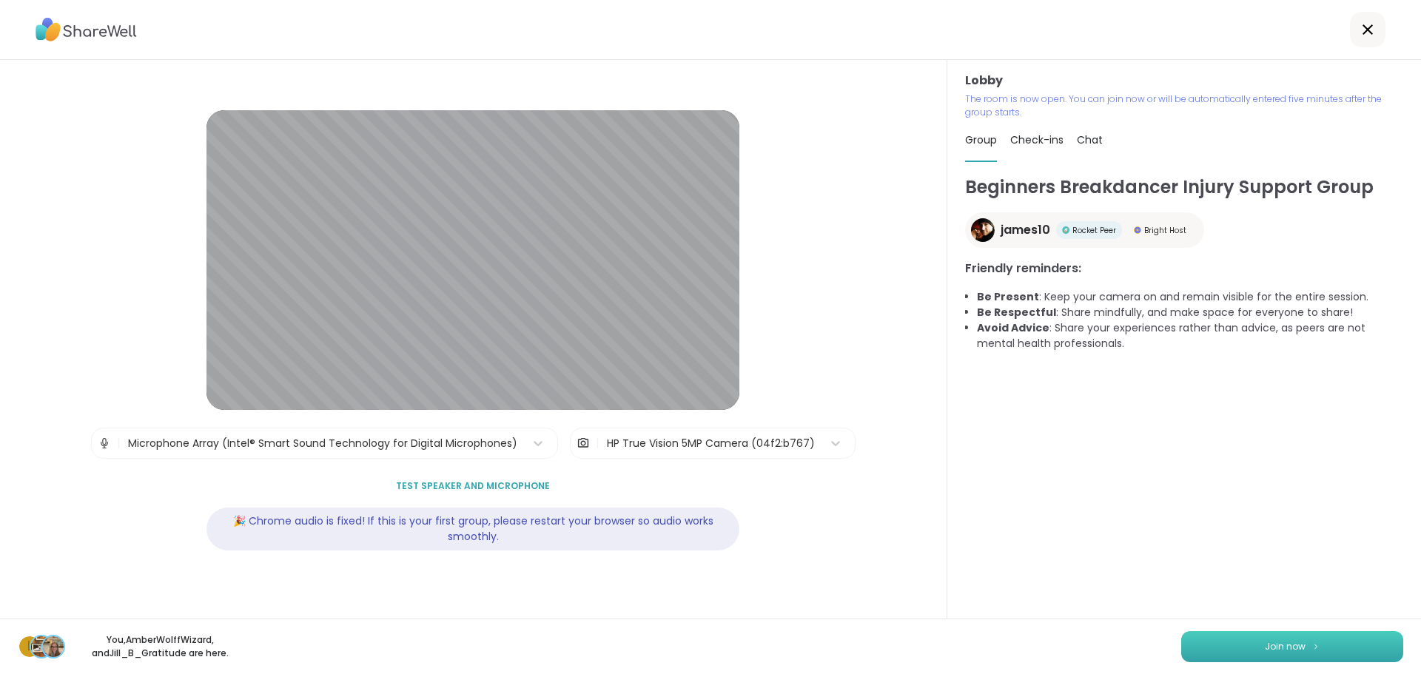
click at [1199, 631] on button "Join now" at bounding box center [1292, 646] width 222 height 31
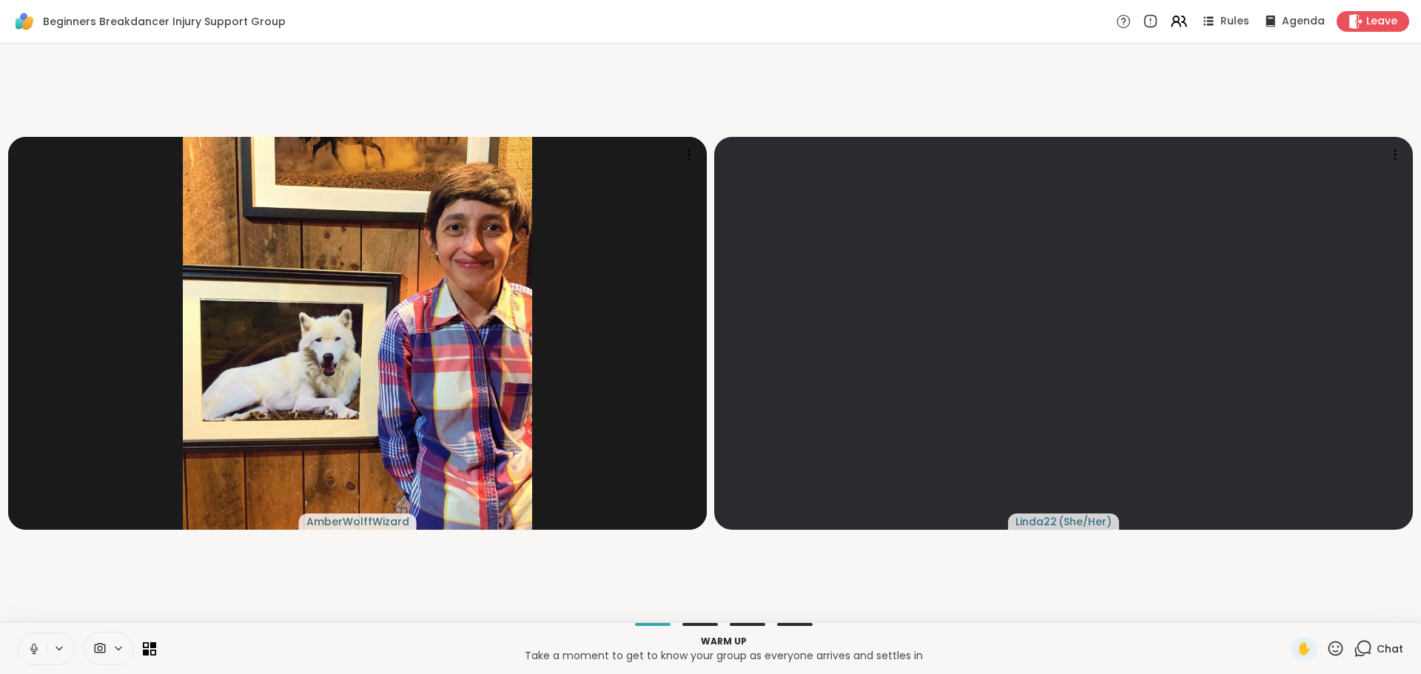
click at [30, 648] on icon at bounding box center [33, 648] width 13 height 13
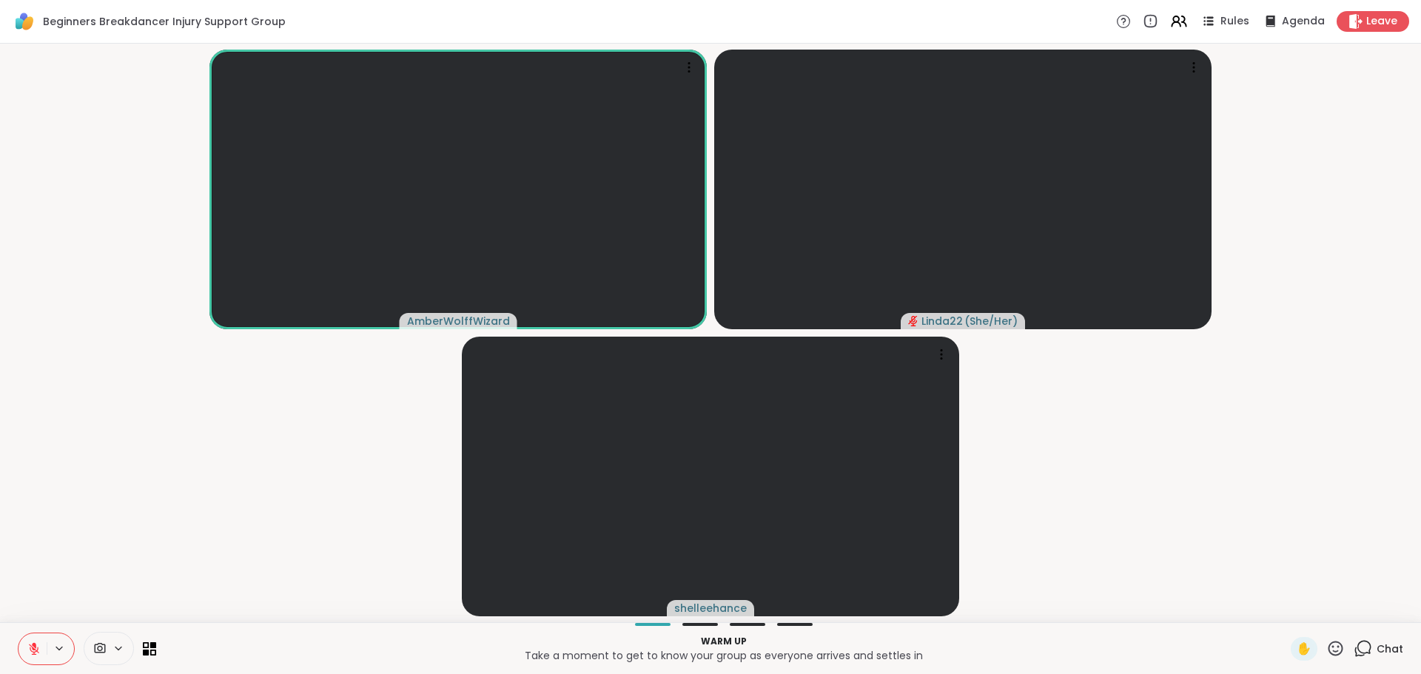
click at [30, 642] on icon at bounding box center [33, 648] width 13 height 13
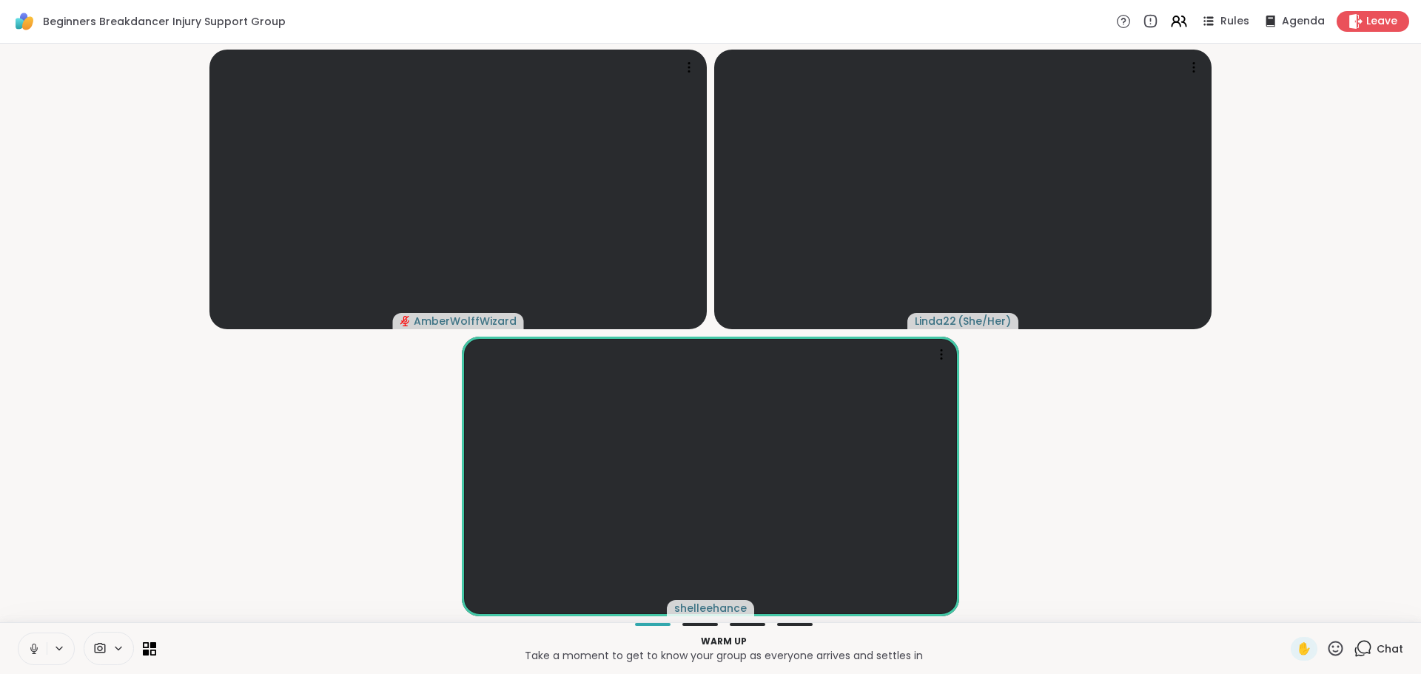
click at [34, 646] on icon at bounding box center [33, 648] width 13 height 13
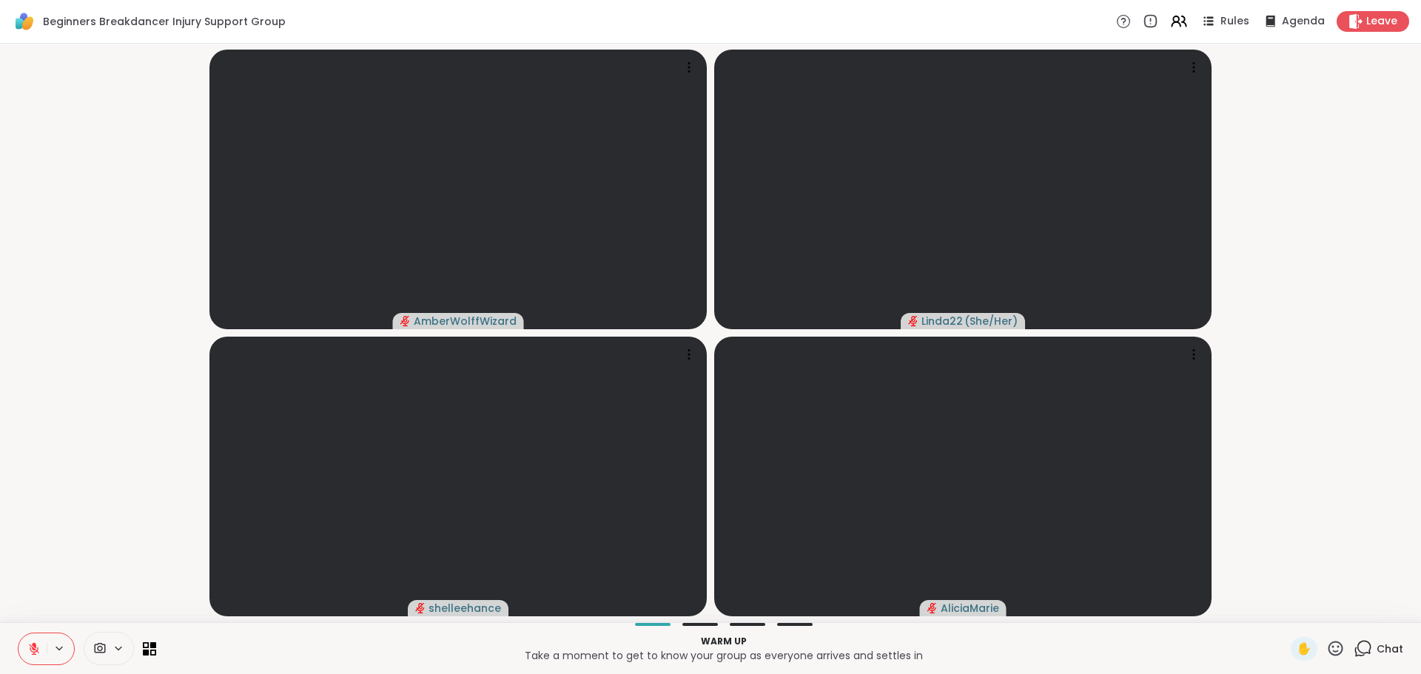
click at [35, 647] on icon at bounding box center [34, 645] width 4 height 6
click at [31, 646] on icon at bounding box center [33, 648] width 13 height 13
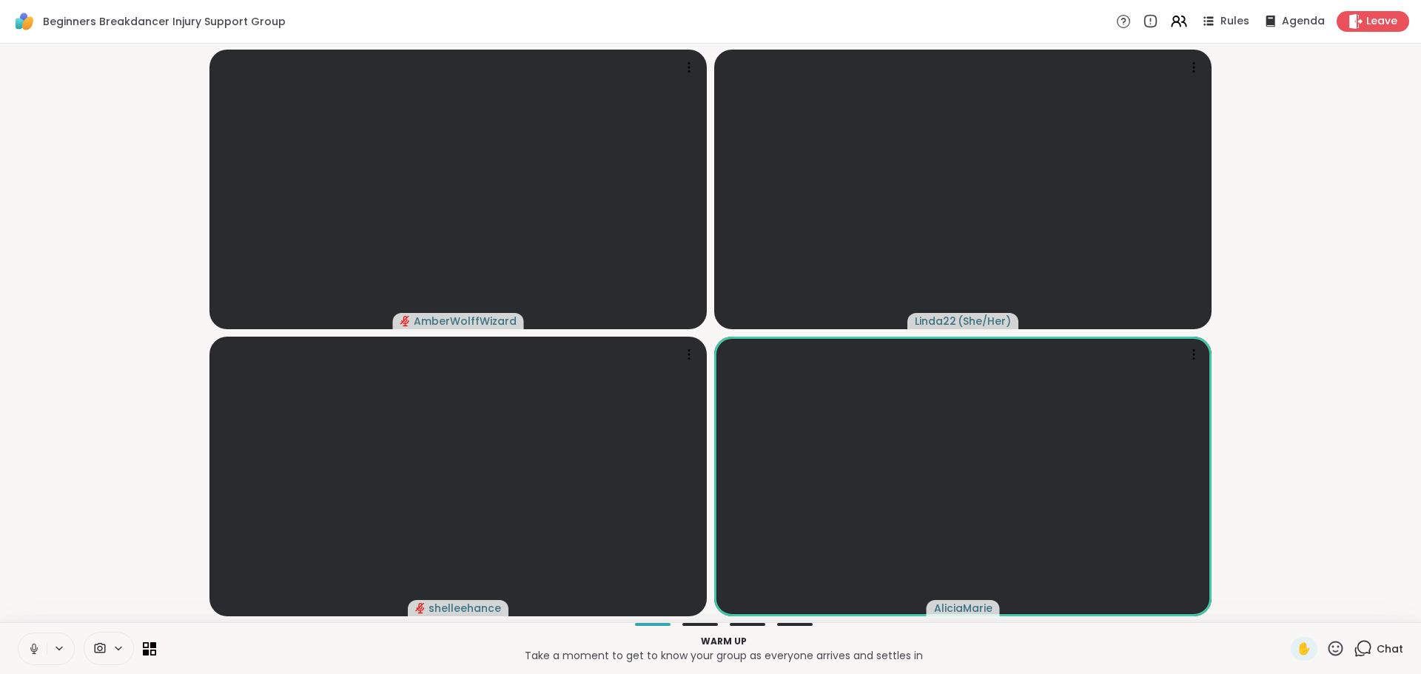
click at [36, 648] on icon at bounding box center [34, 647] width 4 height 7
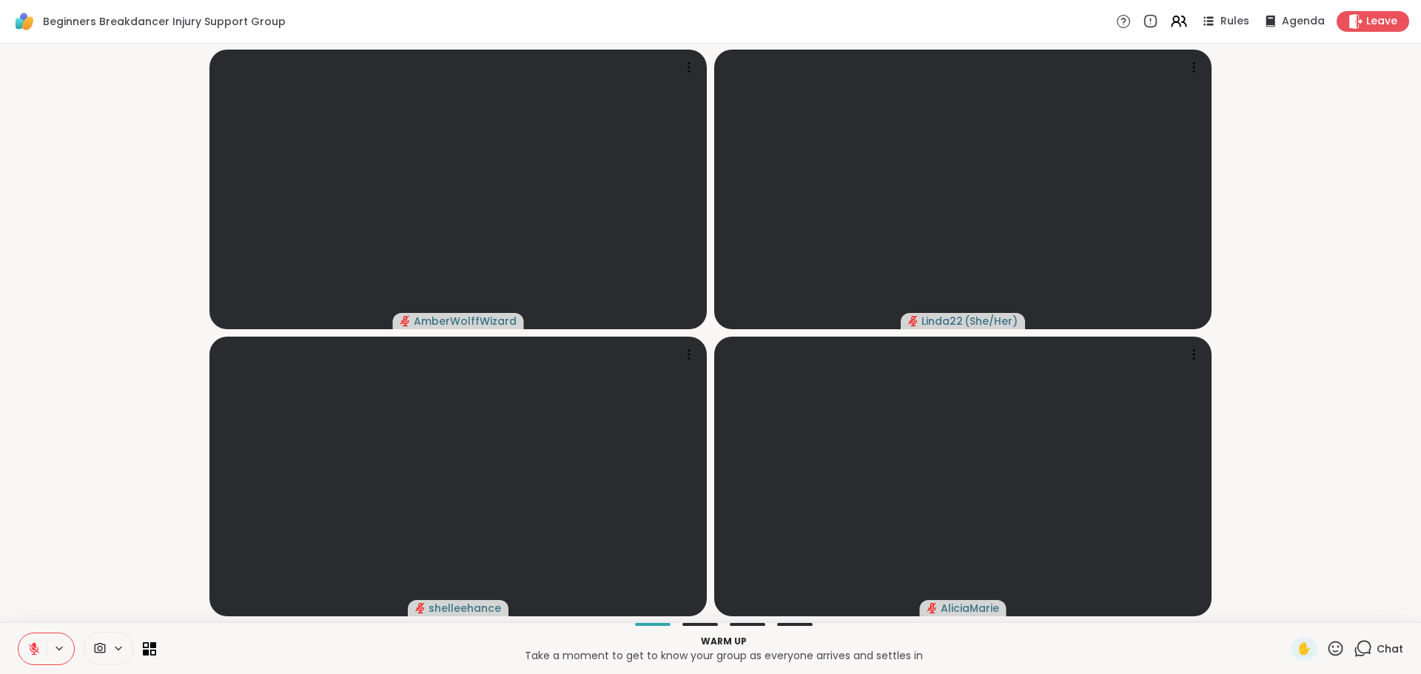
click at [27, 645] on icon at bounding box center [33, 648] width 13 height 13
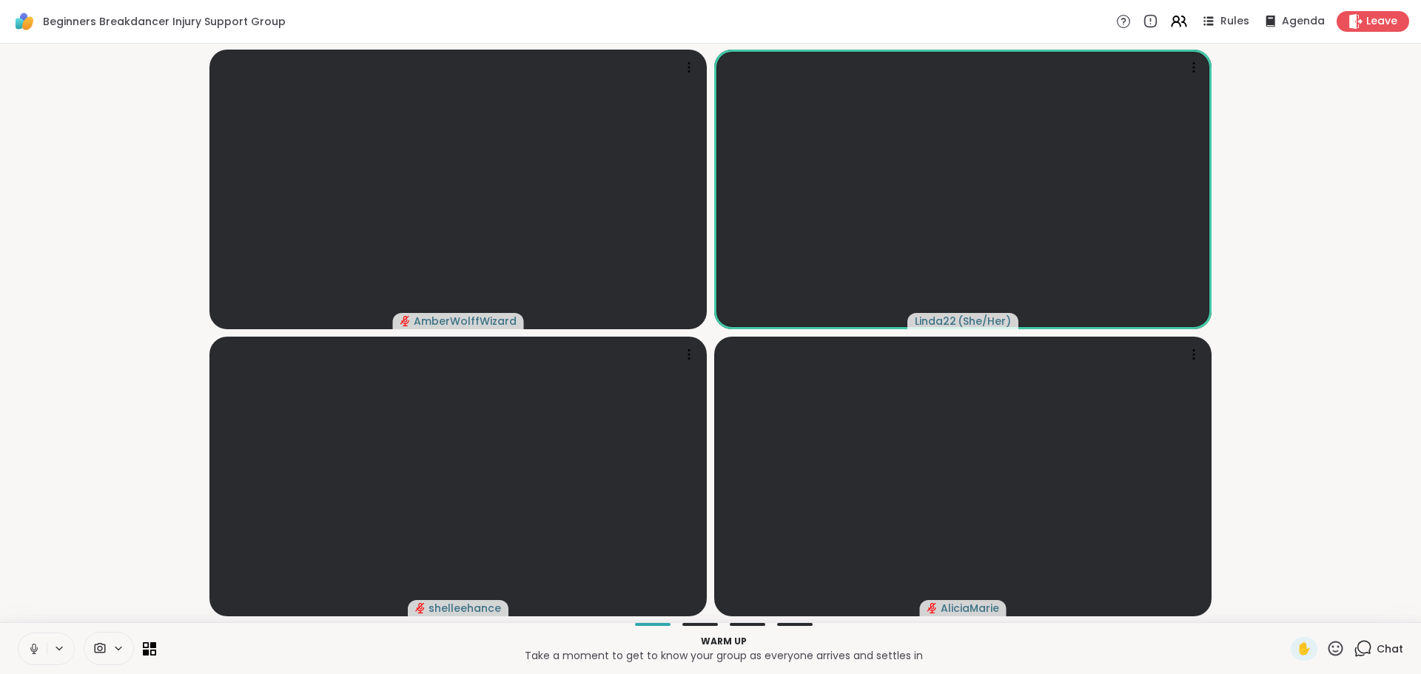
click at [34, 648] on icon at bounding box center [33, 648] width 13 height 13
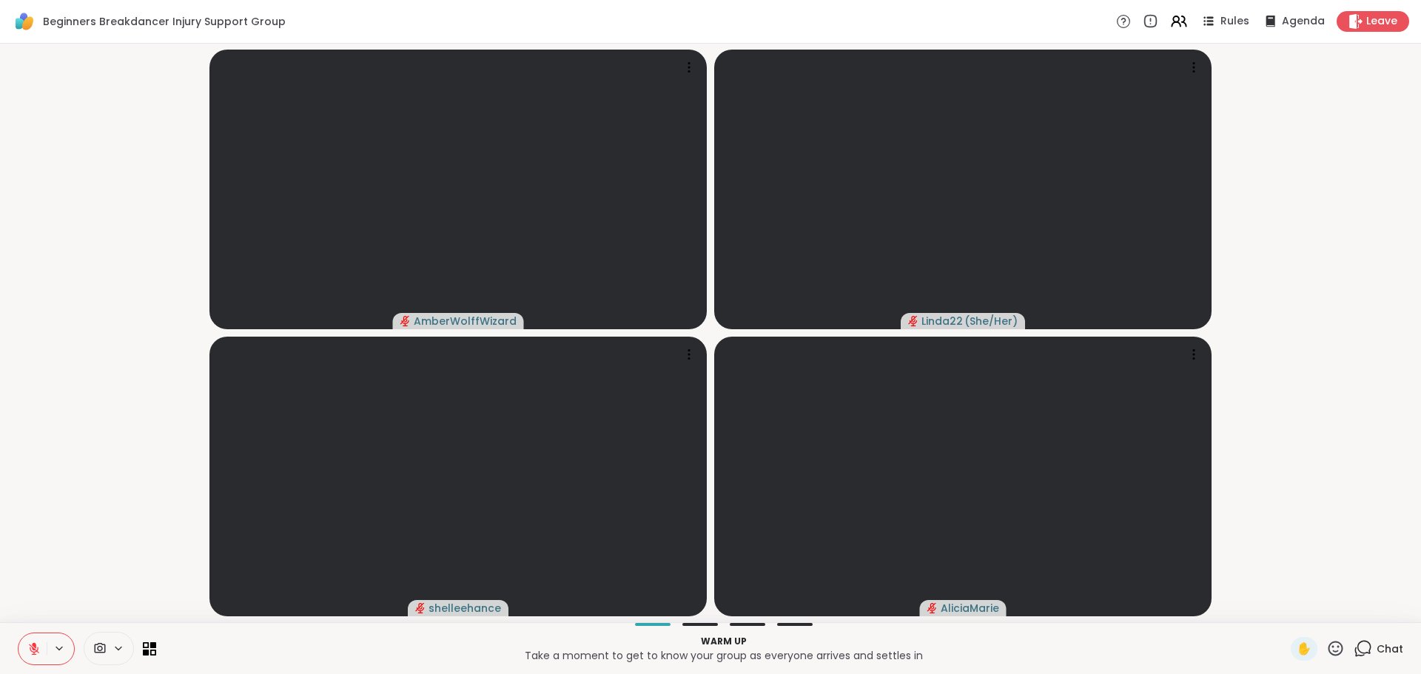
click at [1360, 650] on icon at bounding box center [1364, 647] width 14 height 13
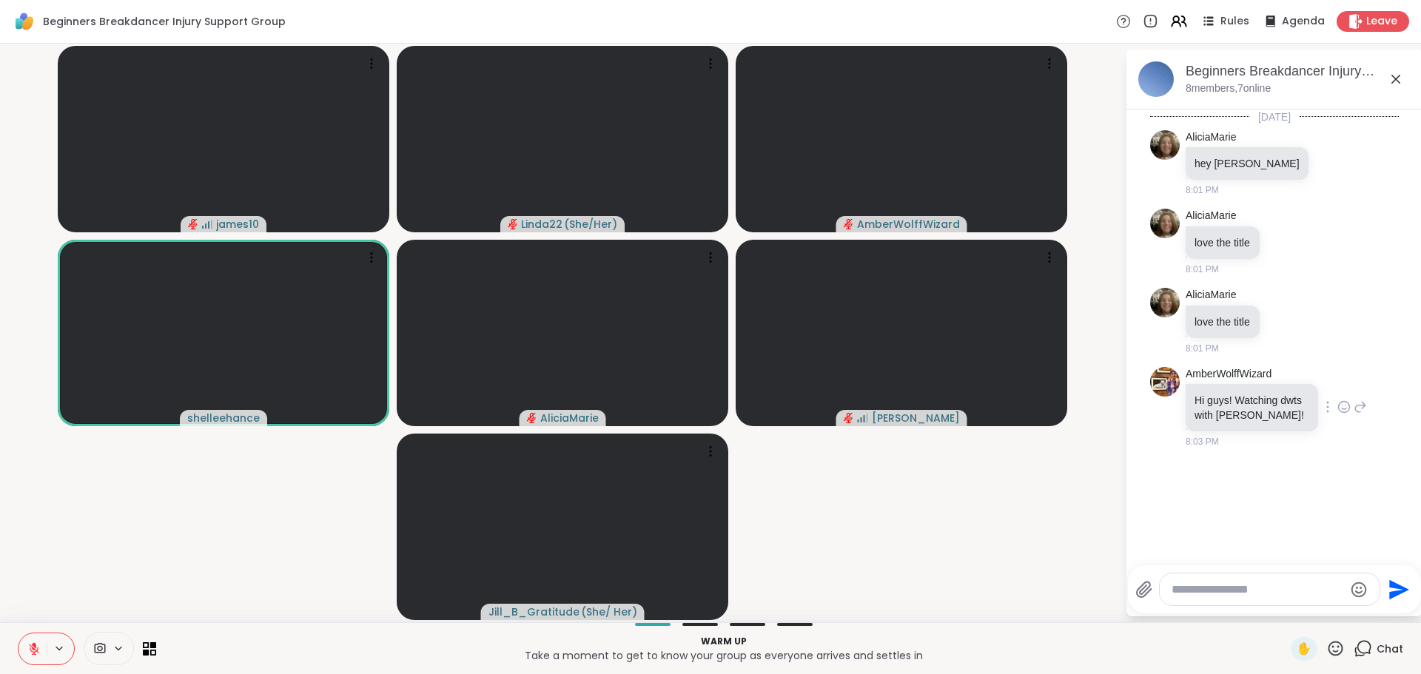
click at [1338, 406] on icon at bounding box center [1343, 407] width 13 height 15
click at [1340, 385] on div "Select Reaction: Heart" at bounding box center [1343, 383] width 13 height 13
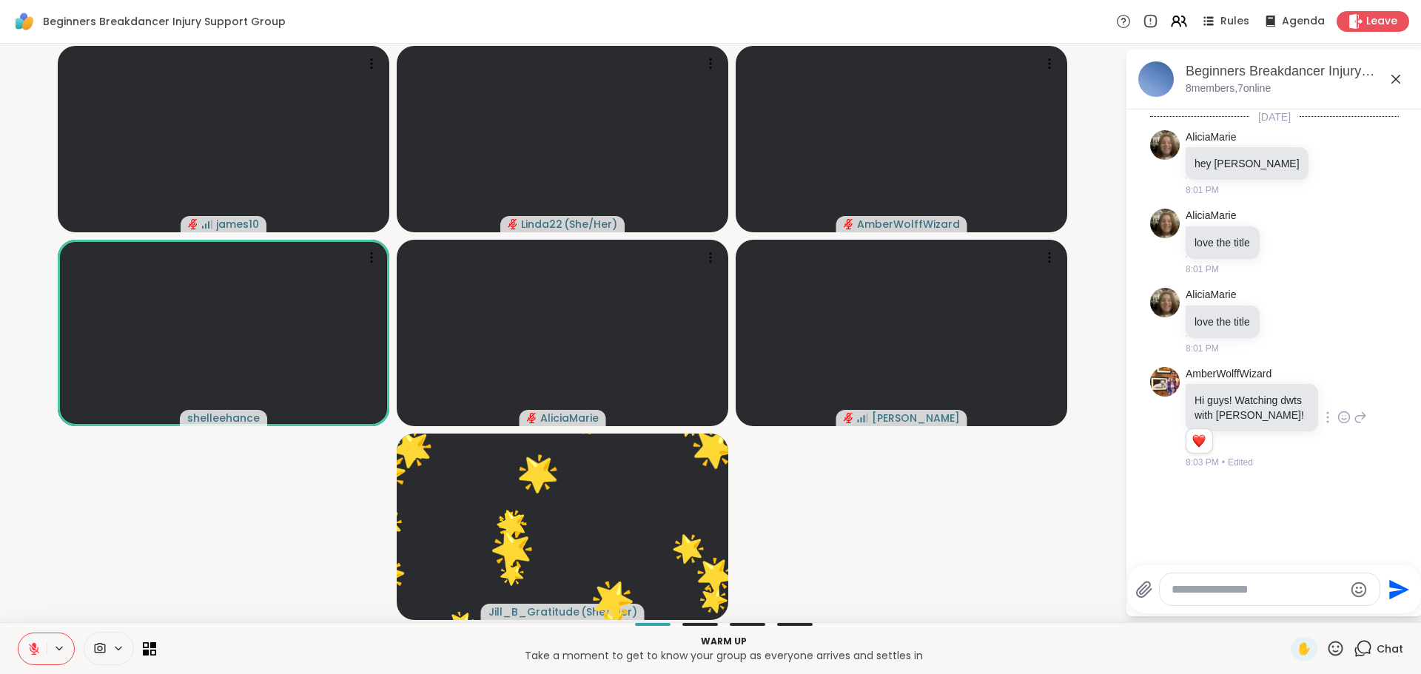
click at [1097, 505] on video-player-container "james10 Linda22 ( She/Her ) AmberWolffWizard shelleehance AliciaMarie Adrienne_…" at bounding box center [562, 333] width 1107 height 567
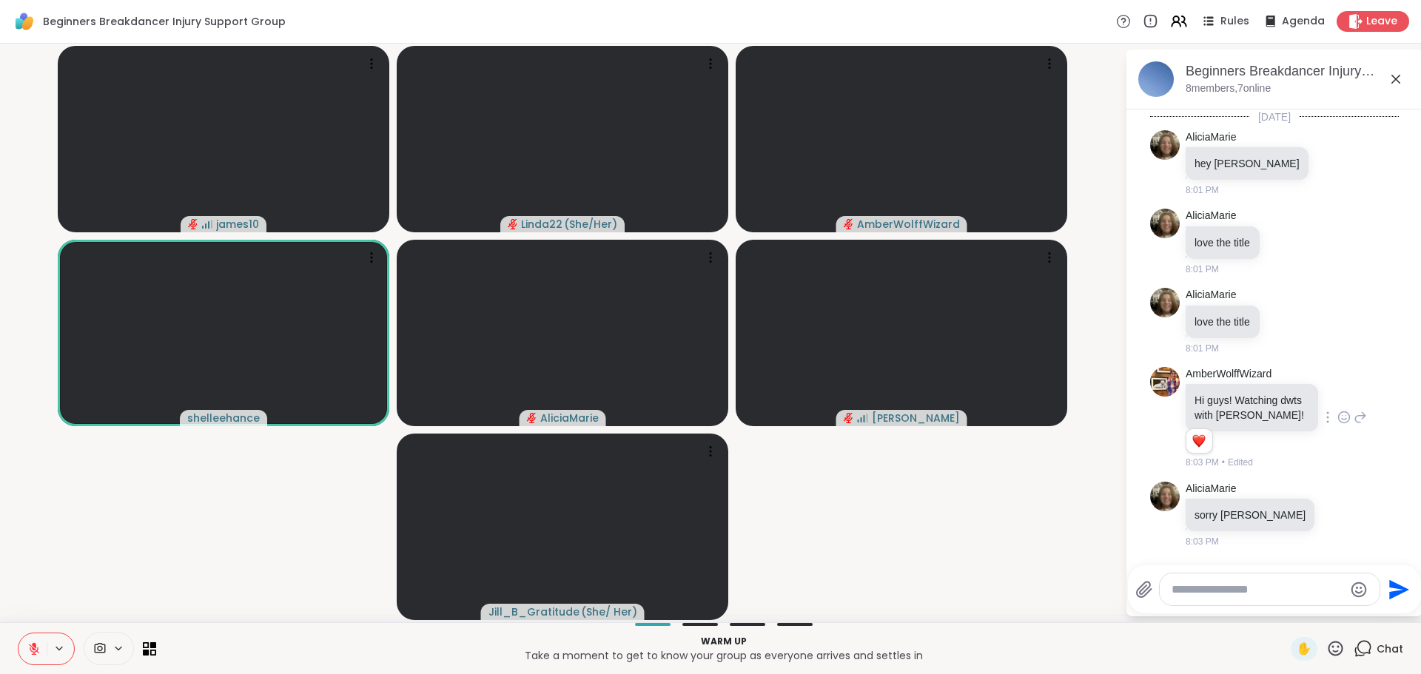
click at [1328, 648] on icon at bounding box center [1335, 648] width 15 height 15
click at [1317, 608] on span "👍" at bounding box center [1324, 610] width 15 height 18
click at [1220, 16] on span "Rules" at bounding box center [1235, 22] width 30 height 16
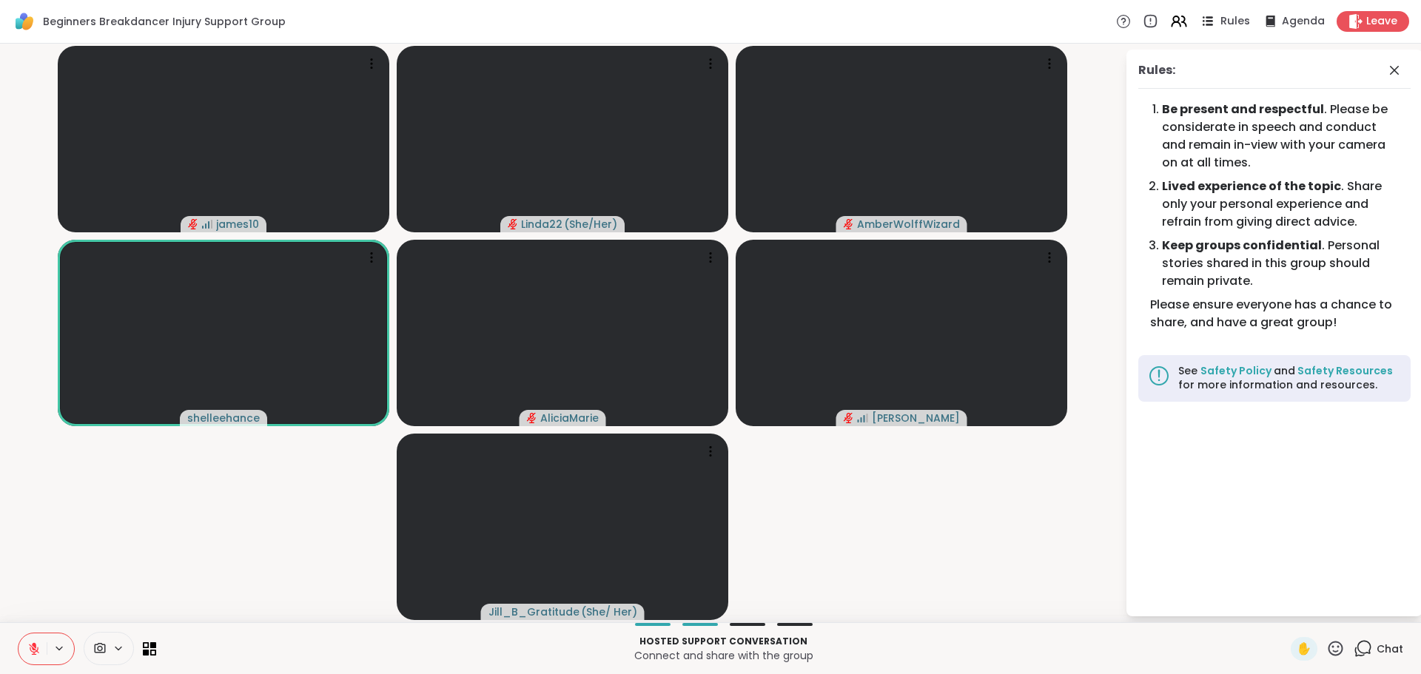
click at [1220, 16] on span "Rules" at bounding box center [1235, 22] width 30 height 16
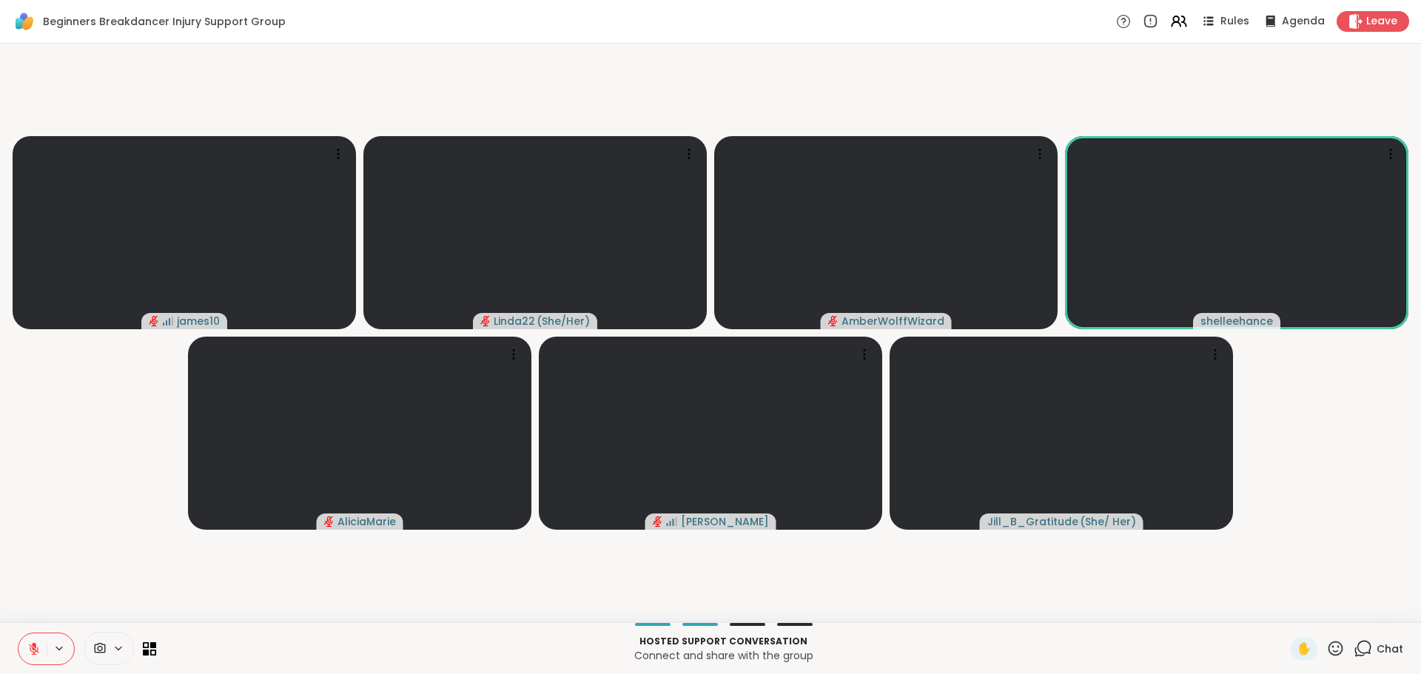
click at [1377, 651] on span "Chat" at bounding box center [1390, 649] width 27 height 15
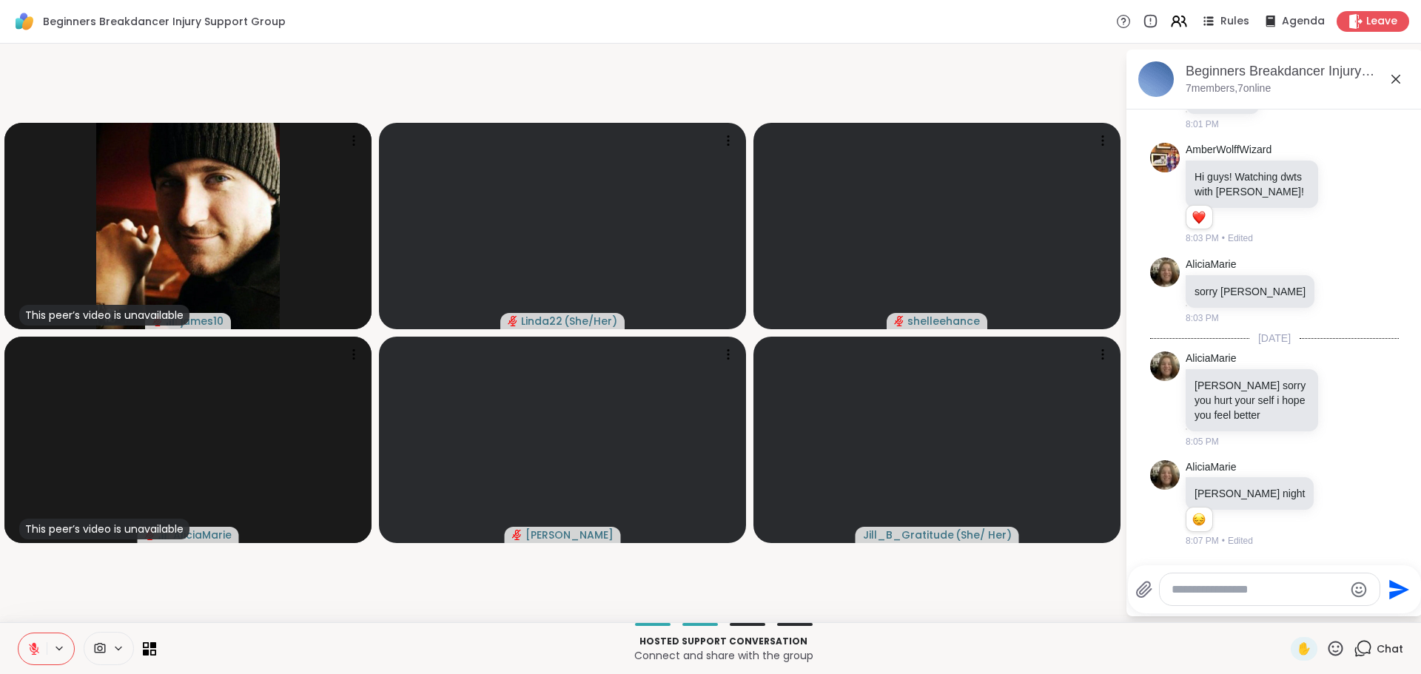
scroll to position [407, 0]
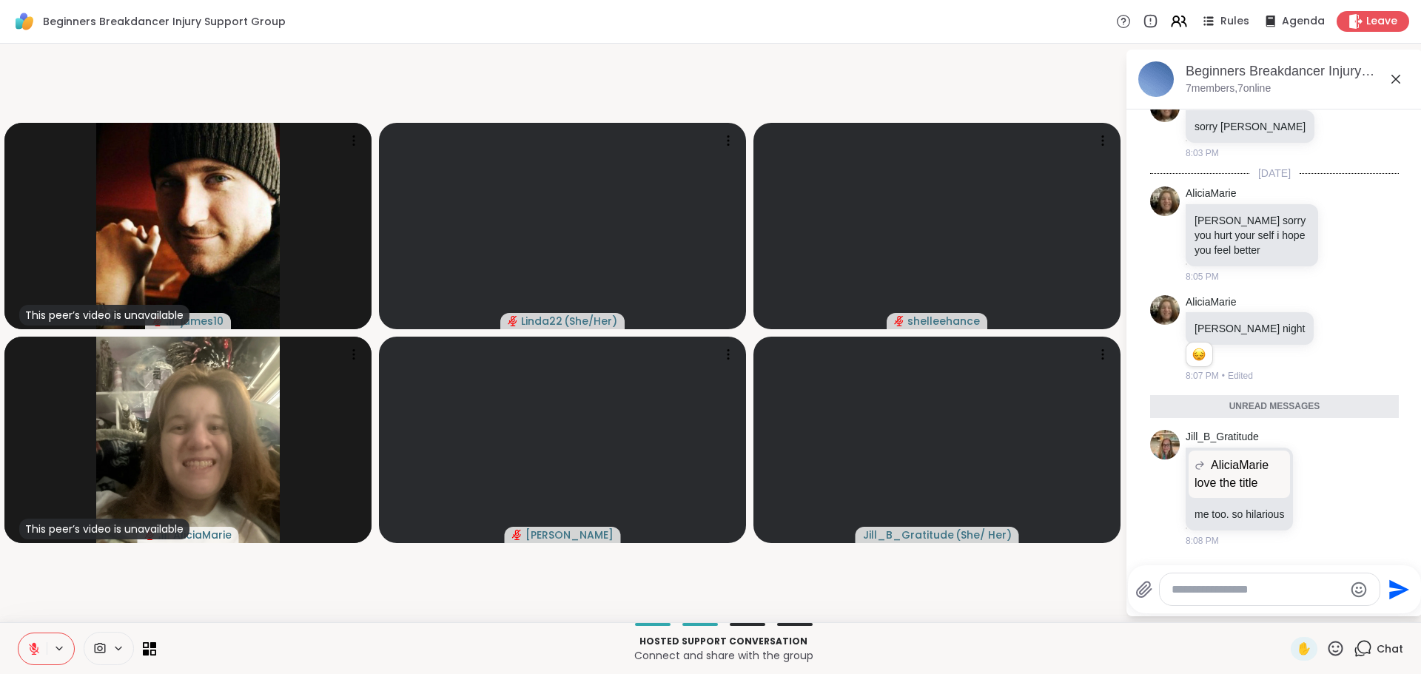
click at [920, 605] on video-player-container "This peer’s video is unavailable james10 Linda22 ( She/Her ) shelleehance This …" at bounding box center [562, 333] width 1107 height 567
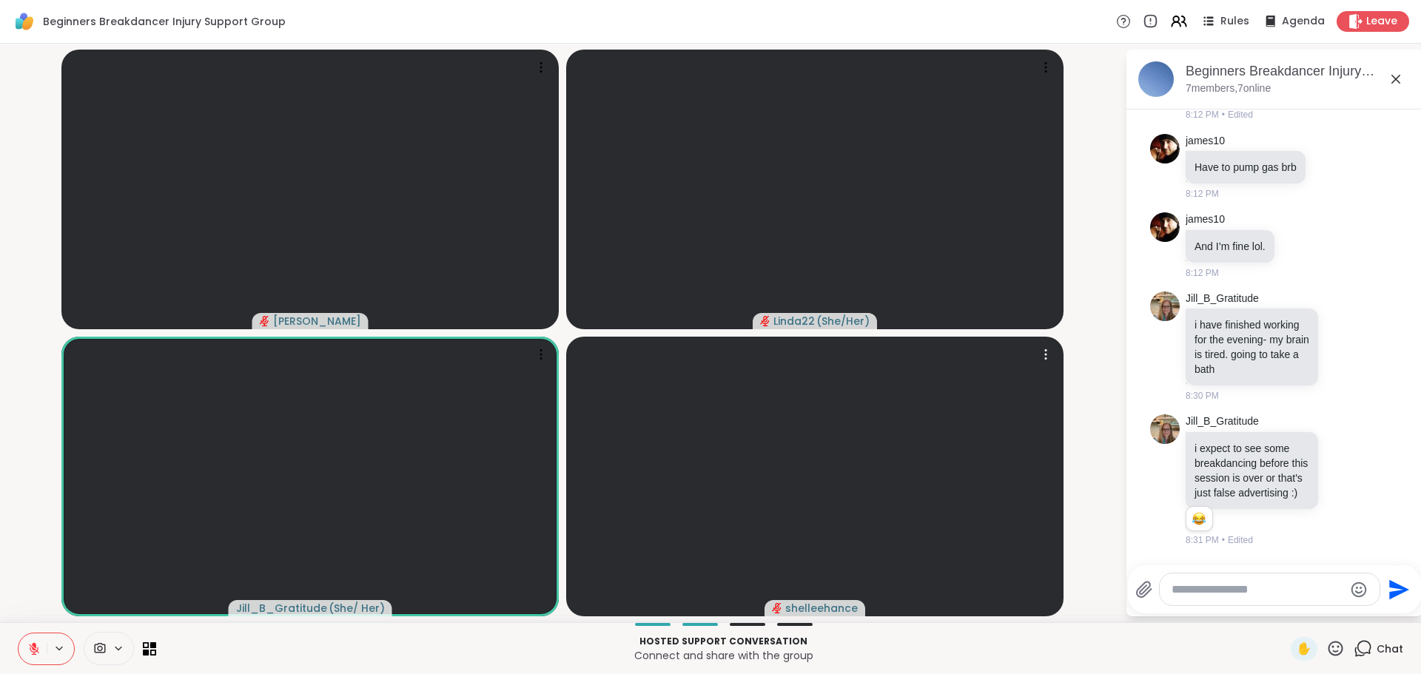
scroll to position [884, 0]
click at [1337, 473] on icon at bounding box center [1343, 480] width 13 height 15
click at [1272, 450] on div "Select Reaction: Joy" at bounding box center [1278, 456] width 13 height 13
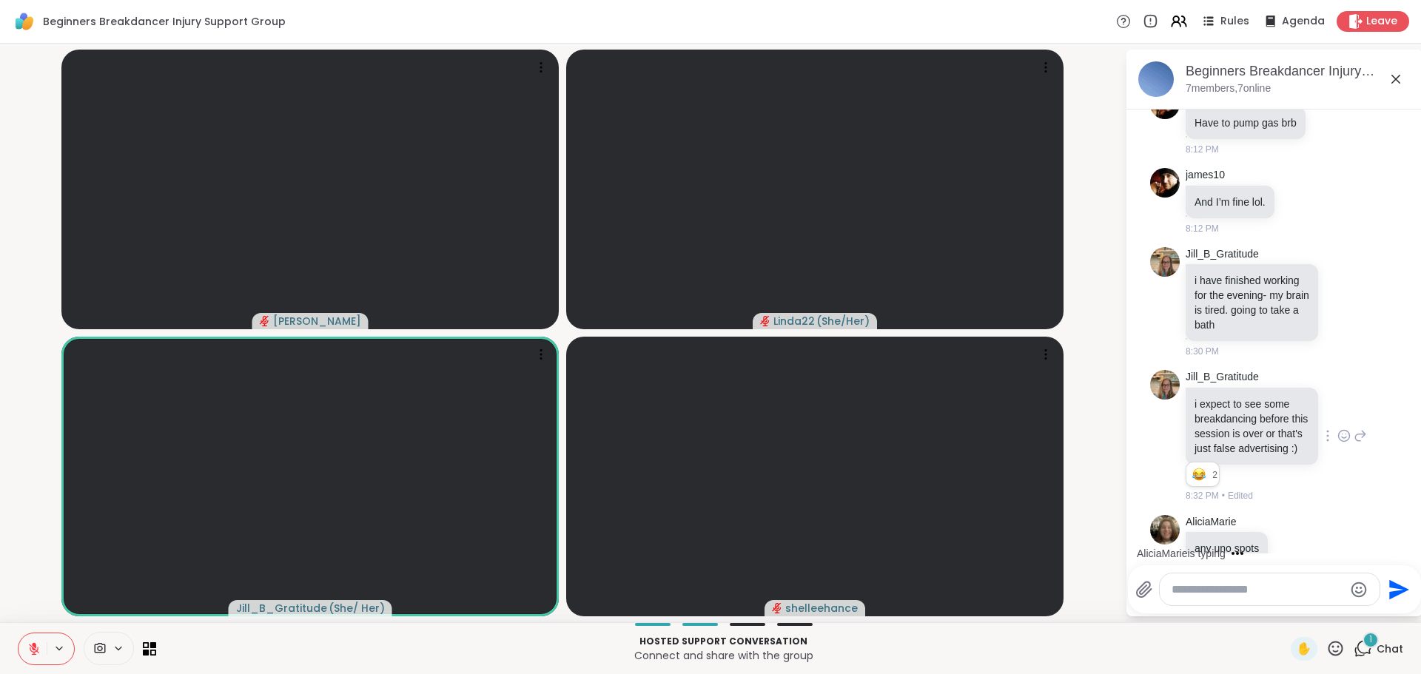
scroll to position [963, 0]
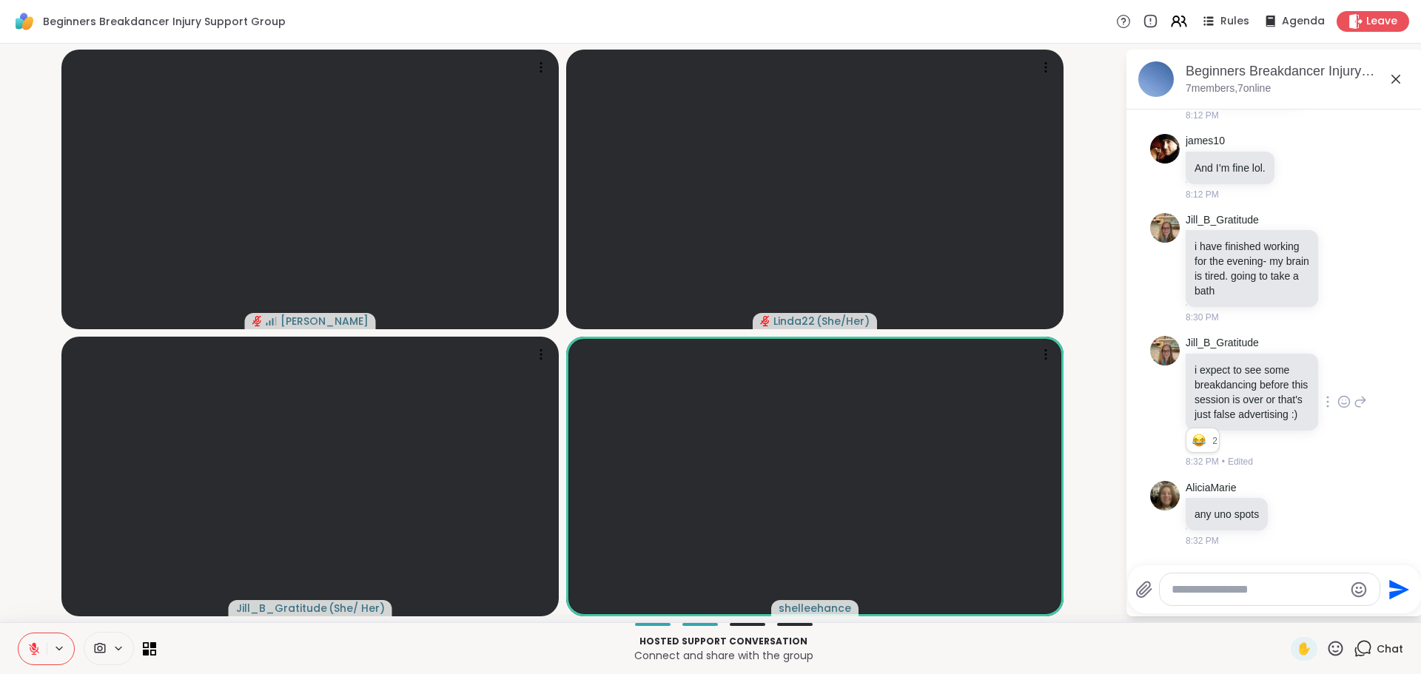
click at [33, 643] on icon at bounding box center [33, 648] width 13 height 13
click at [33, 645] on icon at bounding box center [34, 647] width 4 height 7
click at [31, 641] on button at bounding box center [33, 649] width 28 height 31
click at [32, 647] on icon at bounding box center [33, 648] width 13 height 13
click at [33, 651] on icon at bounding box center [33, 648] width 13 height 13
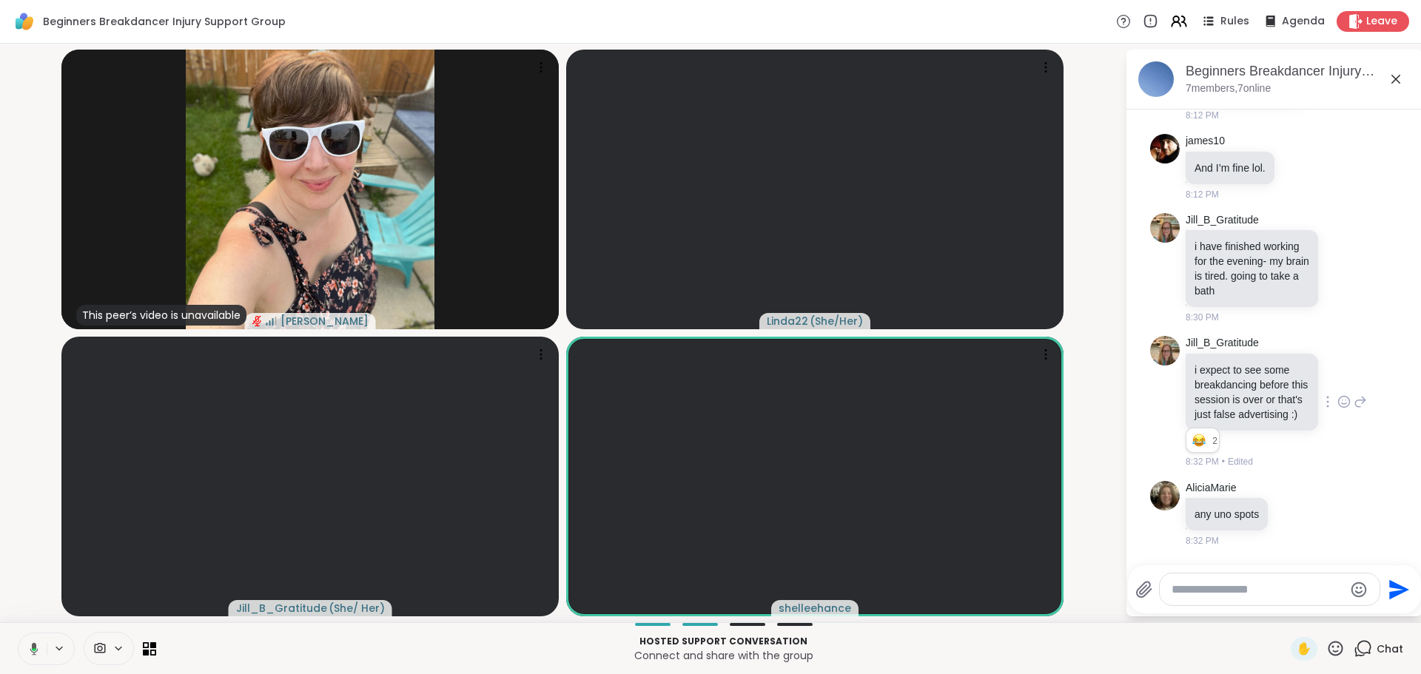
click at [36, 649] on icon at bounding box center [34, 649] width 4 height 3
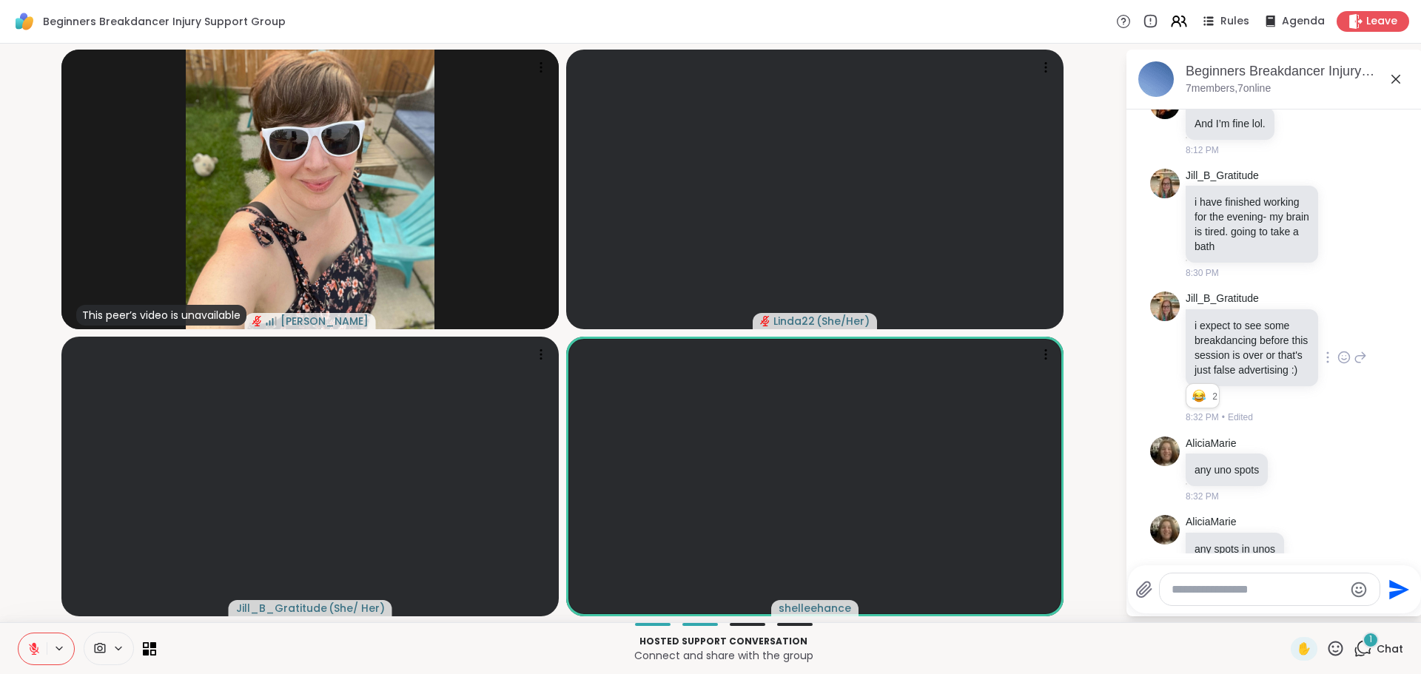
scroll to position [1042, 0]
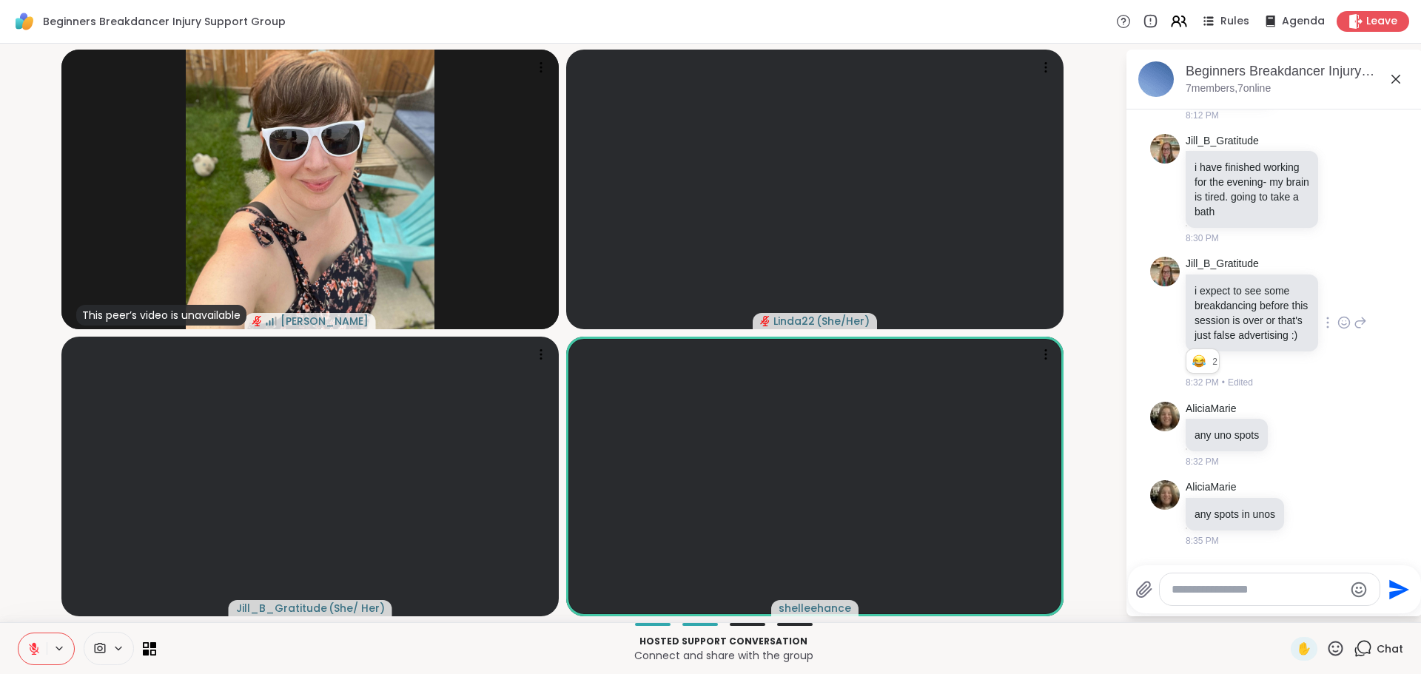
click at [33, 645] on icon at bounding box center [34, 645] width 4 height 6
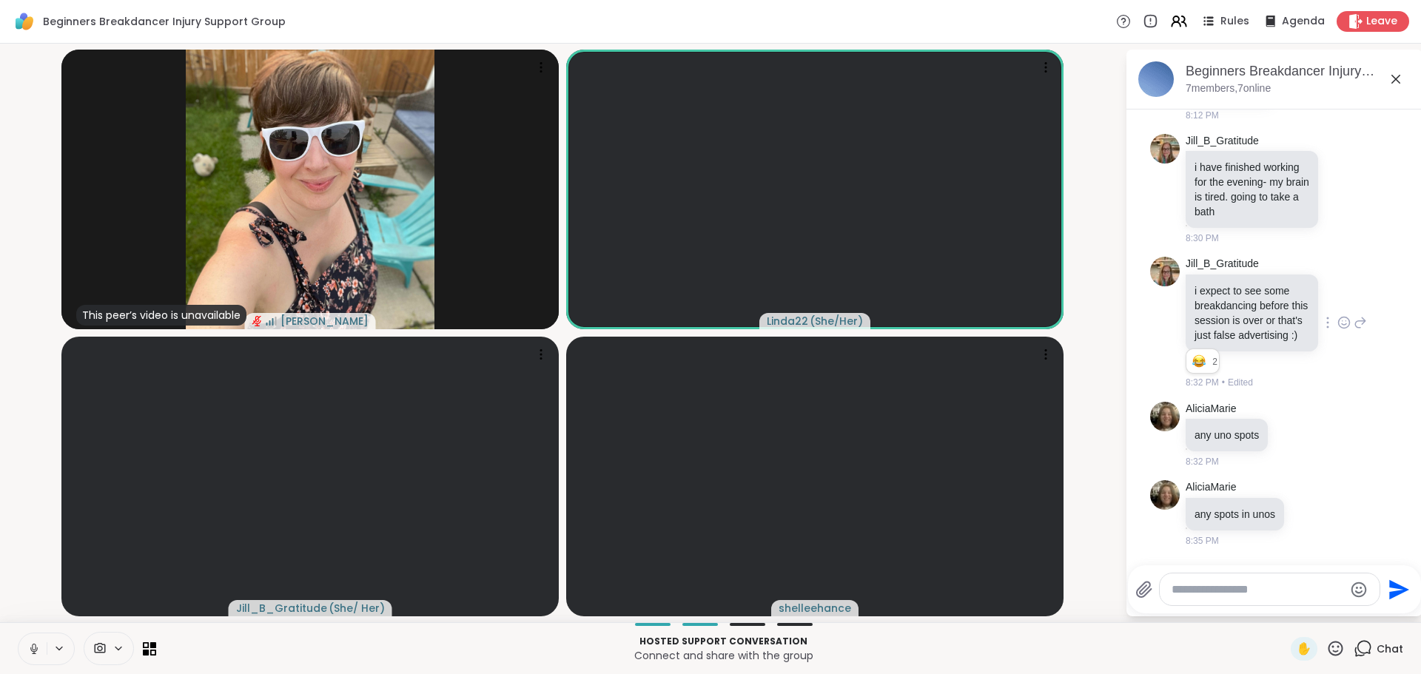
click at [33, 648] on icon at bounding box center [33, 648] width 13 height 13
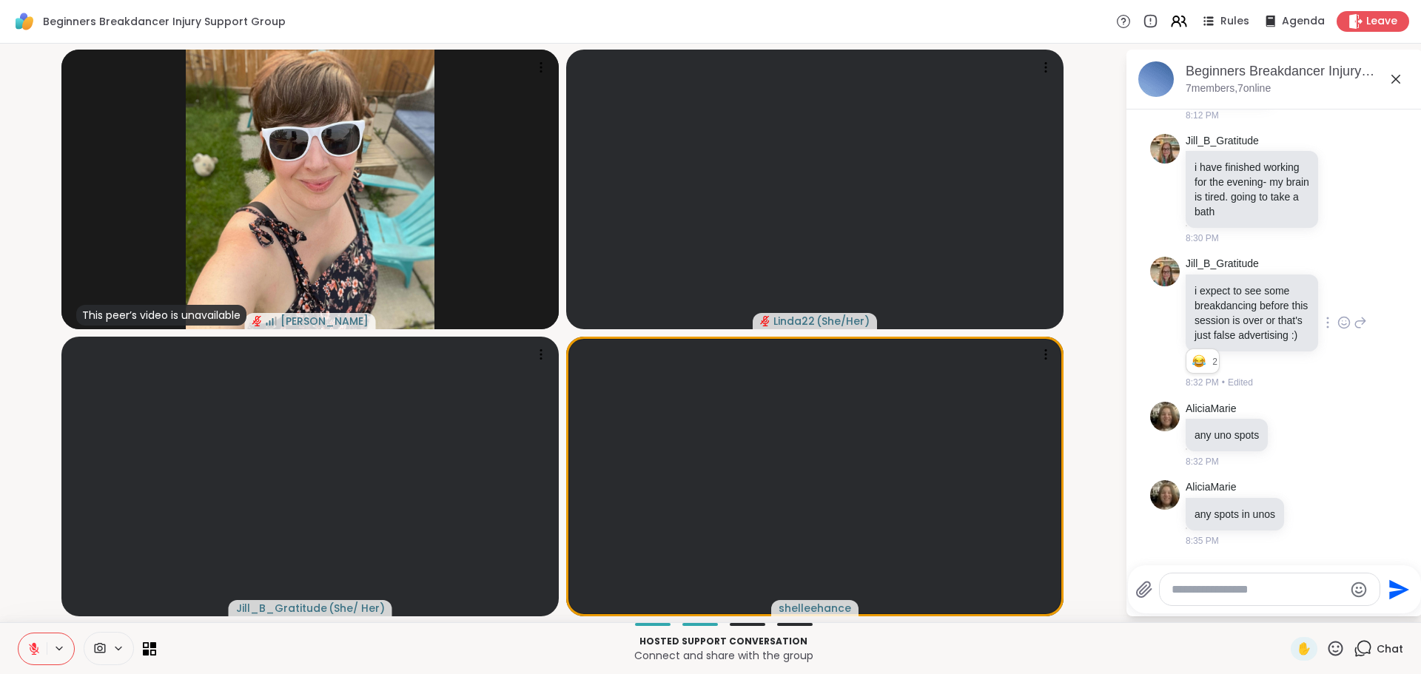
click at [34, 647] on icon at bounding box center [34, 645] width 4 height 6
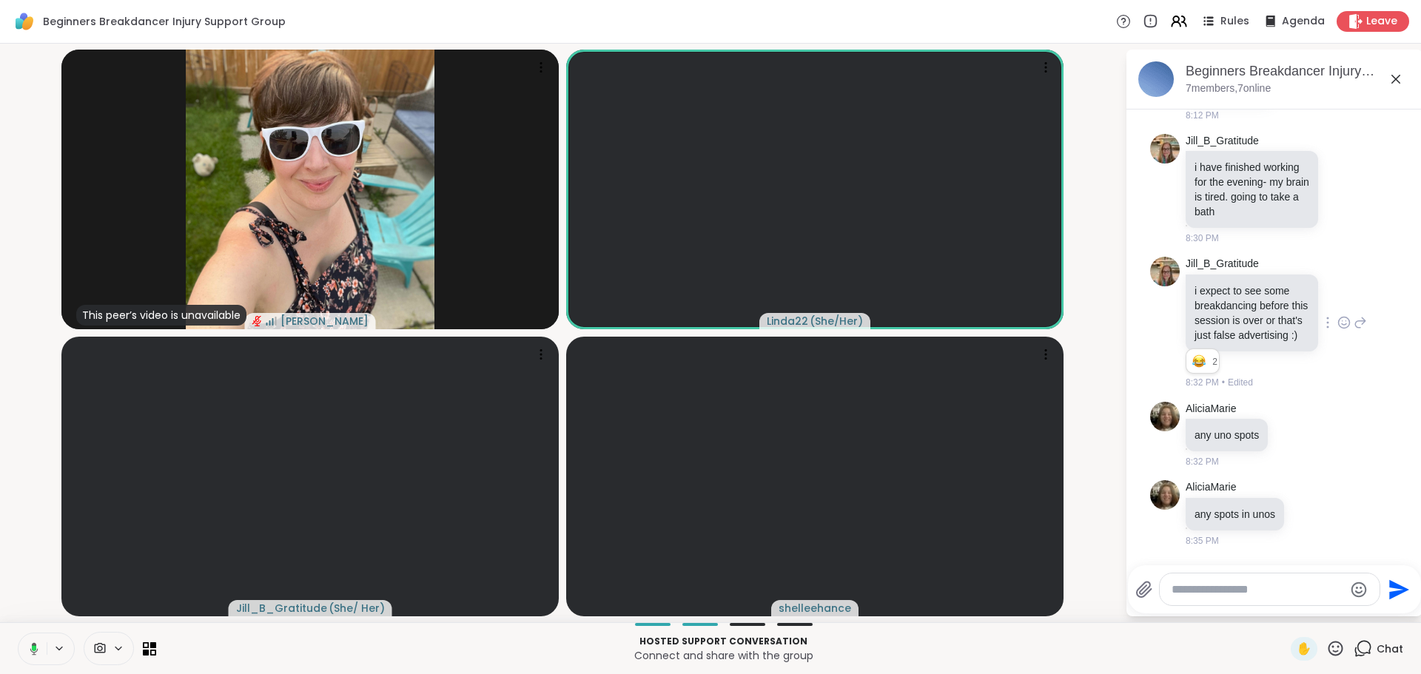
click at [35, 648] on icon at bounding box center [34, 648] width 4 height 6
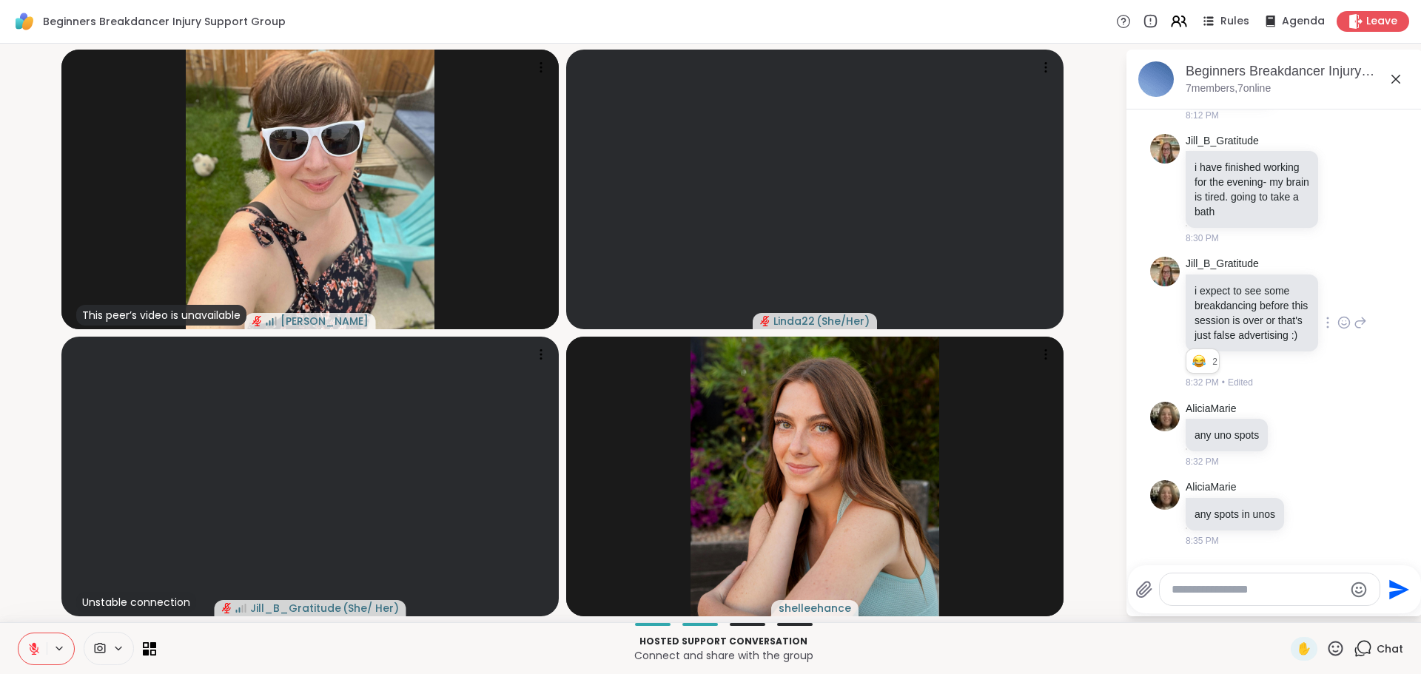
click at [33, 645] on icon at bounding box center [34, 645] width 4 height 6
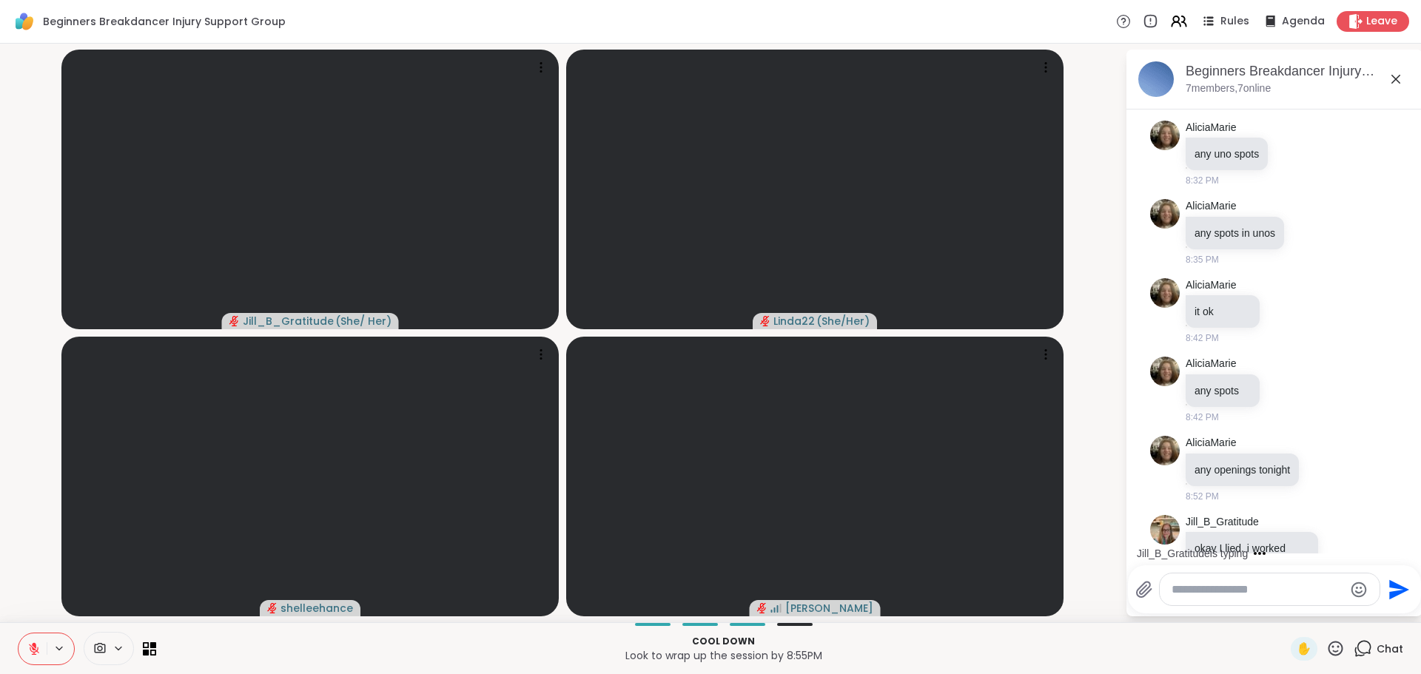
scroll to position [1417, 0]
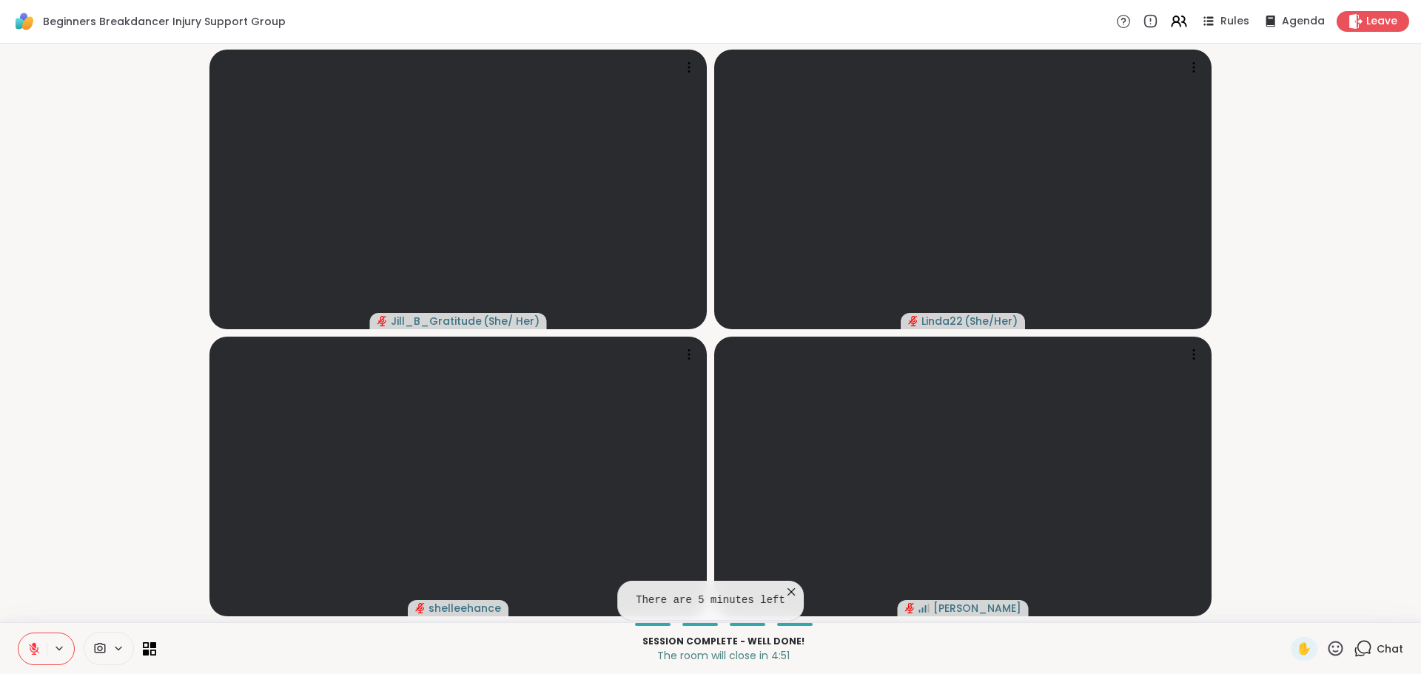
click at [784, 589] on icon at bounding box center [791, 592] width 15 height 15
click at [1377, 642] on span "Chat" at bounding box center [1390, 649] width 27 height 15
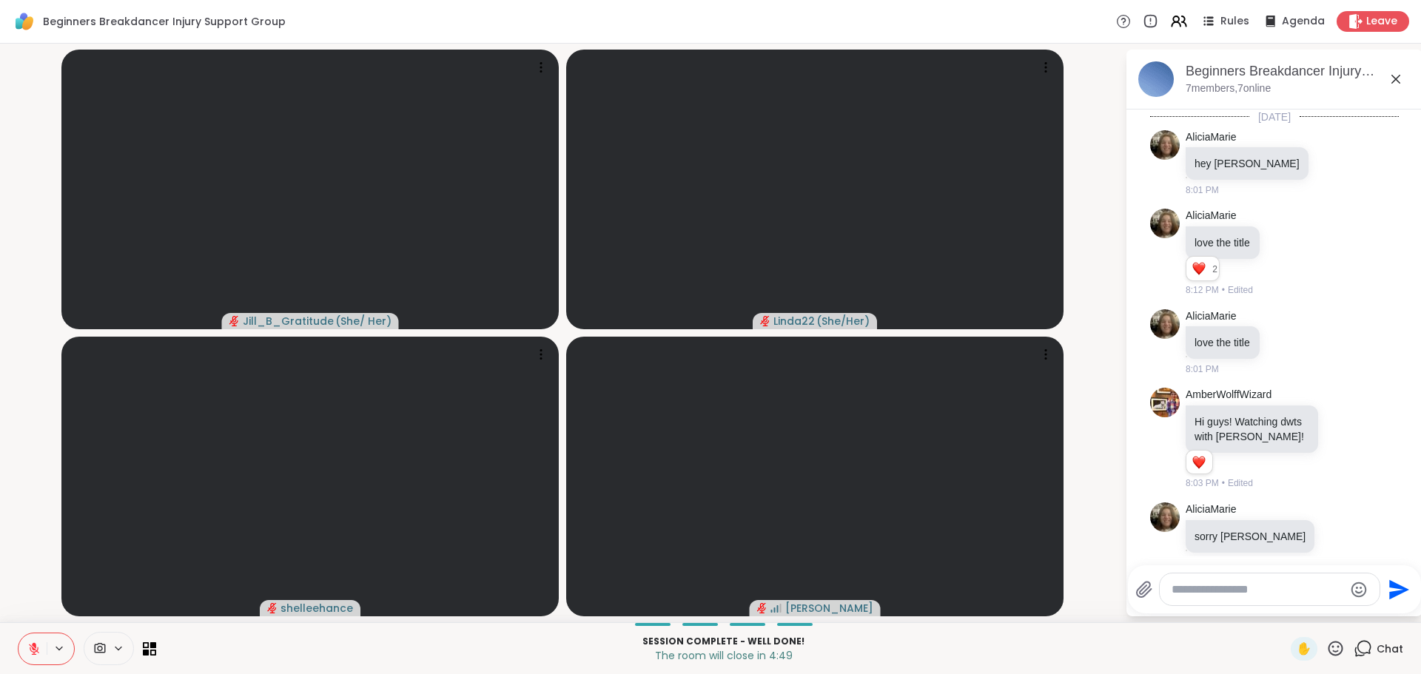
scroll to position [1402, 0]
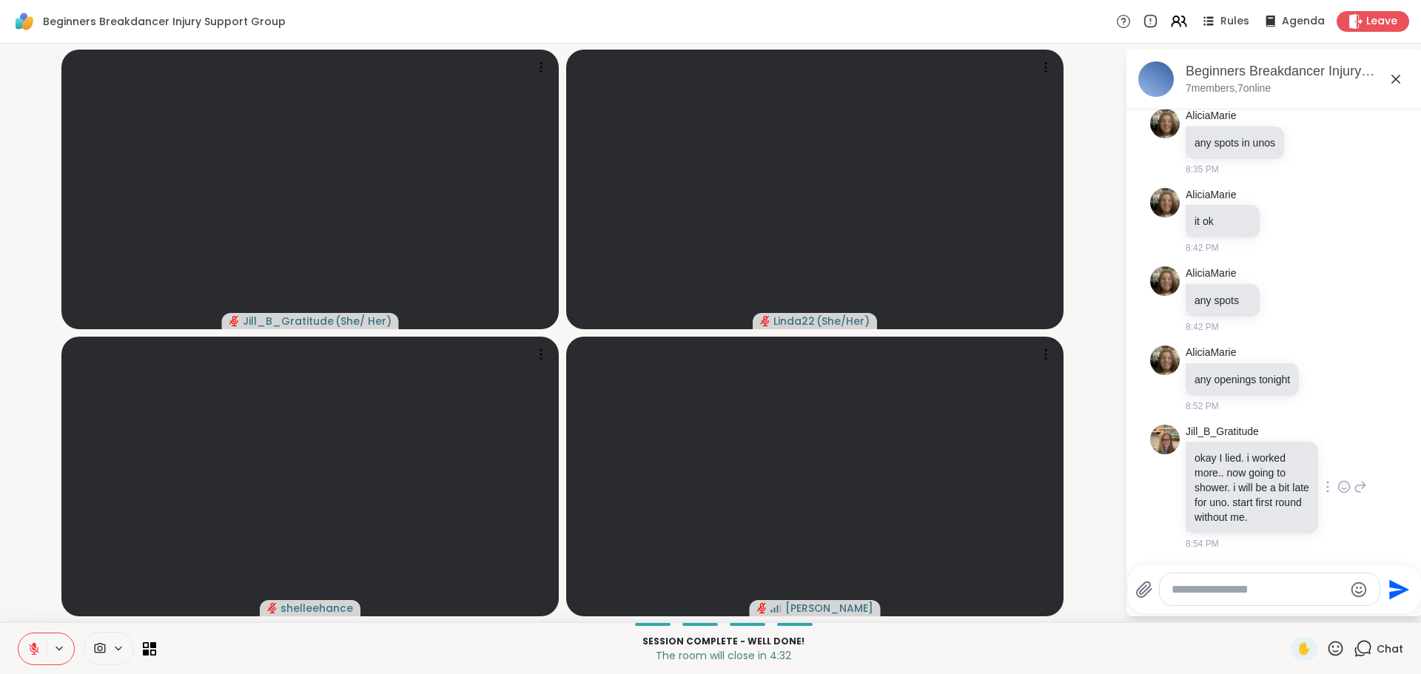
click at [1342, 488] on icon at bounding box center [1344, 488] width 4 height 1
click at [1337, 468] on div "Select Reaction: Heart" at bounding box center [1343, 463] width 13 height 13
click at [1330, 468] on div "Jill_B_Gratitude okay I lied. i worked more.. now going to shower. i will be a …" at bounding box center [1276, 488] width 181 height 127
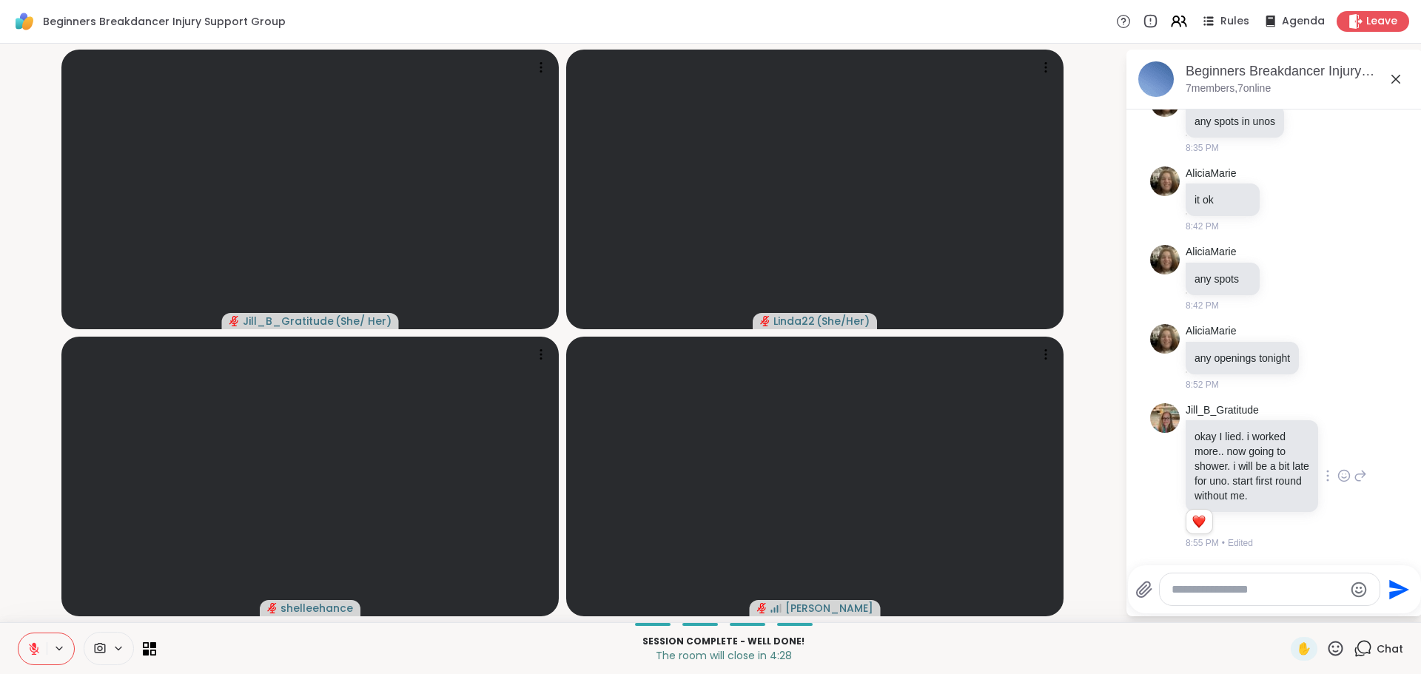
click at [1391, 84] on icon at bounding box center [1396, 79] width 18 height 18
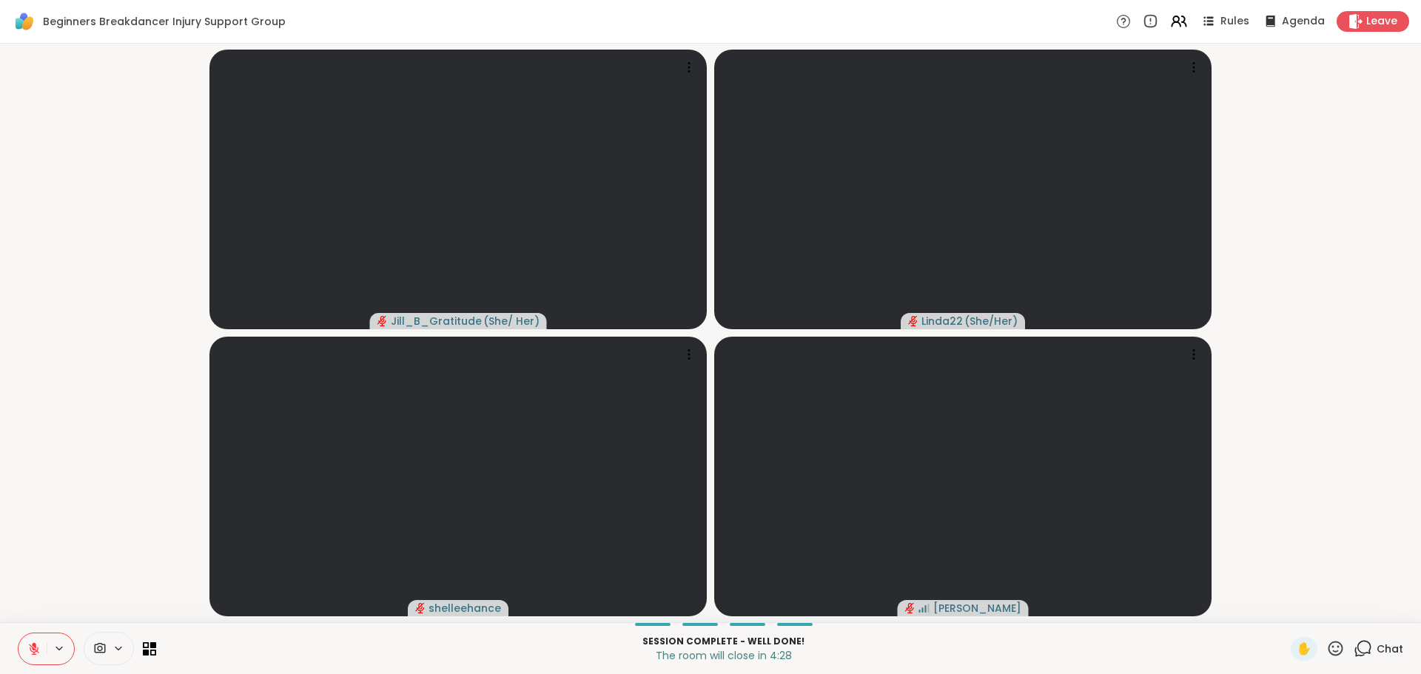
click at [1365, 236] on video-player-container "Jill_B_Gratitude ( She/ Her ) Linda22 ( She/Her ) shelleehance Adrienne_QueenOf…" at bounding box center [710, 333] width 1403 height 567
click at [1364, 235] on video-player-container "Jill_B_Gratitude ( She/ Her ) Linda22 ( She/Her ) shelleehance Adrienne_QueenOf…" at bounding box center [710, 333] width 1403 height 567
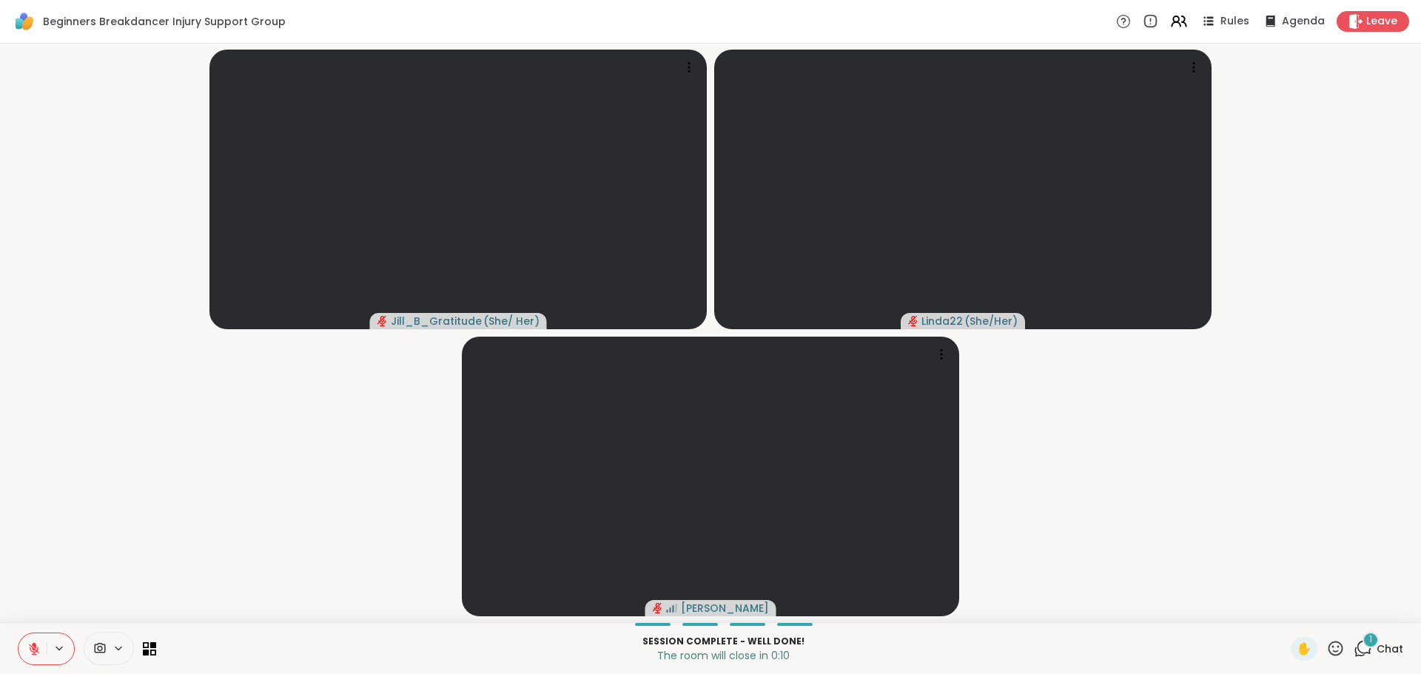
click at [1363, 651] on div "1 Chat" at bounding box center [1379, 649] width 50 height 24
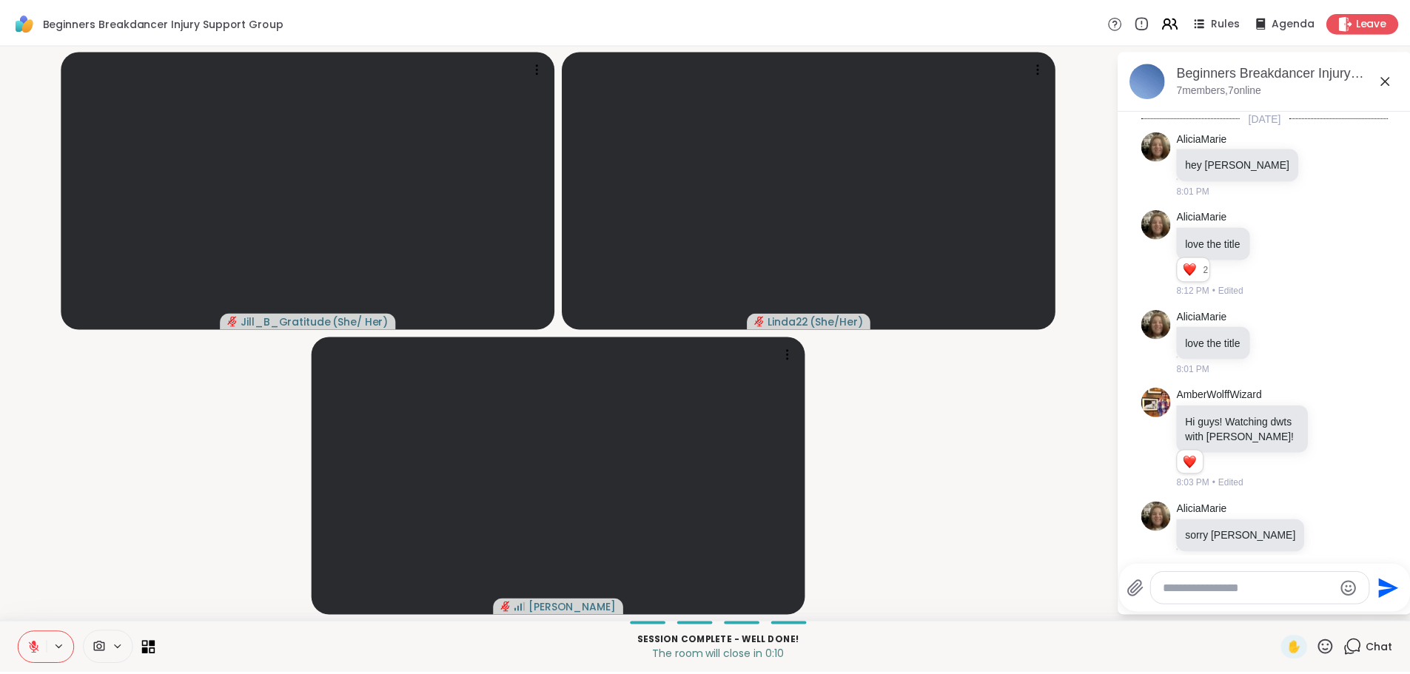
scroll to position [1552, 0]
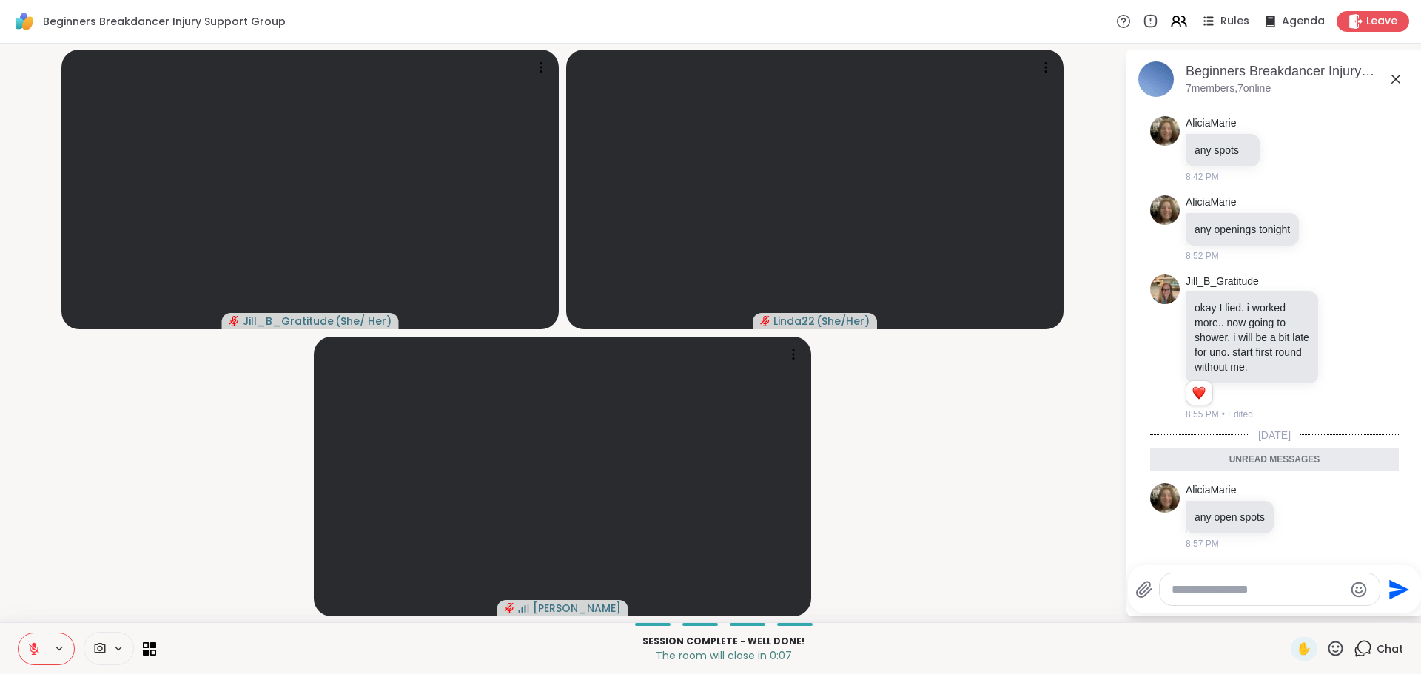
click at [1394, 76] on icon at bounding box center [1396, 79] width 18 height 18
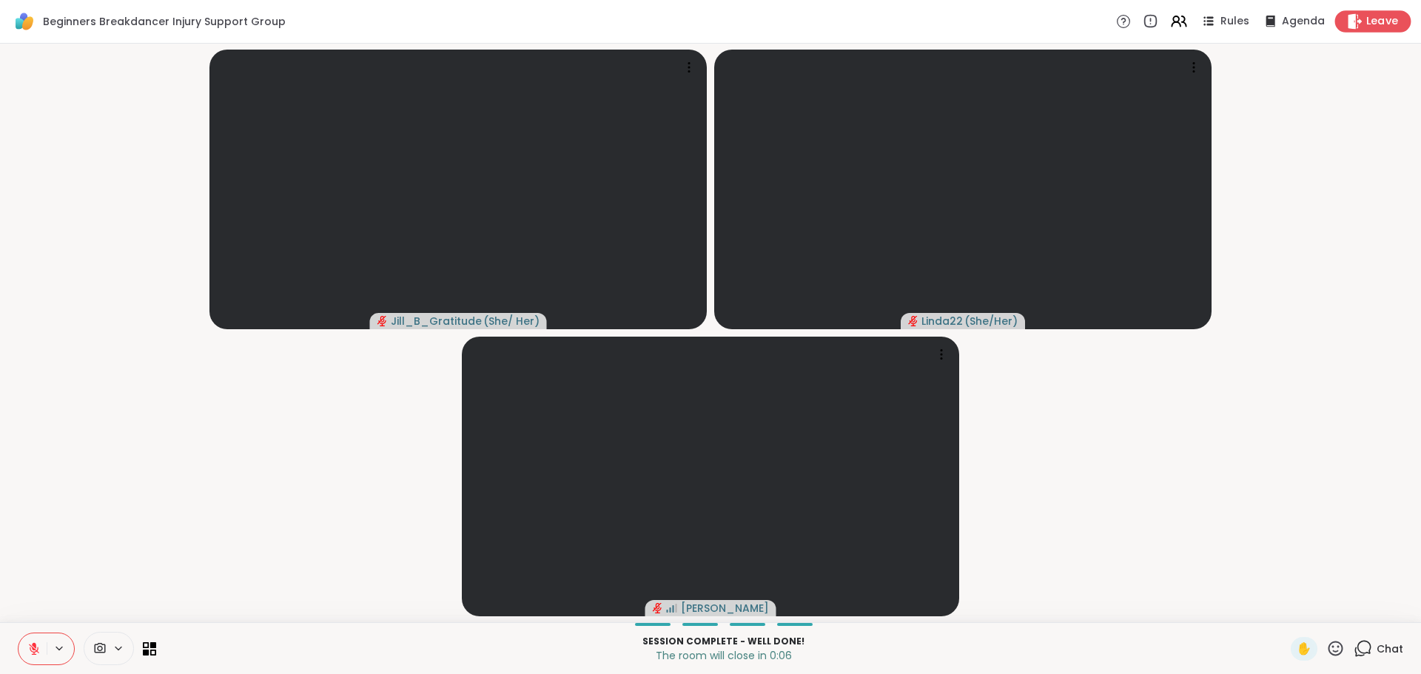
click at [1371, 21] on span "Leave" at bounding box center [1382, 22] width 33 height 16
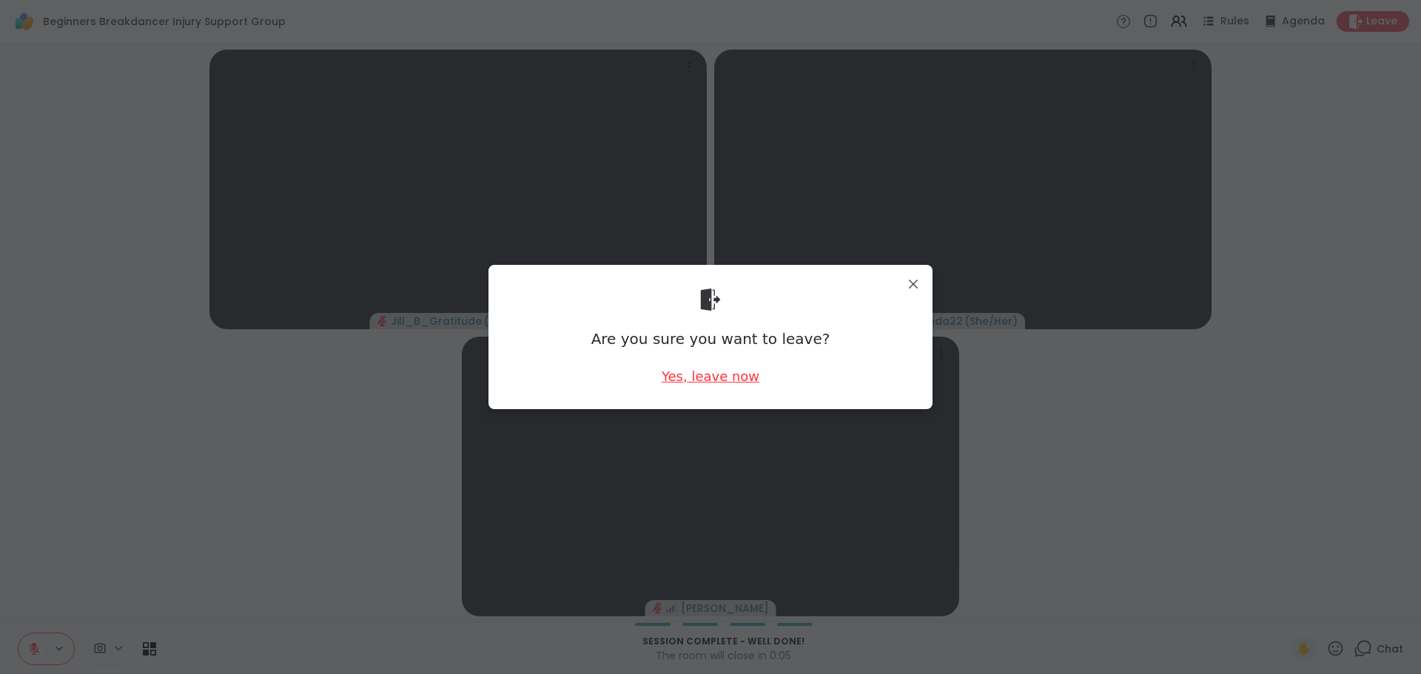
click at [728, 381] on div "Yes, leave now" at bounding box center [711, 376] width 98 height 19
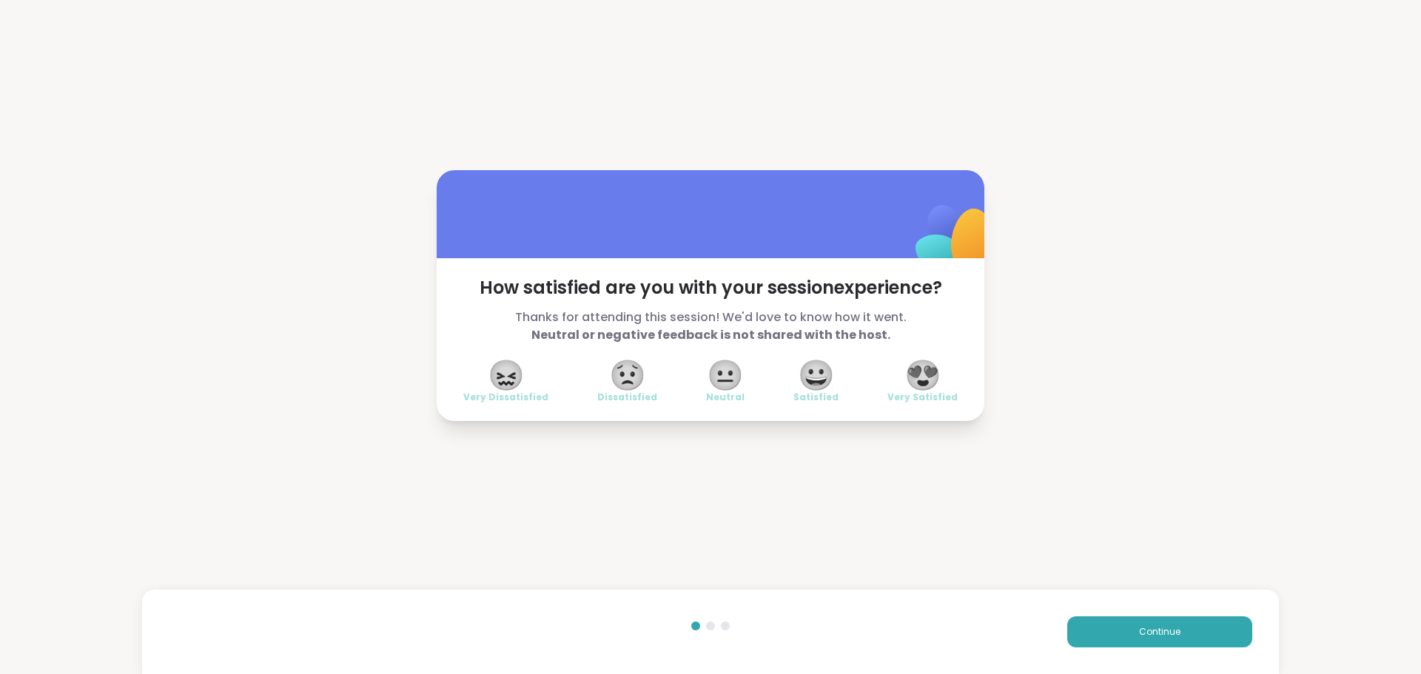
click at [904, 378] on span "😍" at bounding box center [922, 375] width 37 height 27
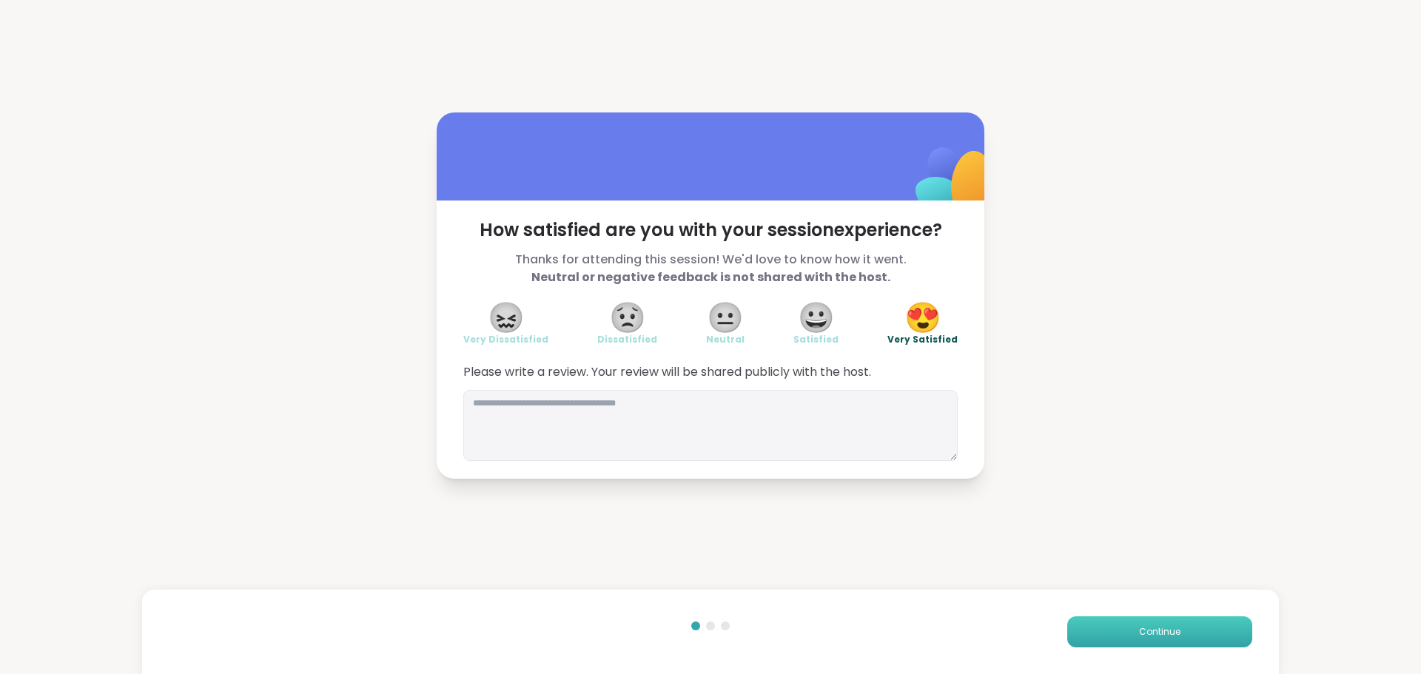
click at [1106, 625] on button "Continue" at bounding box center [1159, 631] width 185 height 31
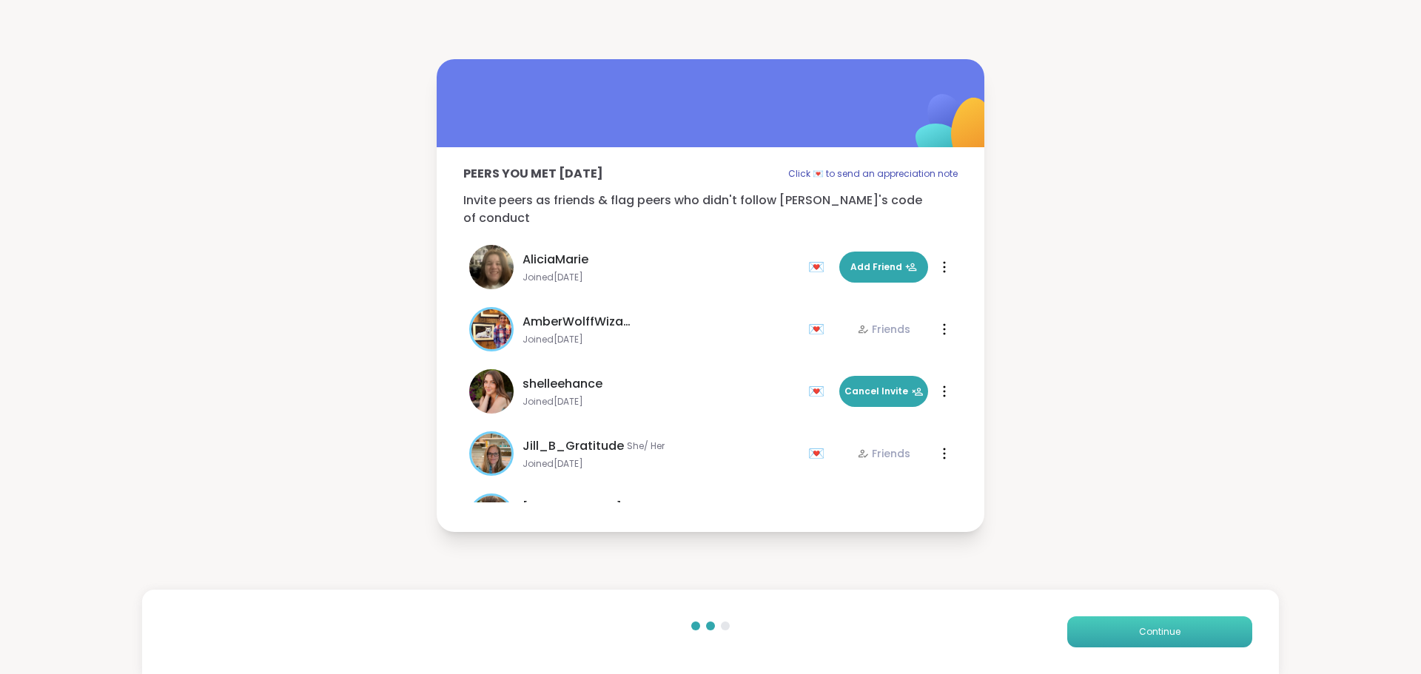
click at [1106, 625] on button "Continue" at bounding box center [1159, 631] width 185 height 31
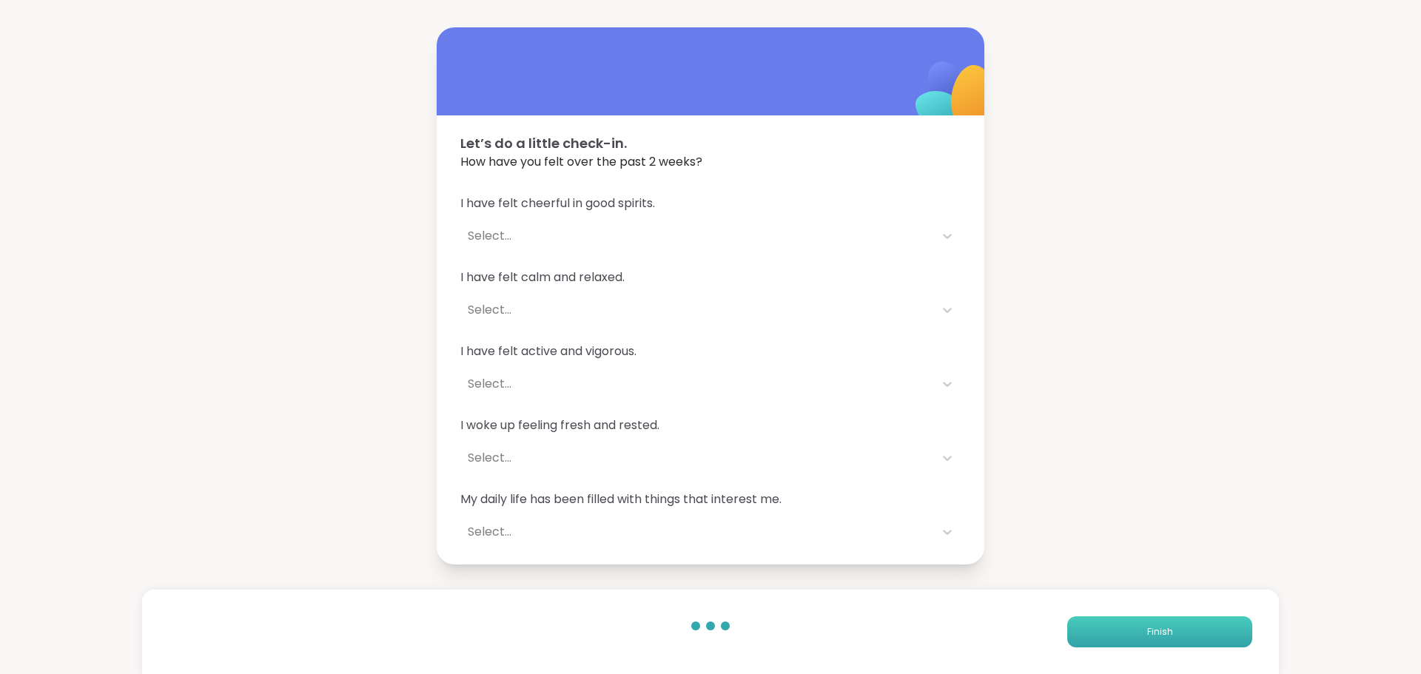
click at [1106, 625] on button "Finish" at bounding box center [1159, 631] width 185 height 31
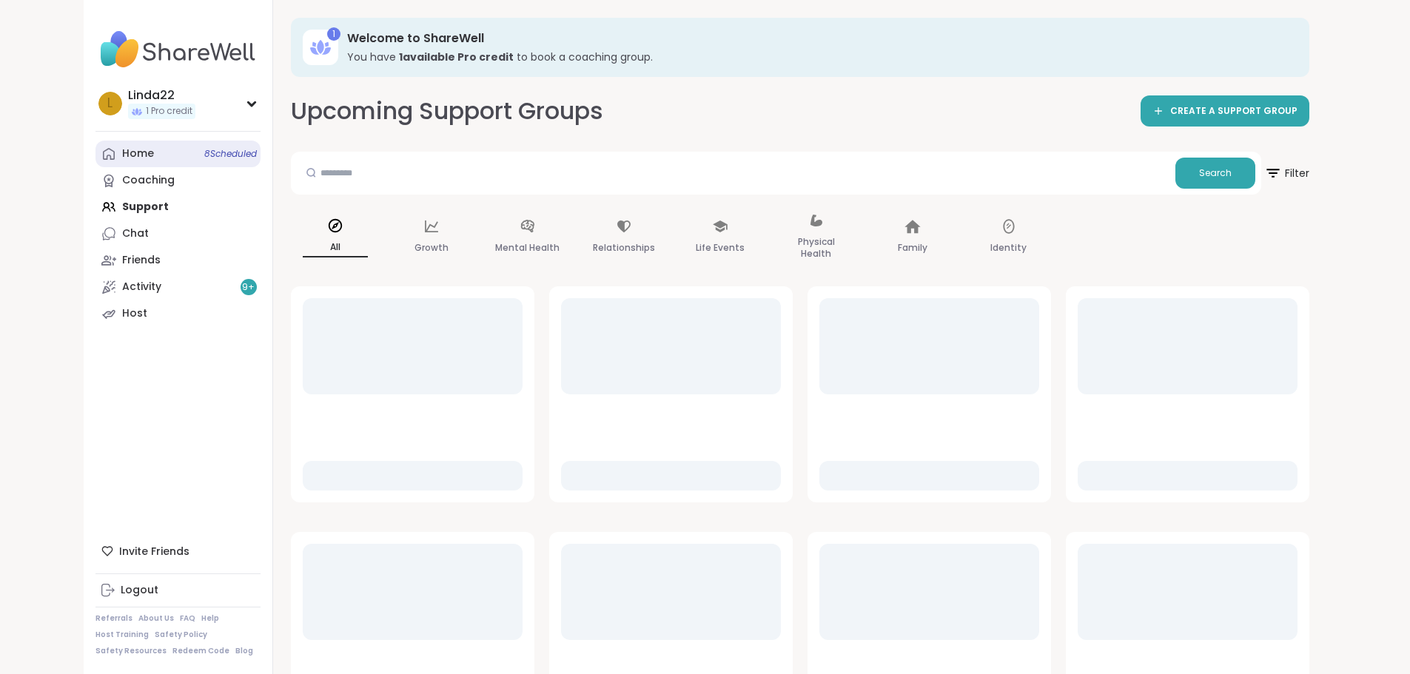
click at [204, 158] on span "8 Scheduled" at bounding box center [230, 154] width 53 height 12
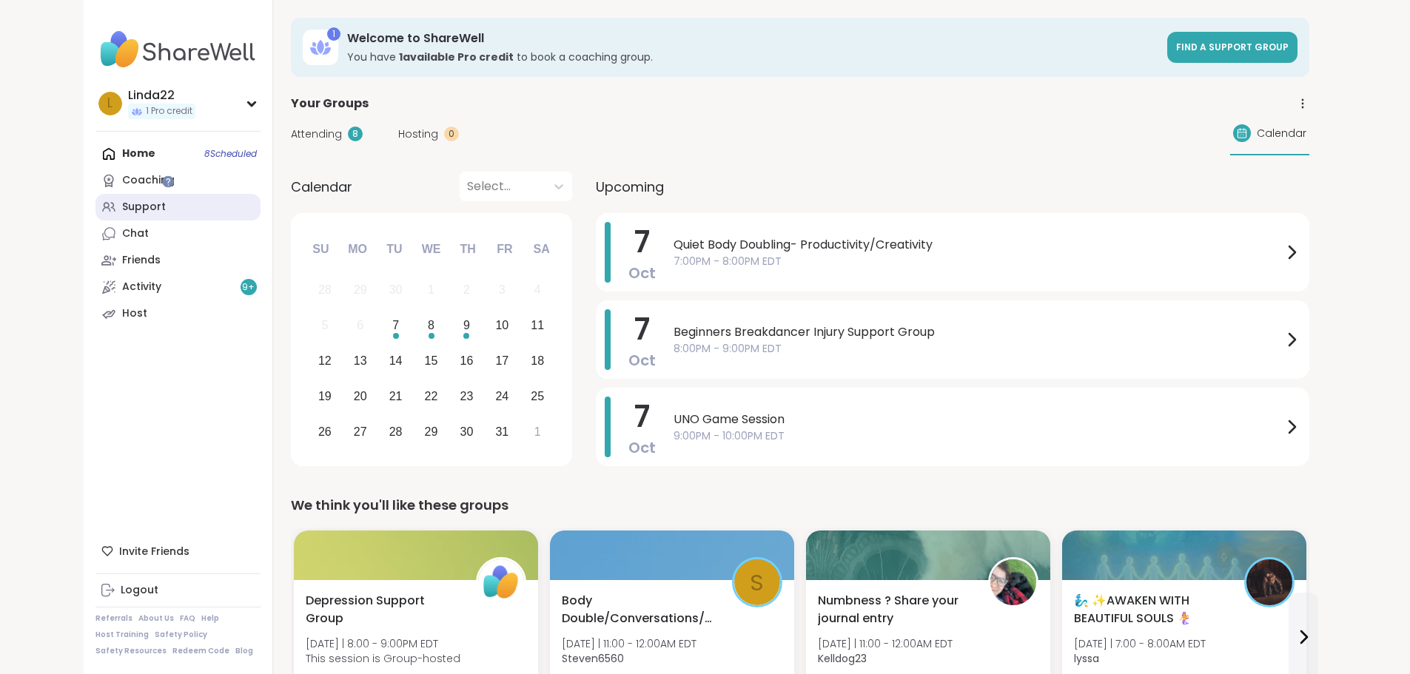
click at [103, 201] on link "Support" at bounding box center [177, 207] width 165 height 27
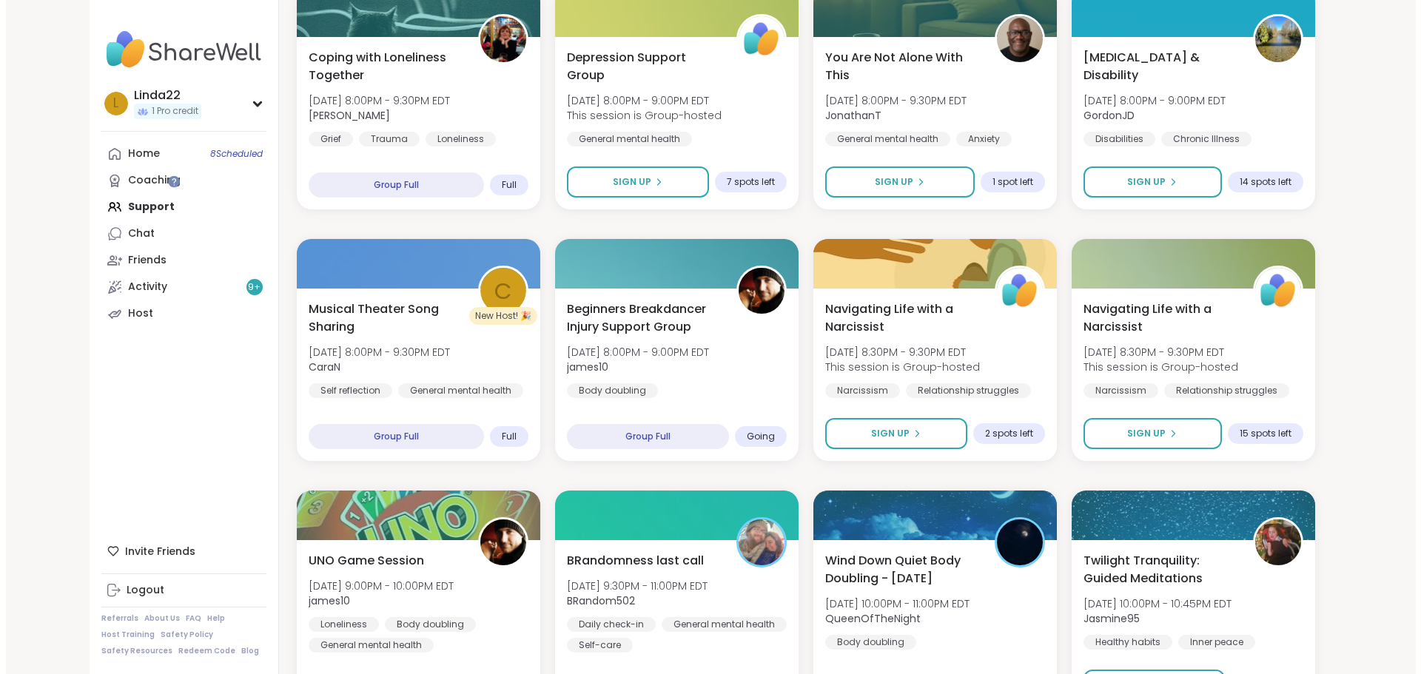
scroll to position [592, 0]
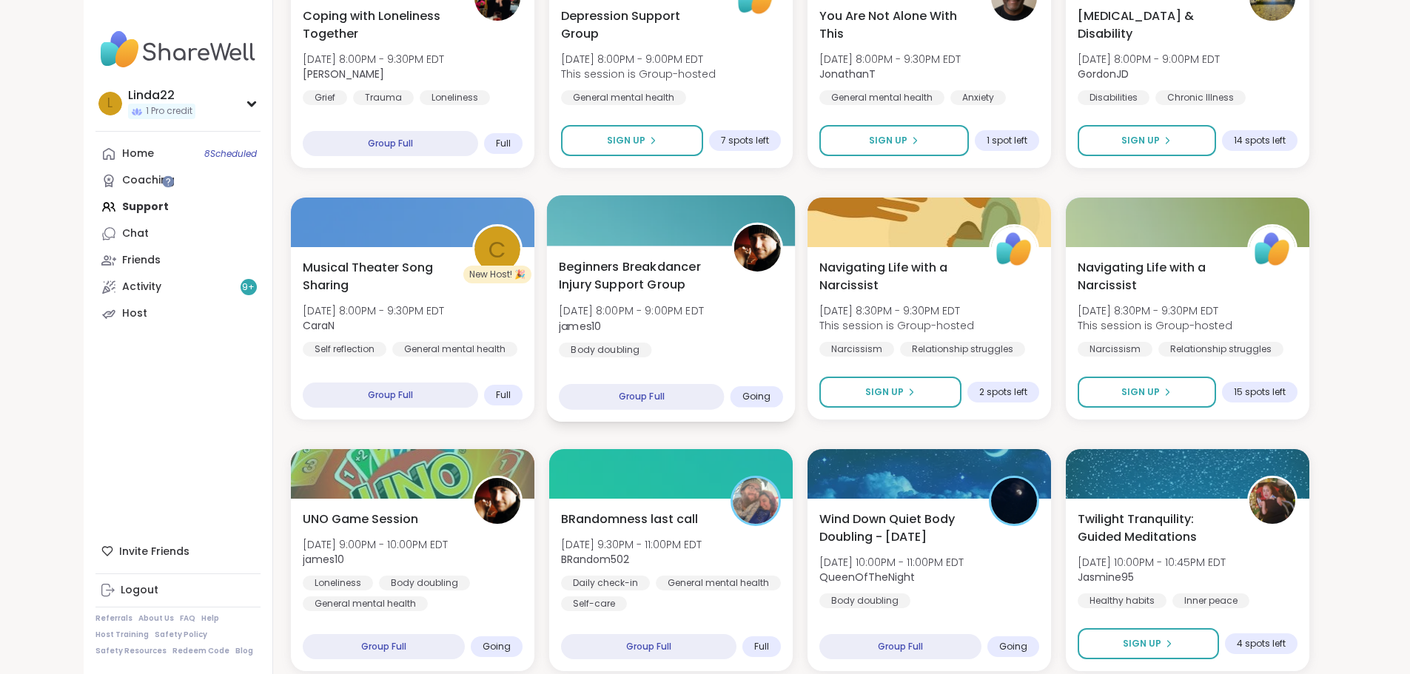
click at [672, 224] on div at bounding box center [670, 220] width 249 height 50
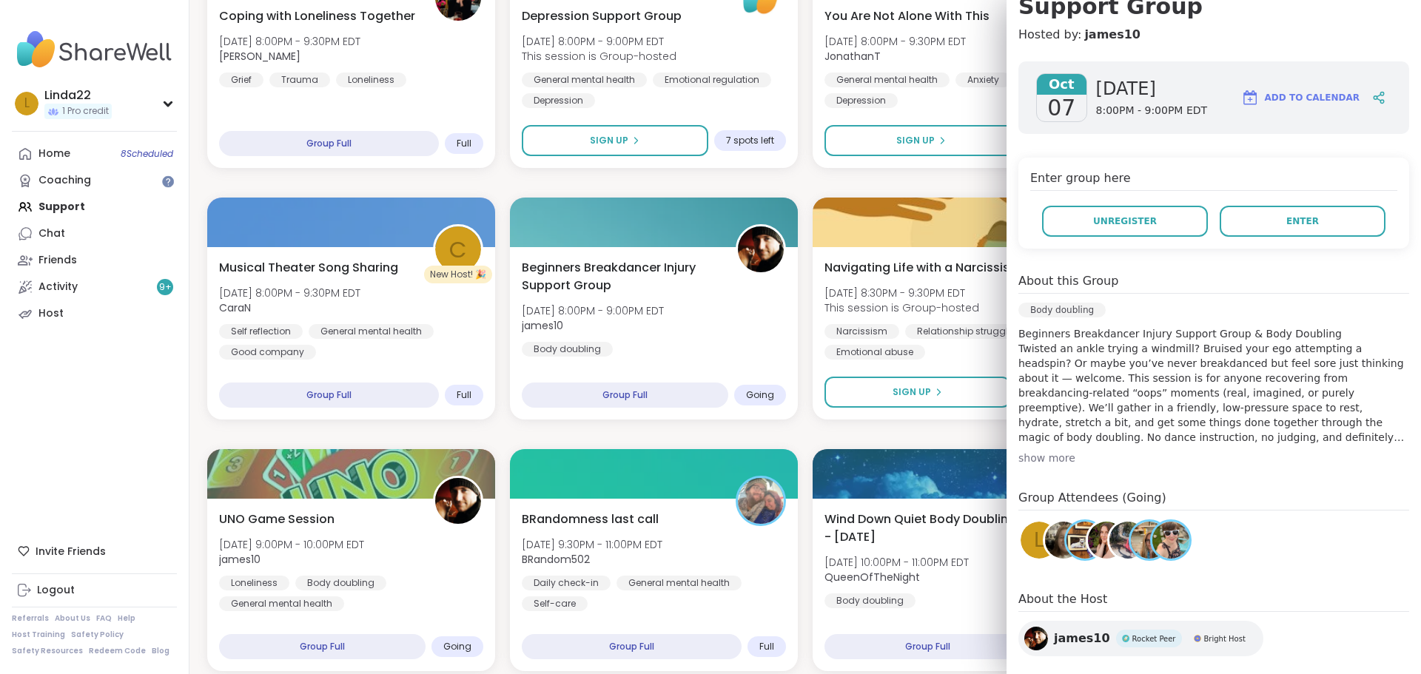
scroll to position [205, 0]
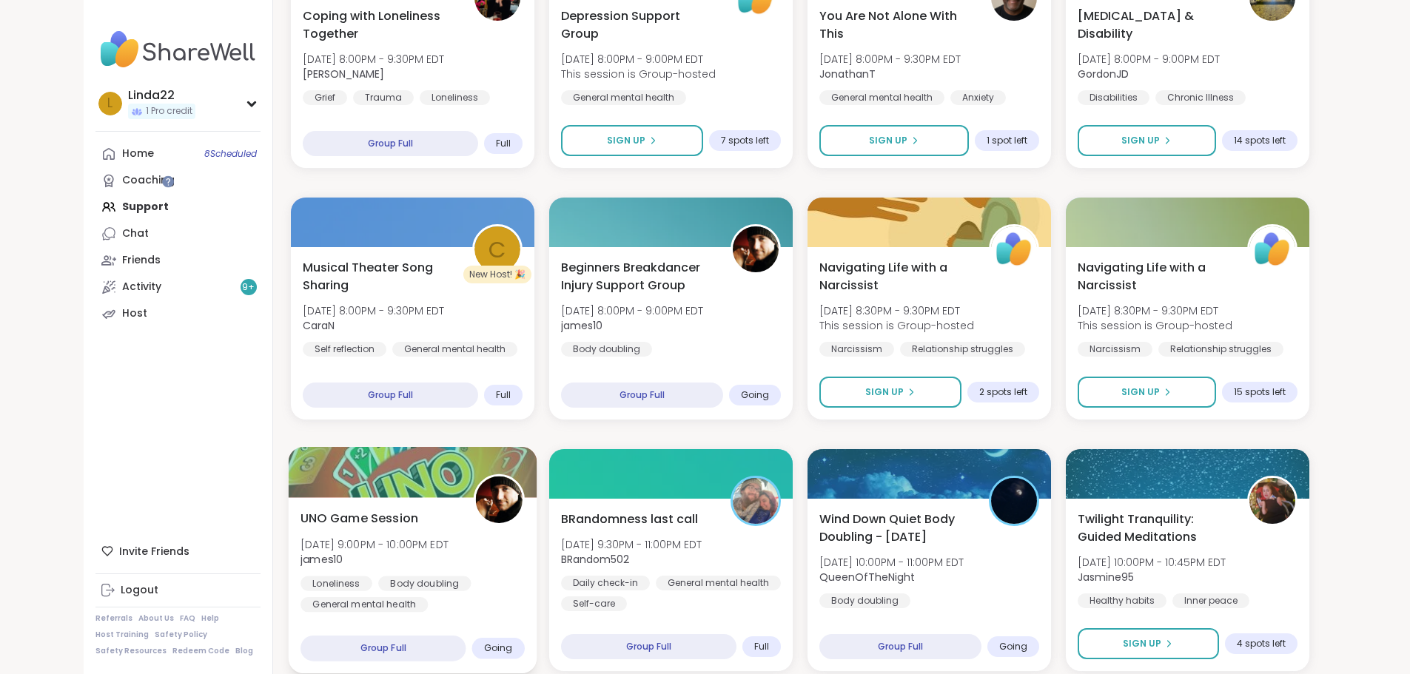
click at [356, 485] on div at bounding box center [412, 472] width 249 height 50
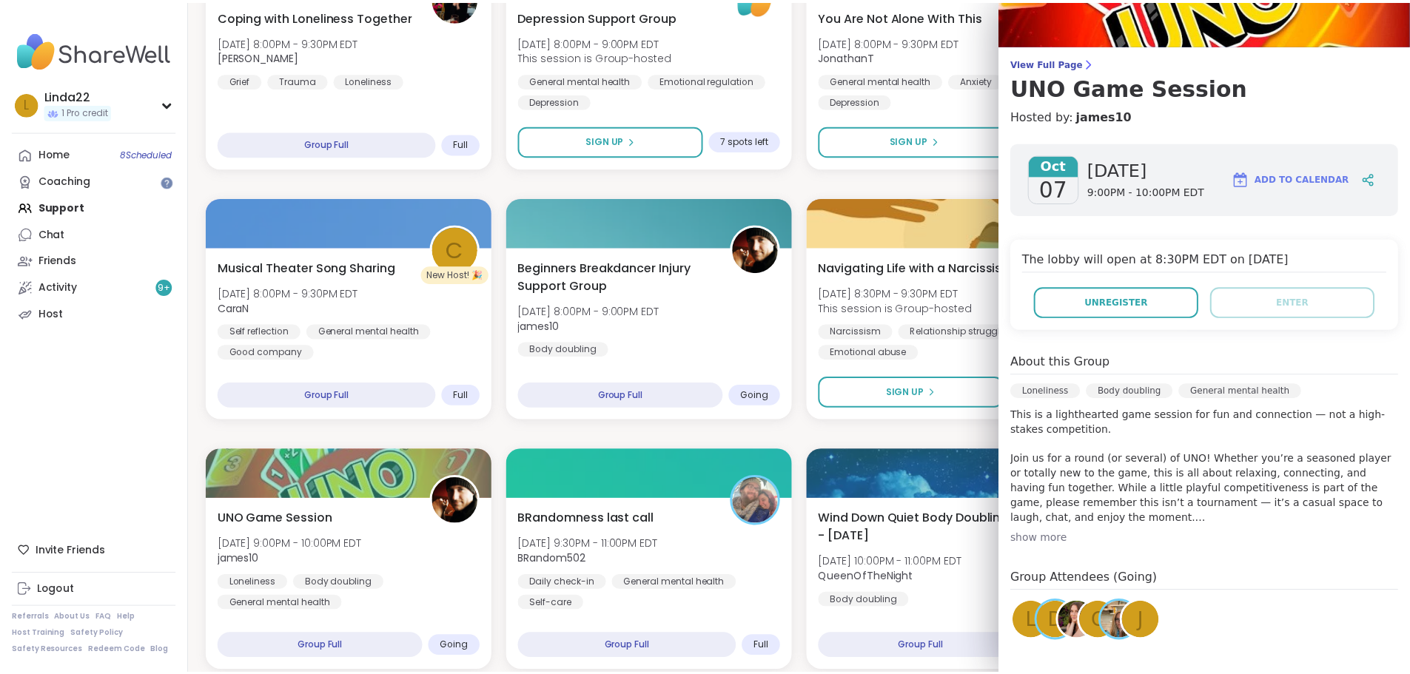
scroll to position [178, 0]
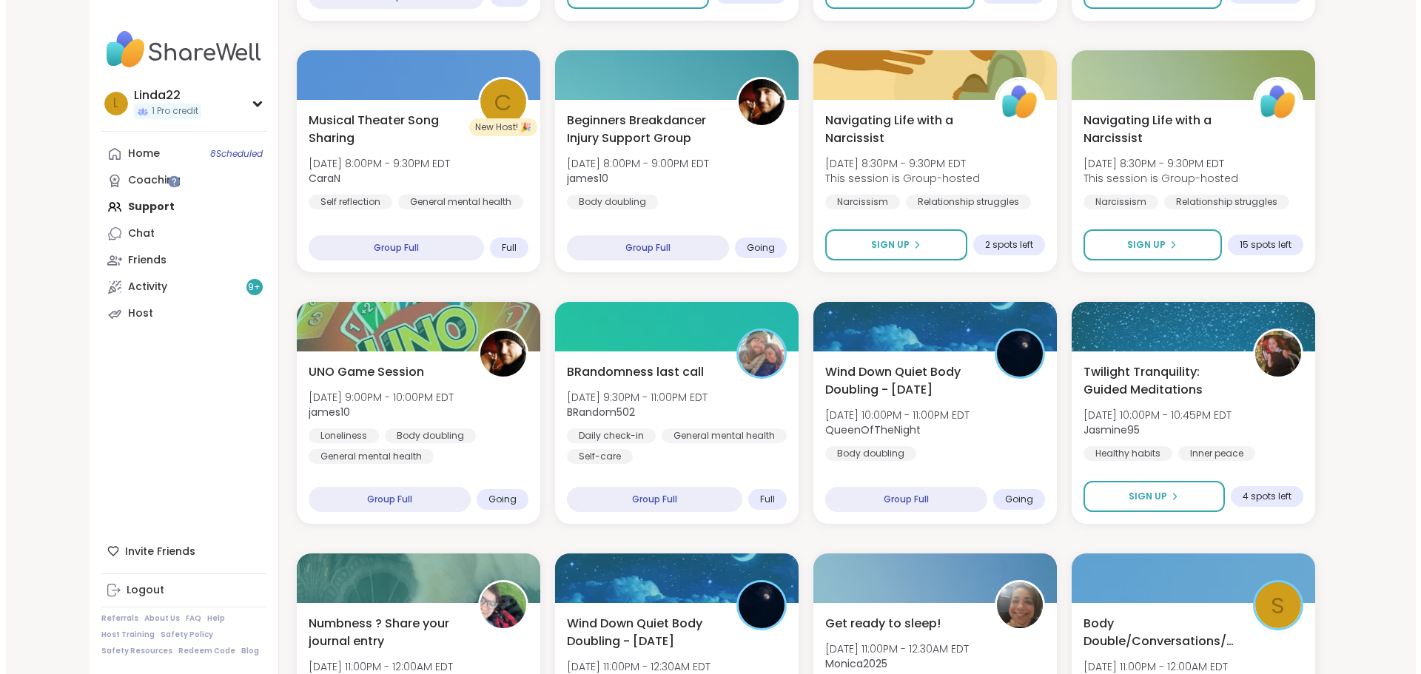
scroll to position [740, 0]
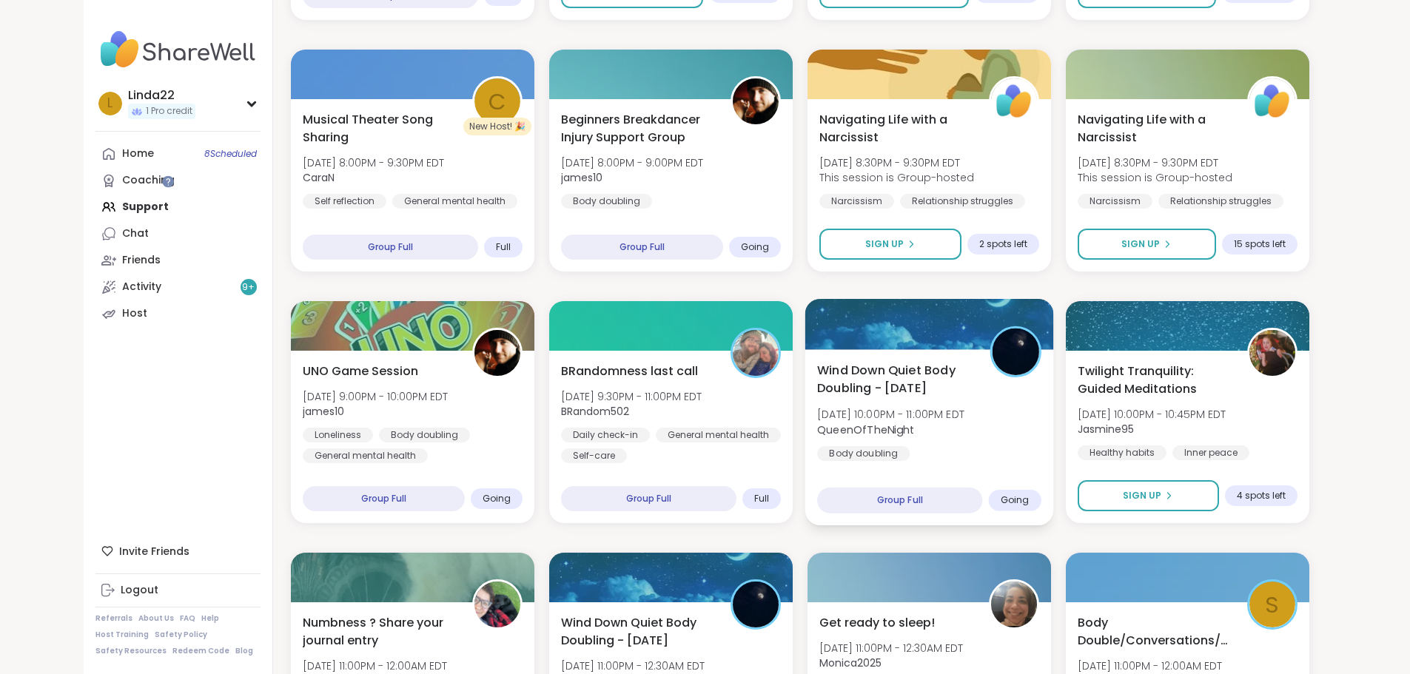
click at [919, 329] on div at bounding box center [928, 324] width 249 height 50
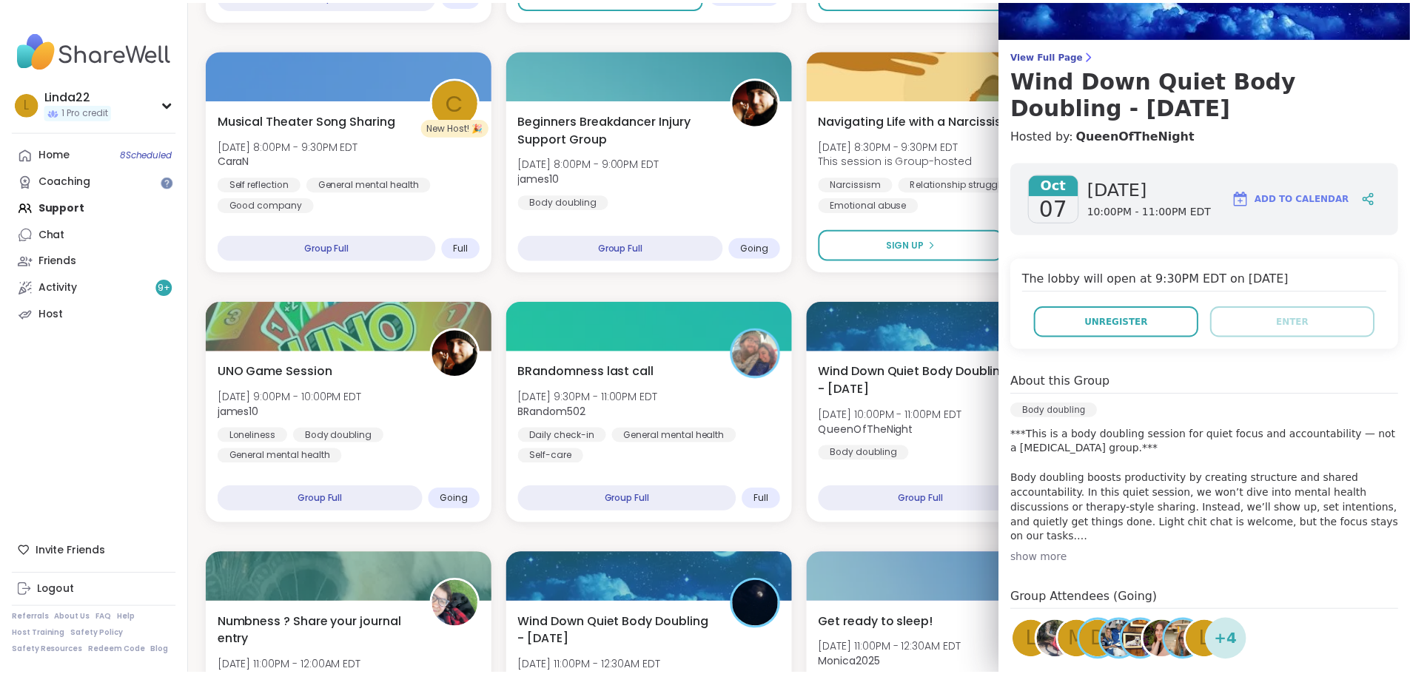
scroll to position [205, 0]
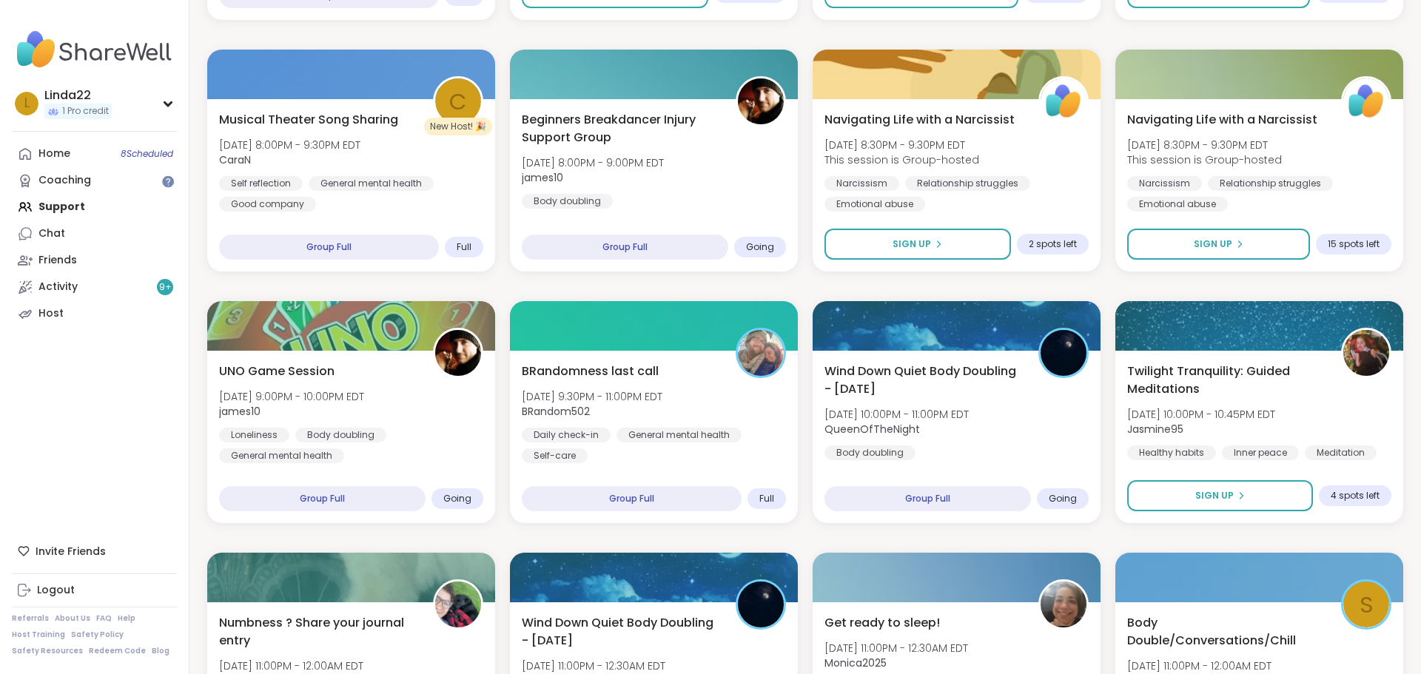
click at [896, 287] on div "Fill in Station 🚉 [DATE] 6:30PM - 8:00PM EDT Amie89 Self-care General mental he…" at bounding box center [805, 663] width 1196 height 2235
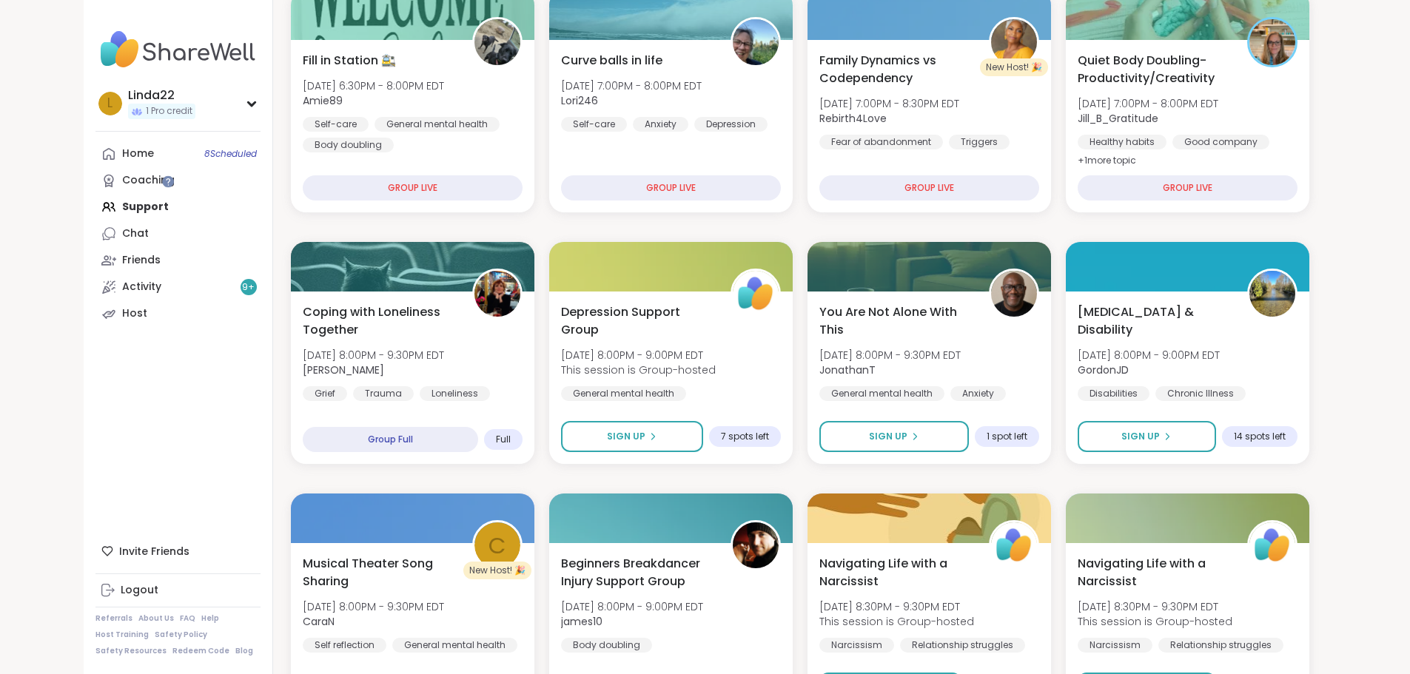
scroll to position [0, 0]
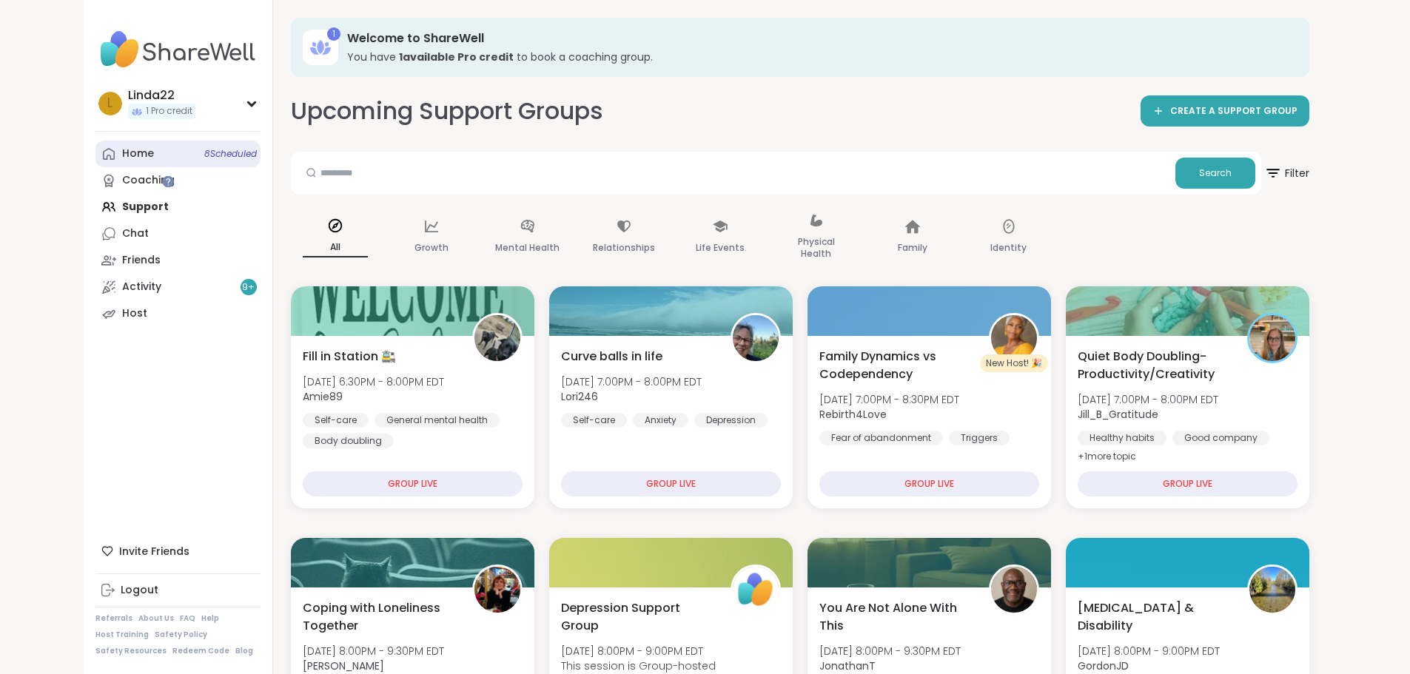
click at [106, 147] on link "Home 8 Scheduled" at bounding box center [177, 154] width 165 height 27
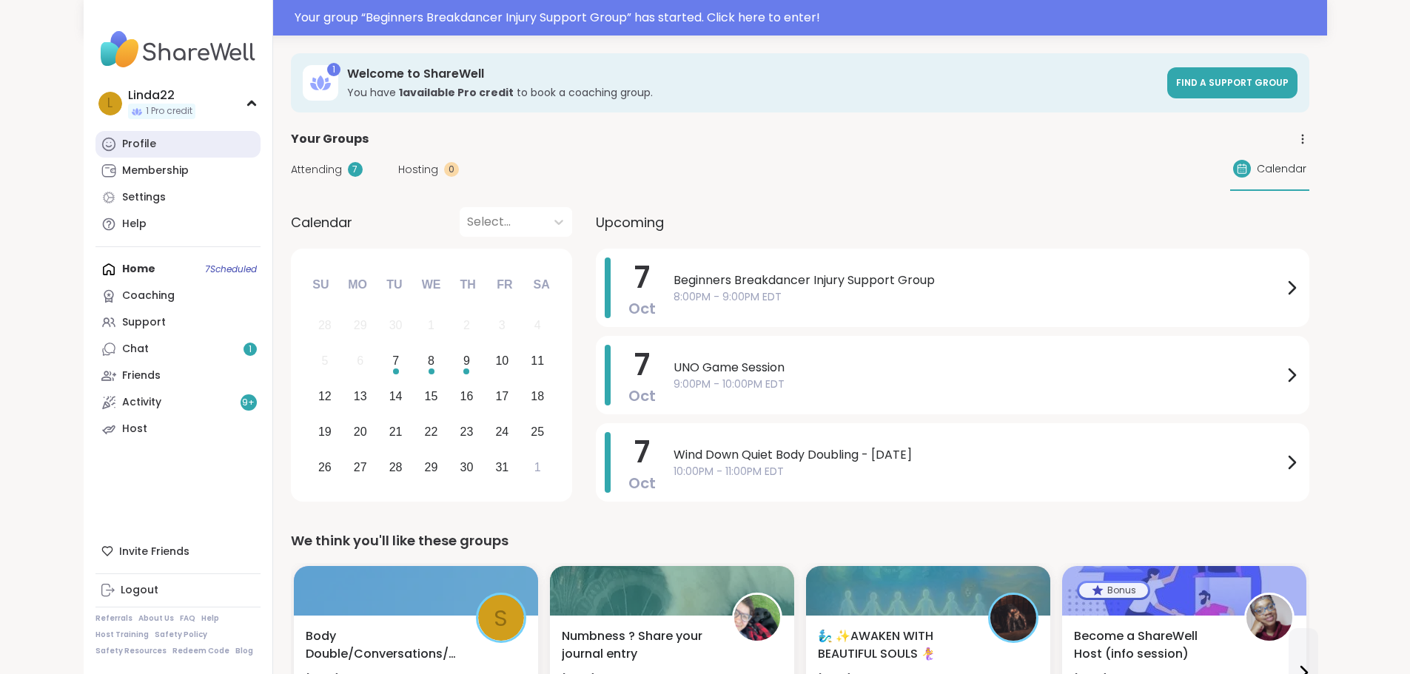
click at [108, 136] on link "Profile" at bounding box center [177, 144] width 165 height 27
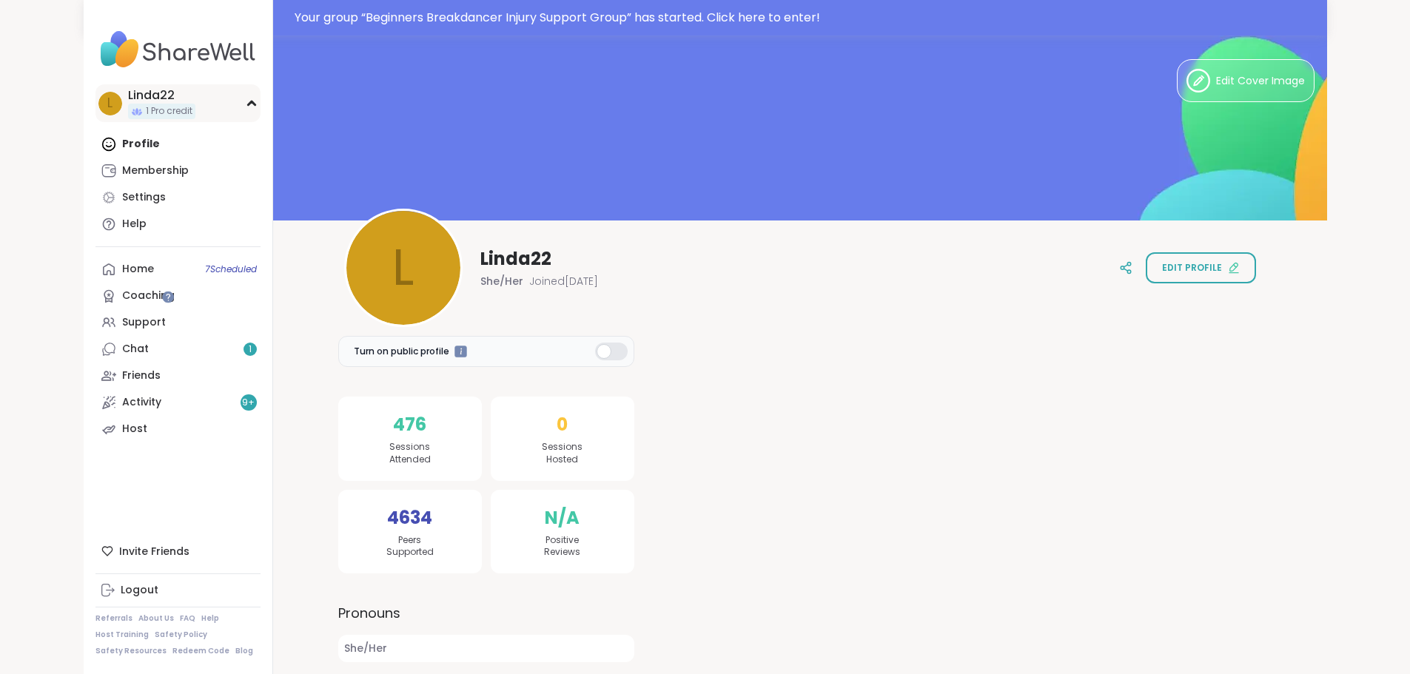
click at [146, 108] on span "1 Pro credit" at bounding box center [169, 111] width 47 height 13
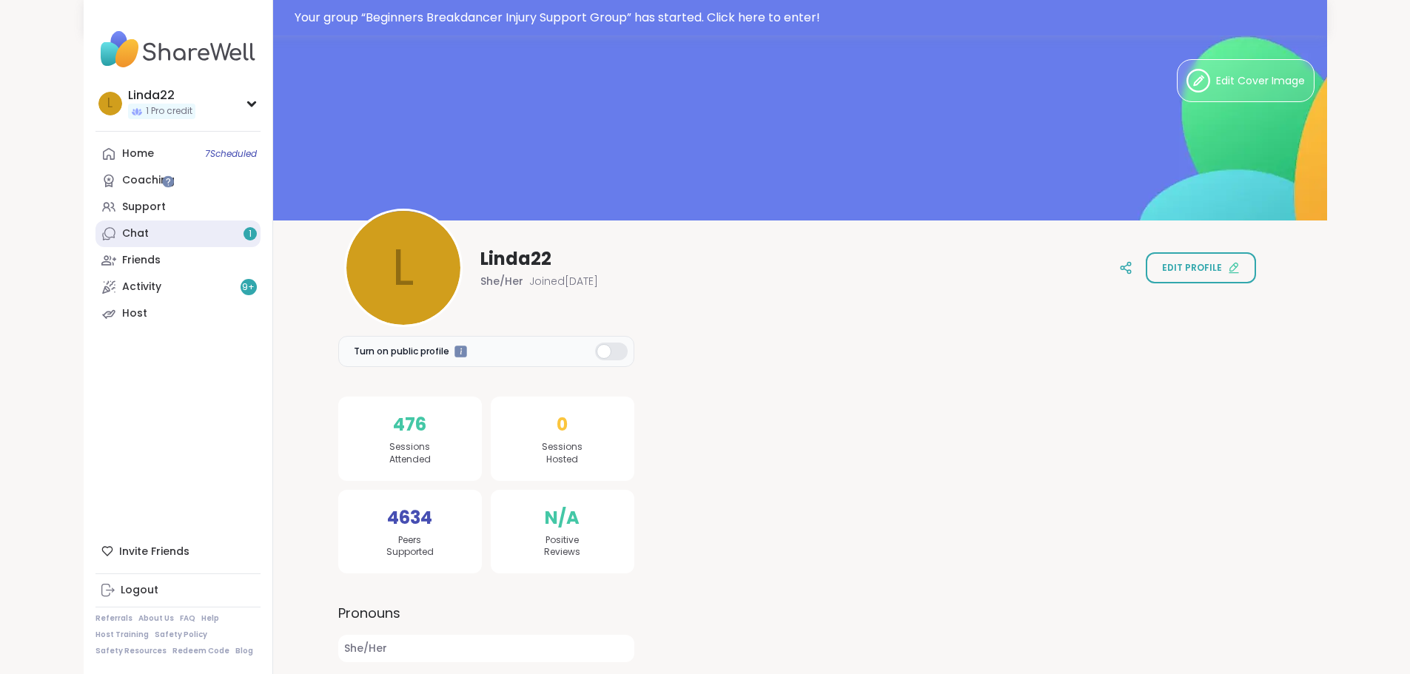
click at [104, 235] on link "Chat 1" at bounding box center [177, 234] width 165 height 27
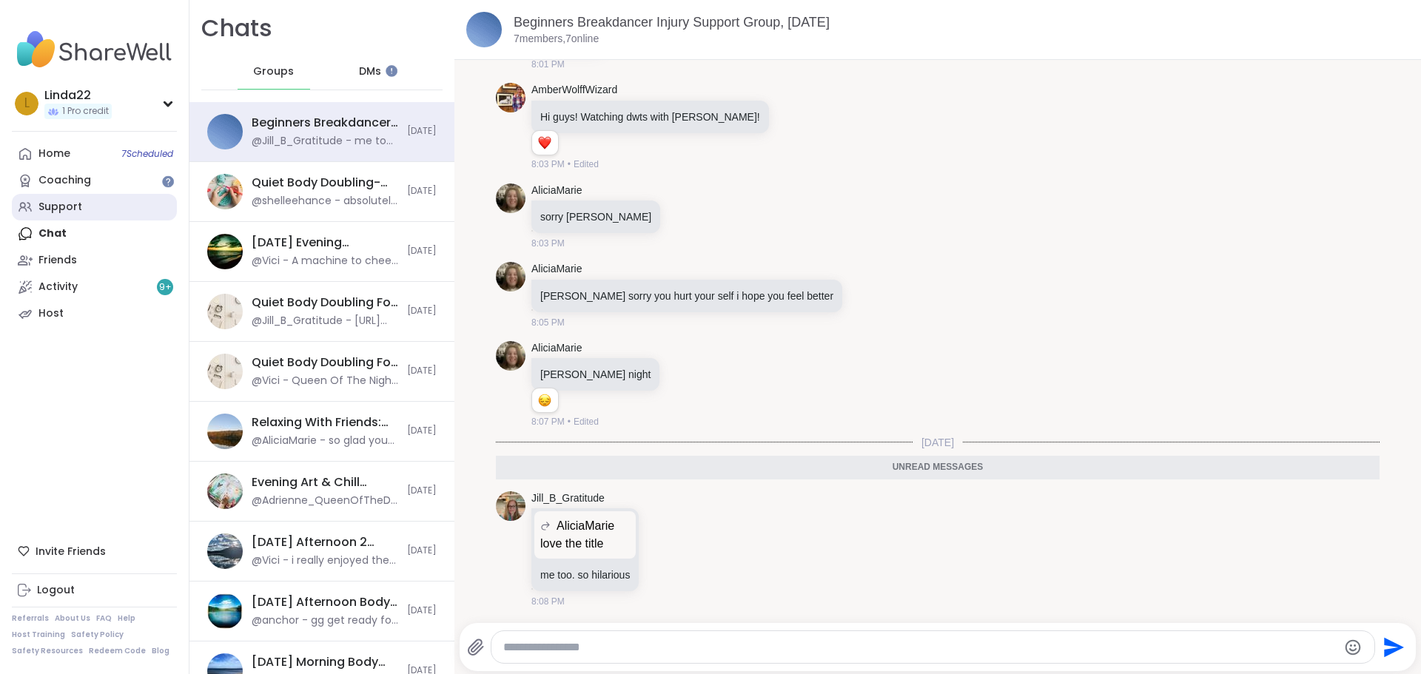
click at [101, 198] on link "Support" at bounding box center [94, 207] width 165 height 27
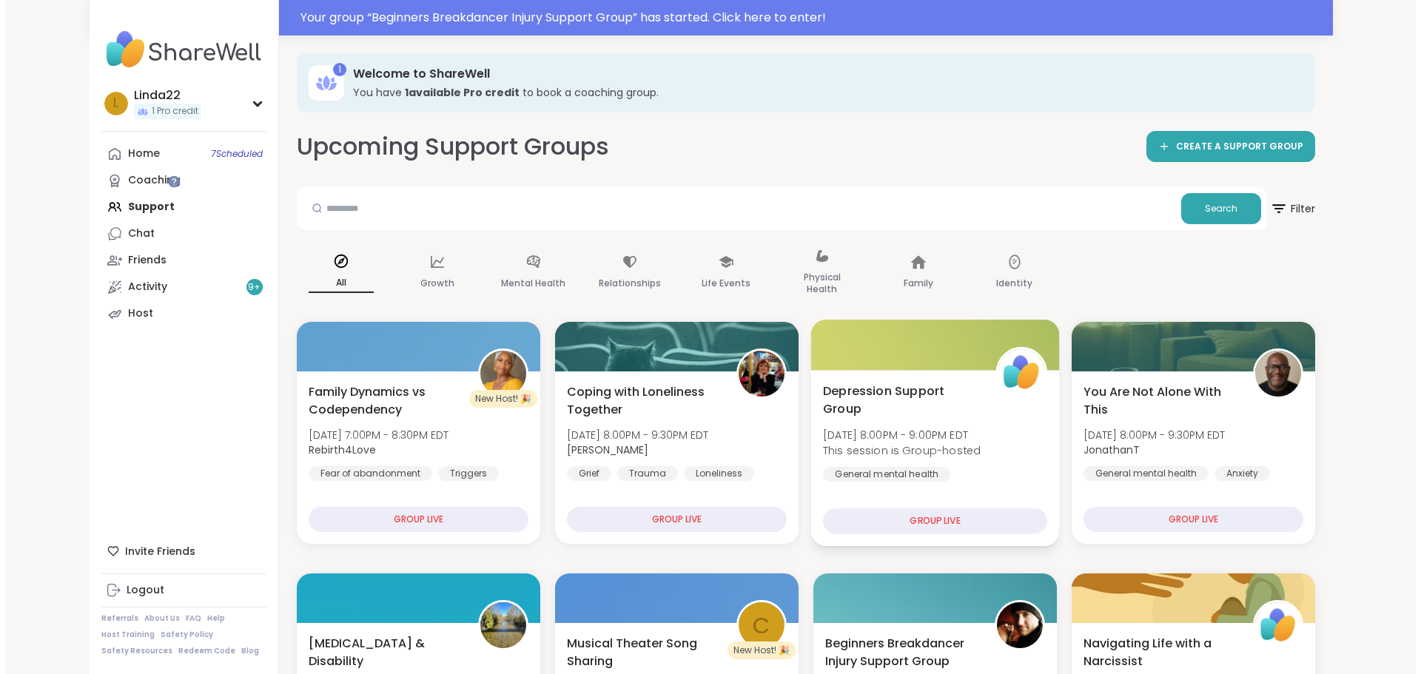
scroll to position [296, 0]
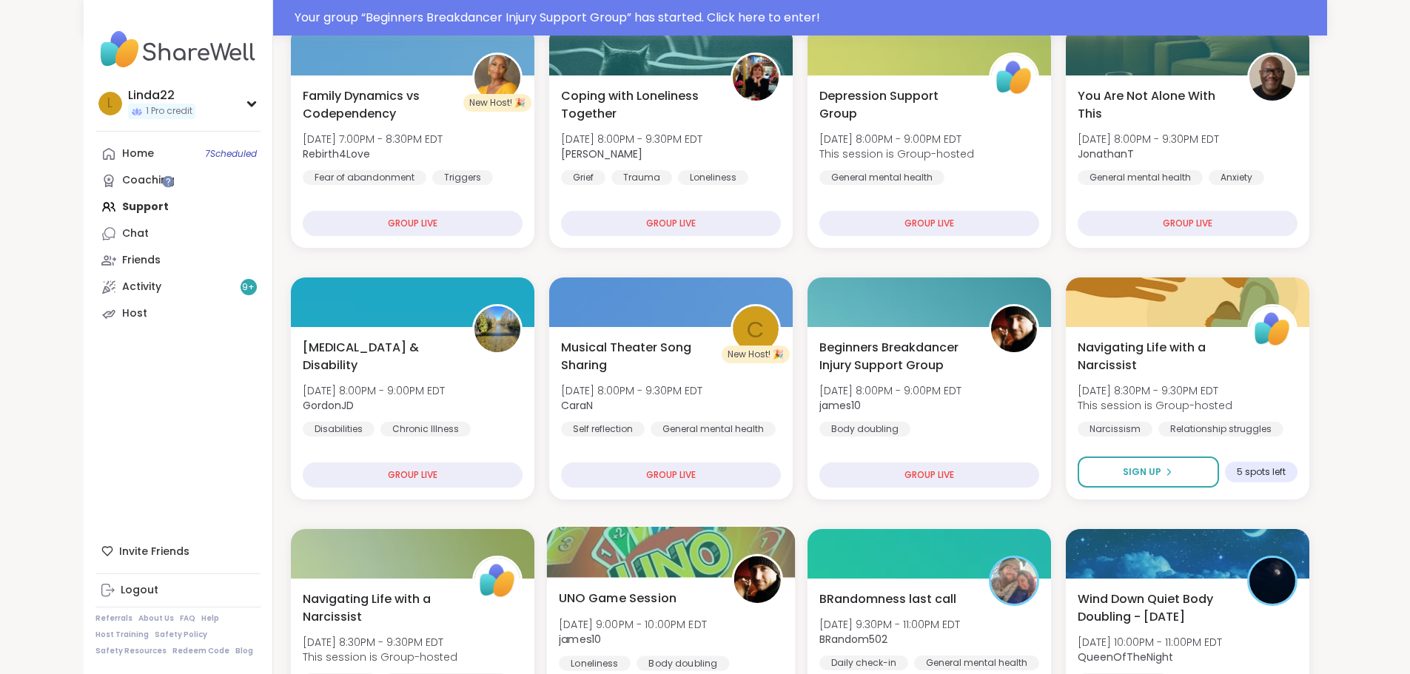
click at [699, 562] on div at bounding box center [670, 552] width 249 height 50
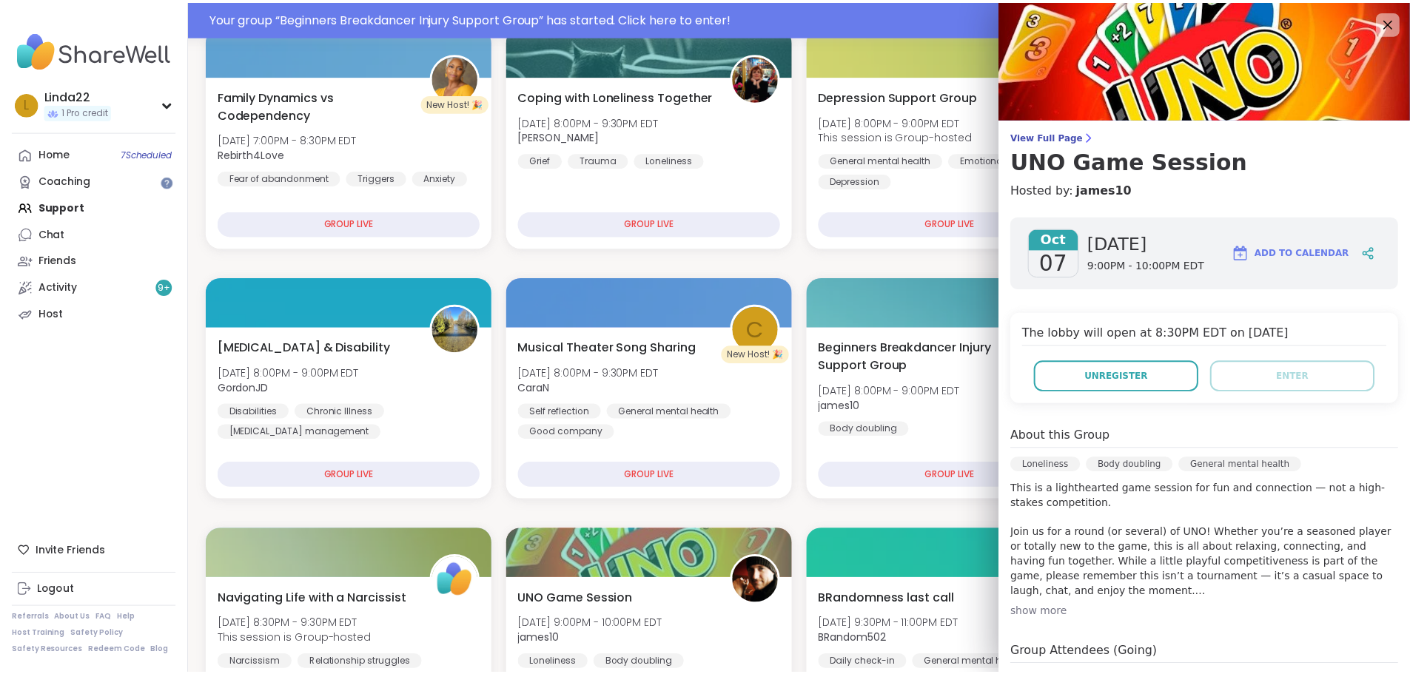
scroll to position [178, 0]
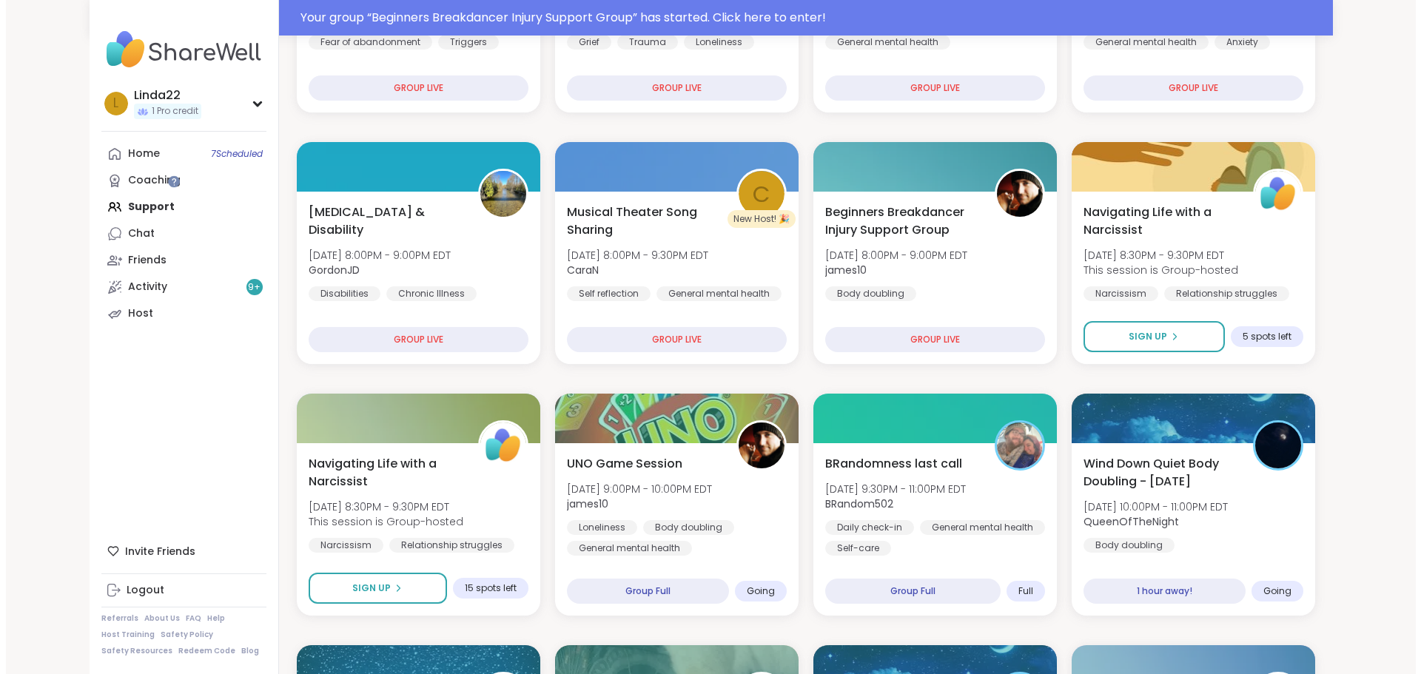
scroll to position [444, 0]
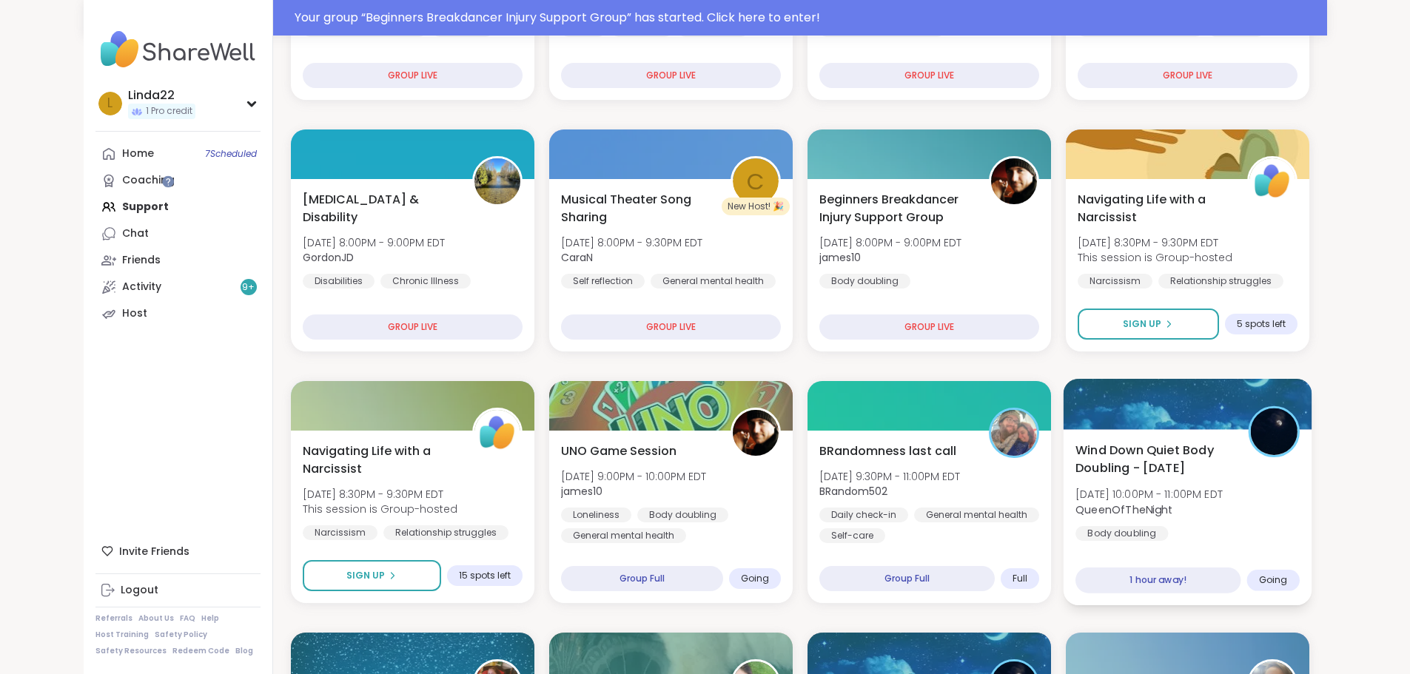
click at [1235, 400] on div at bounding box center [1187, 404] width 249 height 50
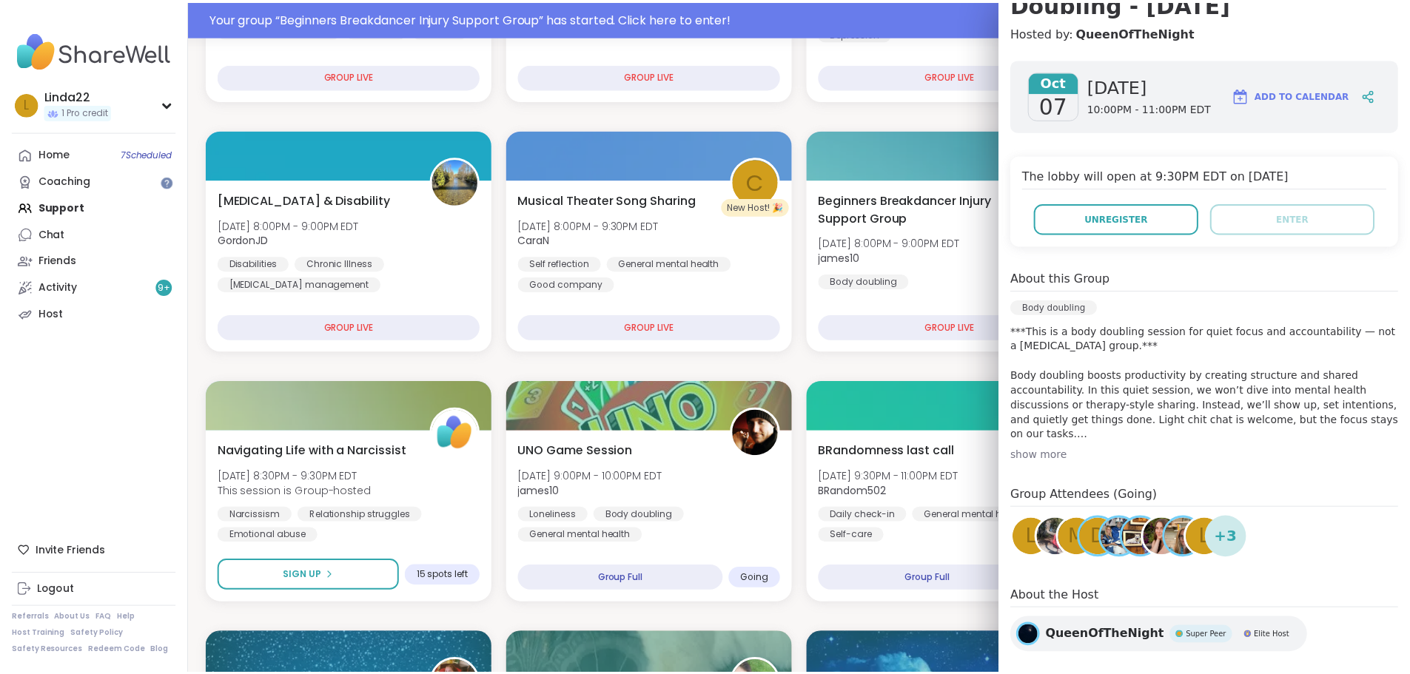
scroll to position [205, 0]
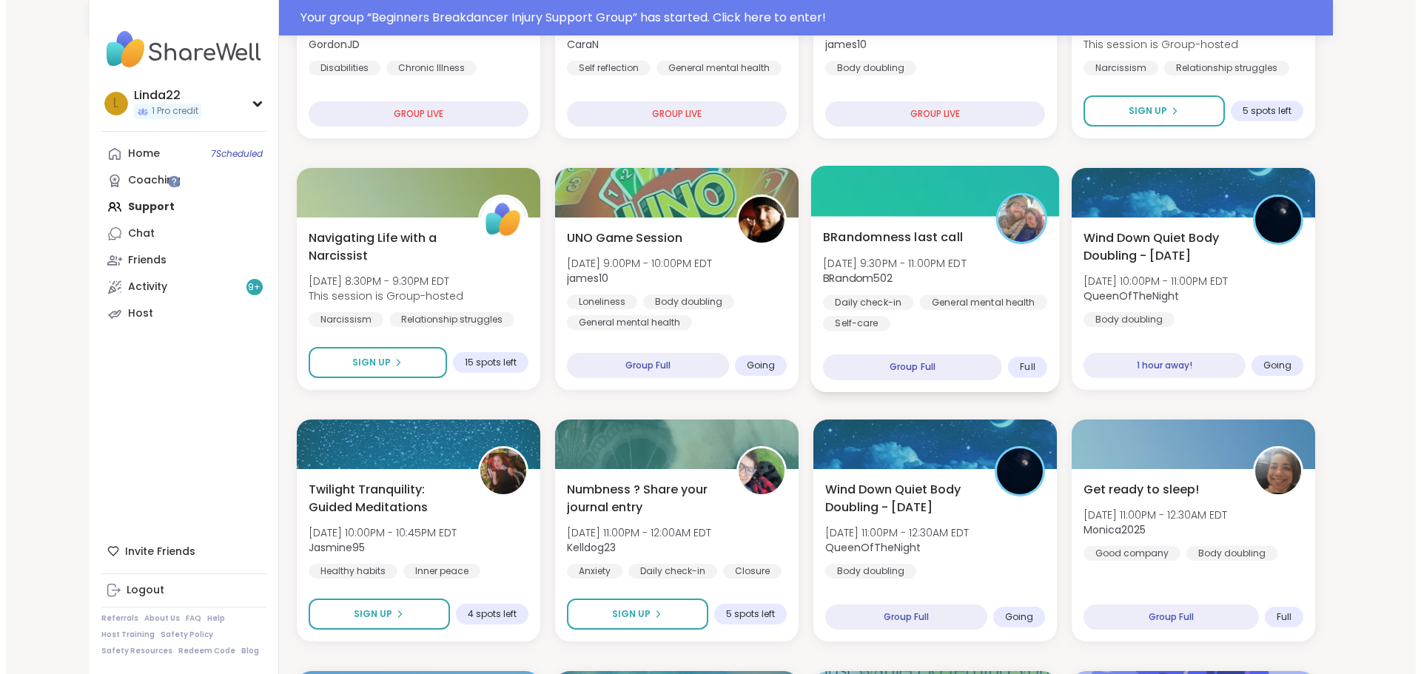
scroll to position [666, 0]
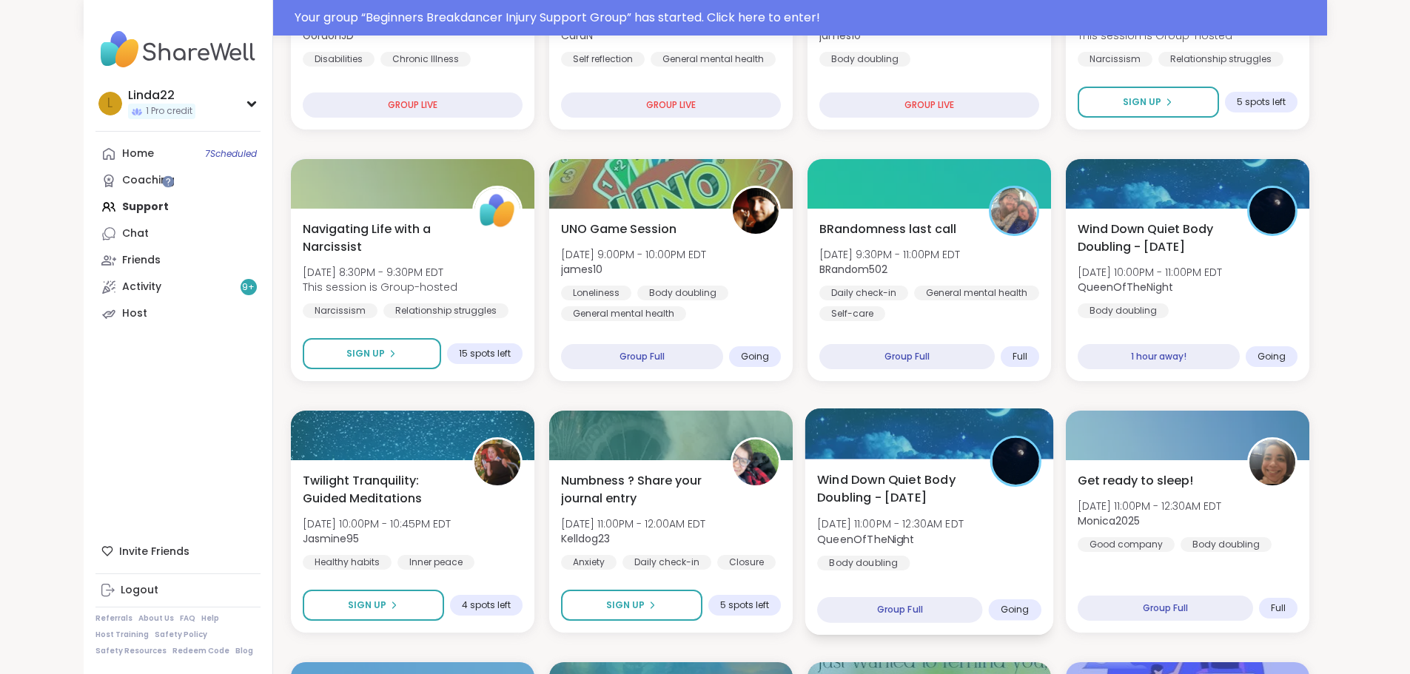
click at [854, 437] on div at bounding box center [928, 434] width 249 height 50
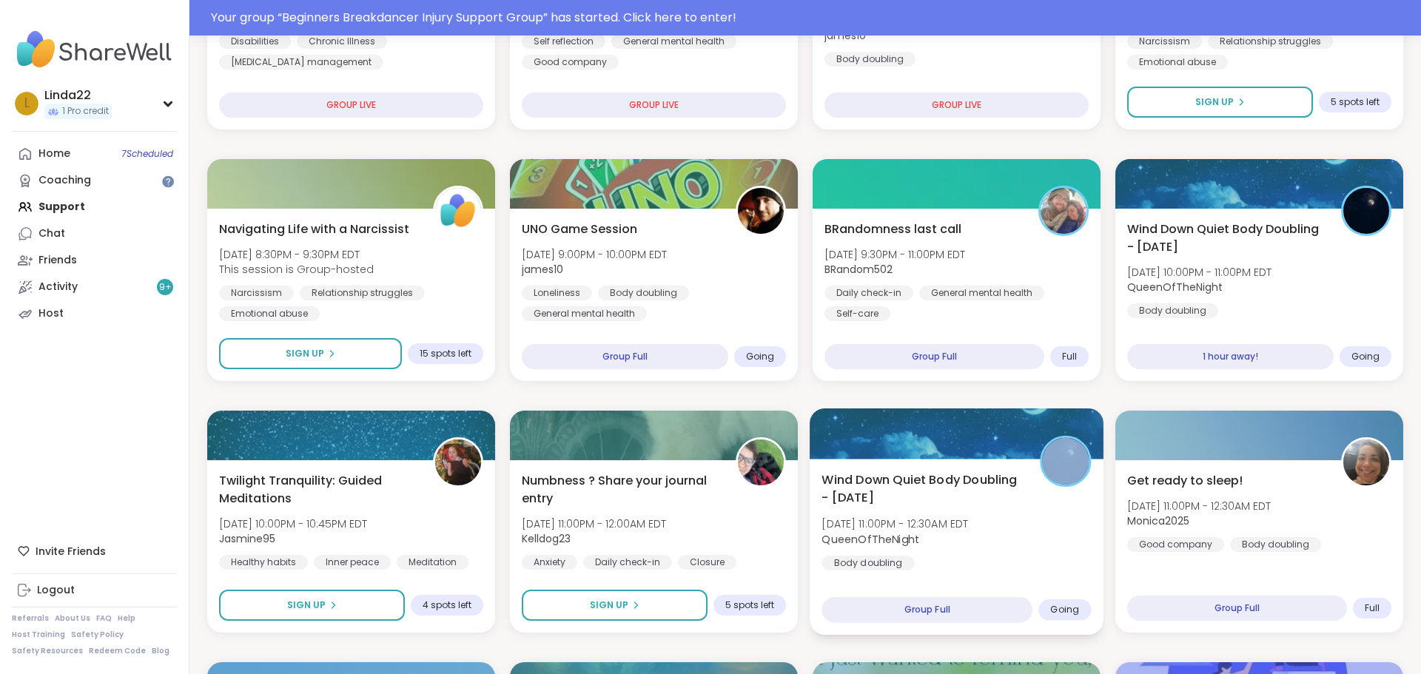
click at [854, 437] on div at bounding box center [957, 434] width 294 height 50
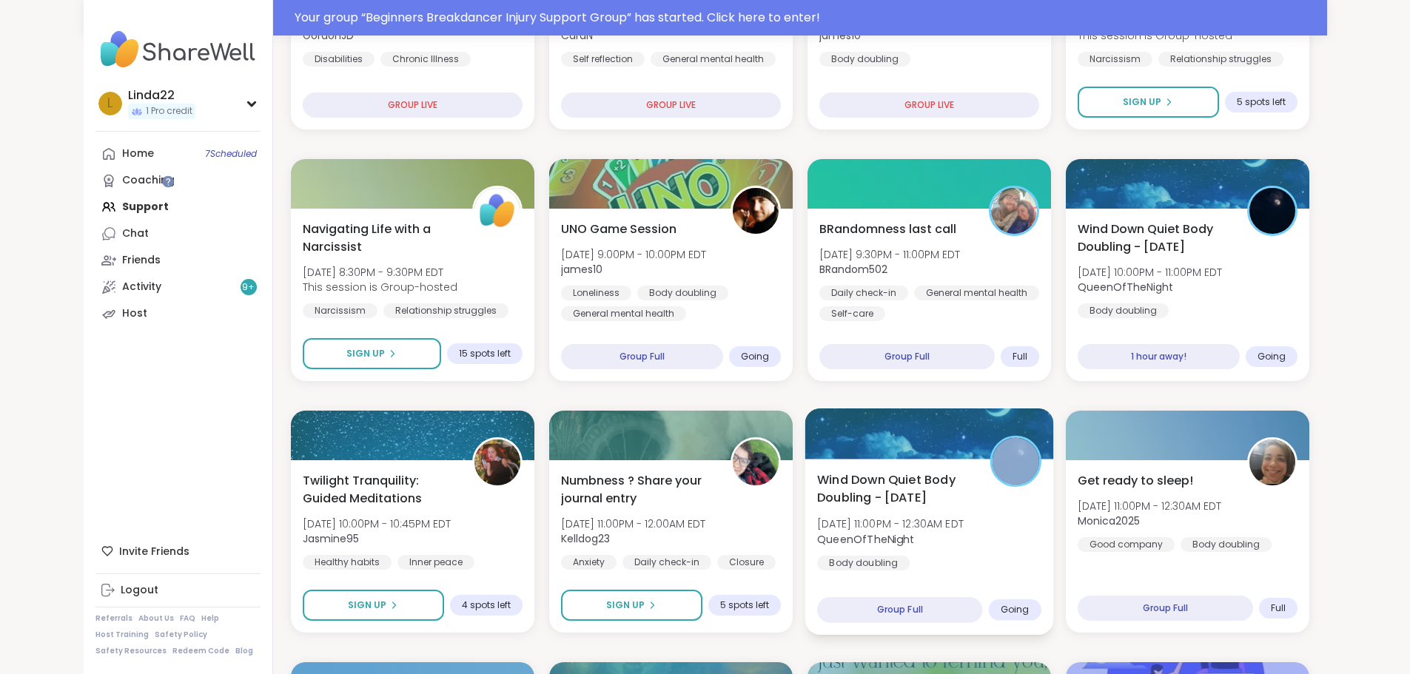
click at [854, 437] on div at bounding box center [928, 434] width 249 height 50
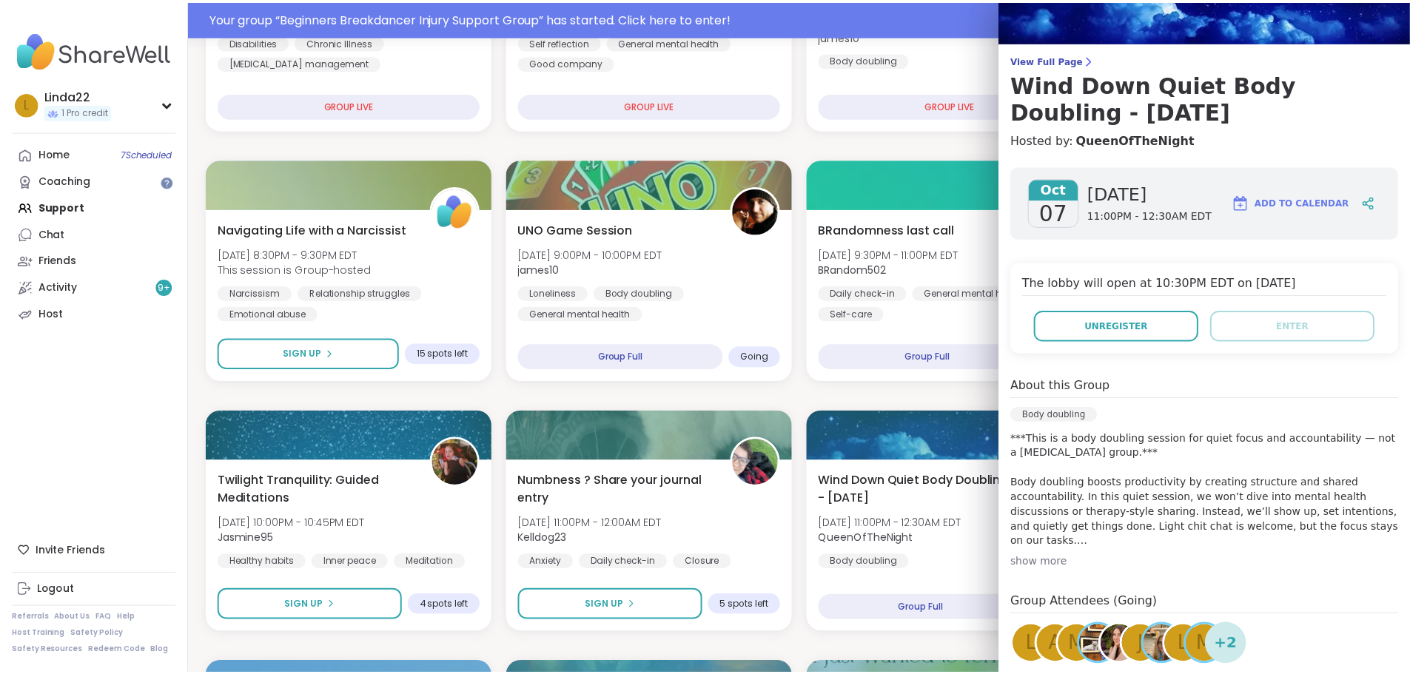
scroll to position [205, 0]
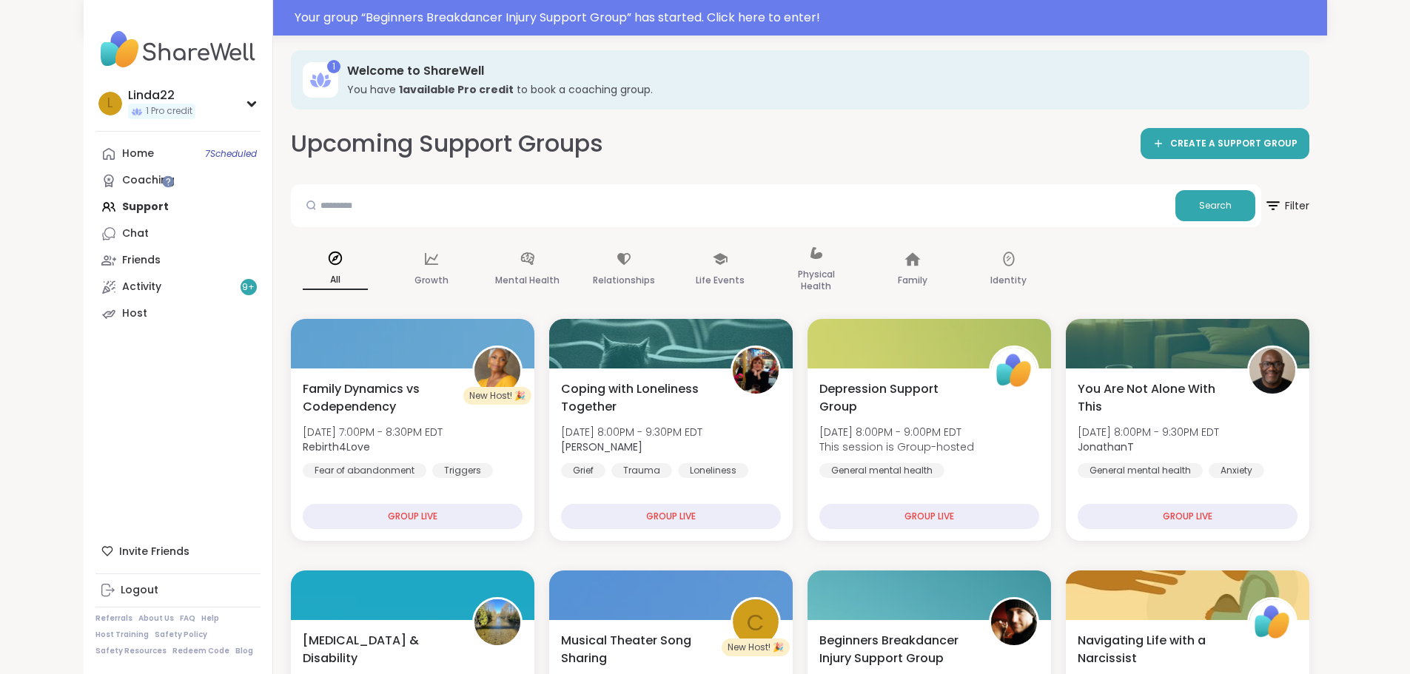
scroll to position [0, 0]
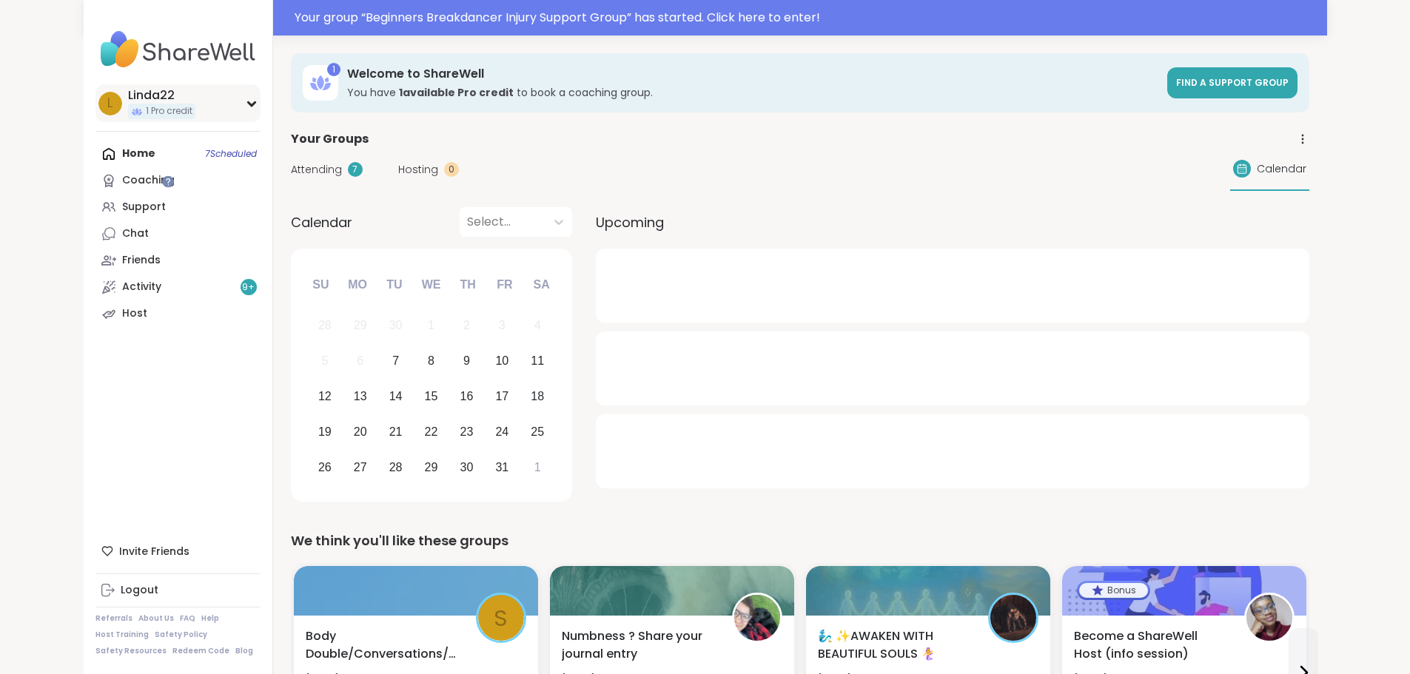
click at [134, 106] on div "L Linda22 1 Pro credit" at bounding box center [177, 103] width 165 height 38
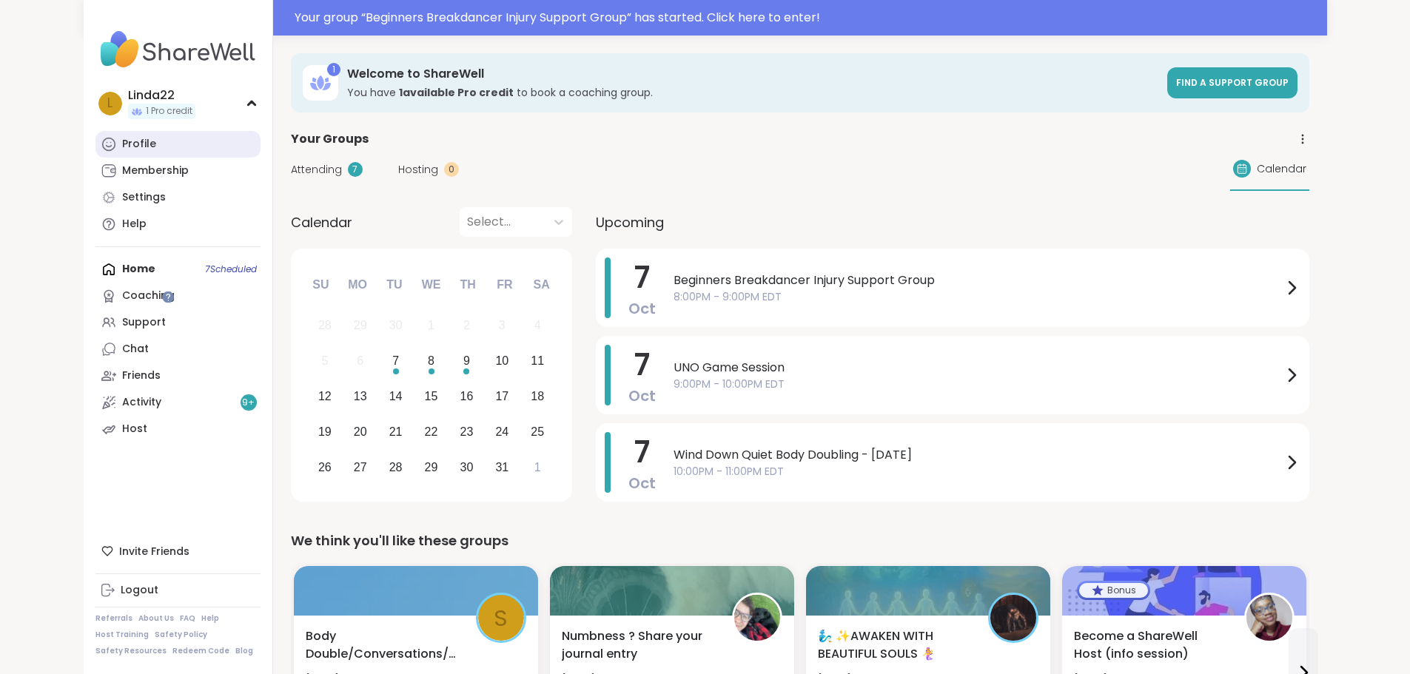
click at [124, 134] on link "Profile" at bounding box center [177, 144] width 165 height 27
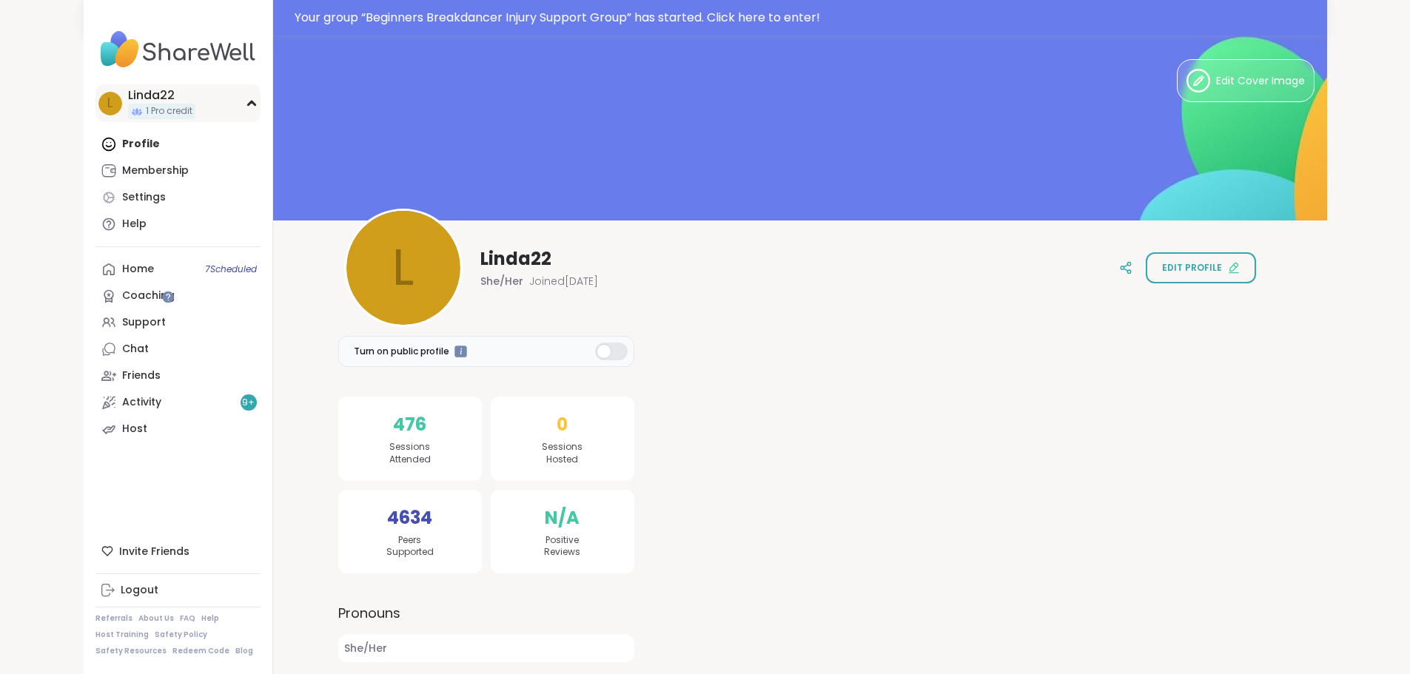
click at [130, 110] on div "L Linda22 1 Pro credit" at bounding box center [177, 103] width 165 height 38
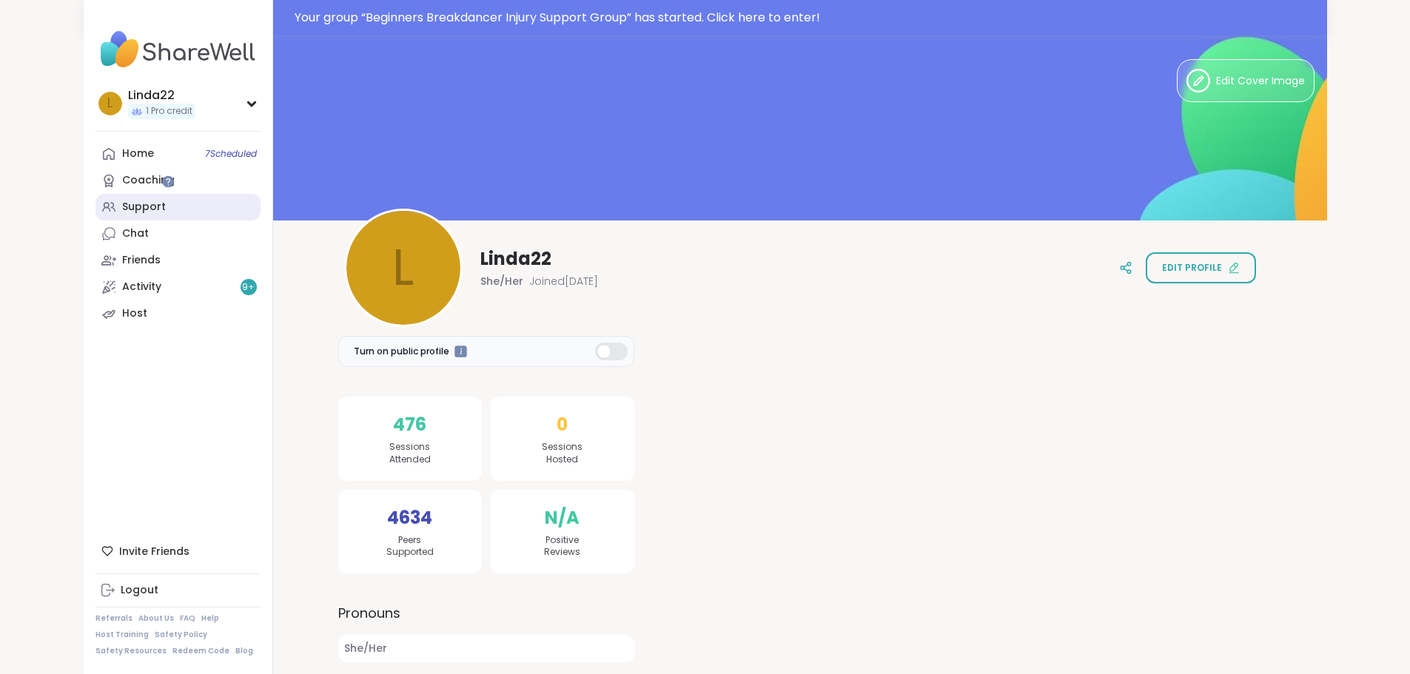
click at [95, 209] on link "Support" at bounding box center [177, 207] width 165 height 27
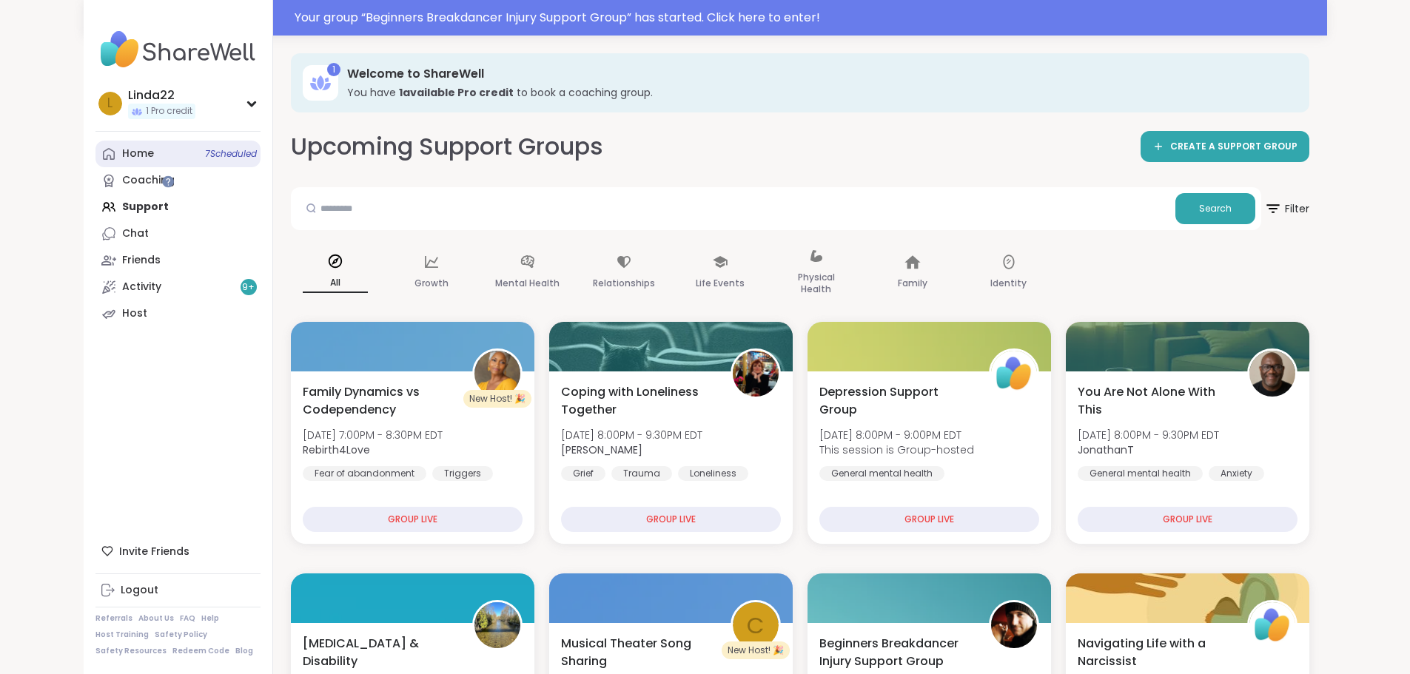
click at [114, 151] on link "Home 7 Scheduled" at bounding box center [177, 154] width 165 height 27
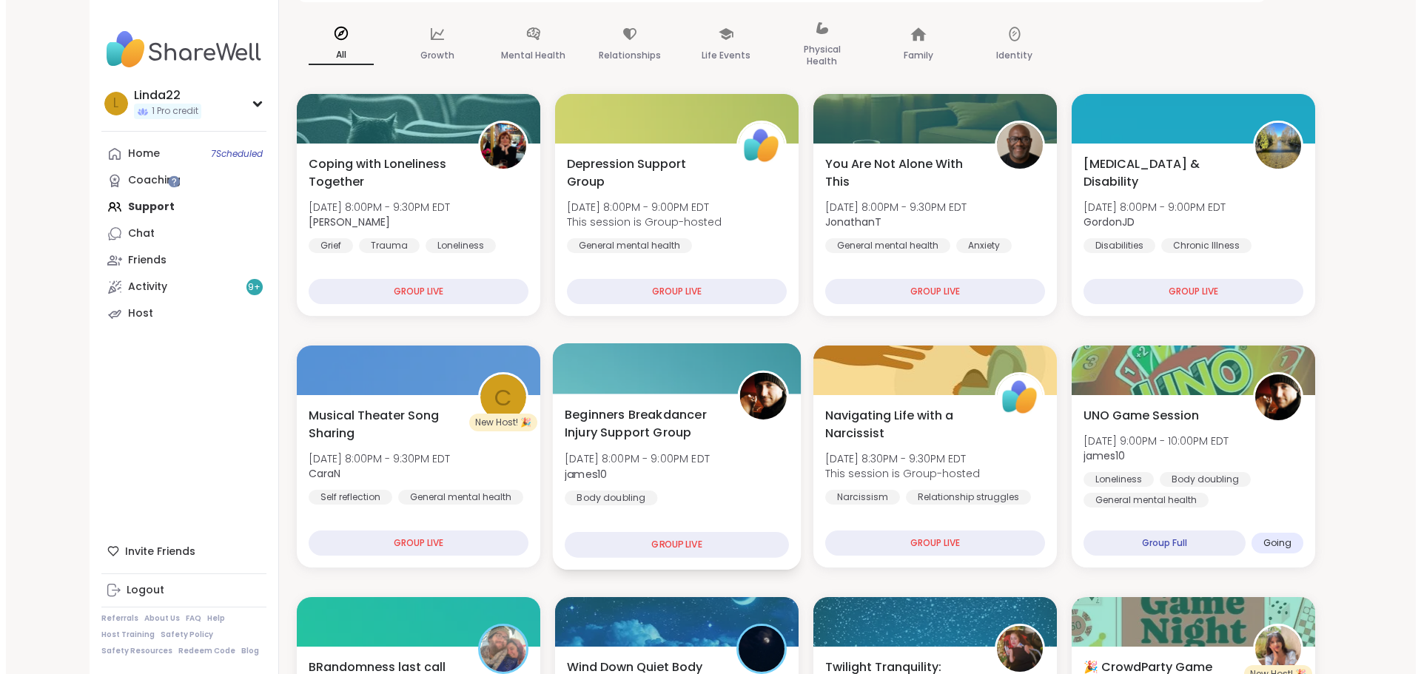
scroll to position [222, 0]
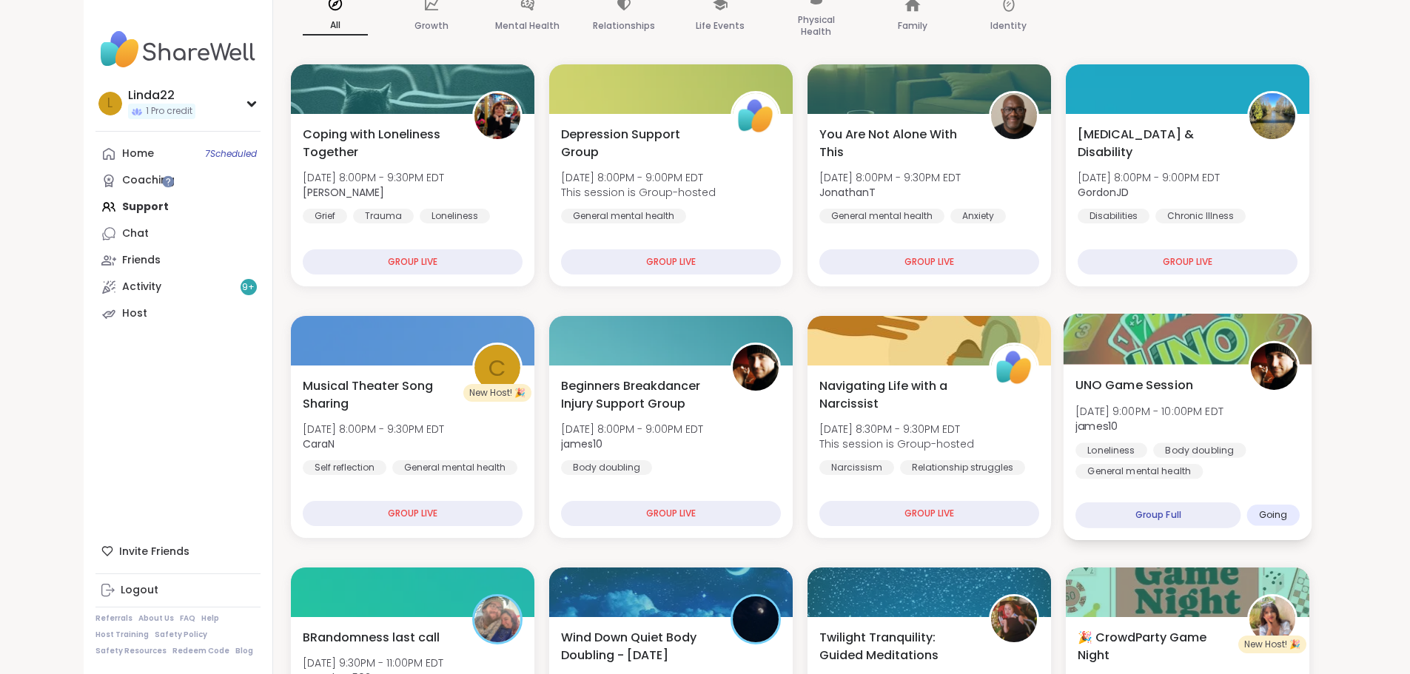
click at [1271, 346] on div at bounding box center [1187, 339] width 249 height 50
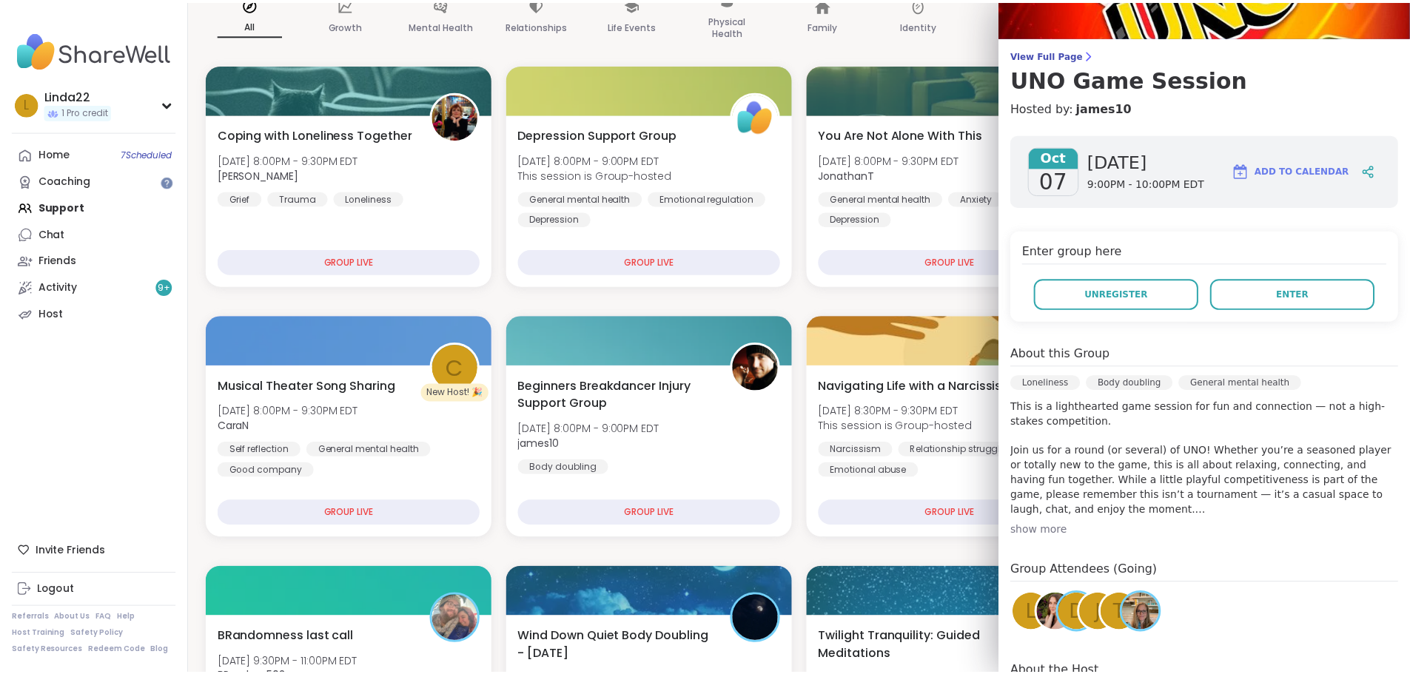
scroll to position [178, 0]
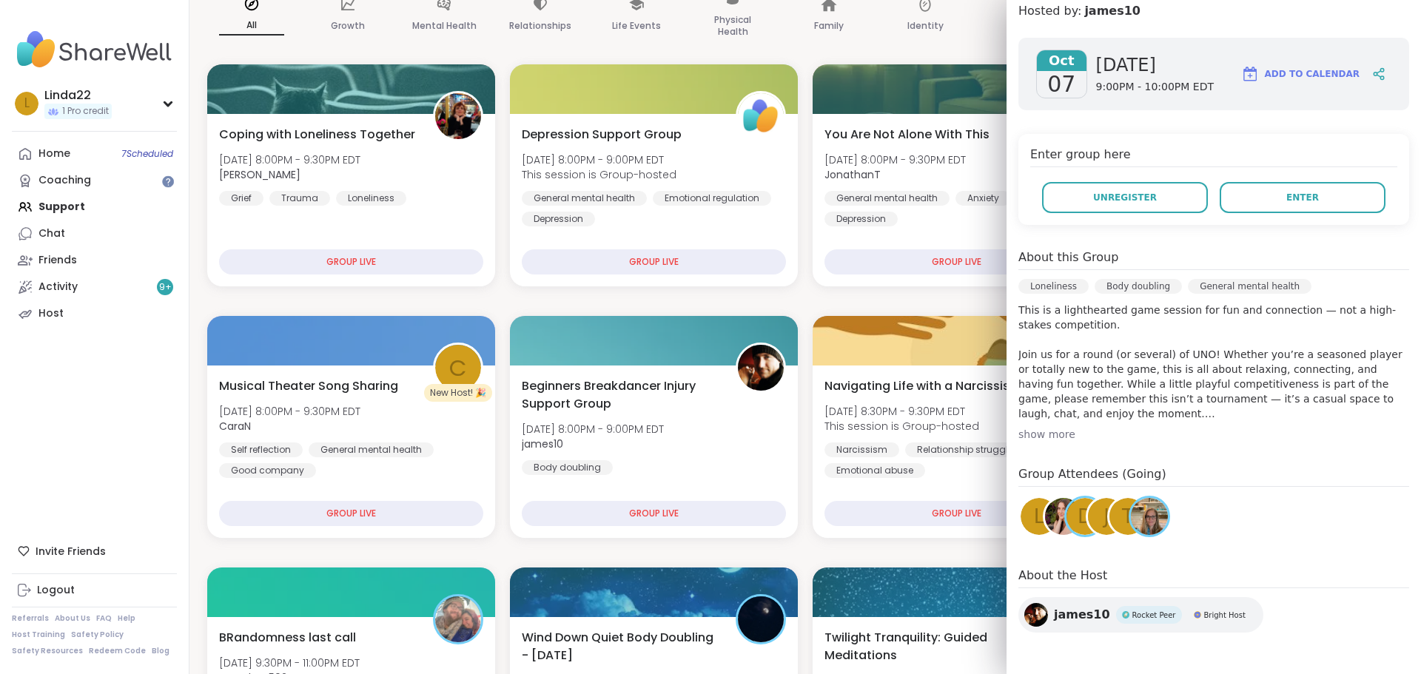
click at [1111, 525] on div "t" at bounding box center [1127, 516] width 37 height 37
click at [861, 47] on div "Family" at bounding box center [828, 16] width 89 height 74
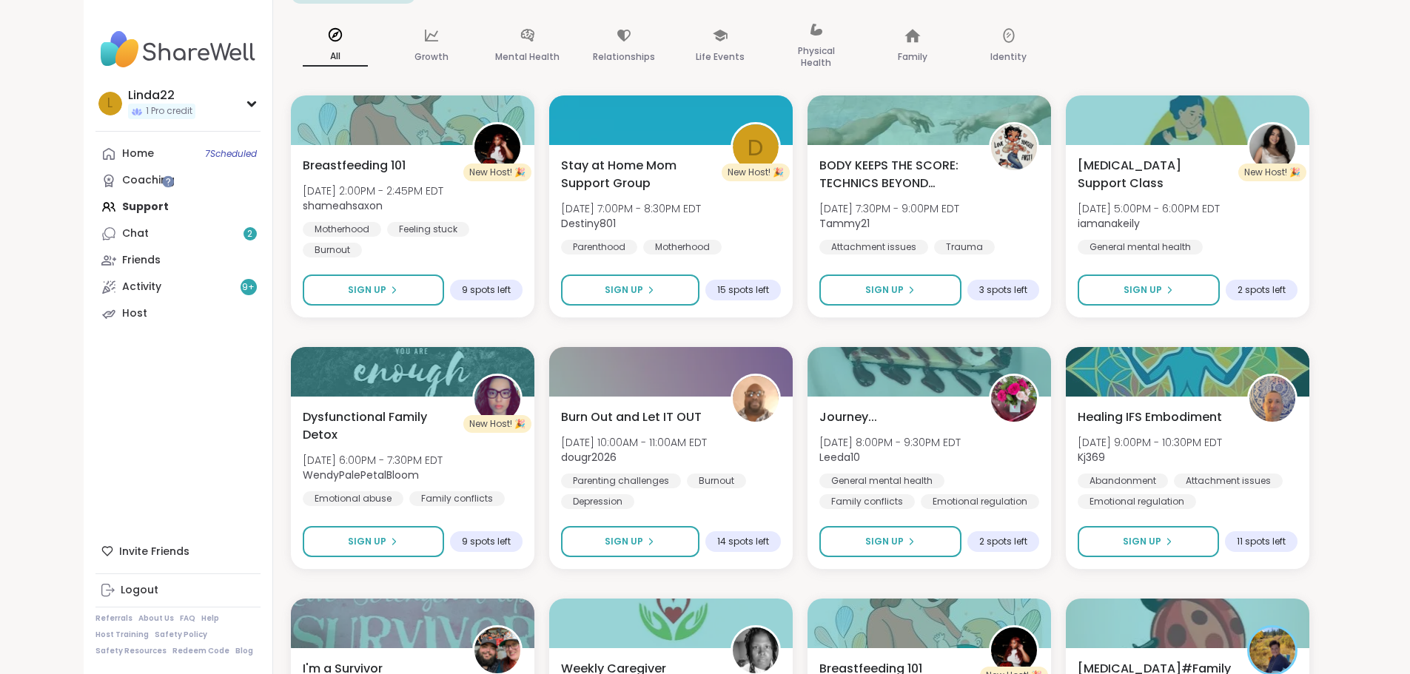
scroll to position [258, 0]
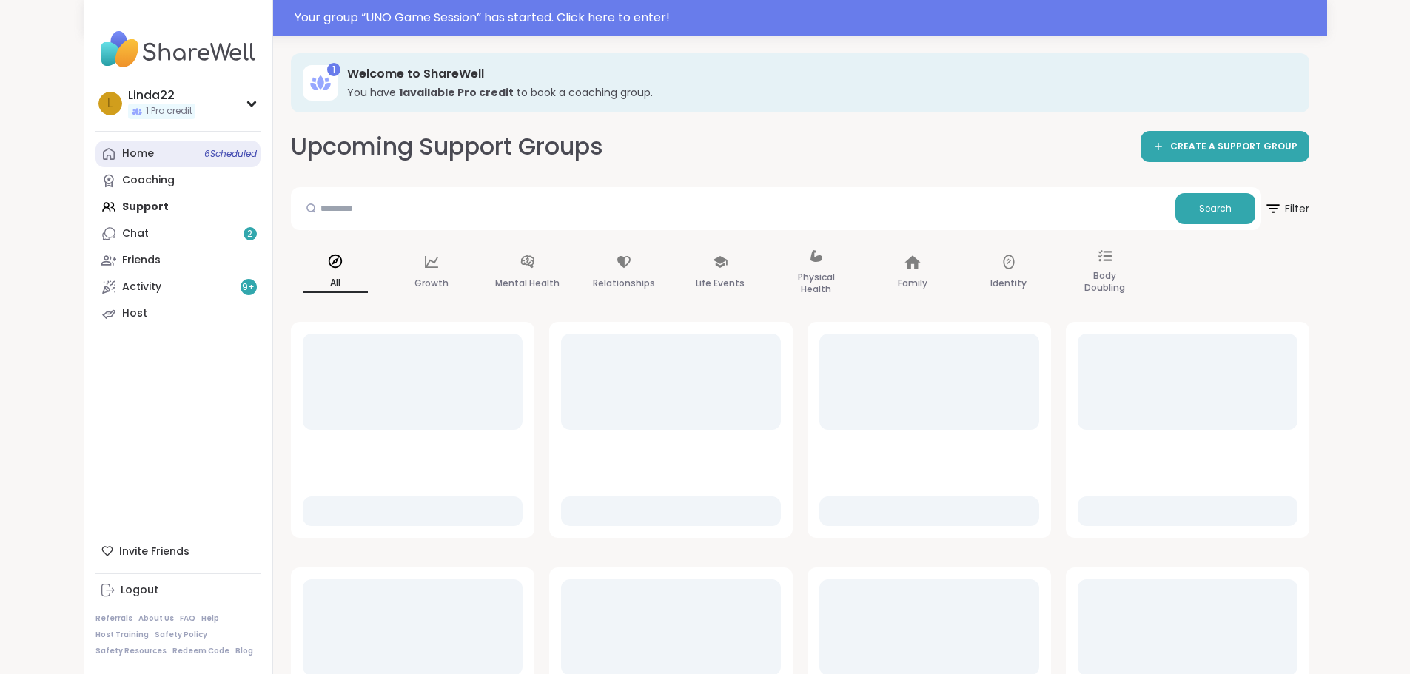
click at [103, 156] on link "Home 6 Scheduled" at bounding box center [177, 154] width 165 height 27
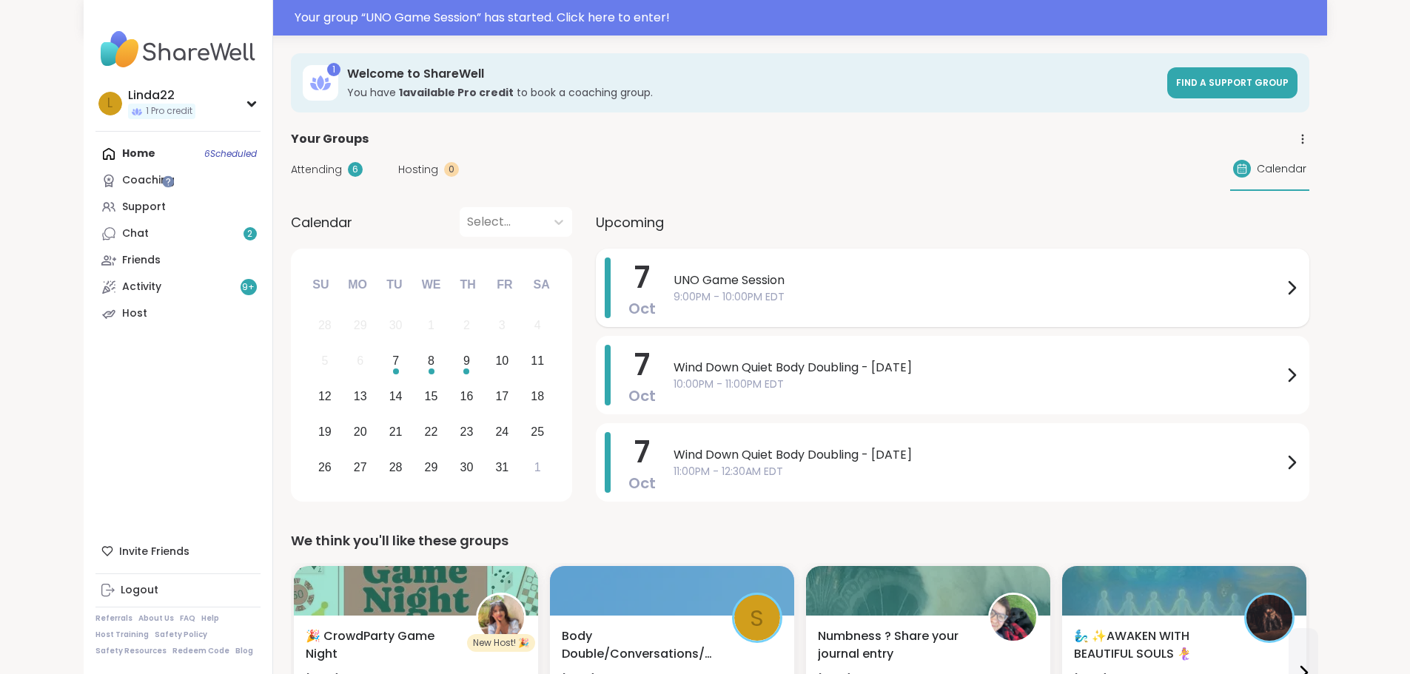
click at [673, 292] on span "9:00PM - 10:00PM EDT" at bounding box center [977, 297] width 609 height 16
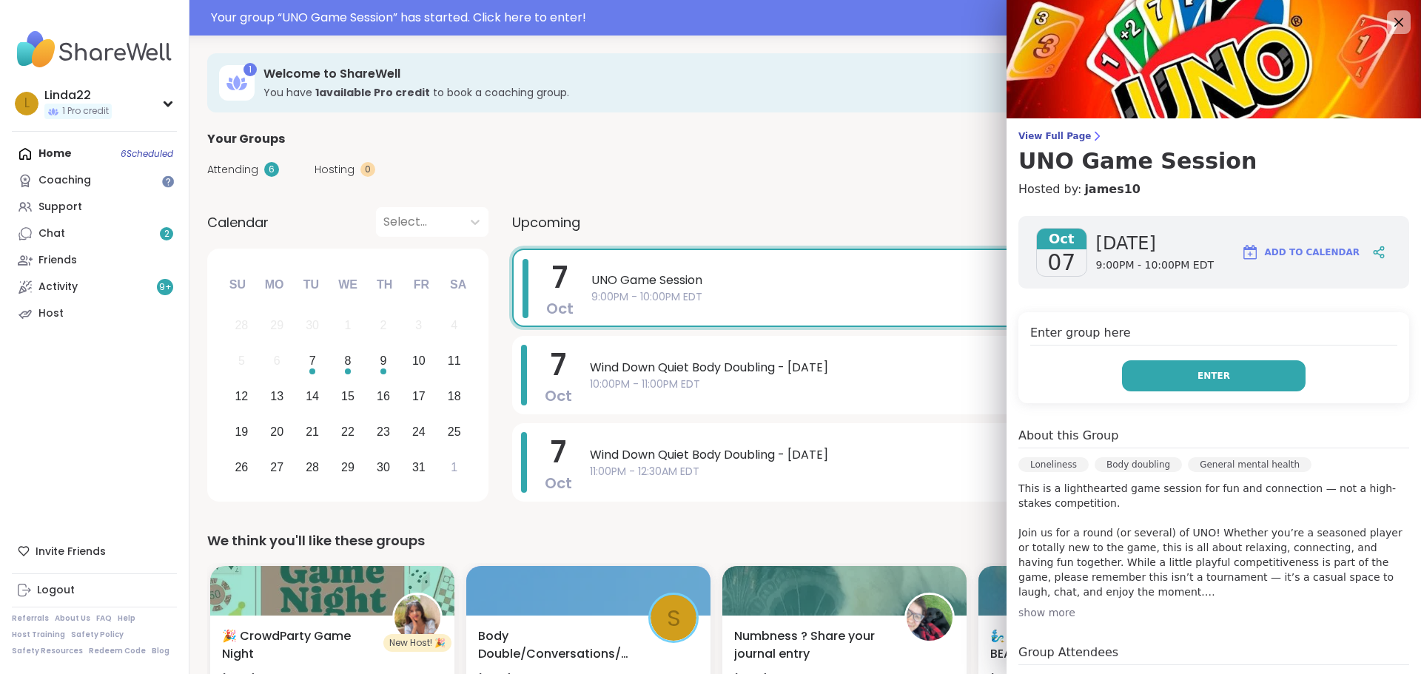
click at [1147, 381] on button "Enter" at bounding box center [1214, 375] width 184 height 31
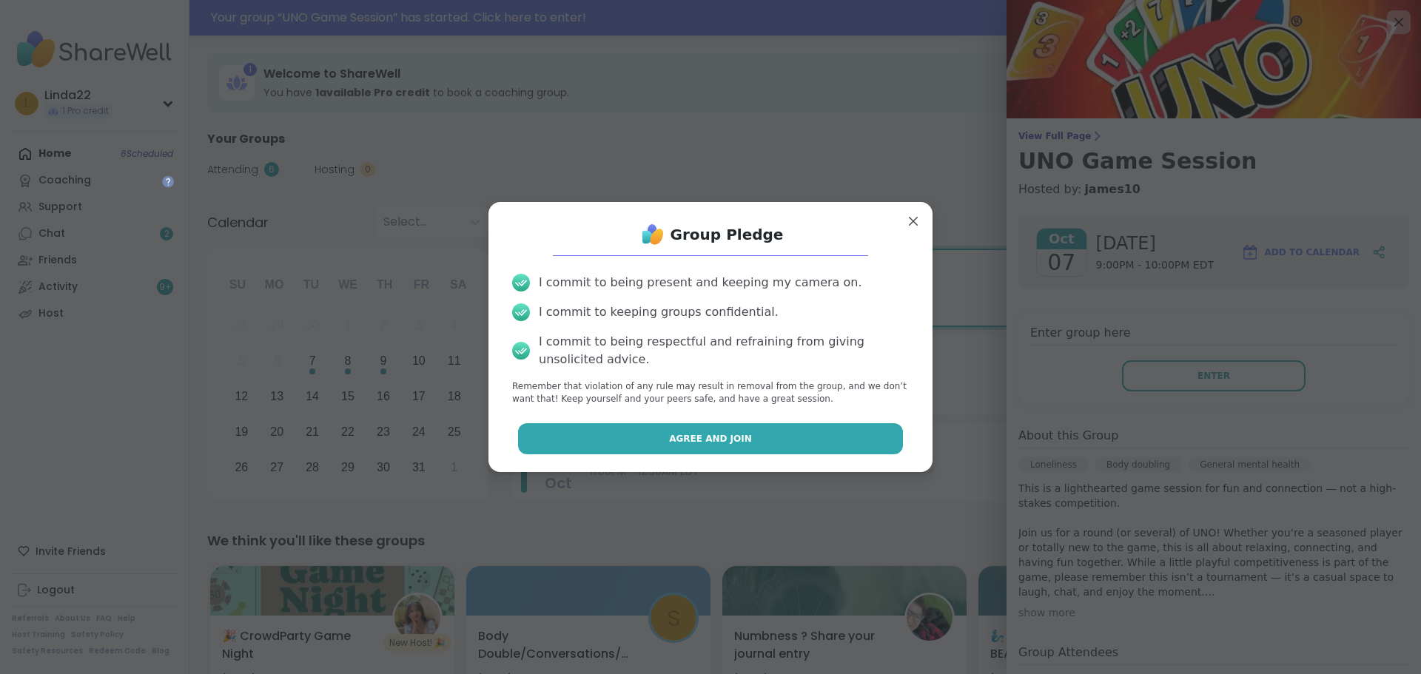
click at [813, 426] on button "Agree and Join" at bounding box center [711, 438] width 386 height 31
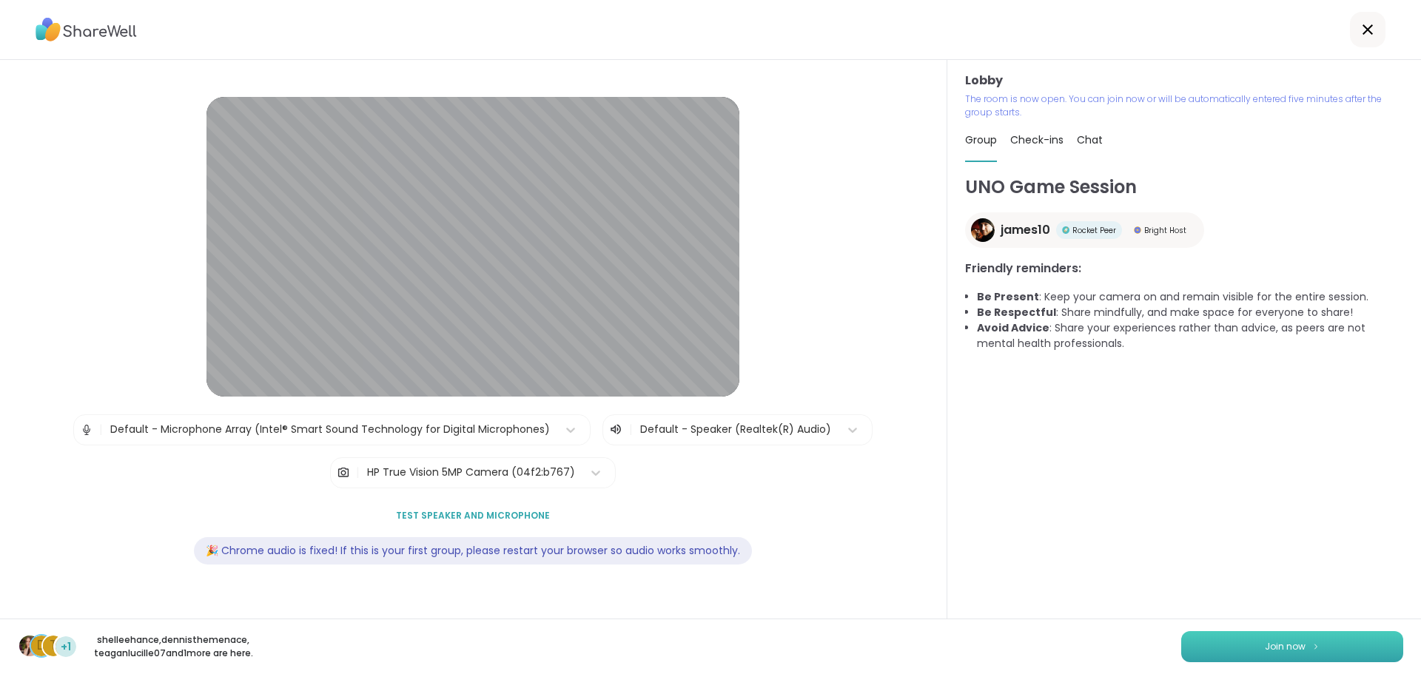
click at [1181, 644] on button "Join now" at bounding box center [1292, 646] width 222 height 31
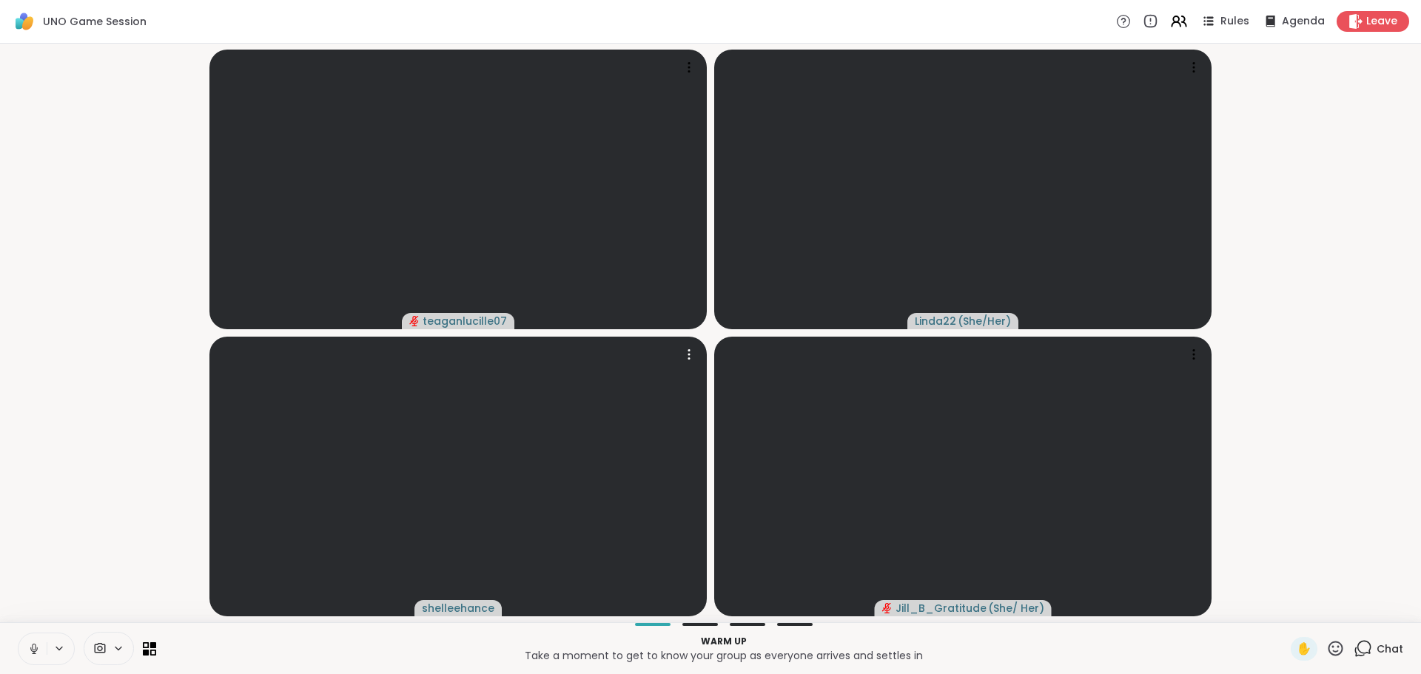
click at [36, 646] on icon at bounding box center [33, 648] width 13 height 13
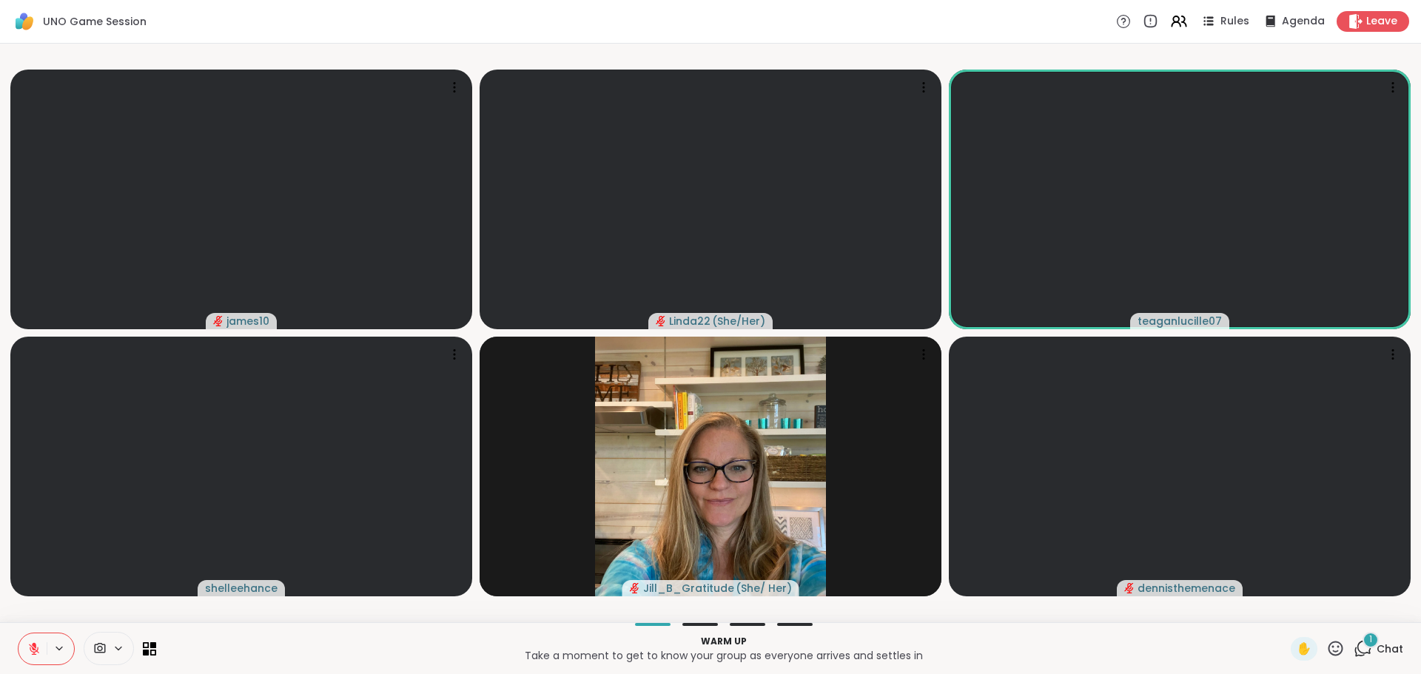
click at [1368, 643] on div "1" at bounding box center [1371, 640] width 16 height 16
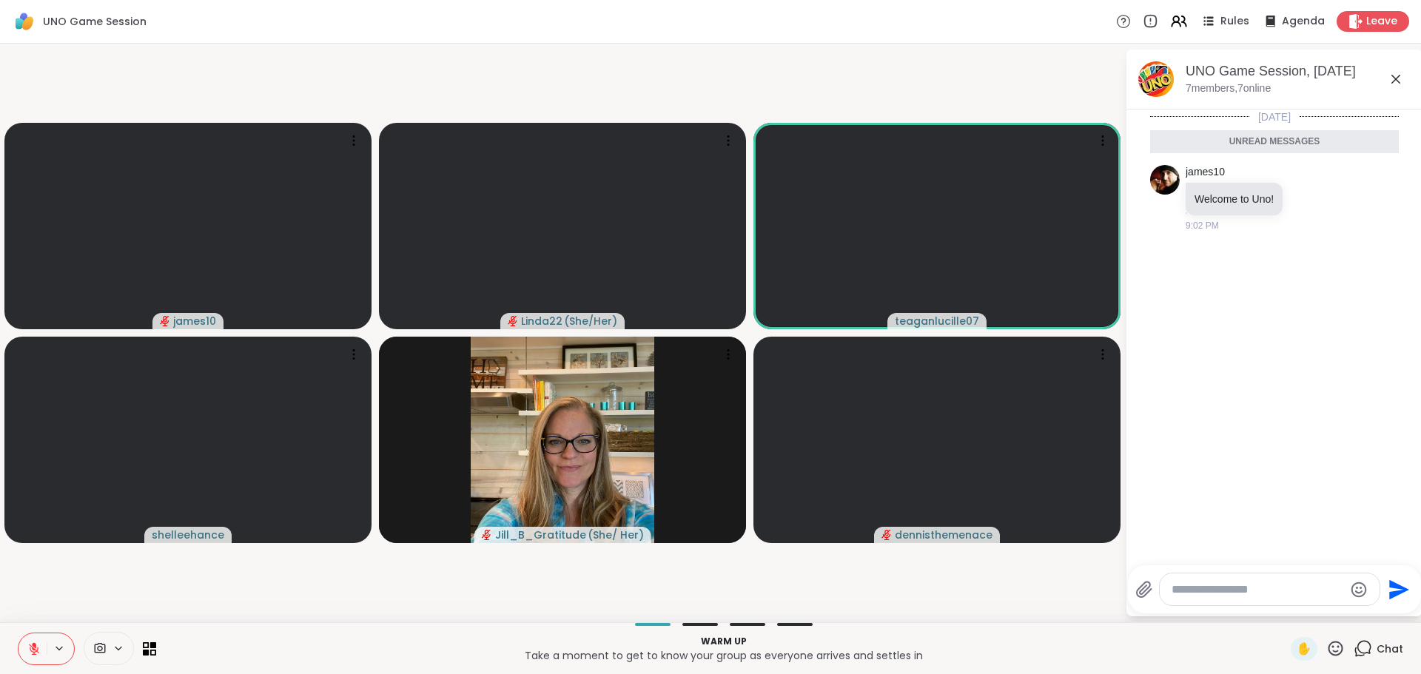
click at [1273, 581] on div at bounding box center [1270, 590] width 220 height 32
click at [1212, 590] on textarea "Type your message" at bounding box center [1258, 589] width 172 height 15
drag, startPoint x: 1212, startPoint y: 590, endPoint x: 1191, endPoint y: 591, distance: 20.8
click at [1209, 590] on textarea "Type your message" at bounding box center [1258, 589] width 172 height 15
type textarea "**********"
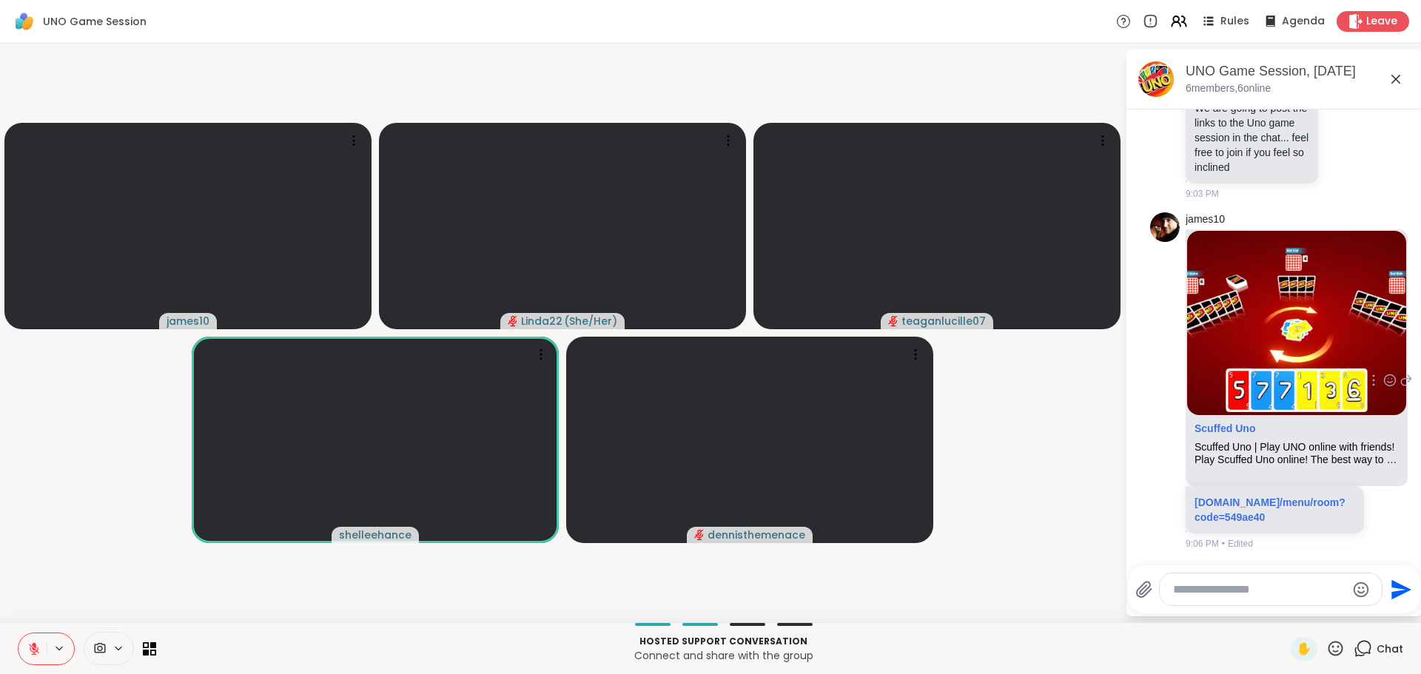
scroll to position [229, 0]
click at [37, 642] on icon at bounding box center [33, 648] width 13 height 13
click at [28, 642] on icon at bounding box center [33, 648] width 13 height 13
click at [1210, 520] on link "scuffeduno.online/menu/room?code=549ae40" at bounding box center [1270, 510] width 151 height 27
click at [30, 650] on icon at bounding box center [34, 649] width 10 height 10
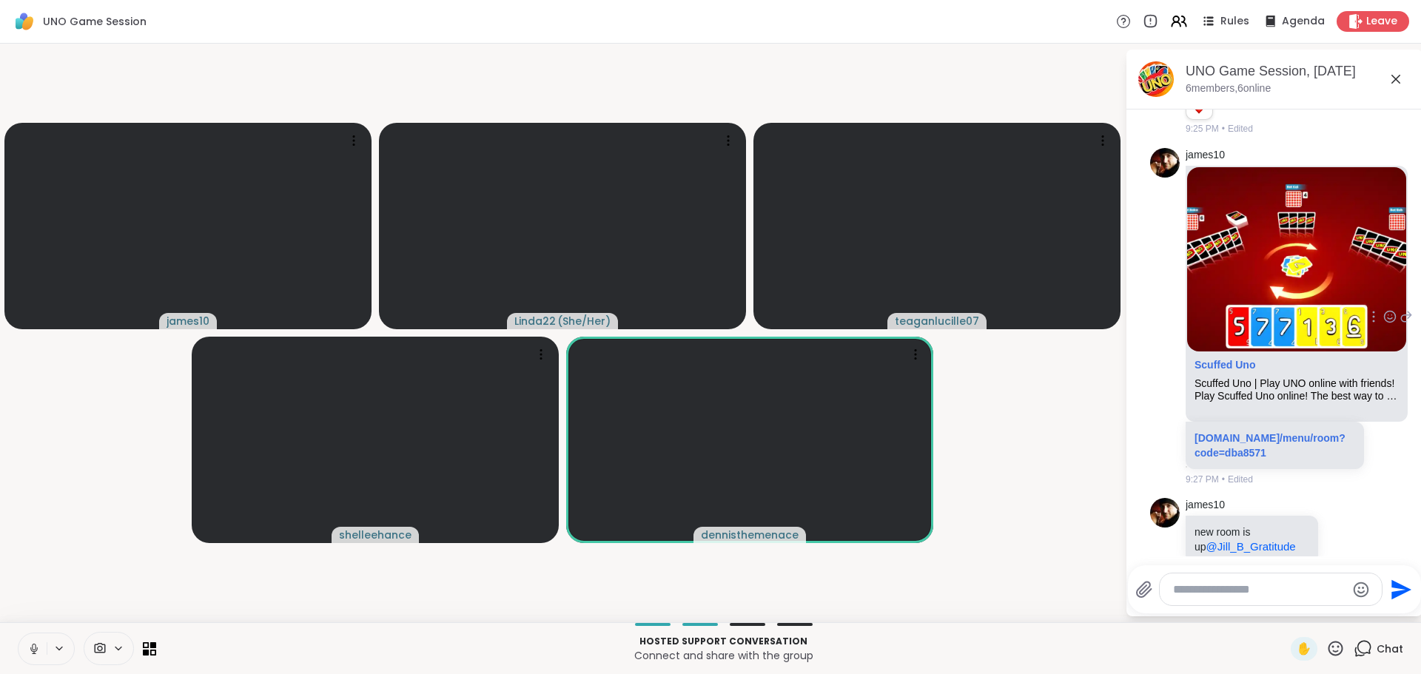
scroll to position [902, 0]
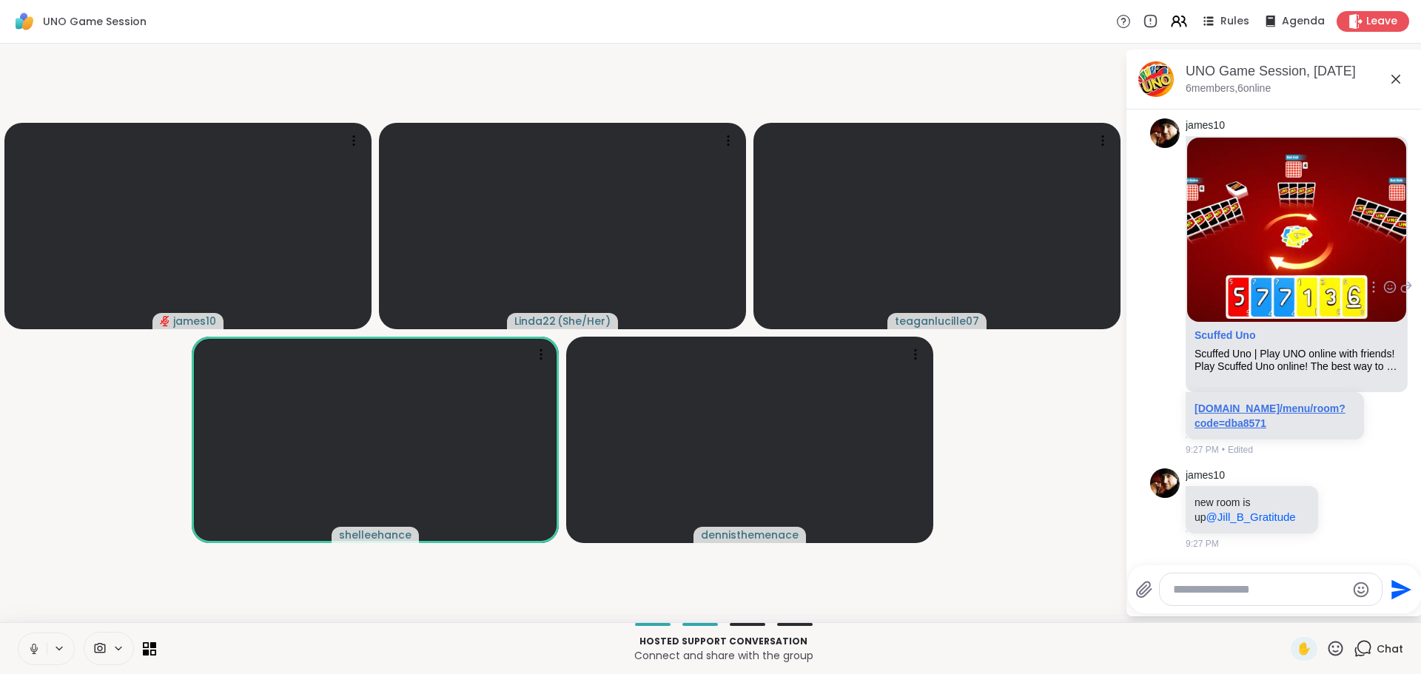
click at [1217, 411] on link "scuffeduno.online/menu/room?code=dba8571" at bounding box center [1270, 416] width 151 height 27
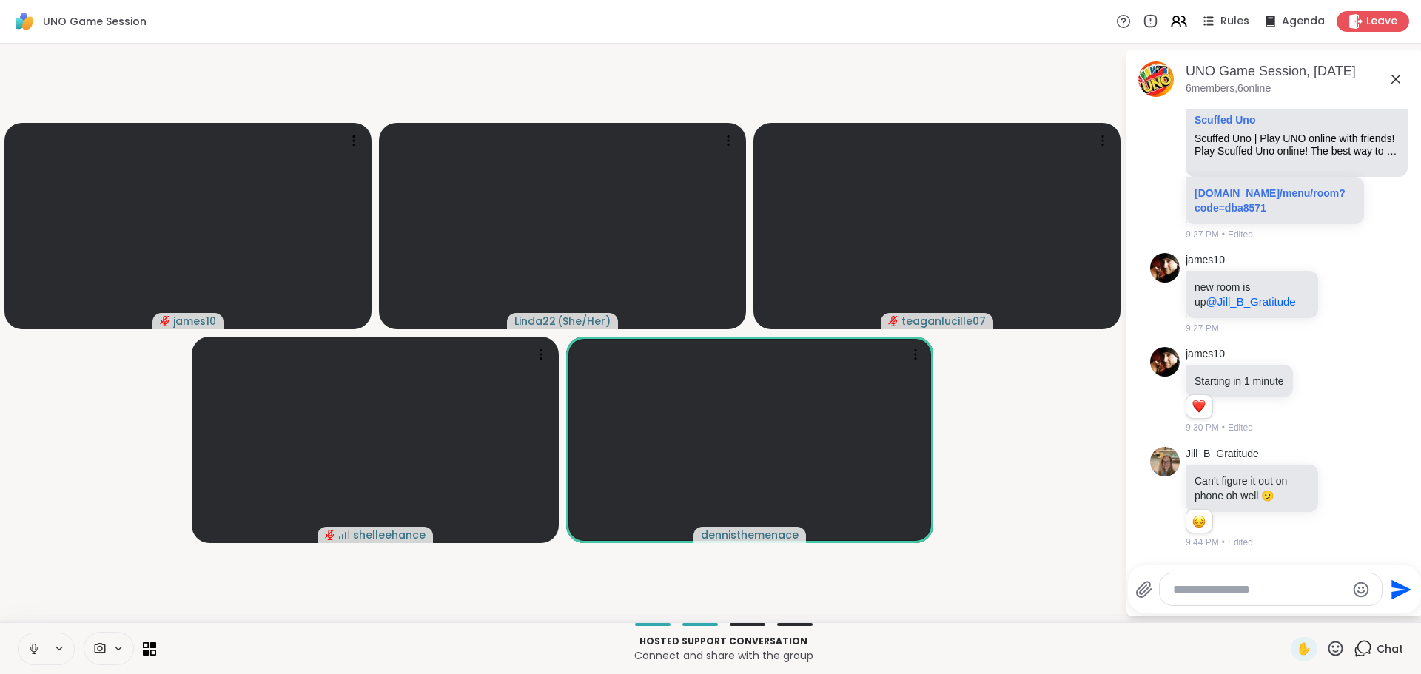
scroll to position [1118, 0]
click at [1337, 496] on icon at bounding box center [1343, 498] width 13 height 15
click at [1370, 480] on div "Select Reaction: Sad" at bounding box center [1376, 474] width 13 height 13
click at [1366, 480] on div "Jill_B_Gratitude Can’t figure it out on phone oh well 🫤 1 1 9:44 PM • Edited" at bounding box center [1274, 498] width 249 height 115
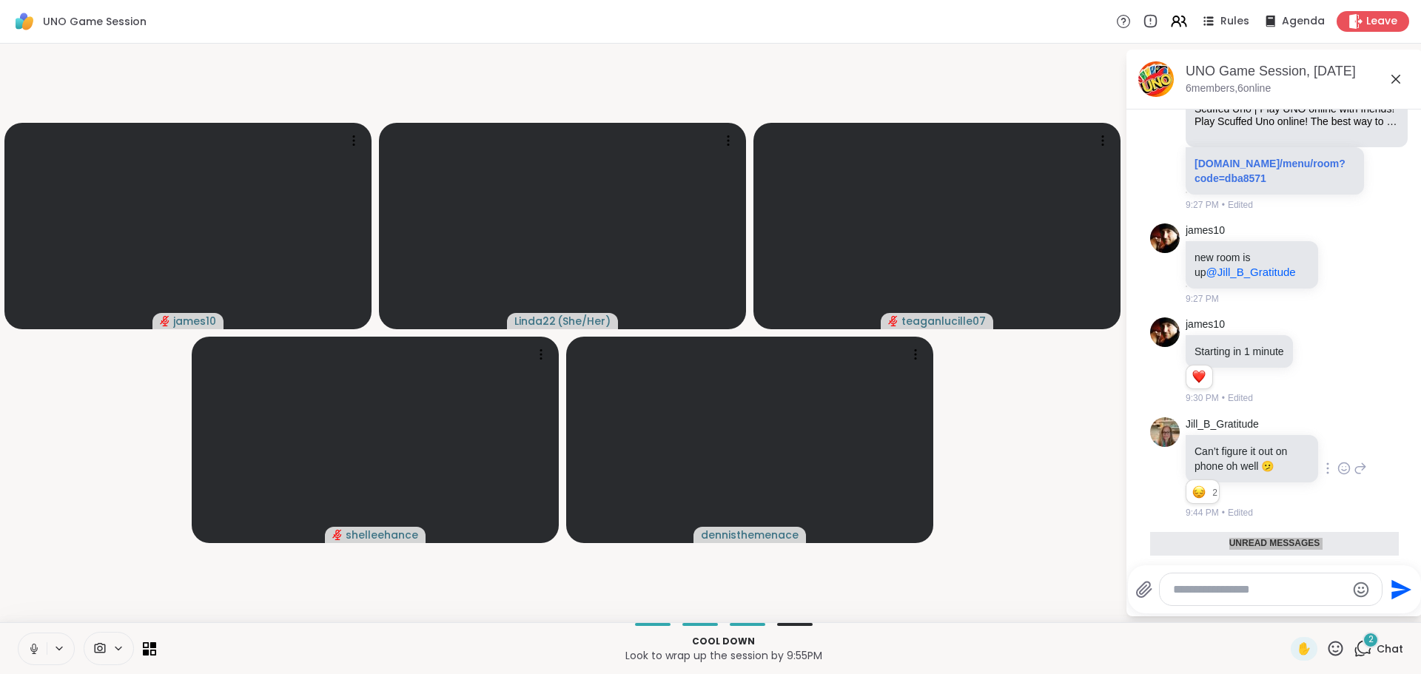
scroll to position [1291, 0]
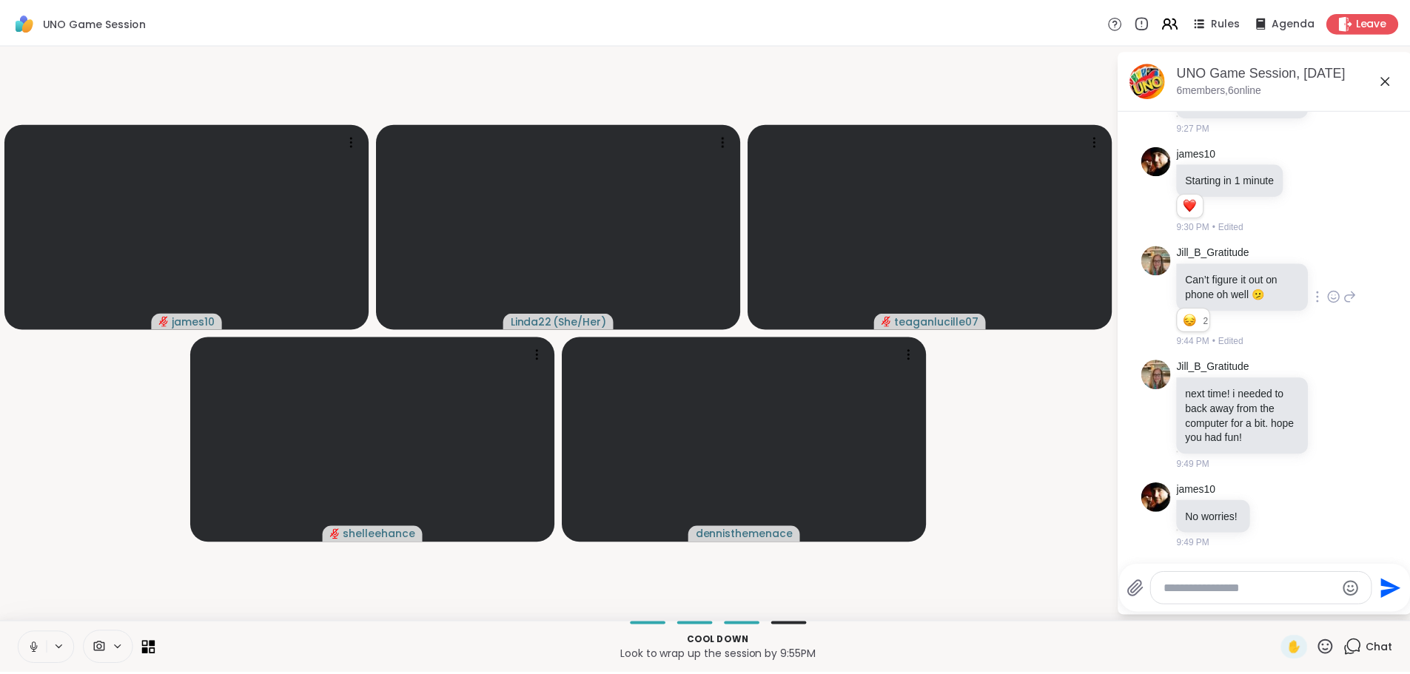
scroll to position [1334, 0]
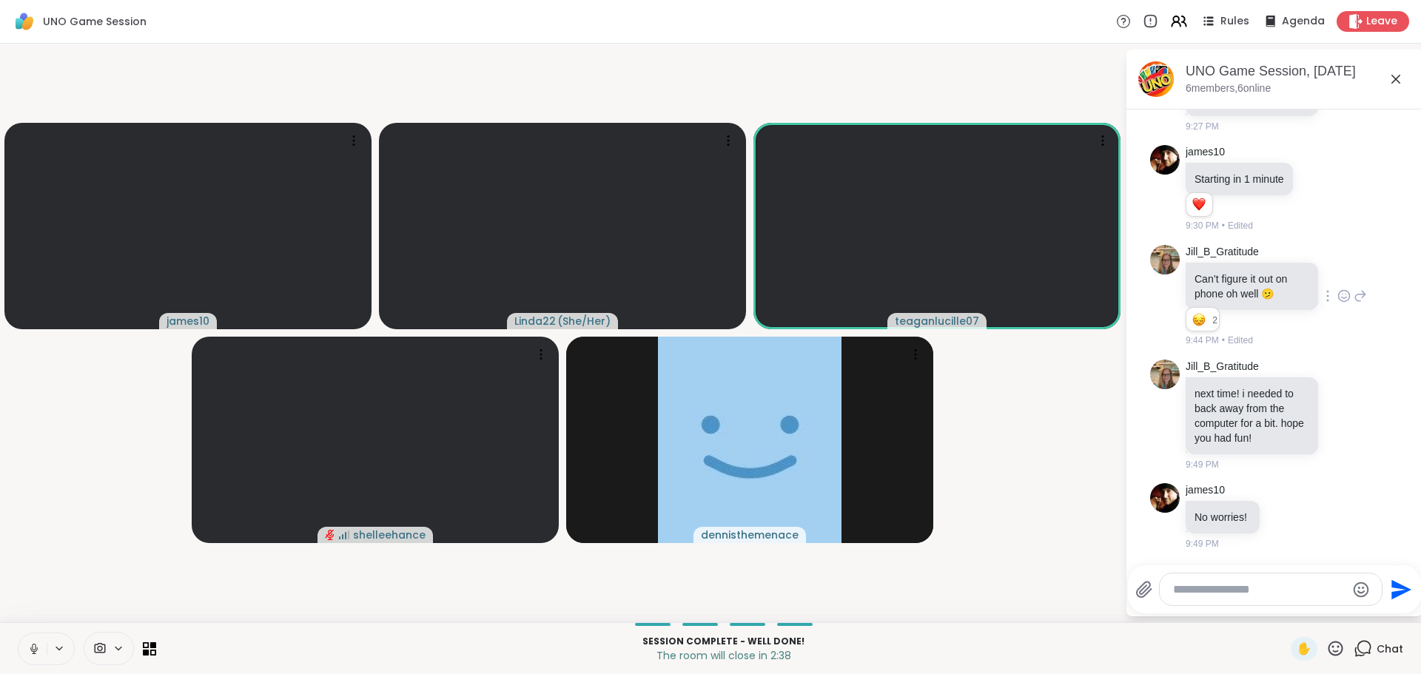
click at [30, 647] on icon at bounding box center [33, 648] width 13 height 13
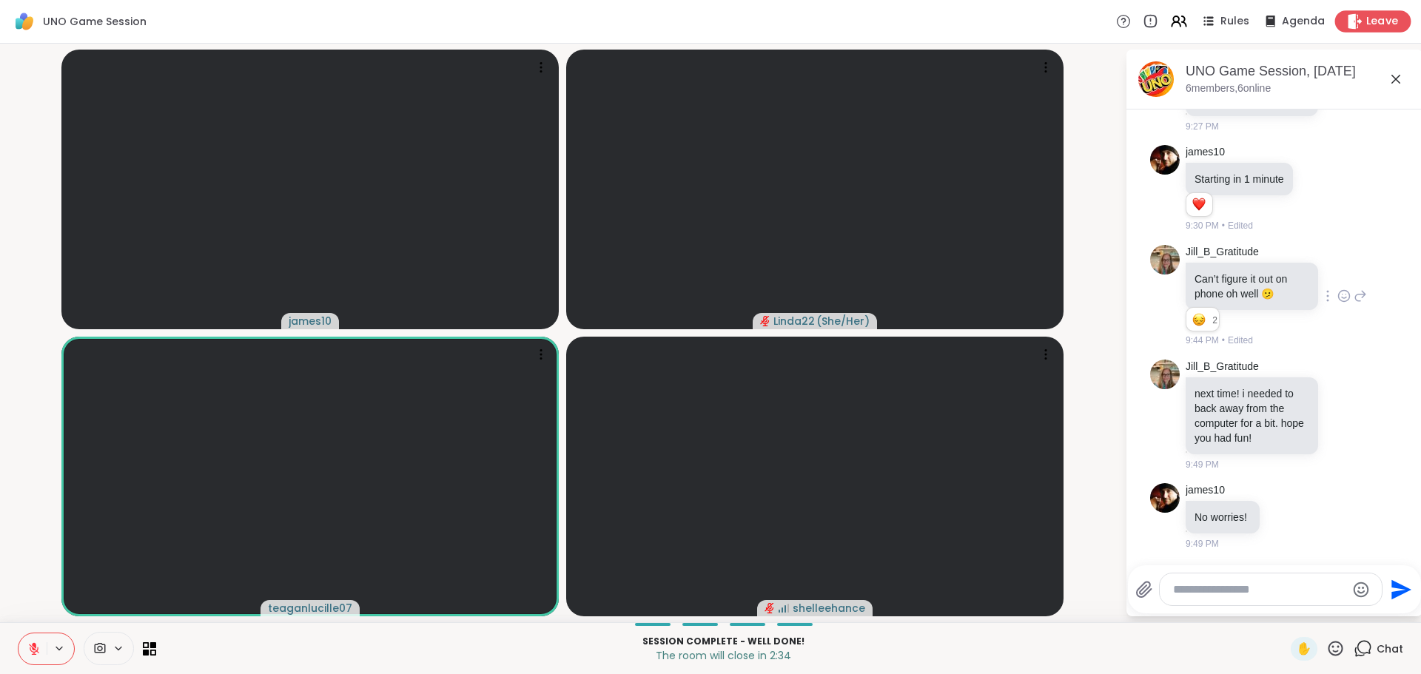
click at [1350, 20] on icon at bounding box center [1355, 21] width 14 height 16
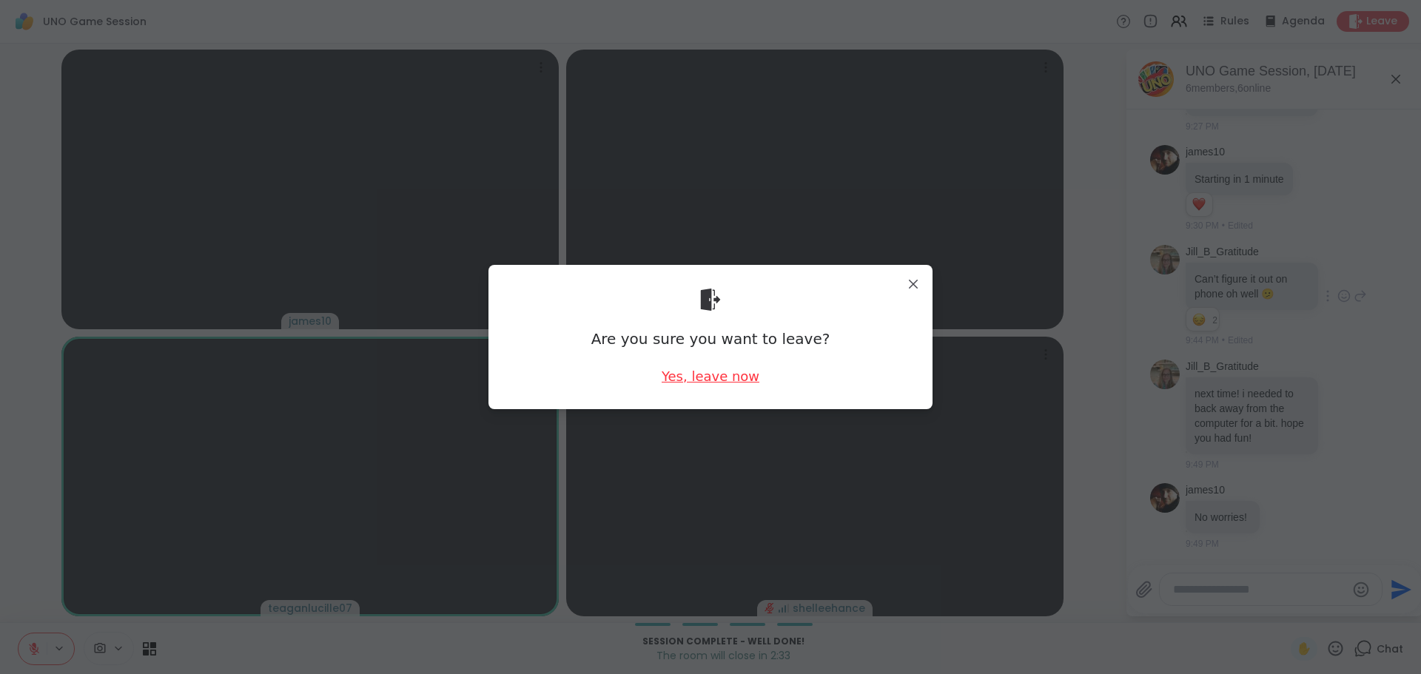
click at [675, 378] on div "Yes, leave now" at bounding box center [711, 376] width 98 height 19
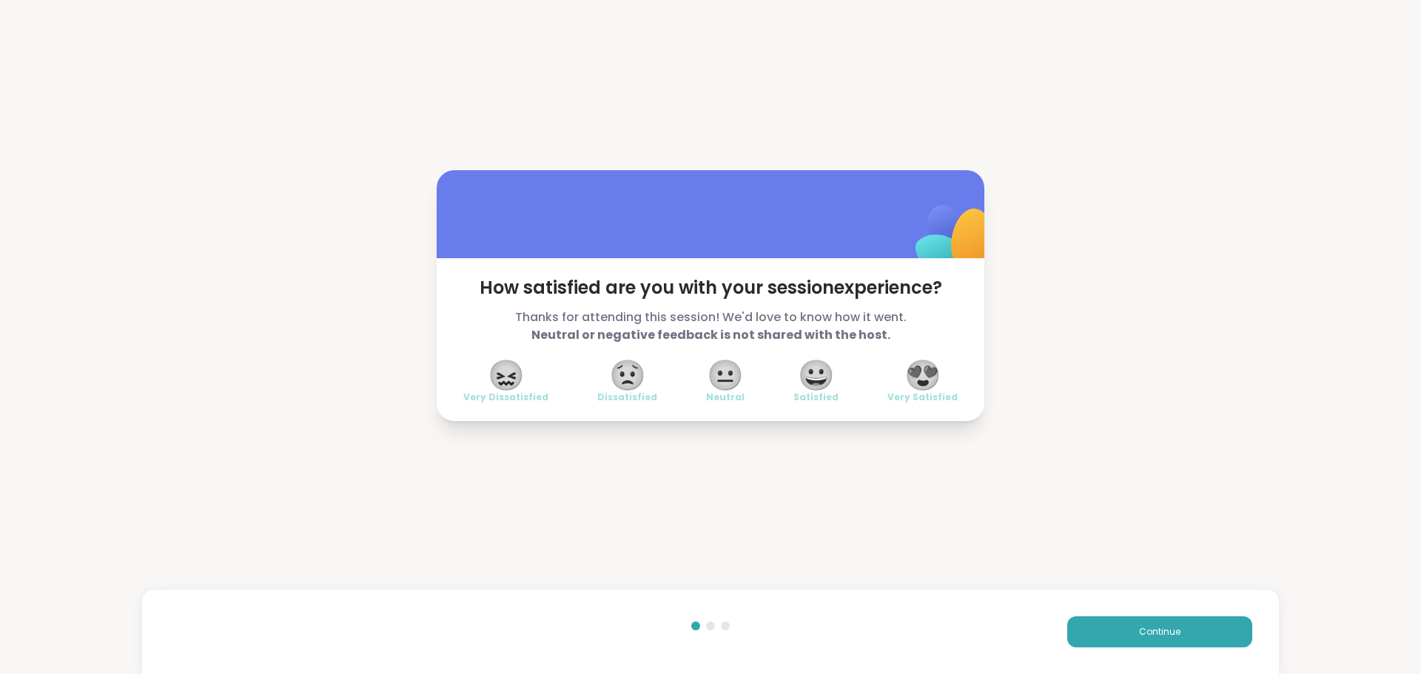
click at [924, 368] on span "😍" at bounding box center [922, 375] width 37 height 27
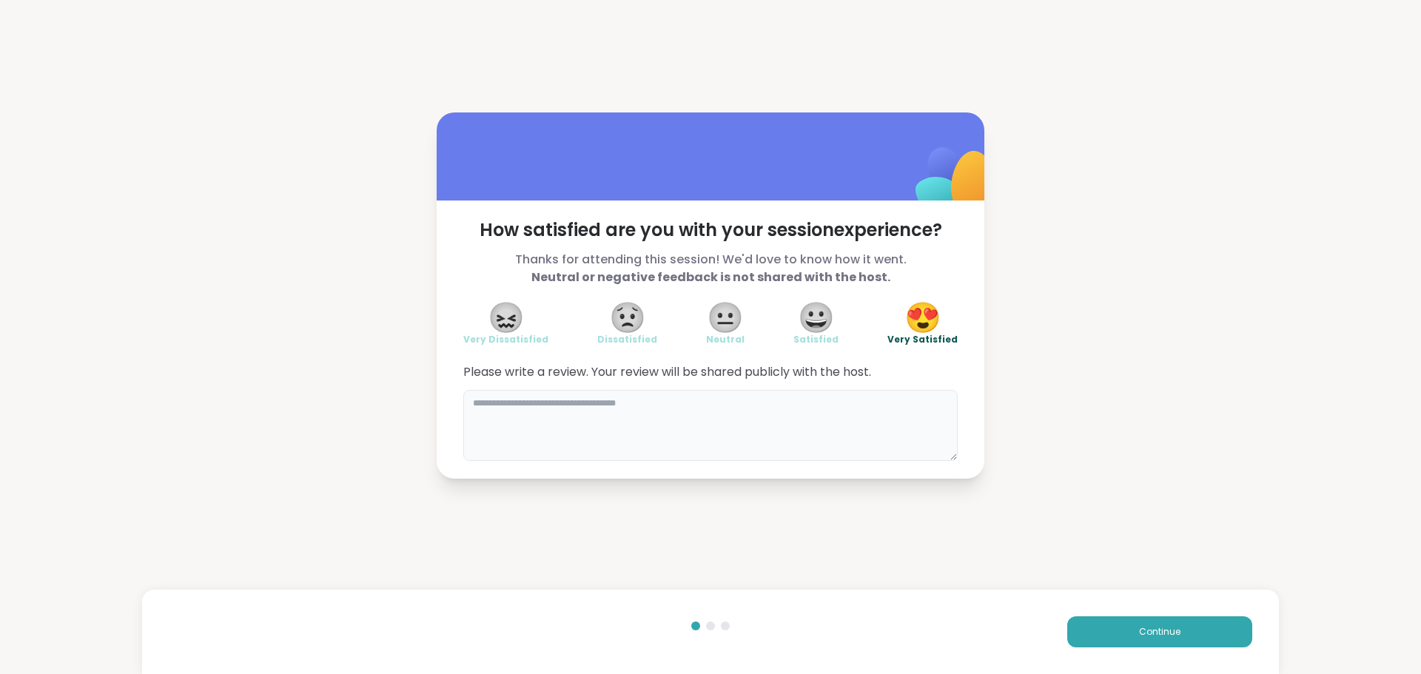
click at [848, 413] on textarea at bounding box center [710, 425] width 494 height 71
type textarea "**********"
click at [1109, 625] on button "Continue" at bounding box center [1159, 631] width 185 height 31
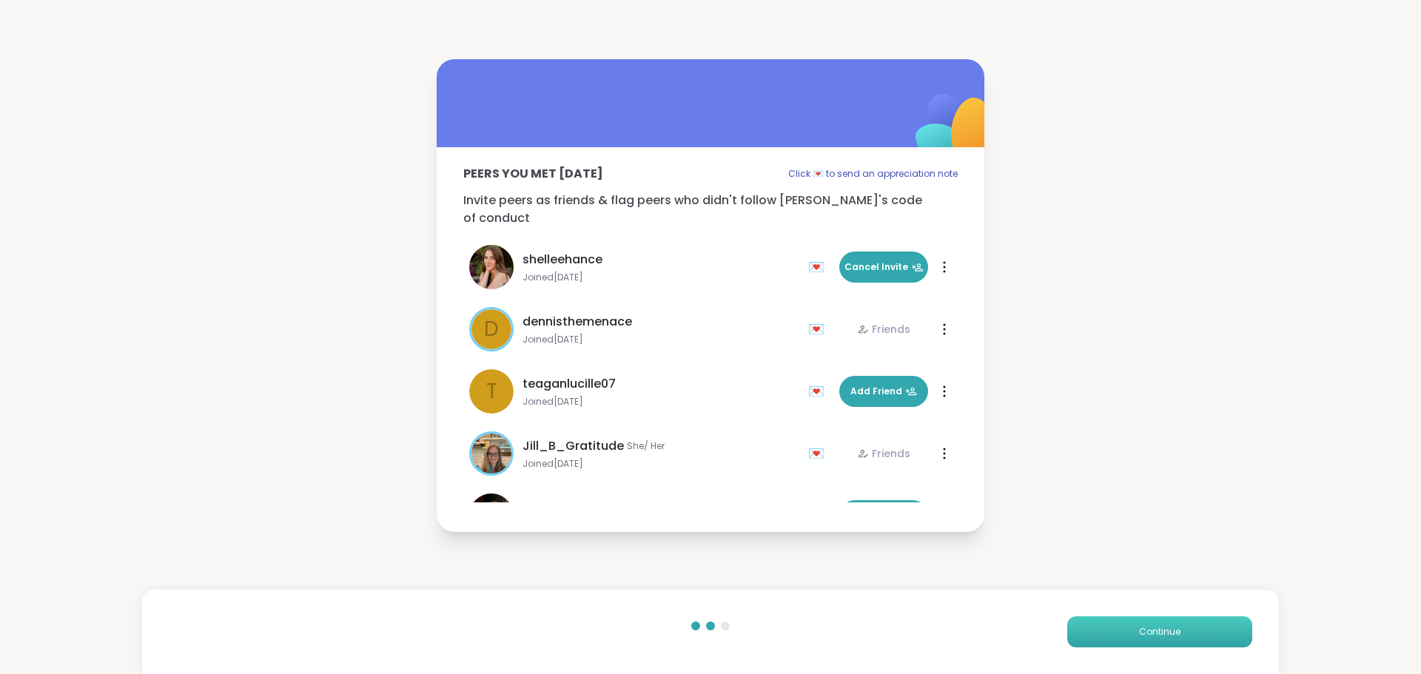
click at [1109, 625] on button "Continue" at bounding box center [1159, 631] width 185 height 31
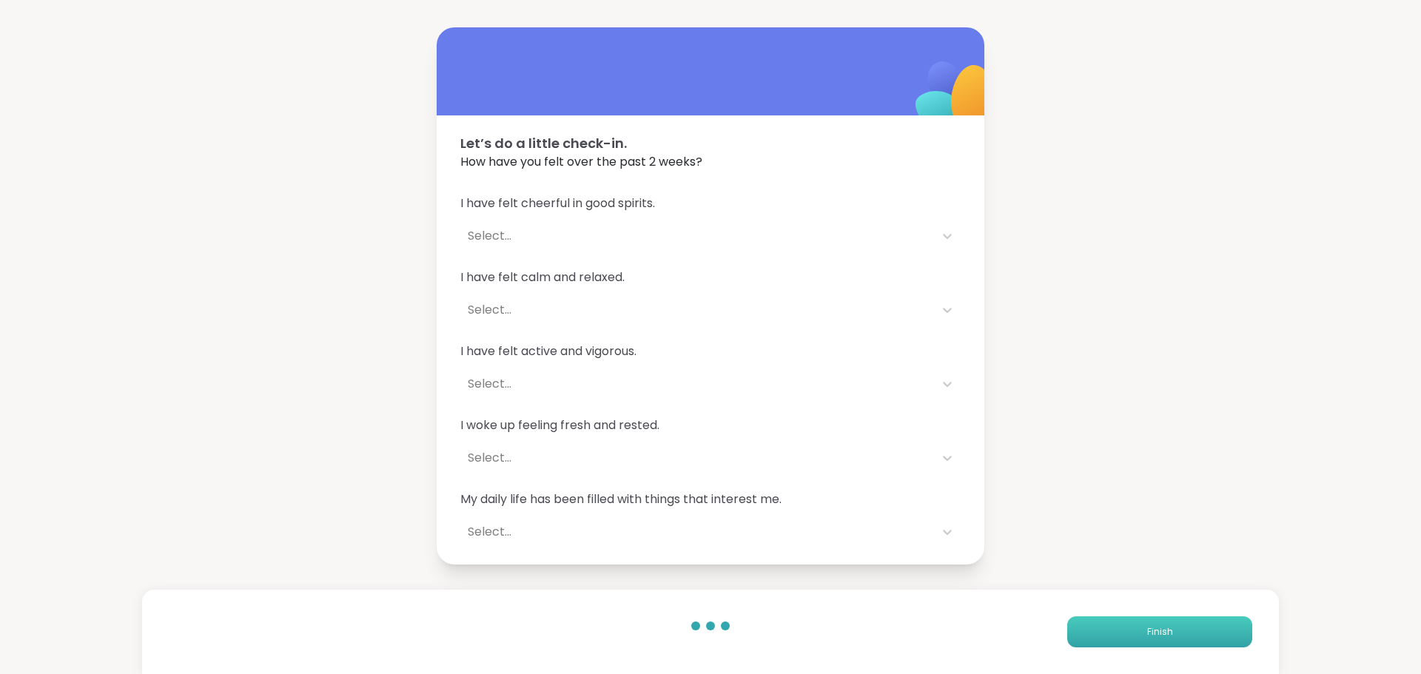
click at [1109, 625] on button "Finish" at bounding box center [1159, 631] width 185 height 31
